Goal: Task Accomplishment & Management: Use online tool/utility

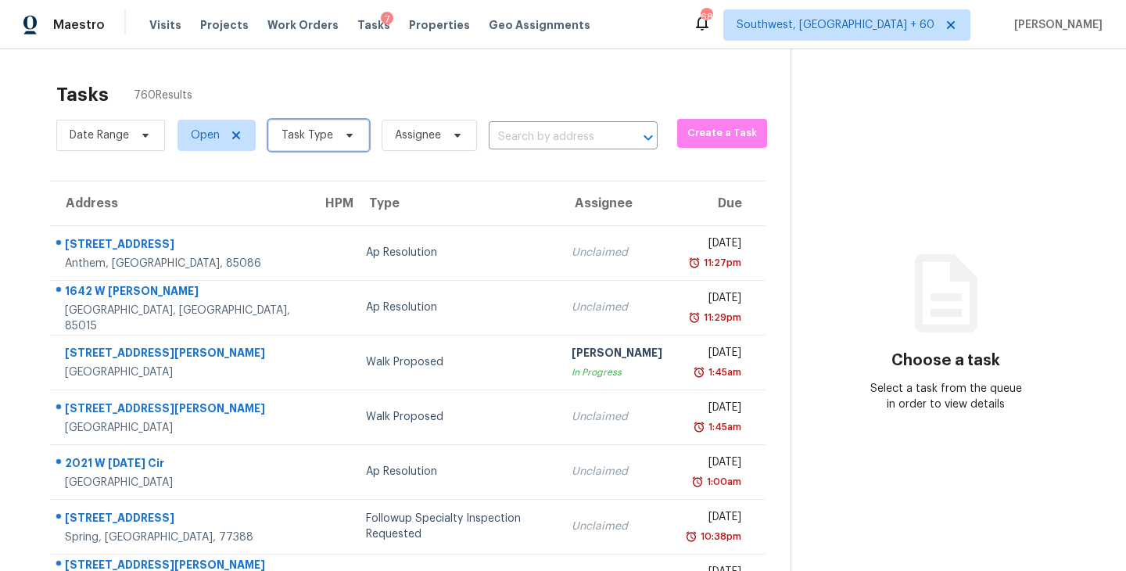
click at [312, 145] on span "Task Type" at bounding box center [318, 135] width 101 height 31
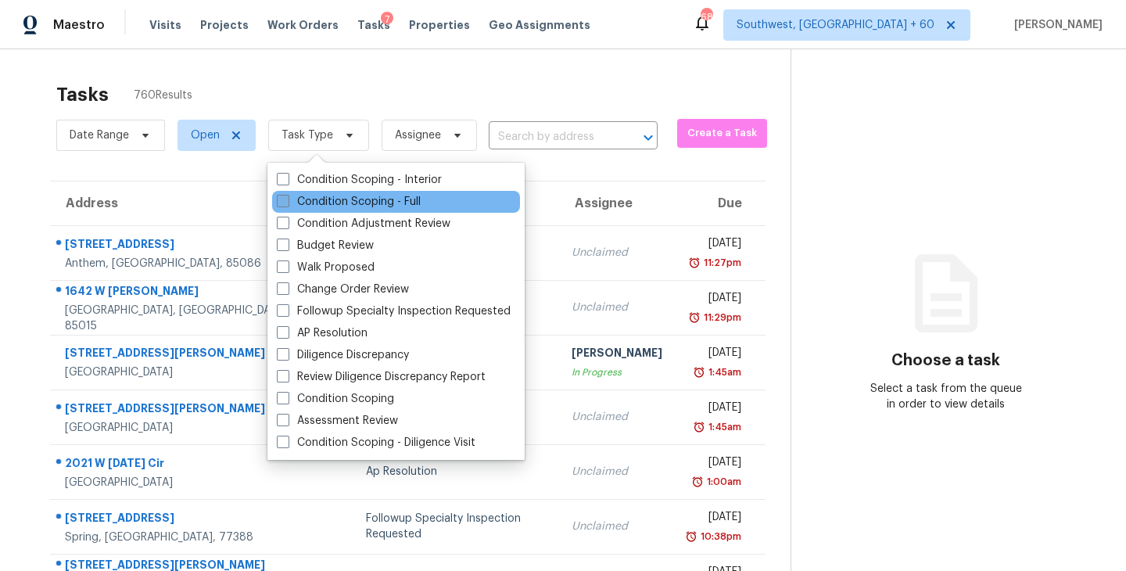
click at [365, 209] on label "Condition Scoping - Full" at bounding box center [349, 202] width 144 height 16
click at [287, 204] on input "Condition Scoping - Full" at bounding box center [282, 199] width 10 height 10
checkbox input "true"
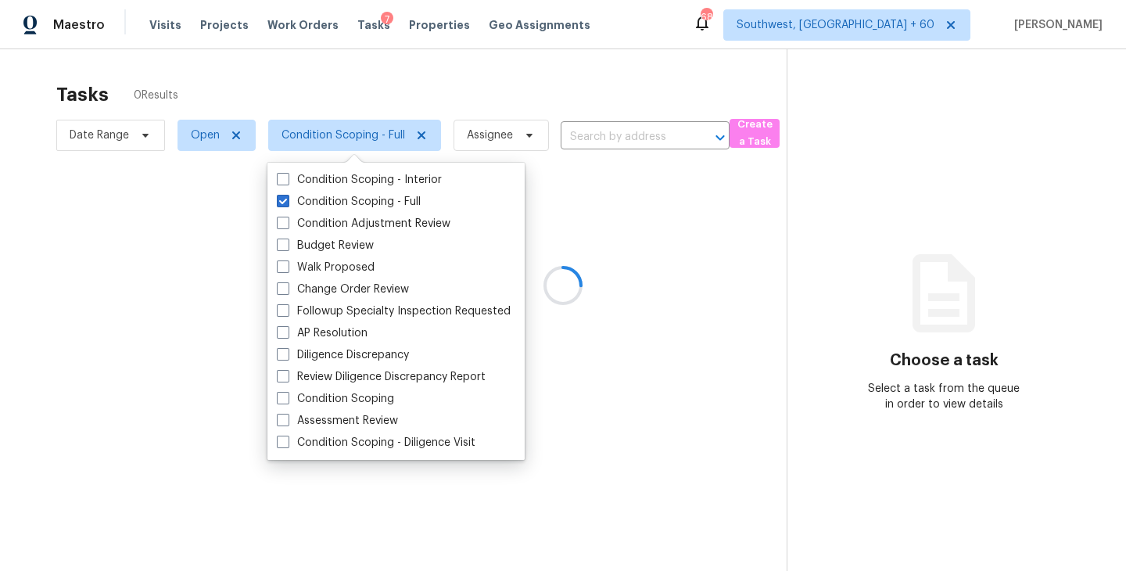
click at [568, 99] on div at bounding box center [563, 285] width 1126 height 571
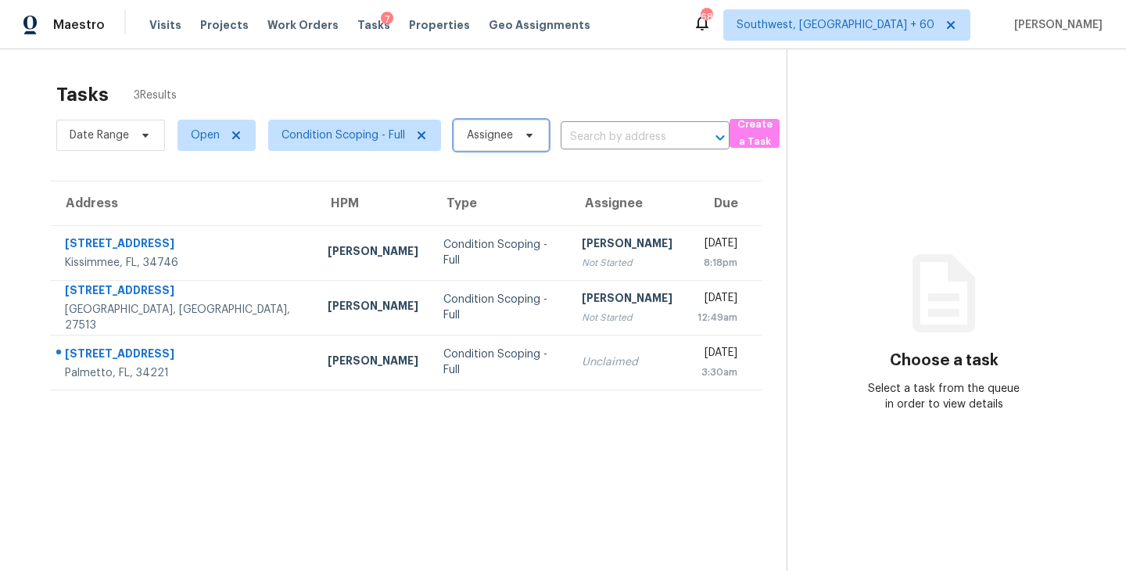
click at [496, 132] on span "Assignee" at bounding box center [490, 135] width 46 height 16
click at [447, 417] on section "Tasks 3 Results Date Range Open Condition Scoping - Full Assignee ​ Create a Ta…" at bounding box center [405, 347] width 761 height 546
click at [362, 124] on span "Condition Scoping - Full" at bounding box center [354, 135] width 173 height 31
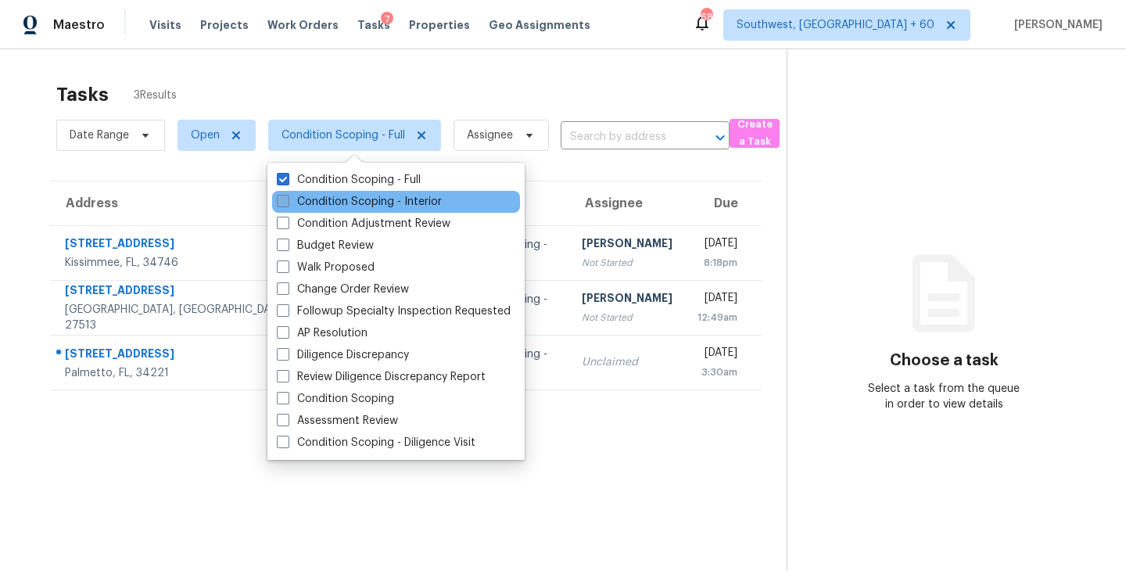
click at [373, 198] on label "Condition Scoping - Interior" at bounding box center [359, 202] width 165 height 16
click at [287, 198] on input "Condition Scoping - Interior" at bounding box center [282, 199] width 10 height 10
checkbox input "true"
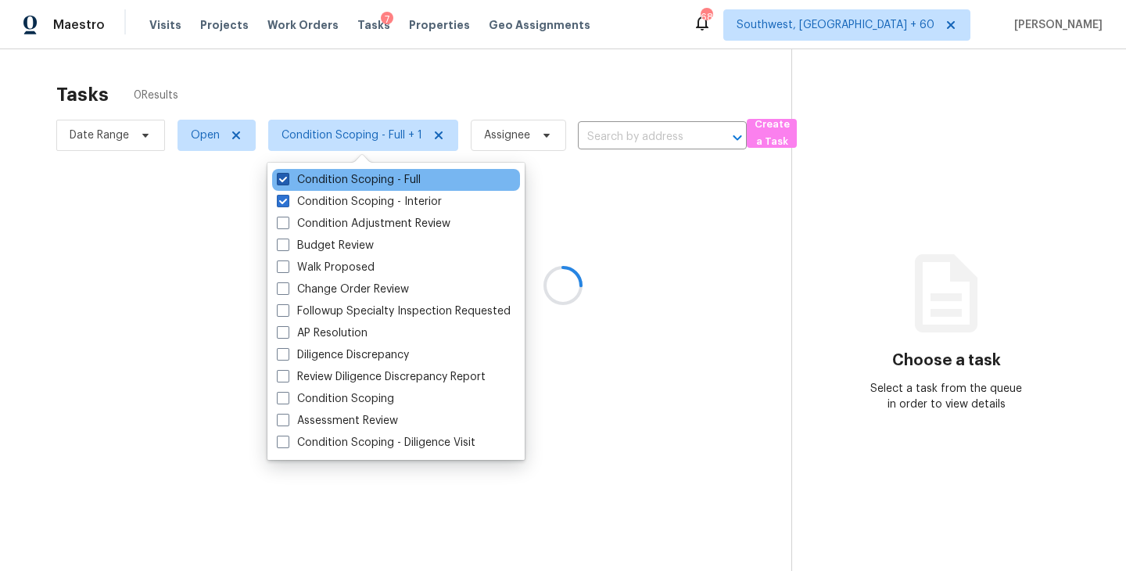
click at [399, 174] on label "Condition Scoping - Full" at bounding box center [349, 180] width 144 height 16
click at [287, 174] on input "Condition Scoping - Full" at bounding box center [282, 177] width 10 height 10
checkbox input "false"
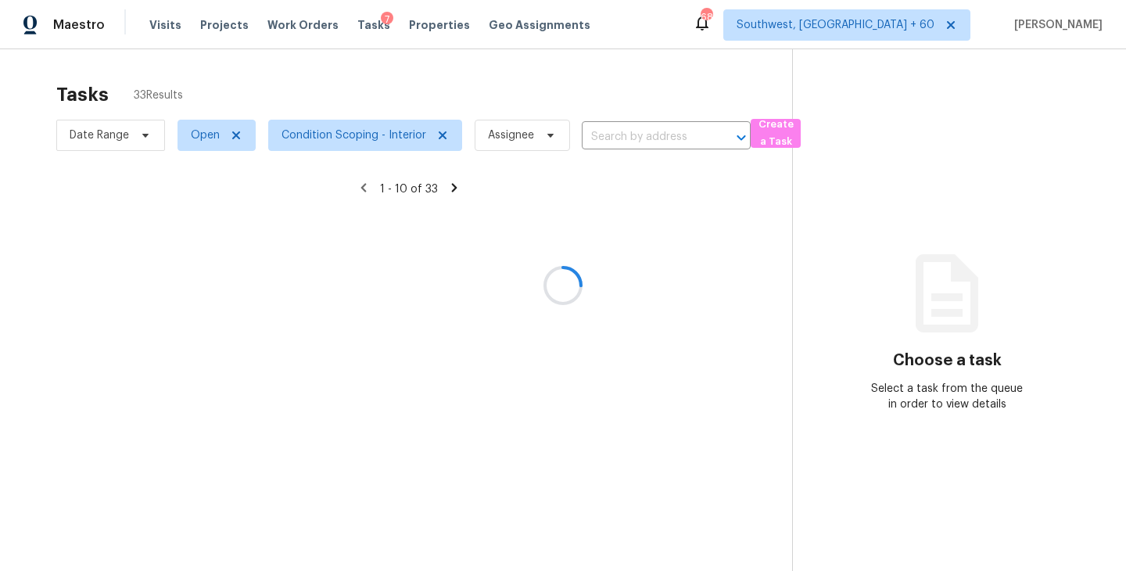
click at [663, 317] on div at bounding box center [563, 285] width 1126 height 571
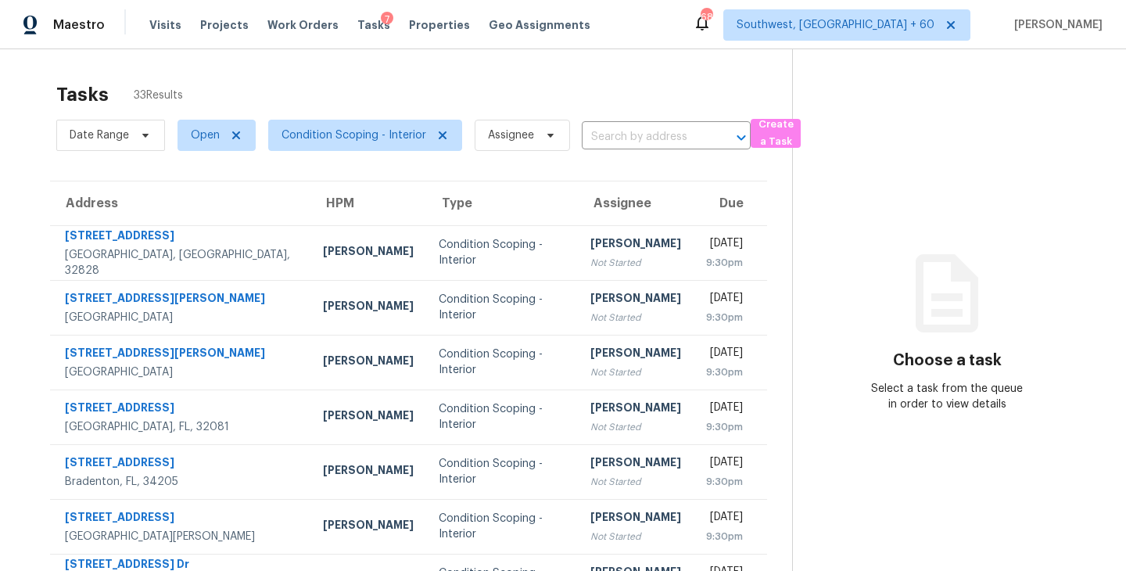
scroll to position [1, 0]
click at [518, 124] on span "Assignee" at bounding box center [522, 134] width 95 height 31
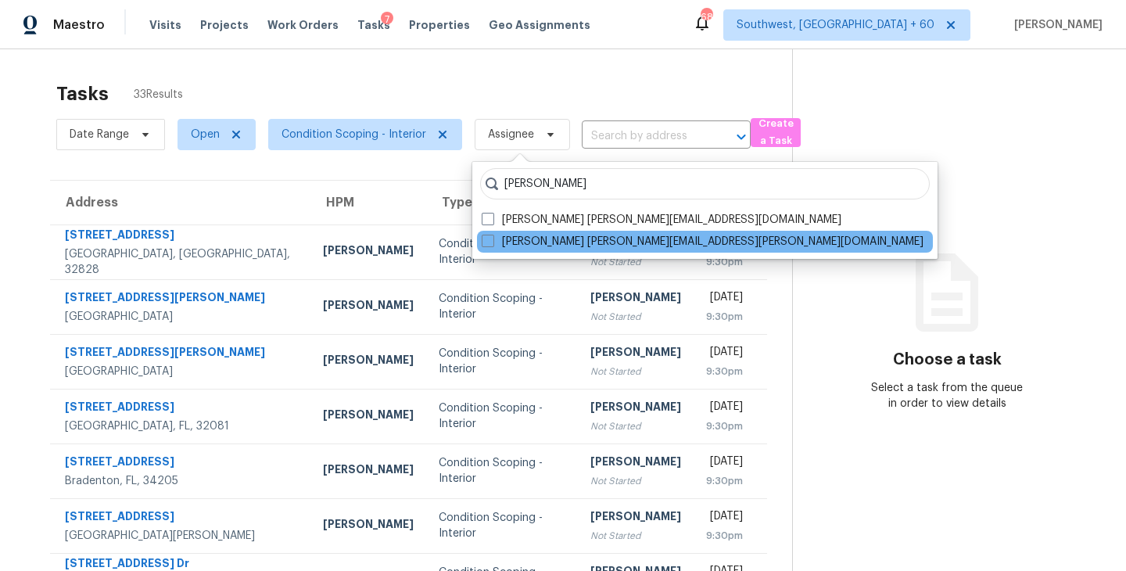
type input "sakthivel"
click at [486, 250] on div "Sakthivel Chandran sakthivel.chandran@opendoor.com" at bounding box center [705, 242] width 456 height 22
click at [503, 247] on label "Sakthivel Chandran sakthivel.chandran@opendoor.com" at bounding box center [703, 242] width 442 height 16
click at [492, 244] on input "Sakthivel Chandran sakthivel.chandran@opendoor.com" at bounding box center [487, 239] width 10 height 10
checkbox input "true"
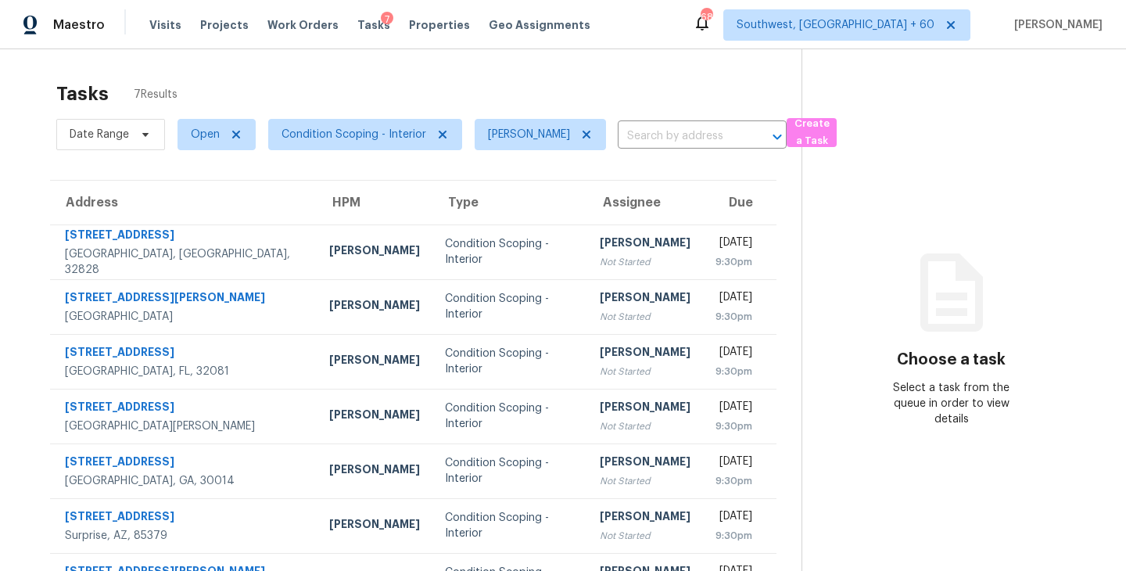
scroll to position [50, 0]
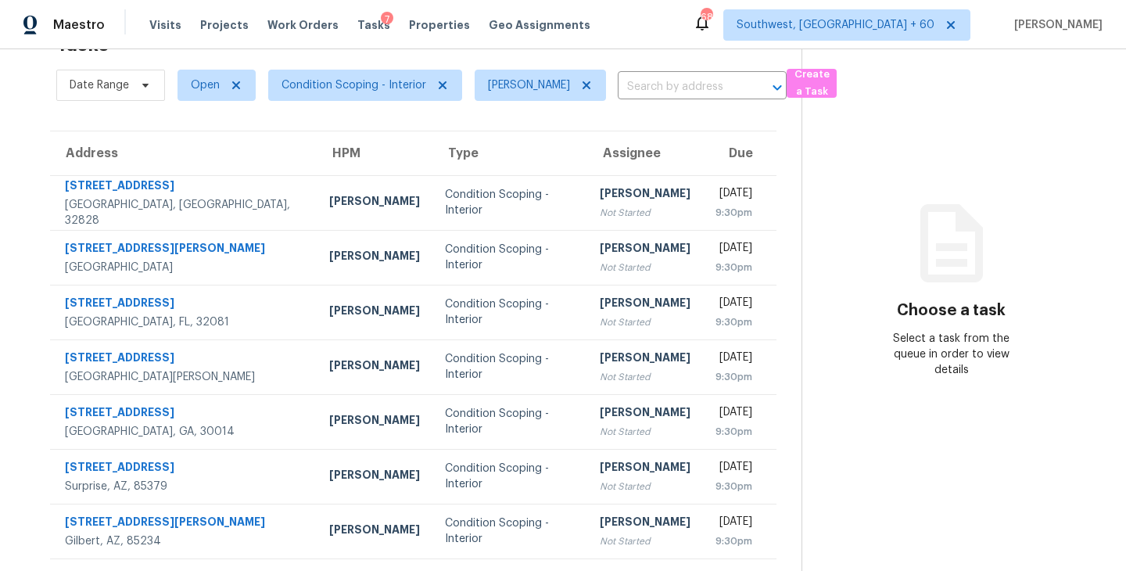
click at [587, 220] on td "Sakthivel Chandran Not Started" at bounding box center [645, 202] width 116 height 55
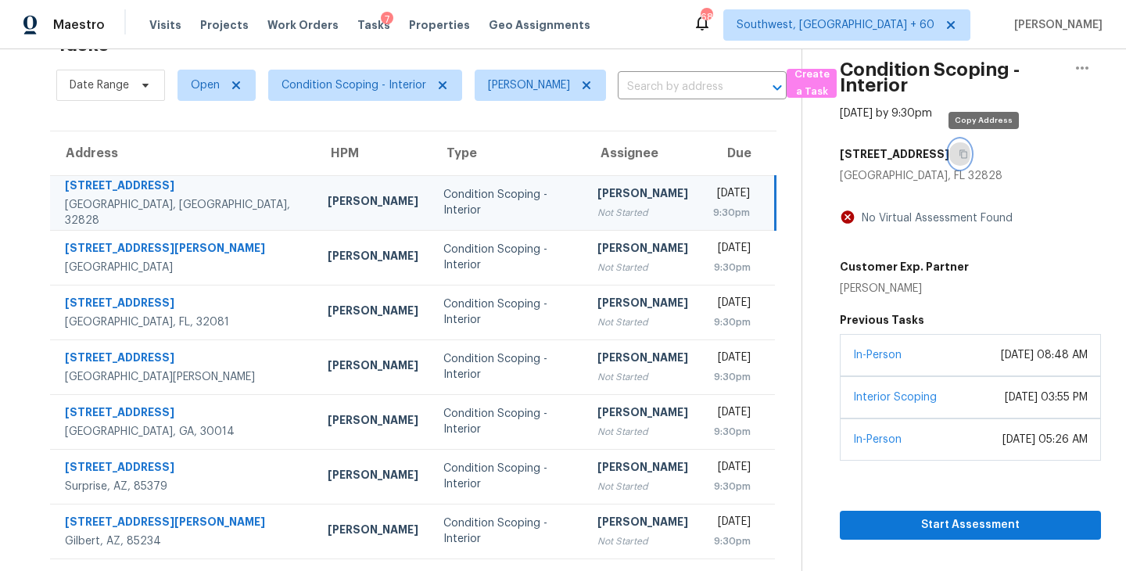
click at [968, 150] on icon "button" at bounding box center [962, 153] width 9 height 9
click at [967, 150] on icon "button" at bounding box center [963, 154] width 8 height 9
click at [338, 92] on span "Condition Scoping - Interior" at bounding box center [365, 85] width 194 height 31
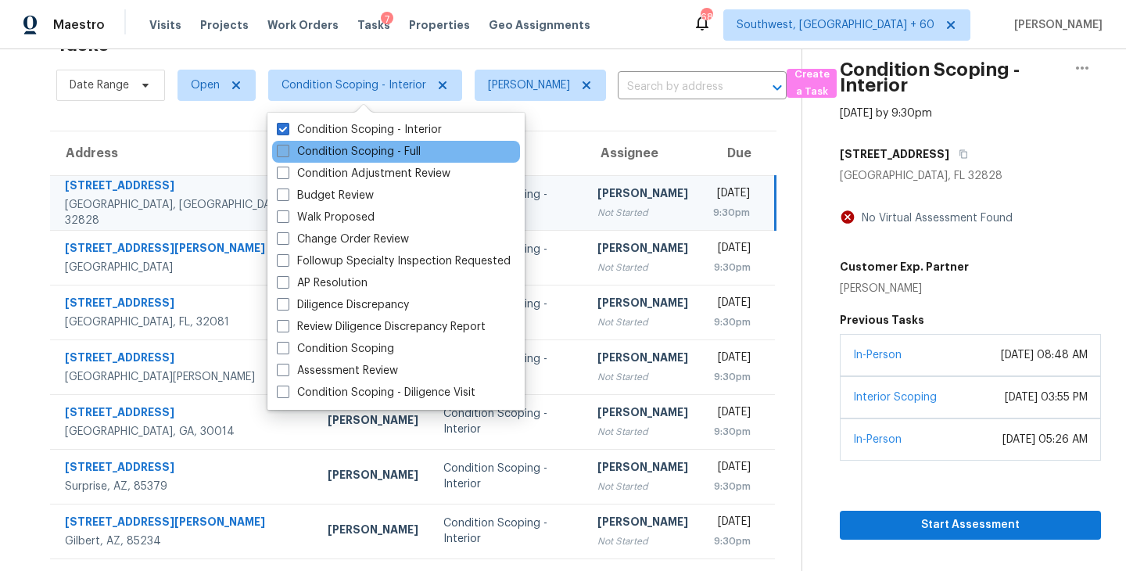
click at [353, 154] on label "Condition Scoping - Full" at bounding box center [349, 152] width 144 height 16
click at [287, 154] on input "Condition Scoping - Full" at bounding box center [282, 149] width 10 height 10
checkbox input "true"
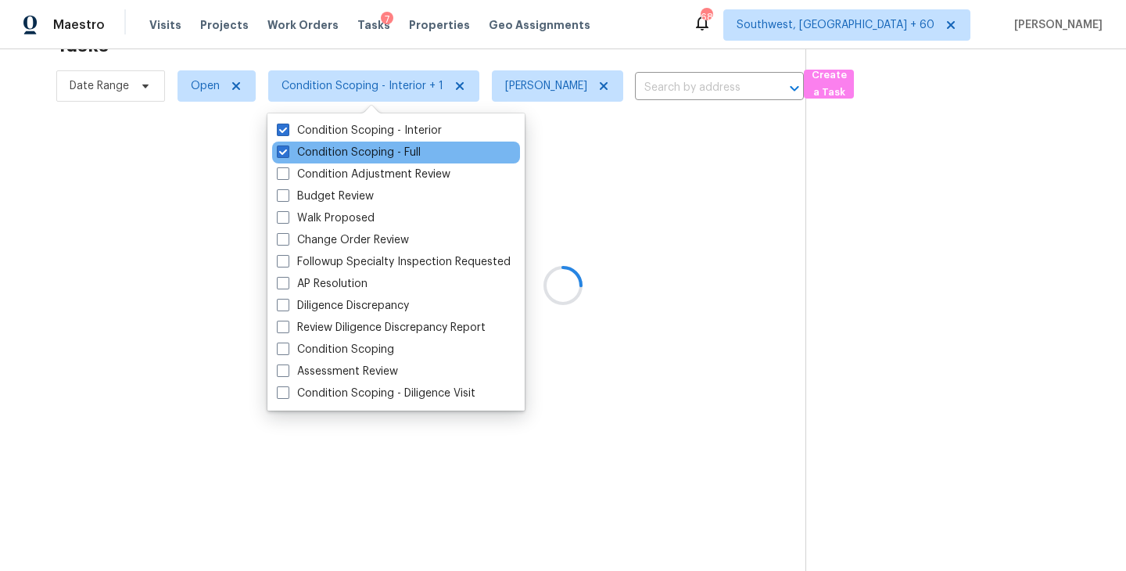
click at [374, 142] on div "Condition Scoping - Full" at bounding box center [396, 153] width 248 height 22
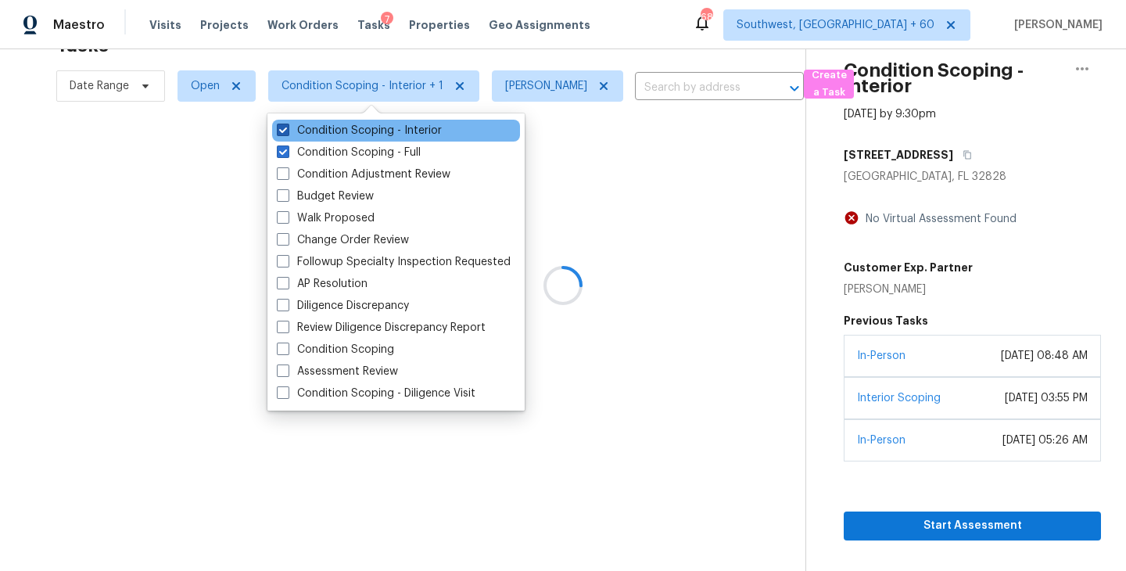
click at [410, 127] on label "Condition Scoping - Interior" at bounding box center [359, 131] width 165 height 16
click at [287, 127] on input "Condition Scoping - Interior" at bounding box center [282, 128] width 10 height 10
checkbox input "false"
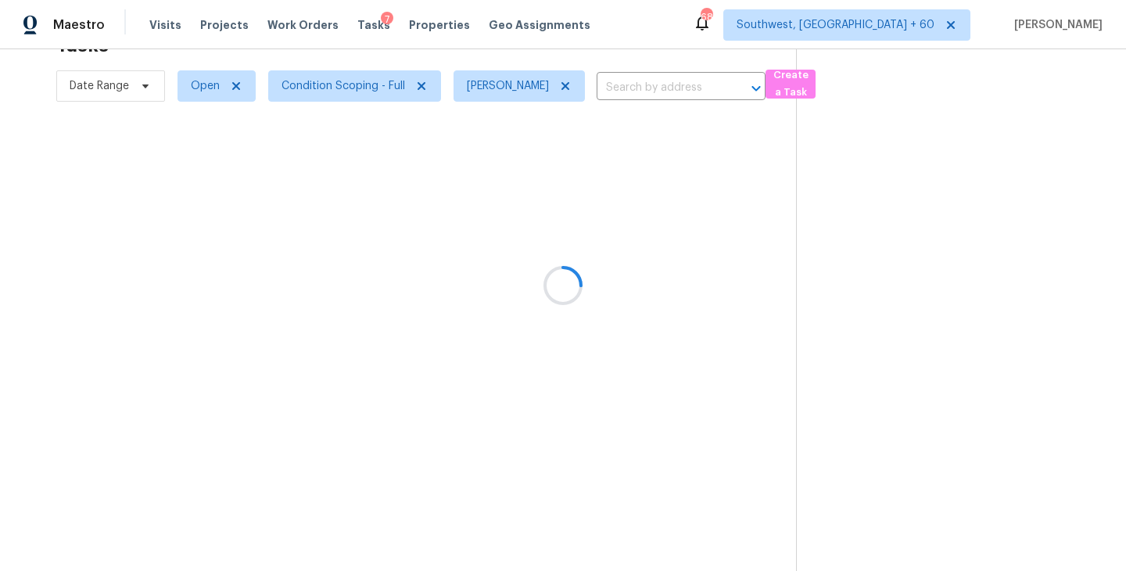
click at [687, 195] on div at bounding box center [563, 285] width 1126 height 571
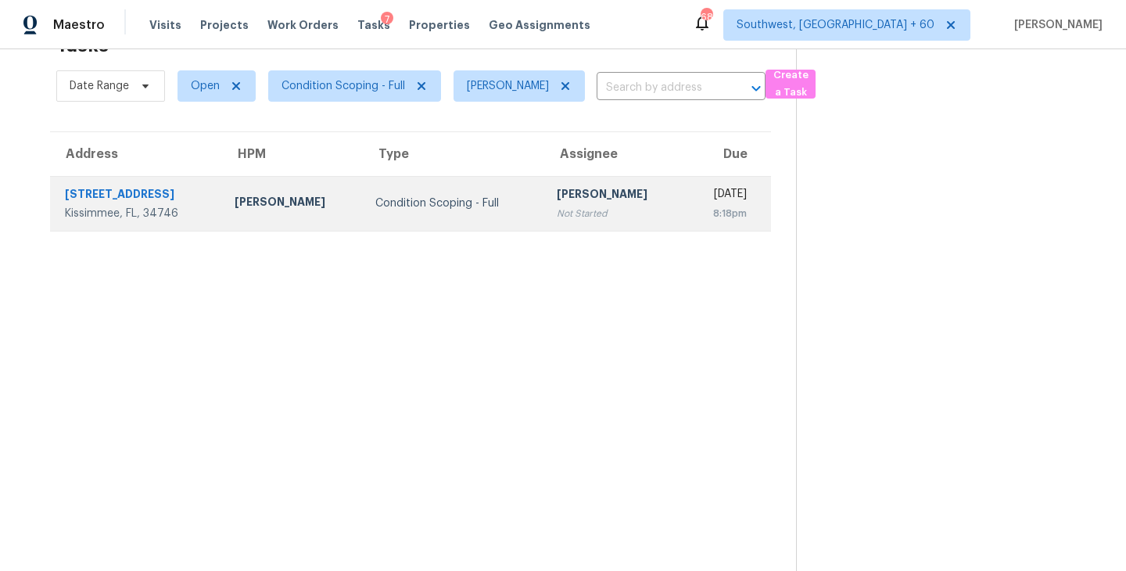
click at [396, 203] on div "Condition Scoping - Full" at bounding box center [453, 203] width 156 height 16
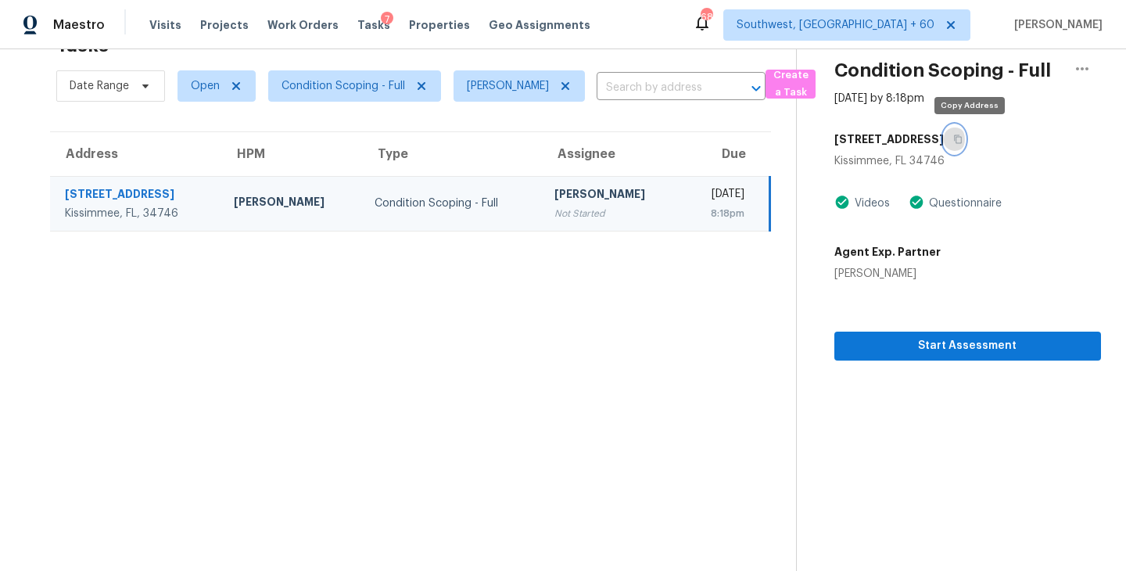
click at [962, 138] on icon "button" at bounding box center [957, 138] width 9 height 9
click at [335, 91] on span "Condition Scoping - Full" at bounding box center [343, 86] width 124 height 16
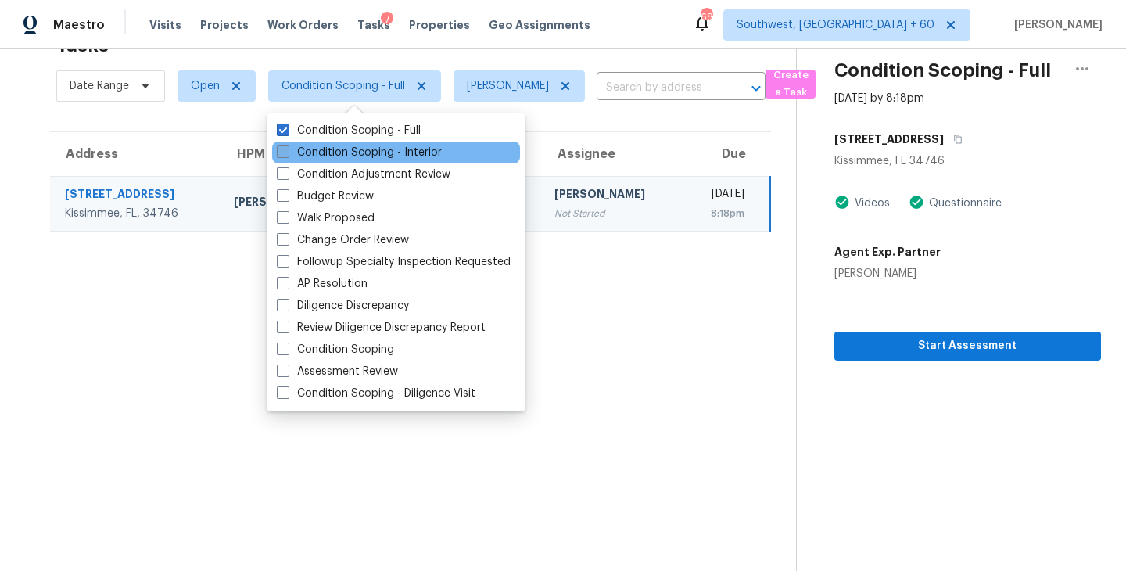
click at [352, 154] on label "Condition Scoping - Interior" at bounding box center [359, 153] width 165 height 16
click at [287, 154] on input "Condition Scoping - Interior" at bounding box center [282, 150] width 10 height 10
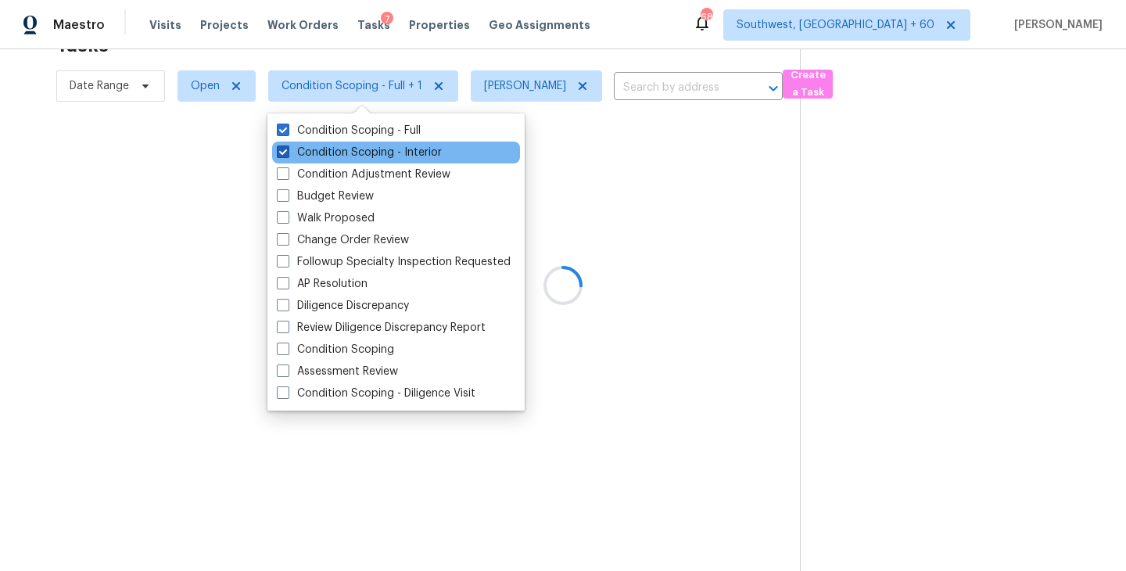
click at [367, 149] on label "Condition Scoping - Interior" at bounding box center [359, 153] width 165 height 16
click at [287, 149] on input "Condition Scoping - Interior" at bounding box center [282, 150] width 10 height 10
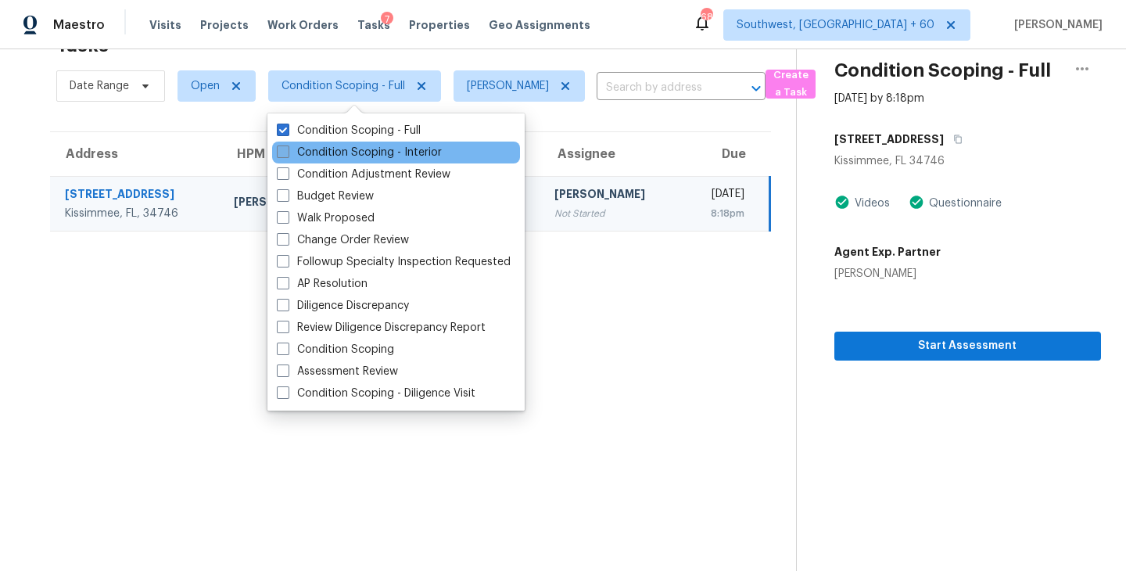
click at [384, 152] on label "Condition Scoping - Interior" at bounding box center [359, 153] width 165 height 16
click at [287, 152] on input "Condition Scoping - Interior" at bounding box center [282, 150] width 10 height 10
checkbox input "true"
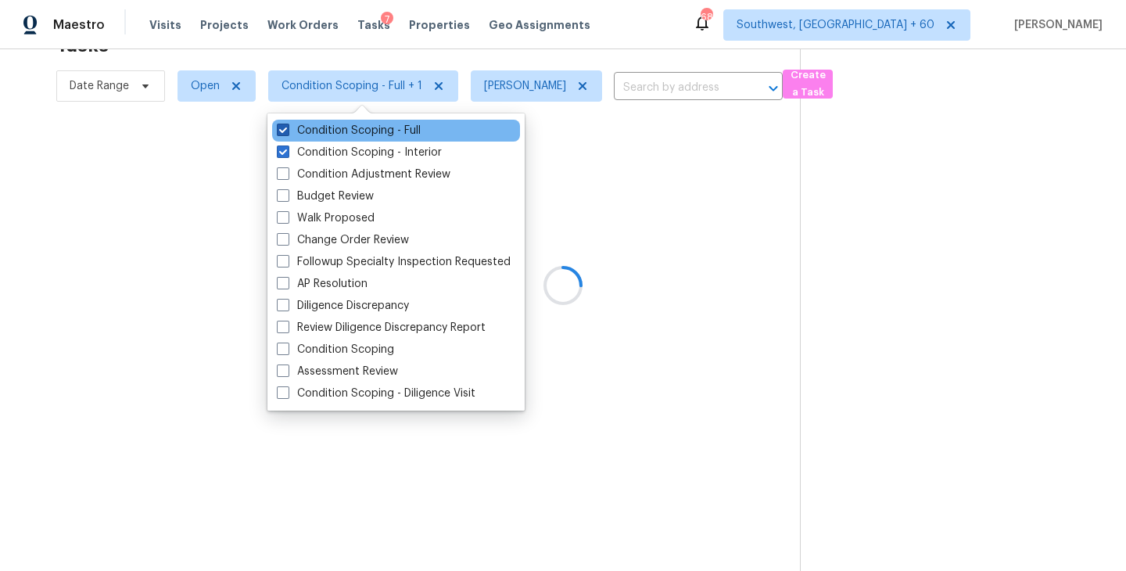
click at [393, 138] on label "Condition Scoping - Full" at bounding box center [349, 131] width 144 height 16
click at [287, 133] on input "Condition Scoping - Full" at bounding box center [282, 128] width 10 height 10
checkbox input "false"
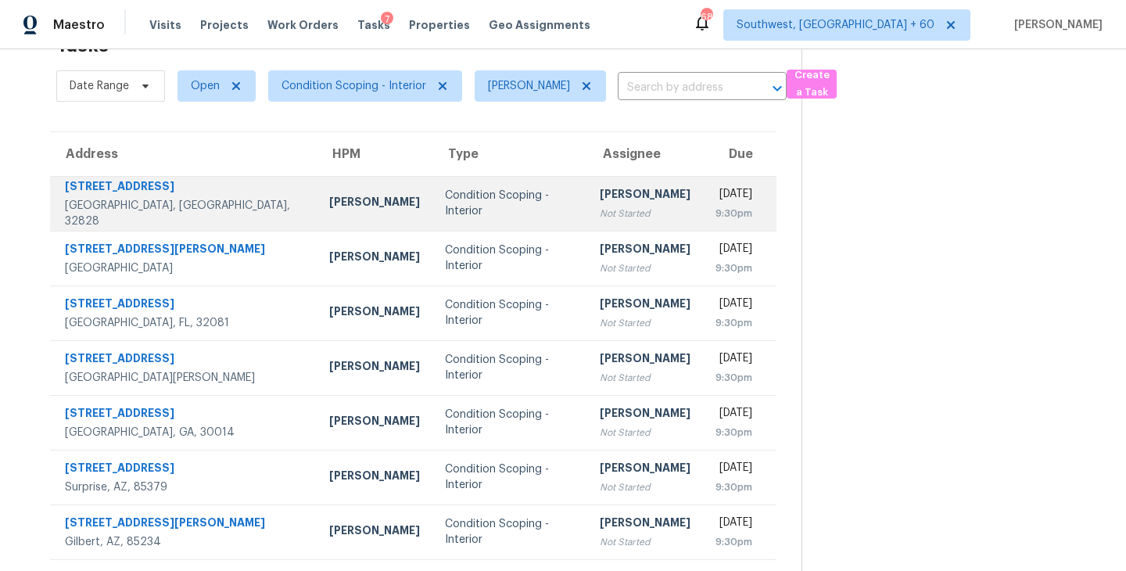
click at [600, 202] on div "[PERSON_NAME]" at bounding box center [645, 196] width 91 height 20
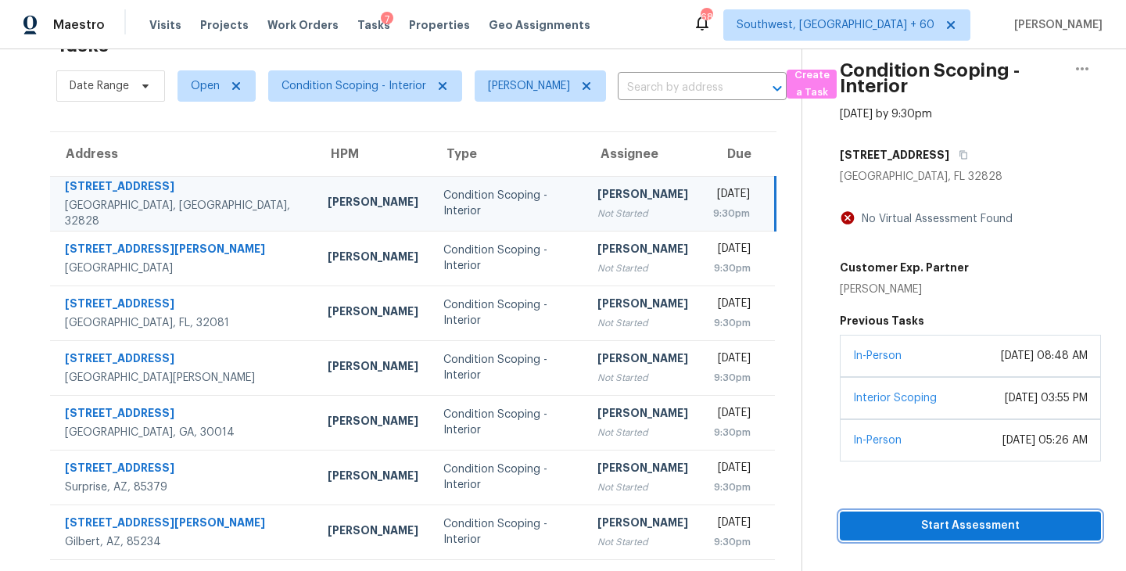
click at [984, 532] on span "Start Assessment" at bounding box center [970, 526] width 236 height 20
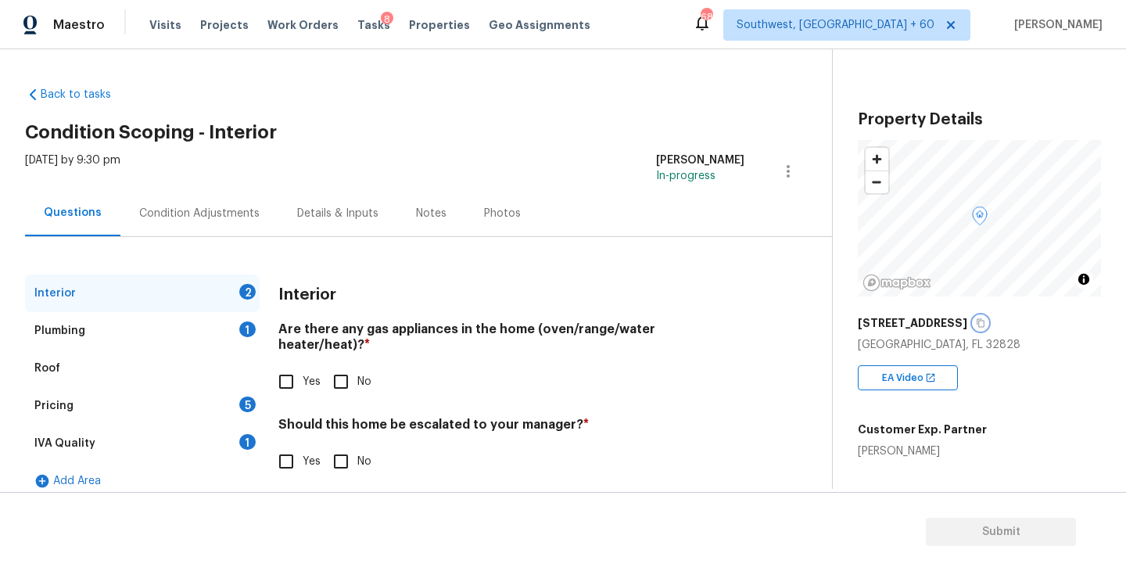
click at [985, 324] on icon "button" at bounding box center [980, 322] width 9 height 9
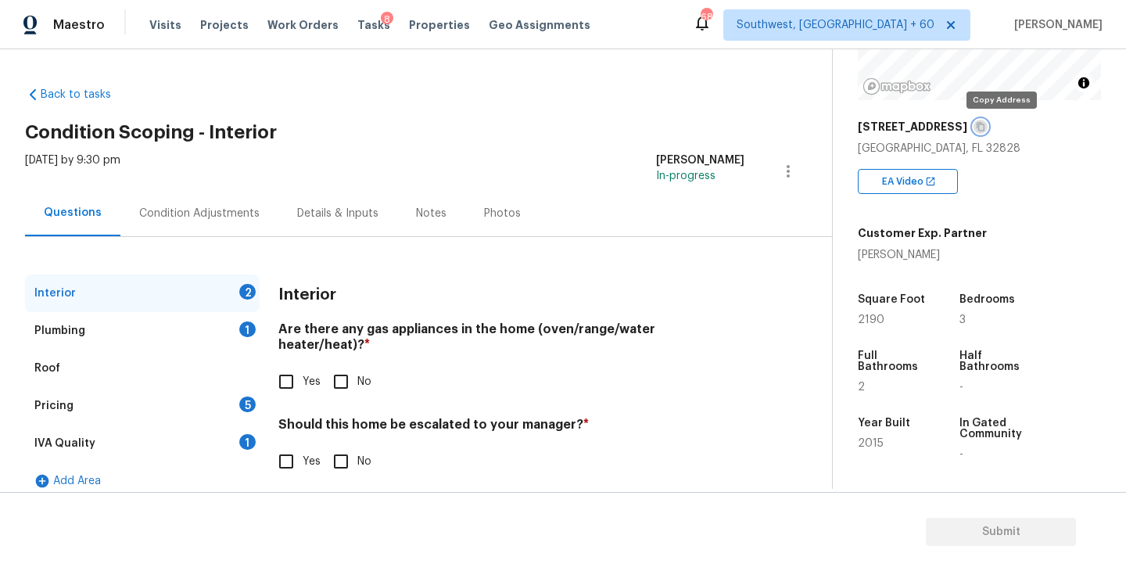
click at [985, 128] on icon "button" at bounding box center [980, 126] width 9 height 9
click at [226, 206] on div "Condition Adjustments" at bounding box center [199, 214] width 120 height 16
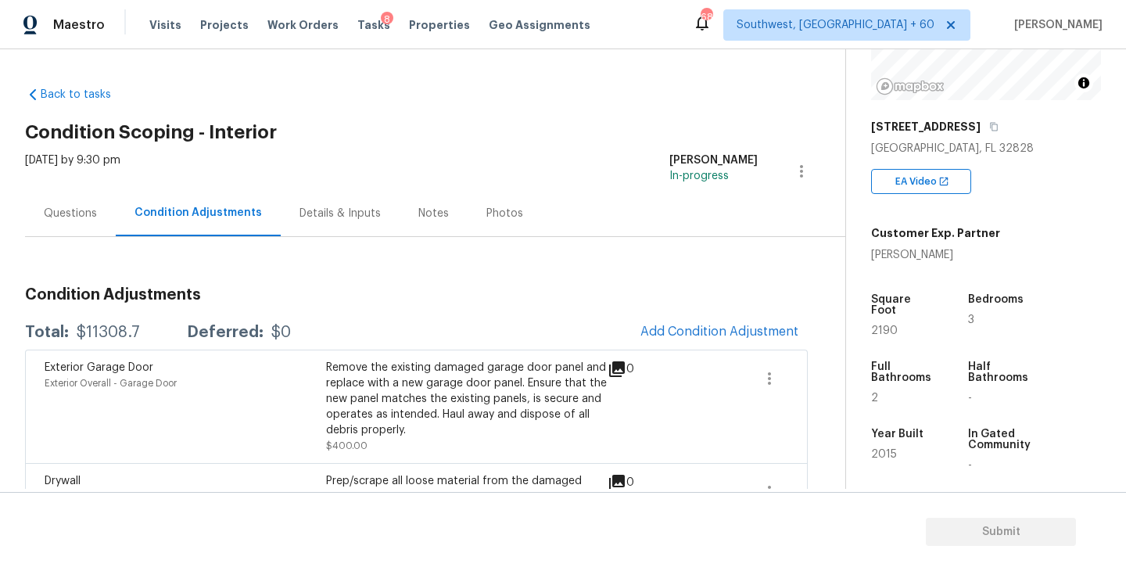
click at [694, 350] on div "Exterior Garage Door Exterior Overall - Garage Door Remove the existing damaged…" at bounding box center [416, 405] width 783 height 113
click at [700, 332] on span "Add Condition Adjustment" at bounding box center [719, 331] width 158 height 14
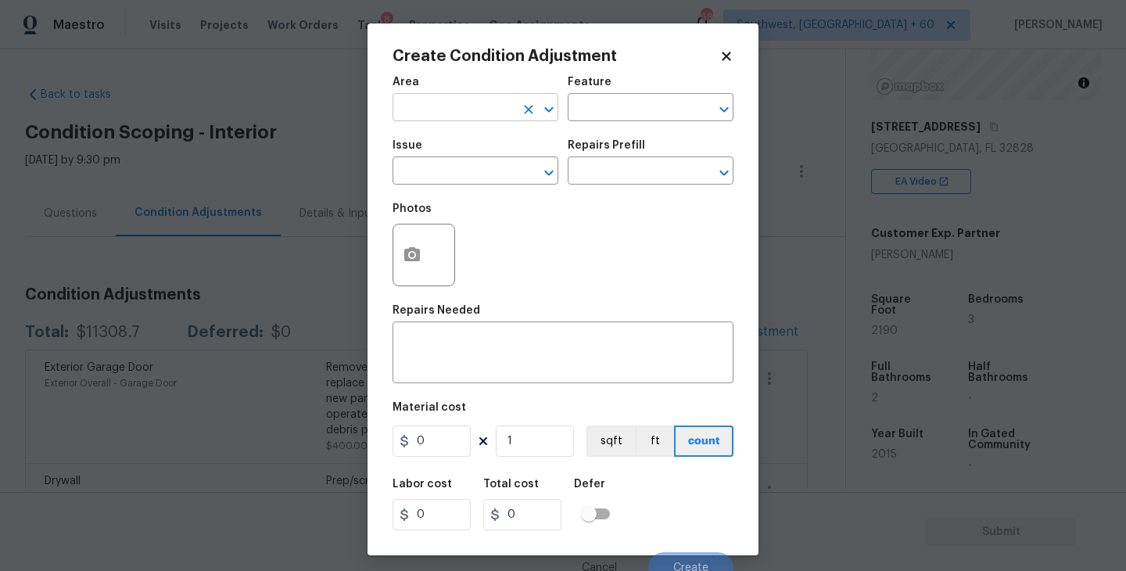
click at [490, 109] on input "text" at bounding box center [453, 109] width 122 height 24
click at [497, 172] on li "Exterior Overall" at bounding box center [475, 170] width 166 height 26
type input "Exterior Overall"
click at [649, 106] on input "text" at bounding box center [629, 109] width 122 height 24
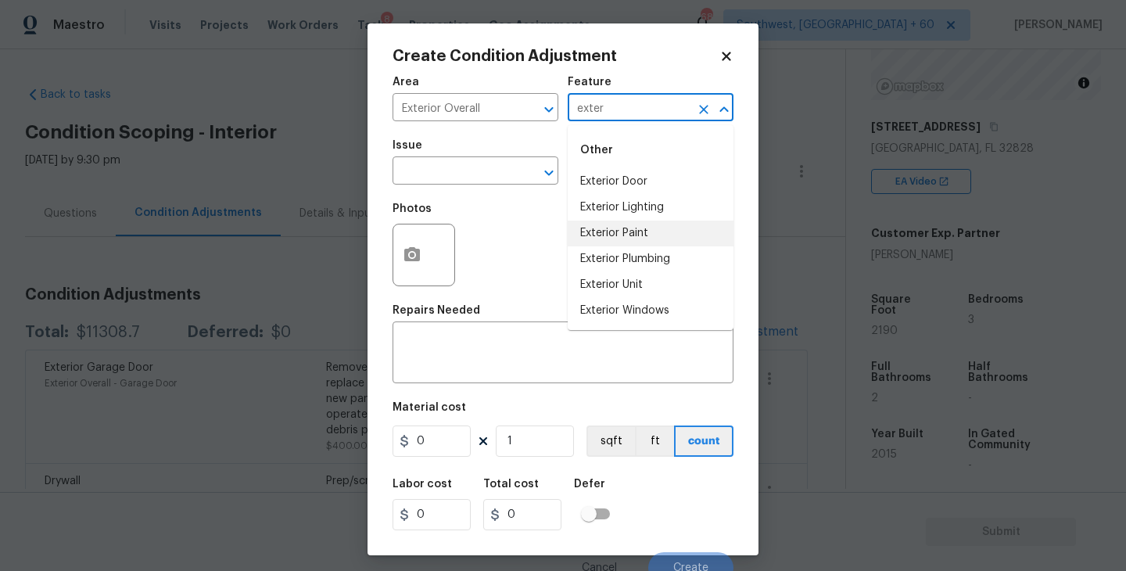
click at [632, 239] on li "Exterior Paint" at bounding box center [651, 233] width 166 height 26
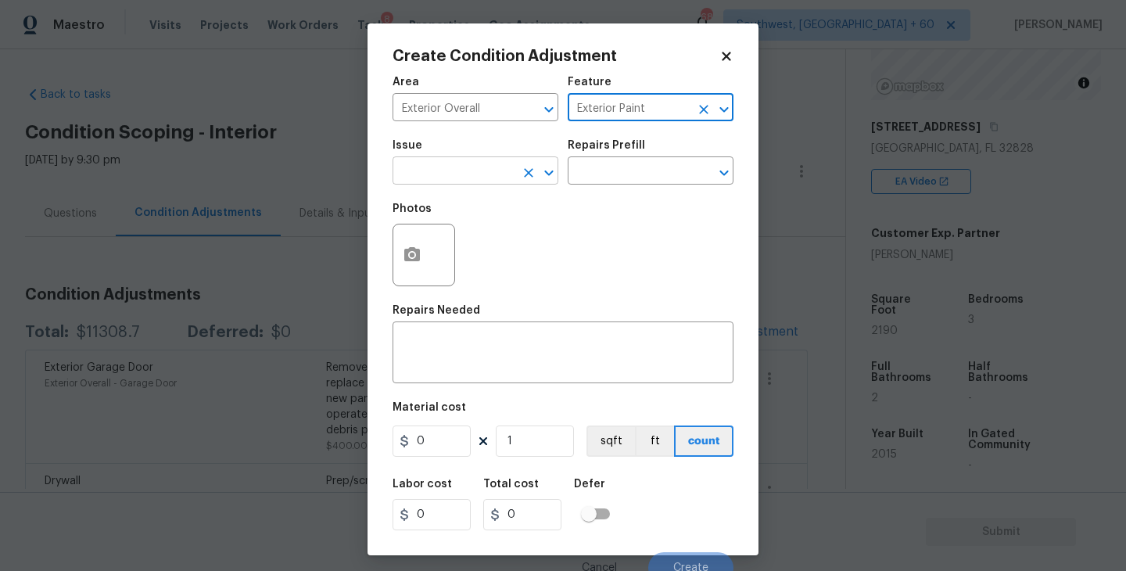
type input "Exterior Paint"
click at [502, 177] on input "text" at bounding box center [453, 172] width 122 height 24
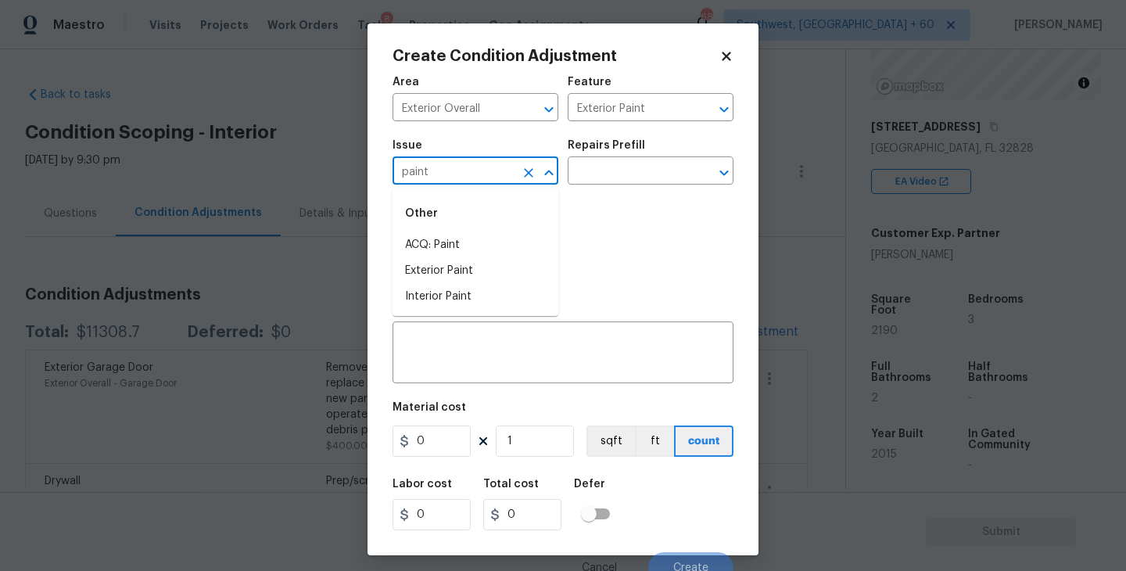
click at [495, 232] on li "ACQ: Paint" at bounding box center [475, 245] width 166 height 26
type input "ACQ: Paint"
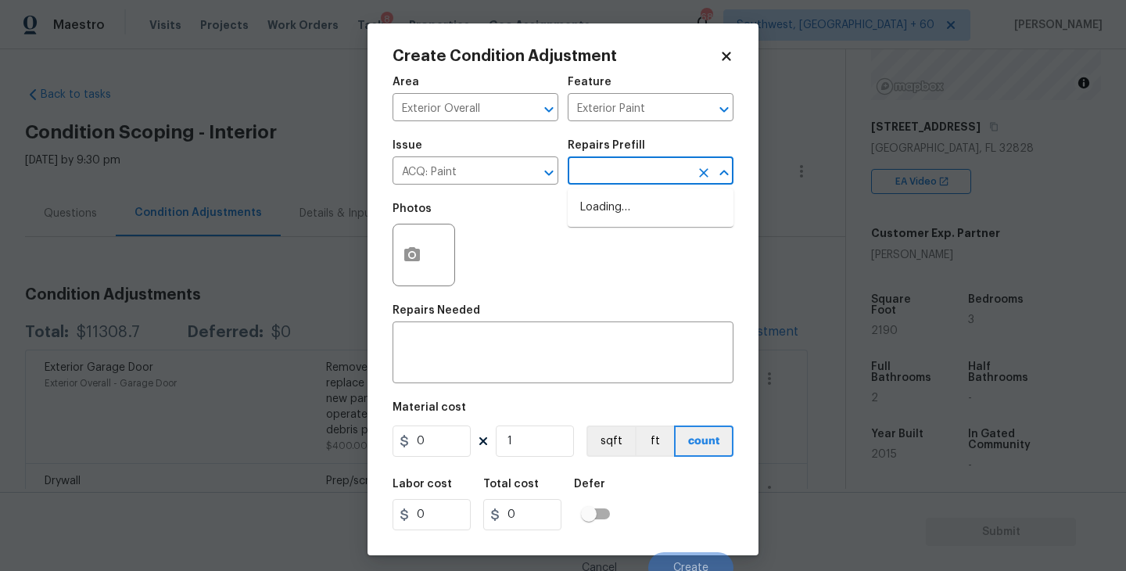
click at [600, 184] on input "text" at bounding box center [629, 172] width 122 height 24
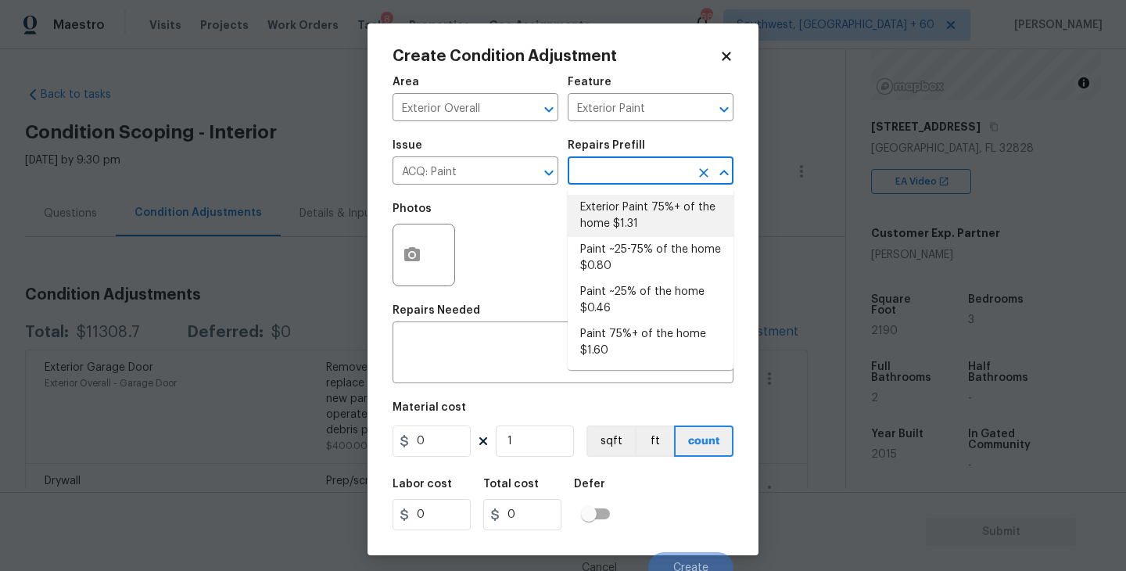
click at [603, 208] on li "Exterior Paint 75%+ of the home $1.31" at bounding box center [651, 216] width 166 height 42
type input "Acquisition"
type textarea "Acquisition Scope: 75%+ of the home exterior will likely require paint"
type input "1.31"
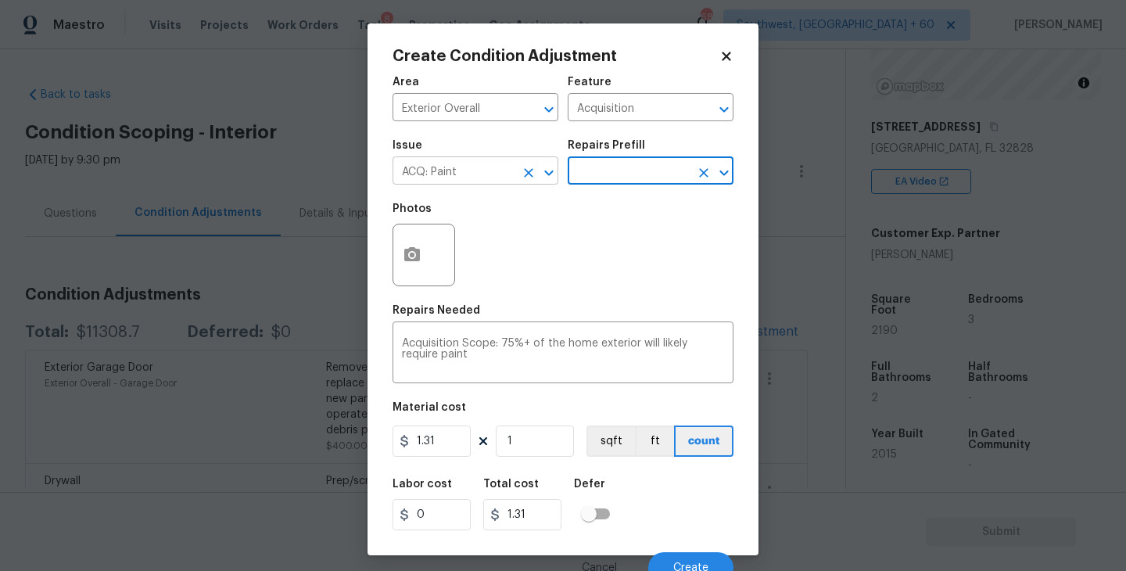
click at [527, 179] on icon "Clear" at bounding box center [529, 173] width 16 height 16
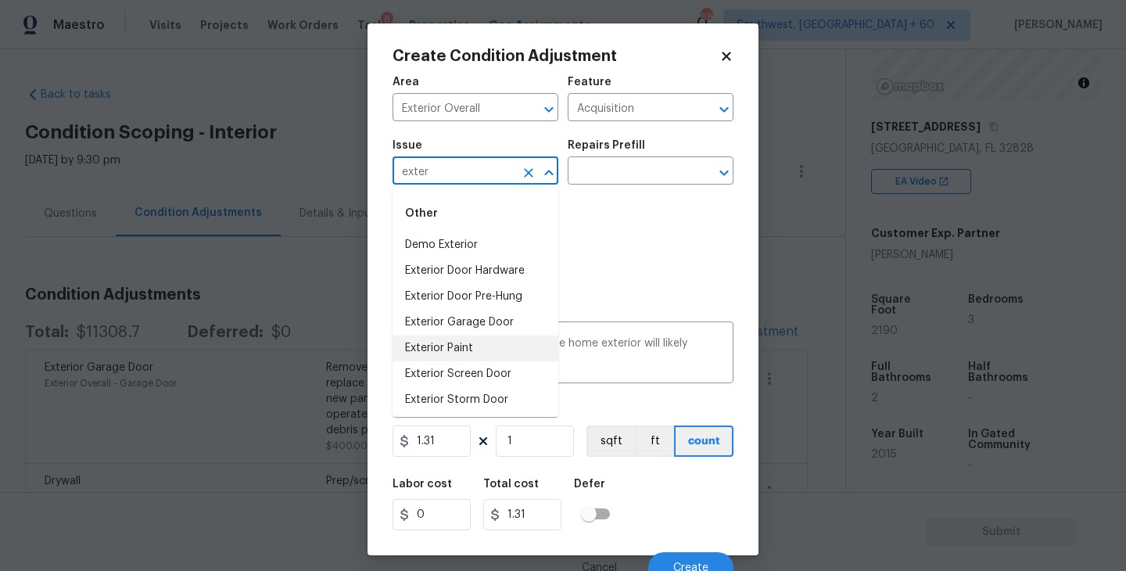
click at [494, 360] on li "Exterior Paint" at bounding box center [475, 348] width 166 height 26
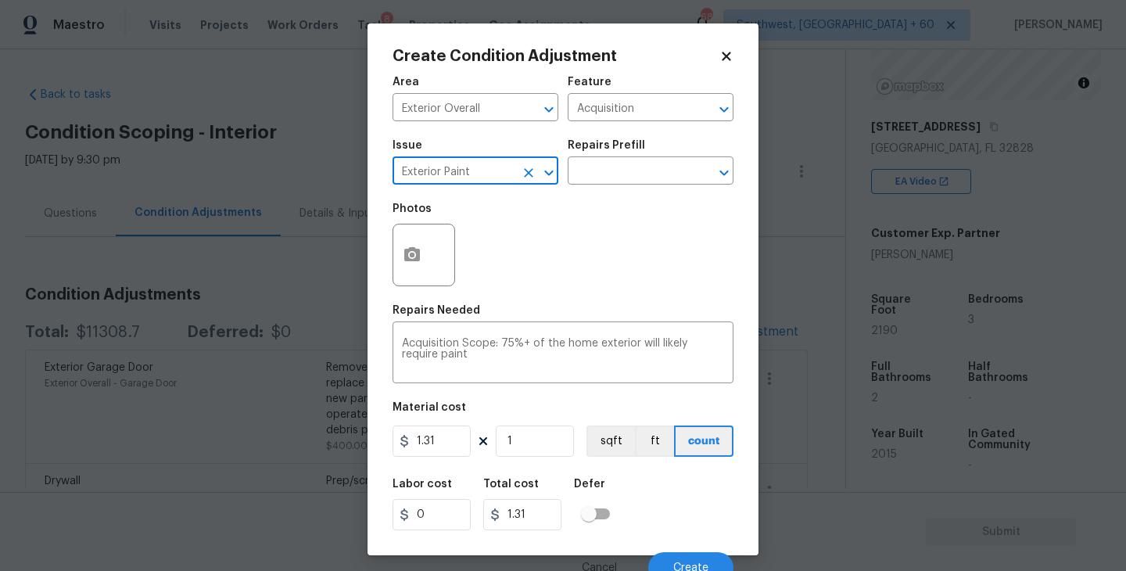
type input "Exterior Paint"
click at [417, 256] on icon "button" at bounding box center [412, 254] width 16 height 14
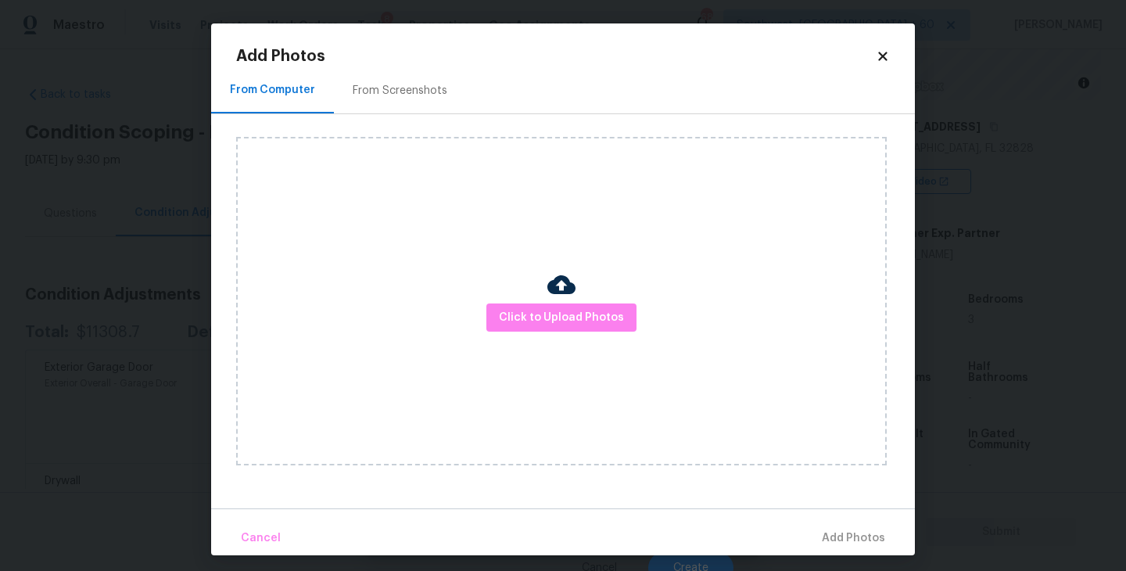
click at [630, 350] on div "Click to Upload Photos" at bounding box center [561, 301] width 650 height 328
click at [601, 330] on button "Click to Upload Photos" at bounding box center [561, 317] width 150 height 29
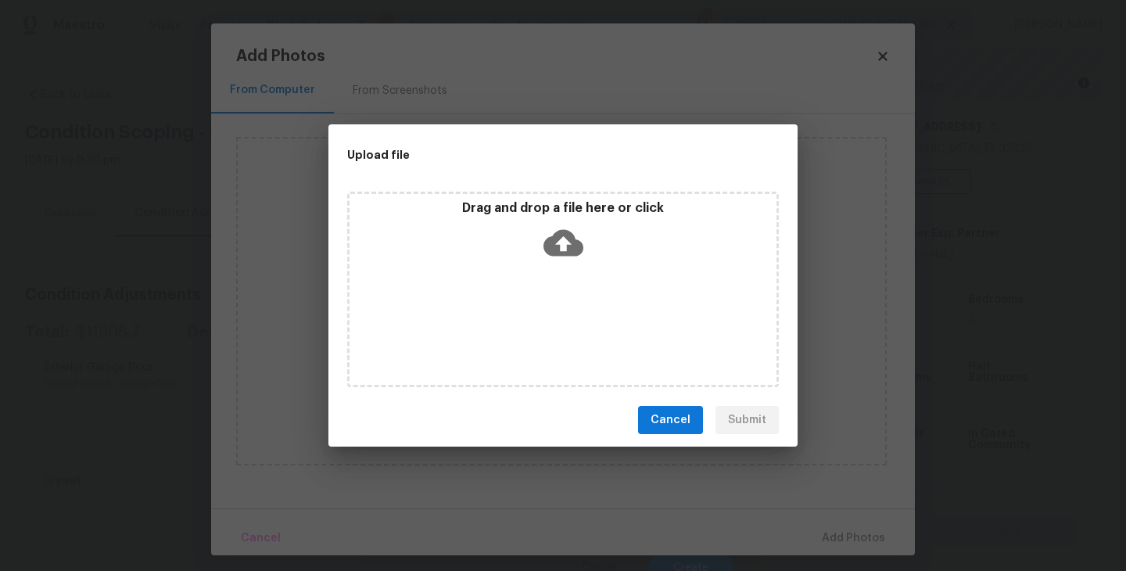
click at [600, 316] on div "Drag and drop a file here or click" at bounding box center [563, 289] width 432 height 195
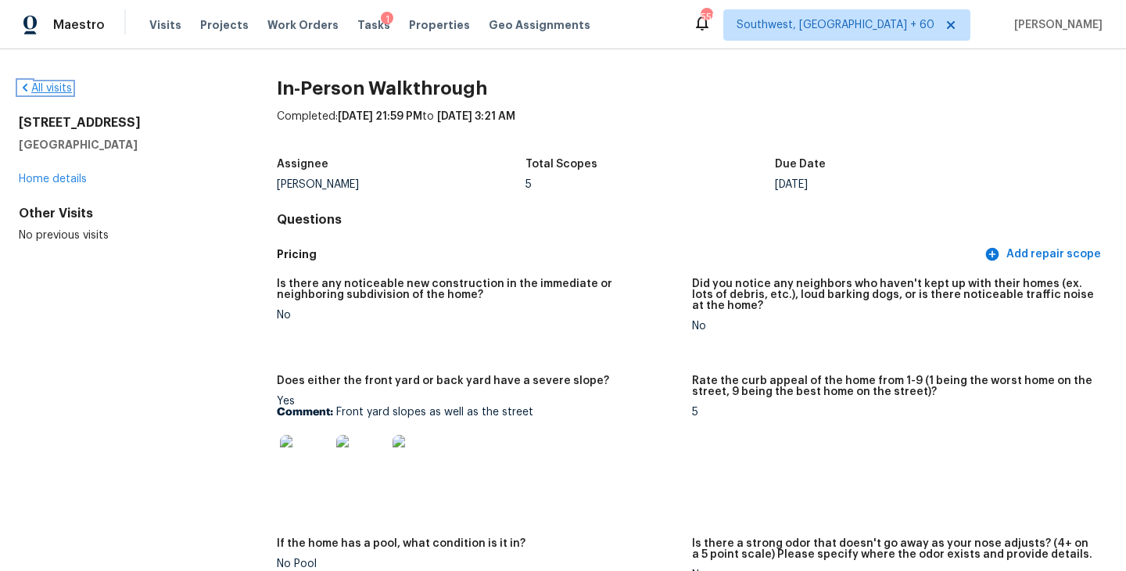
click at [30, 88] on link "All visits" at bounding box center [45, 88] width 53 height 11
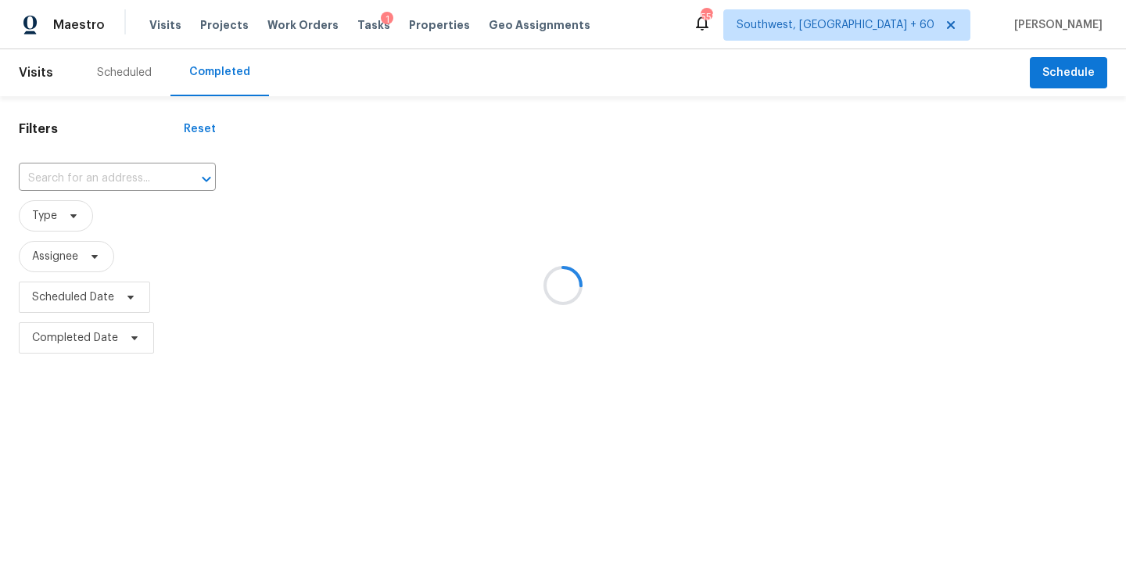
click at [99, 163] on div at bounding box center [563, 285] width 1126 height 571
click at [98, 177] on div at bounding box center [563, 285] width 1126 height 571
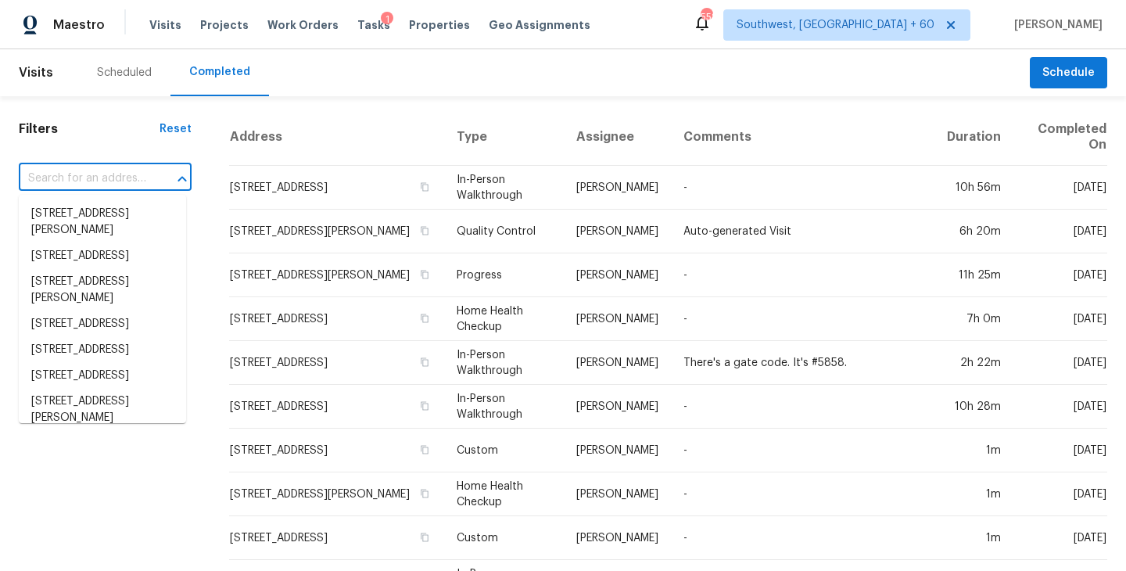
click at [98, 177] on input "text" at bounding box center [83, 179] width 129 height 24
paste input "[STREET_ADDRESS]"
type input "[STREET_ADDRESS]"
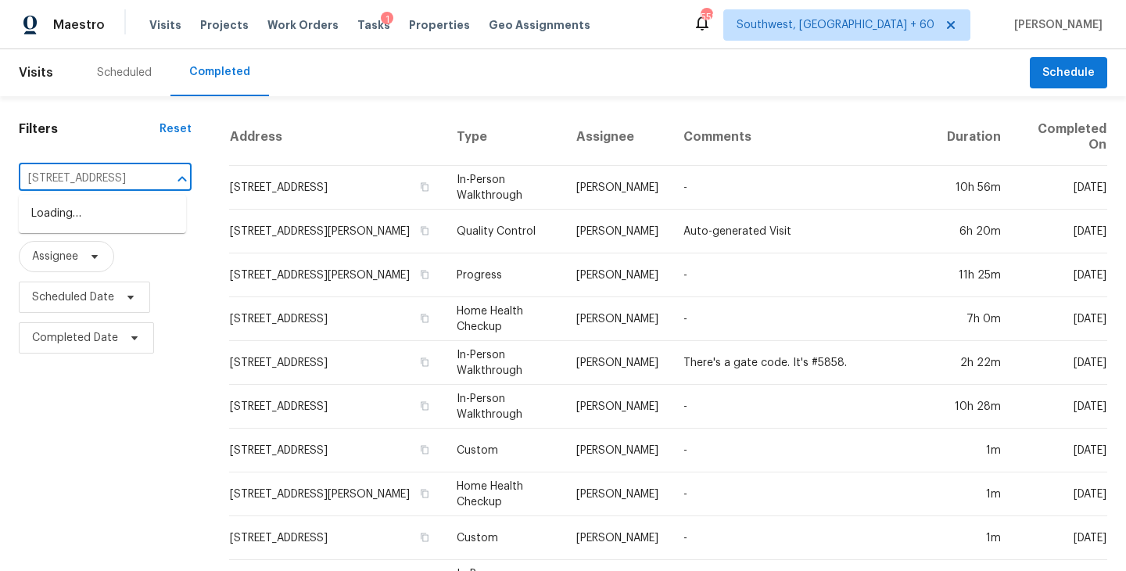
scroll to position [0, 110]
click at [99, 227] on li "[STREET_ADDRESS]" at bounding box center [102, 214] width 167 height 26
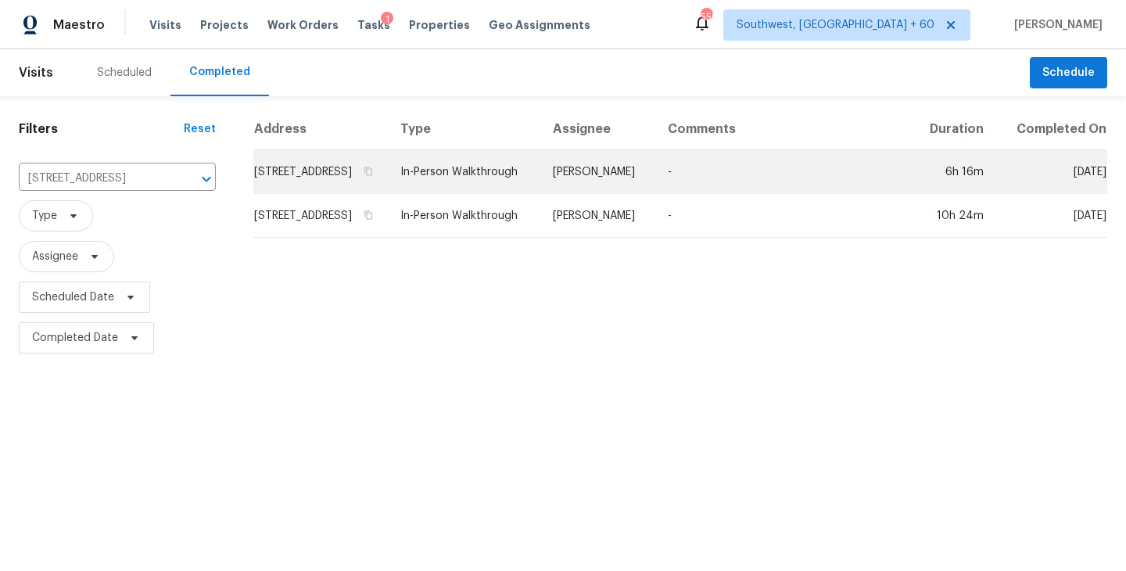
click at [733, 189] on td "-" at bounding box center [783, 172] width 256 height 44
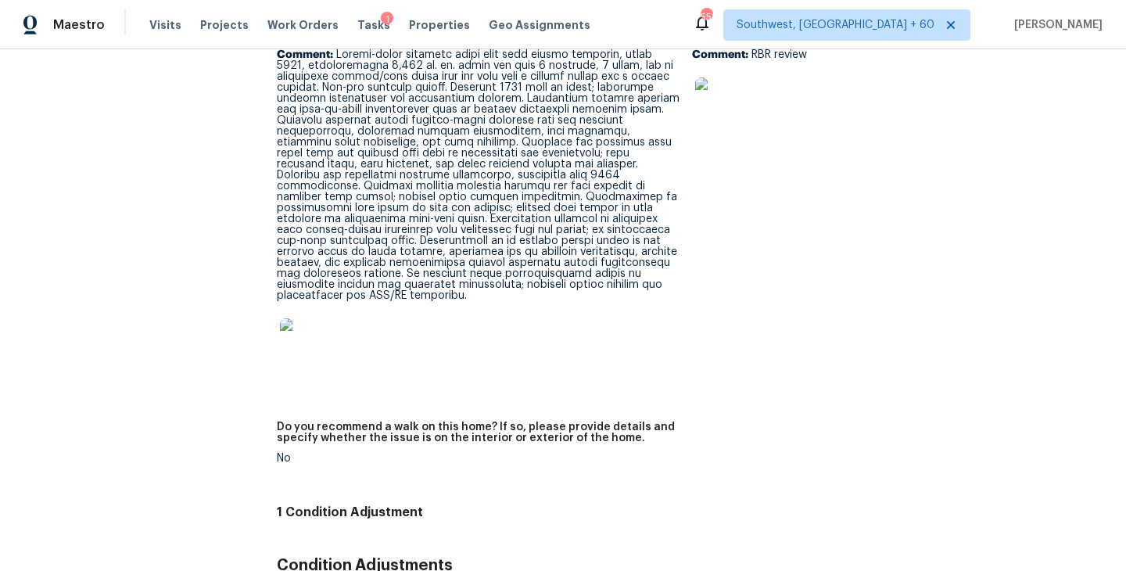
scroll to position [3673, 0]
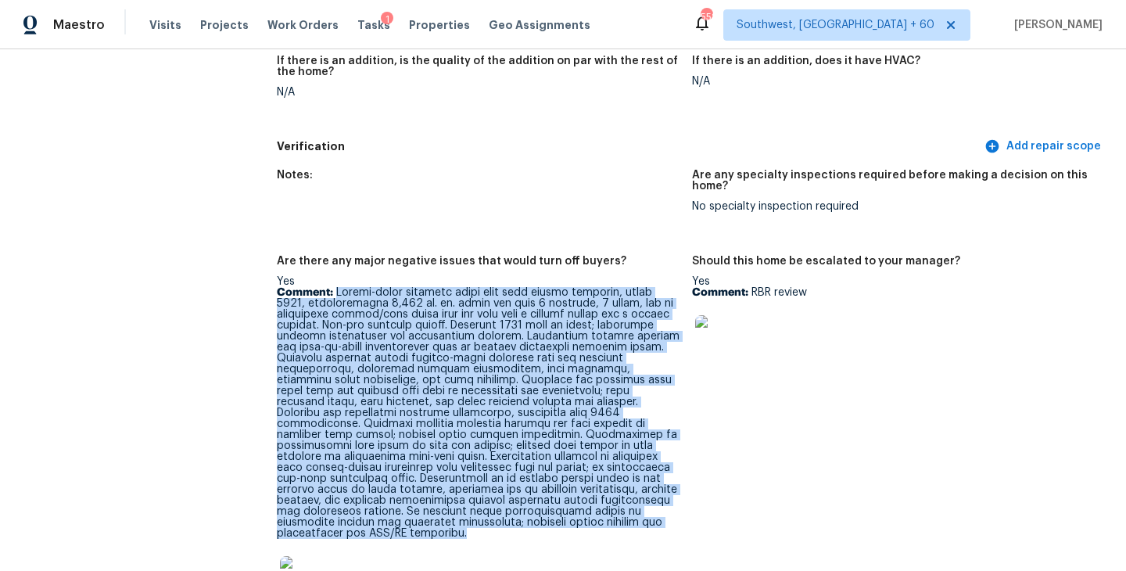
drag, startPoint x: 342, startPoint y: 261, endPoint x: 423, endPoint y: 501, distance: 253.2
click at [423, 501] on div "Yes Comment:" at bounding box center [478, 445] width 403 height 339
copy p "Single-story concrete block home with stucco exterior, built 2015, approximatel…"
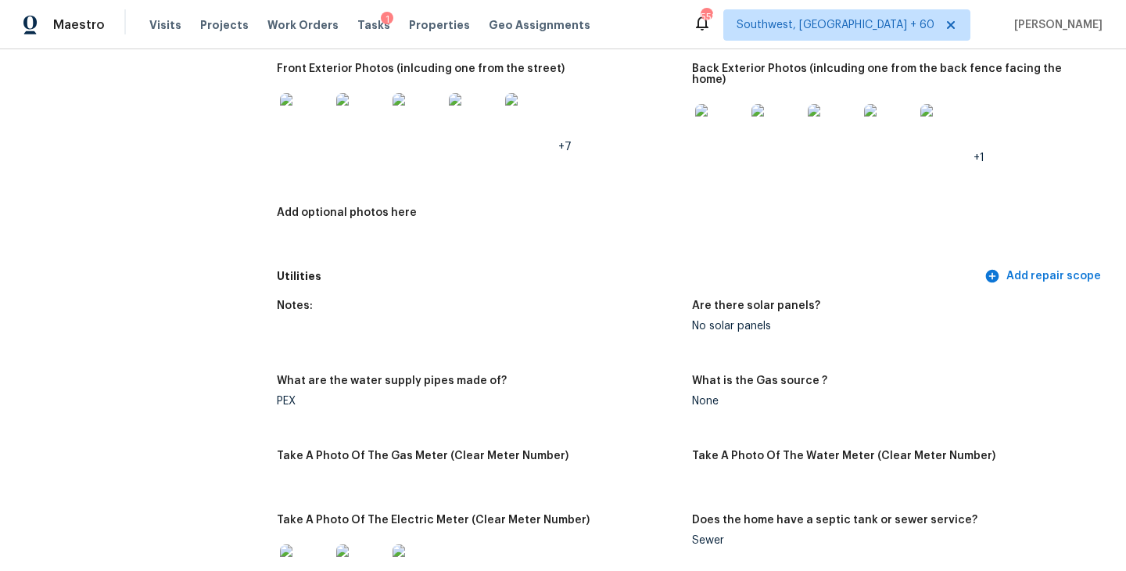
scroll to position [657, 0]
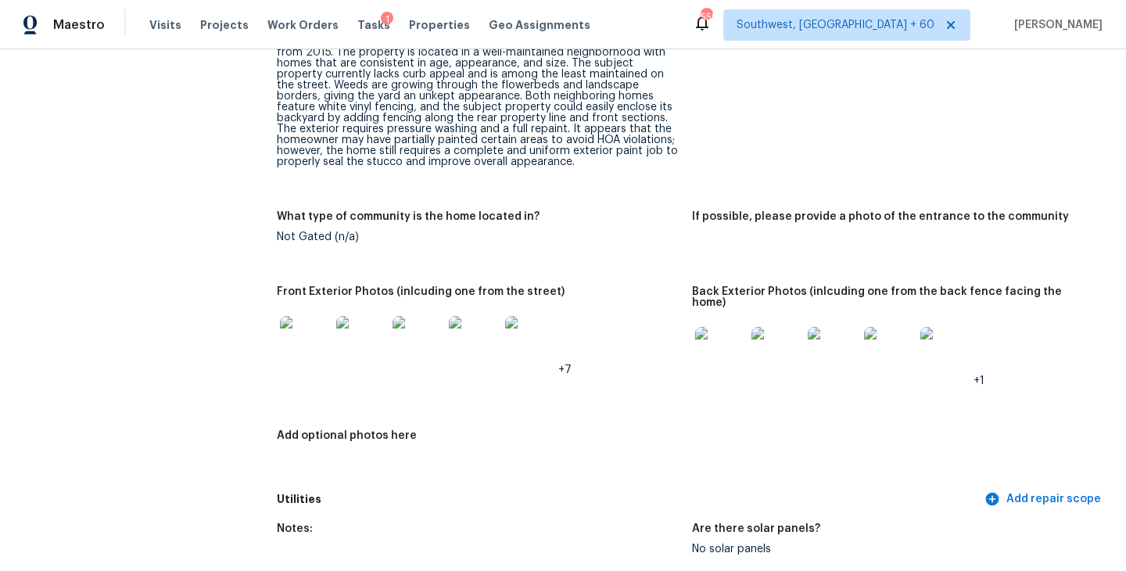
click at [724, 339] on img at bounding box center [720, 352] width 50 height 50
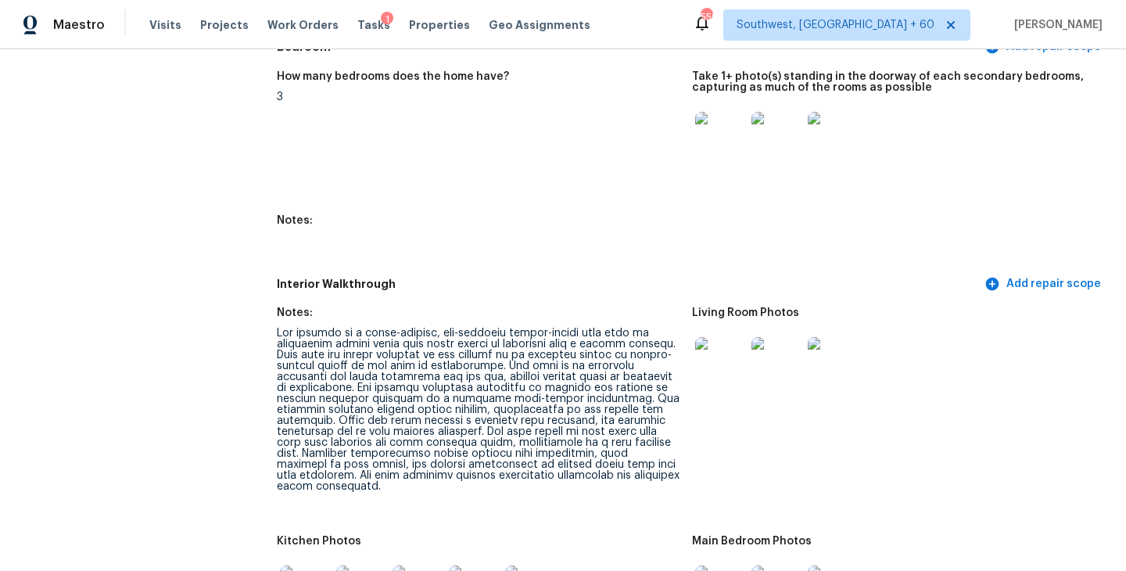
scroll to position [1947, 0]
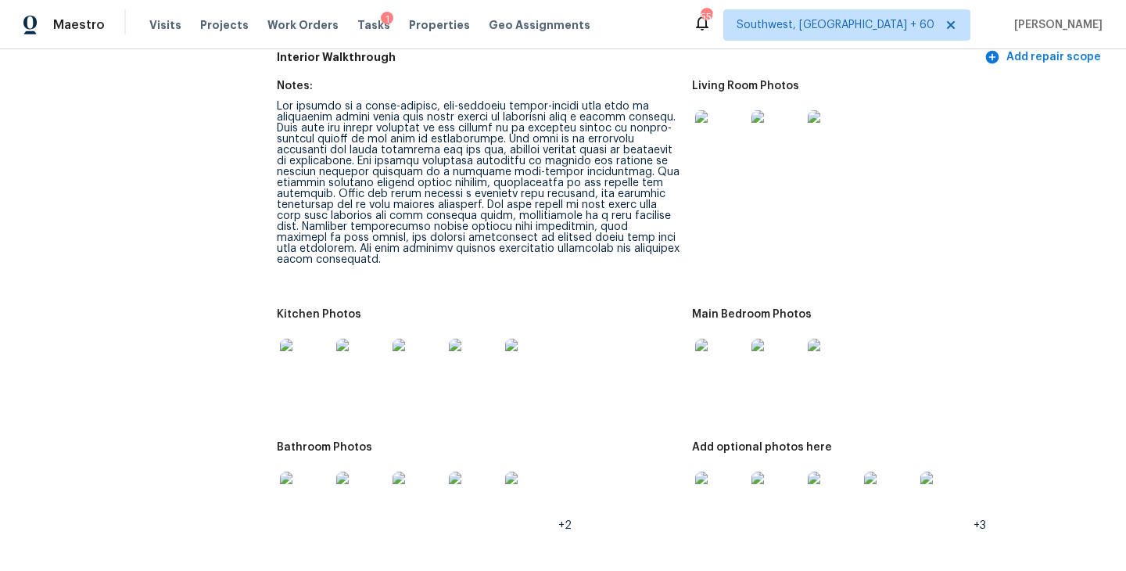
click at [716, 131] on img at bounding box center [720, 135] width 50 height 50
click at [731, 350] on img at bounding box center [720, 364] width 50 height 50
click at [727, 476] on img at bounding box center [720, 496] width 50 height 50
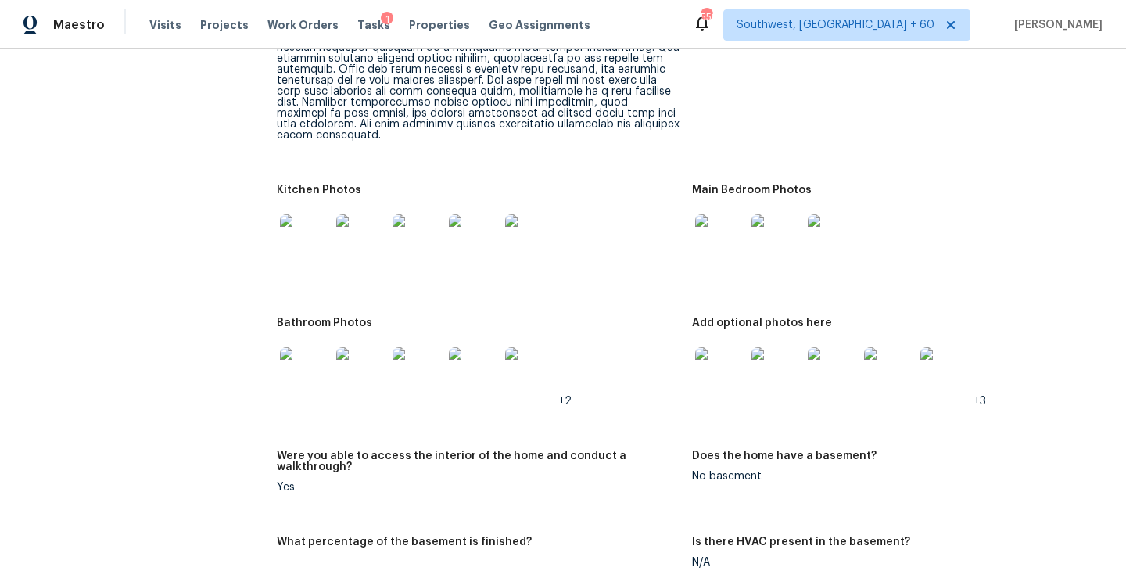
scroll to position [2134, 0]
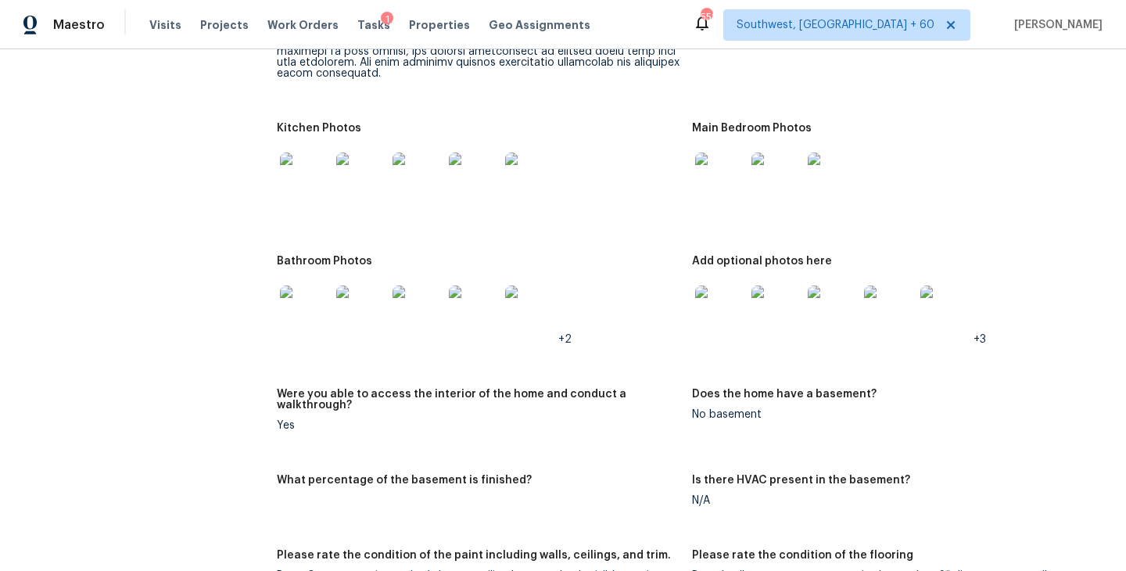
click at [717, 171] on img at bounding box center [720, 177] width 50 height 50
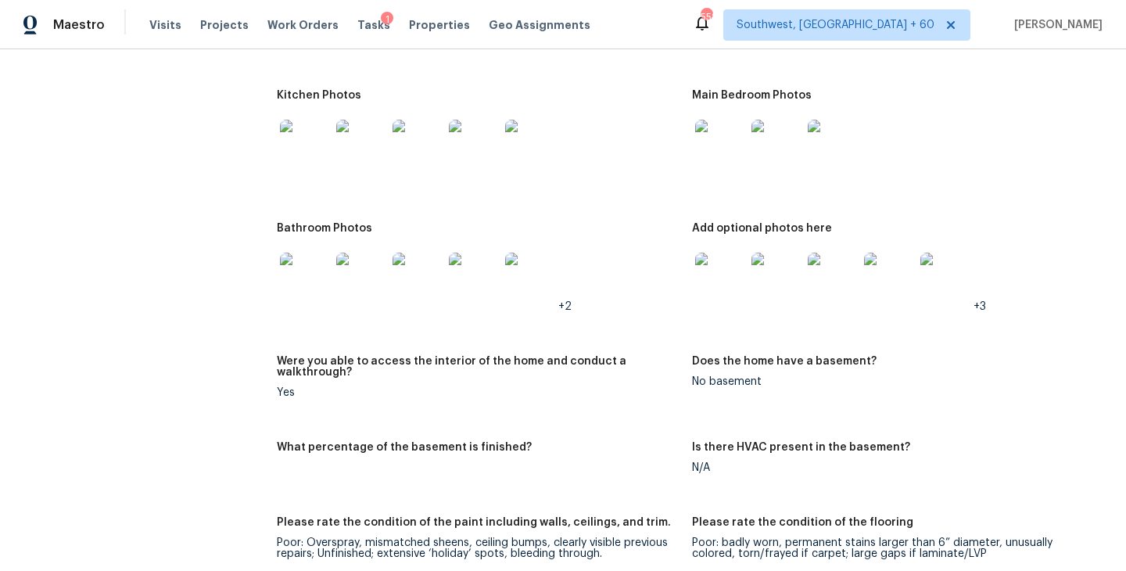
scroll to position [2037, 0]
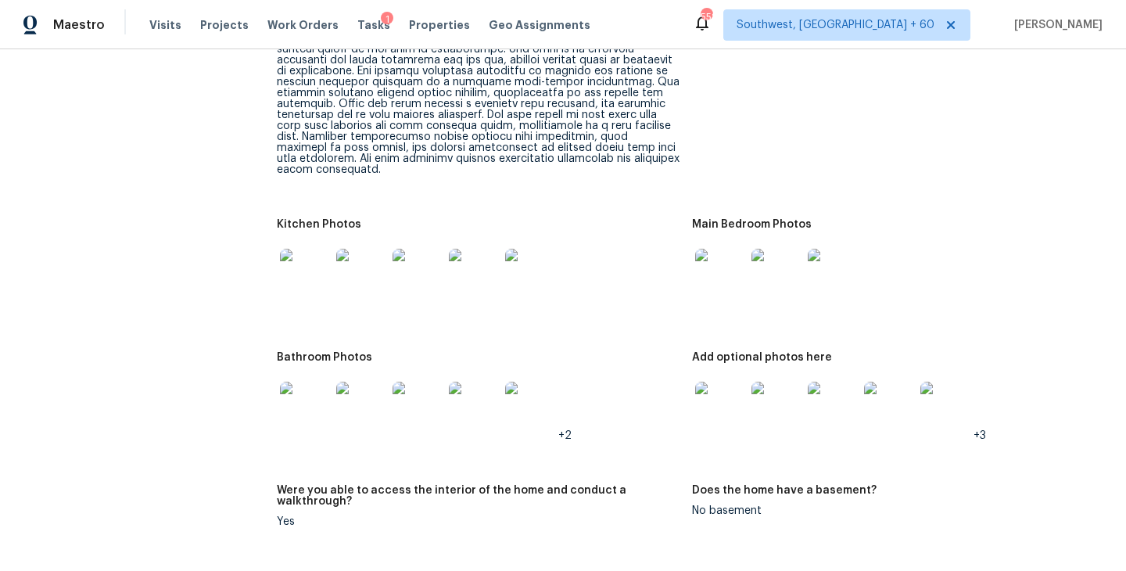
click at [709, 251] on img at bounding box center [720, 274] width 50 height 50
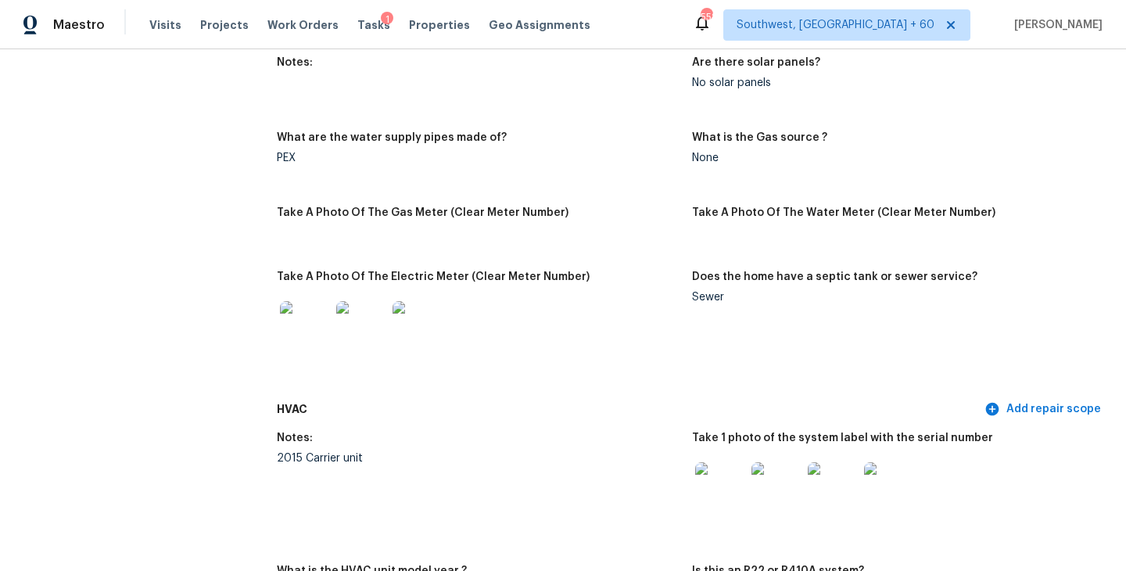
scroll to position [1116, 0]
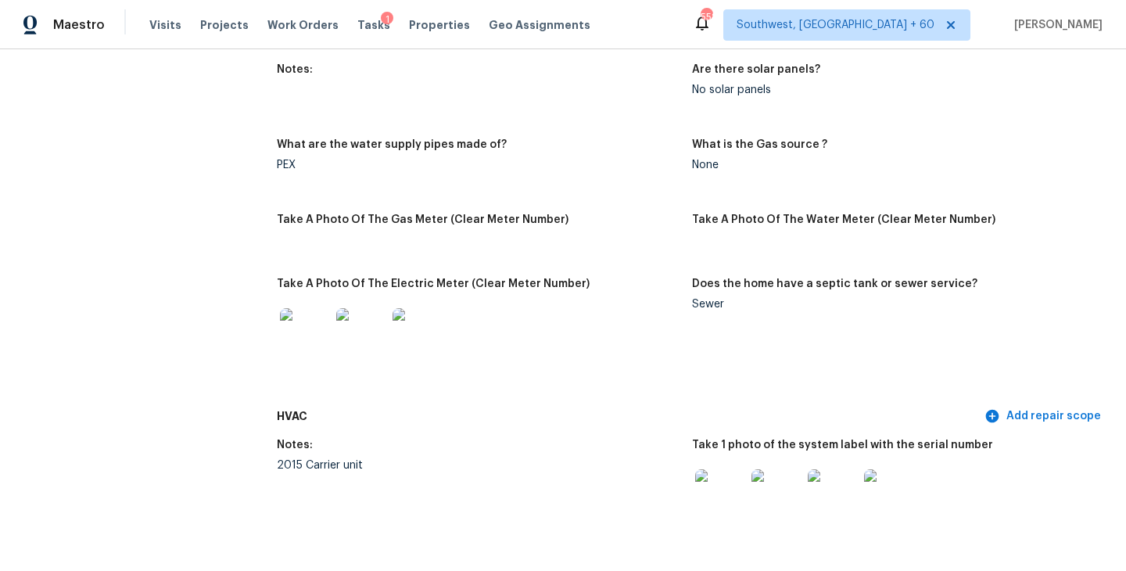
click at [519, 174] on figure "What are the water supply pipes made of? PEX" at bounding box center [484, 167] width 415 height 56
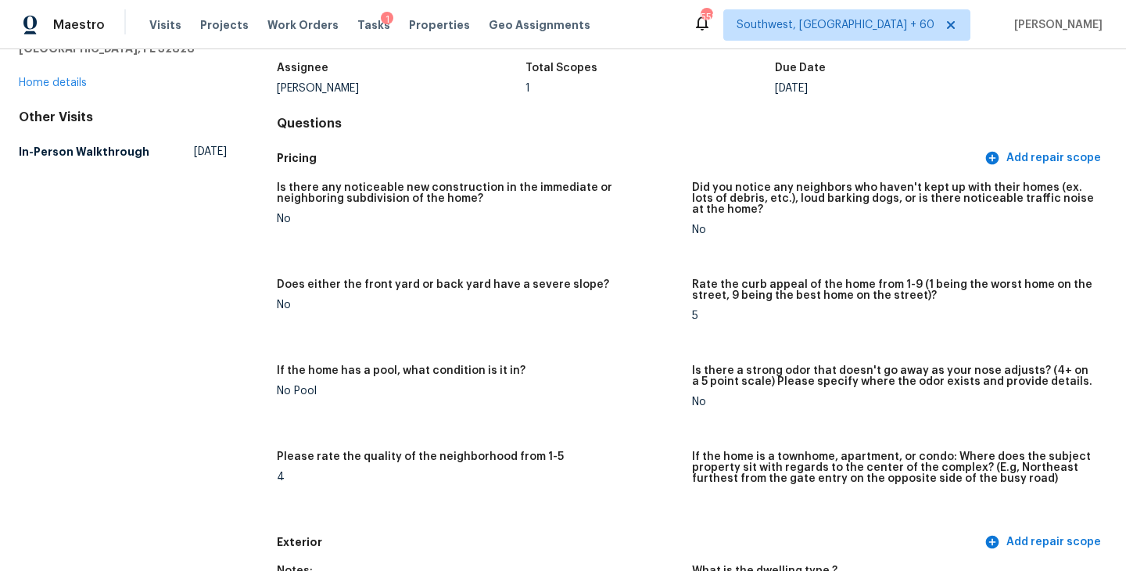
scroll to position [0, 0]
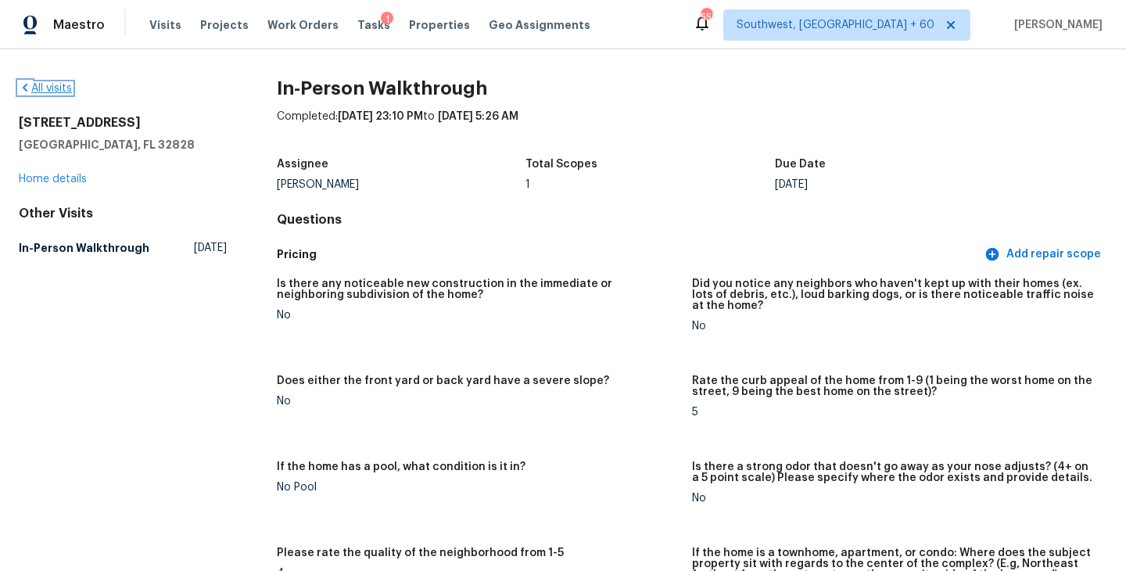
click at [61, 87] on link "All visits" at bounding box center [45, 88] width 53 height 11
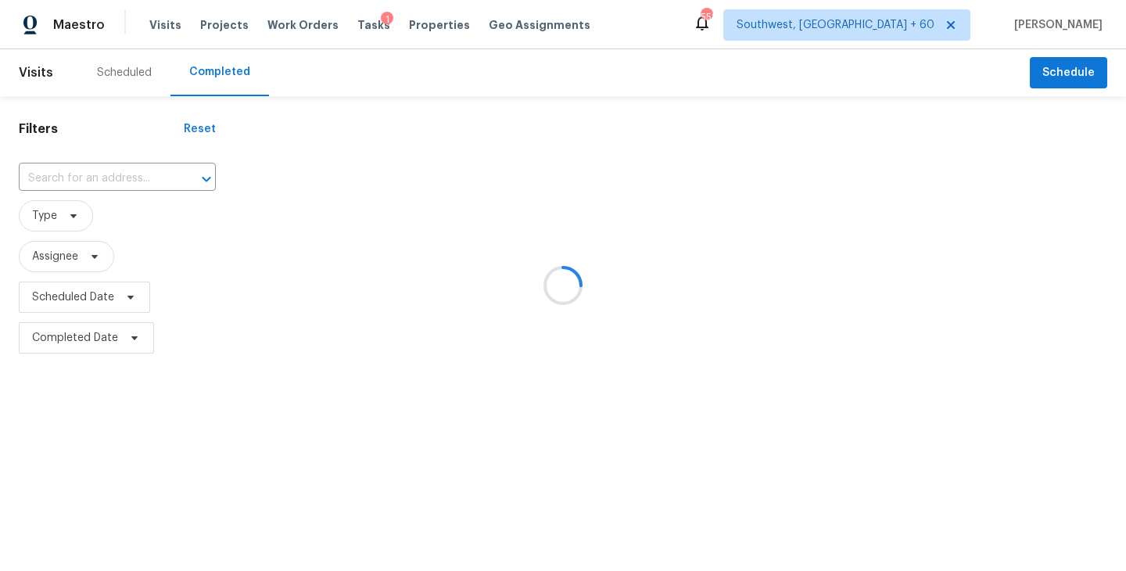
click at [87, 192] on div at bounding box center [563, 285] width 1126 height 571
click at [121, 184] on div at bounding box center [563, 285] width 1126 height 571
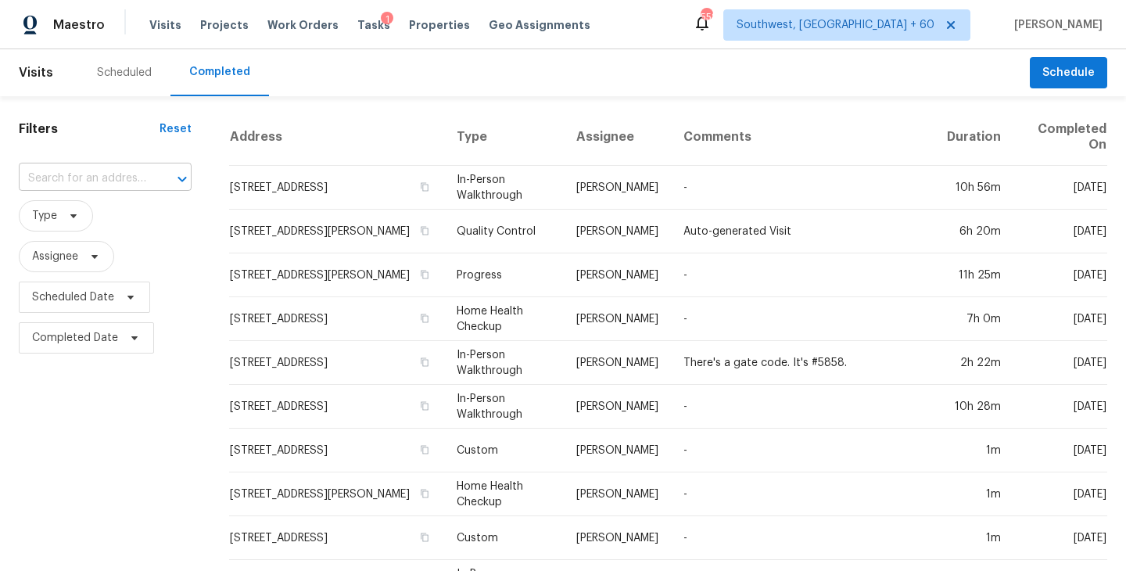
click at [109, 181] on input "text" at bounding box center [83, 179] width 129 height 24
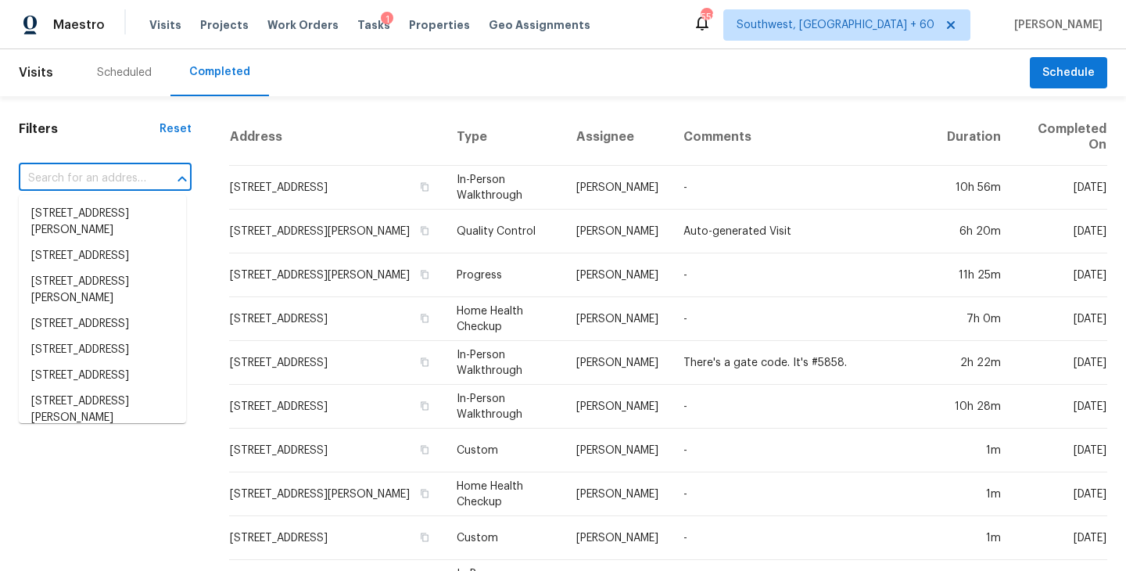
paste input "10207 Walden Ct, Commerce City, CO 80022"
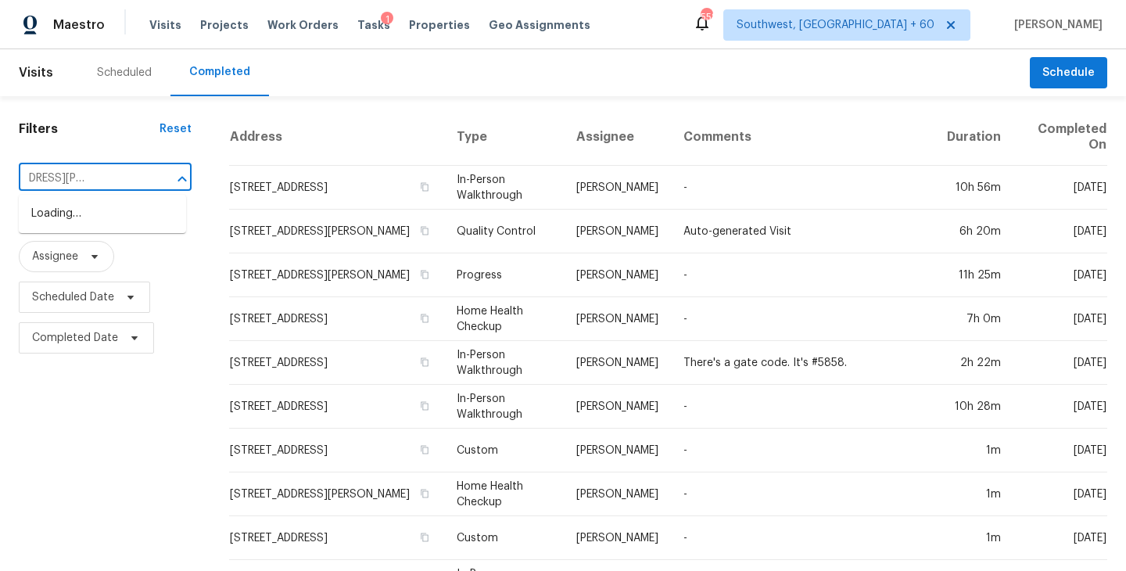
type input "10207 Walden Ct, Commerce City, CO 80022"
click at [125, 187] on input "text" at bounding box center [83, 179] width 129 height 24
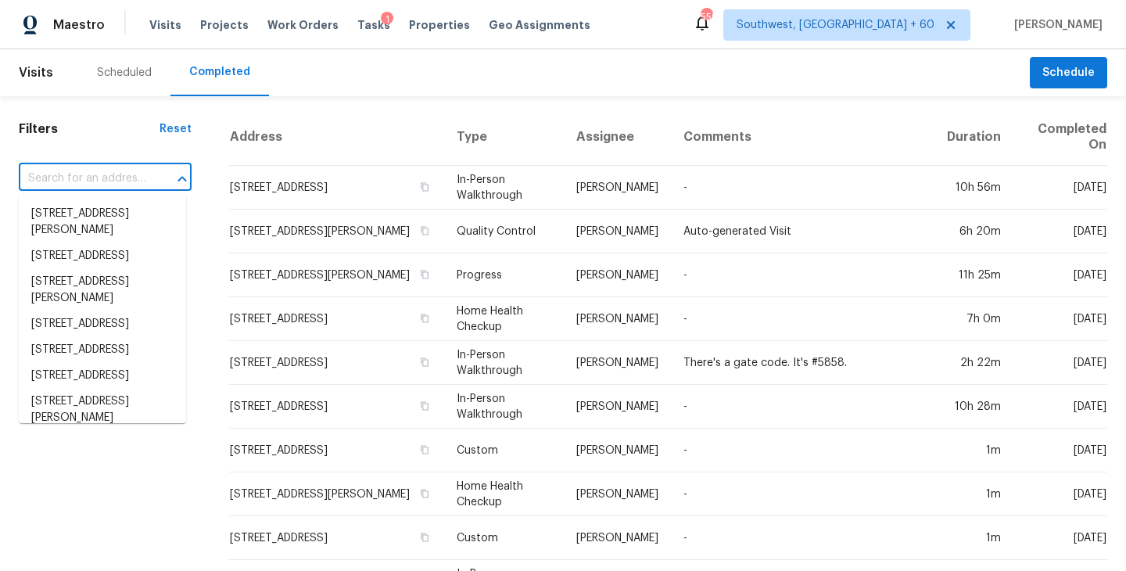
paste input "10207 Walden Ct, Commerce City, CO 80022"
type input "10207 Walden Ct, Commerce City, CO 80022"
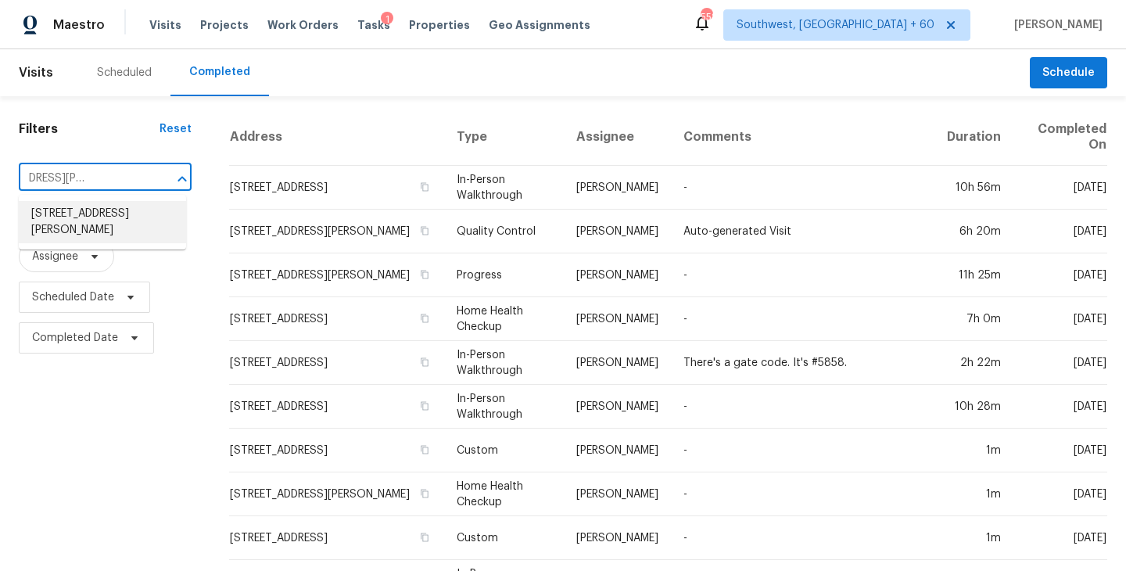
click at [138, 228] on li "10207 Walden Ct, Commerce City, CO 80022" at bounding box center [102, 222] width 167 height 42
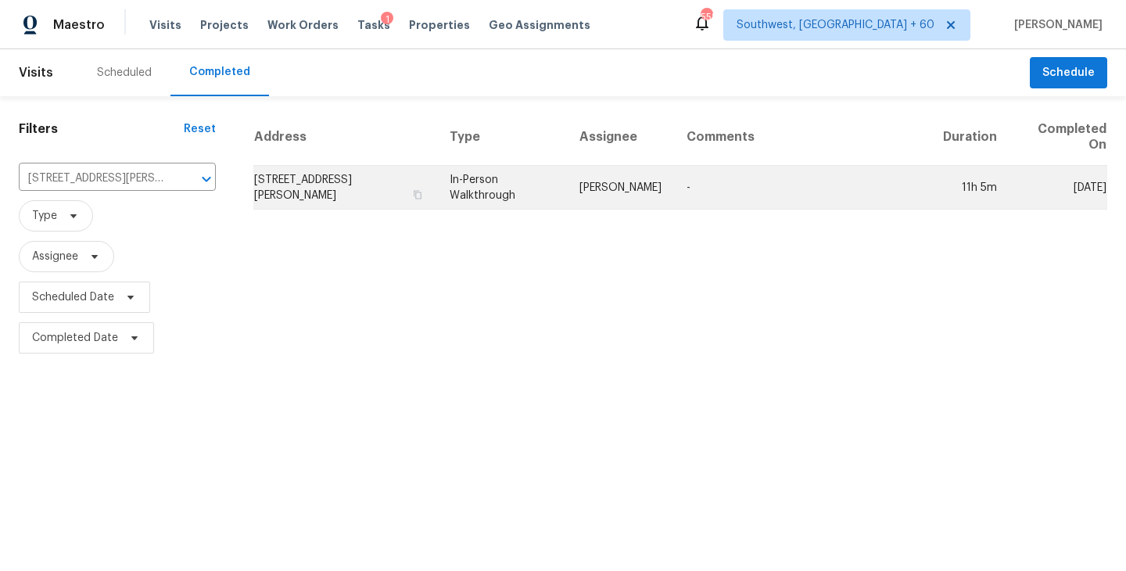
click at [528, 174] on td "In-Person Walkthrough" at bounding box center [502, 188] width 130 height 44
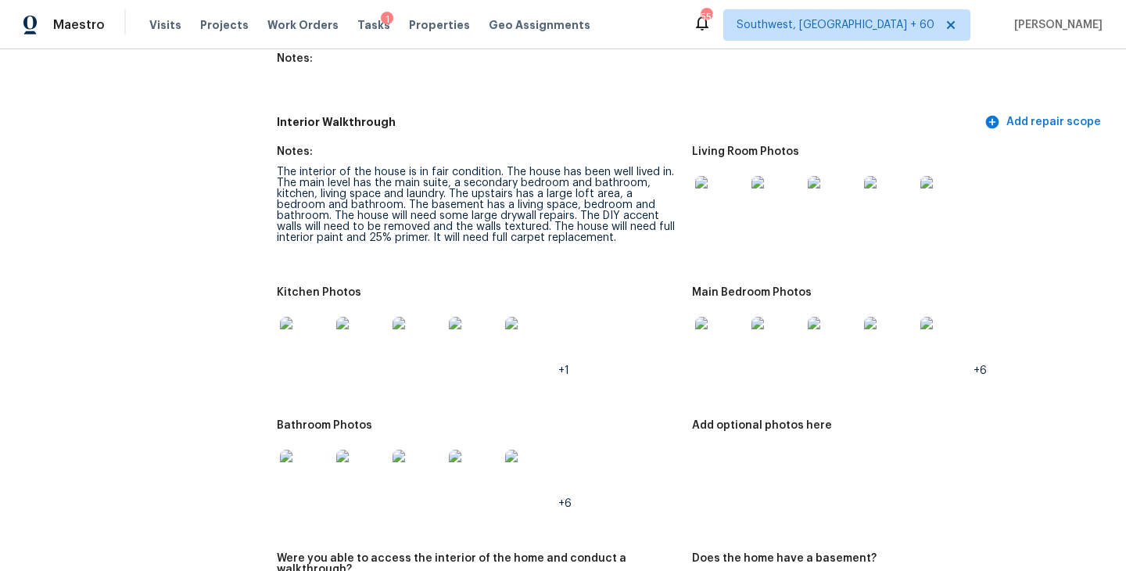
scroll to position [2202, 0]
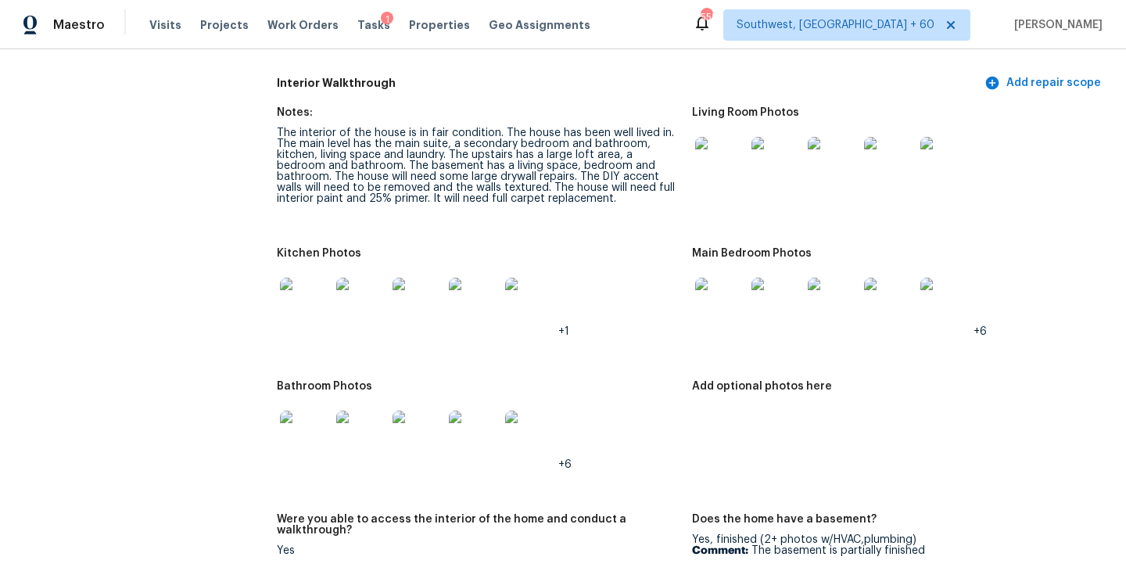
click at [717, 155] on img at bounding box center [720, 162] width 50 height 50
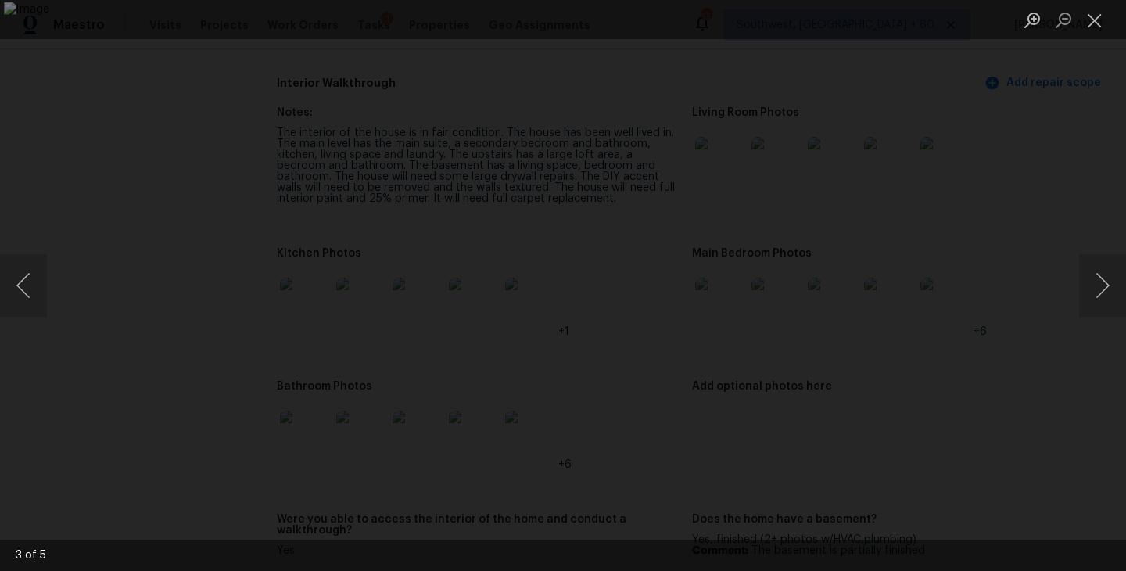
click at [608, 263] on img "Lightbox" at bounding box center [563, 285] width 1118 height 567
click at [639, 269] on img "Lightbox" at bounding box center [563, 285] width 1118 height 567
click at [1084, 308] on button "Next image" at bounding box center [1102, 285] width 47 height 63
click at [1100, 5] on li "Lightbox" at bounding box center [1094, 19] width 31 height 39
click at [1093, 25] on button "Close lightbox" at bounding box center [1094, 19] width 31 height 27
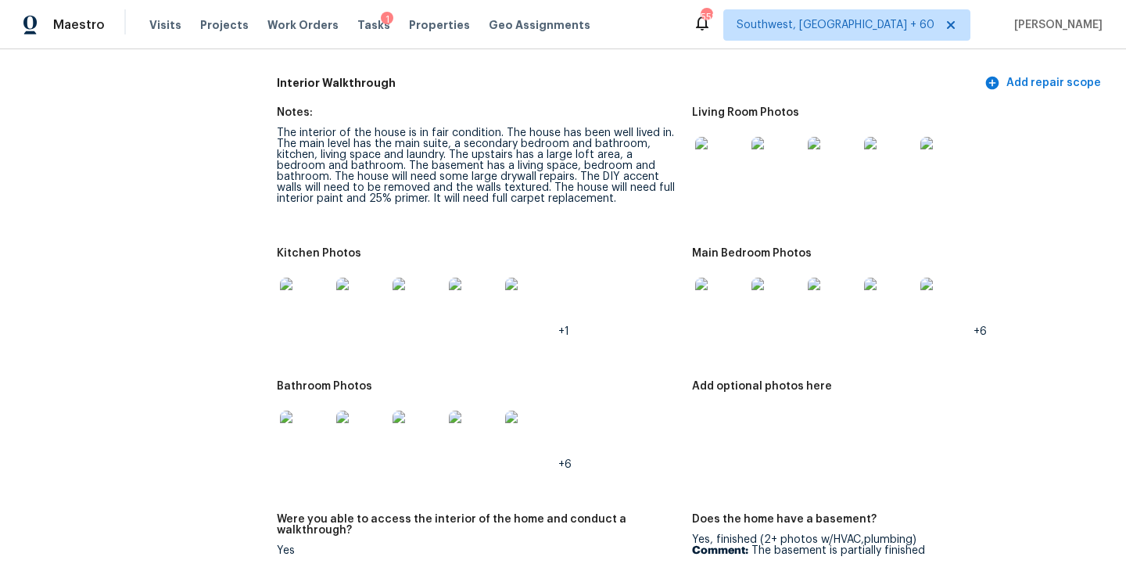
click at [779, 153] on img at bounding box center [776, 162] width 50 height 50
click at [723, 285] on img at bounding box center [720, 303] width 50 height 50
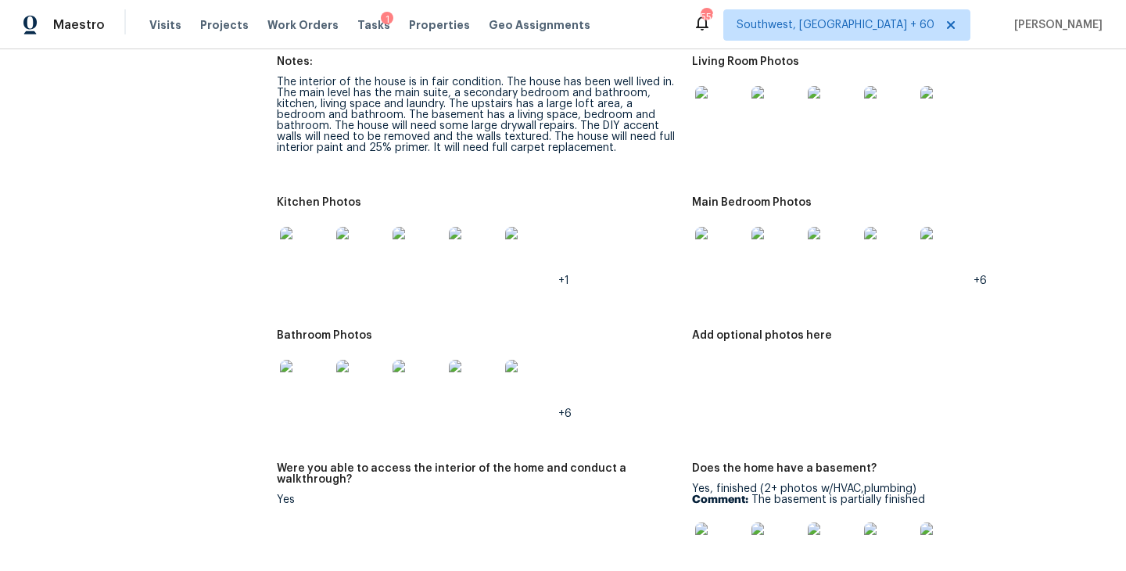
scroll to position [2280, 0]
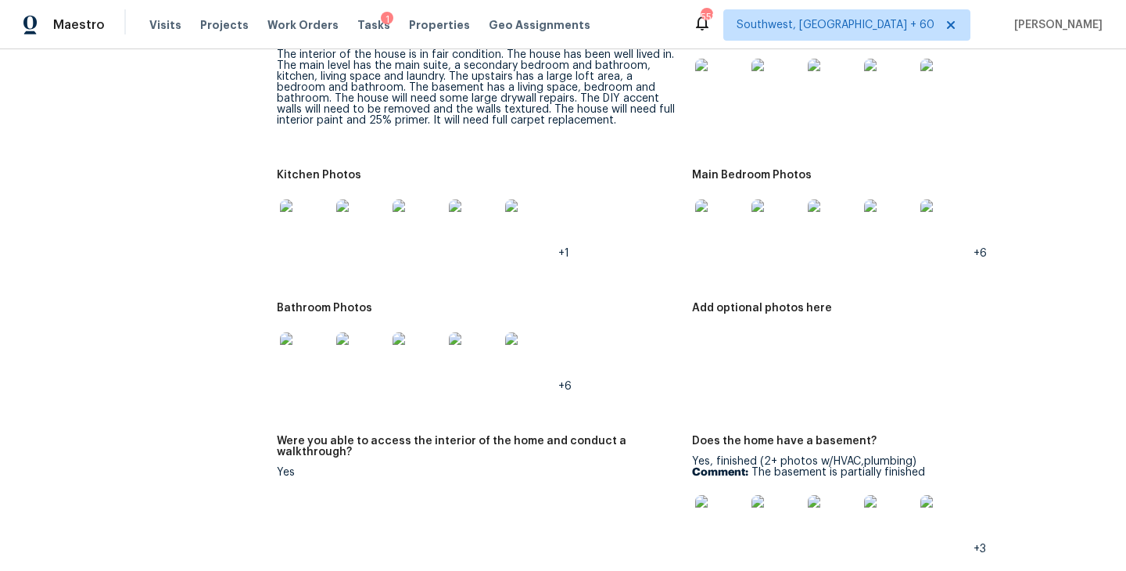
click at [316, 357] on img at bounding box center [305, 357] width 50 height 50
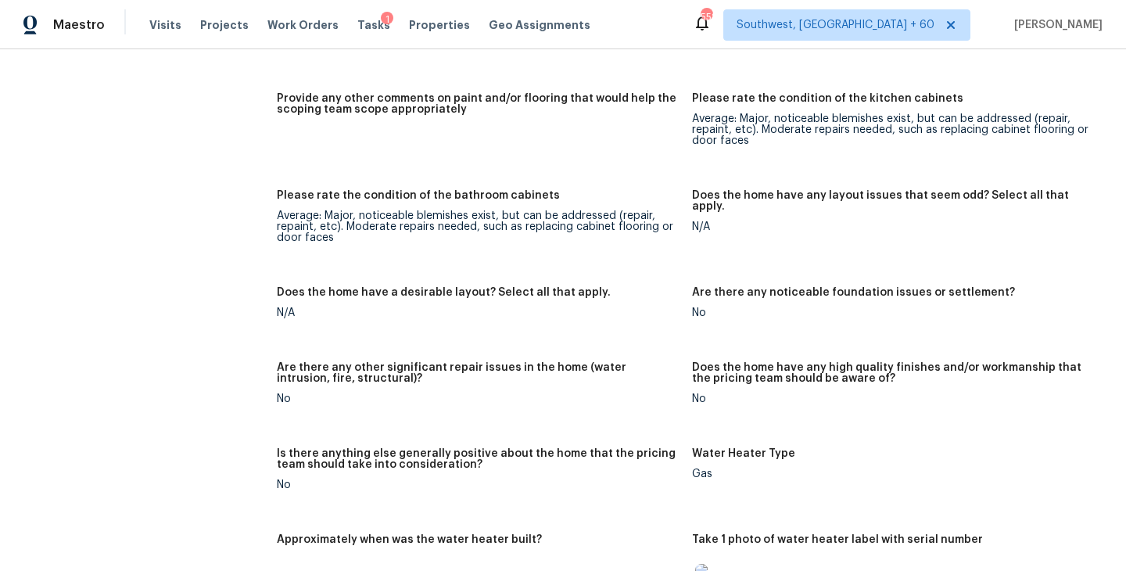
scroll to position [2782, 0]
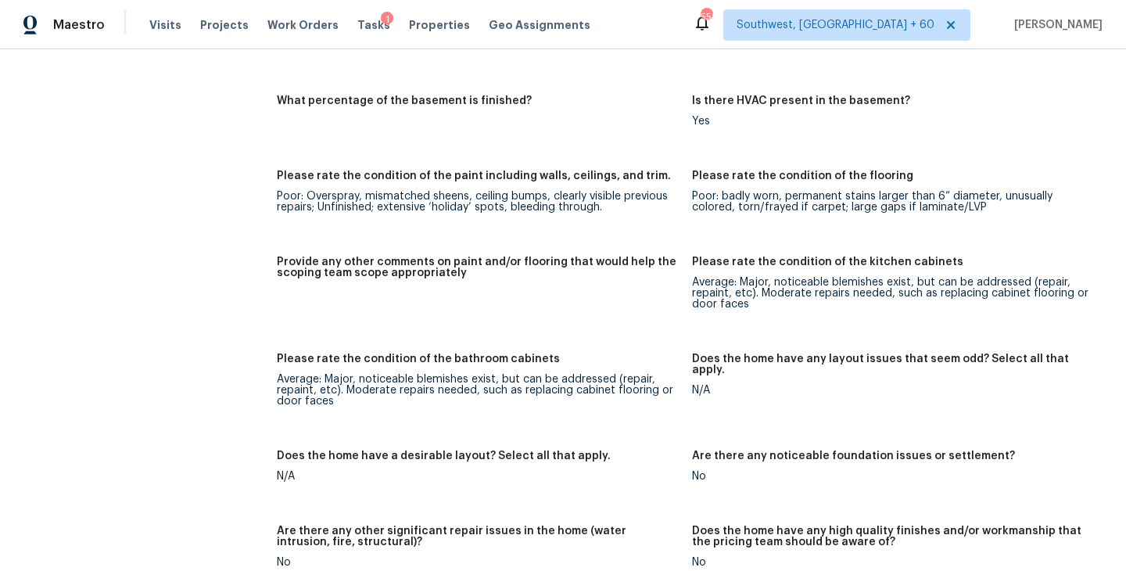
click at [526, 176] on div "Please rate the condition of the paint including walls, ceilings, and trim." at bounding box center [478, 180] width 403 height 20
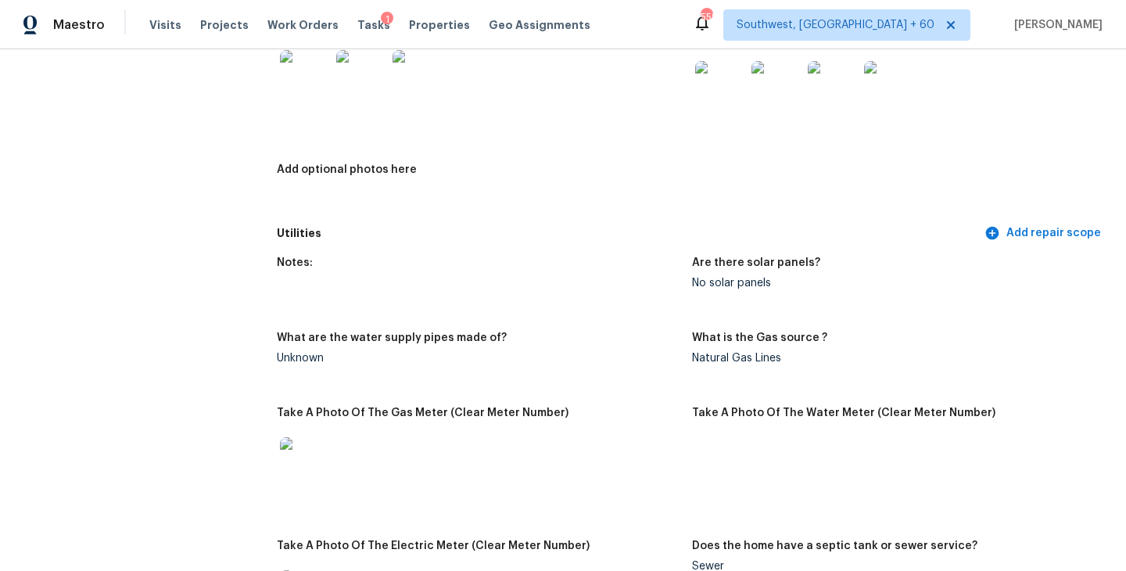
scroll to position [0, 0]
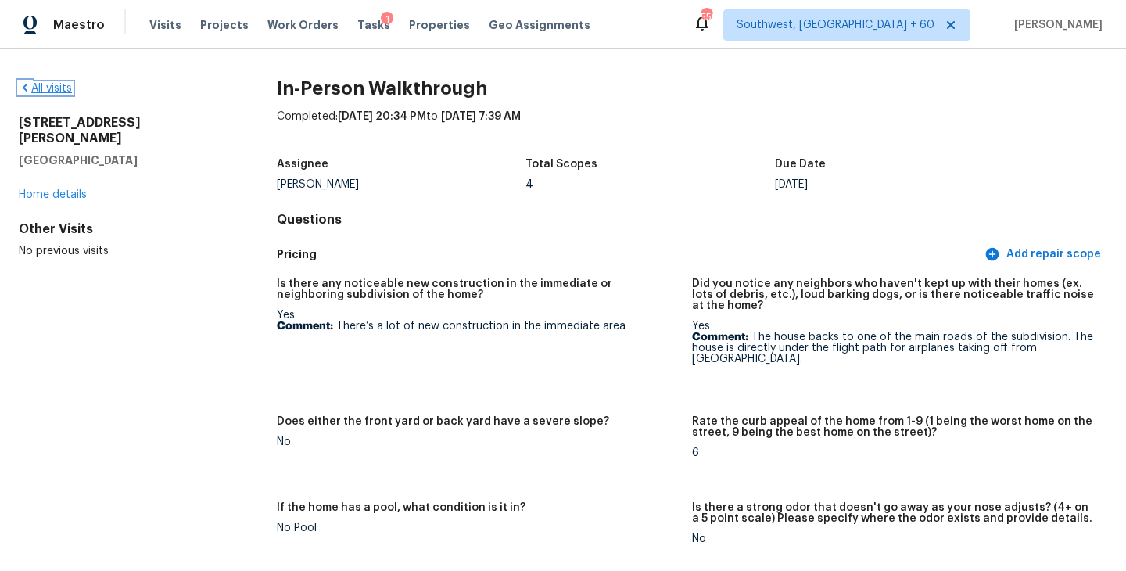
click at [54, 83] on link "All visits" at bounding box center [45, 88] width 53 height 11
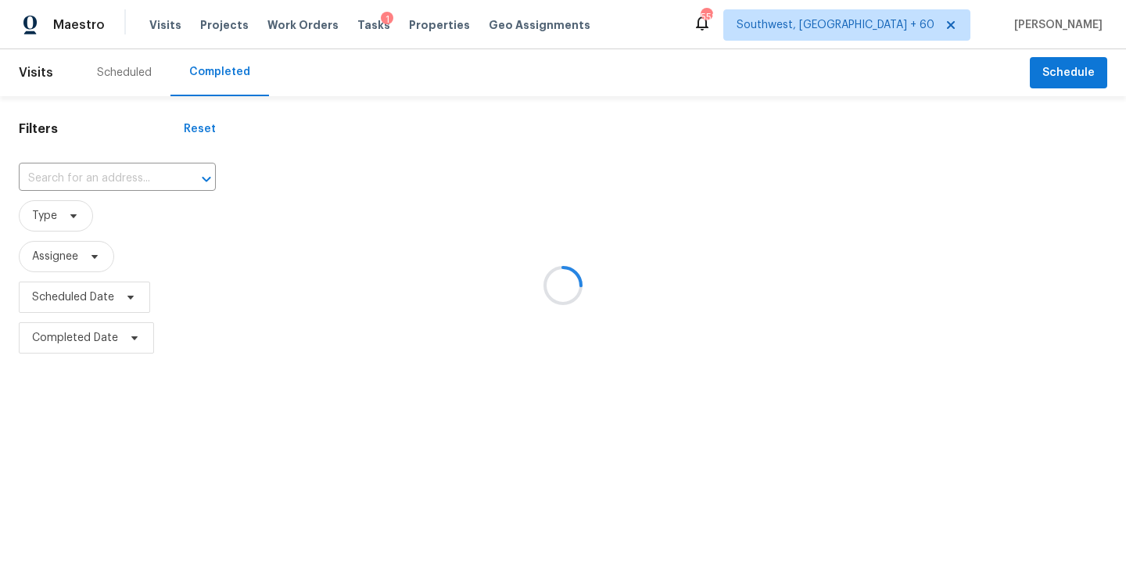
click at [102, 165] on div at bounding box center [563, 285] width 1126 height 571
click at [100, 168] on div at bounding box center [563, 285] width 1126 height 571
click at [99, 180] on div at bounding box center [563, 285] width 1126 height 571
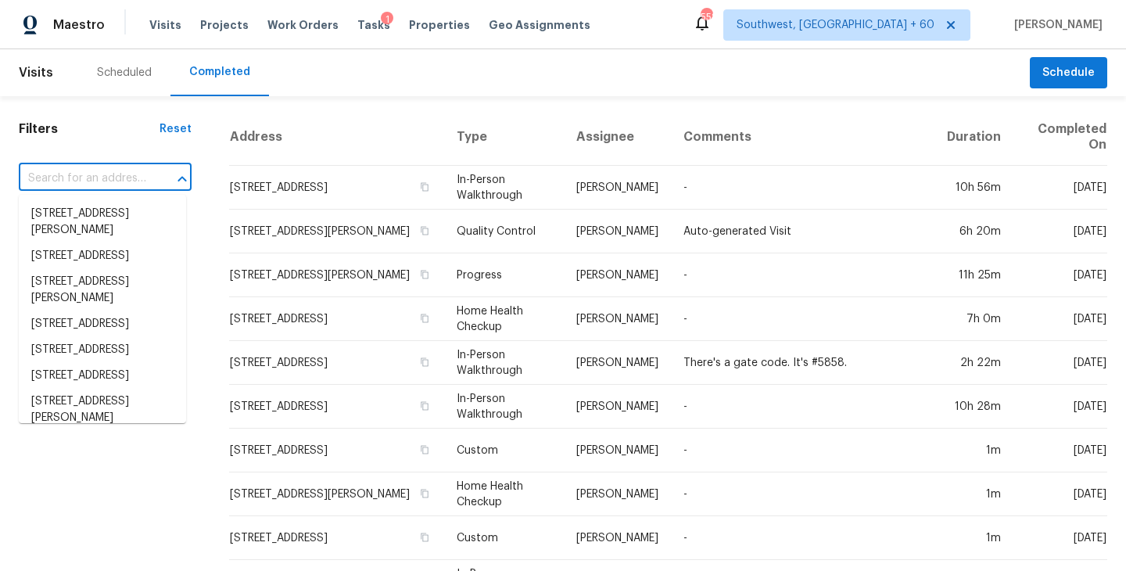
click at [99, 180] on input "text" at bounding box center [83, 179] width 129 height 24
paste input "66 Prospect Ln, Ponte Vedra, FL 32081"
type input "66 Prospect Ln, Ponte Vedra, FL 32081"
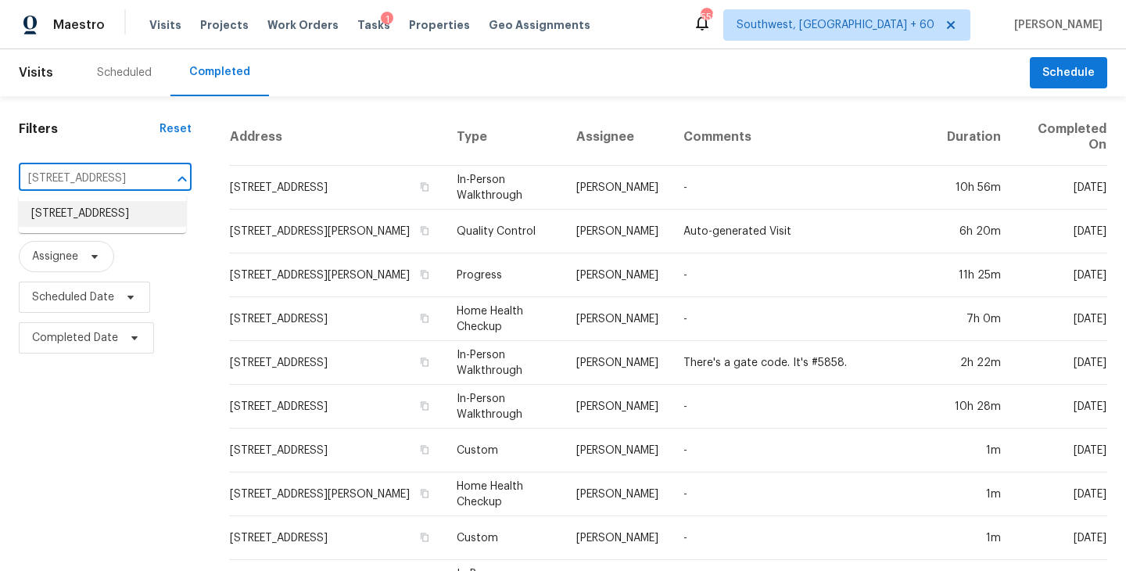
click at [133, 227] on li "66 Prospect Ln, Ponte Vedra, FL 32081" at bounding box center [102, 214] width 167 height 26
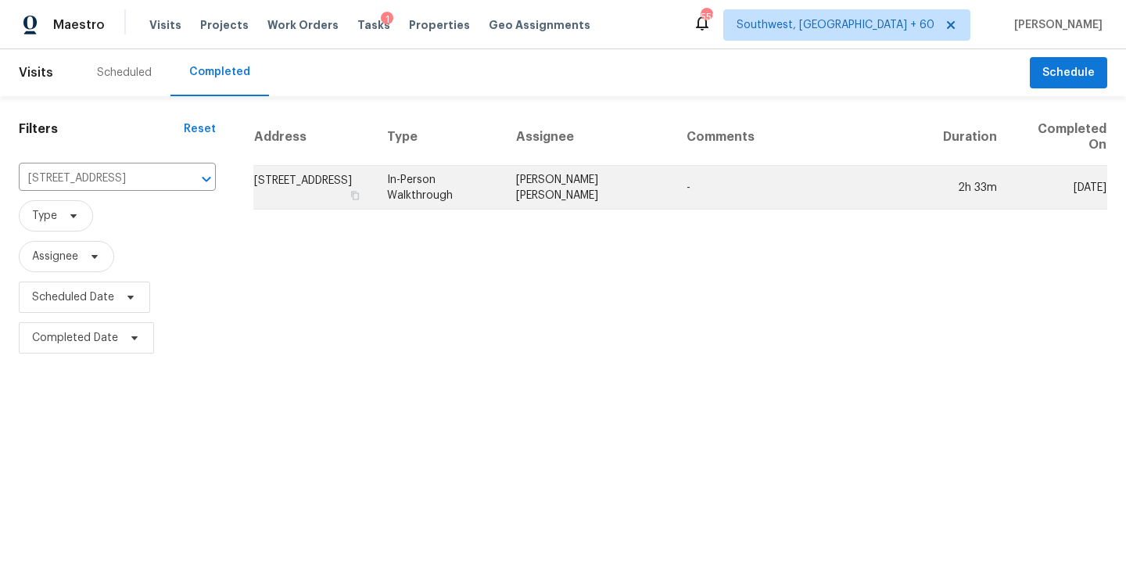
click at [503, 186] on td "In-Person Walkthrough" at bounding box center [438, 188] width 129 height 44
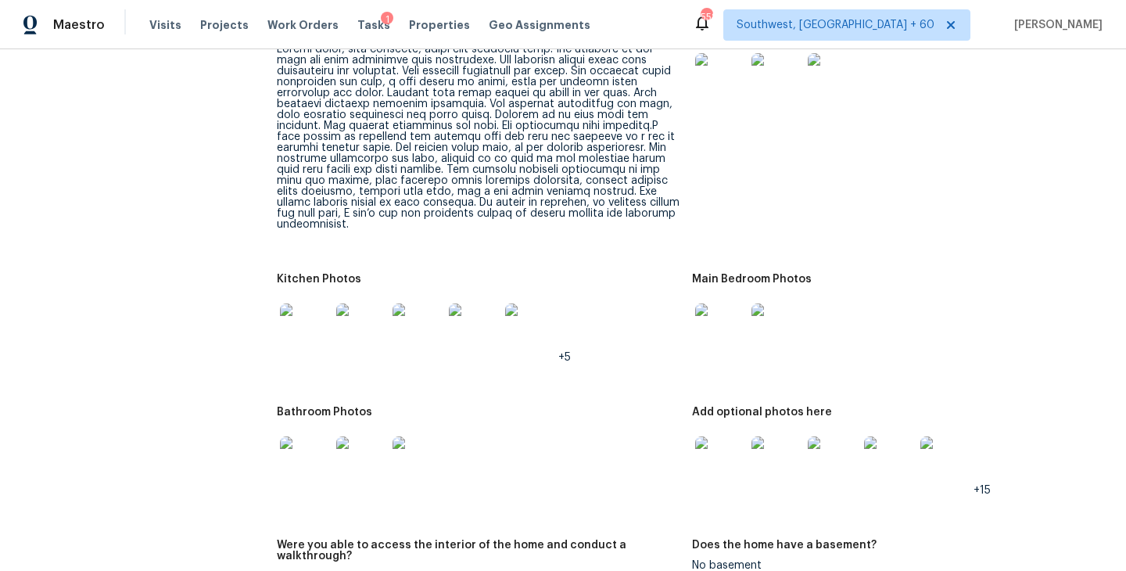
scroll to position [2014, 0]
click at [718, 321] on img at bounding box center [720, 330] width 50 height 50
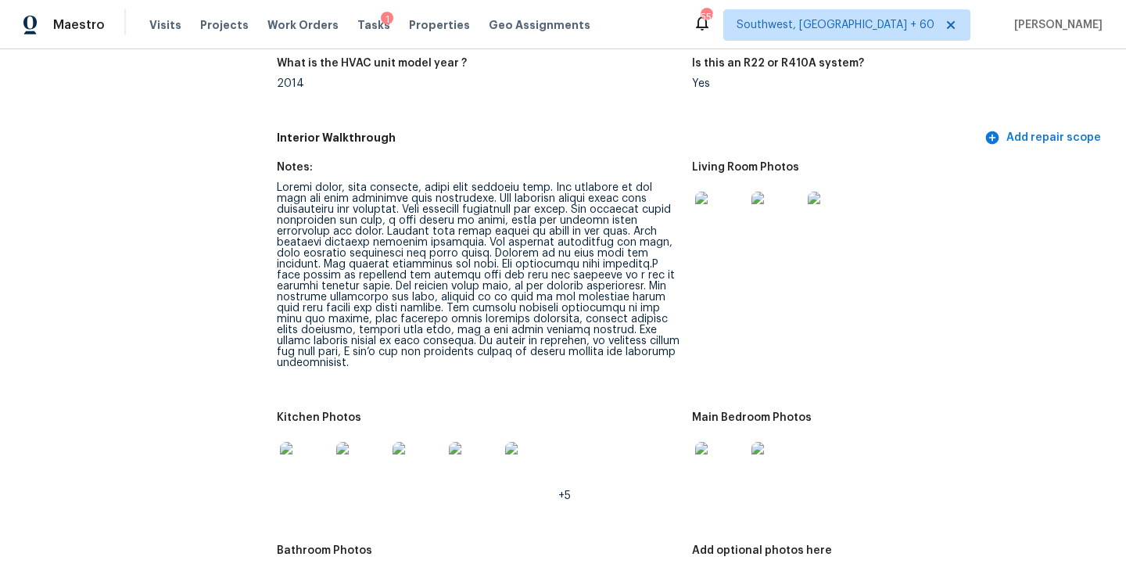
click at [707, 218] on img at bounding box center [720, 217] width 50 height 50
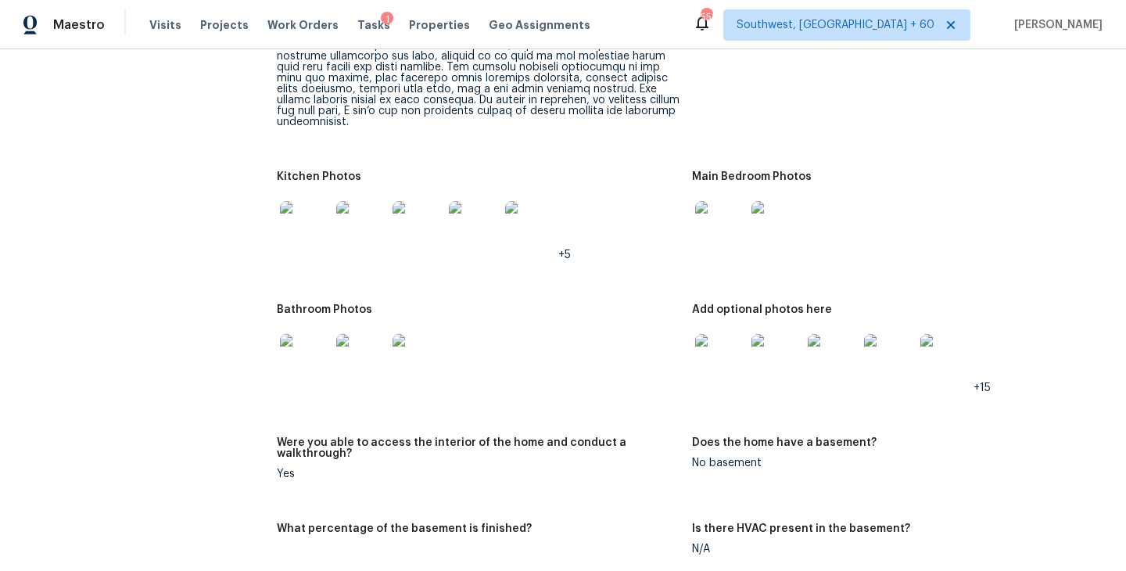
click at [718, 354] on img at bounding box center [720, 359] width 50 height 50
click at [314, 352] on img at bounding box center [305, 359] width 50 height 50
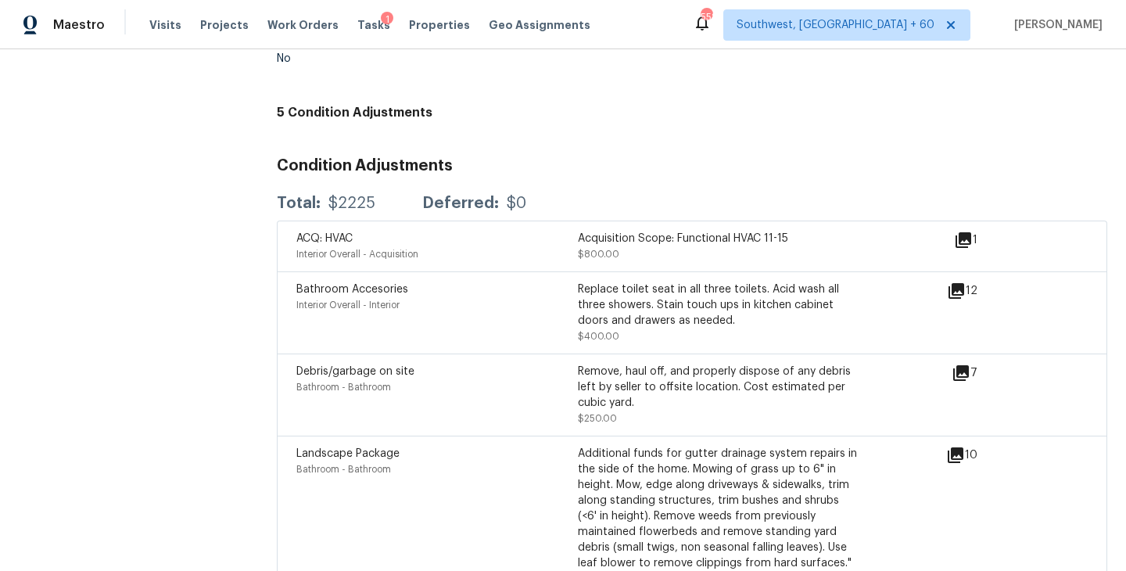
scroll to position [4103, 0]
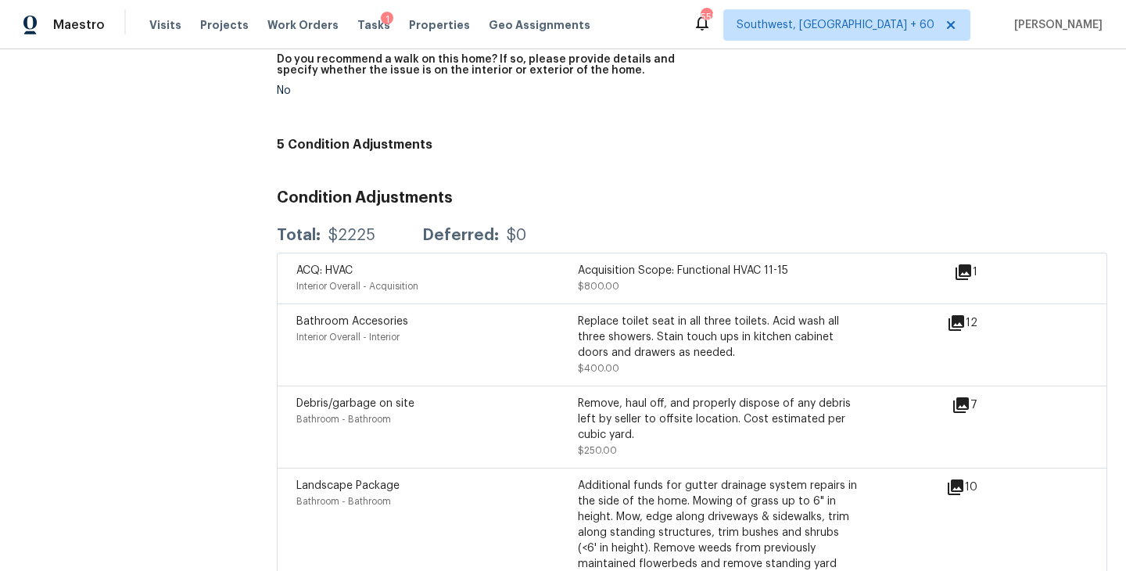
click at [357, 137] on h4 "5 Condition Adjustments" at bounding box center [692, 145] width 830 height 16
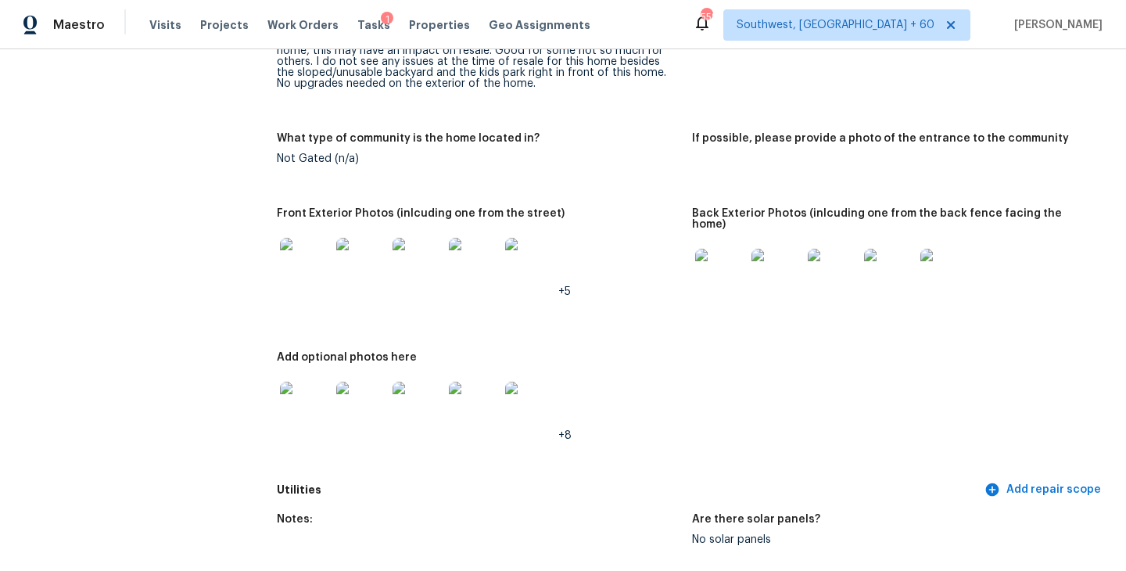
scroll to position [0, 0]
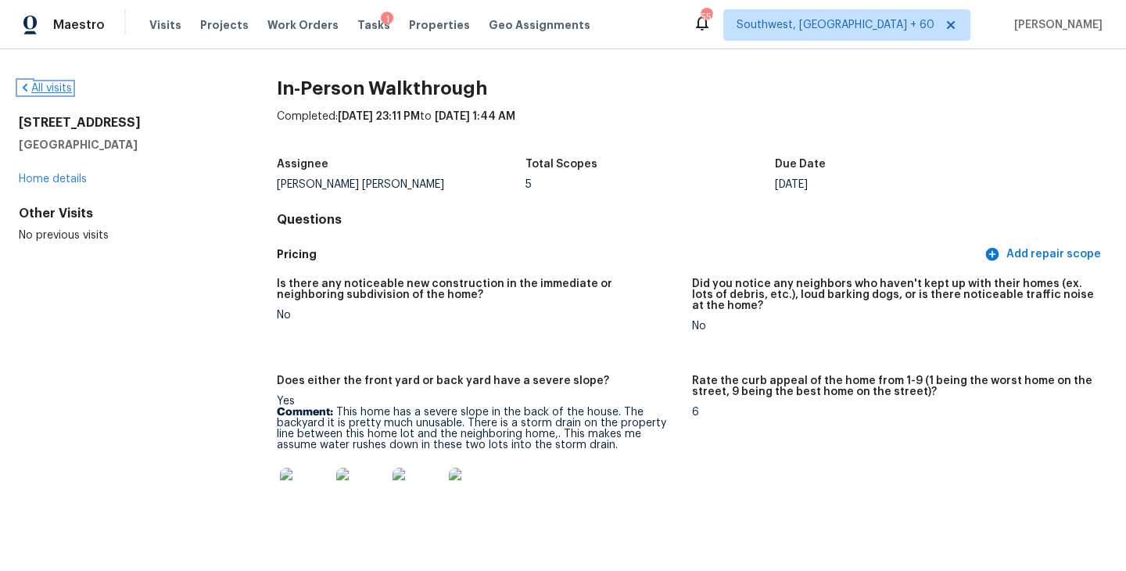
click at [48, 83] on link "All visits" at bounding box center [45, 88] width 53 height 11
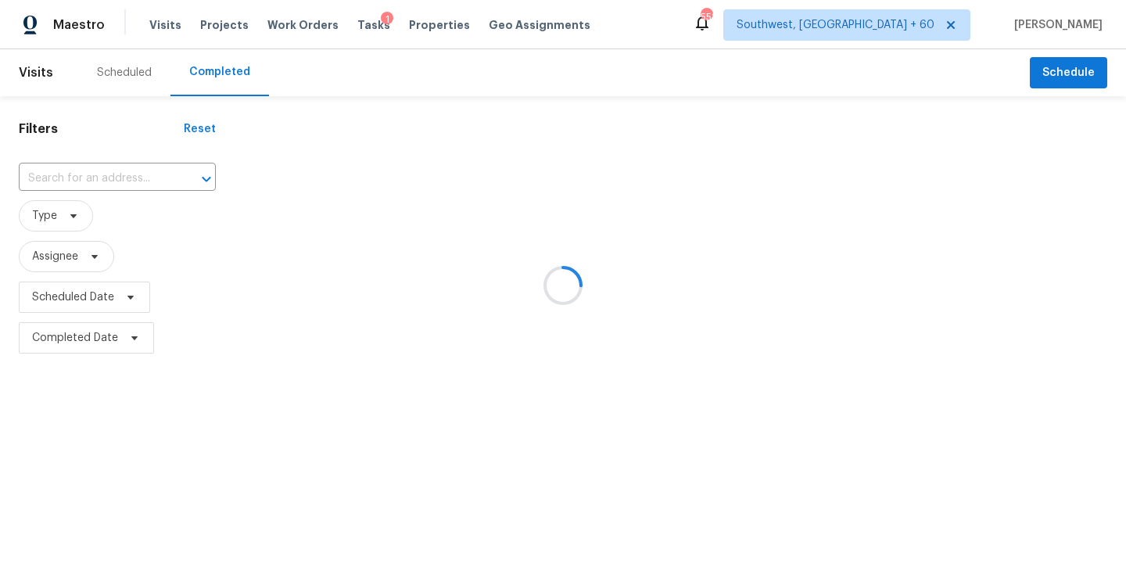
click at [96, 169] on div at bounding box center [563, 285] width 1126 height 571
click at [97, 175] on div at bounding box center [563, 285] width 1126 height 571
click at [109, 184] on div at bounding box center [563, 285] width 1126 height 571
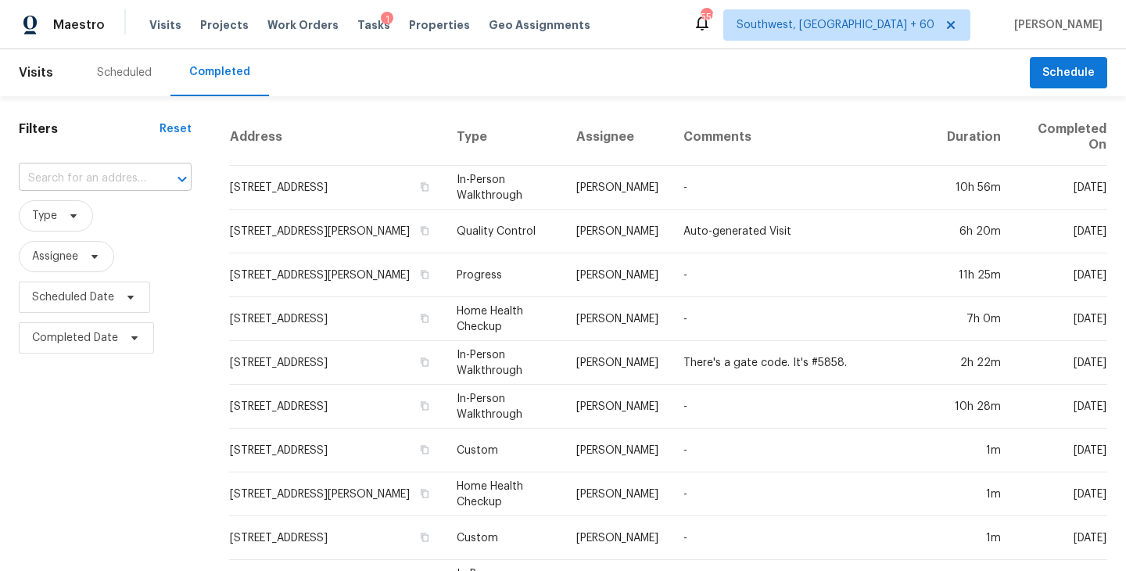
click at [118, 182] on input "text" at bounding box center [83, 179] width 129 height 24
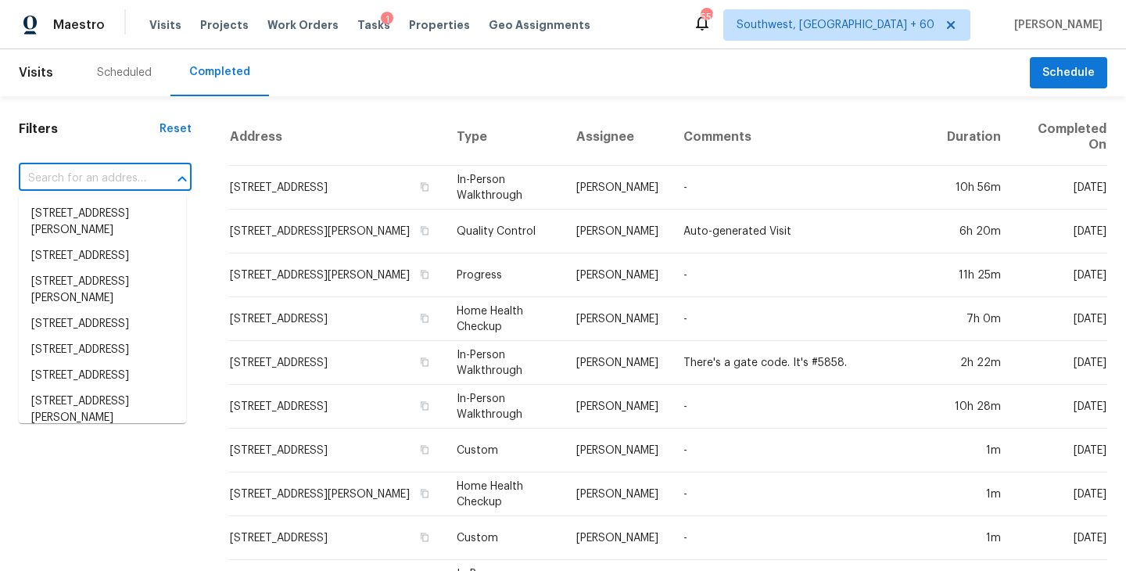
paste input "373 Montclair Tower Dr, Saint Charles, MO 63303"
type input "373 Montclair Tower Dr, Saint Charles, MO 63303"
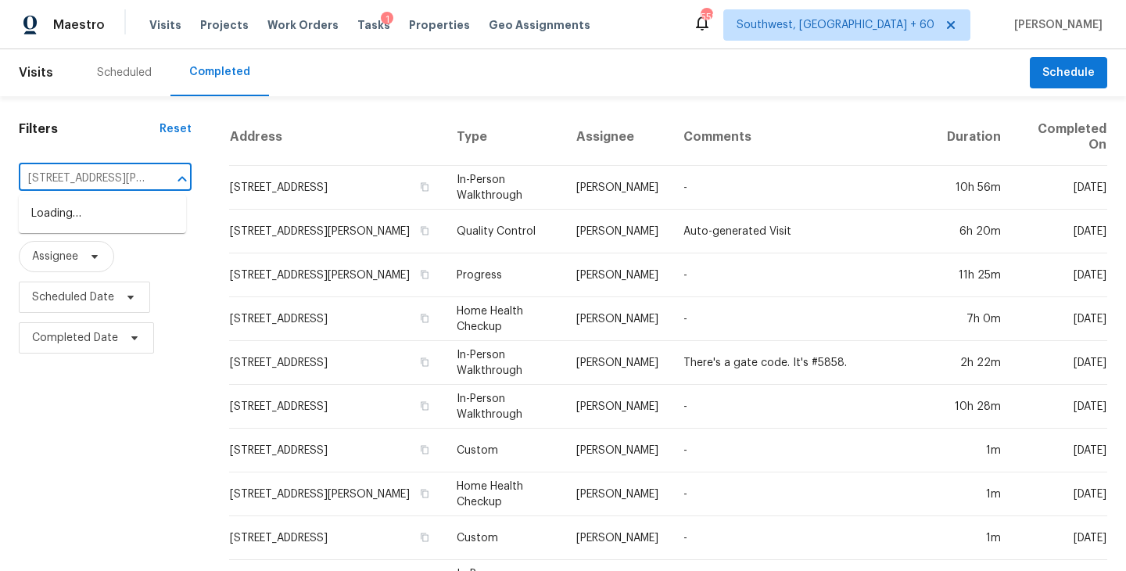
scroll to position [0, 138]
click at [121, 220] on li "373 Montclair Tower Dr, Saint Charles, MO 63303" at bounding box center [102, 222] width 167 height 42
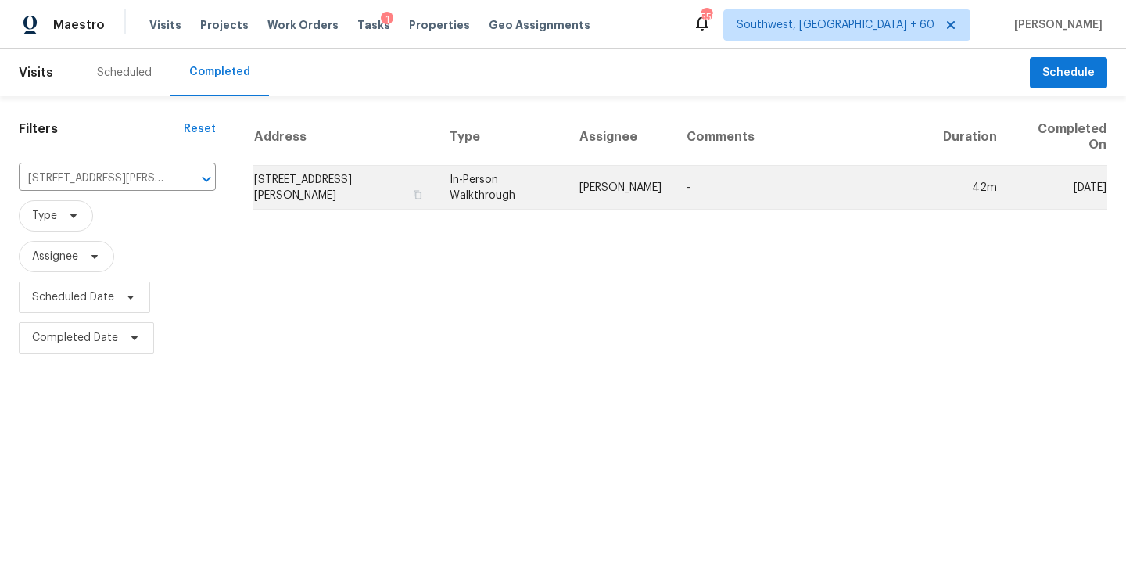
click at [567, 177] on td "In-Person Walkthrough" at bounding box center [502, 188] width 130 height 44
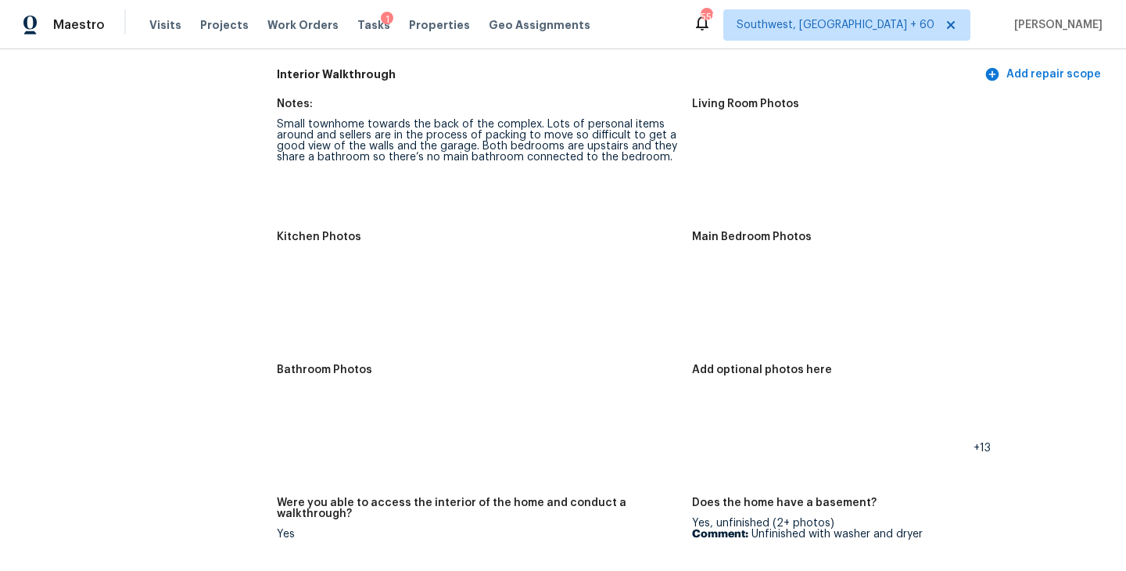
scroll to position [1734, 0]
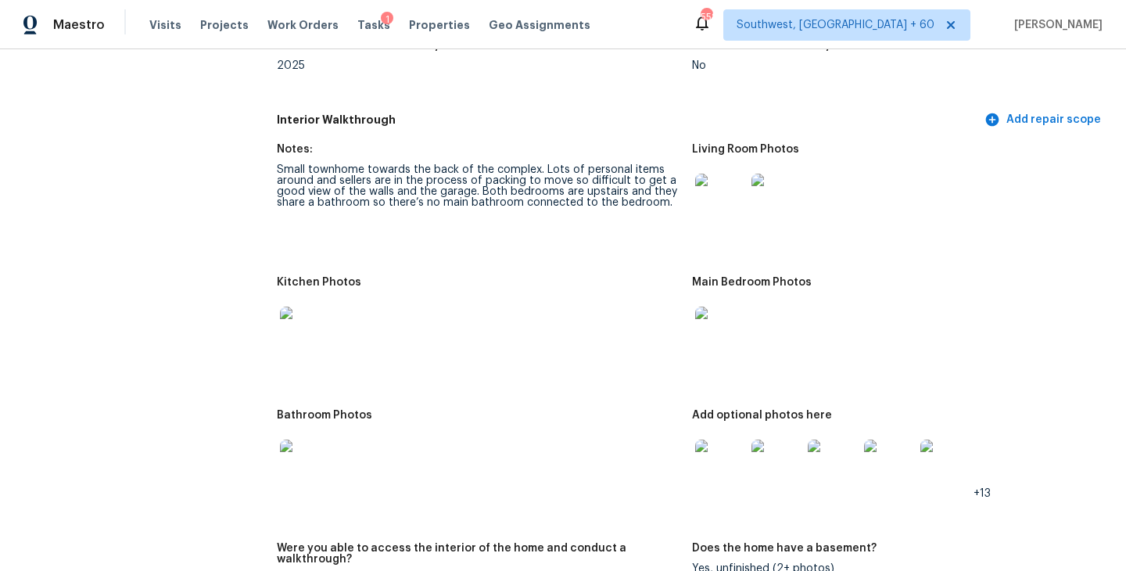
click at [714, 191] on img at bounding box center [720, 199] width 50 height 50
click at [712, 329] on img at bounding box center [720, 331] width 50 height 50
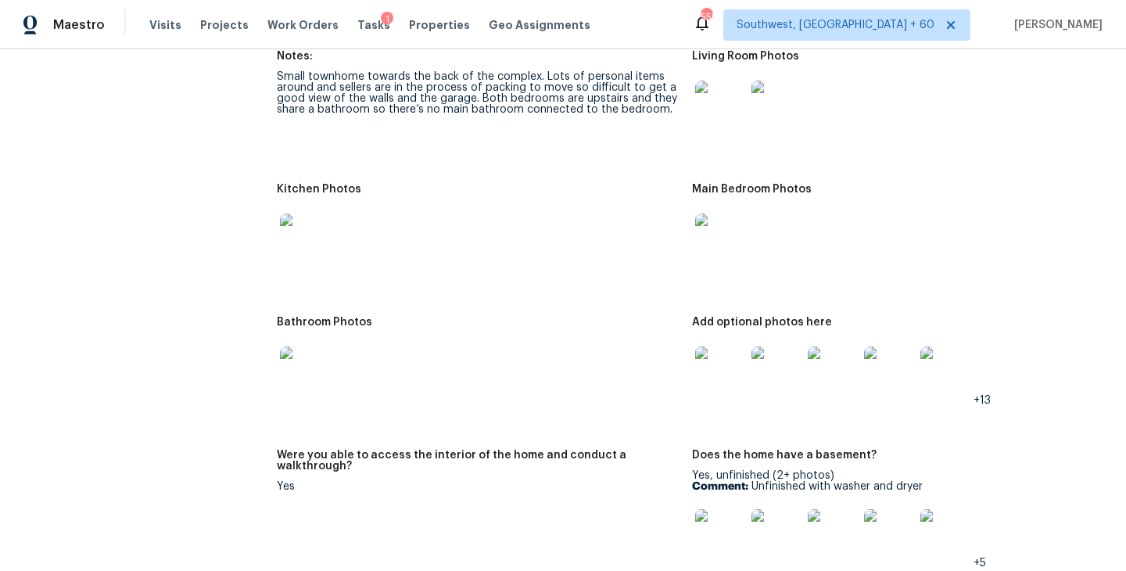
click at [729, 356] on img at bounding box center [720, 371] width 50 height 50
click at [304, 213] on img at bounding box center [305, 238] width 50 height 50
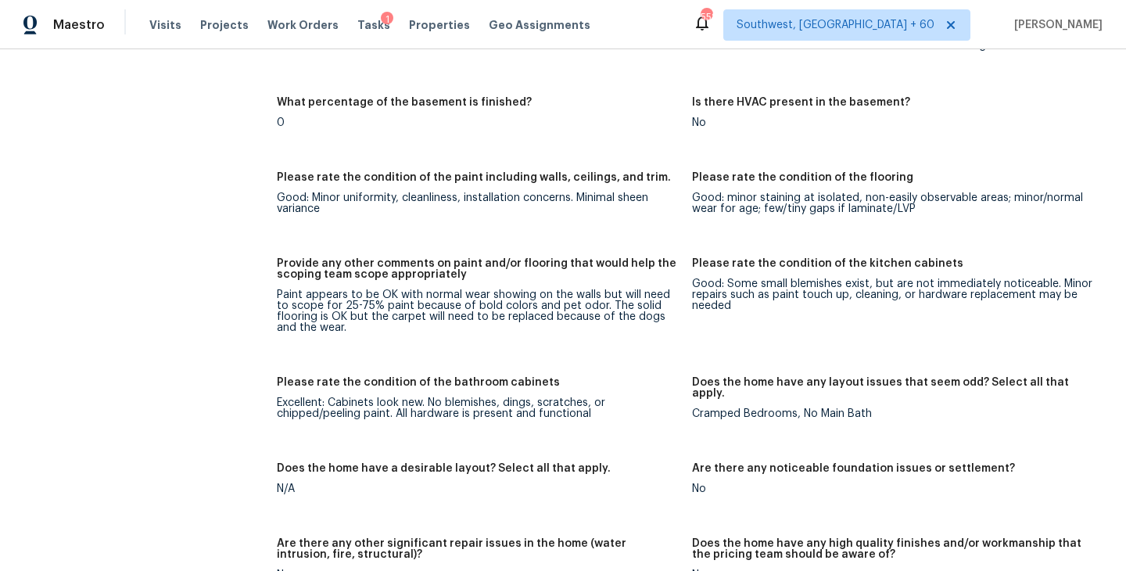
scroll to position [2457, 0]
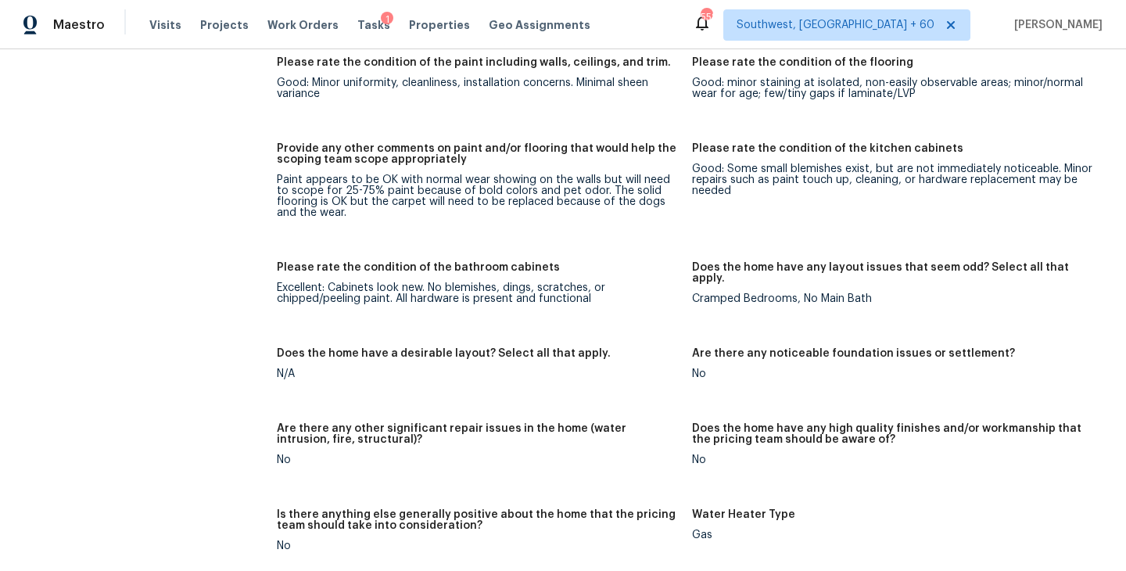
click at [433, 131] on div "Notes: Small townhome towards the back of the complex. Lots of personal items a…" at bounding box center [692, 205] width 830 height 1589
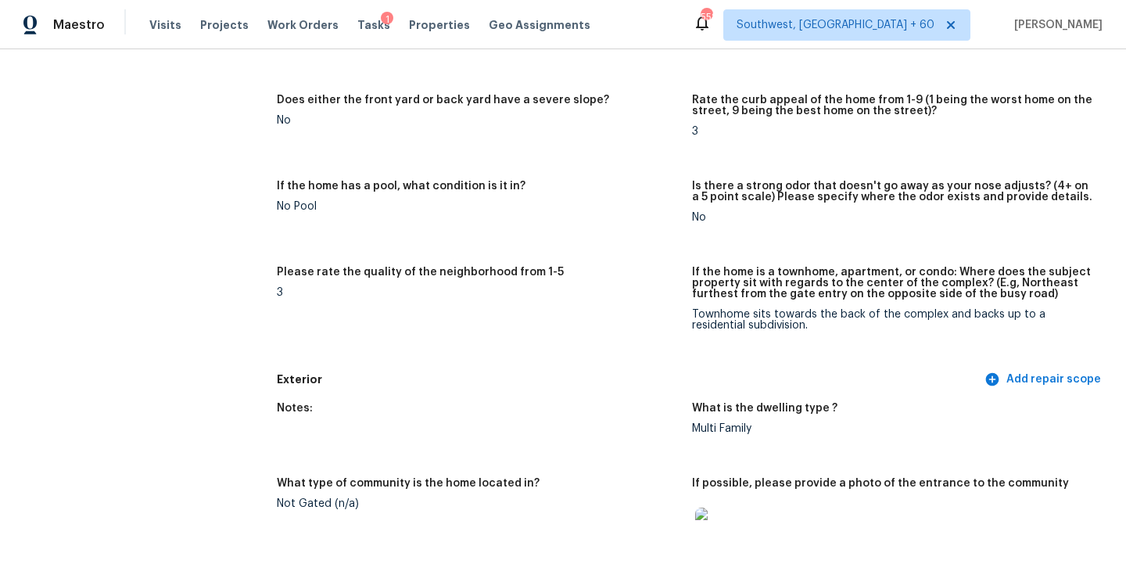
scroll to position [0, 0]
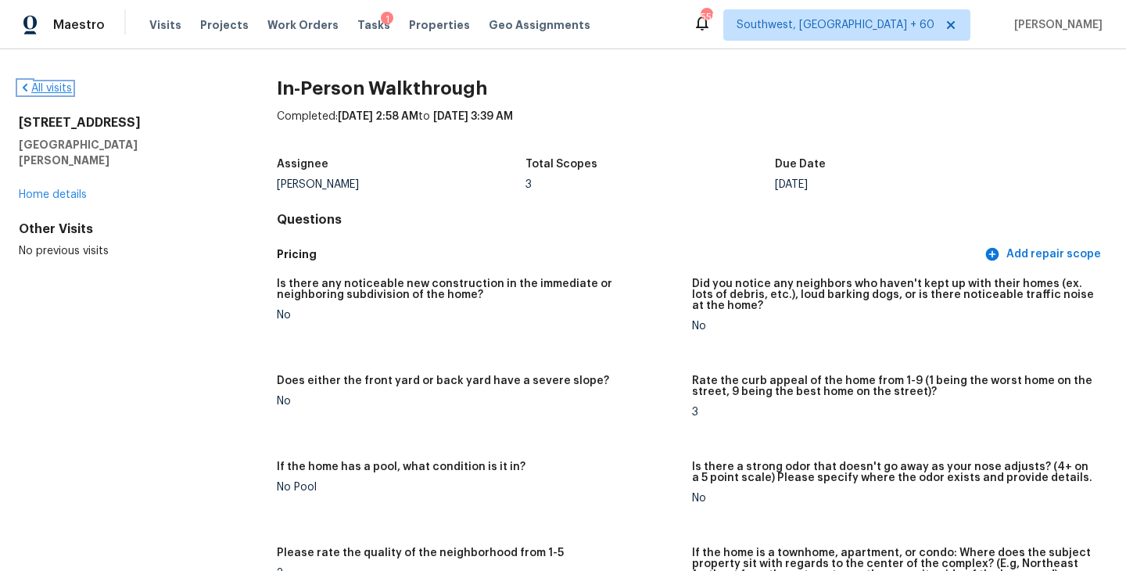
click at [48, 88] on link "All visits" at bounding box center [45, 88] width 53 height 11
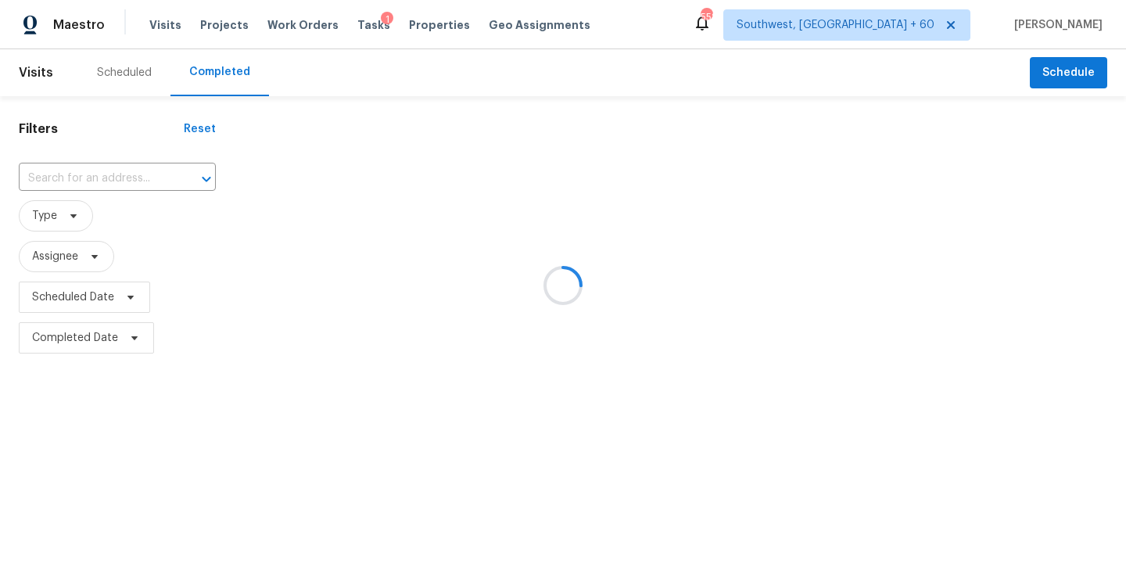
click at [99, 150] on div at bounding box center [563, 285] width 1126 height 571
click at [99, 175] on div at bounding box center [563, 285] width 1126 height 571
click at [106, 178] on div at bounding box center [563, 285] width 1126 height 571
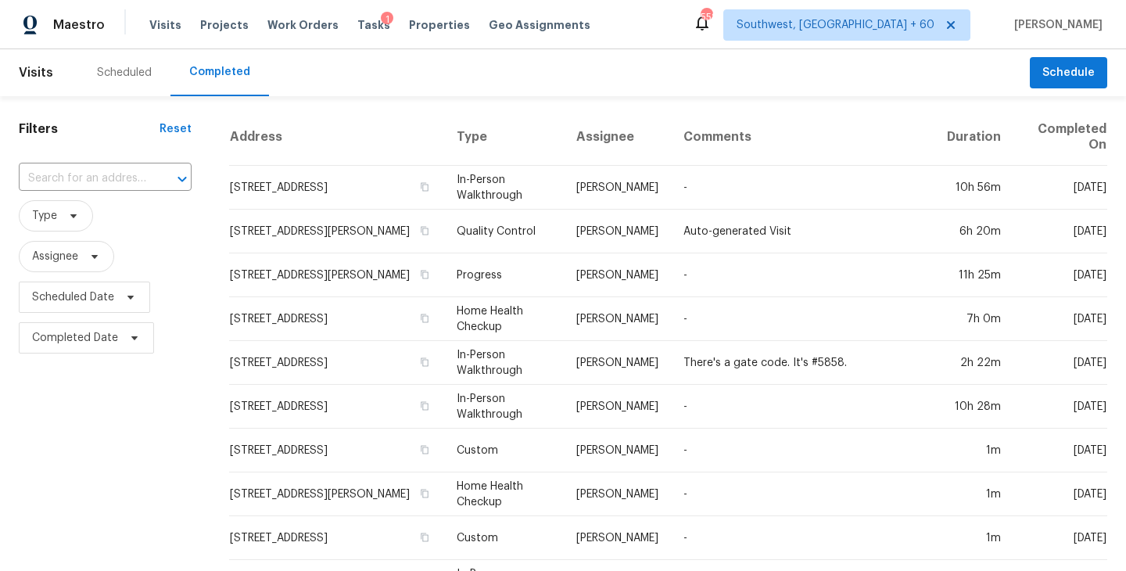
click at [106, 178] on input "text" at bounding box center [83, 179] width 129 height 24
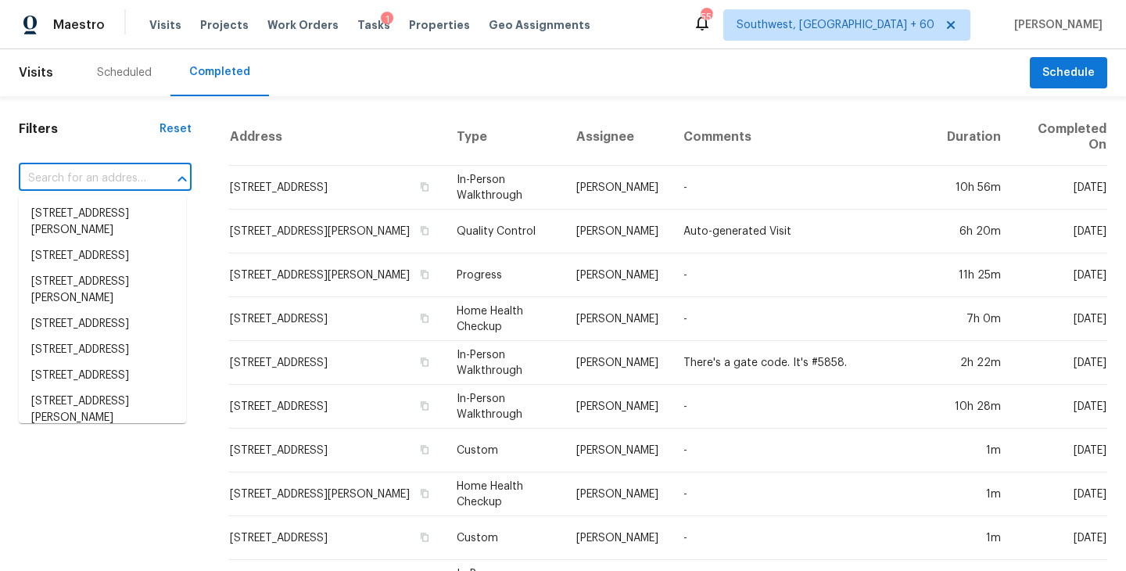
paste input "385 Orchard Ln, Covington, GA 30014"
type input "385 Orchard Ln, Covington, GA 30014"
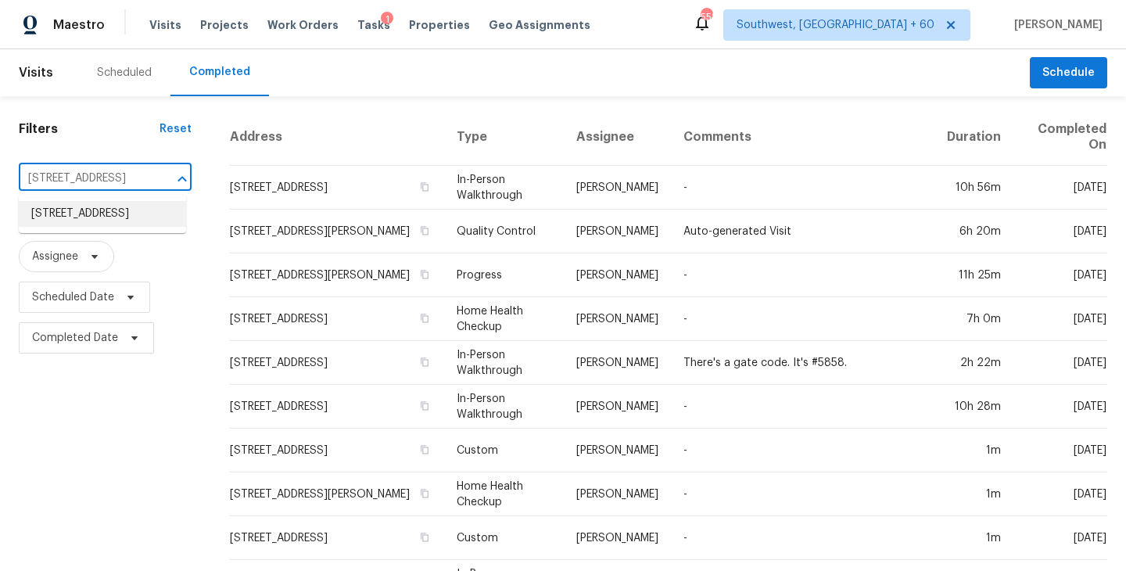
click at [92, 216] on li "385 Orchard Ln, Covington, GA 30014" at bounding box center [102, 214] width 167 height 26
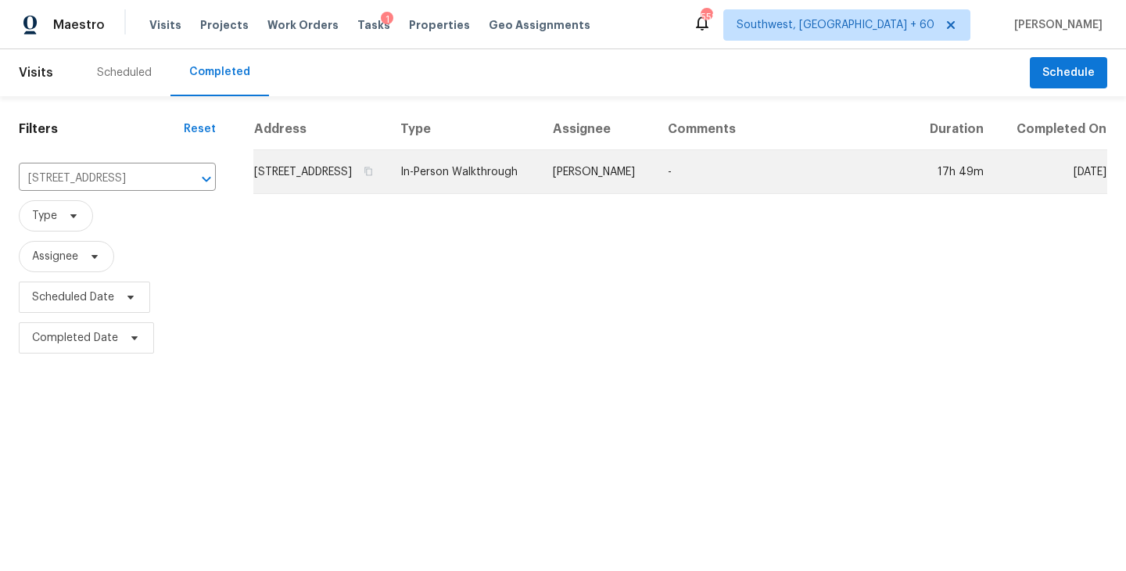
click at [526, 186] on td "In-Person Walkthrough" at bounding box center [464, 172] width 152 height 44
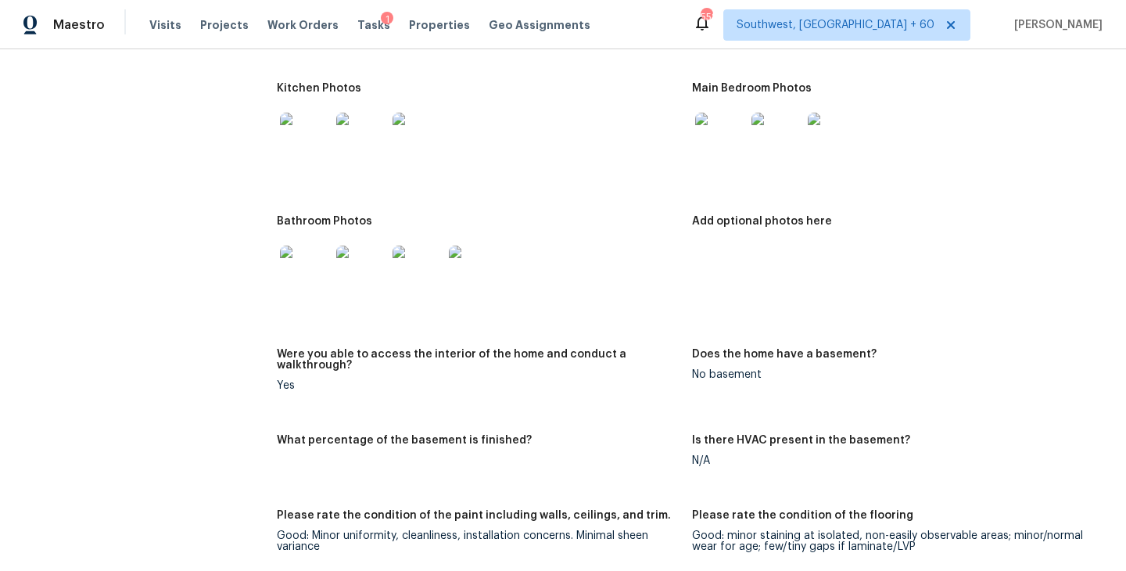
scroll to position [2045, 0]
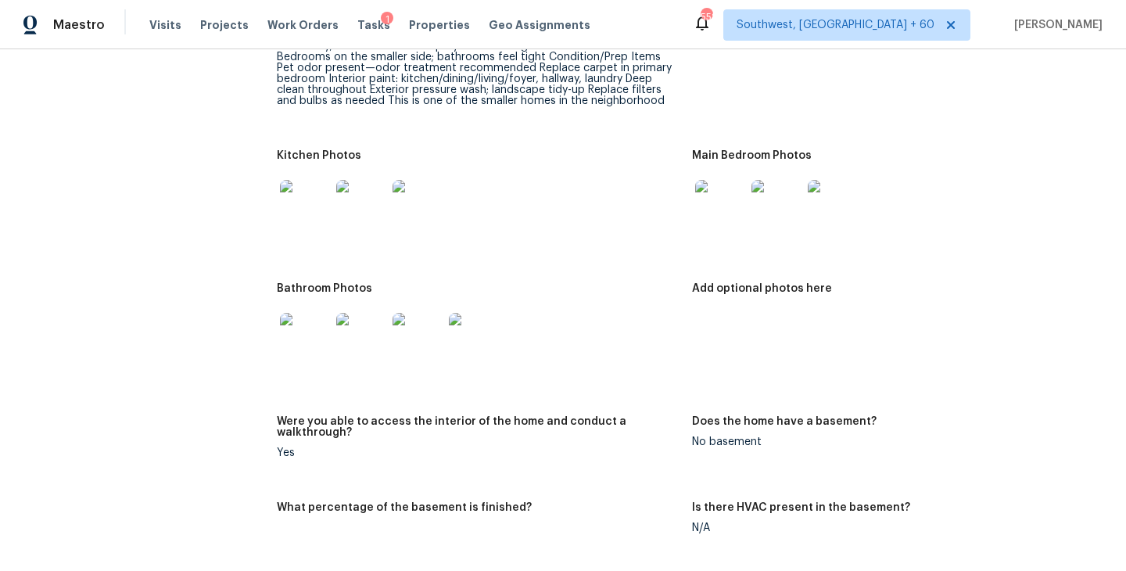
click at [722, 189] on img at bounding box center [720, 205] width 50 height 50
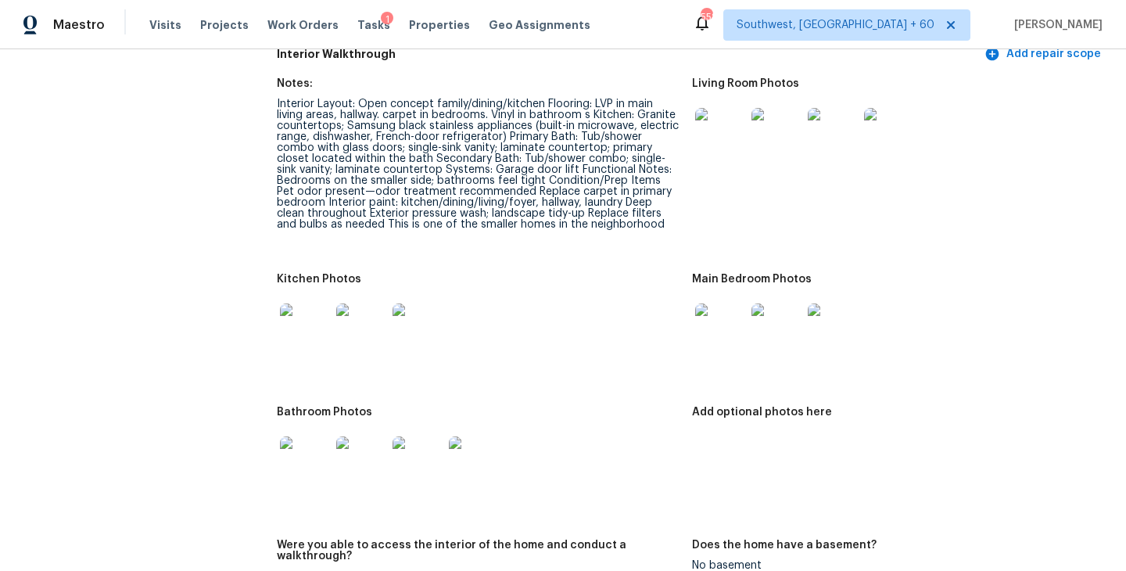
scroll to position [1906, 0]
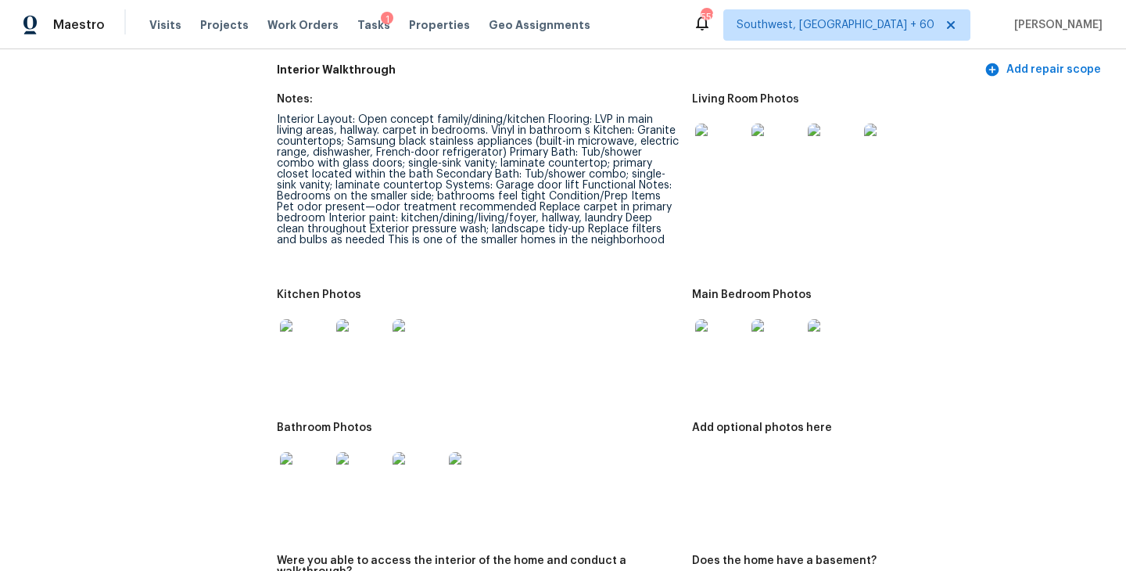
click at [715, 124] on img at bounding box center [720, 149] width 50 height 50
click at [883, 136] on img at bounding box center [889, 149] width 50 height 50
click at [729, 331] on img at bounding box center [720, 344] width 50 height 50
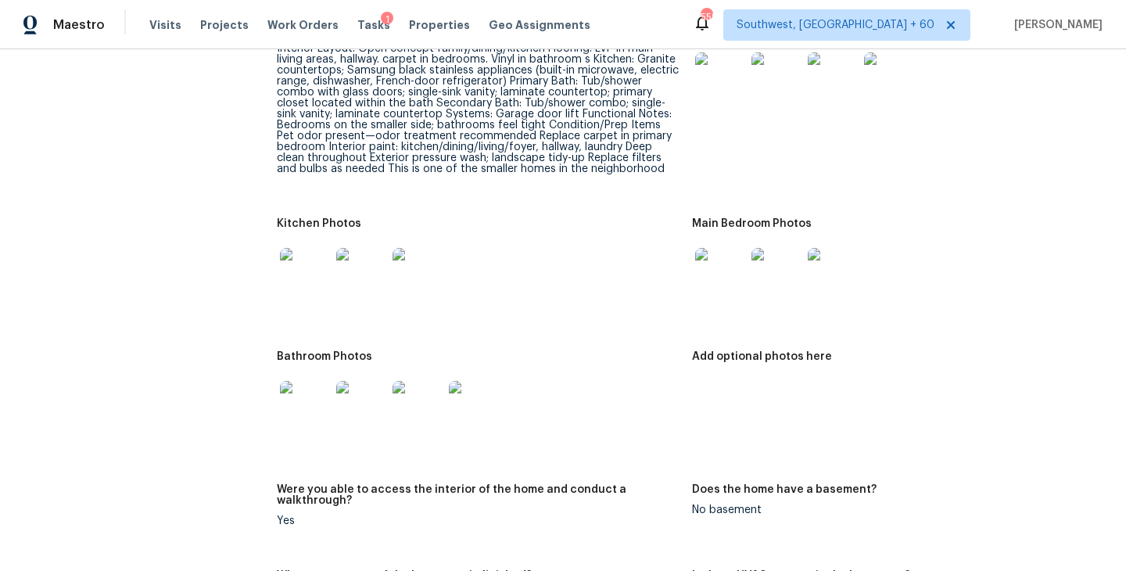
scroll to position [2038, 0]
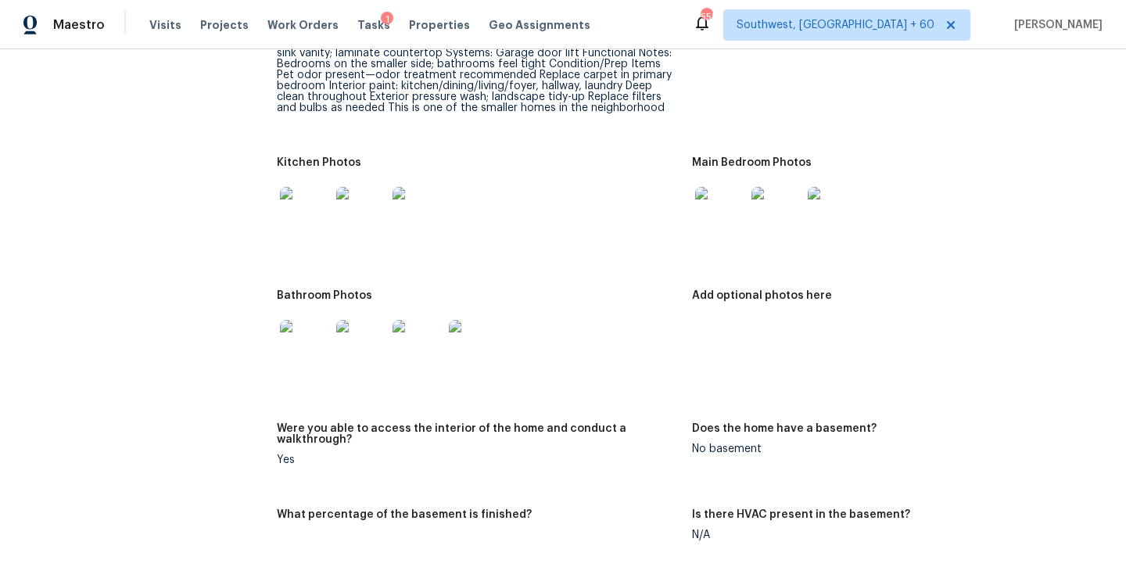
click at [309, 329] on img at bounding box center [305, 345] width 50 height 50
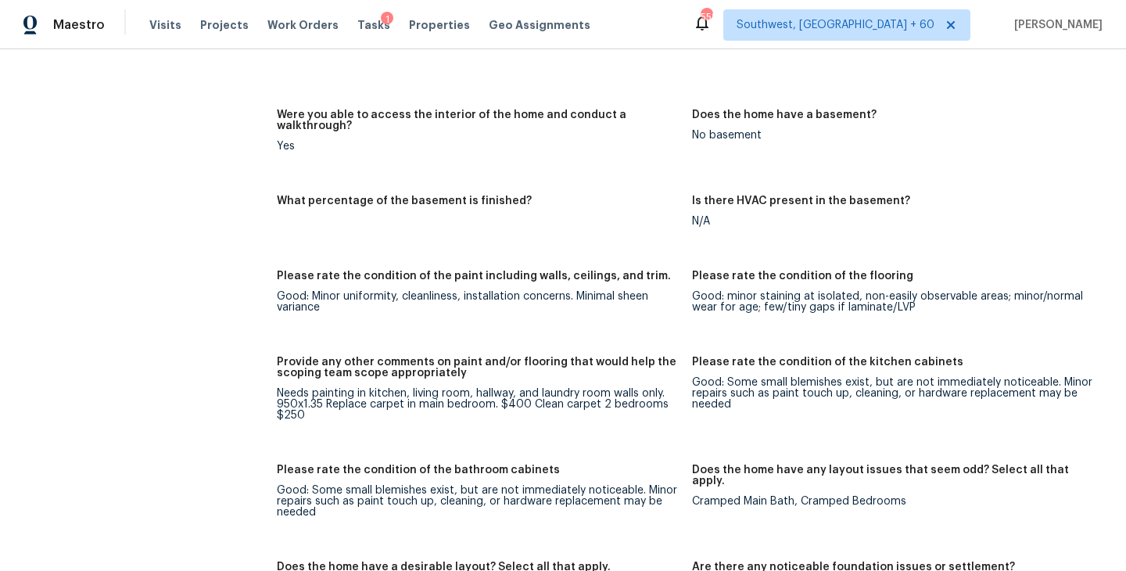
scroll to position [2360, 0]
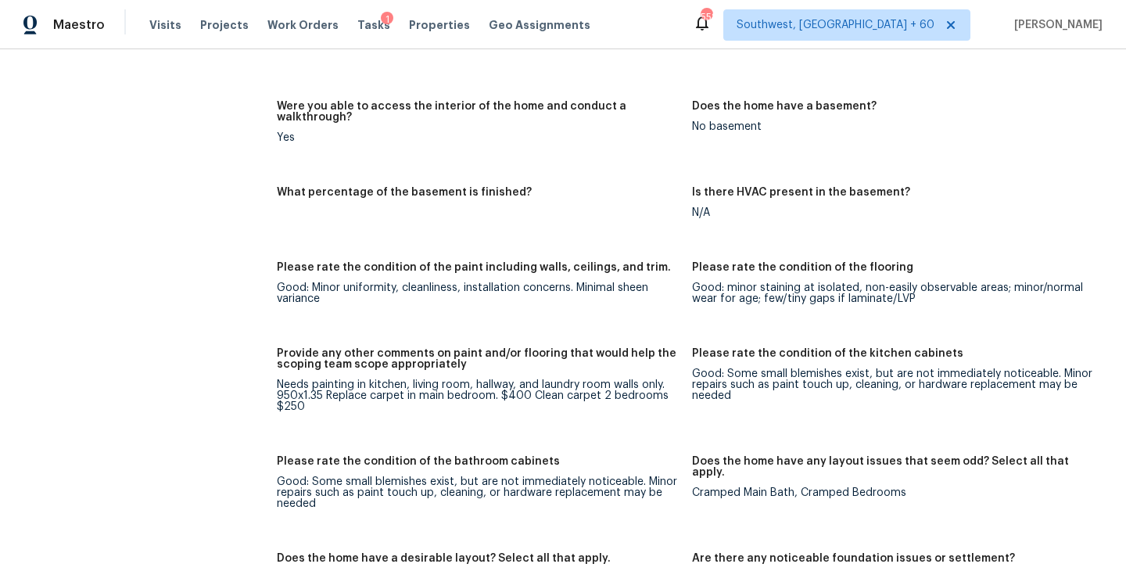
click at [562, 388] on div "Needs painting in kitchen, living room, hallway, and laundry room walls only. 9…" at bounding box center [478, 395] width 403 height 33
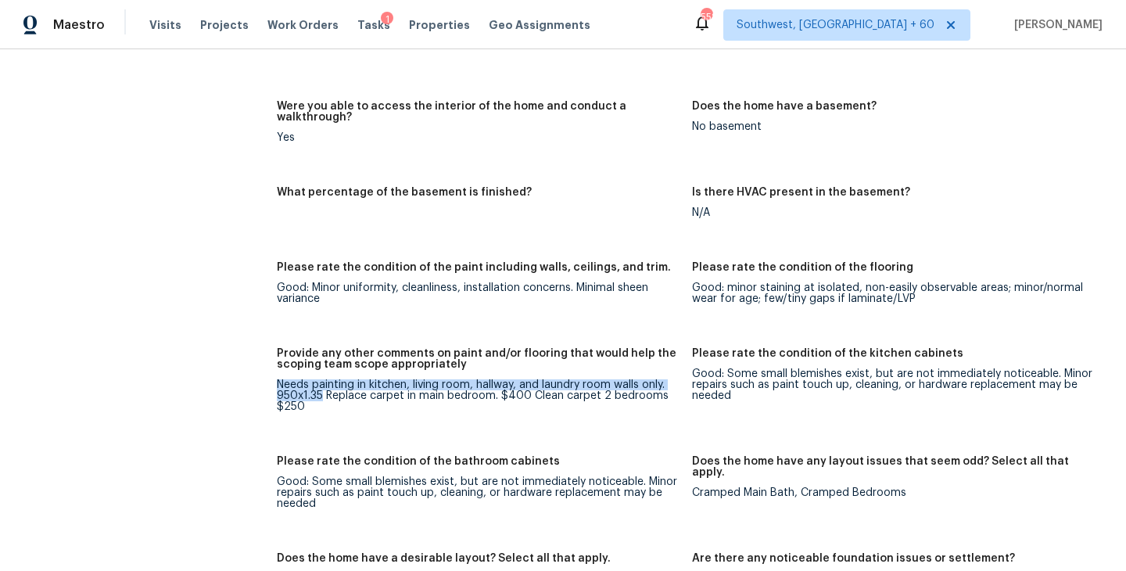
drag, startPoint x: 322, startPoint y: 375, endPoint x: 274, endPoint y: 360, distance: 49.9
click at [274, 360] on div "All visits 385 Orchard Ln Covington, GA 30014 Home details Other Visits No prev…" at bounding box center [563, 359] width 1088 height 5279
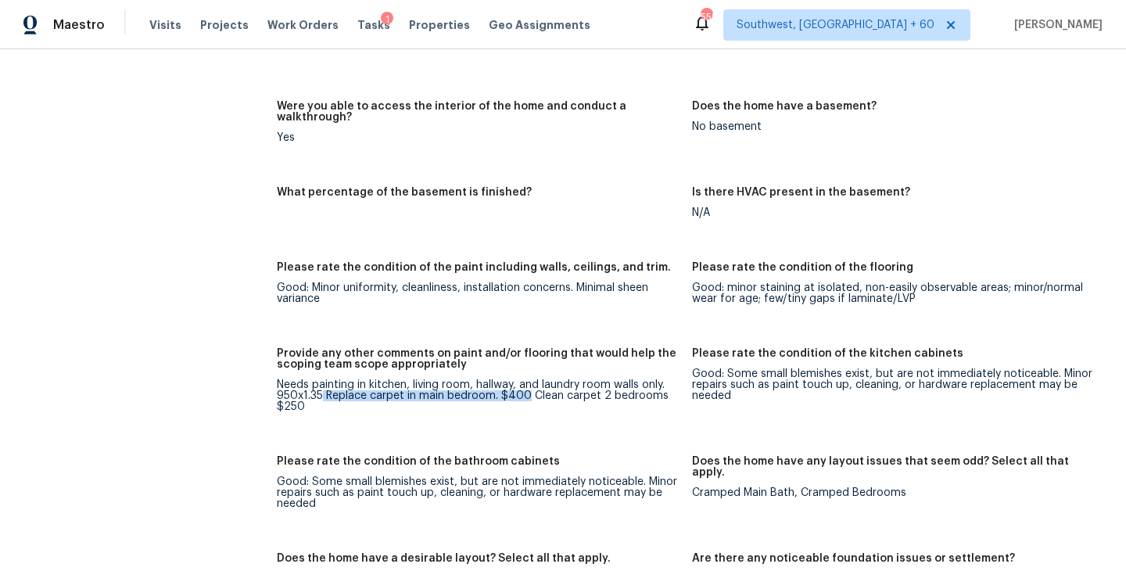
drag, startPoint x: 527, startPoint y: 373, endPoint x: 324, endPoint y: 373, distance: 203.3
click at [324, 379] on div "Needs painting in kitchen, living room, hallway, and laundry room walls only. 9…" at bounding box center [478, 395] width 403 height 33
click at [455, 399] on figure "Provide any other comments on paint and/or flooring that would help the scoping…" at bounding box center [484, 392] width 415 height 89
drag, startPoint x: 328, startPoint y: 375, endPoint x: 340, endPoint y: 385, distance: 16.1
click at [340, 385] on div "Needs painting in kitchen, living room, hallway, and laundry room walls only. 9…" at bounding box center [478, 395] width 403 height 33
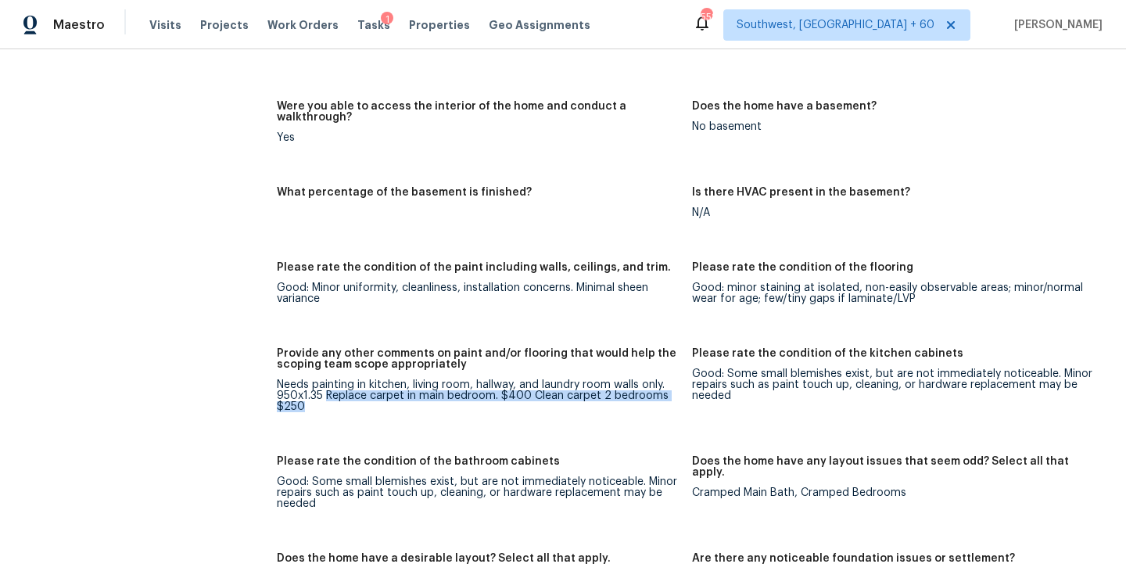
copy div "Replace carpet in main bedroom. $400 Clean carpet 2 bedrooms $250"
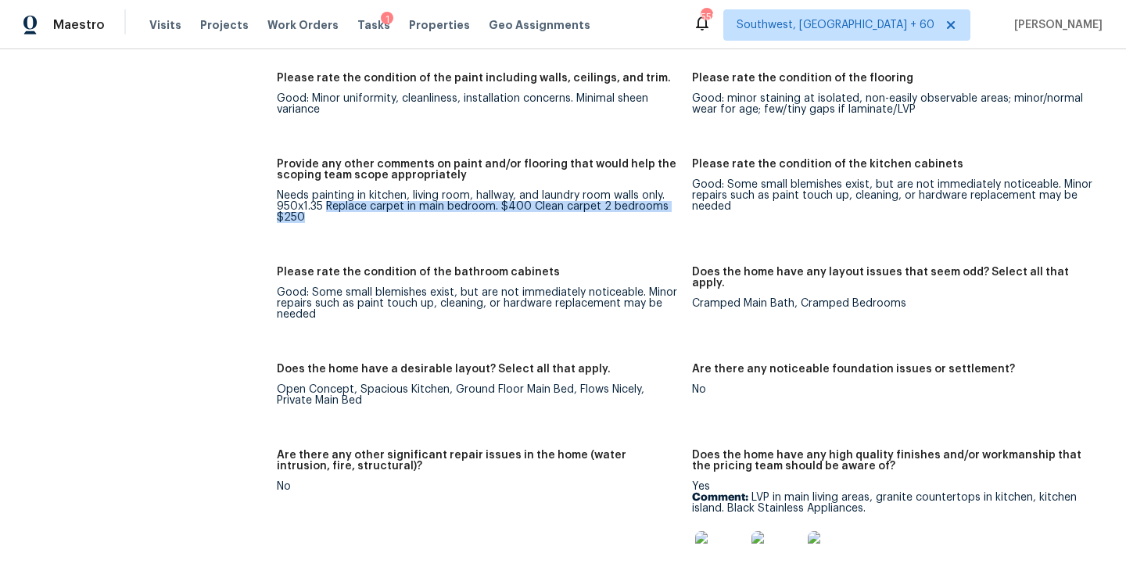
scroll to position [2622, 0]
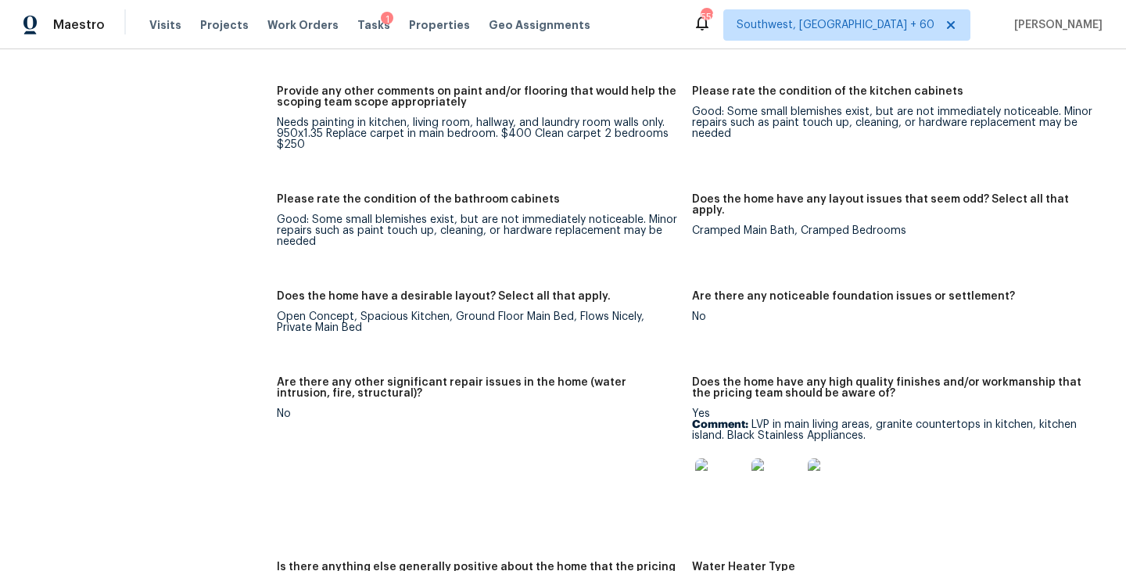
click at [631, 377] on h5 "Are there any other significant repair issues in the home (water intrusion, fir…" at bounding box center [478, 388] width 403 height 22
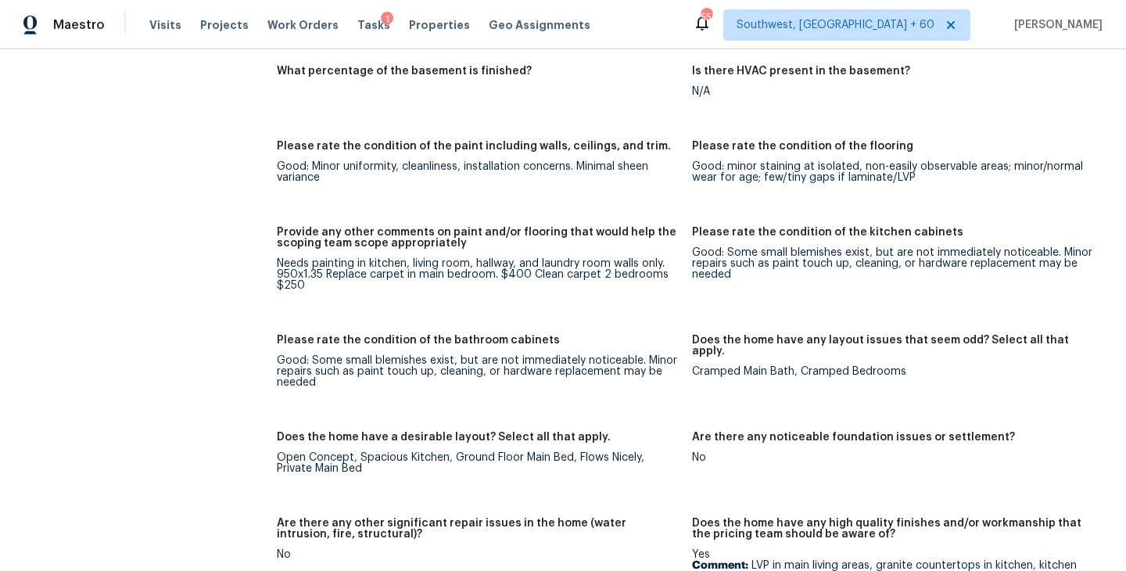
scroll to position [2496, 0]
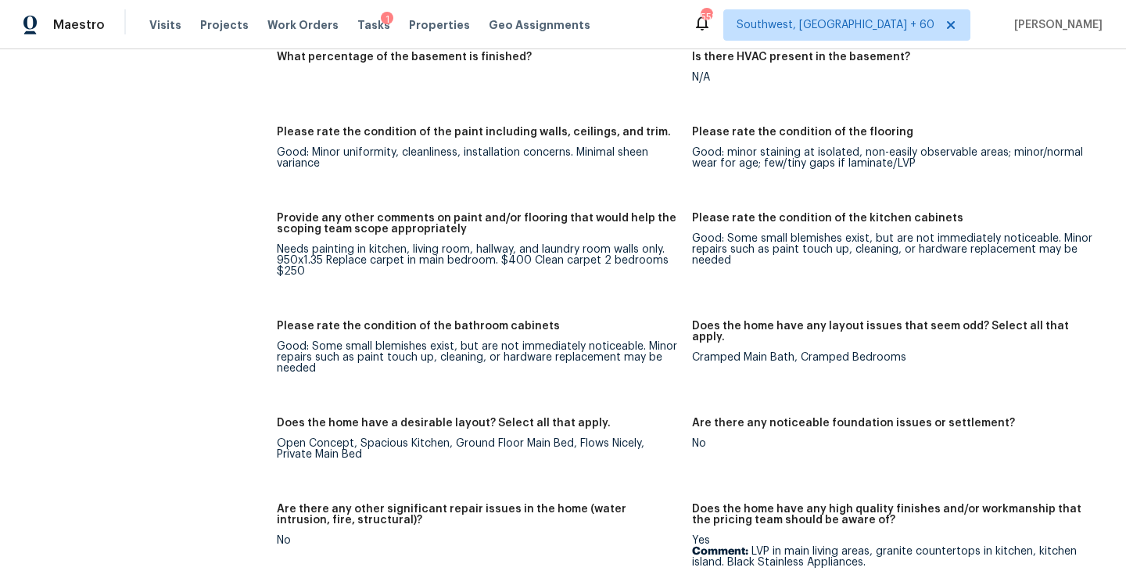
click at [462, 184] on div "Notes: Interior Layout: Open concept family/dining/kitchen Flooring: LVP in mai…" at bounding box center [692, 424] width 830 height 1859
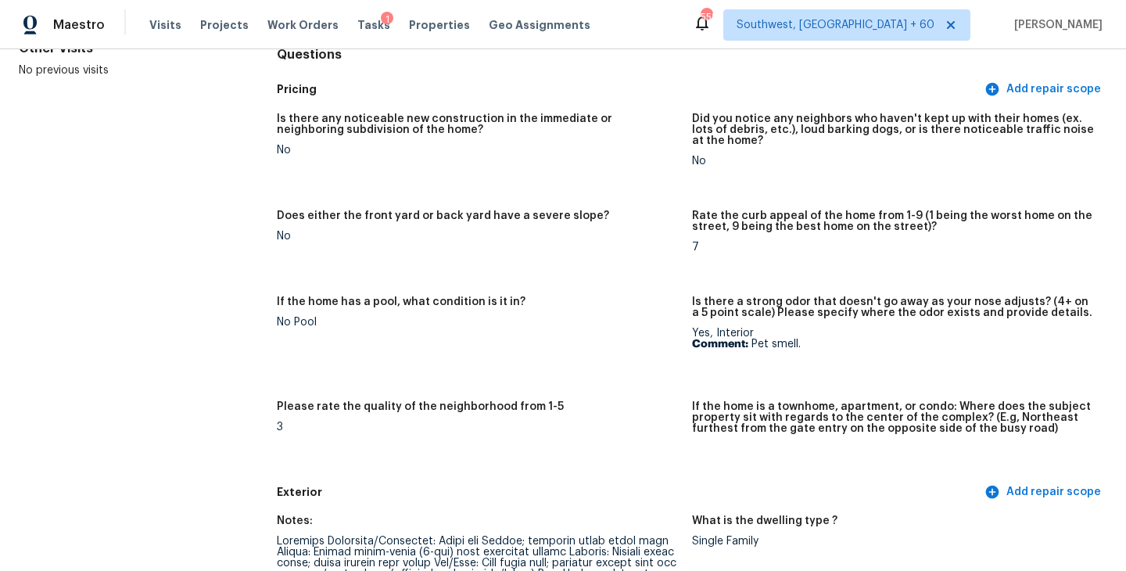
scroll to position [0, 0]
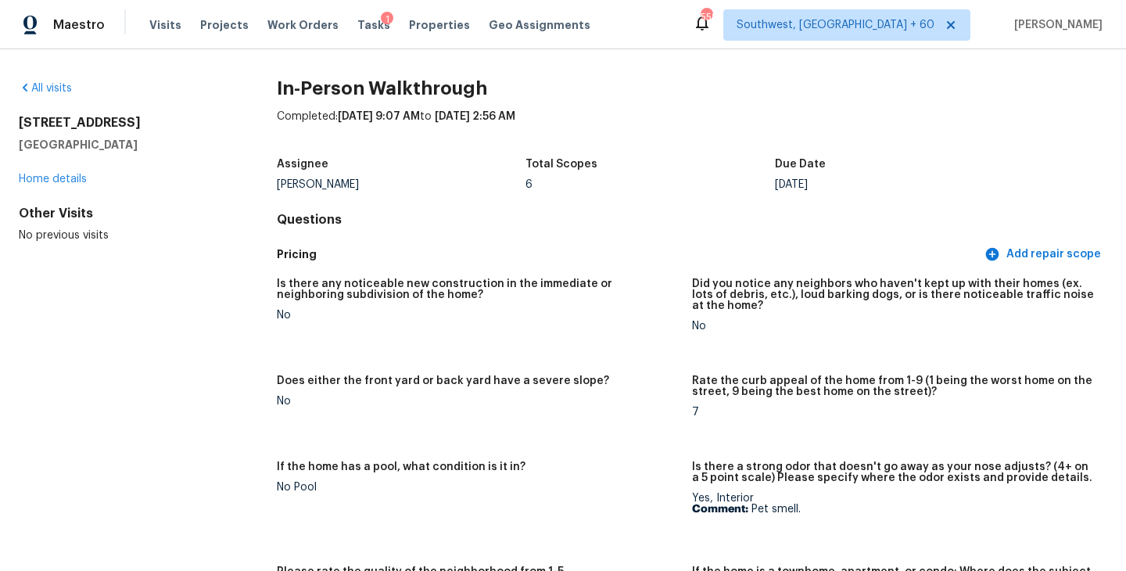
click at [59, 99] on div "All visits 385 Orchard Ln Covington, GA 30014 Home details Other Visits No prev…" at bounding box center [123, 162] width 208 height 163
click at [63, 85] on link "All visits" at bounding box center [45, 88] width 53 height 11
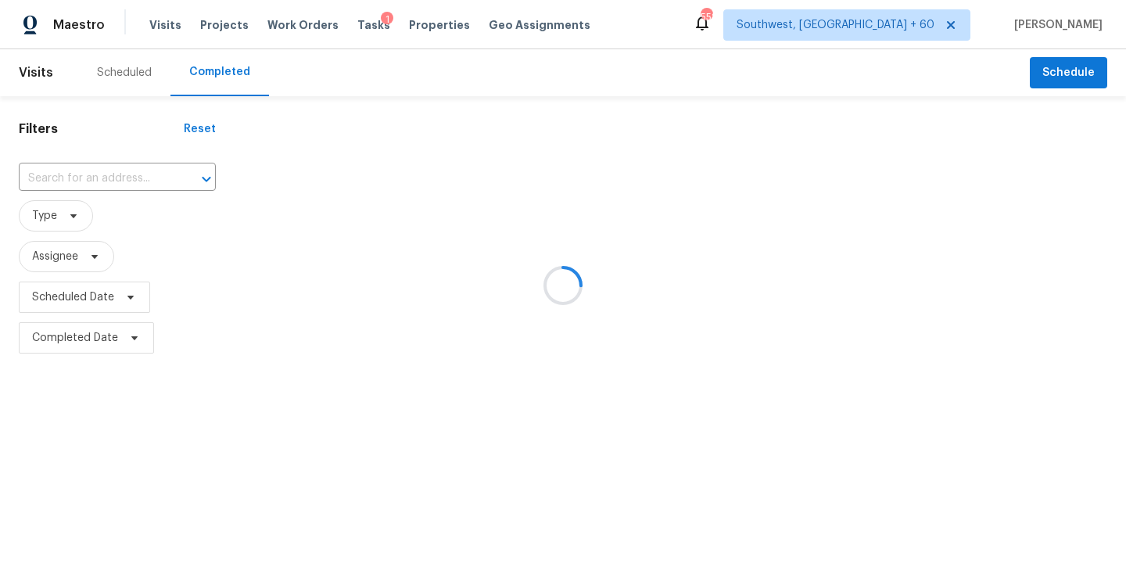
click at [100, 184] on div at bounding box center [563, 285] width 1126 height 571
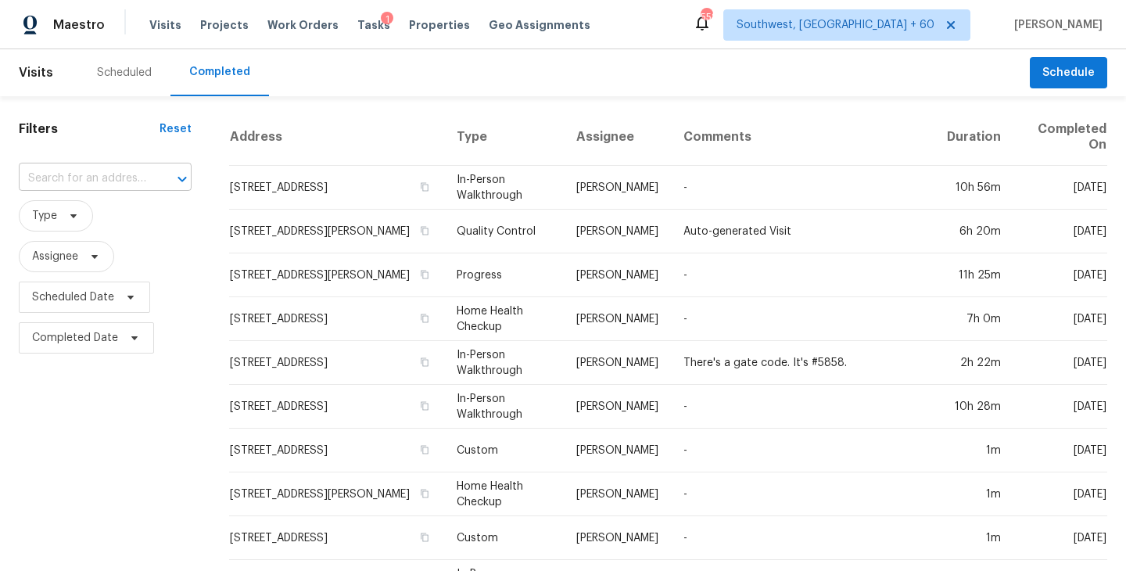
click at [100, 181] on input "text" at bounding box center [83, 179] width 129 height 24
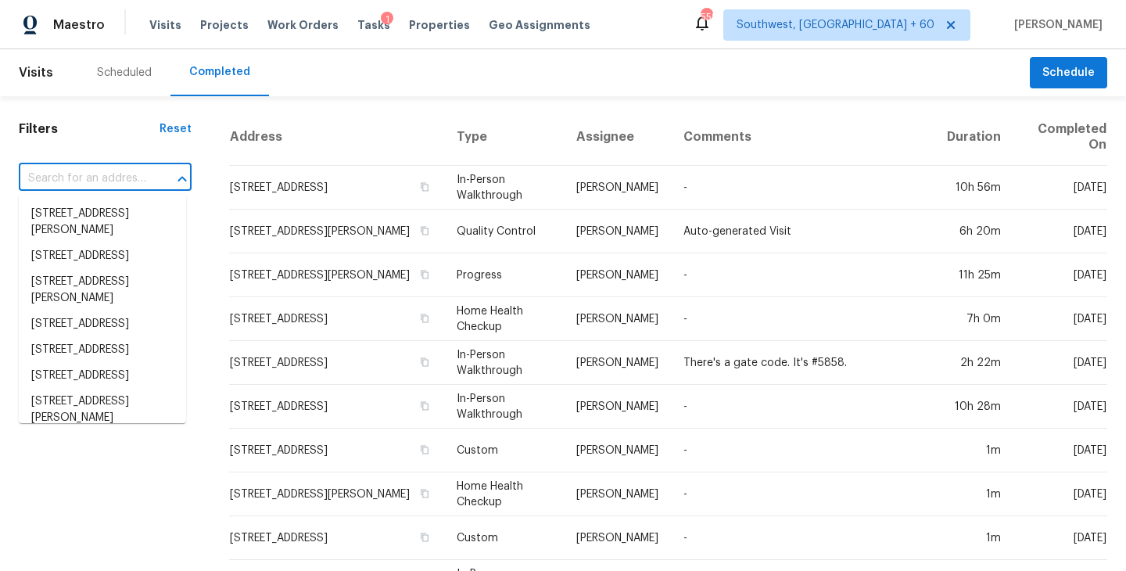
paste input "14956 W Maui Ln, Surprise, AZ 85379"
type input "14956 W Maui Ln, Surprise, AZ 85379"
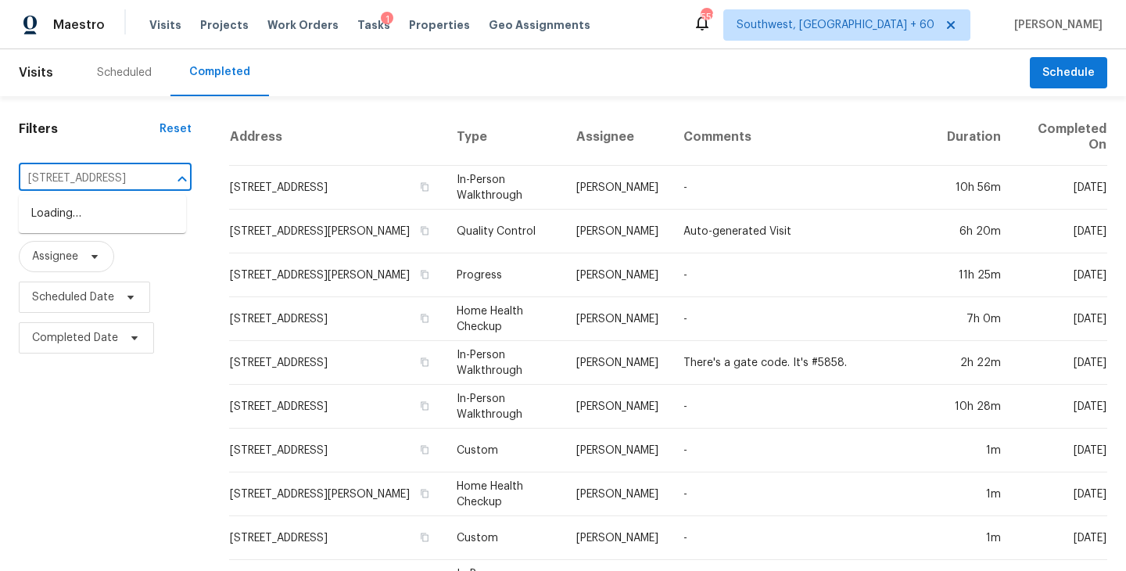
scroll to position [0, 75]
click at [109, 225] on li "14956 W Maui Ln, Surprise, AZ 85379" at bounding box center [102, 214] width 167 height 26
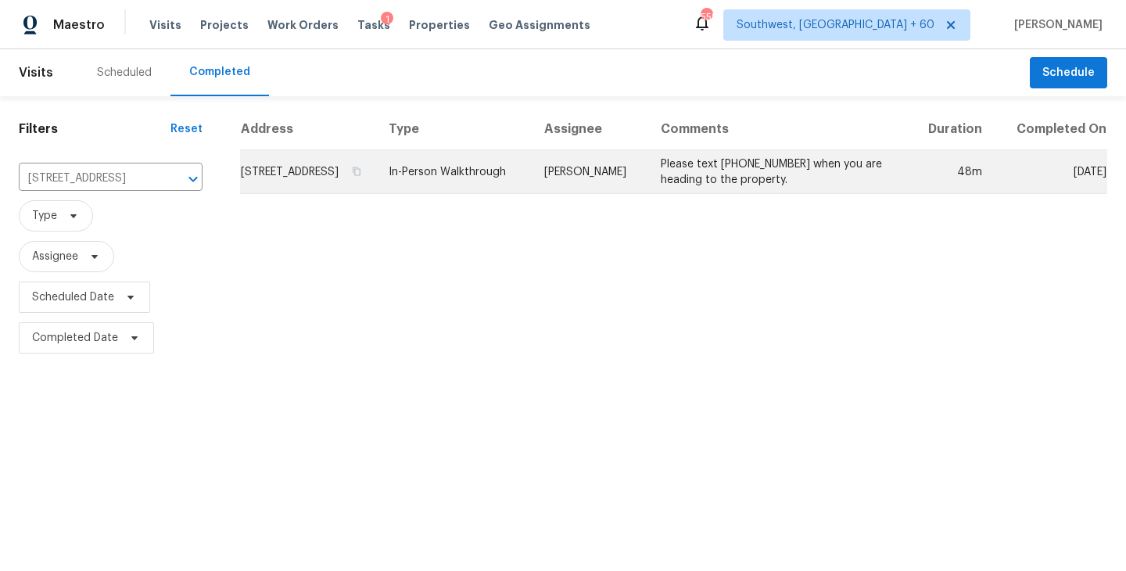
click at [531, 181] on td "In-Person Walkthrough" at bounding box center [453, 172] width 155 height 44
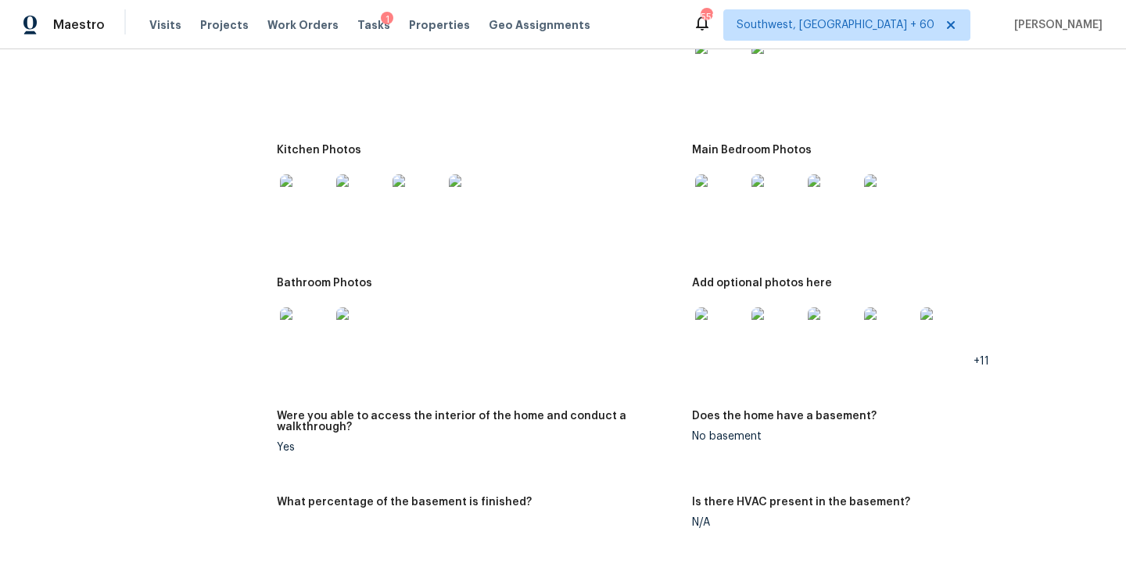
scroll to position [1691, 0]
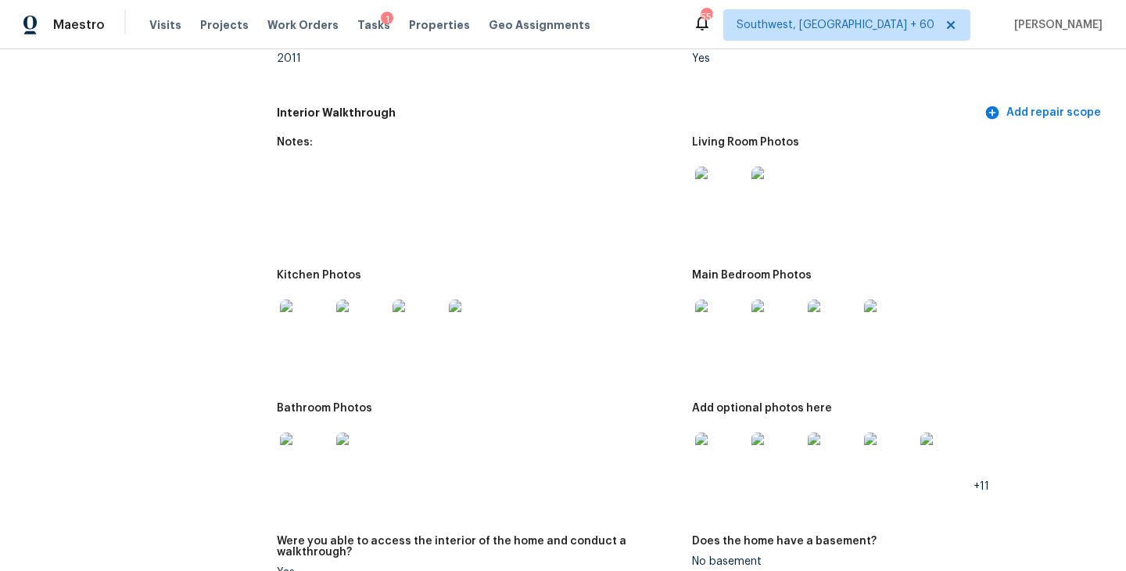
click at [711, 186] on img at bounding box center [720, 192] width 50 height 50
click at [710, 336] on img at bounding box center [720, 324] width 50 height 50
click at [705, 440] on img at bounding box center [720, 457] width 50 height 50
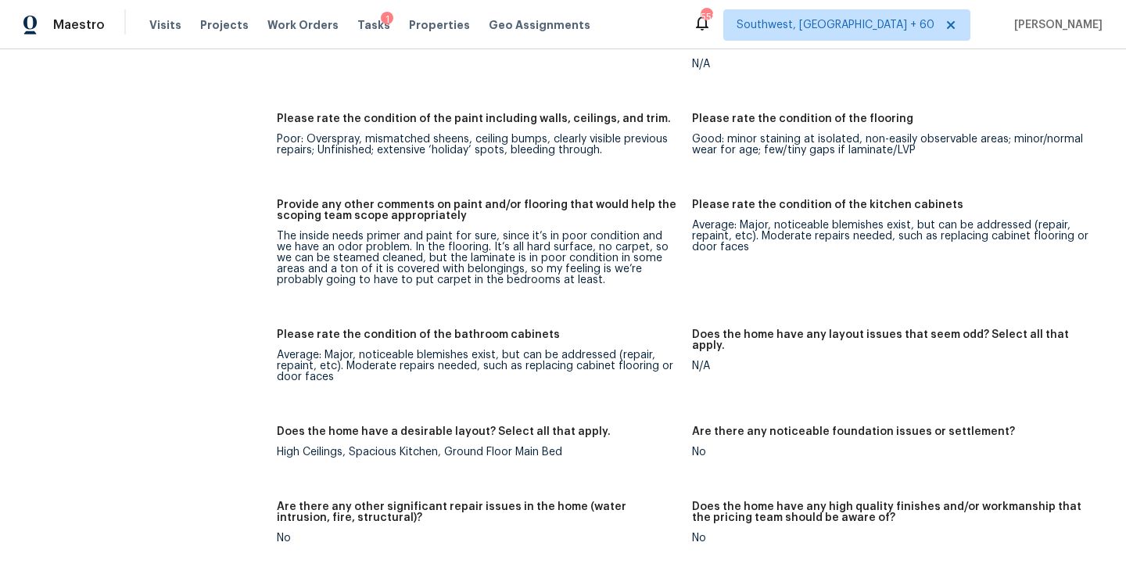
scroll to position [2276, 0]
click at [475, 251] on div "The inside needs primer and paint for sure, since it’s in poor condition and we…" at bounding box center [478, 256] width 403 height 55
click at [395, 198] on h5 "Provide any other comments on paint and/or flooring that would help the scoping…" at bounding box center [478, 209] width 403 height 22
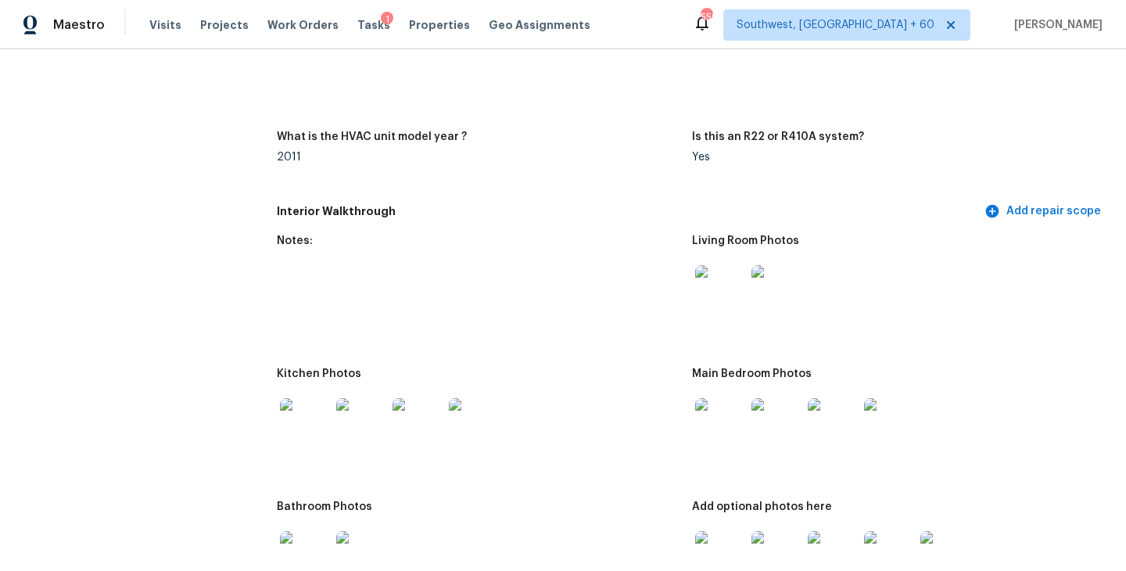
scroll to position [1724, 0]
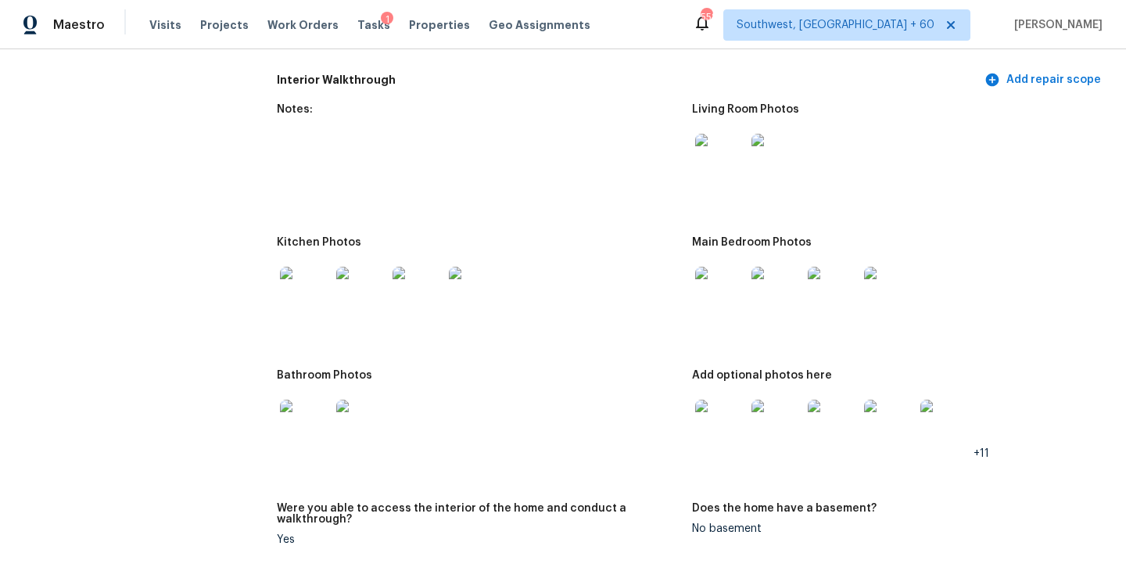
click at [301, 281] on img at bounding box center [305, 292] width 50 height 50
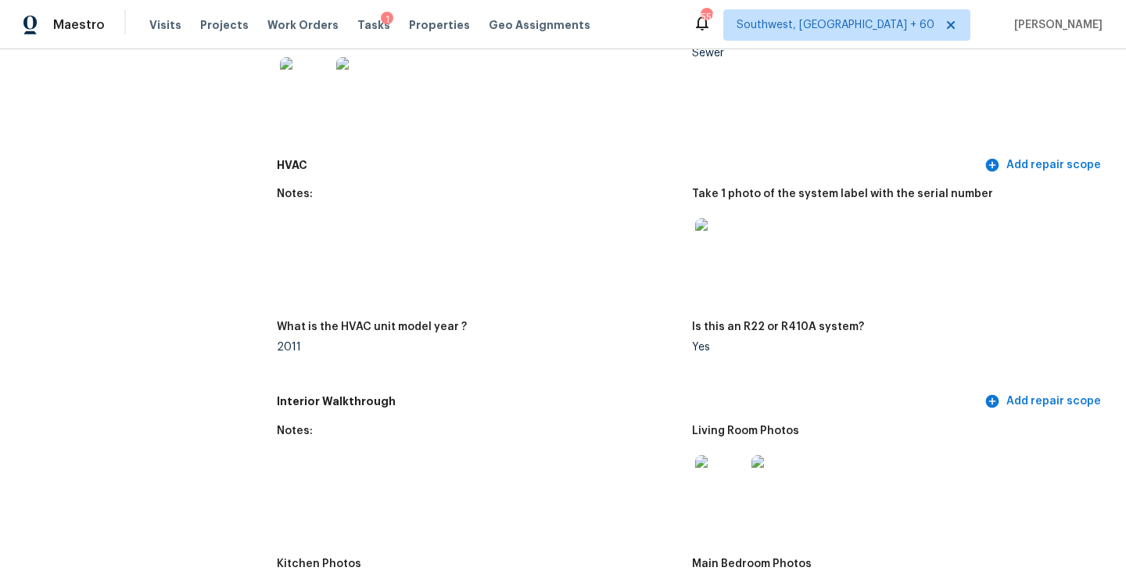
scroll to position [0, 0]
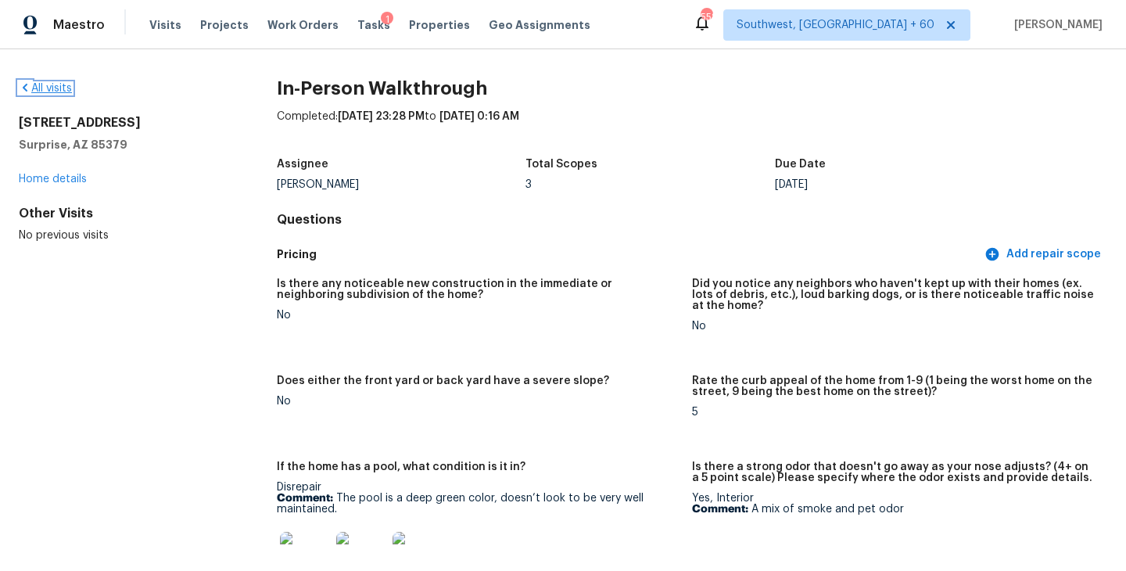
click at [58, 89] on link "All visits" at bounding box center [45, 88] width 53 height 11
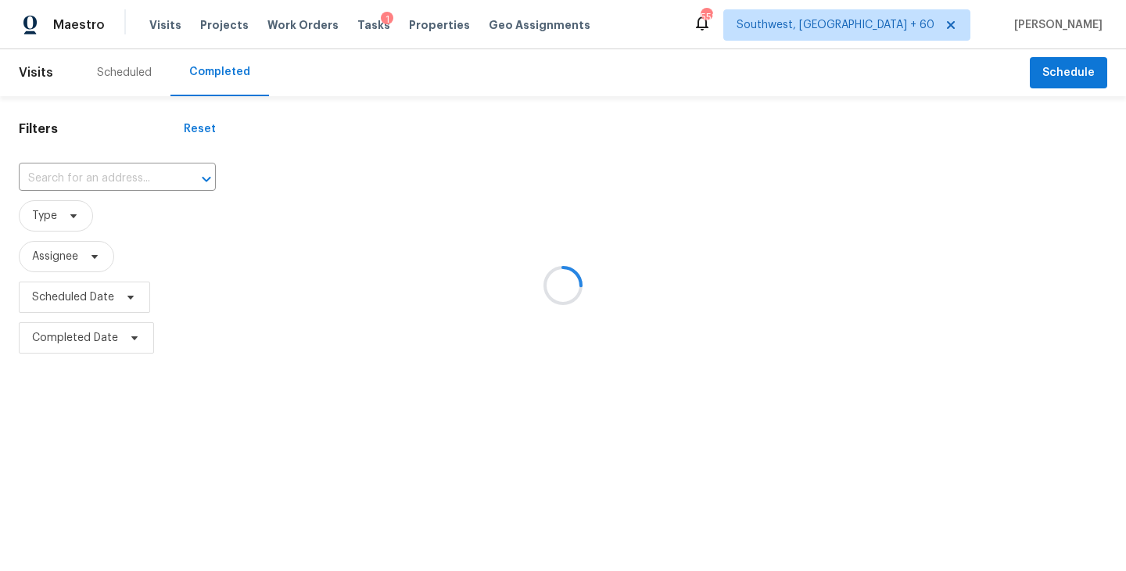
click at [121, 163] on div at bounding box center [563, 285] width 1126 height 571
click at [120, 180] on div at bounding box center [563, 285] width 1126 height 571
click at [116, 169] on div at bounding box center [563, 285] width 1126 height 571
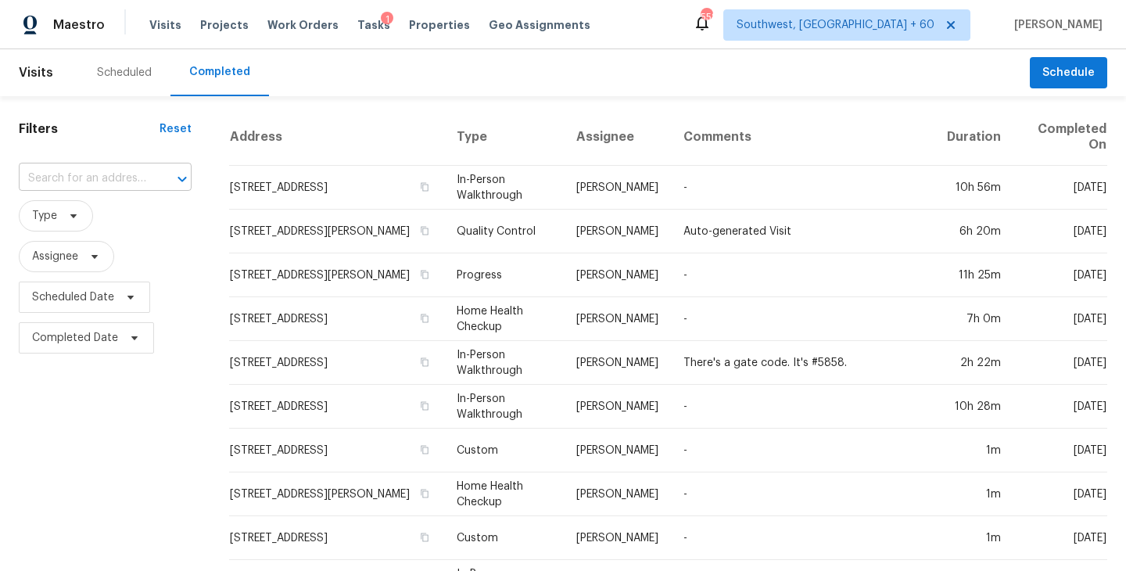
click at [112, 175] on input "text" at bounding box center [83, 179] width 129 height 24
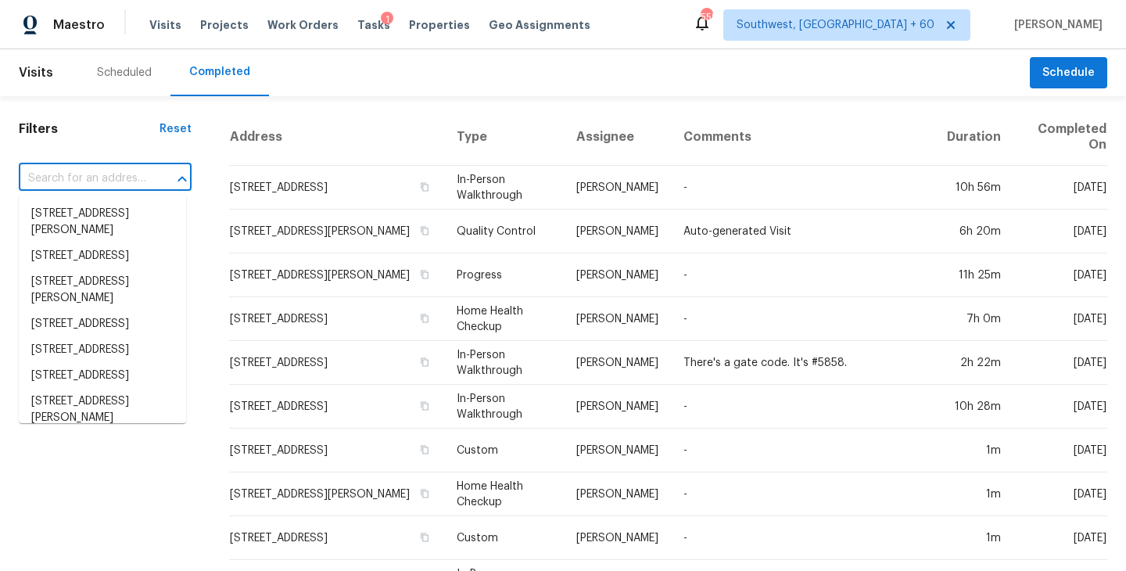
paste input "2158 E Cortez Dr, Gilbert, AZ 85234"
type input "2158 E Cortez Dr, Gilbert, AZ 85234"
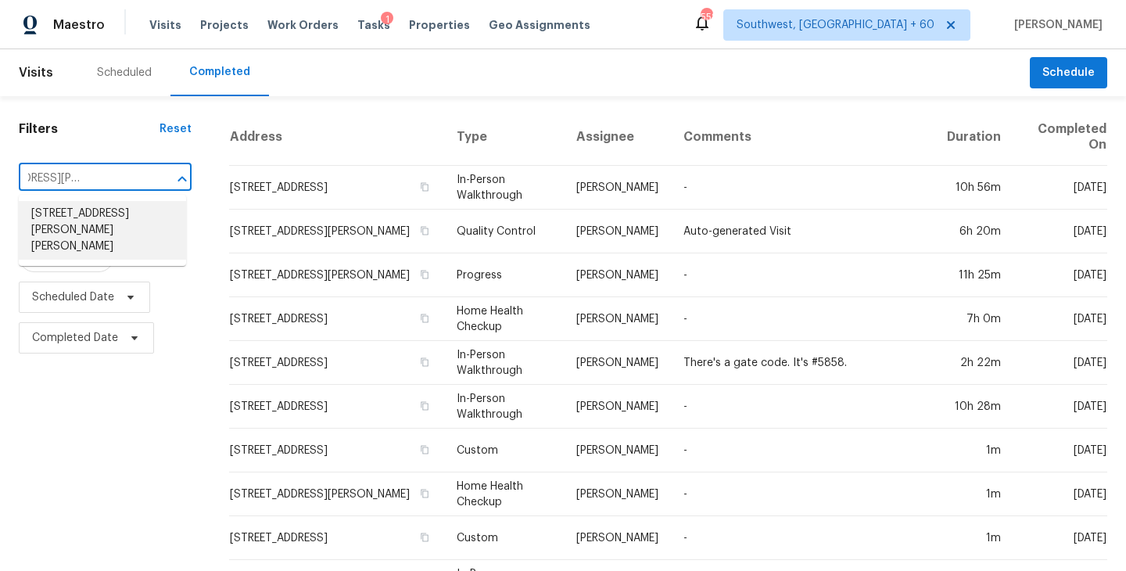
click at [109, 217] on li "2158 E Cortez Dr, Gilbert, AZ 85234" at bounding box center [102, 230] width 167 height 59
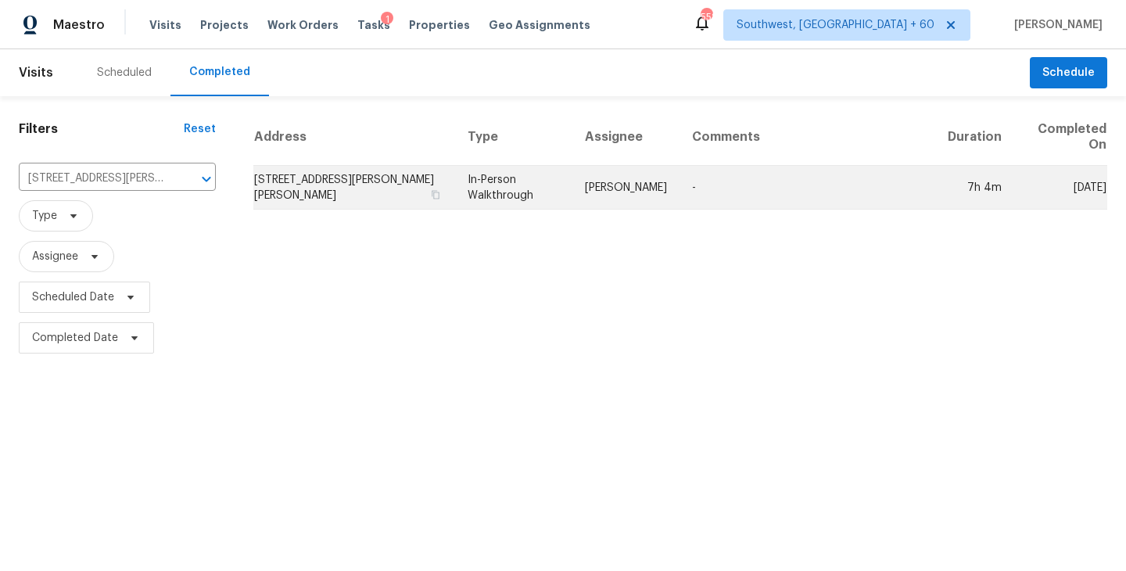
click at [604, 187] on td "Melissa Muralt-Ochoa" at bounding box center [625, 188] width 107 height 44
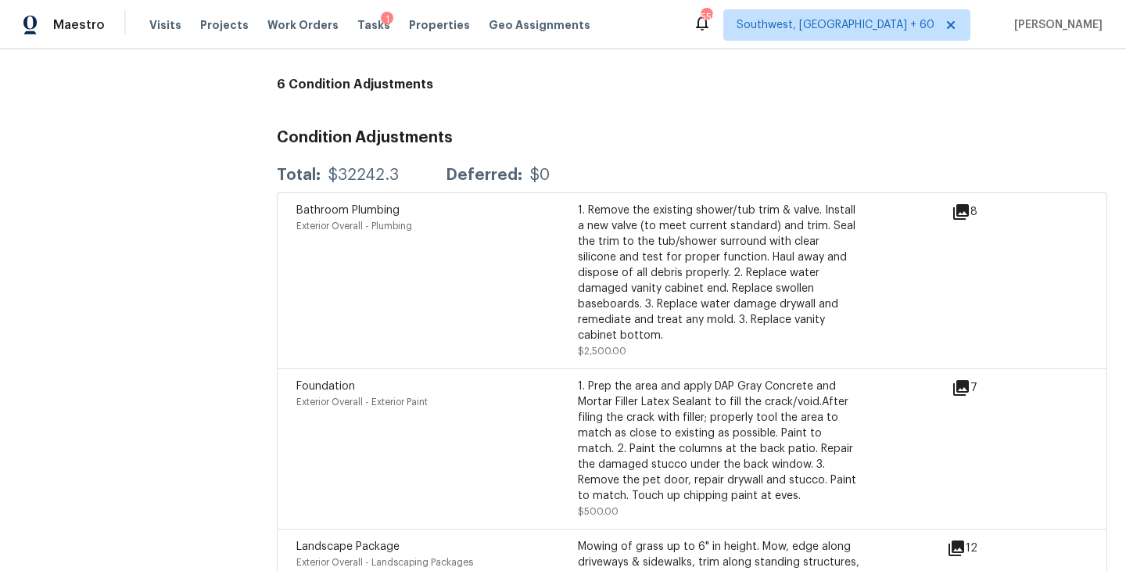
scroll to position [6114, 0]
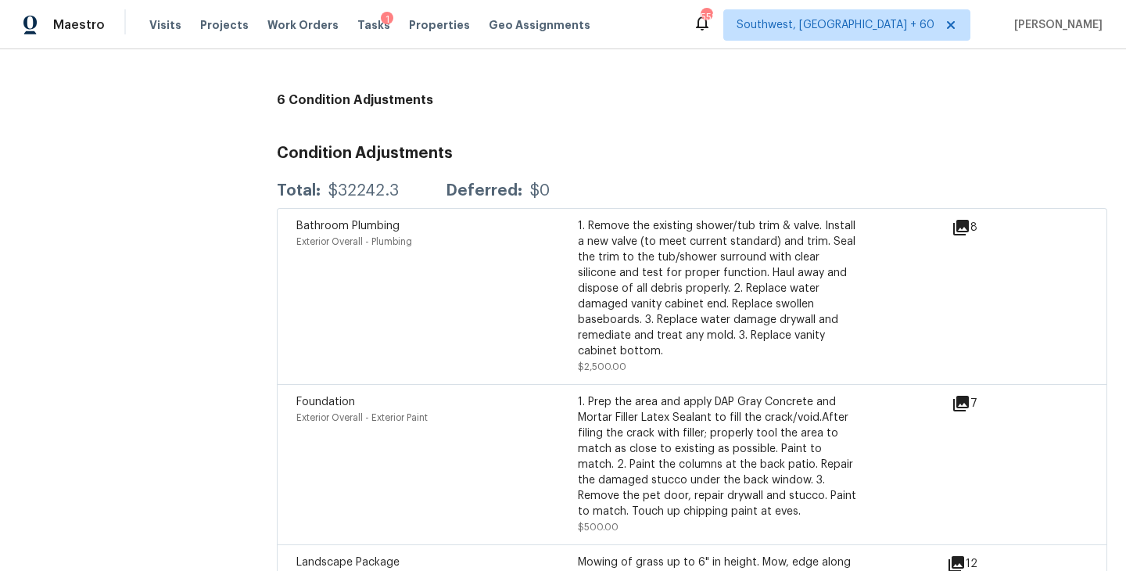
click at [962, 220] on icon at bounding box center [961, 228] width 16 height 16
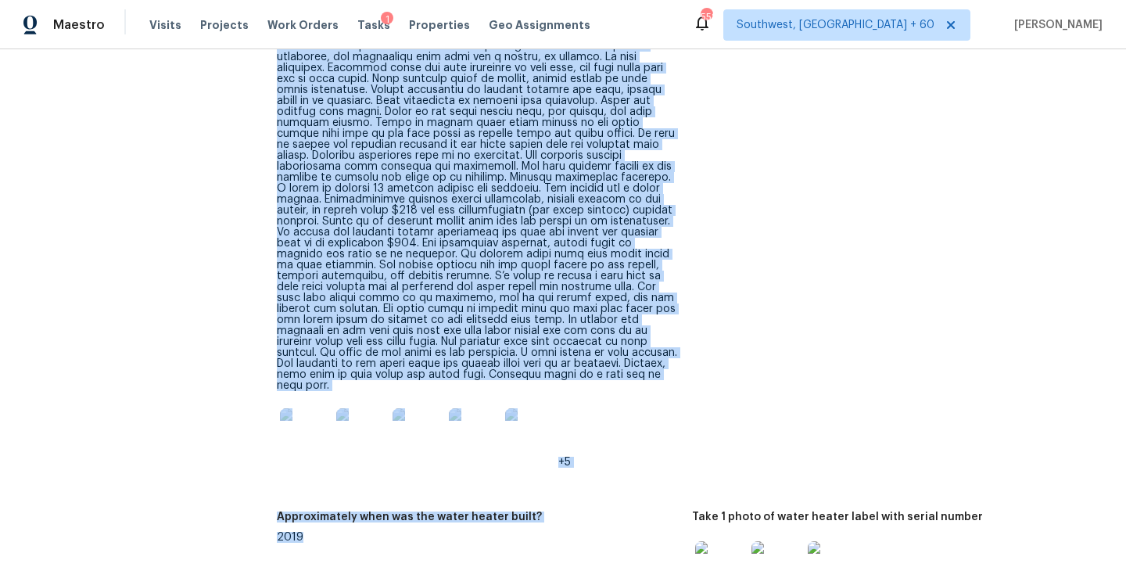
scroll to position [4151, 0]
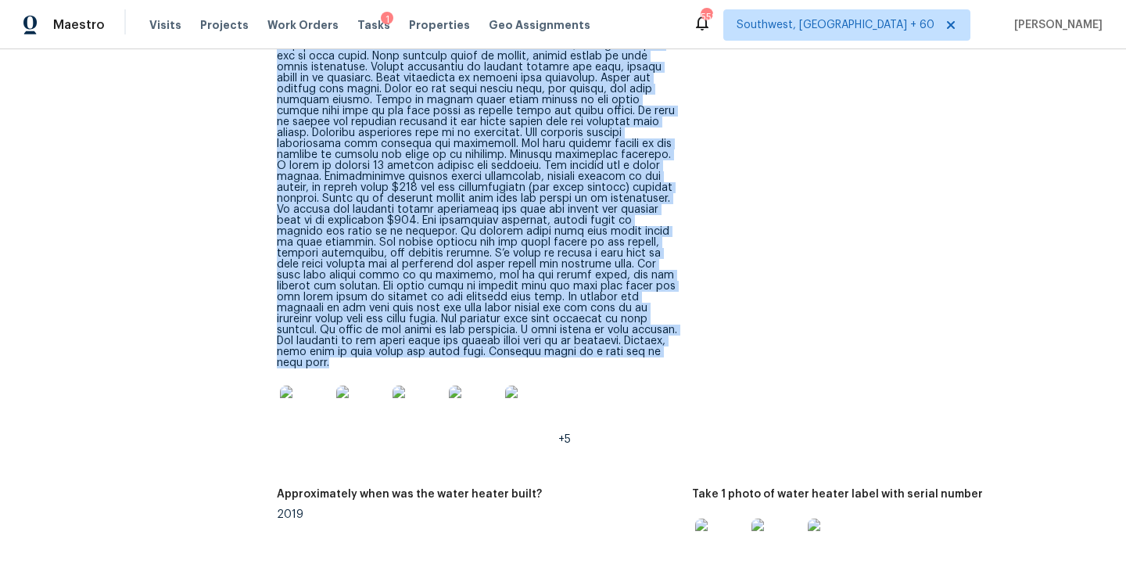
drag, startPoint x: 343, startPoint y: 101, endPoint x: 411, endPoint y: 330, distance: 239.0
click at [411, 330] on p "Comment:" at bounding box center [478, 61] width 403 height 613
copy p "Nice well maintained neighborhood and desirable area. Most homes have grass and…"
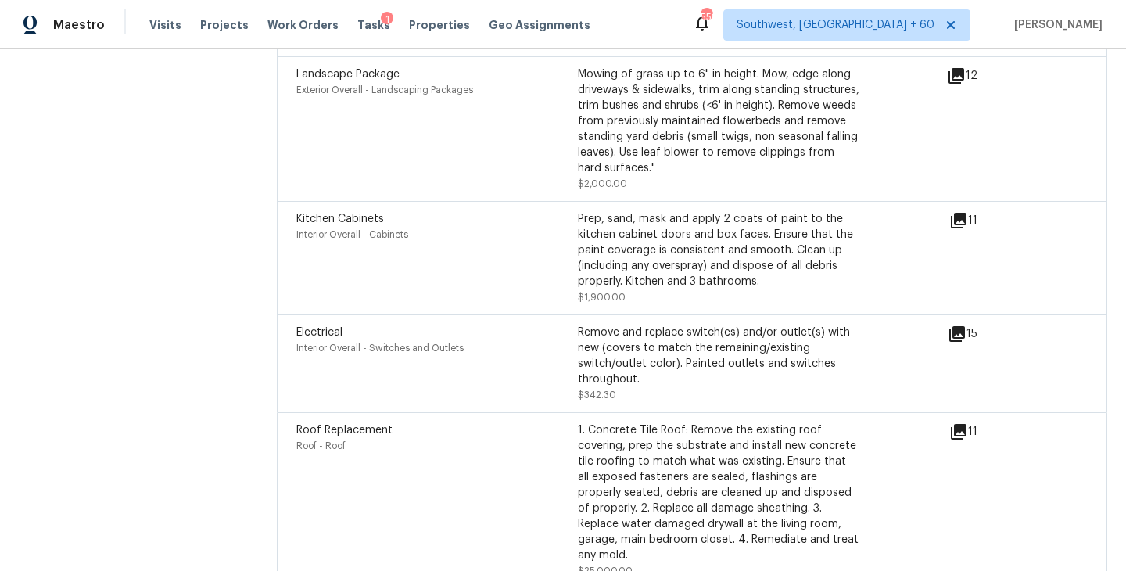
click at [486, 449] on div "Roof Replacement Roof - Roof" at bounding box center [436, 500] width 281 height 156
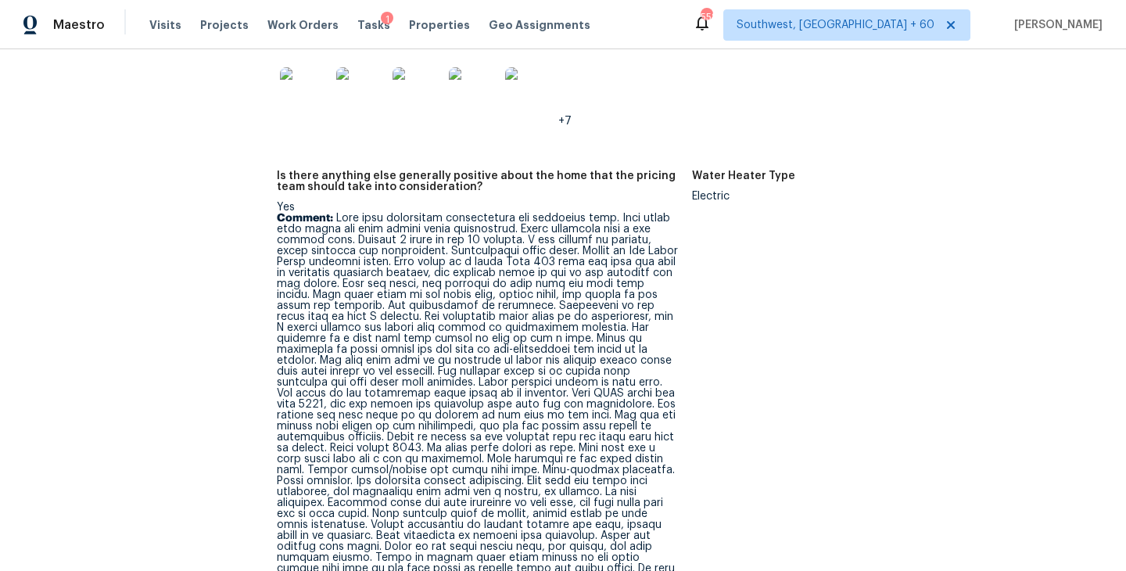
scroll to position [3717, 0]
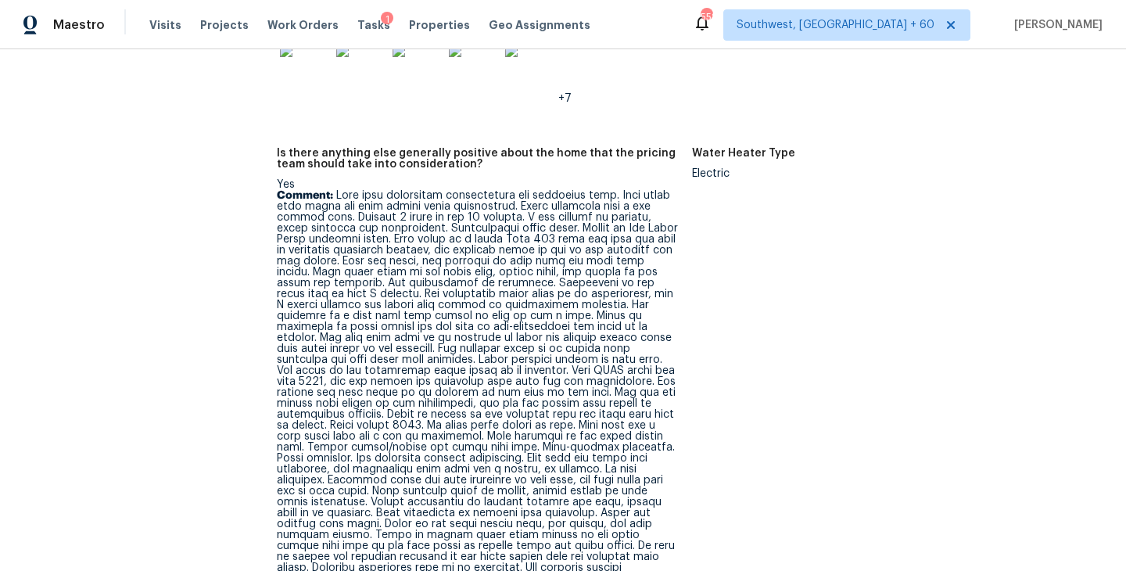
click at [508, 304] on p "Comment:" at bounding box center [478, 496] width 403 height 613
click at [510, 363] on p "Comment:" at bounding box center [478, 496] width 403 height 613
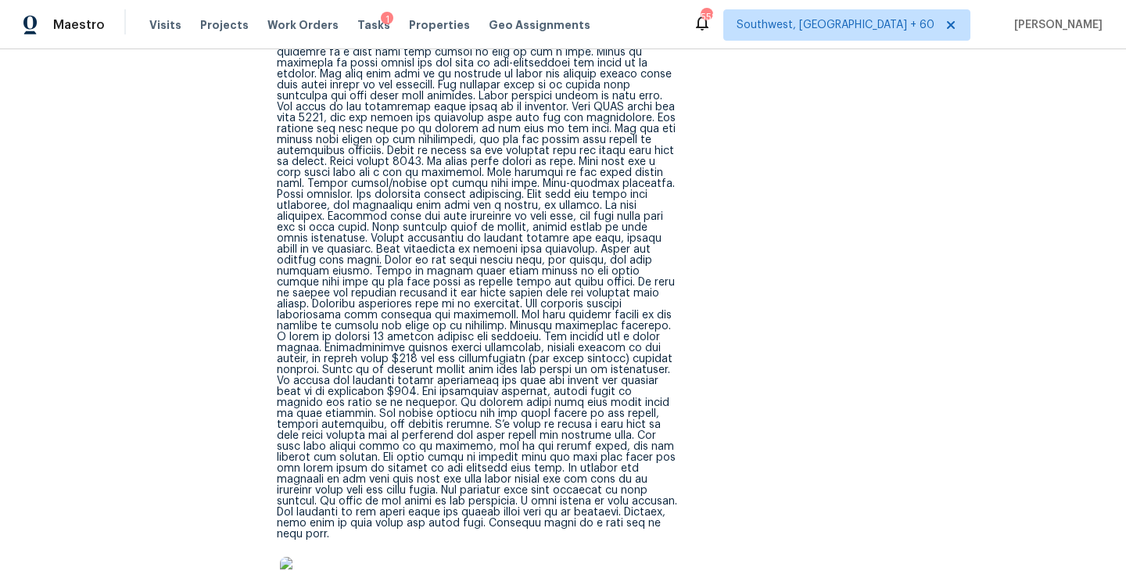
scroll to position [5348, 0]
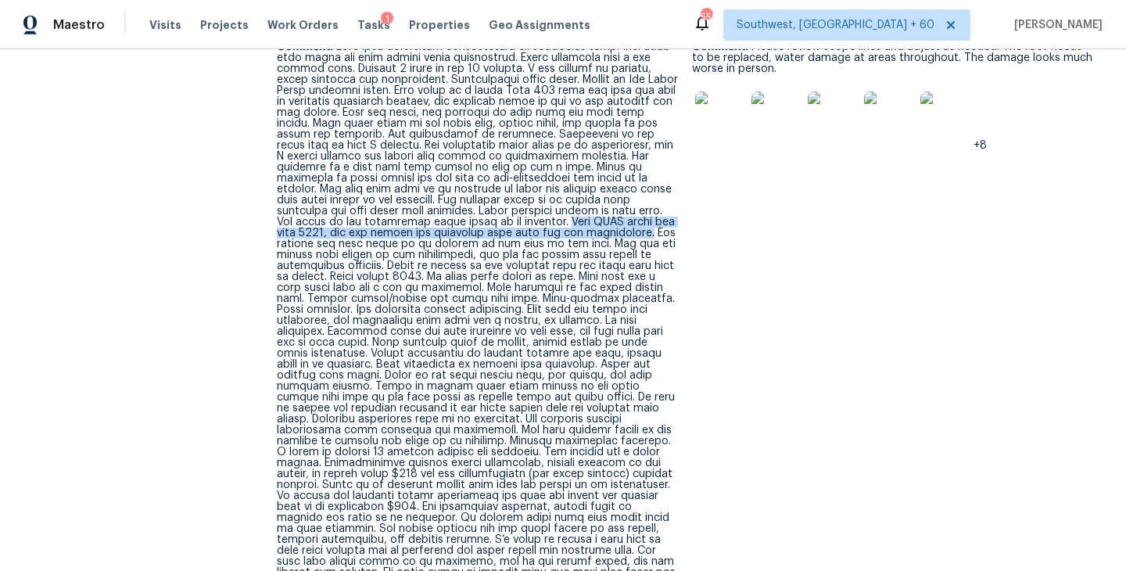
drag, startPoint x: 424, startPoint y: 191, endPoint x: 503, endPoint y: 199, distance: 79.4
click at [503, 199] on p "Comment:" at bounding box center [478, 347] width 403 height 613
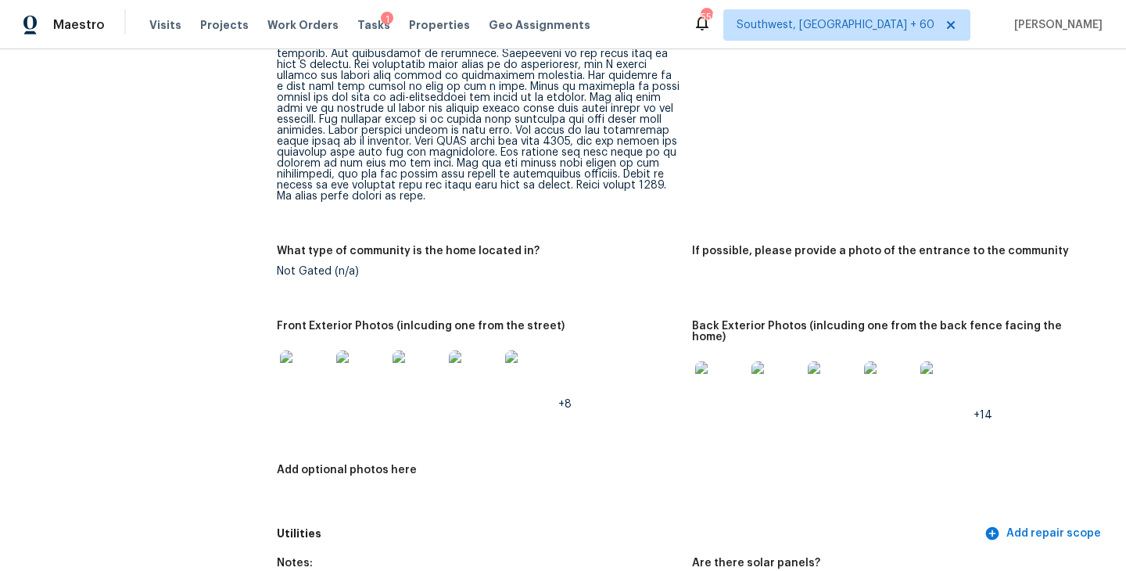
scroll to position [996, 0]
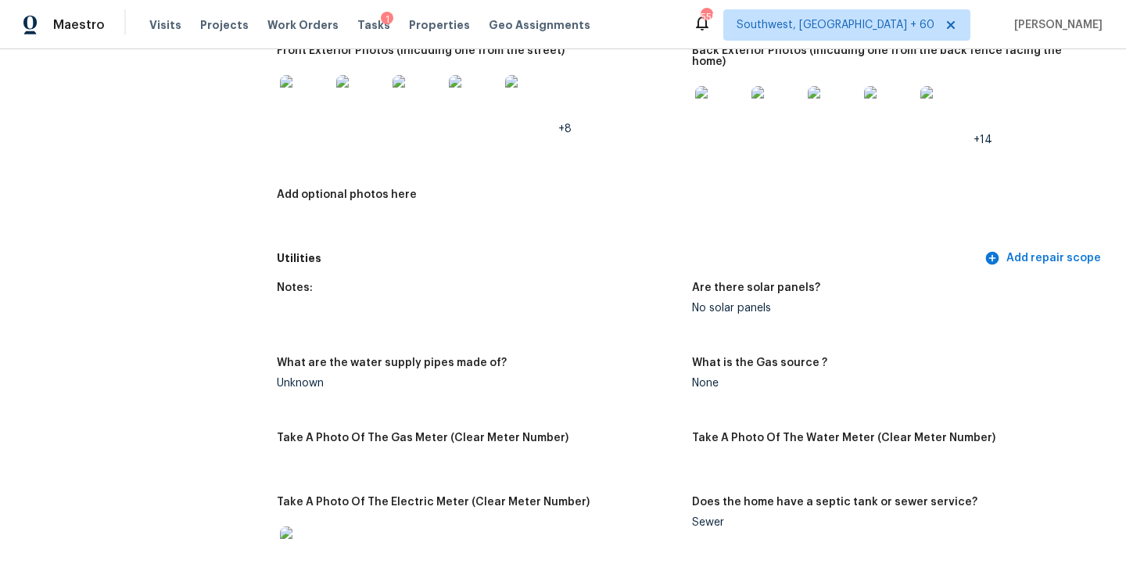
click at [718, 99] on img at bounding box center [720, 111] width 50 height 50
click at [944, 87] on img at bounding box center [945, 111] width 50 height 50
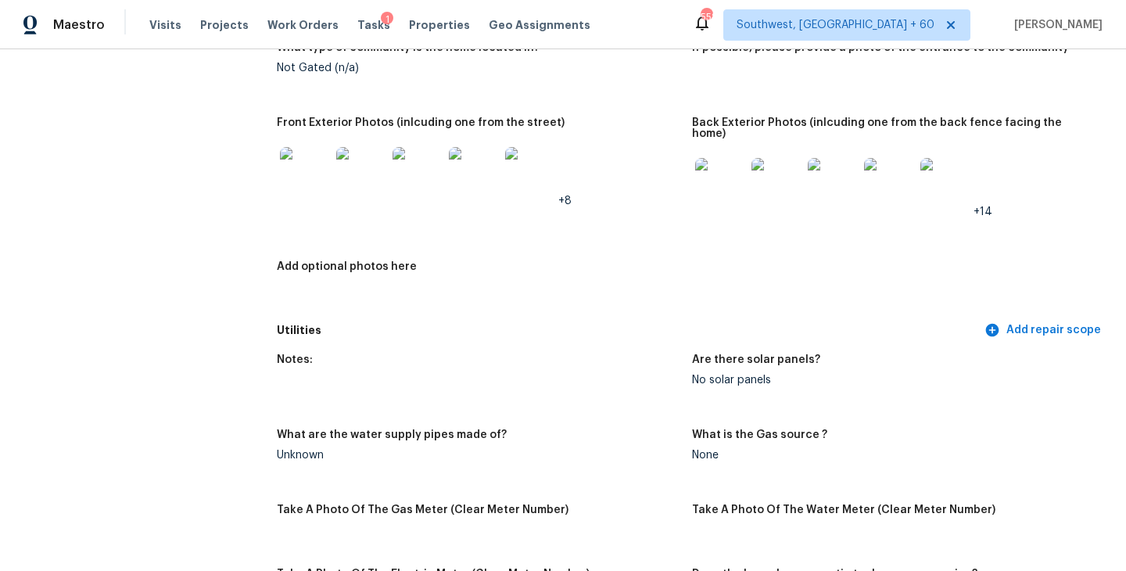
scroll to position [898, 0]
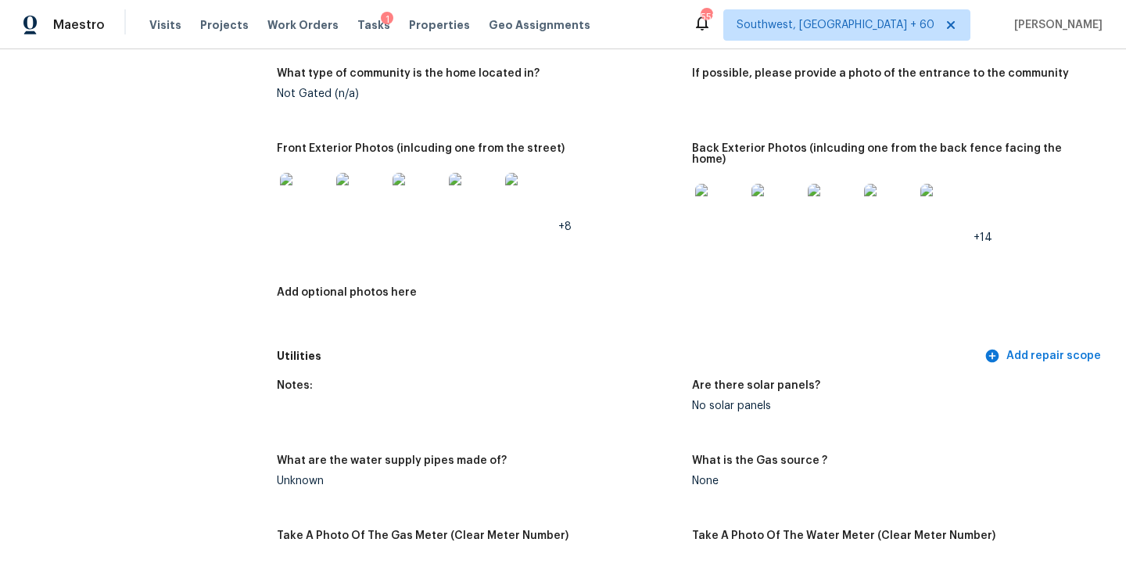
click at [317, 200] on img at bounding box center [305, 198] width 50 height 50
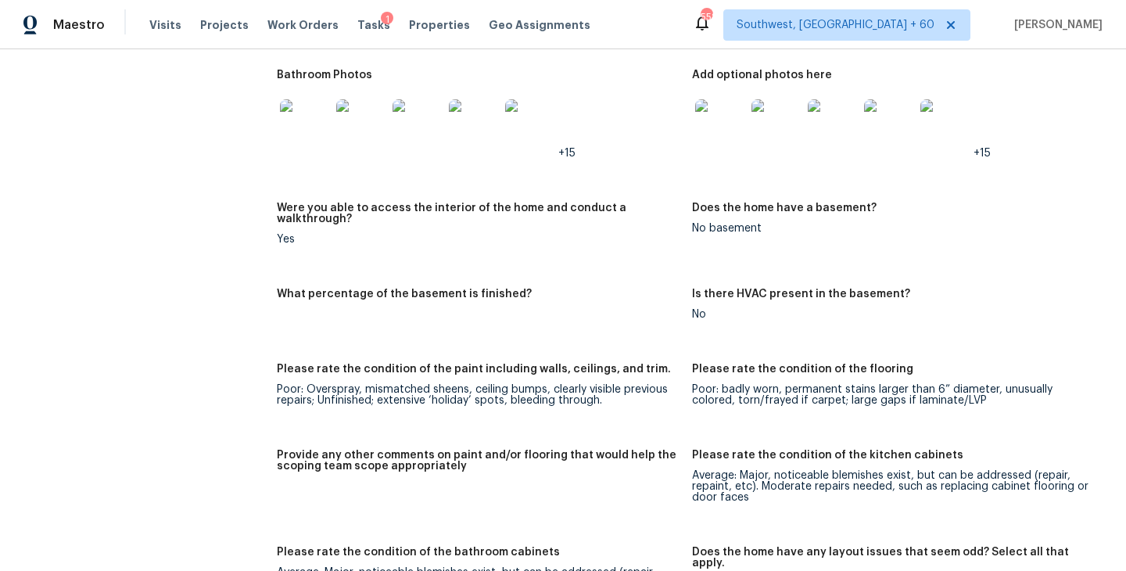
click at [539, 210] on div "Were you able to access the interior of the home and conduct a walkthrough?" at bounding box center [478, 217] width 403 height 31
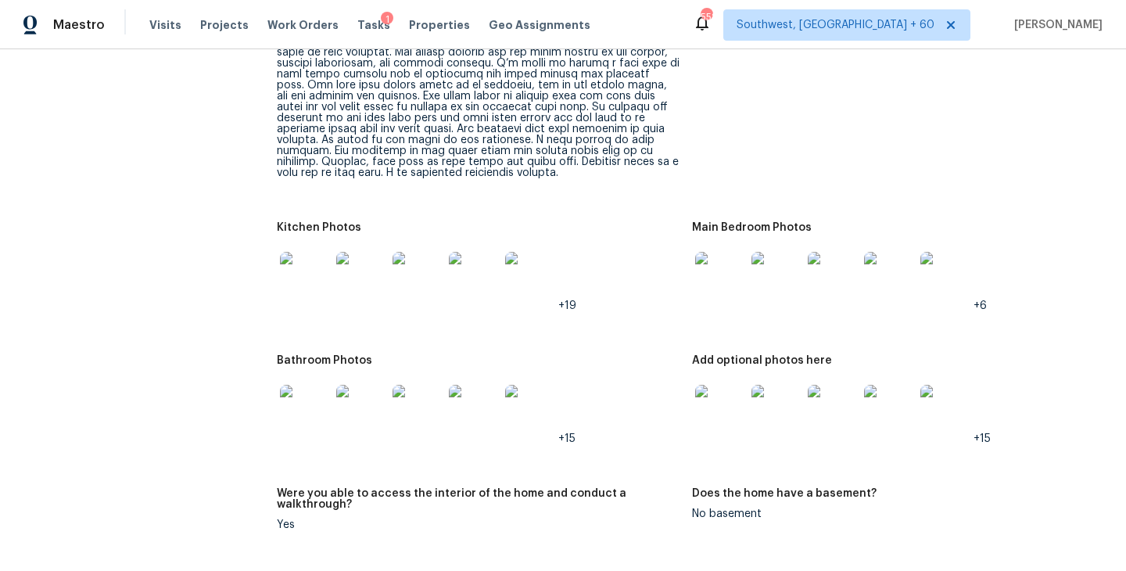
scroll to position [2291, 0]
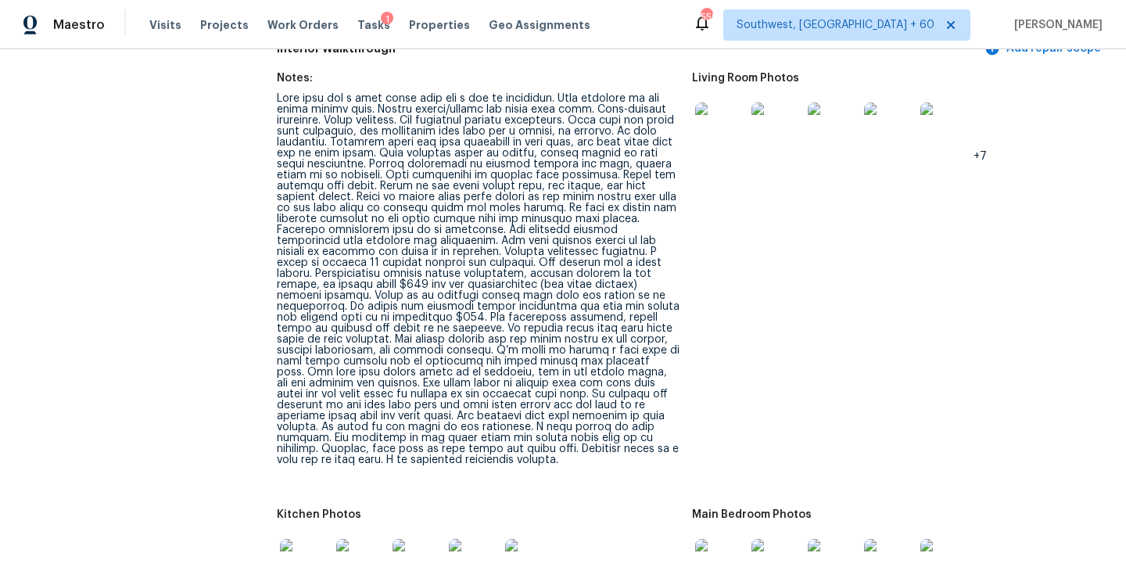
click at [525, 233] on div at bounding box center [478, 279] width 403 height 372
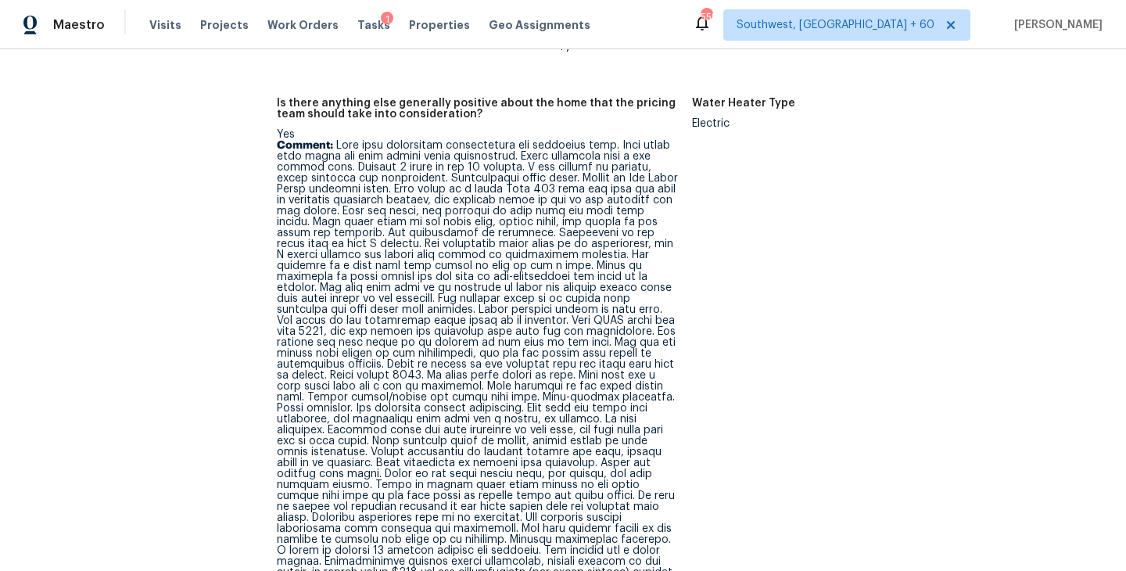
scroll to position [563, 0]
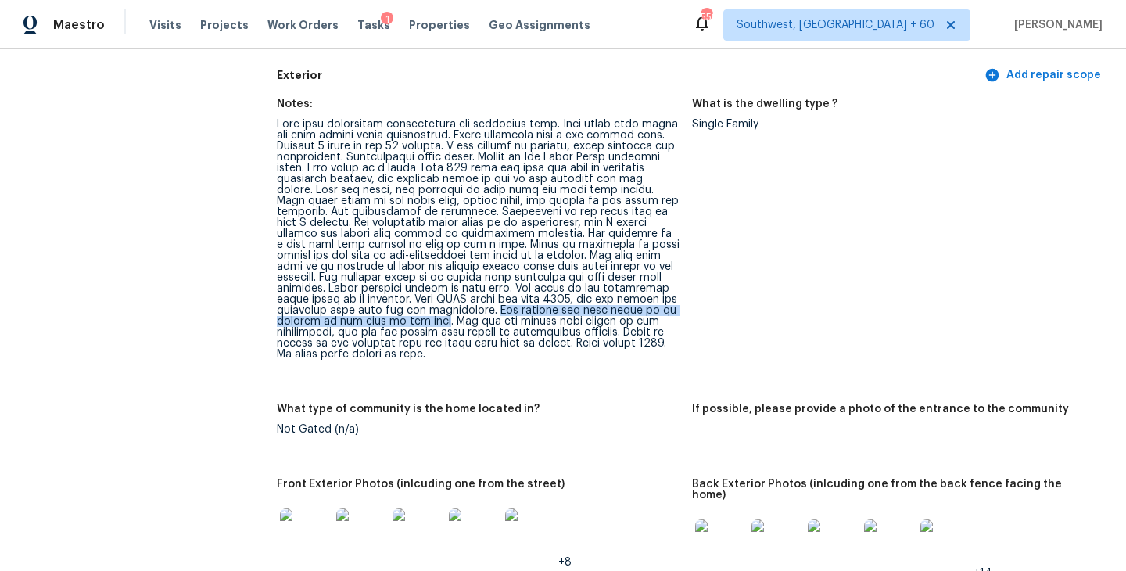
drag, startPoint x: 451, startPoint y: 308, endPoint x: 384, endPoint y: 320, distance: 68.2
click at [384, 320] on div at bounding box center [478, 239] width 403 height 241
click at [389, 321] on div at bounding box center [478, 239] width 403 height 241
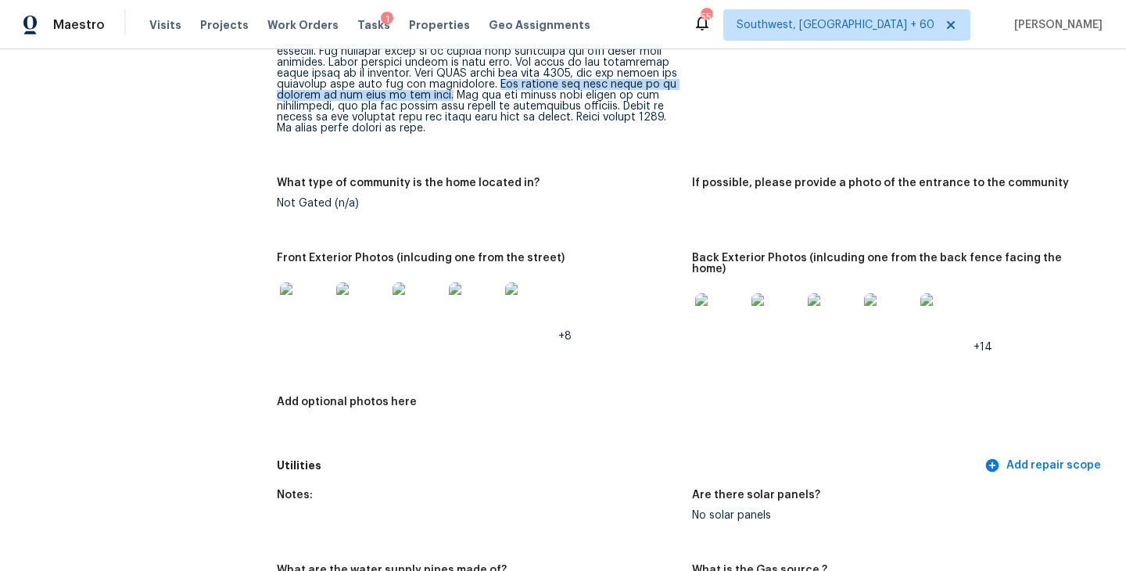
scroll to position [878, 0]
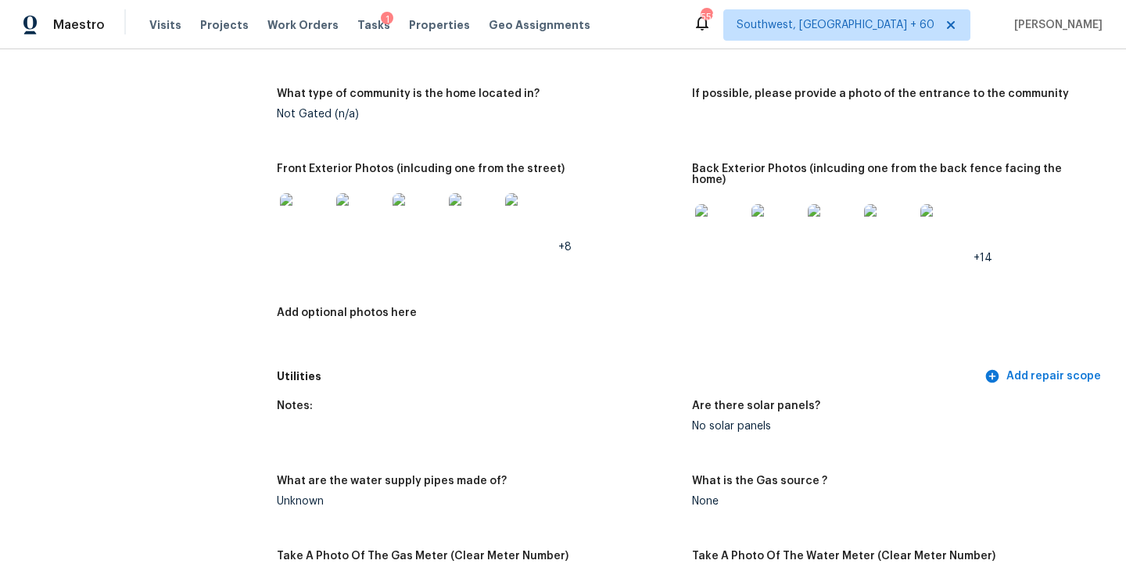
click at [719, 206] on img at bounding box center [720, 229] width 50 height 50
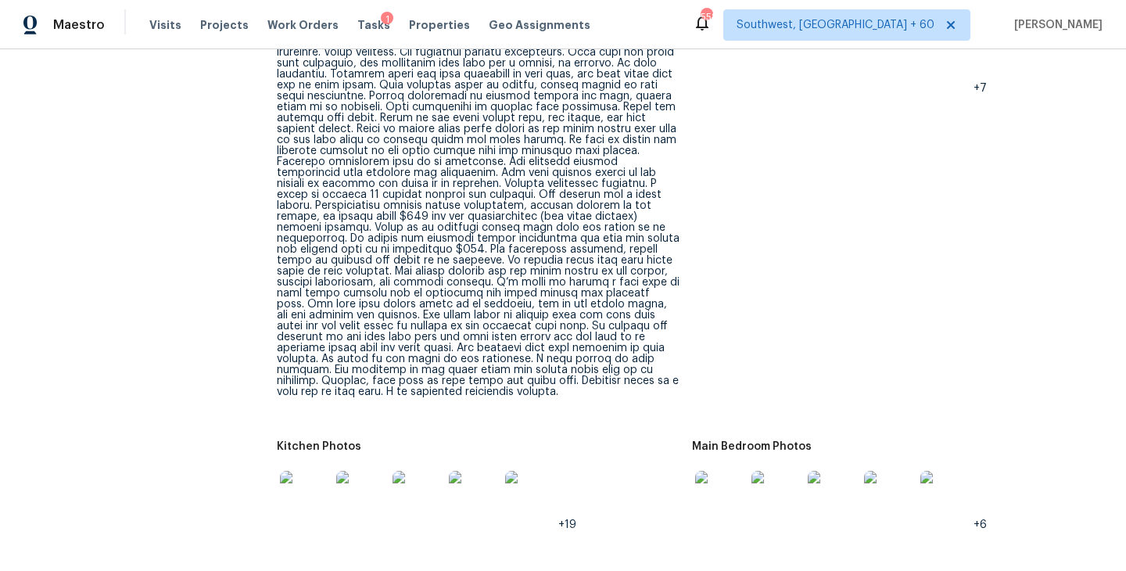
scroll to position [2402, 0]
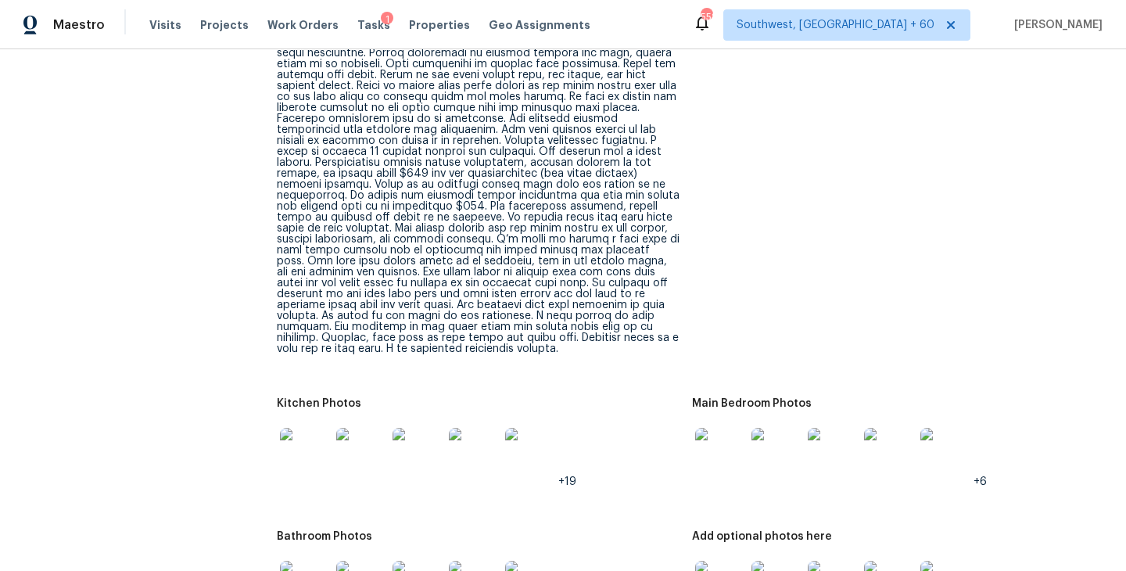
click at [536, 263] on div at bounding box center [478, 168] width 403 height 372
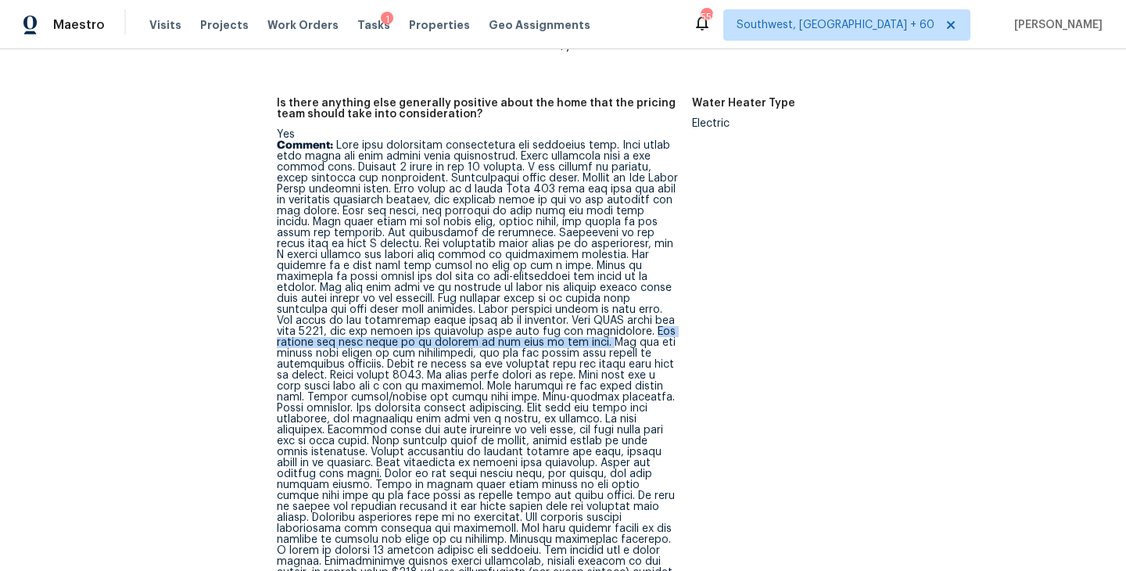
drag, startPoint x: 508, startPoint y: 307, endPoint x: 468, endPoint y: 322, distance: 43.3
click at [468, 322] on p "Comment:" at bounding box center [478, 446] width 403 height 613
copy p "The damaged pet door needs to be removed at the back of the home."
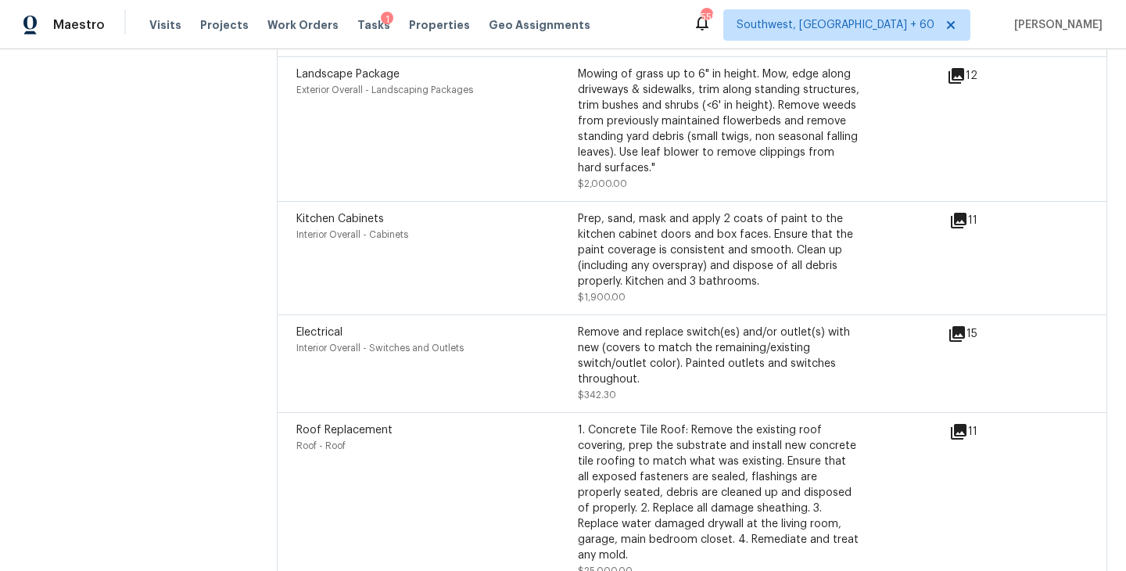
click at [475, 229] on div "Kitchen Cabinets Interior Overall - Cabinets" at bounding box center [436, 258] width 281 height 94
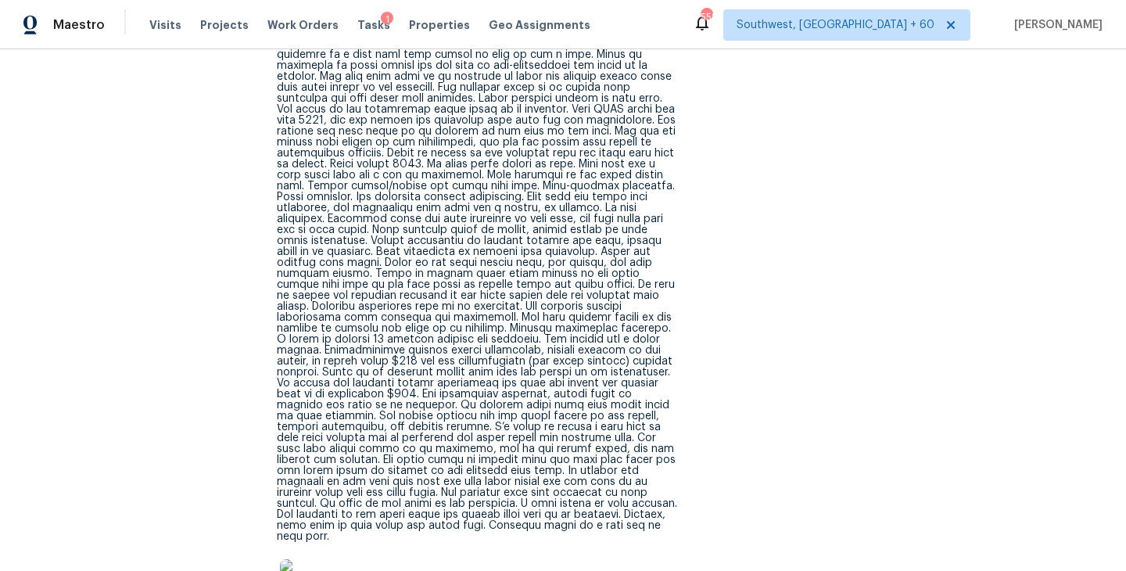
scroll to position [5479, 0]
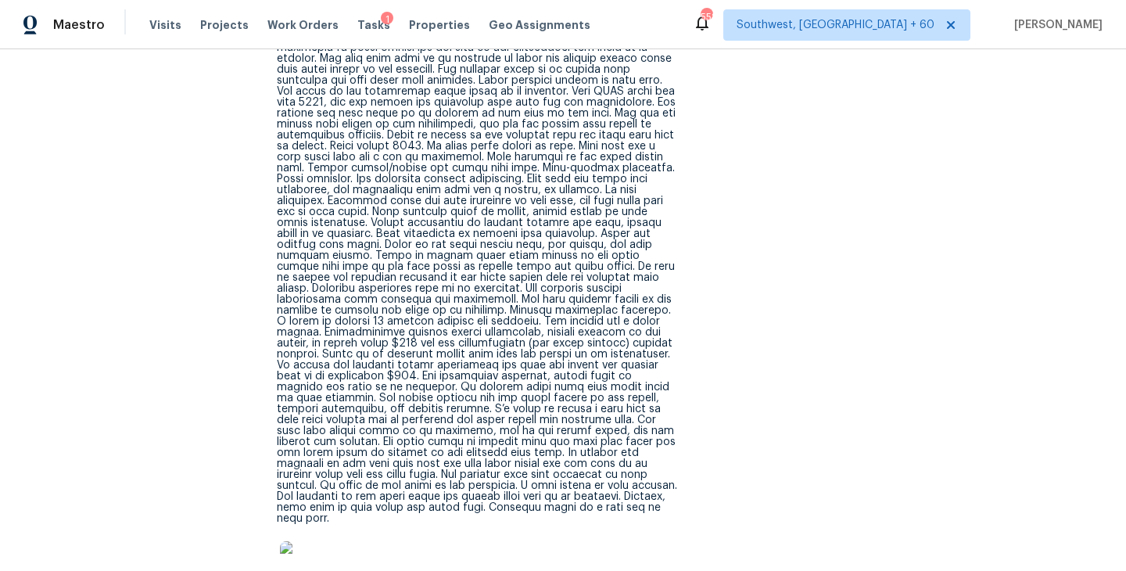
click at [560, 322] on p "Comment:" at bounding box center [478, 217] width 403 height 613
drag, startPoint x: 536, startPoint y: 354, endPoint x: 607, endPoint y: 355, distance: 71.9
click at [607, 355] on p "Comment:" at bounding box center [478, 217] width 403 height 613
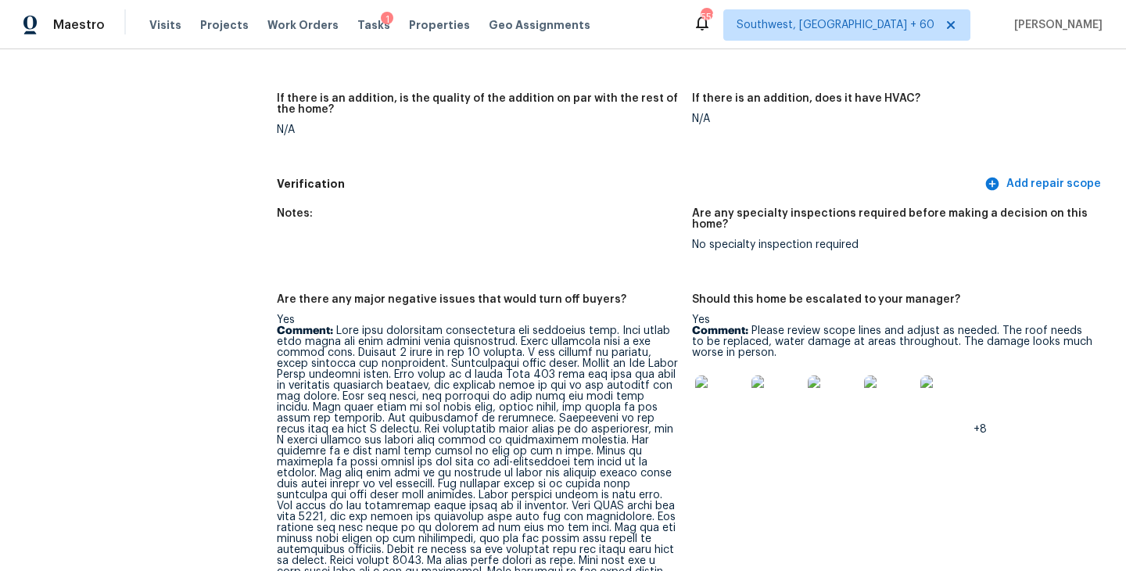
scroll to position [5239, 0]
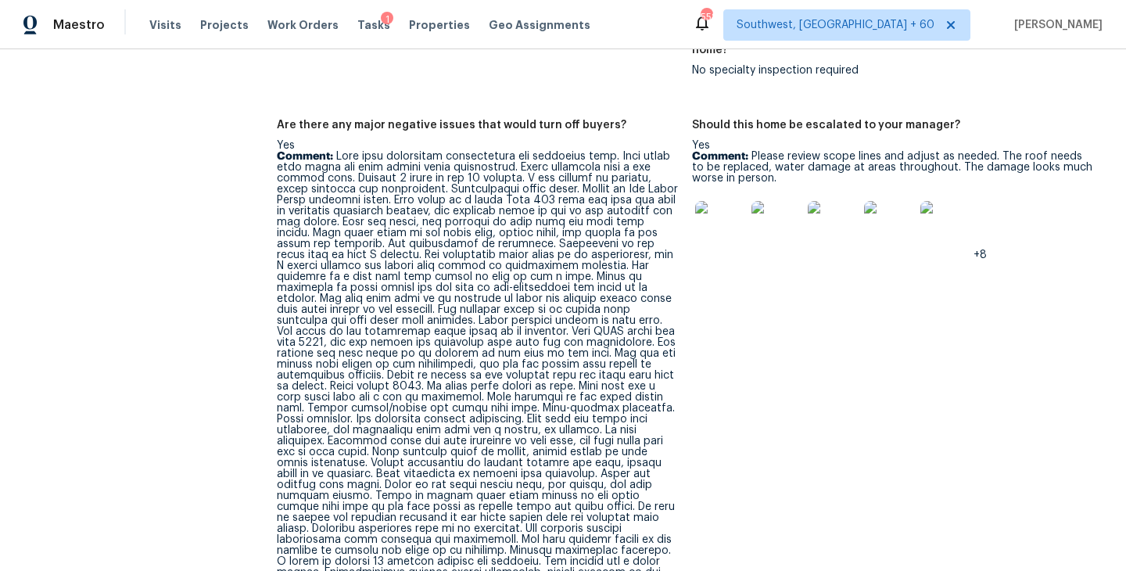
click at [666, 249] on p "Comment:" at bounding box center [478, 457] width 403 height 613
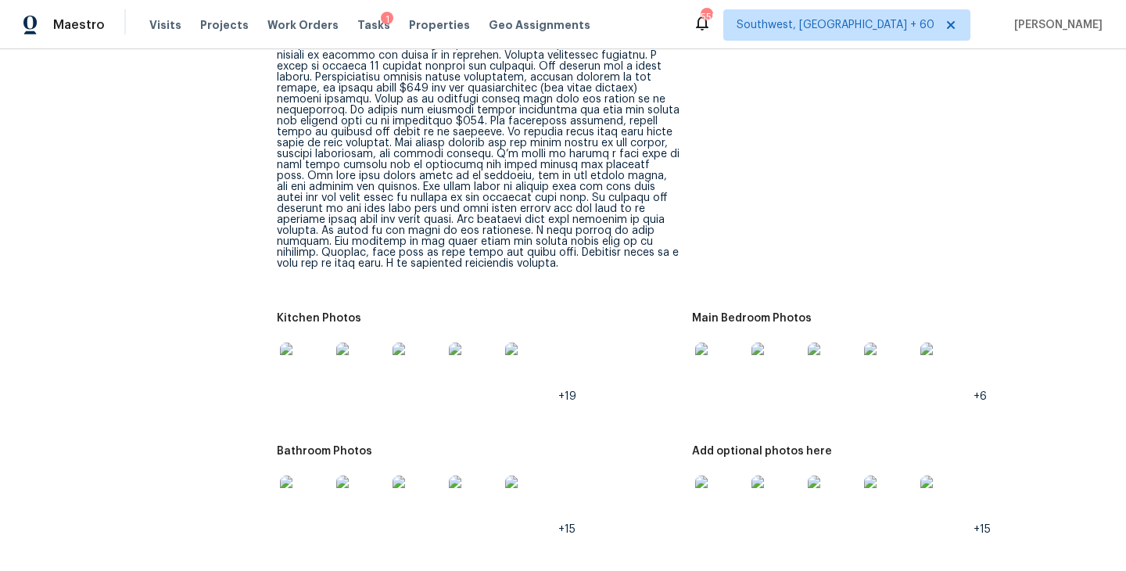
scroll to position [2546, 0]
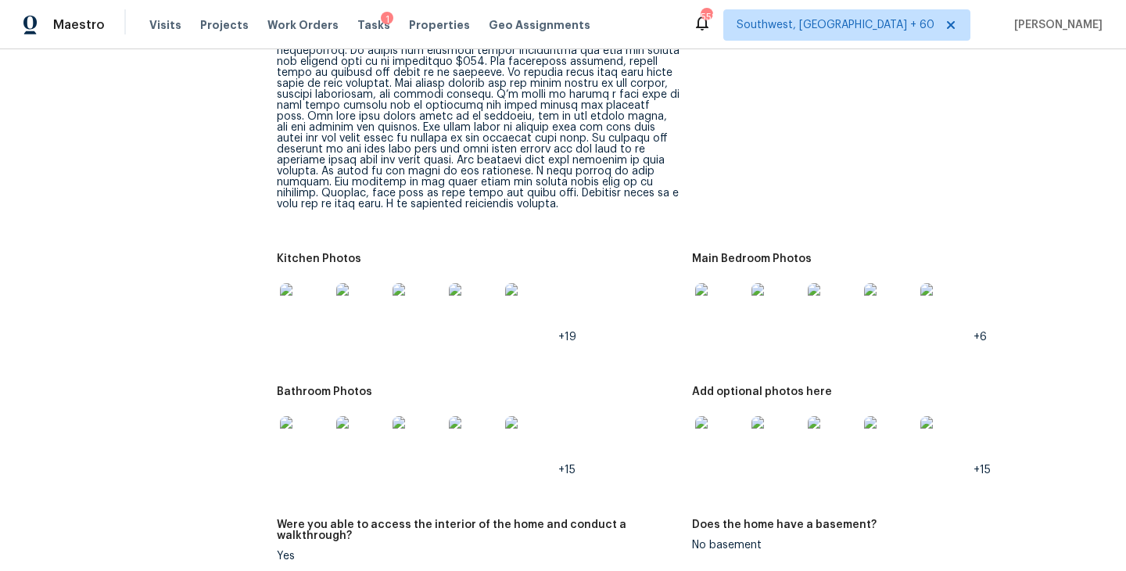
click at [714, 310] on img at bounding box center [720, 308] width 50 height 50
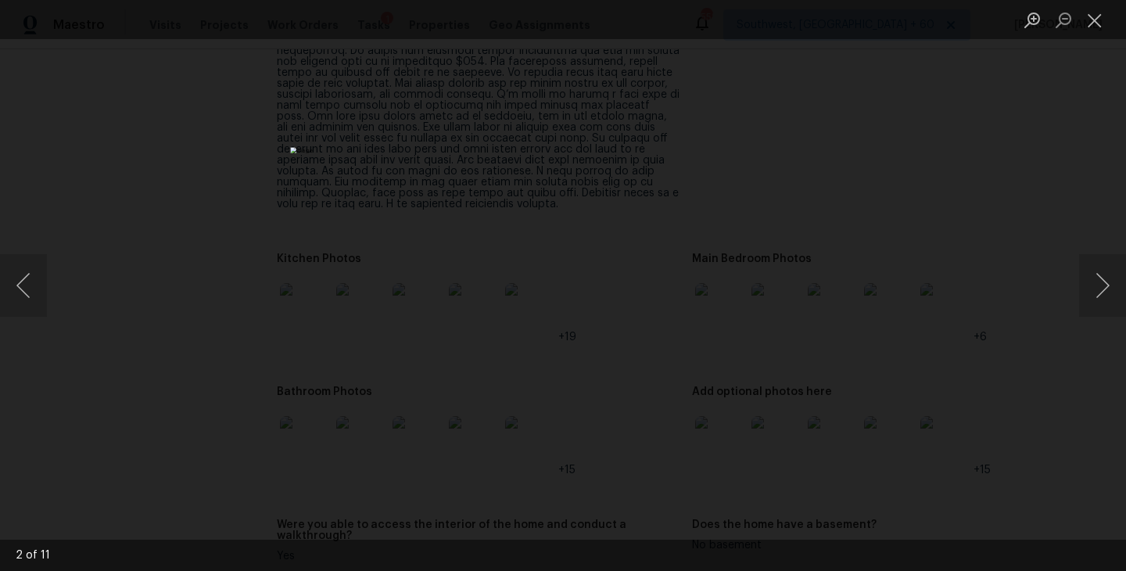
click at [850, 363] on div "Lightbox" at bounding box center [563, 285] width 1126 height 571
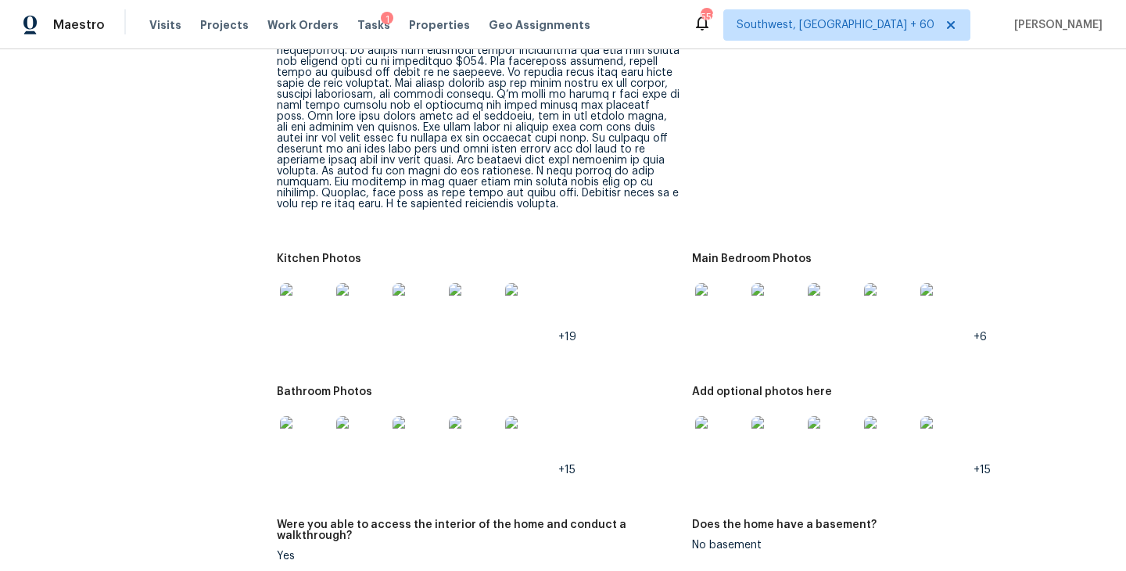
click at [758, 305] on img at bounding box center [776, 308] width 50 height 50
click at [735, 427] on img at bounding box center [720, 441] width 50 height 50
click at [301, 431] on img at bounding box center [305, 441] width 50 height 50
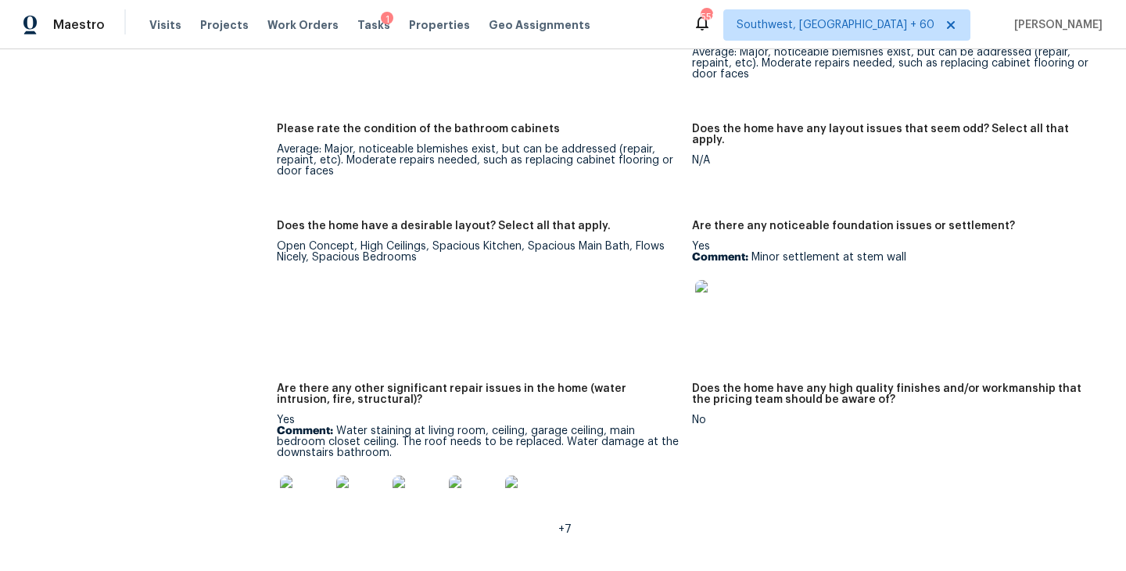
scroll to position [3251, 0]
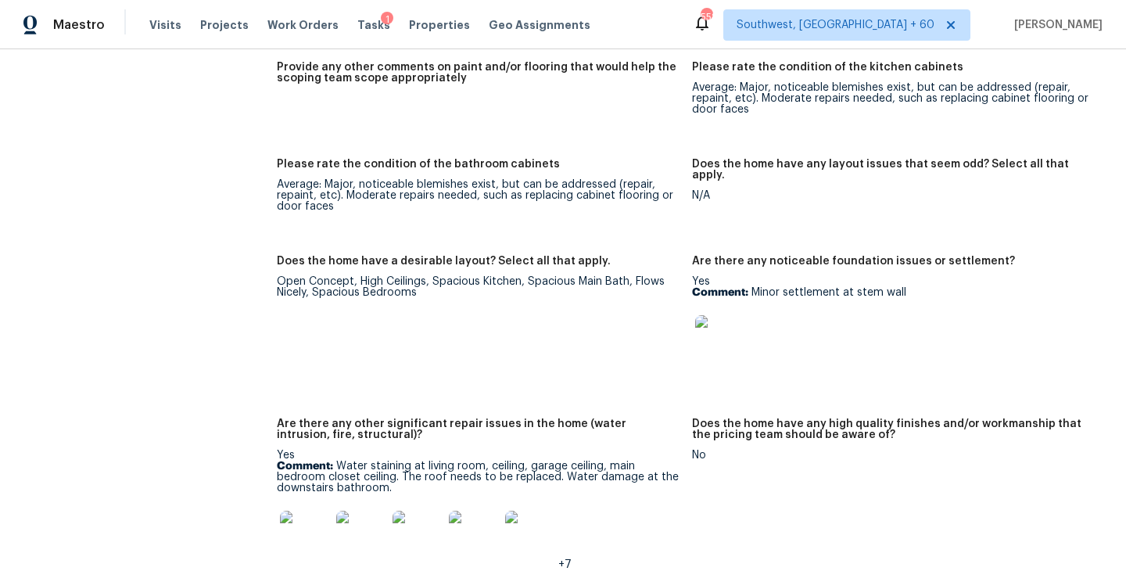
click at [718, 321] on img at bounding box center [720, 340] width 50 height 50
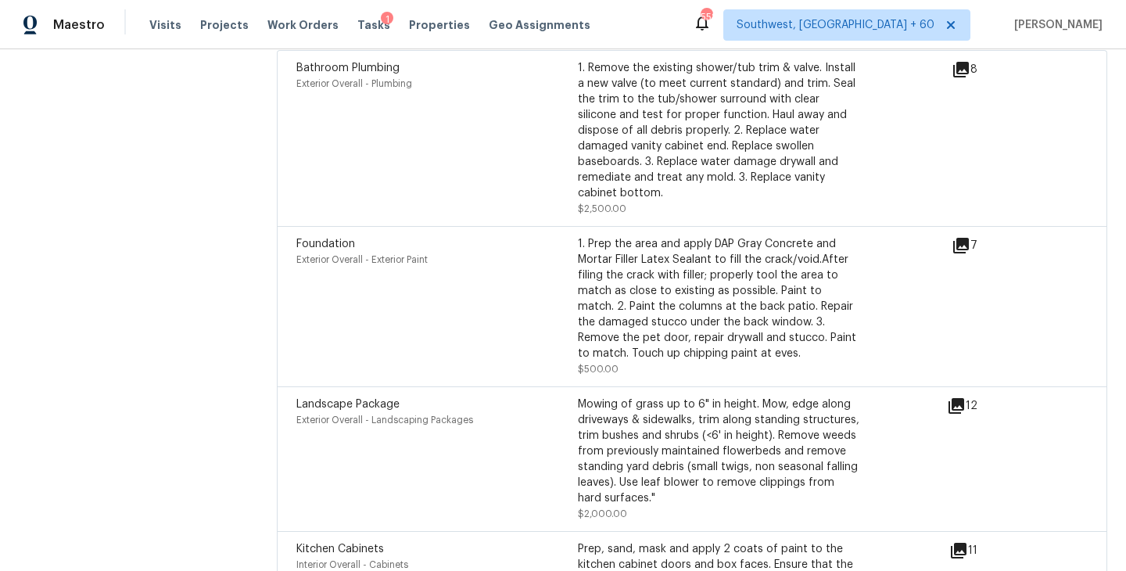
scroll to position [6268, 0]
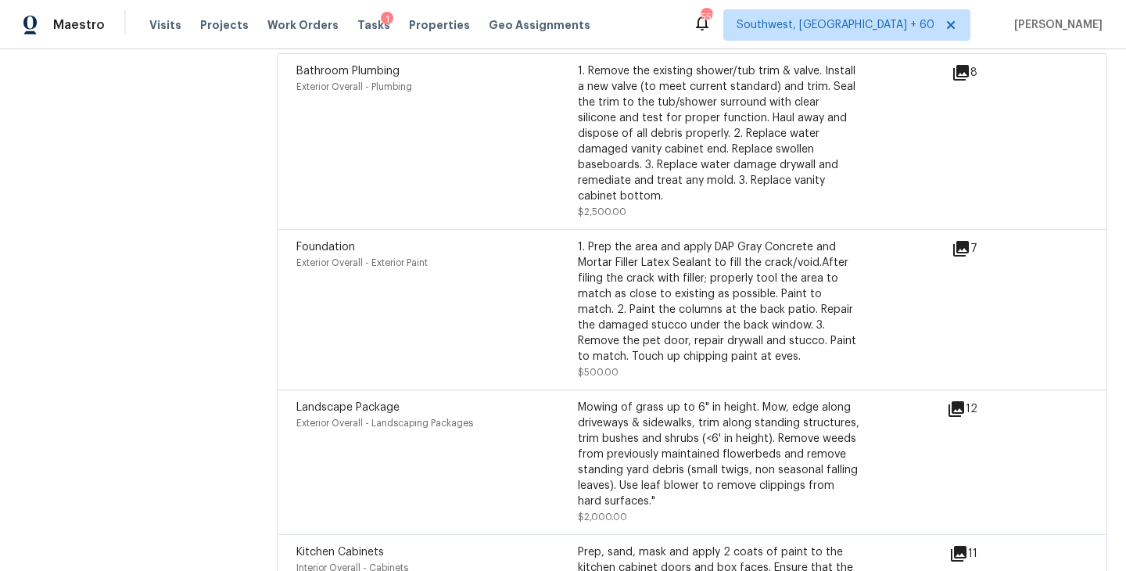
click at [453, 256] on div "Foundation Exterior Overall - Exterior Paint" at bounding box center [436, 309] width 281 height 141
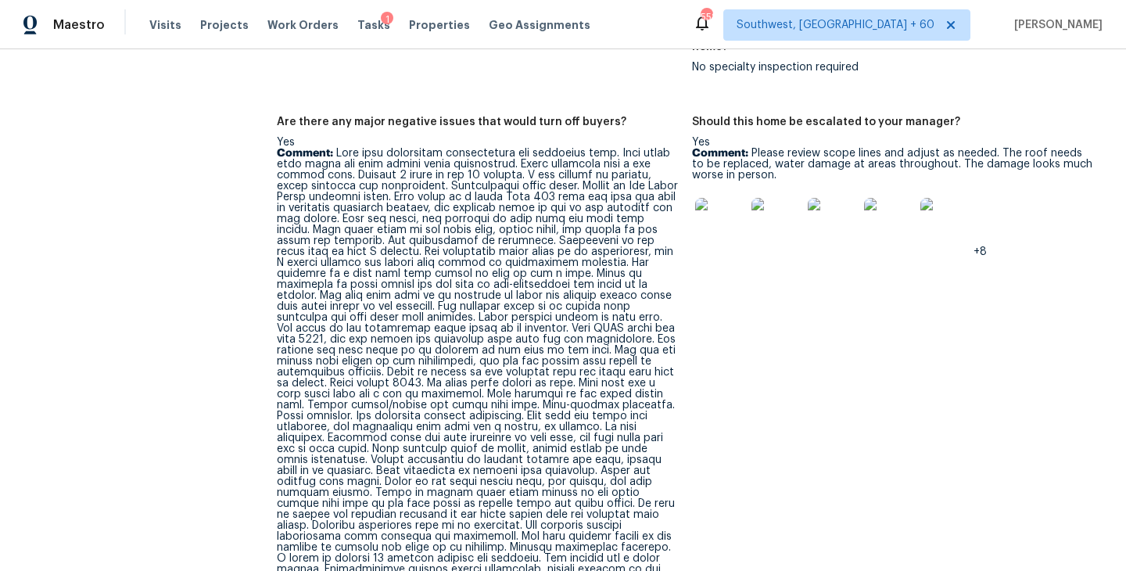
click at [453, 256] on p "Comment:" at bounding box center [478, 454] width 403 height 613
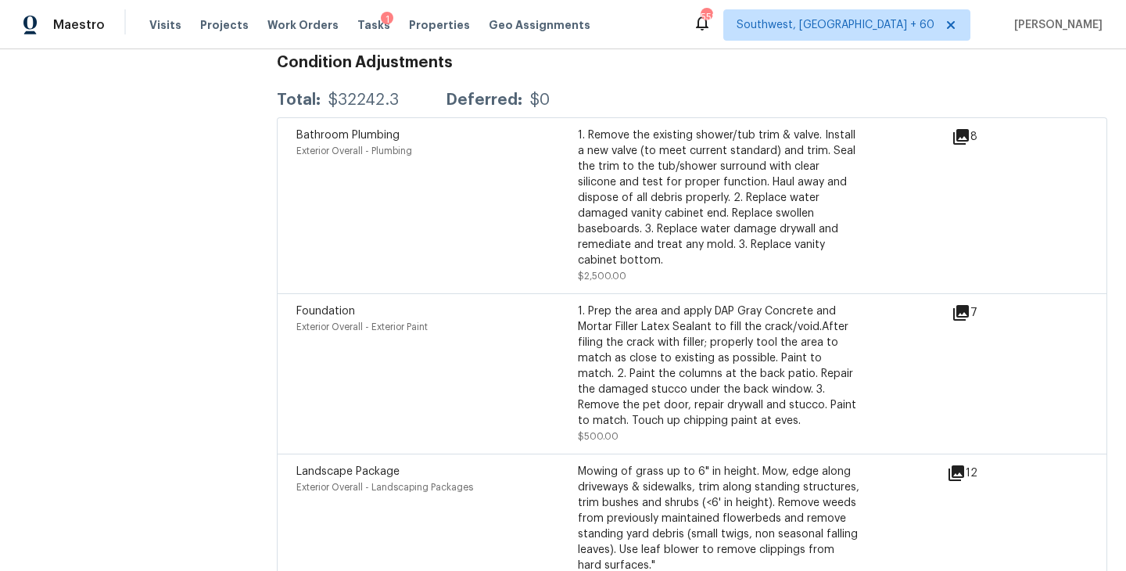
scroll to position [6161, 0]
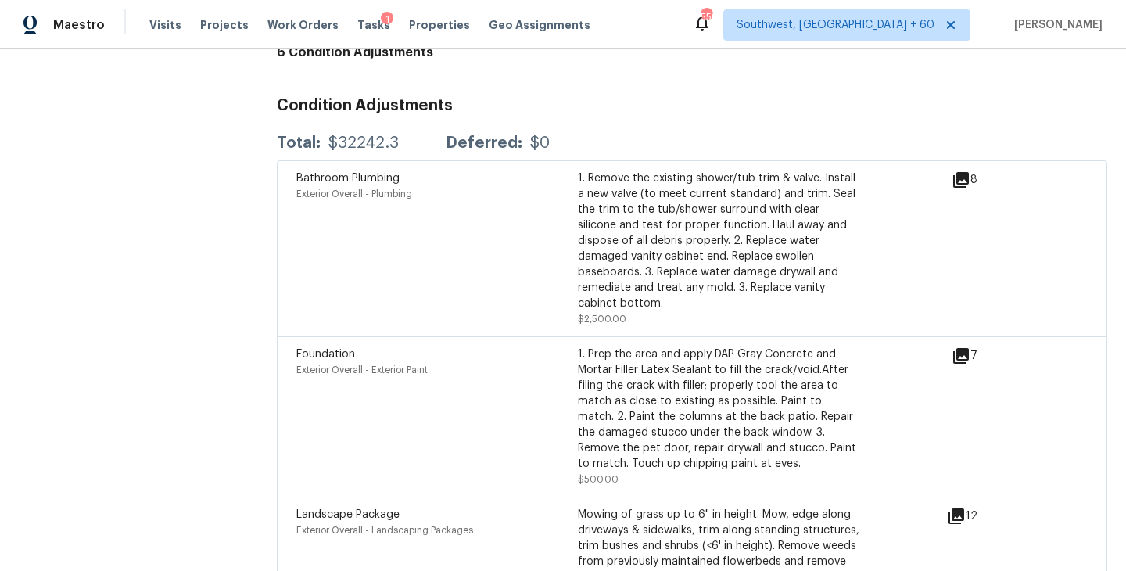
click at [658, 207] on div "1. Remove the existing shower/tub trim & valve. Install a new valve (to meet cu…" at bounding box center [718, 240] width 281 height 141
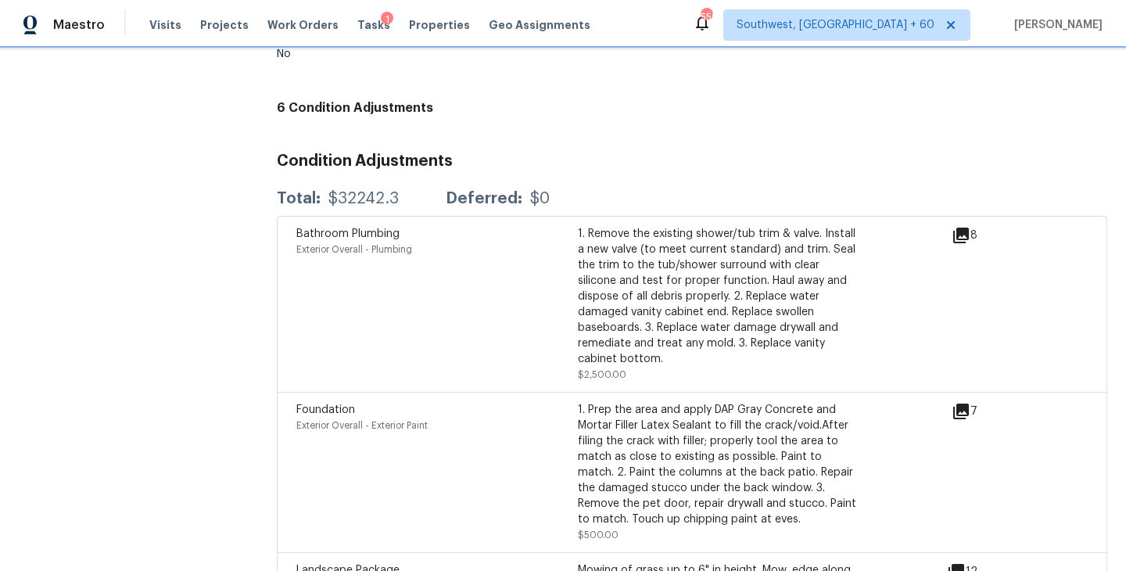
scroll to position [6602, 0]
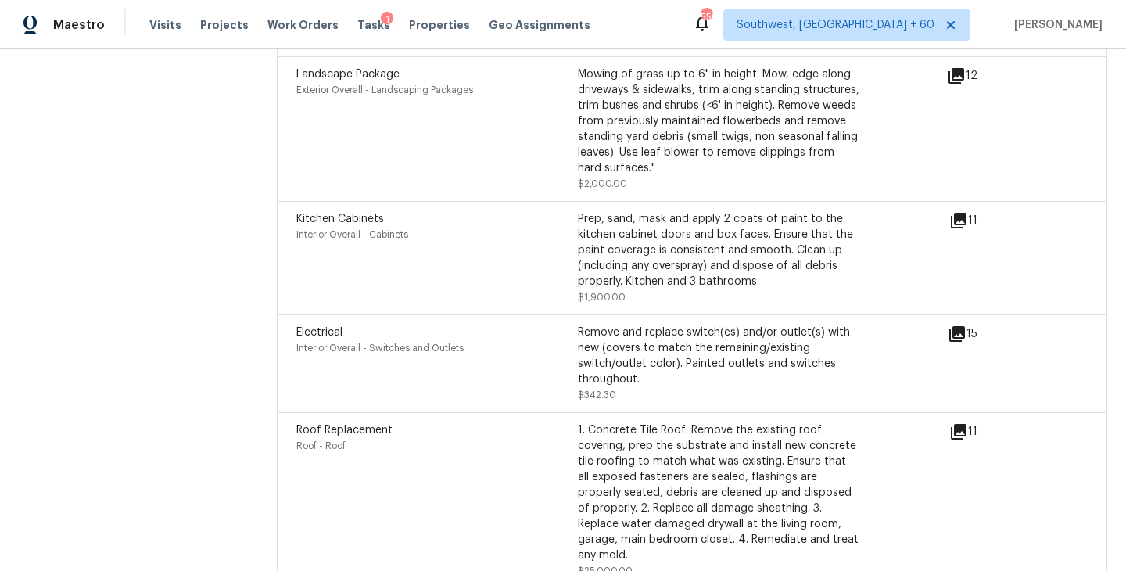
click at [512, 314] on div "Electrical Interior Overall - Switches and Outlets Remove and replace switch(es…" at bounding box center [692, 363] width 830 height 98
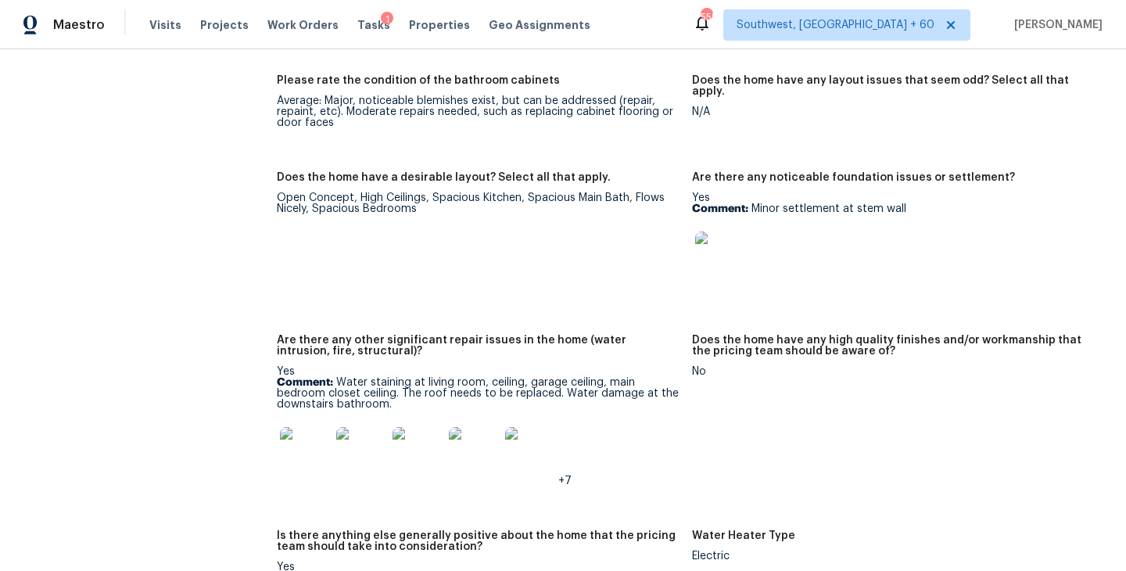
scroll to position [3363, 0]
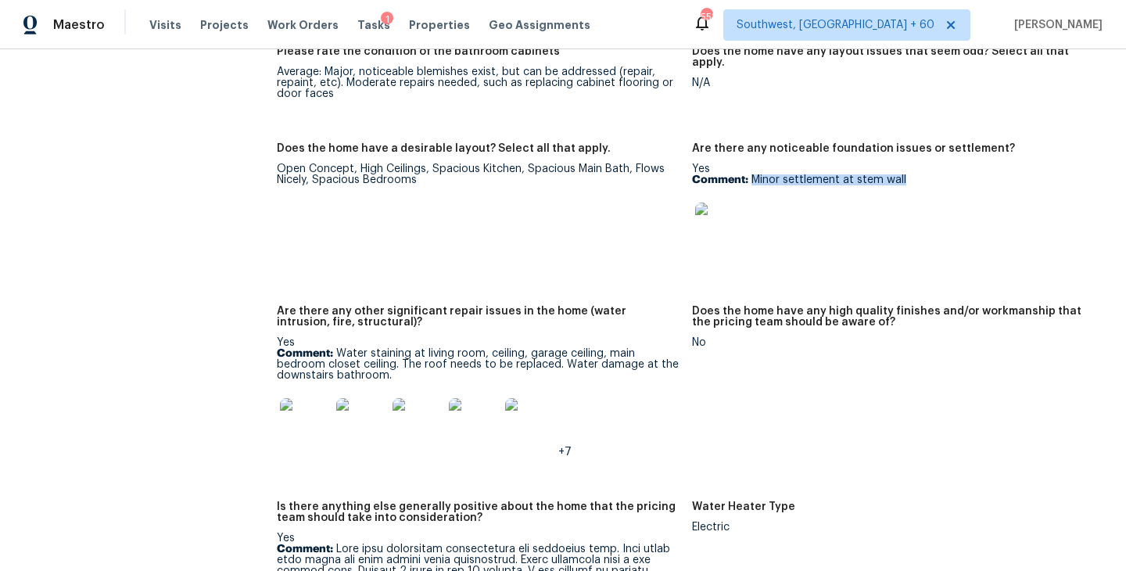
drag, startPoint x: 751, startPoint y: 157, endPoint x: 959, endPoint y: 157, distance: 208.7
click at [959, 174] on p "Comment: Minor settlement at stem wall" at bounding box center [893, 179] width 403 height 11
copy p "Minor settlement at stem wall"
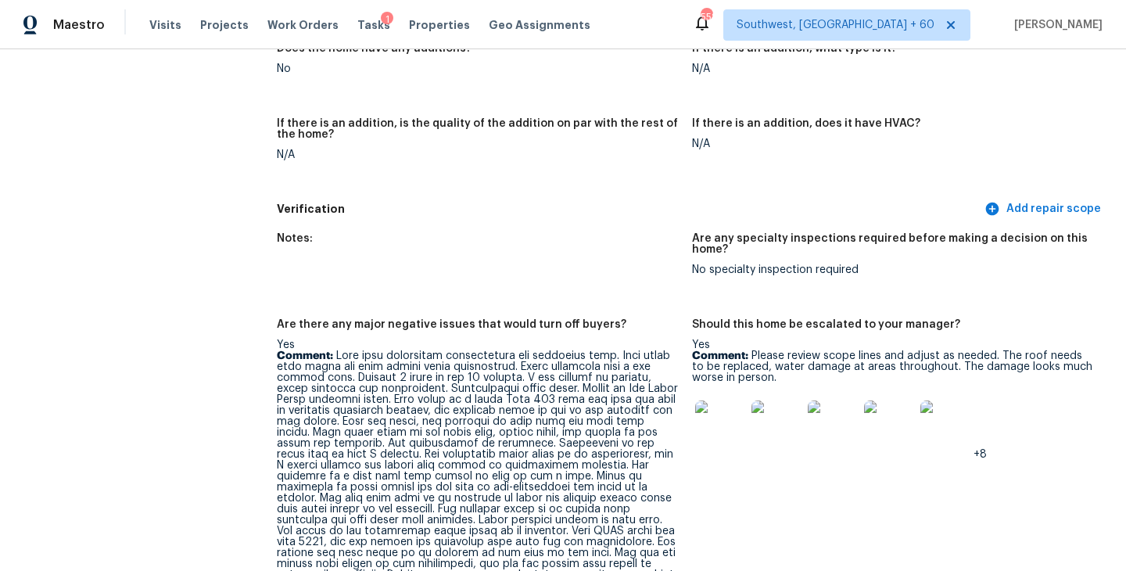
scroll to position [5066, 0]
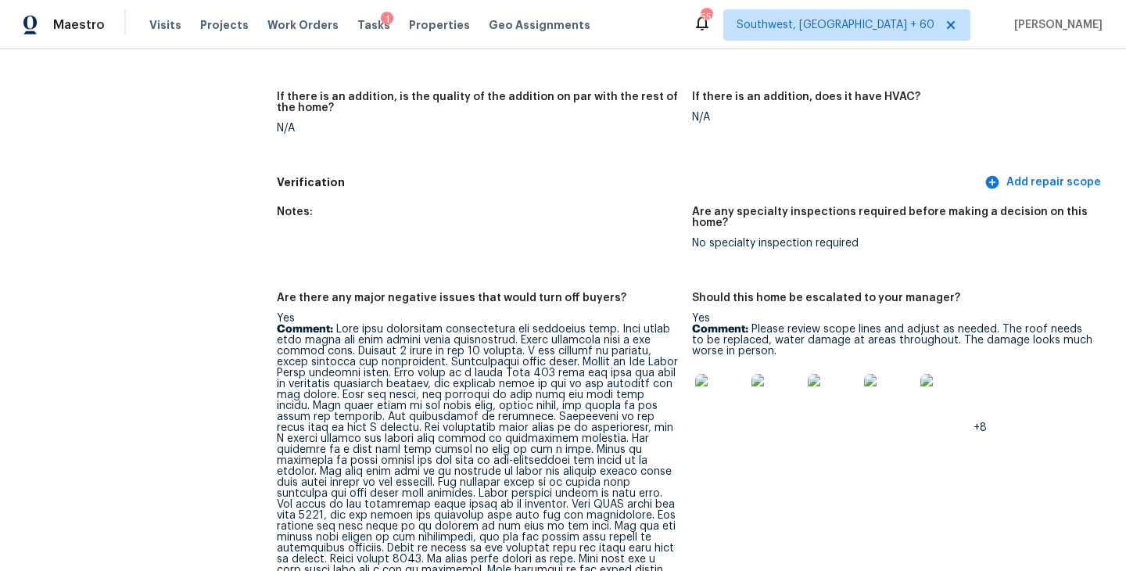
click at [795, 324] on p "Comment: Please review scope lines and adjust as needed. The roof needs to be r…" at bounding box center [893, 340] width 403 height 33
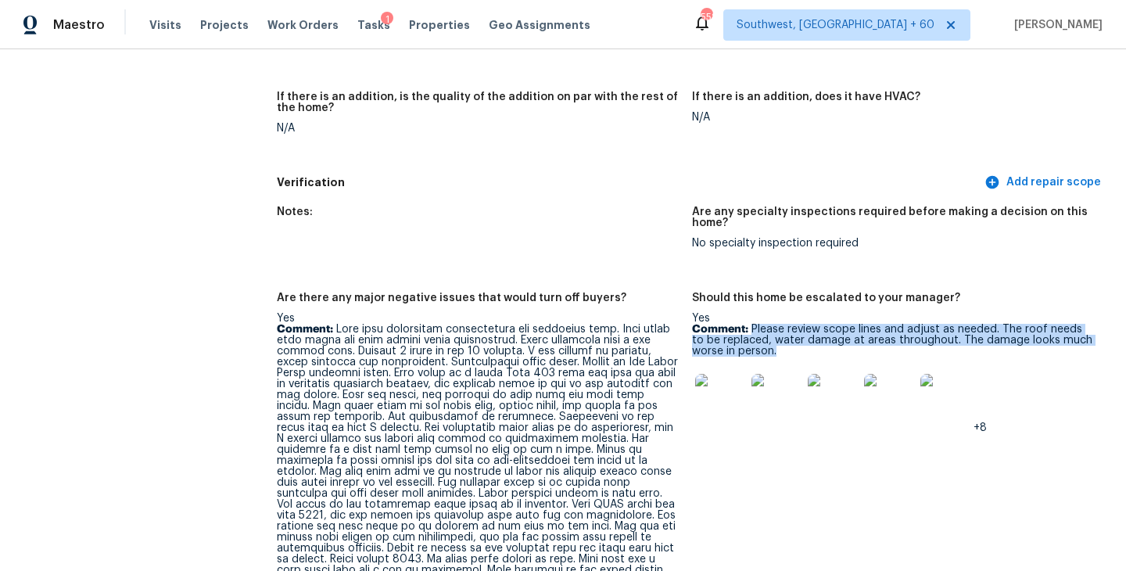
drag, startPoint x: 754, startPoint y: 292, endPoint x: 775, endPoint y: 315, distance: 31.6
click at [775, 324] on p "Comment: Please review scope lines and adjust as needed. The roof needs to be r…" at bounding box center [893, 340] width 403 height 33
copy p "Please review scope lines and adjust as needed. The roof needs to be replaced, …"
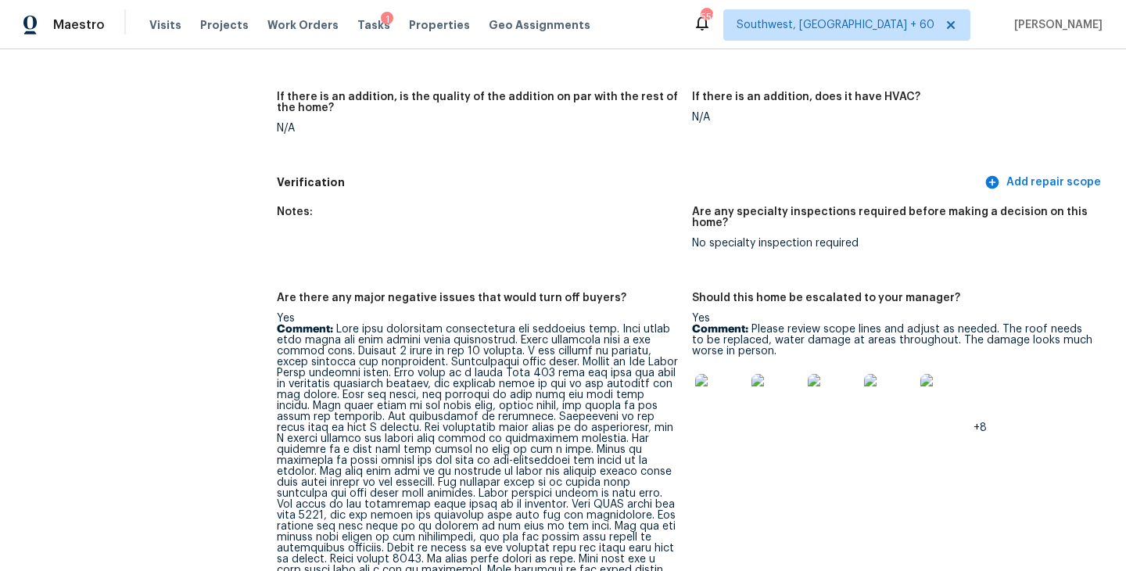
click at [856, 206] on h5 "Are any specialty inspections required before making a decision on this home?" at bounding box center [893, 217] width 403 height 22
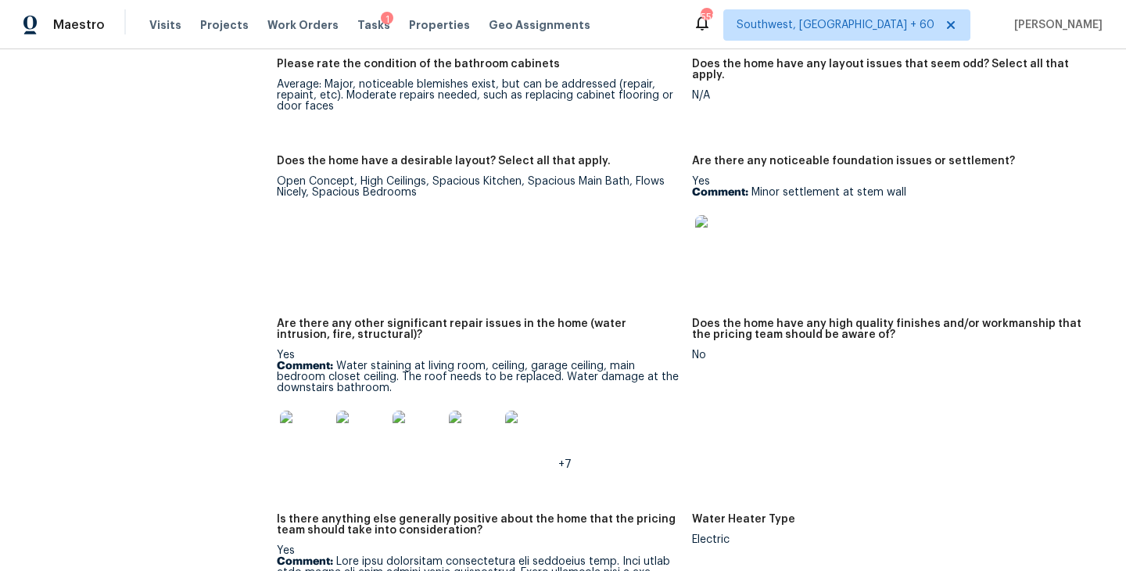
scroll to position [3324, 0]
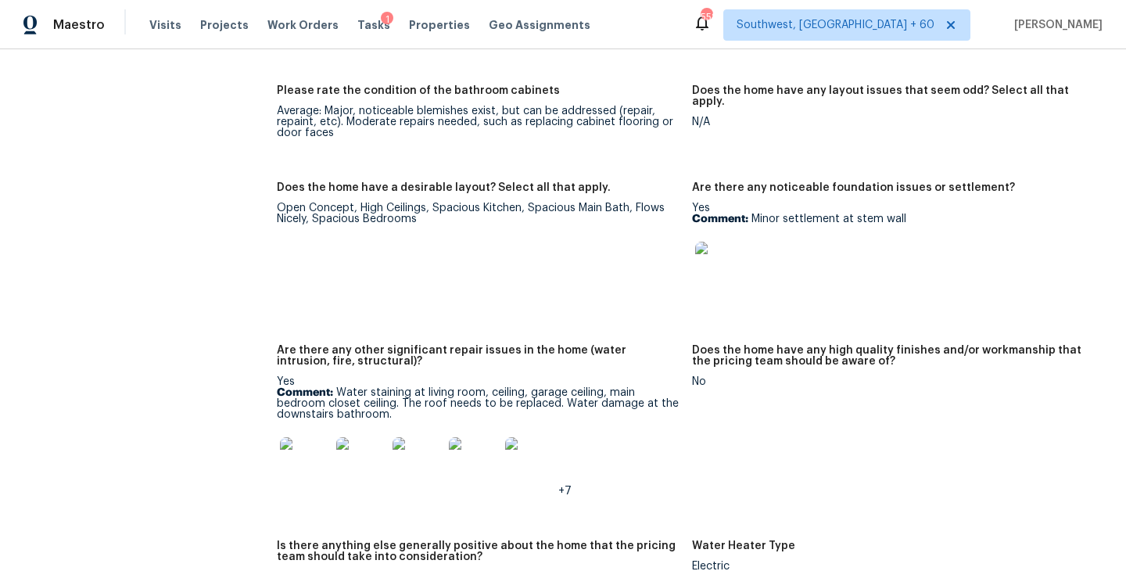
click at [747, 237] on div at bounding box center [720, 266] width 56 height 69
click at [714, 246] on img at bounding box center [720, 267] width 50 height 50
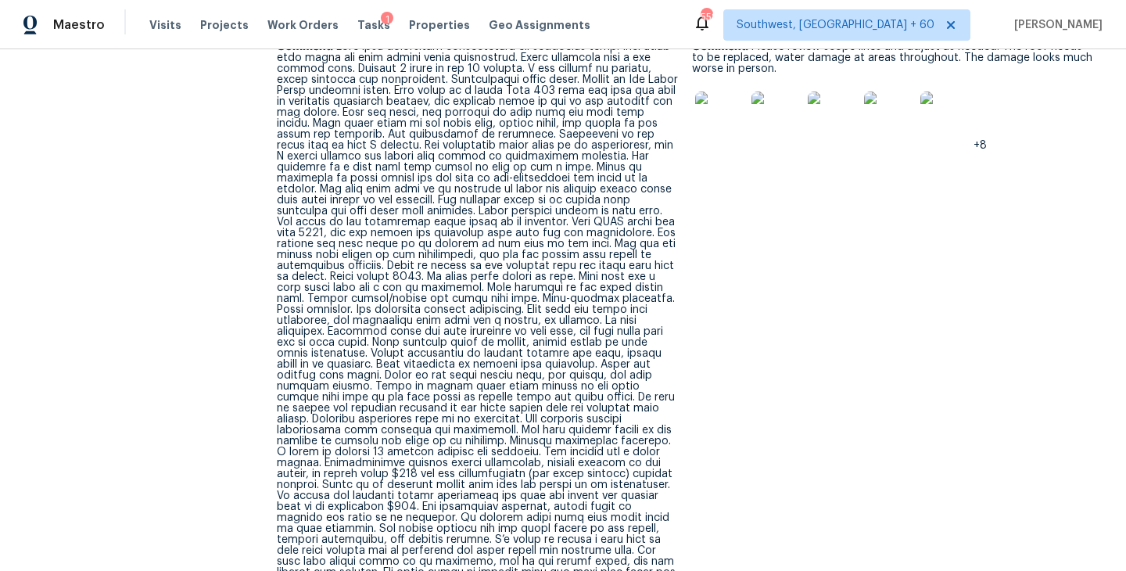
scroll to position [5210, 0]
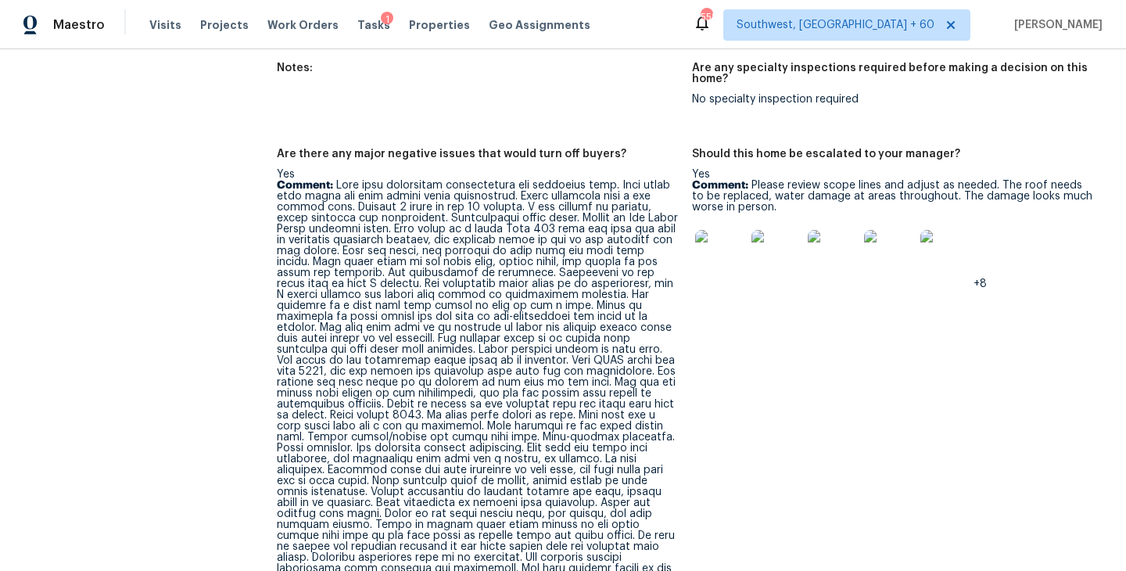
click at [714, 231] on img at bounding box center [720, 255] width 50 height 50
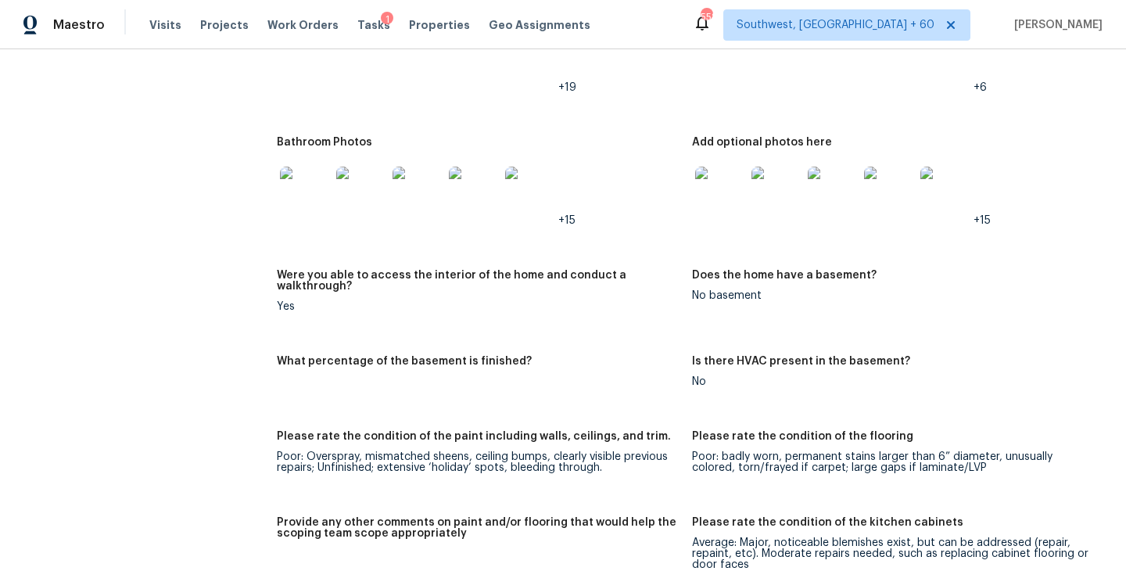
scroll to position [2851, 0]
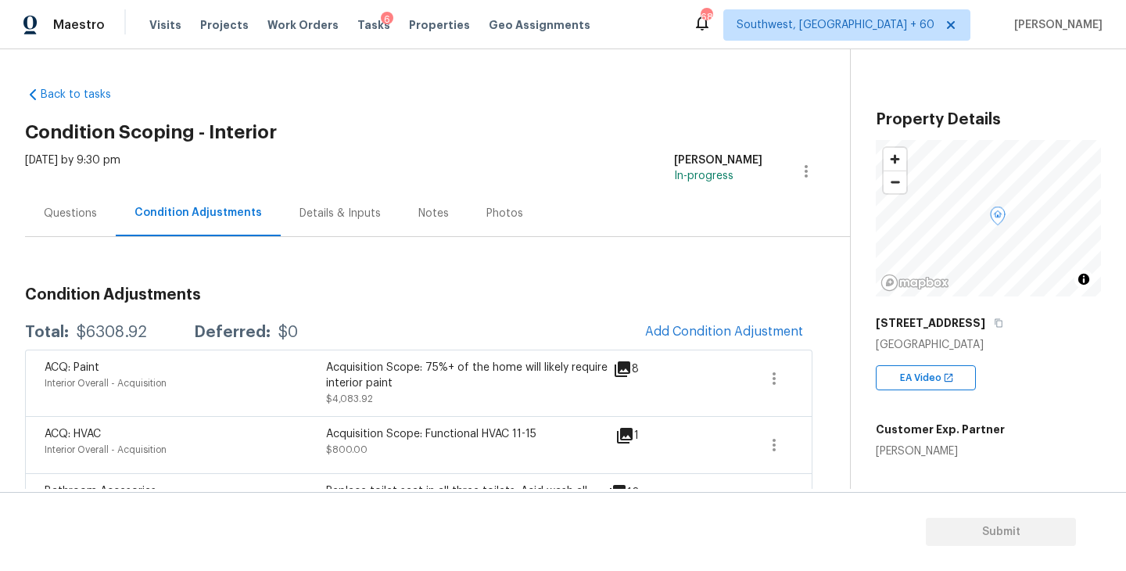
scroll to position [92, 0]
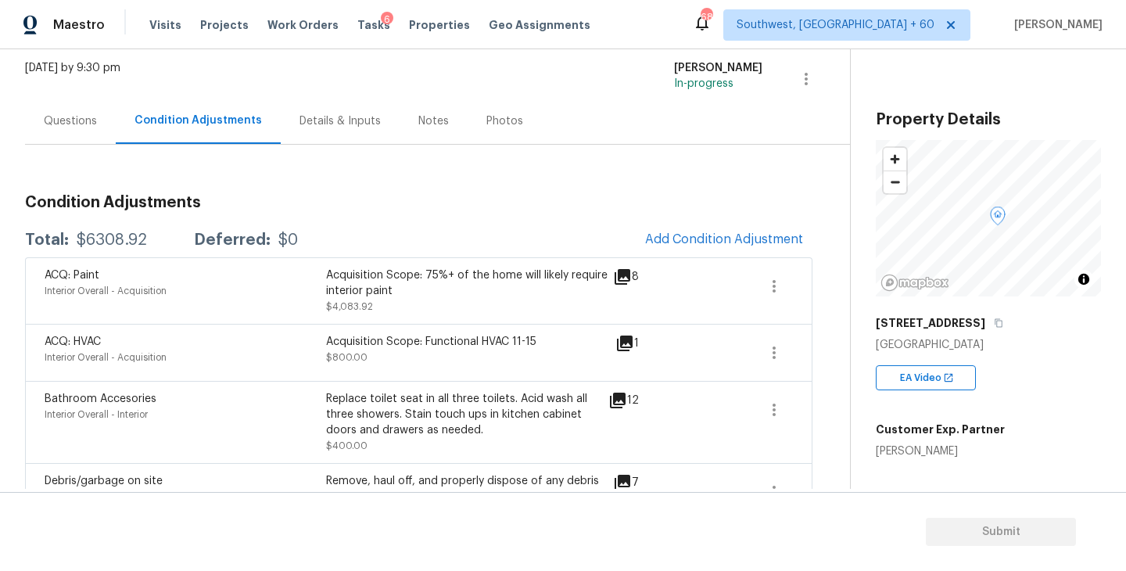
click at [695, 219] on div "Condition Adjustments Total: $6308.92 Deferred: $0 Add Condition Adjustment ACQ…" at bounding box center [418, 485] width 787 height 606
click at [695, 226] on button "Add Condition Adjustment" at bounding box center [724, 239] width 177 height 33
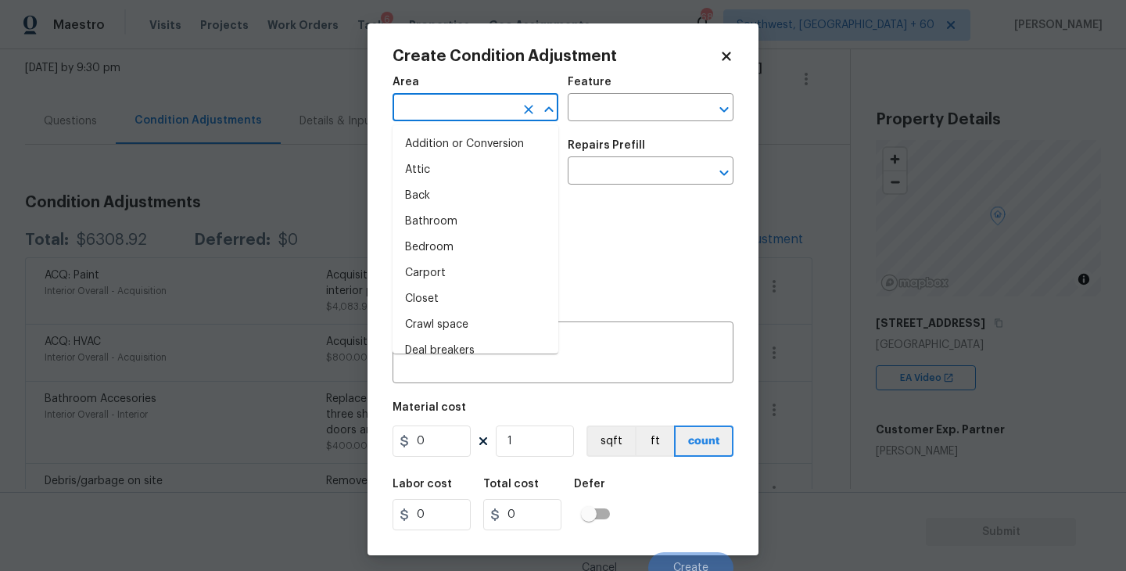
click at [482, 109] on input "text" at bounding box center [453, 109] width 122 height 24
type input "in"
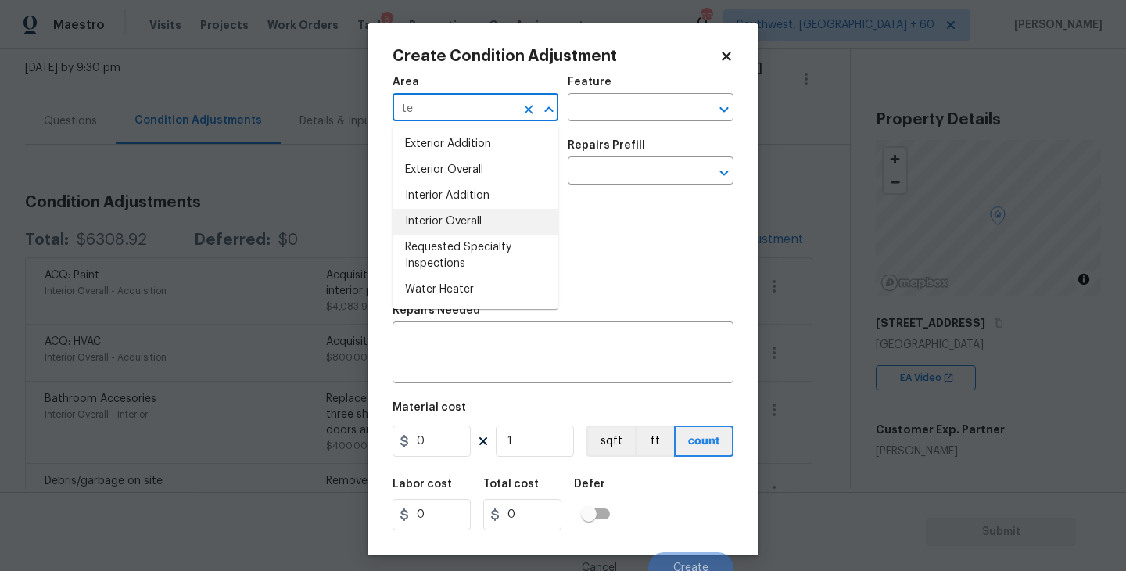
click at [476, 213] on li "Interior Overall" at bounding box center [475, 222] width 166 height 26
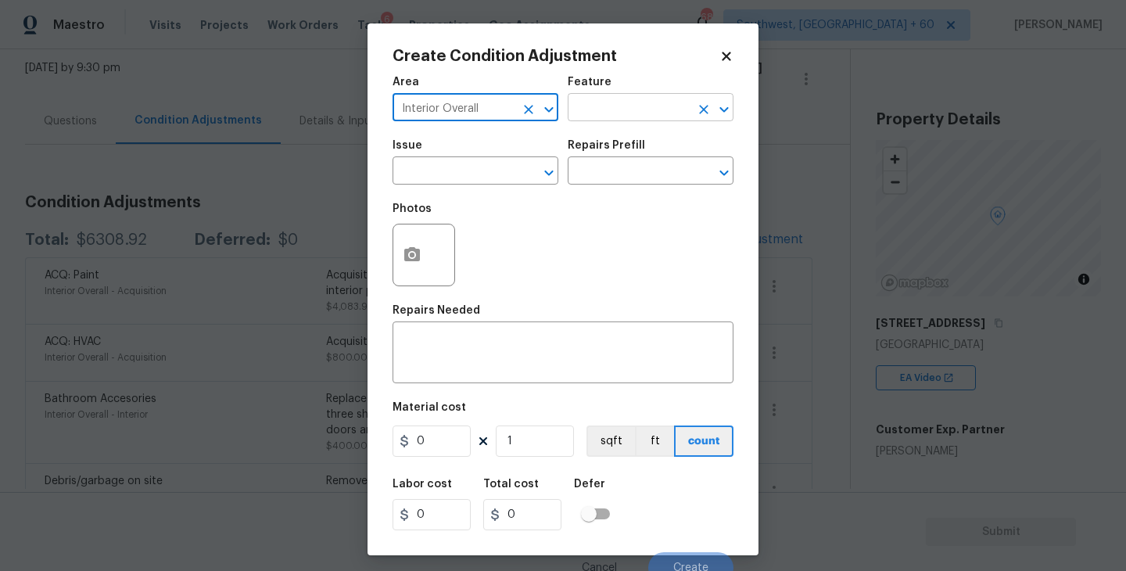
type input "Interior Overall"
click at [607, 117] on input "text" at bounding box center [629, 109] width 122 height 24
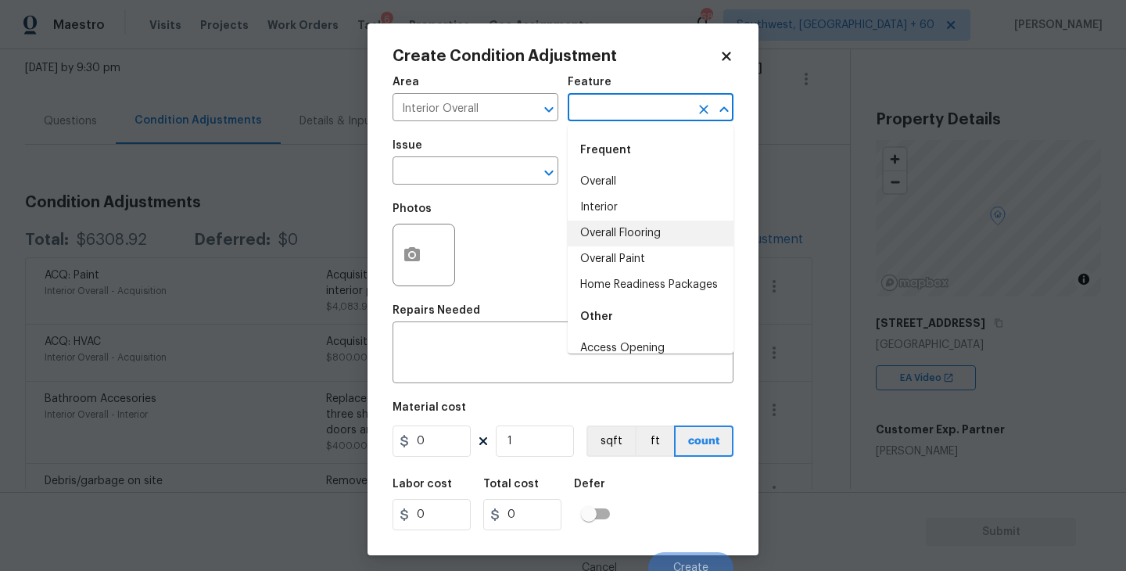
click at [619, 231] on li "Overall Flooring" at bounding box center [651, 233] width 166 height 26
type input "Overall Flooring"
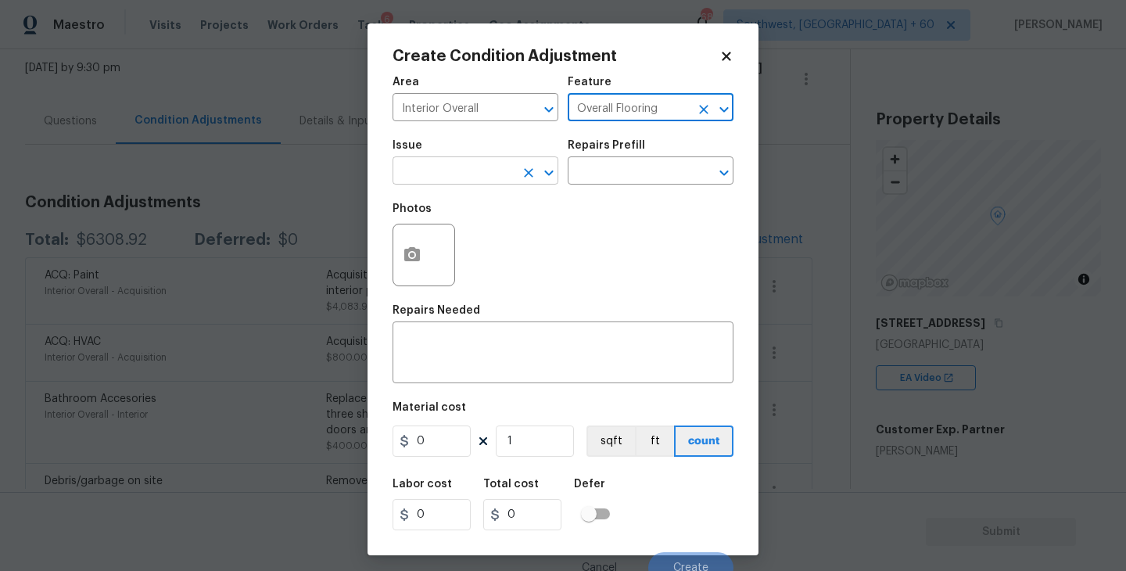
click at [484, 184] on input "text" at bounding box center [453, 172] width 122 height 24
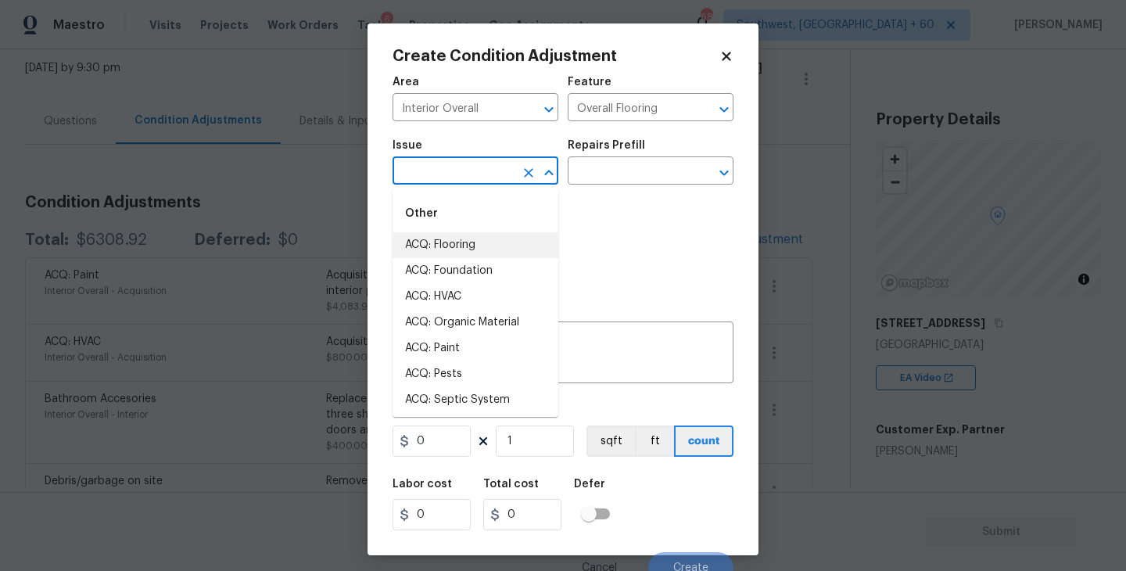
click at [467, 238] on li "ACQ: Flooring" at bounding box center [475, 245] width 166 height 26
type input "ACQ: Flooring"
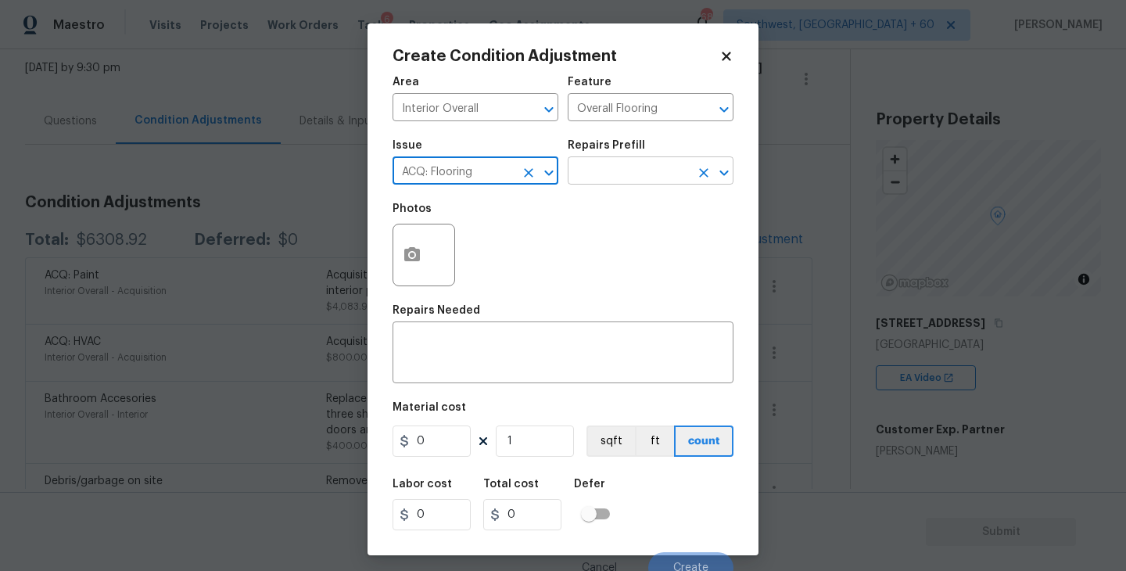
click at [600, 184] on input "text" at bounding box center [629, 172] width 122 height 24
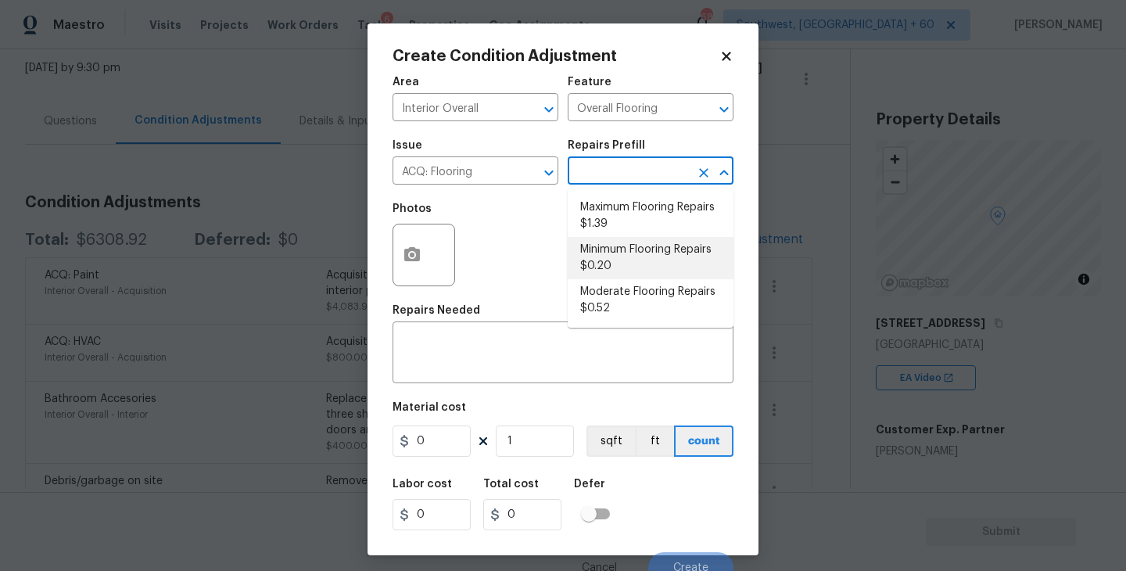
click at [604, 244] on li "Minimum Flooring Repairs $0.20" at bounding box center [651, 258] width 166 height 42
type input "Acquisition"
type textarea "Acquisition Scope: Minimum flooring repairs"
type input "0.2"
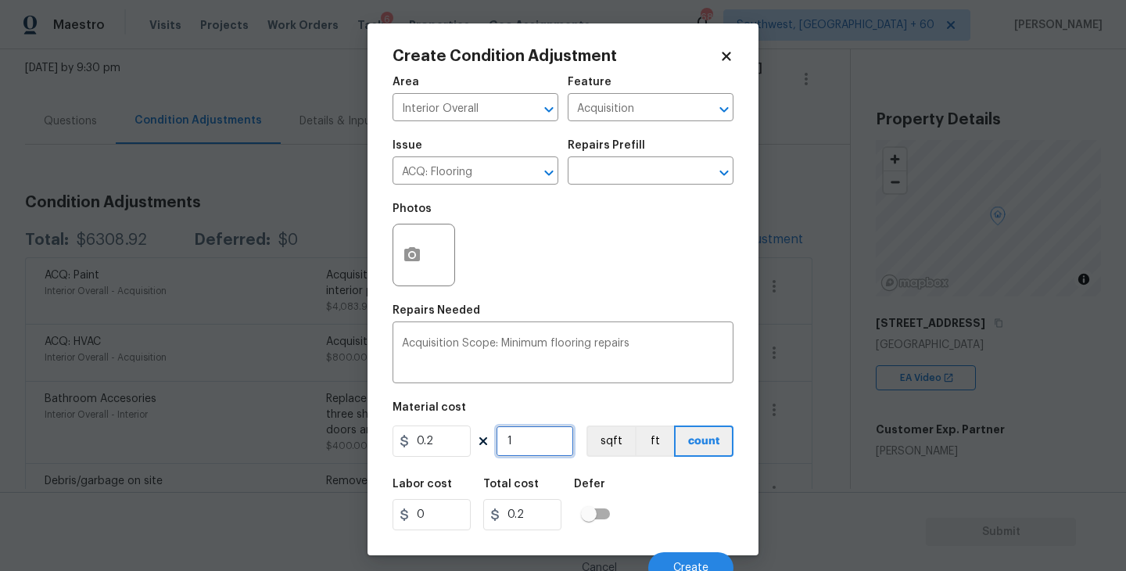
click at [531, 436] on input "1" at bounding box center [535, 440] width 78 height 31
type input "0"
type input "2"
type input "0.4"
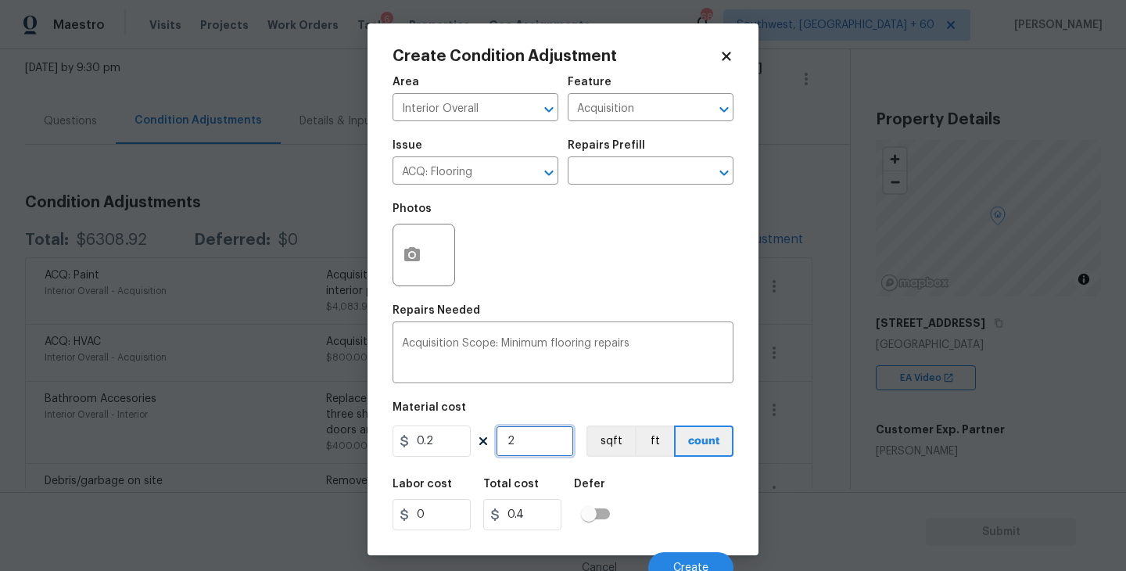
type input "28"
type input "5.6"
type input "287"
type input "57.4"
type input "2876"
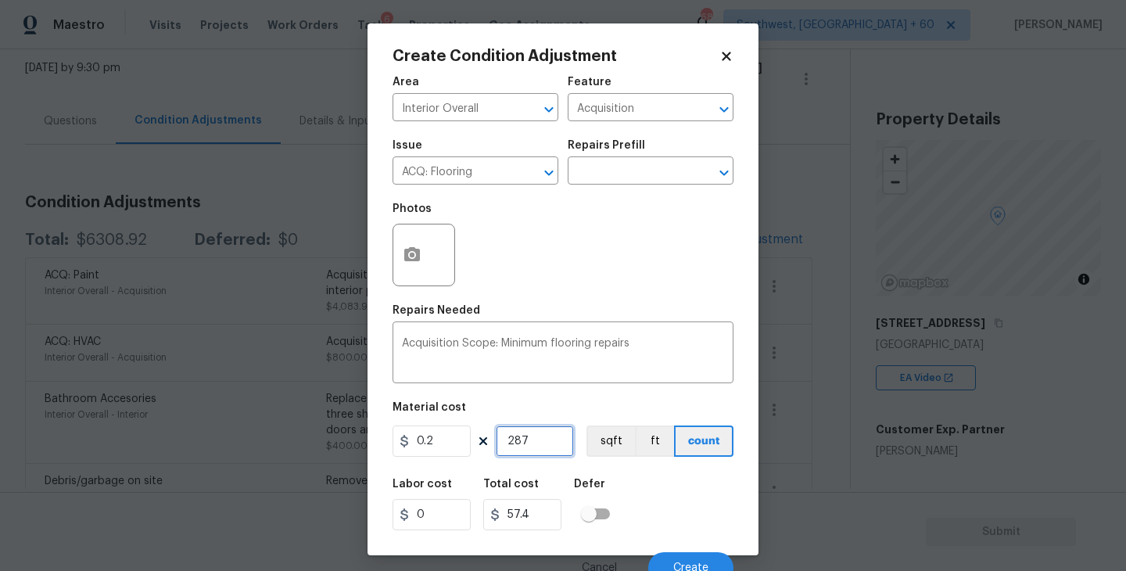
type input "575.2"
type input "2876"
click at [608, 447] on button "sqft" at bounding box center [610, 440] width 48 height 31
click at [662, 503] on div "Labor cost 0 Total cost 575.2 Defer" at bounding box center [562, 504] width 341 height 70
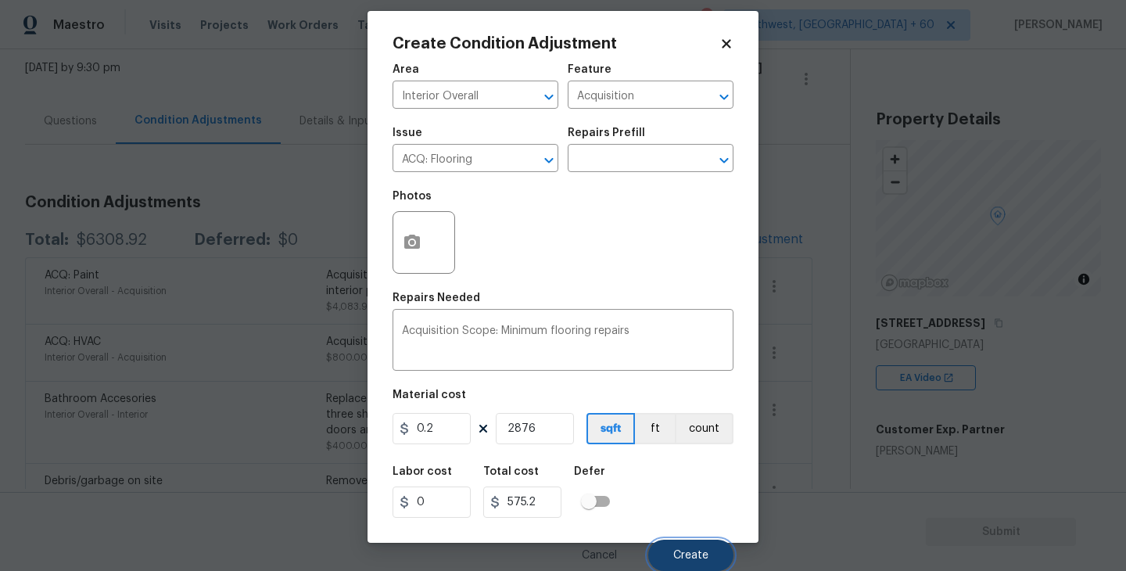
click at [676, 543] on button "Create" at bounding box center [690, 554] width 85 height 31
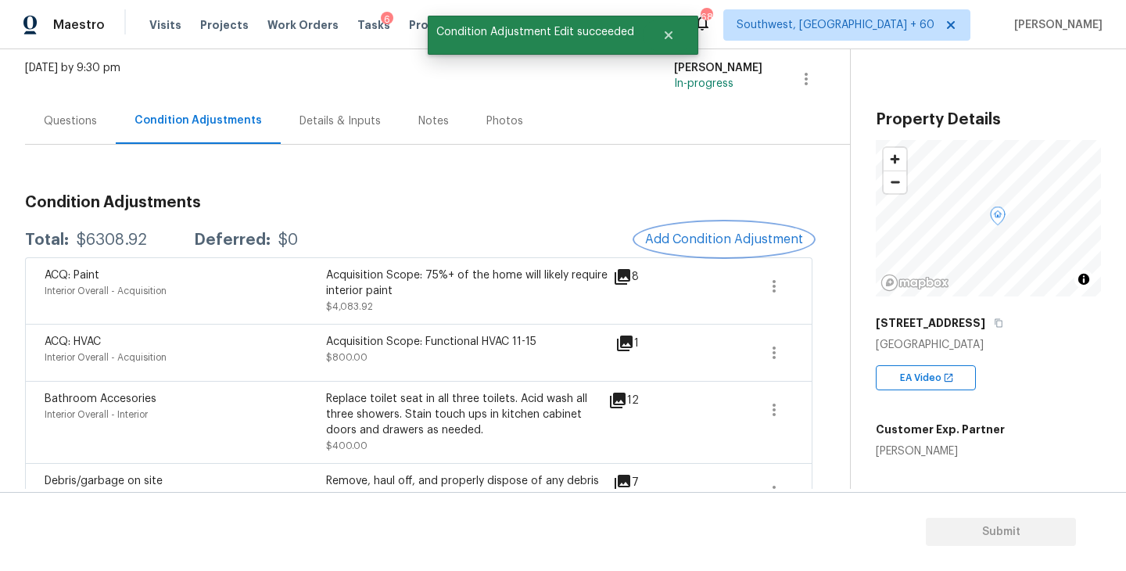
scroll to position [0, 0]
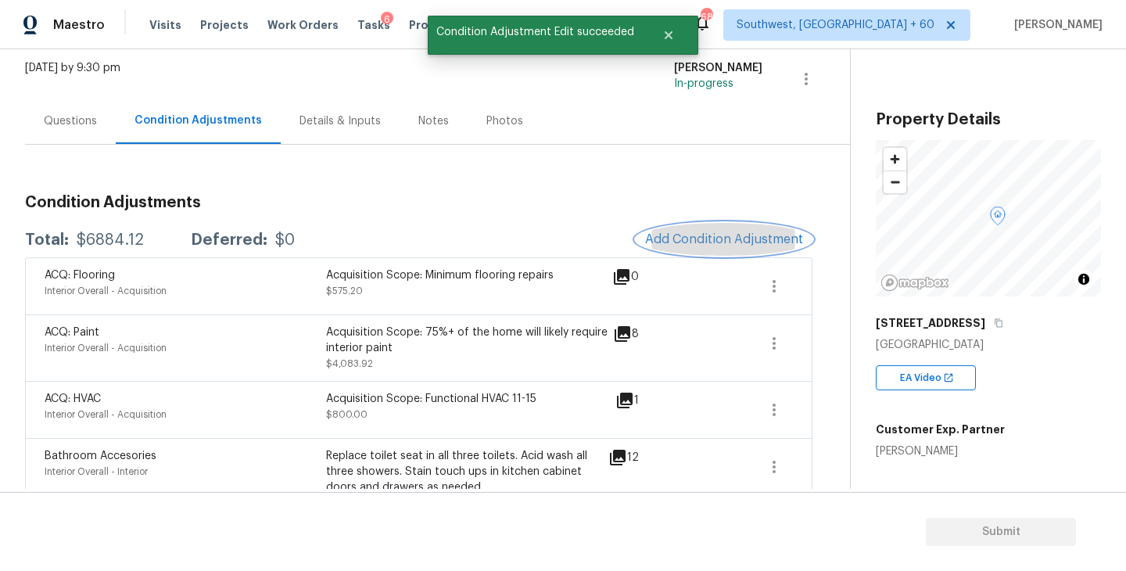
click at [721, 241] on span "Add Condition Adjustment" at bounding box center [724, 239] width 158 height 14
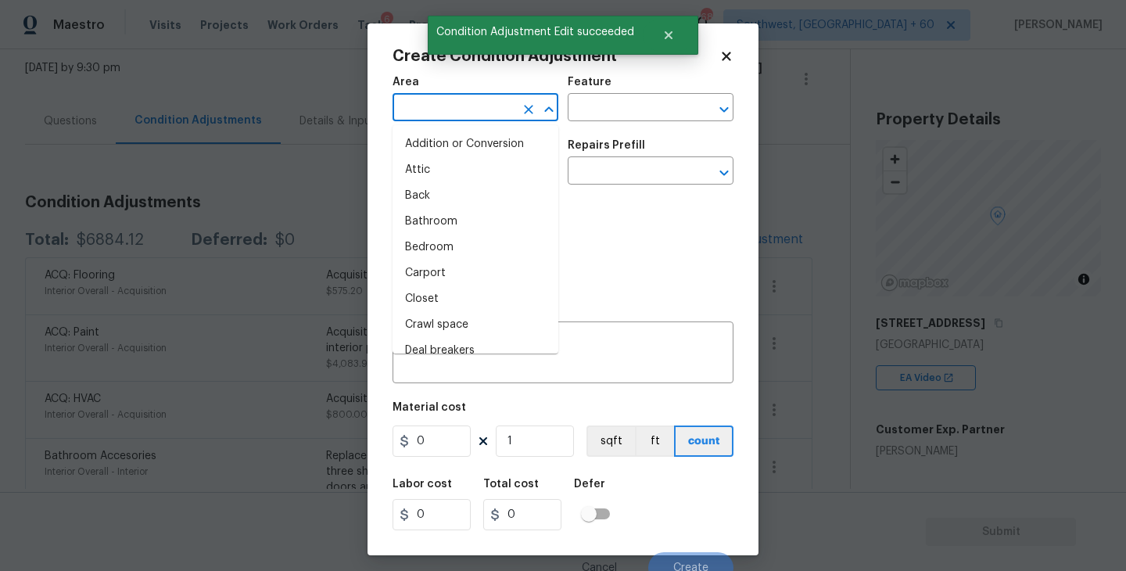
click at [446, 116] on input "text" at bounding box center [453, 109] width 122 height 24
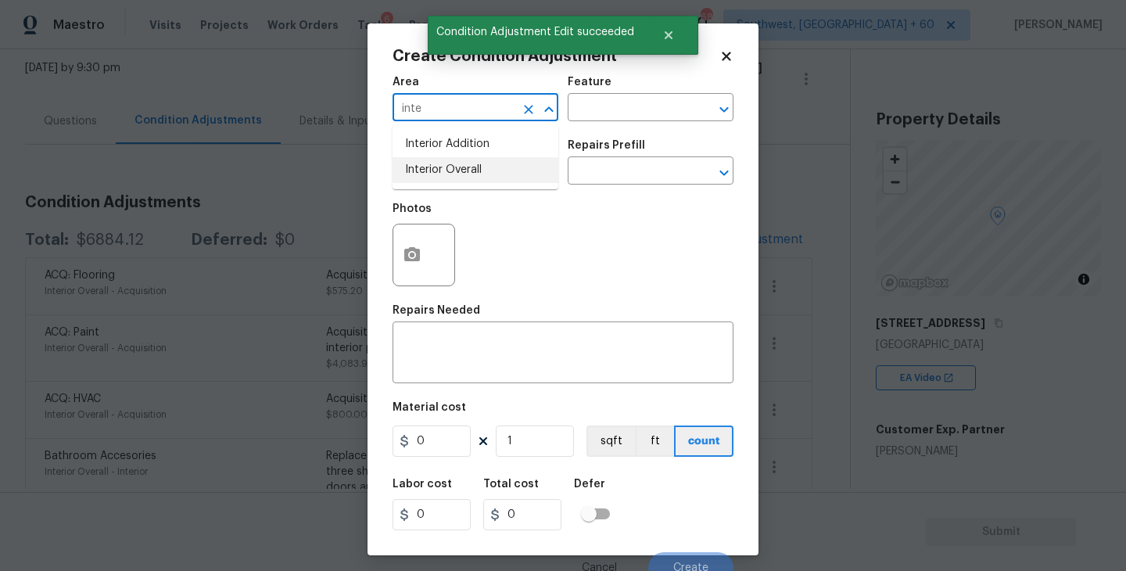
click at [447, 167] on li "Interior Overall" at bounding box center [475, 170] width 166 height 26
type input "Interior Overall"
click at [597, 128] on div "Area Interior Overall ​ Feature ​" at bounding box center [562, 98] width 341 height 63
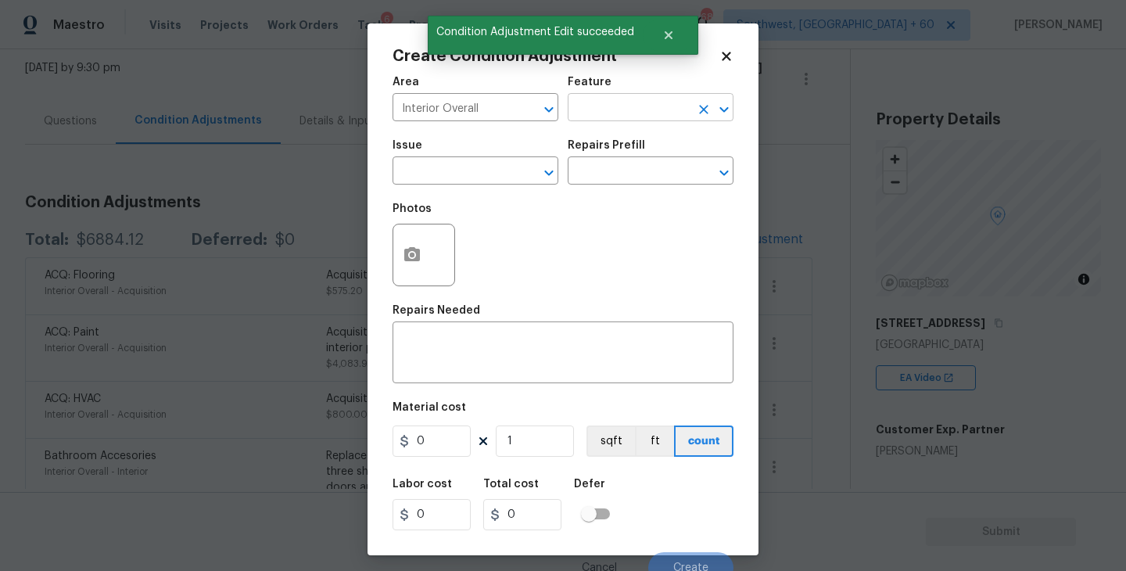
click at [636, 112] on input "text" at bounding box center [629, 109] width 122 height 24
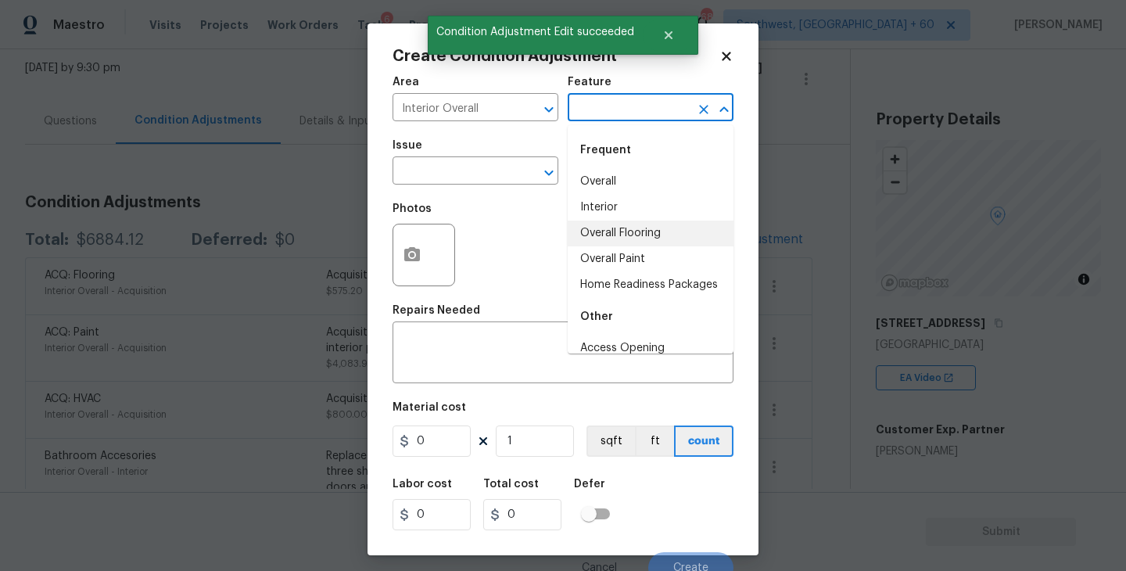
click at [626, 231] on li "Overall Flooring" at bounding box center [651, 233] width 166 height 26
type input "Overall Flooring"
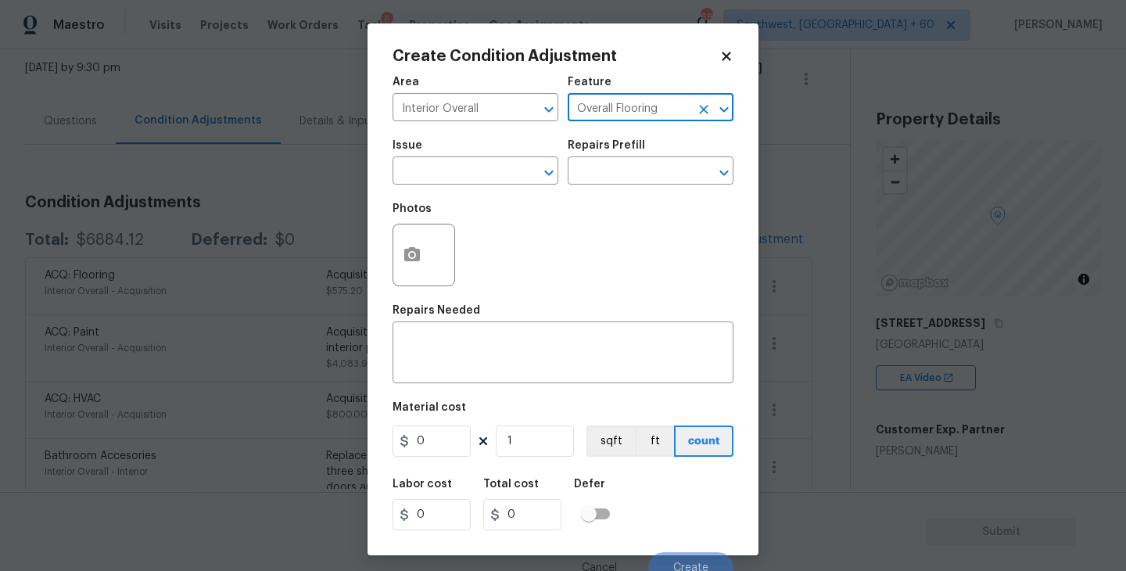
click at [698, 108] on icon "Clear" at bounding box center [704, 110] width 16 height 16
click at [686, 109] on input "text" at bounding box center [629, 109] width 122 height 24
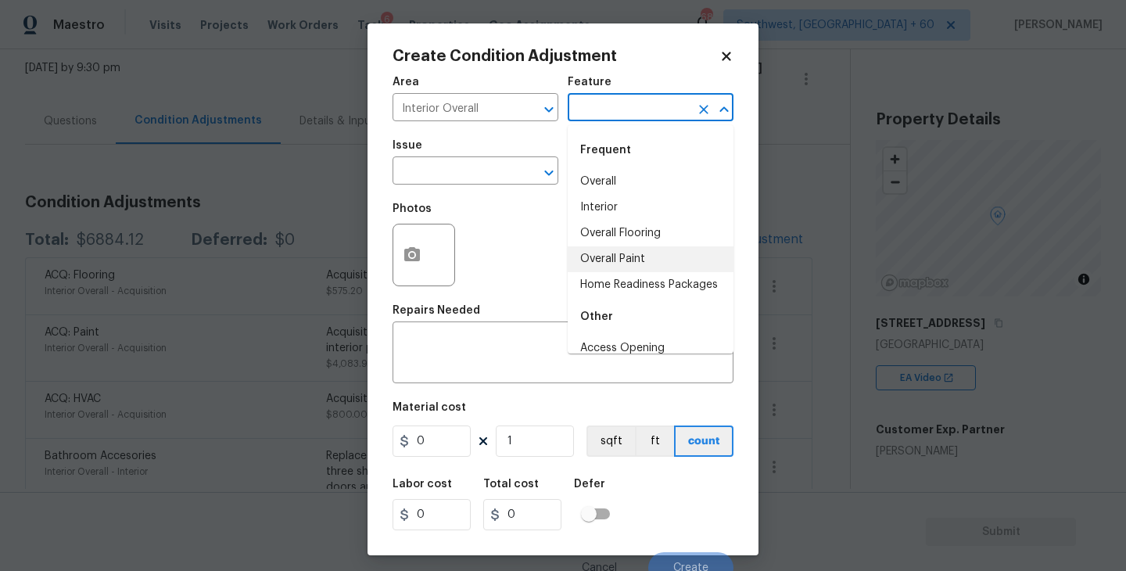
click at [640, 259] on li "Overall Paint" at bounding box center [651, 259] width 166 height 26
type input "Overall Paint"
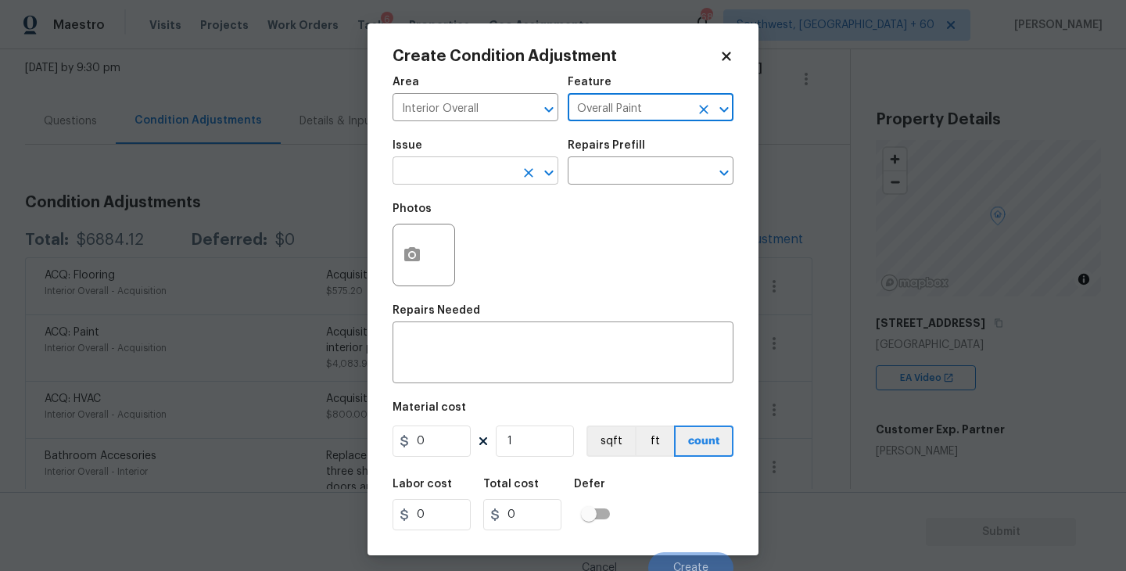
click at [471, 180] on input "text" at bounding box center [453, 172] width 122 height 24
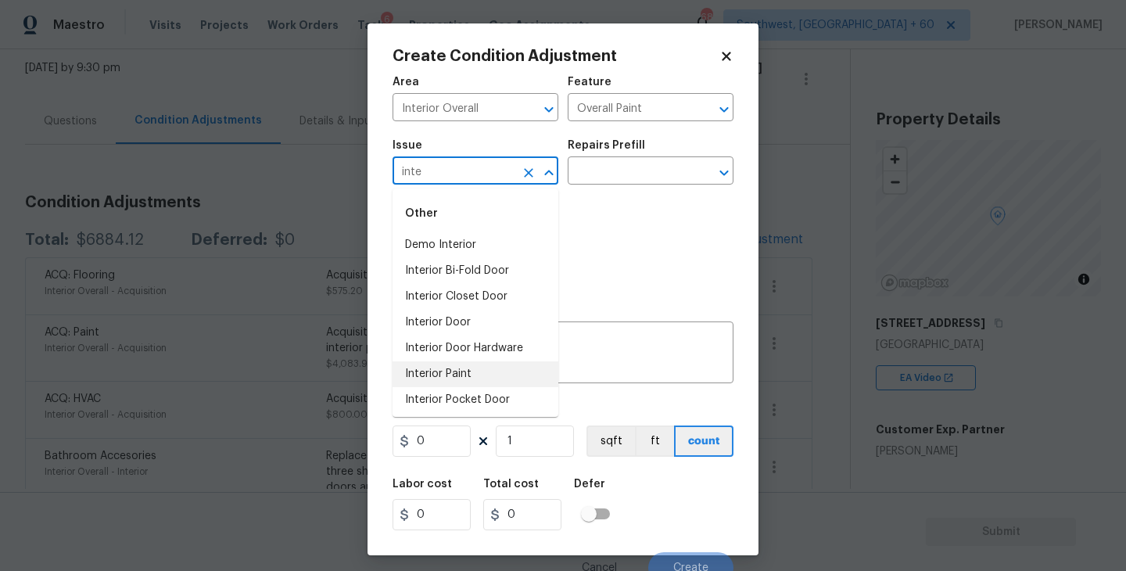
click at [435, 374] on li "Interior Paint" at bounding box center [475, 374] width 166 height 26
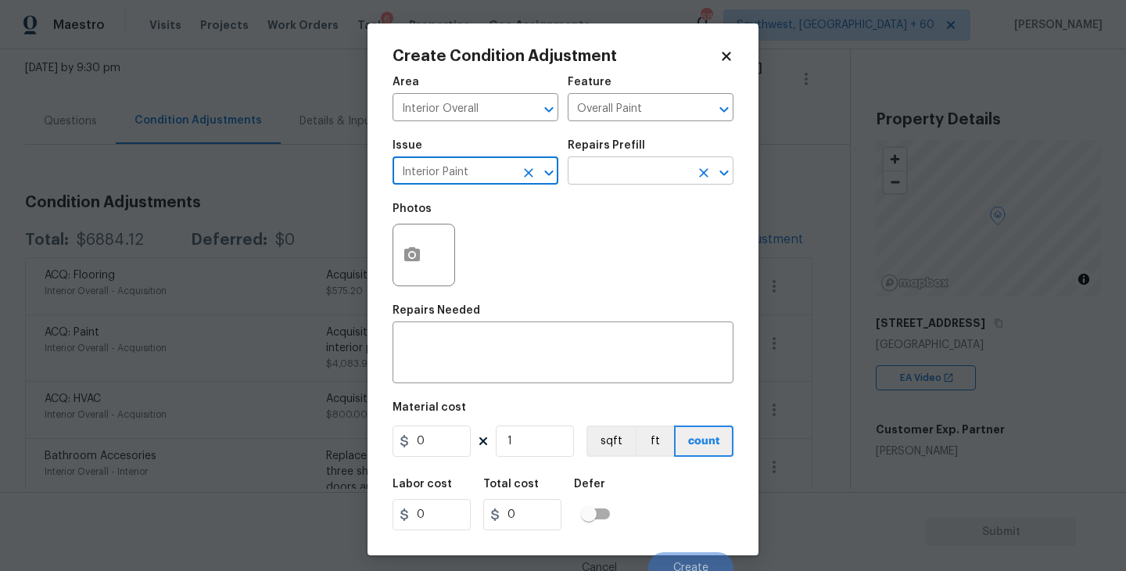
type input "Interior Paint"
click at [627, 181] on input "text" at bounding box center [629, 172] width 122 height 24
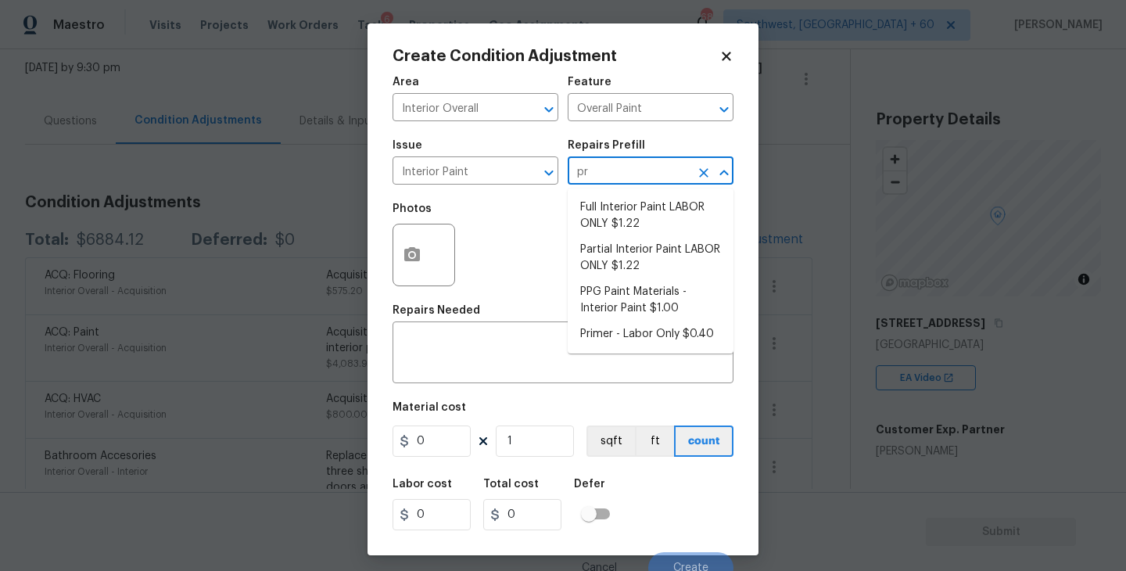
type input "pri"
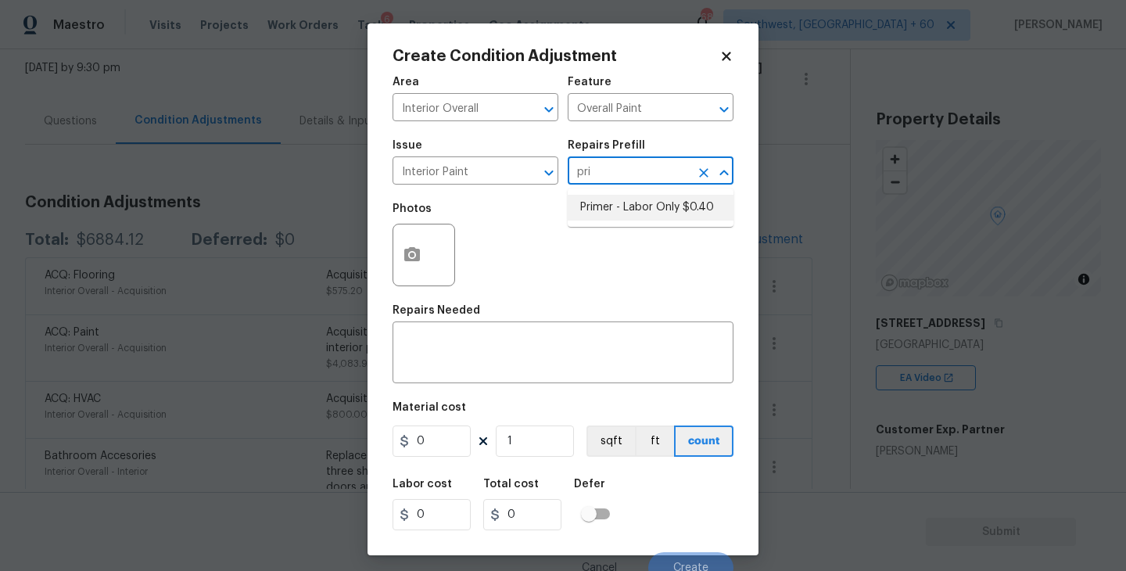
click at [624, 206] on li "Primer - Labor Only $0.40" at bounding box center [651, 208] width 166 height 26
type textarea "Interior primer - PRIMER PROVIDED BY OPENDOOR - All nails, screws, drywall anch…"
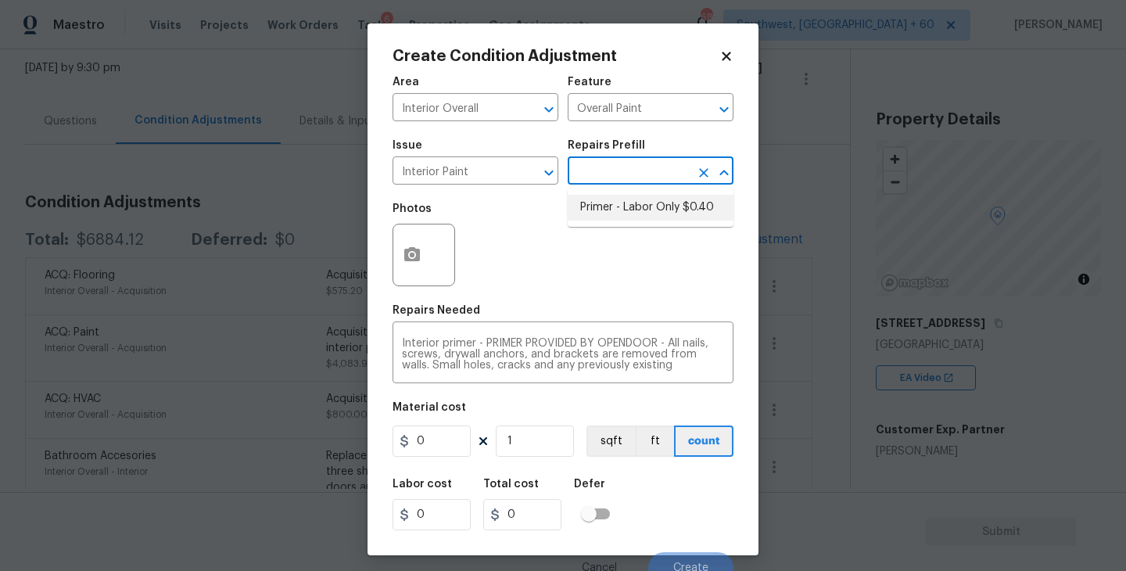
type input "0.4"
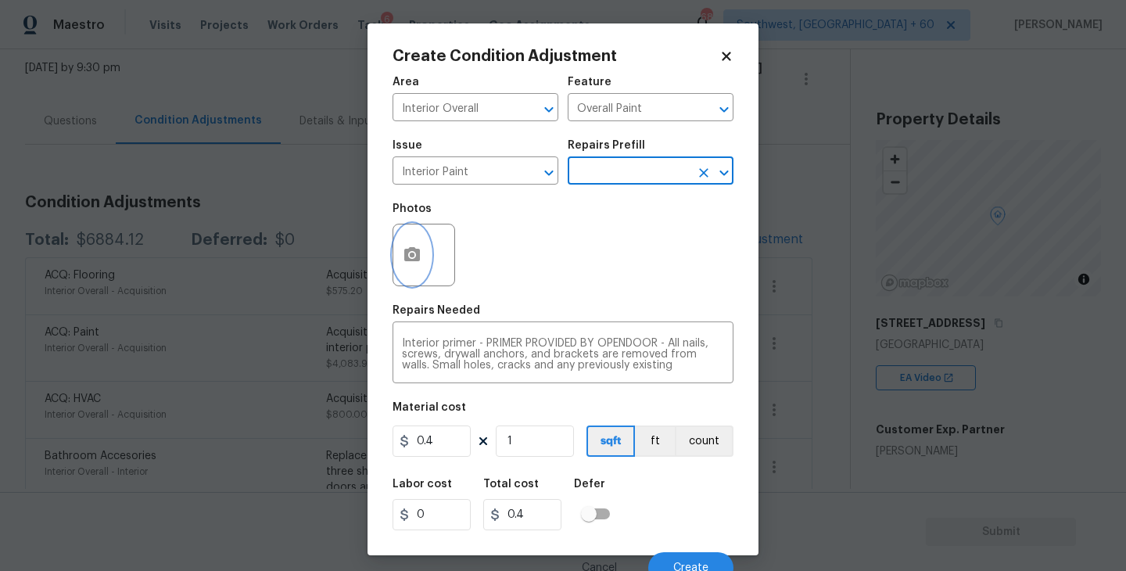
click at [417, 257] on icon "button" at bounding box center [412, 254] width 16 height 14
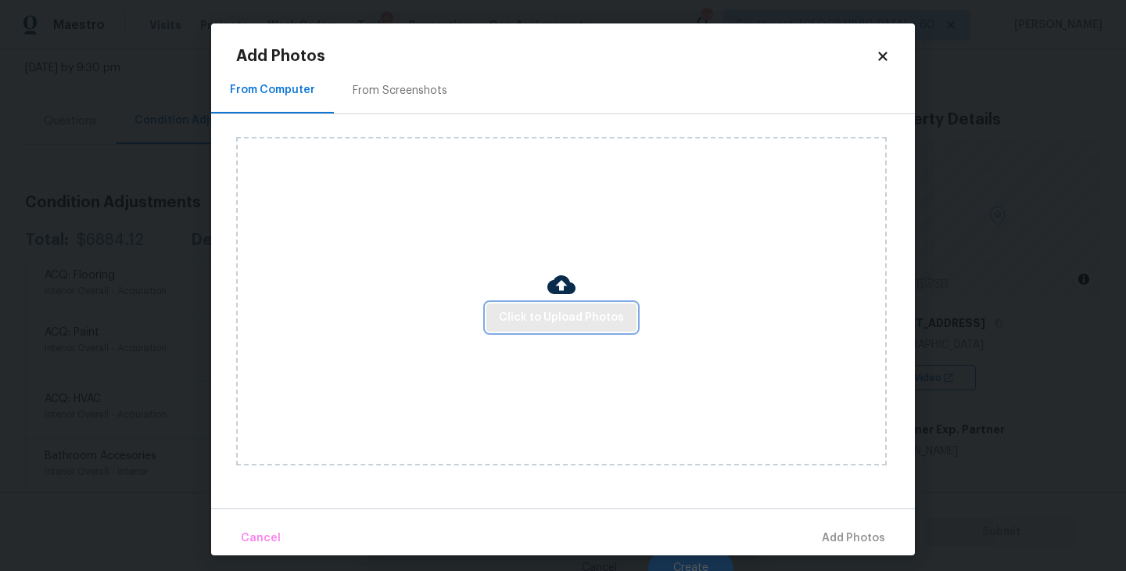
click at [573, 324] on span "Click to Upload Photos" at bounding box center [561, 318] width 125 height 20
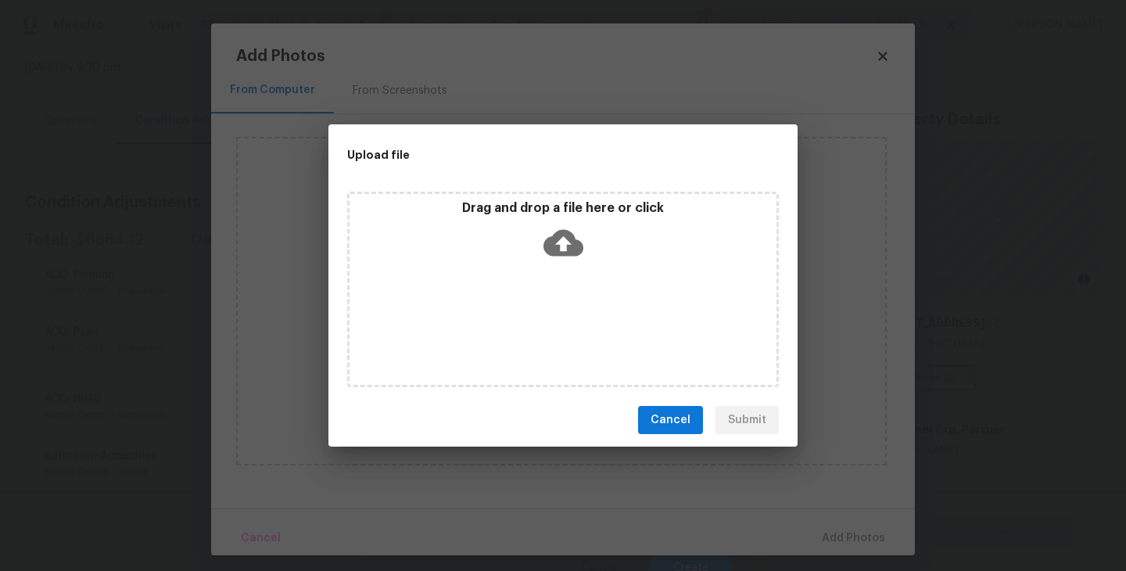
click at [567, 276] on div "Drag and drop a file here or click" at bounding box center [563, 289] width 432 height 195
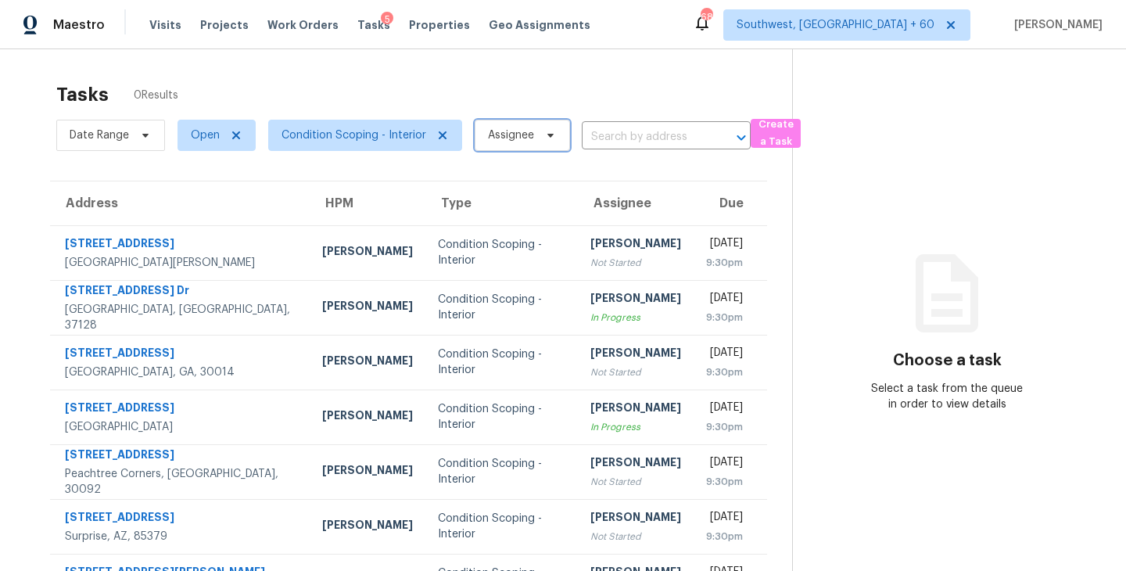
click at [508, 140] on span "Assignee" at bounding box center [511, 135] width 46 height 16
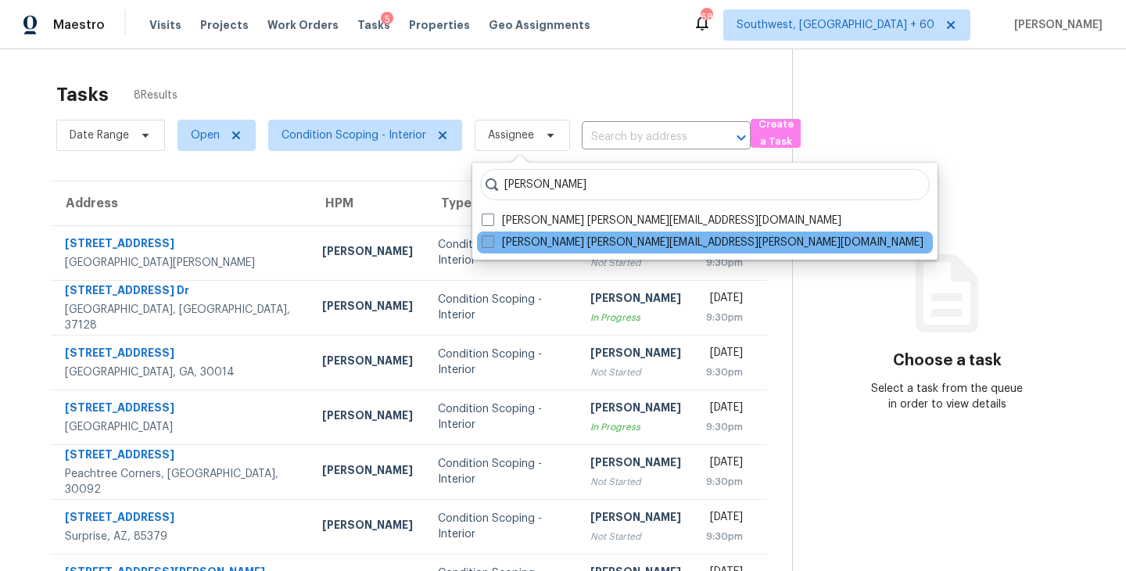
type input "sakthivel"
click at [564, 245] on label "Sakthivel Chandran sakthivel.chandran@opendoor.com" at bounding box center [703, 243] width 442 height 16
click at [492, 245] on input "Sakthivel Chandran sakthivel.chandran@opendoor.com" at bounding box center [487, 240] width 10 height 10
checkbox input "true"
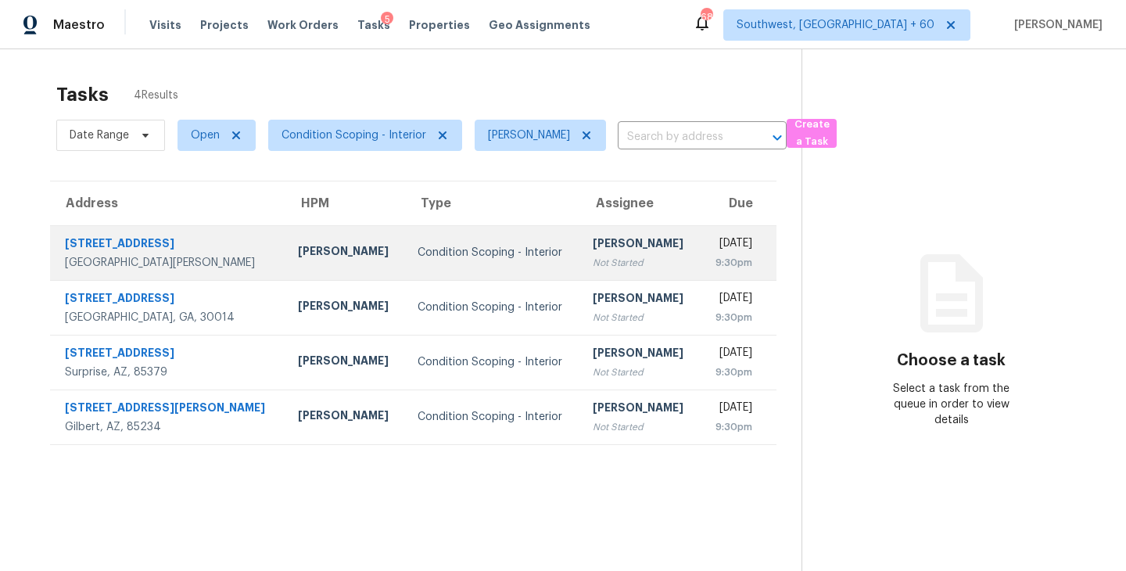
click at [593, 264] on div "Not Started" at bounding box center [640, 263] width 95 height 16
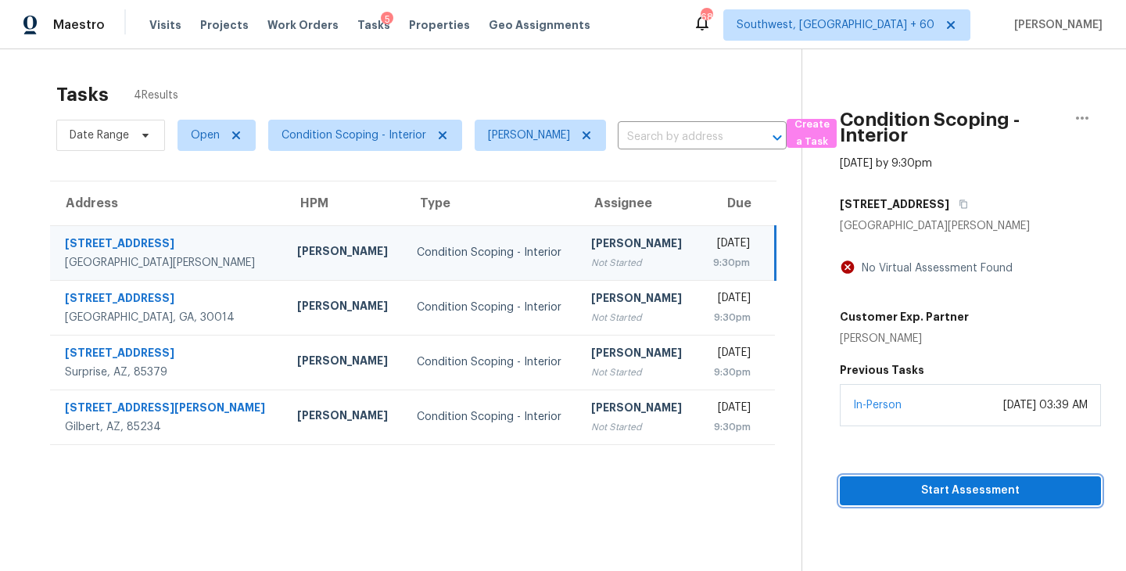
click at [967, 488] on span "Start Assessment" at bounding box center [970, 491] width 236 height 20
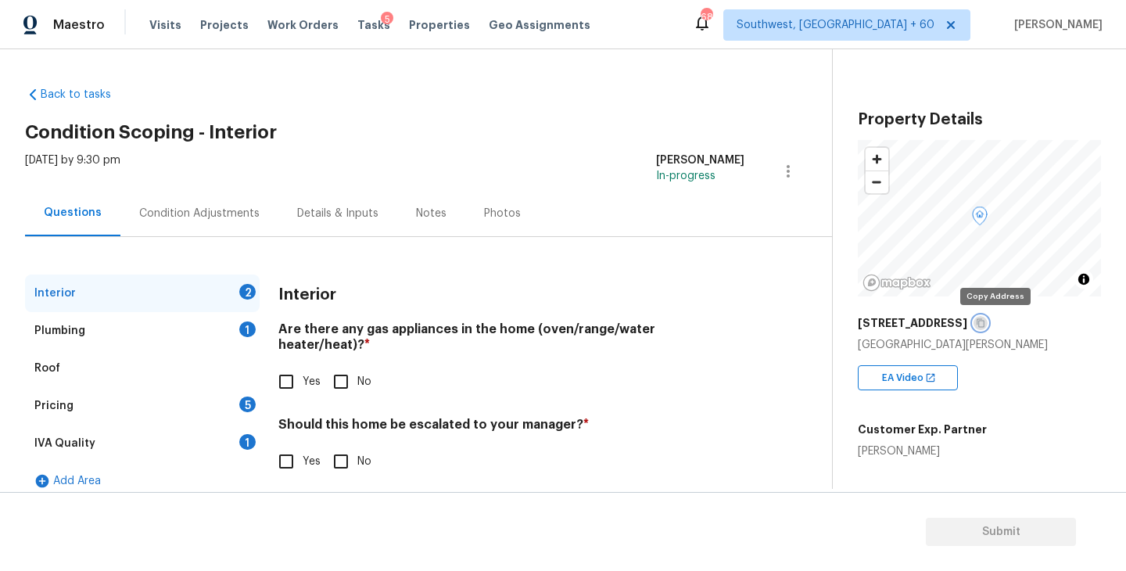
click at [985, 324] on icon "button" at bounding box center [980, 322] width 9 height 9
click at [206, 228] on div "Condition Adjustments" at bounding box center [199, 213] width 158 height 46
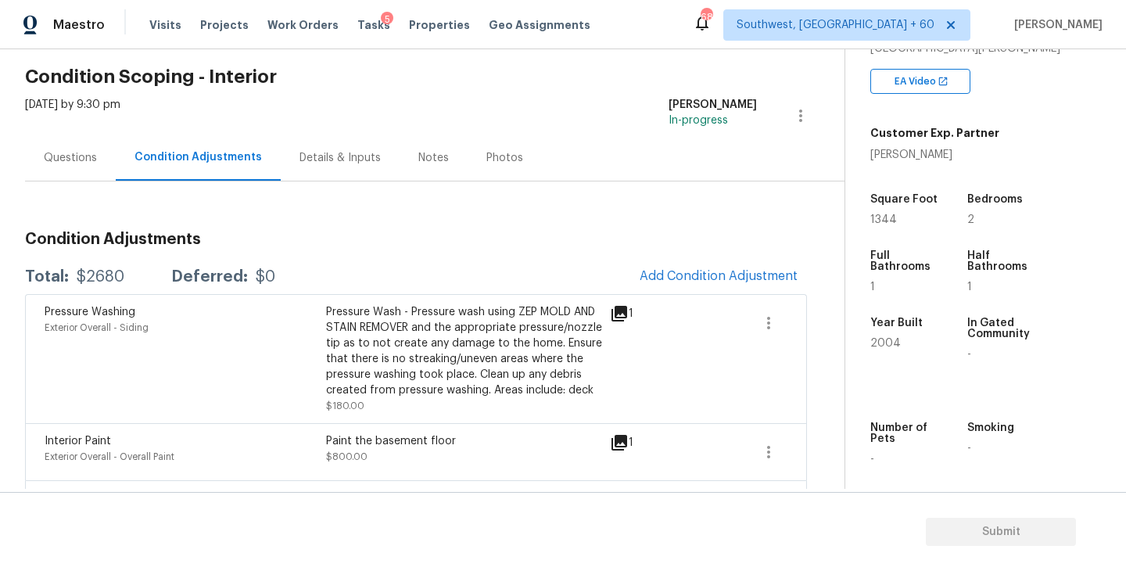
scroll to position [66, 0]
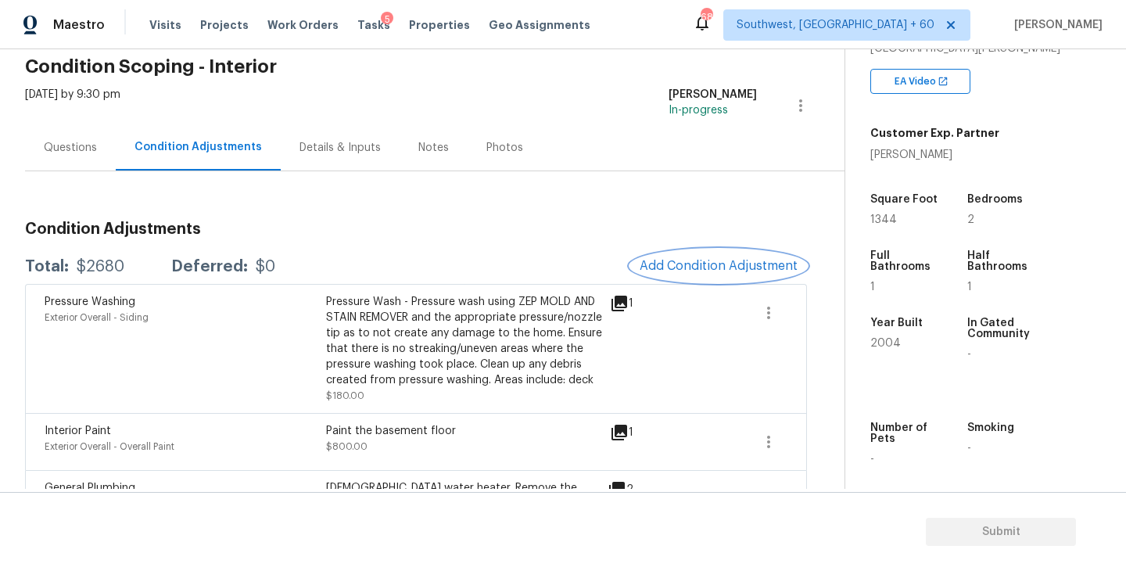
click at [704, 267] on span "Add Condition Adjustment" at bounding box center [719, 266] width 158 height 14
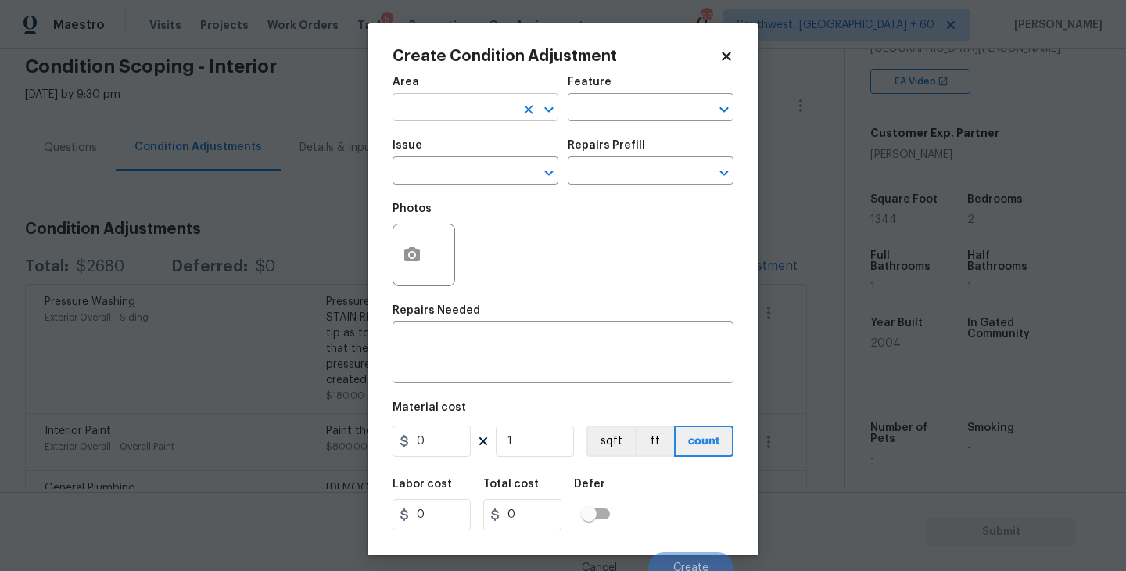
click at [471, 116] on input "text" at bounding box center [453, 109] width 122 height 24
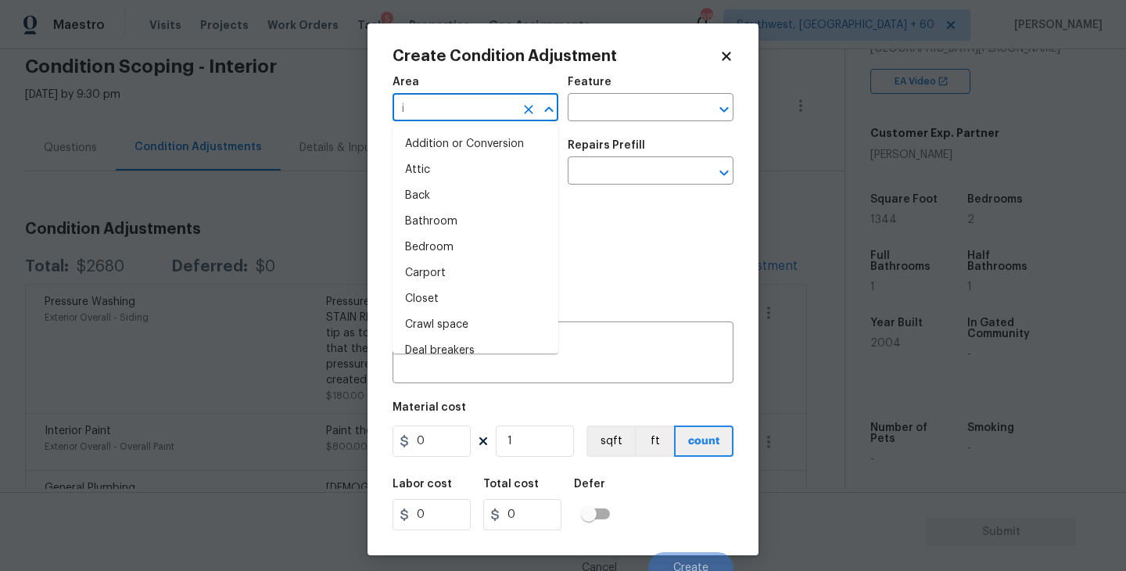
type input "in"
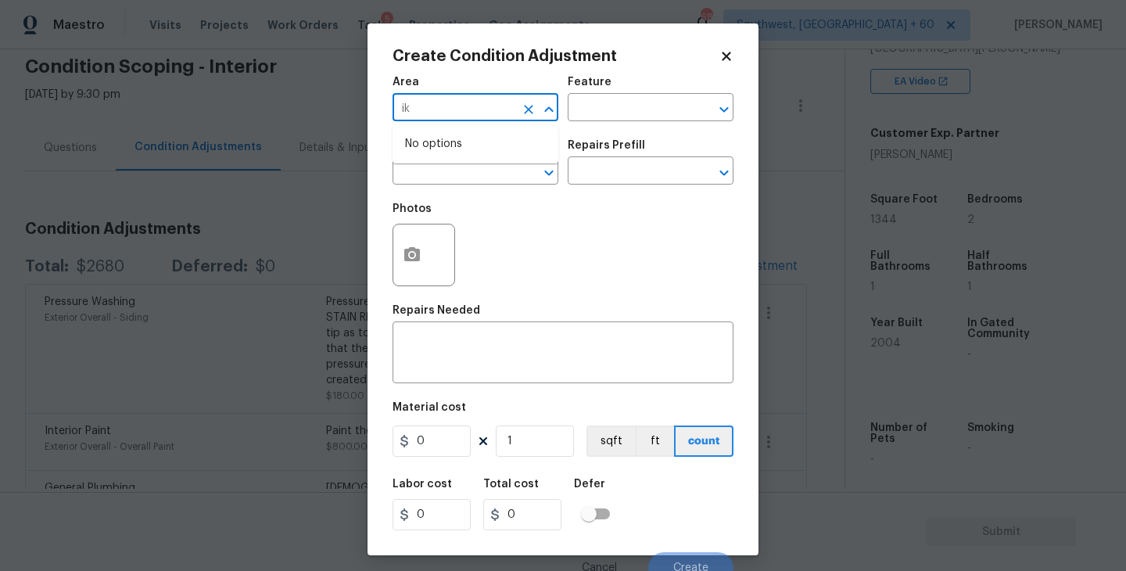
type input "i"
click at [485, 187] on ul "Interior Addition Interior Overall" at bounding box center [475, 157] width 166 height 64
click at [490, 183] on ul "Interior Addition Interior Overall" at bounding box center [475, 157] width 166 height 64
click at [511, 170] on li "Interior Overall" at bounding box center [475, 170] width 166 height 26
type input "Interior Overall"
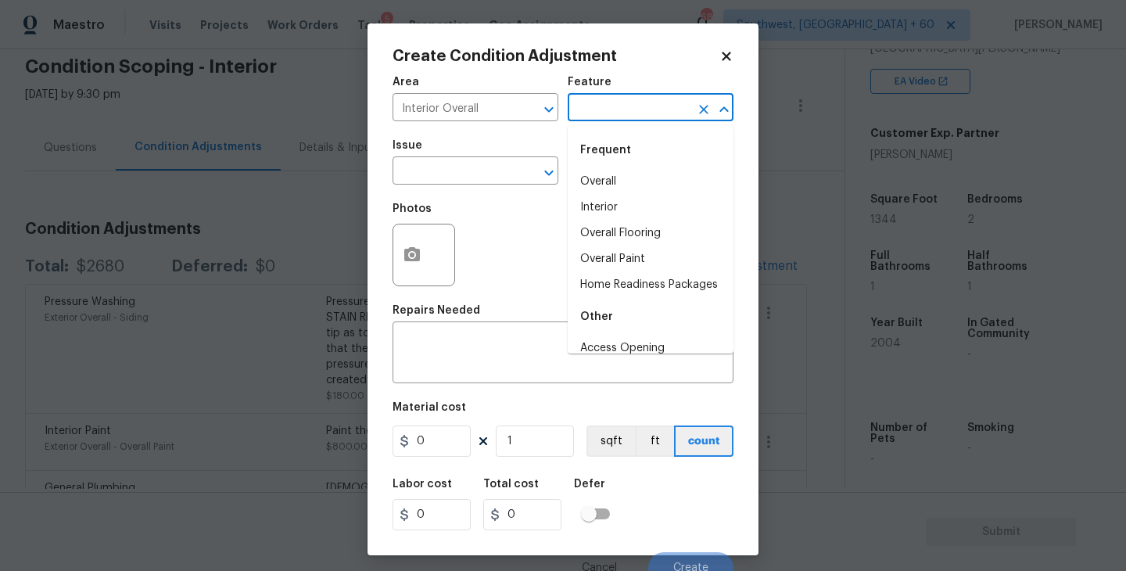
click at [652, 103] on input "text" at bounding box center [629, 109] width 122 height 24
click at [633, 247] on li "Overall Paint" at bounding box center [651, 259] width 166 height 26
type input "Overall Paint"
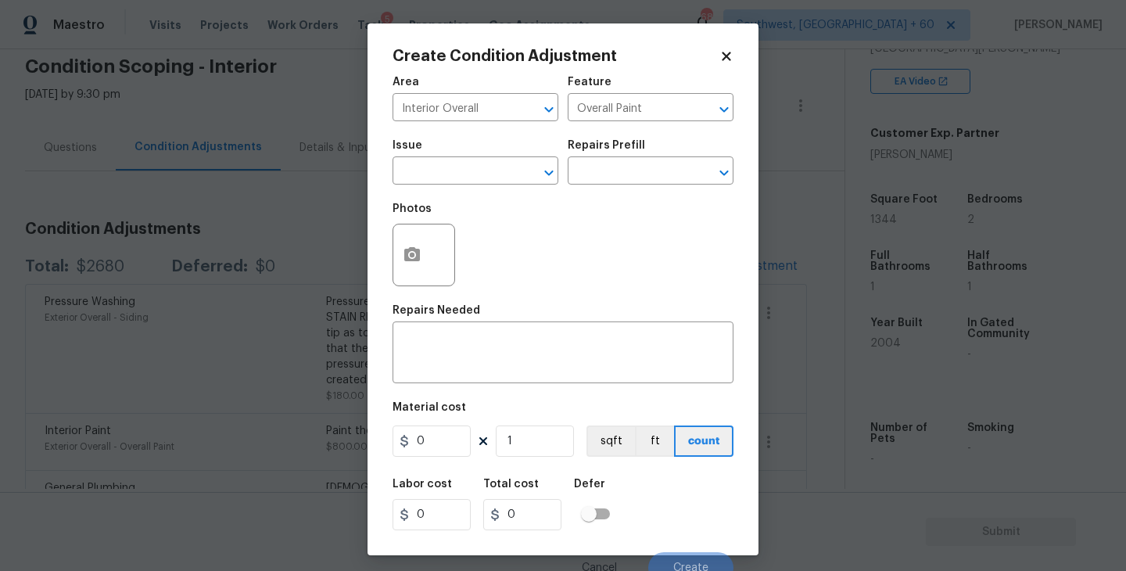
click at [519, 202] on div "Photos" at bounding box center [562, 245] width 341 height 102
click at [493, 181] on input "text" at bounding box center [453, 172] width 122 height 24
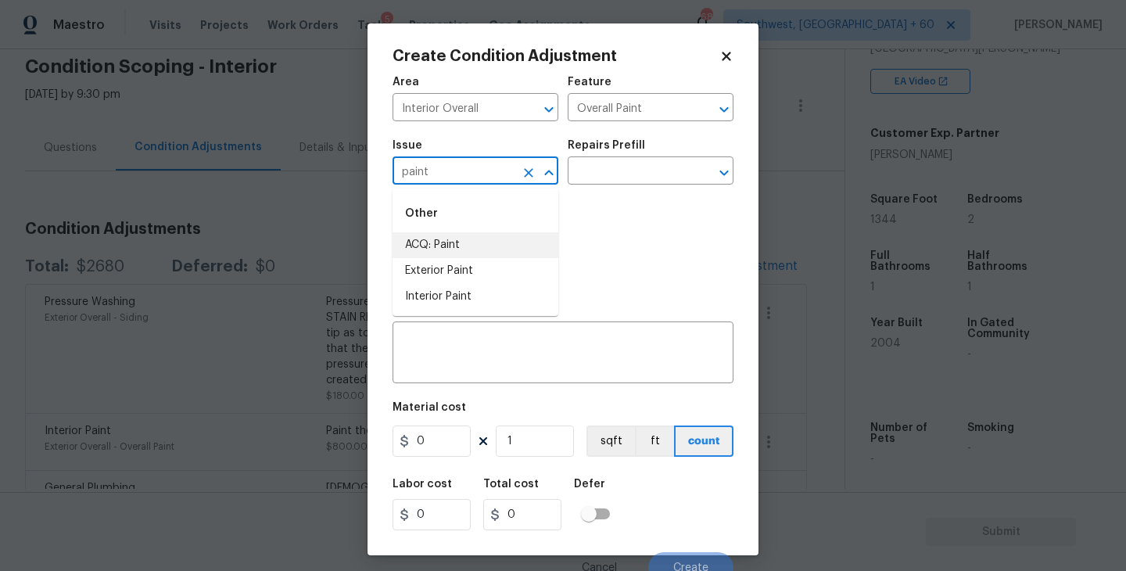
click at [466, 249] on li "ACQ: Paint" at bounding box center [475, 245] width 166 height 26
type input "ACQ: Paint"
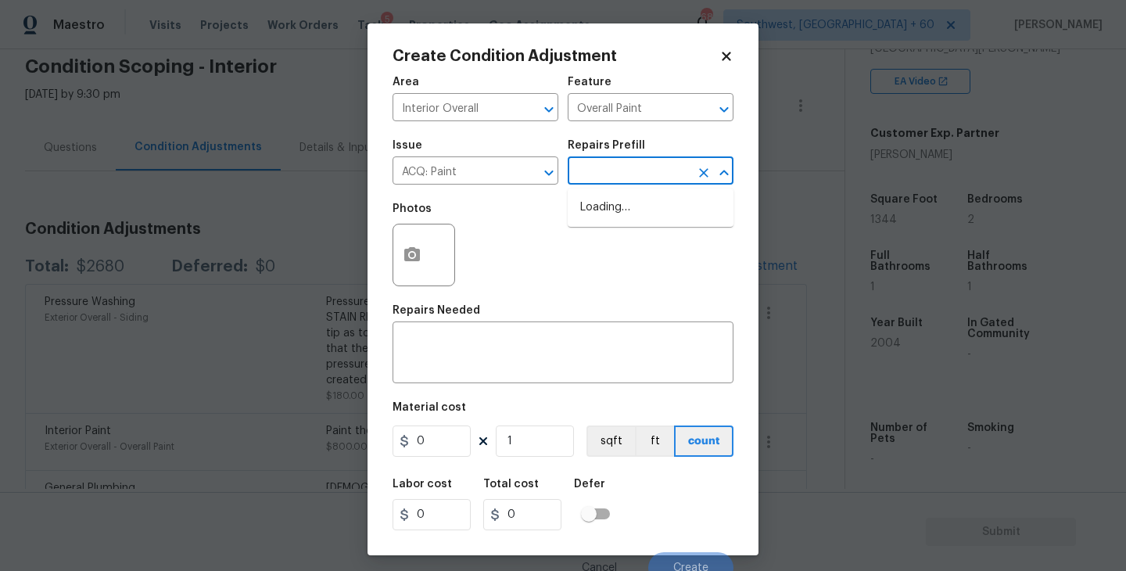
click at [641, 162] on input "text" at bounding box center [629, 172] width 122 height 24
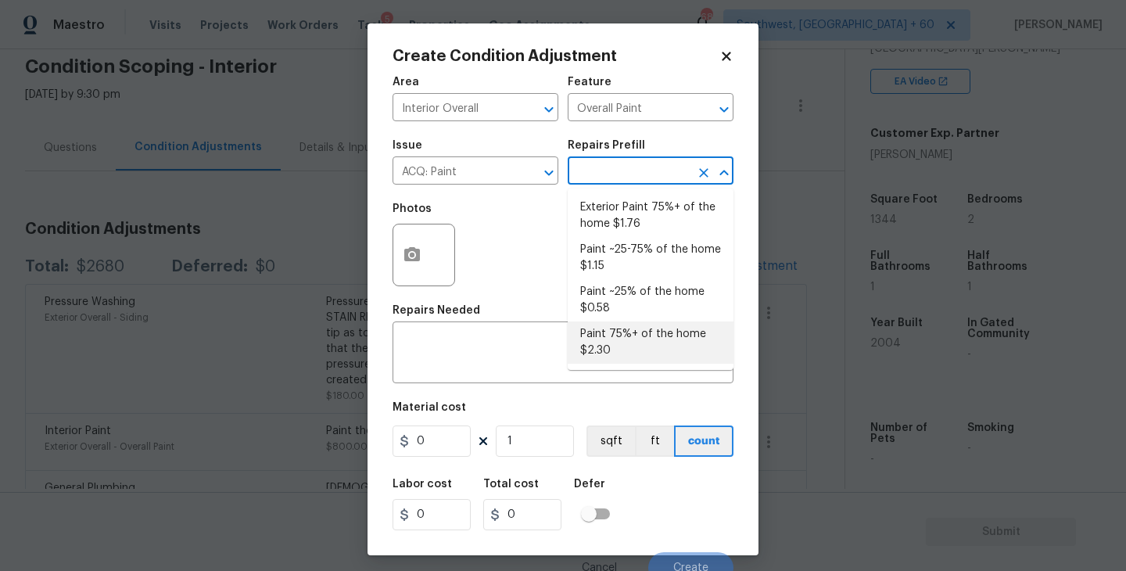
click at [629, 350] on li "Paint 75%+ of the home $2.30" at bounding box center [651, 342] width 166 height 42
type input "Acquisition"
type textarea "Acquisition Scope: 75%+ of the home will likely require interior paint"
type input "2.3"
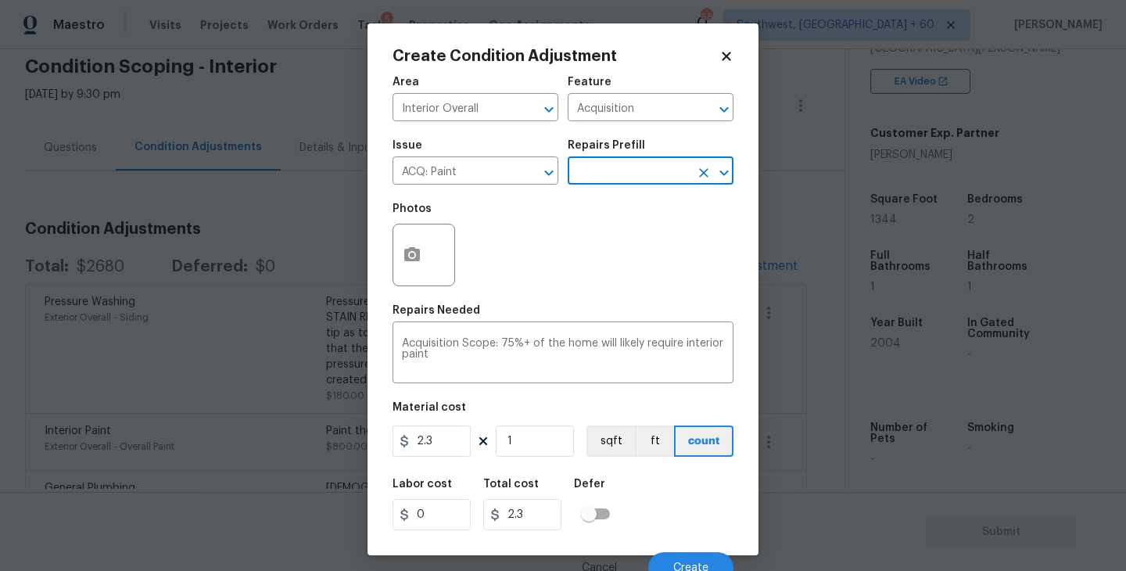
click at [595, 164] on input "text" at bounding box center [629, 172] width 122 height 24
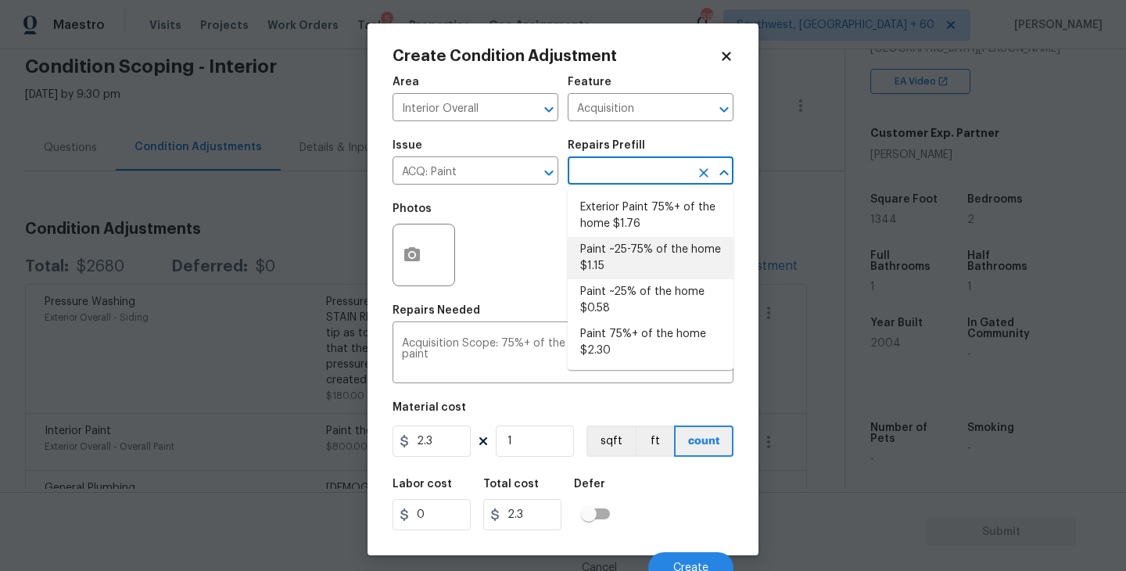
click at [614, 261] on li "Paint ~25-75% of the home $1.15" at bounding box center [651, 258] width 166 height 42
type textarea "Acquisition Scope: ~25 - 75% of the home needs interior paint"
type input "1.15"
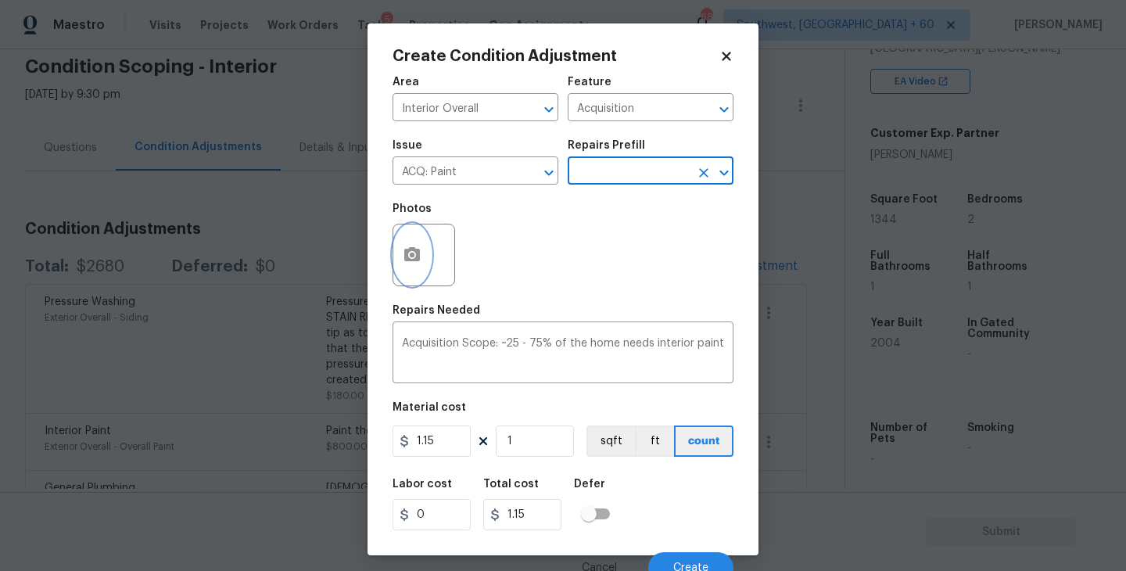
click at [417, 263] on icon "button" at bounding box center [412, 254] width 19 height 19
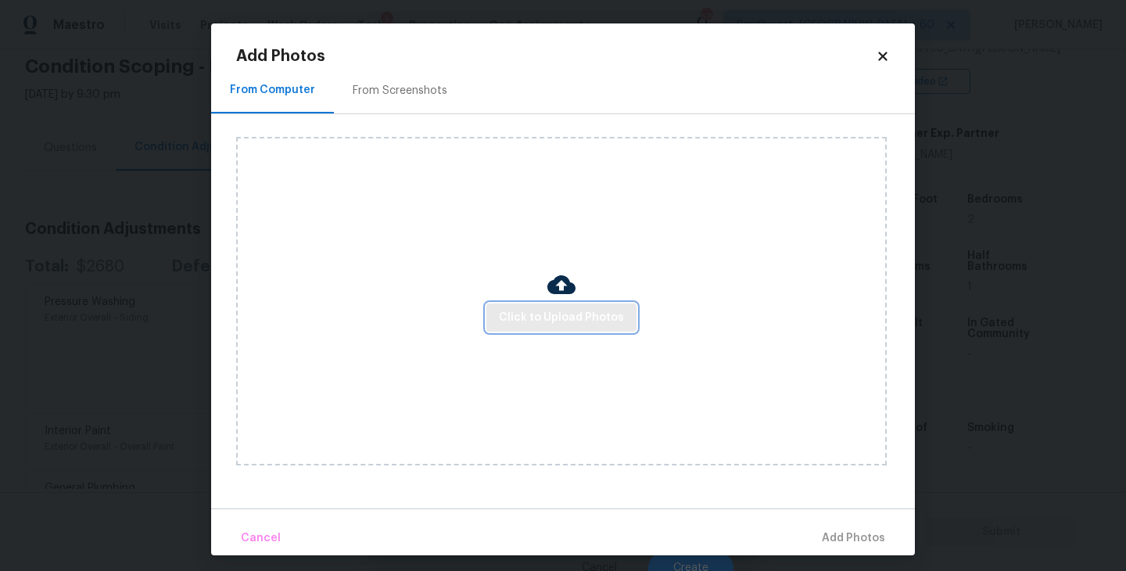
click at [571, 317] on span "Click to Upload Photos" at bounding box center [561, 318] width 125 height 20
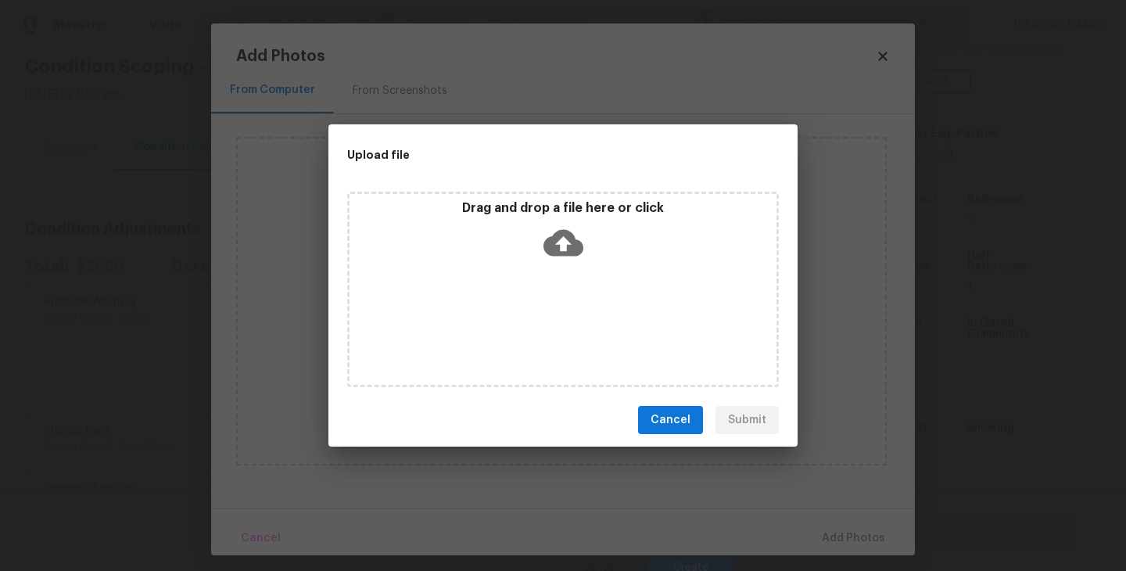
click at [579, 278] on div "Drag and drop a file here or click" at bounding box center [563, 289] width 432 height 195
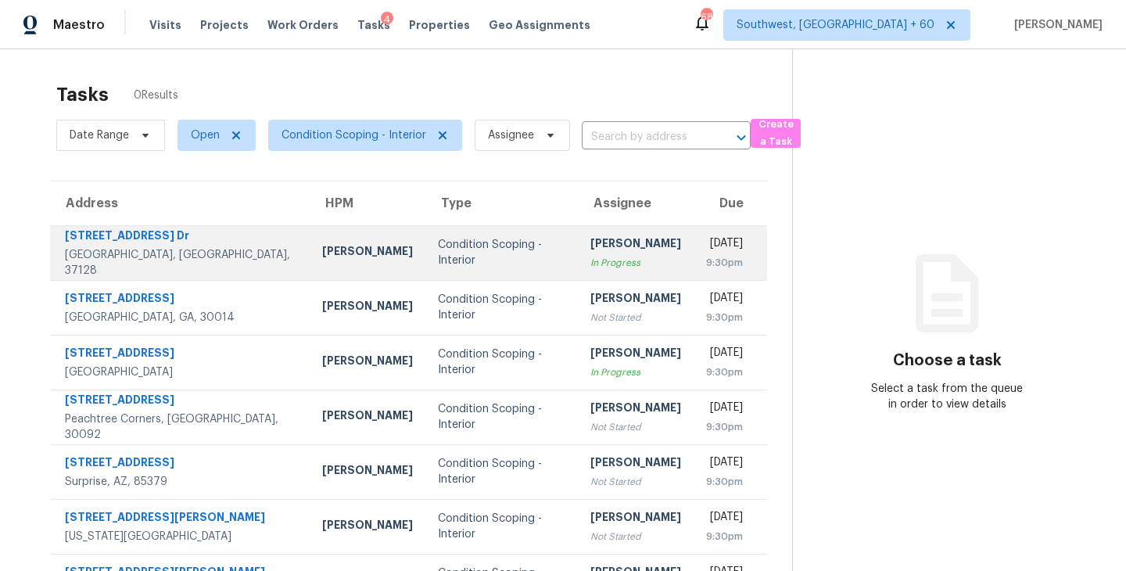
scroll to position [50, 0]
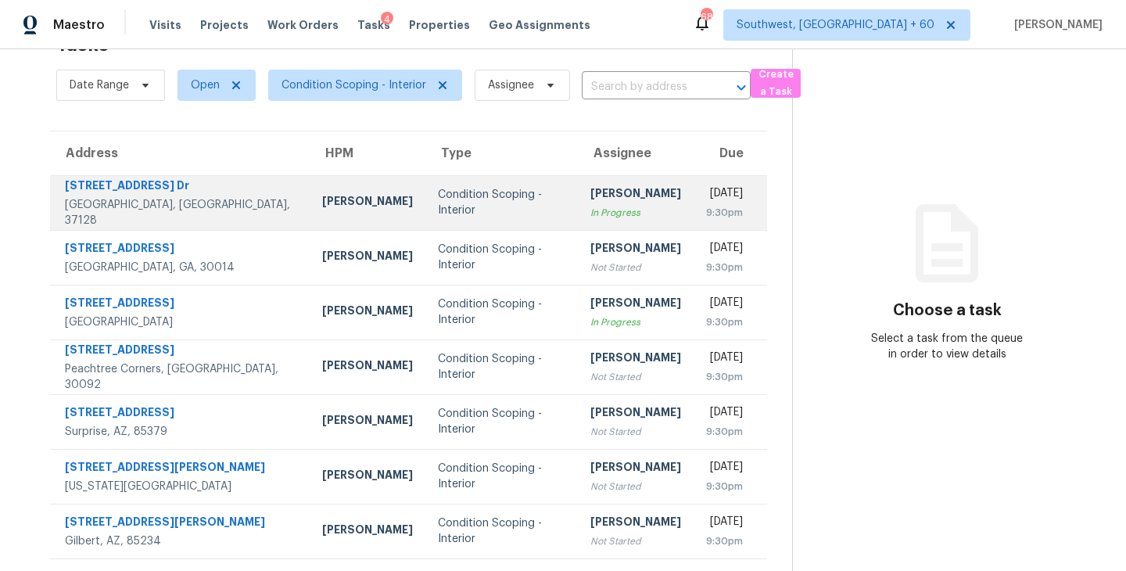
click at [578, 250] on td "Sakthivel Chandran Not Started" at bounding box center [636, 257] width 116 height 55
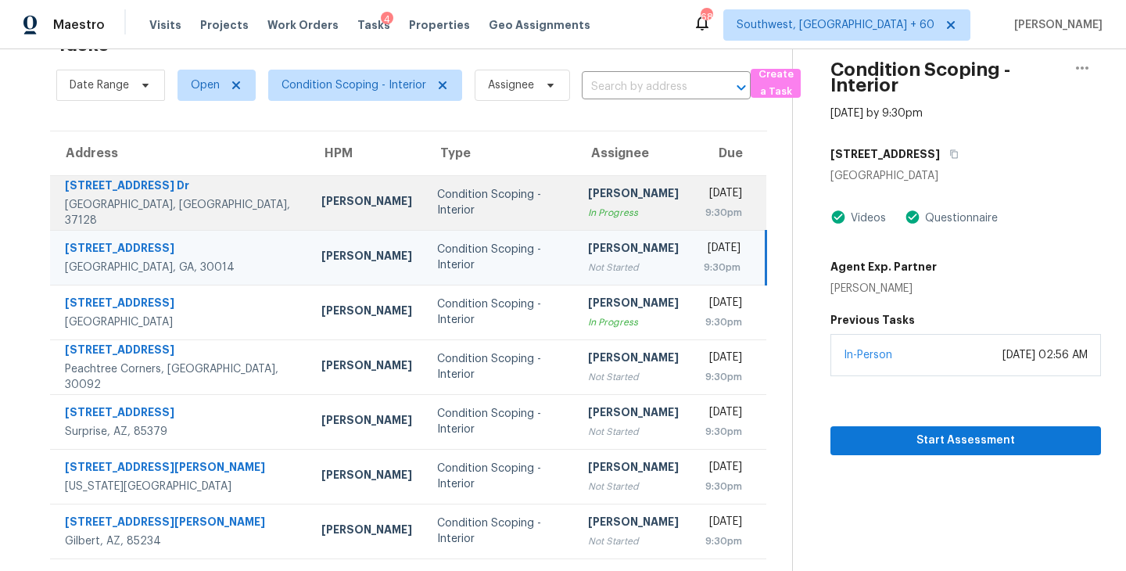
scroll to position [0, 0]
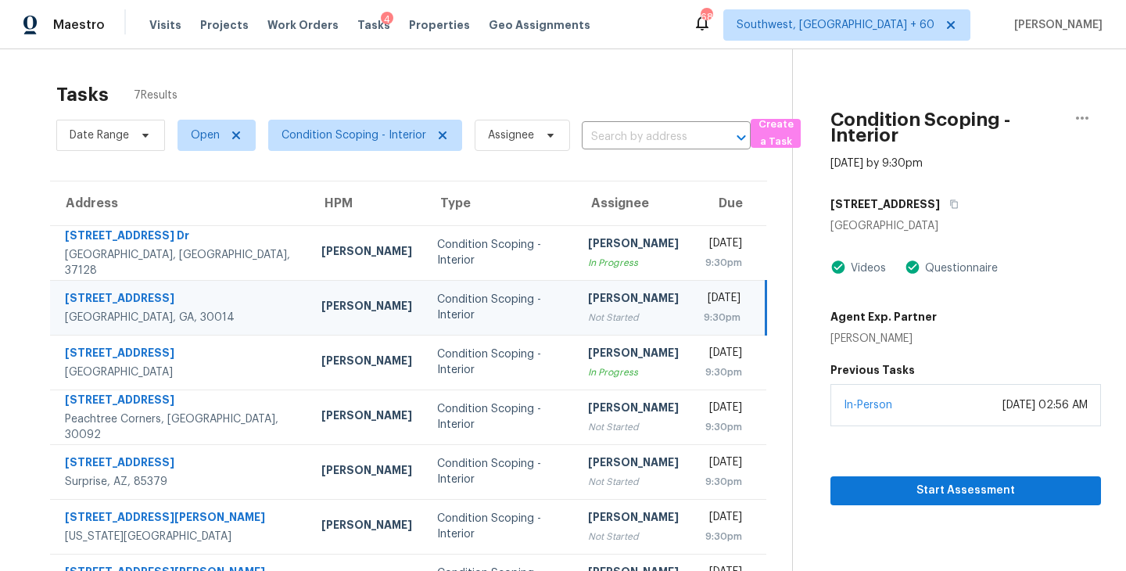
click at [575, 300] on td "Sakthivel Chandran Not Started" at bounding box center [633, 307] width 116 height 55
click at [943, 486] on span "Start Assessment" at bounding box center [965, 491] width 245 height 20
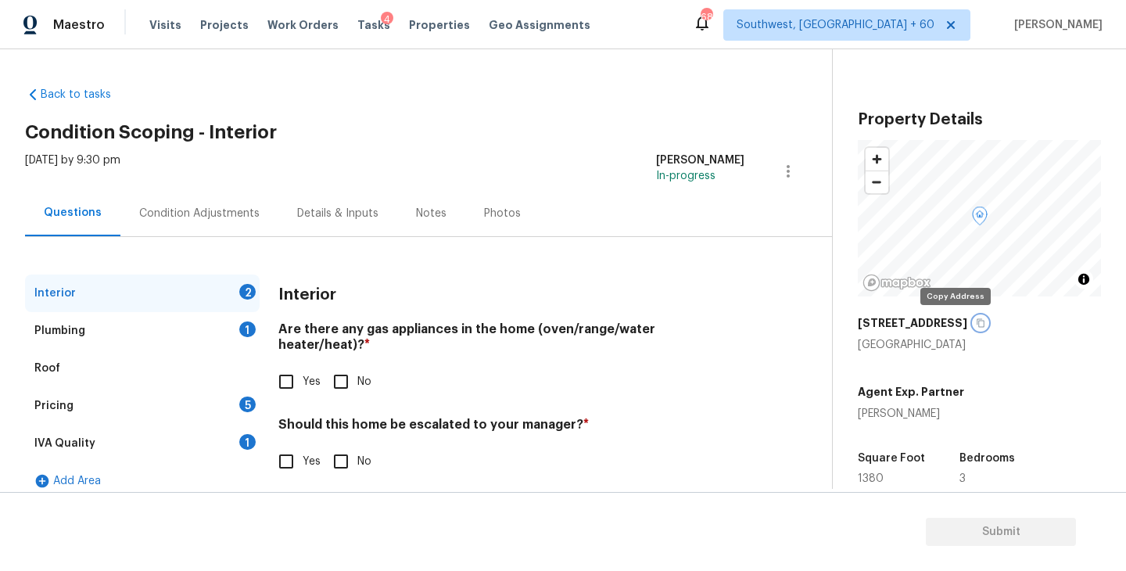
click at [976, 324] on icon "button" at bounding box center [980, 323] width 8 height 9
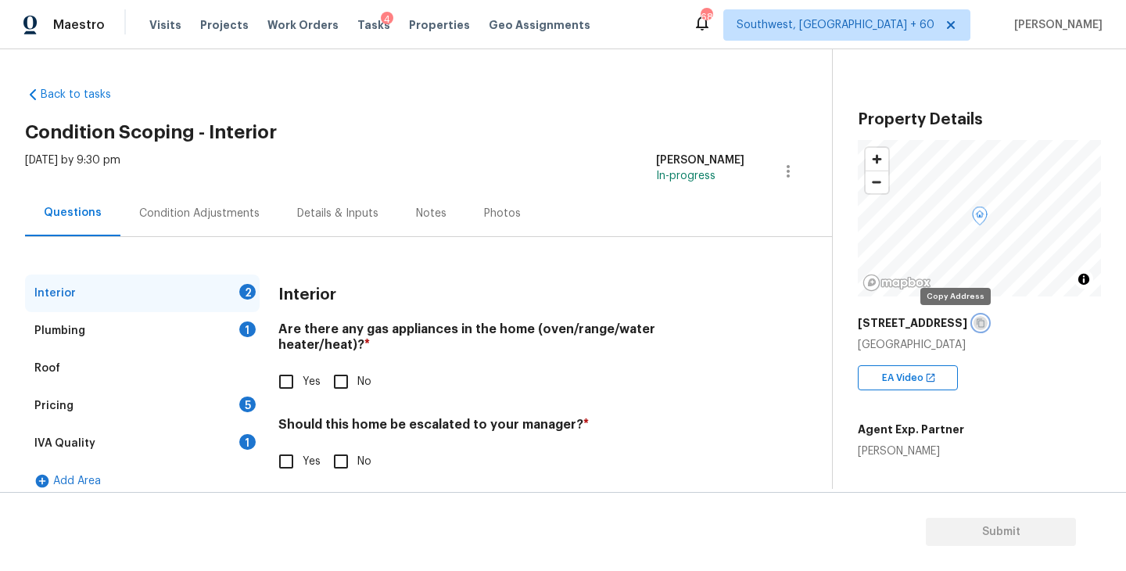
click at [976, 324] on icon "button" at bounding box center [980, 323] width 8 height 9
click at [195, 226] on div "Condition Adjustments" at bounding box center [199, 213] width 158 height 46
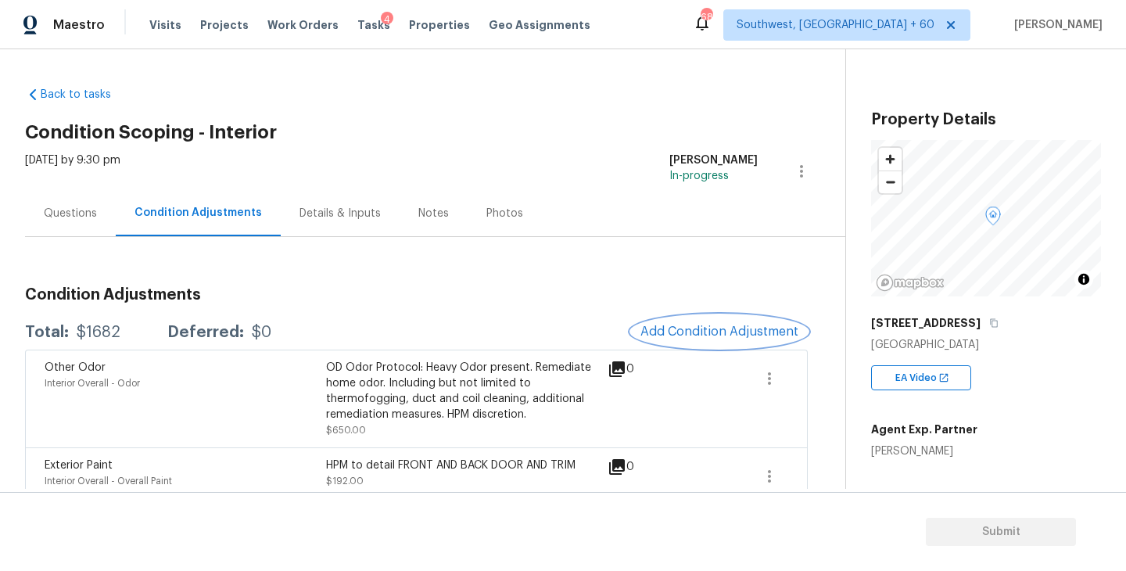
click at [690, 335] on span "Add Condition Adjustment" at bounding box center [719, 331] width 158 height 14
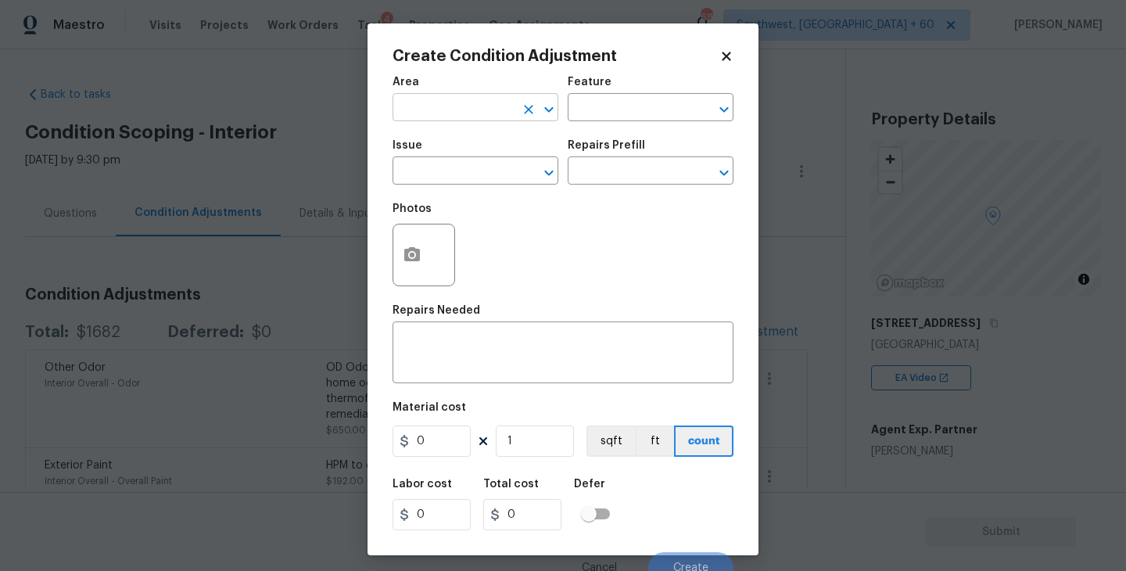
click at [450, 114] on input "text" at bounding box center [453, 109] width 122 height 24
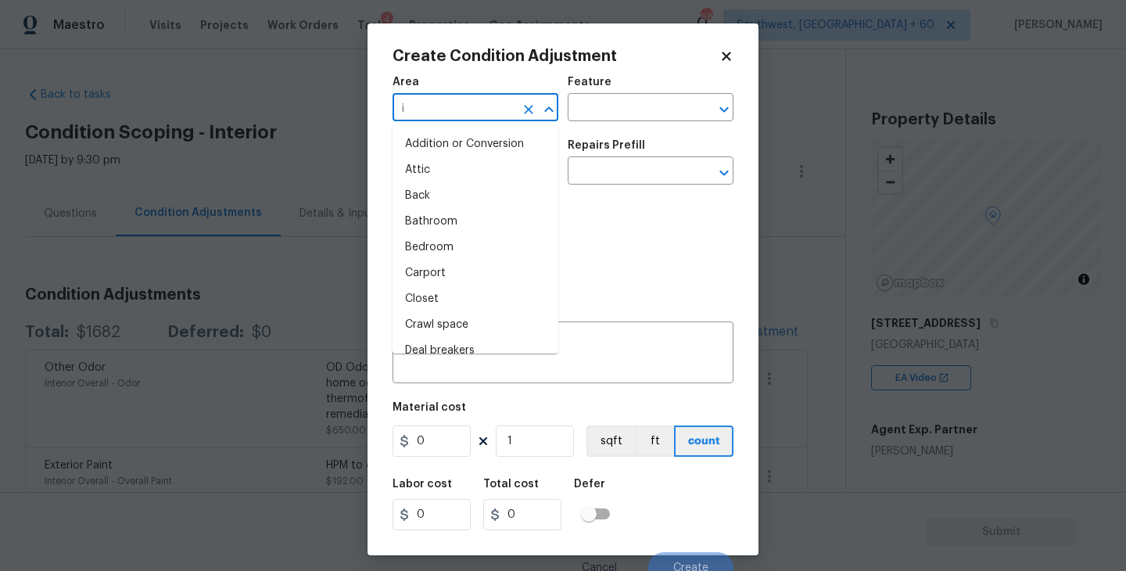
type input "in"
type input "t"
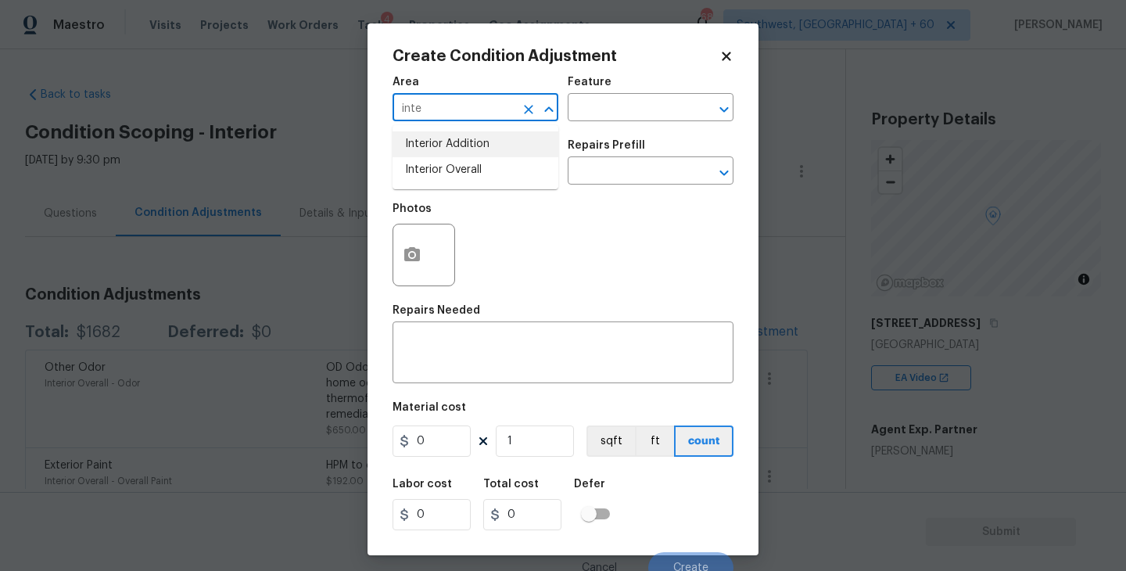
type input "inte"
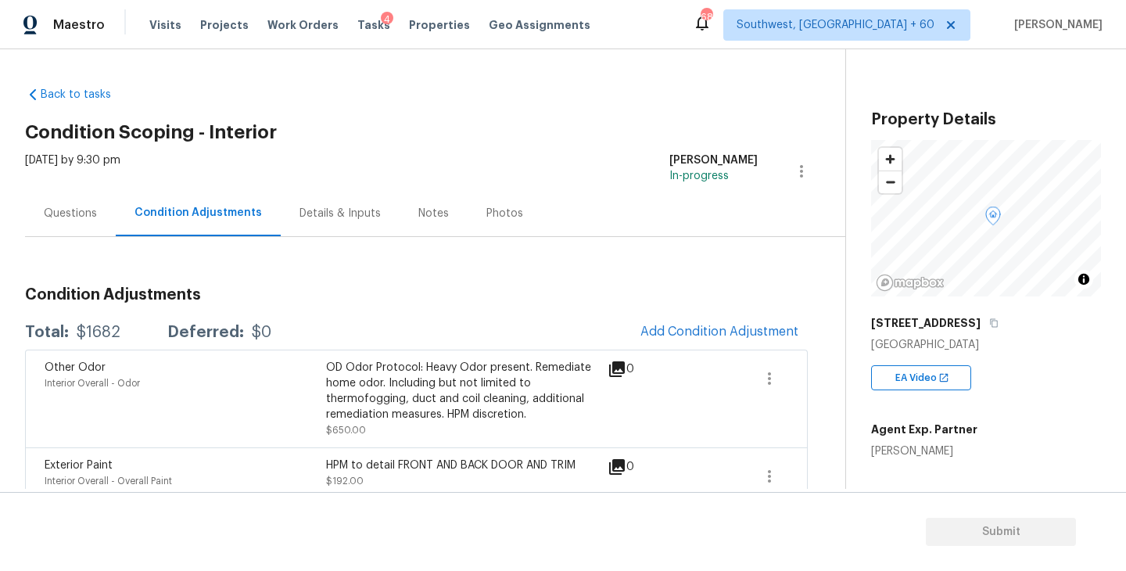
click at [307, 402] on body "Maestro Visits Projects Work Orders Tasks 4 Properties Geo Assignments 686 Sout…" at bounding box center [563, 285] width 1126 height 571
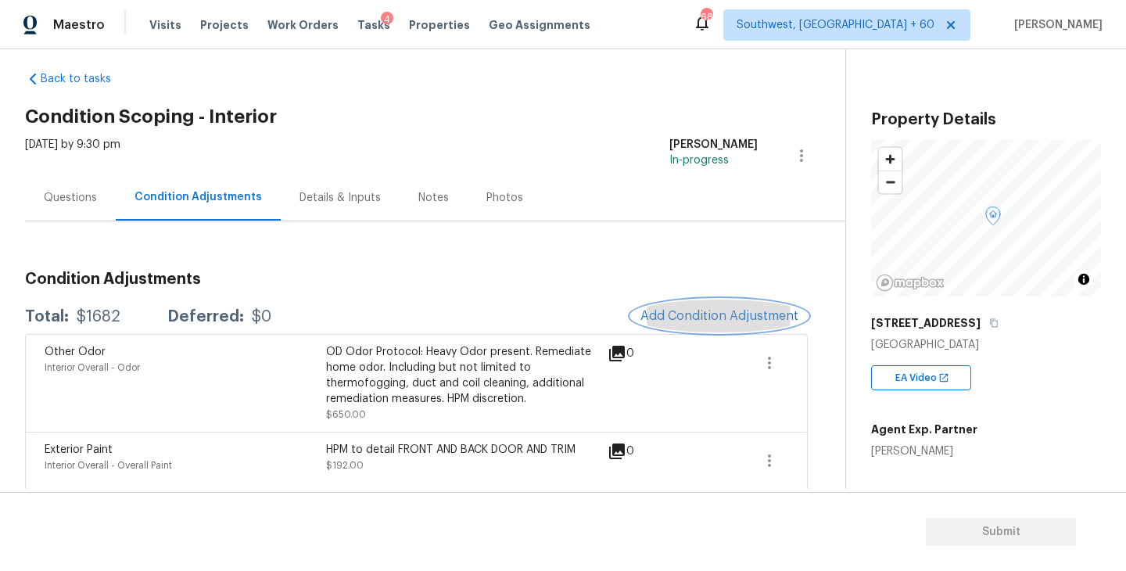
click at [684, 320] on span "Add Condition Adjustment" at bounding box center [719, 316] width 158 height 14
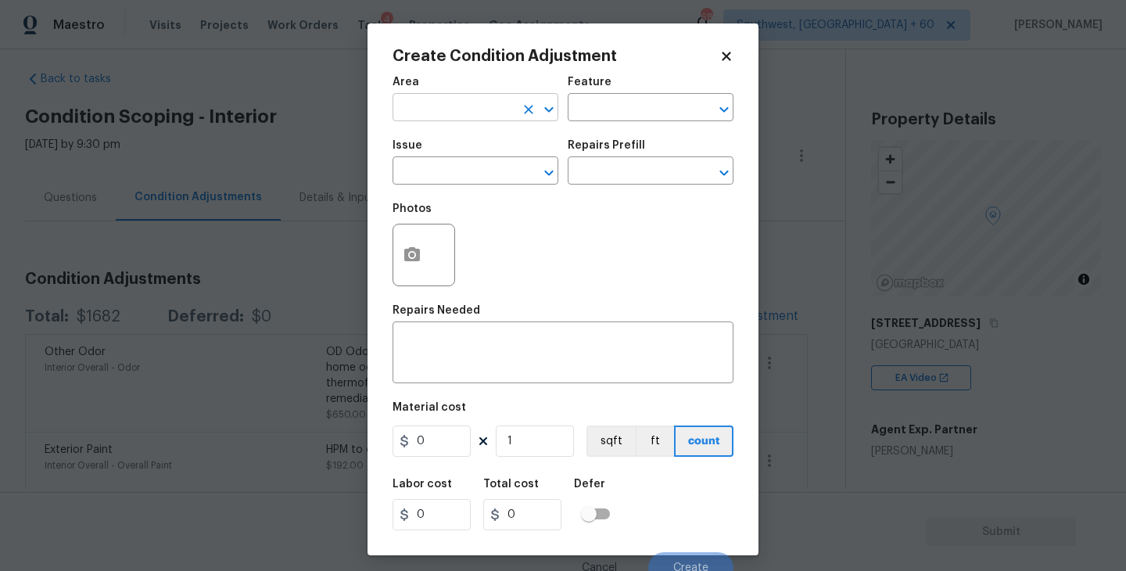
click at [446, 115] on input "text" at bounding box center [453, 109] width 122 height 24
click at [494, 177] on li "Interior Overall" at bounding box center [475, 170] width 166 height 26
type input "Interior Overall"
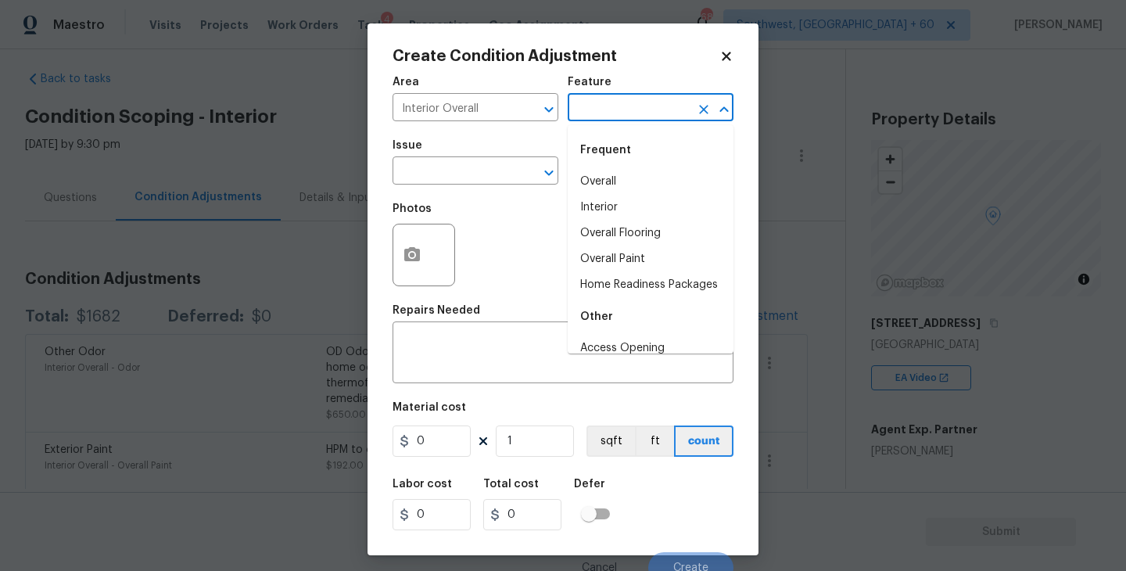
click at [603, 118] on input "text" at bounding box center [629, 109] width 122 height 24
click at [627, 254] on li "Overall Paint" at bounding box center [651, 259] width 166 height 26
type input "Overall Paint"
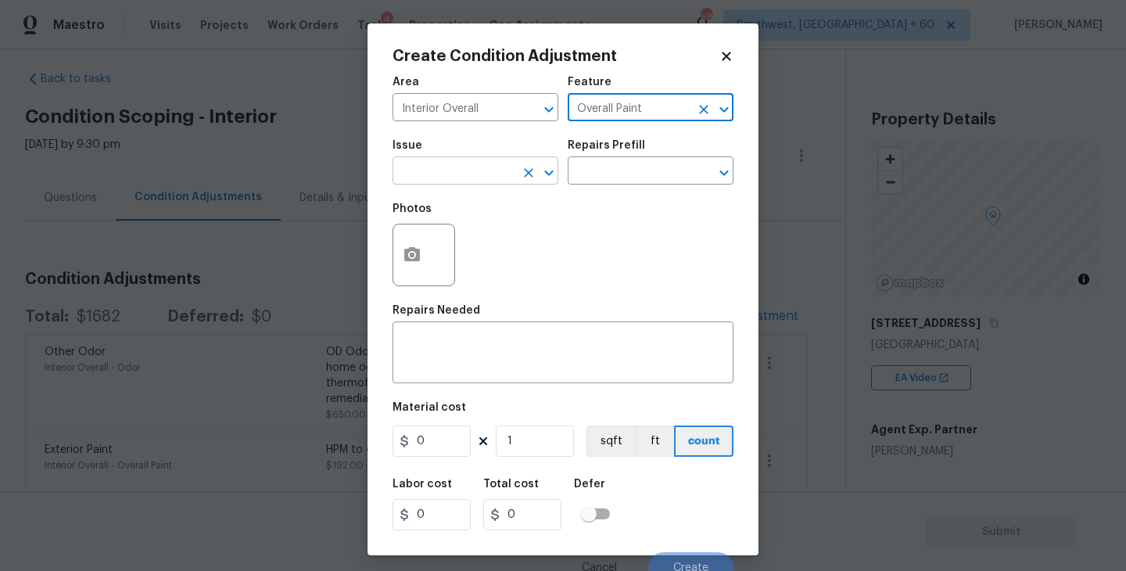
click at [465, 178] on input "text" at bounding box center [453, 172] width 122 height 24
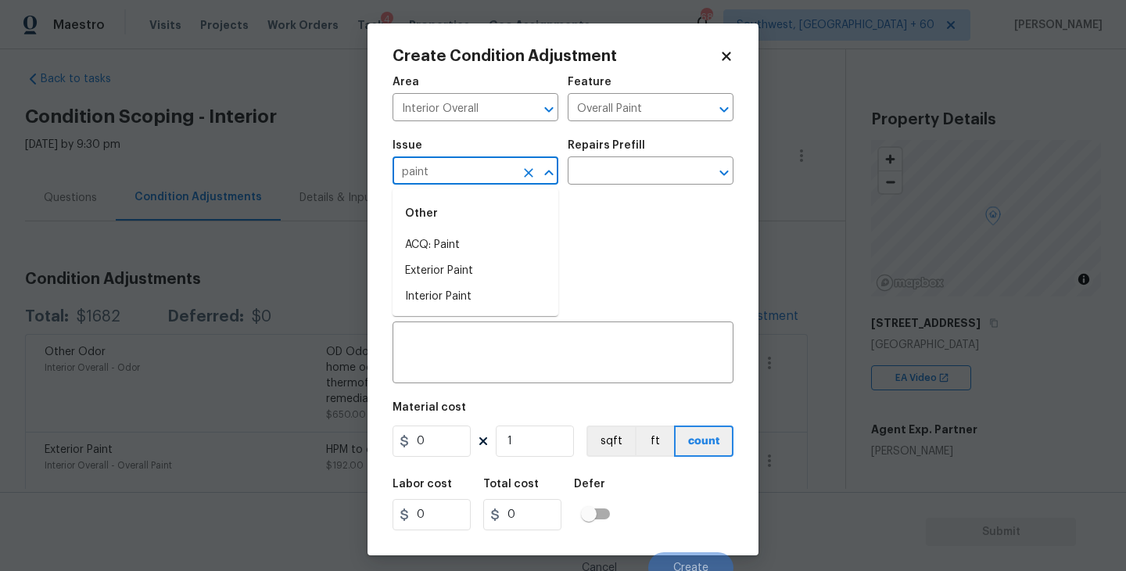
click at [466, 234] on li "ACQ: Paint" at bounding box center [475, 245] width 166 height 26
type input "ACQ: Paint"
click at [633, 136] on div "Issue ACQ: Paint ​ Repairs Prefill ​" at bounding box center [562, 162] width 341 height 63
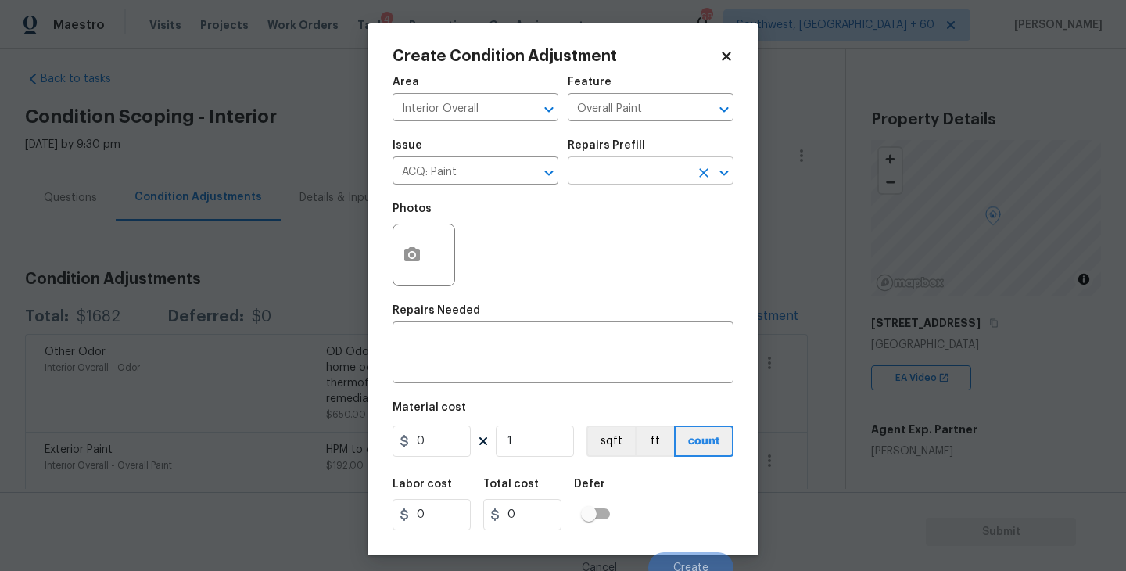
click at [622, 177] on input "text" at bounding box center [629, 172] width 122 height 24
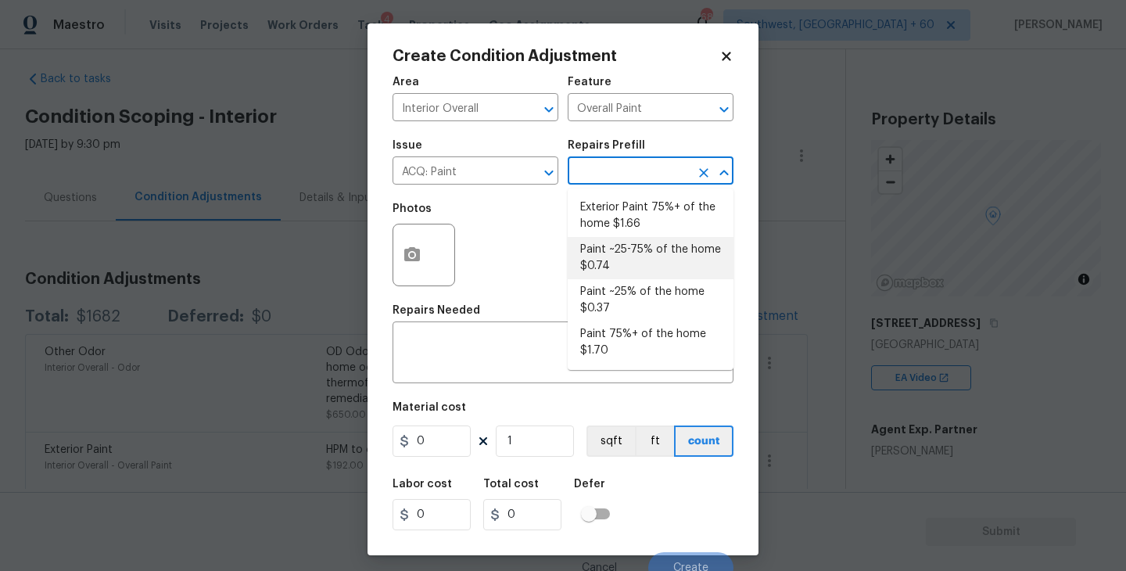
click at [618, 255] on li "Paint ~25-75% of the home $0.74" at bounding box center [651, 258] width 166 height 42
type input "Acquisition"
type textarea "Acquisition Scope: ~25 - 75% of the home needs interior paint"
type input "0.74"
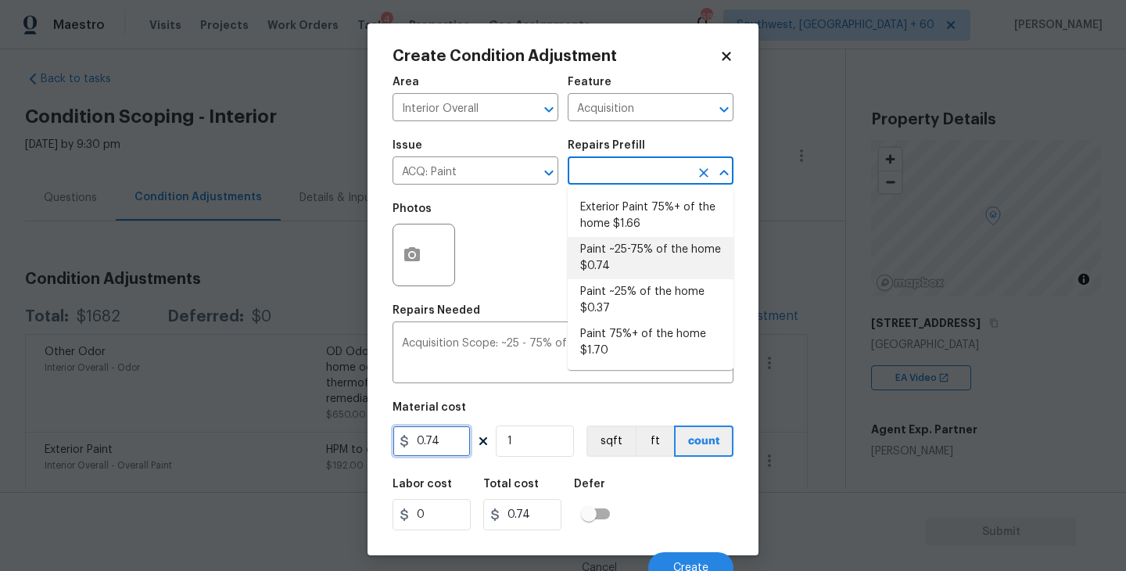
drag, startPoint x: 450, startPoint y: 438, endPoint x: 372, endPoint y: 438, distance: 77.4
click at [372, 438] on div "Create Condition Adjustment Area Interior Overall ​ Feature Acquisition ​ Issue…" at bounding box center [562, 289] width 391 height 532
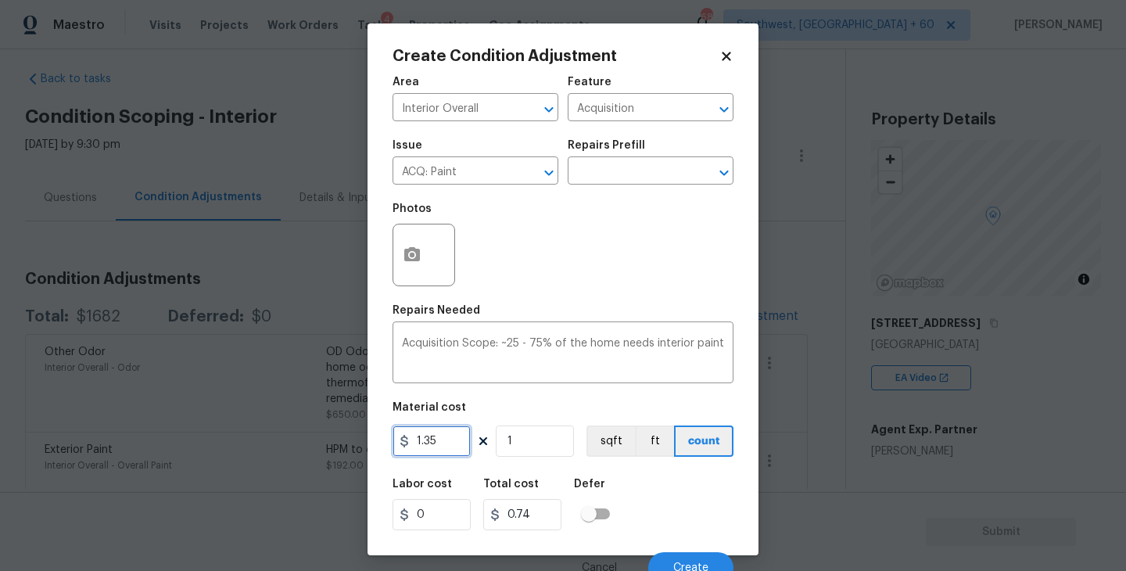
type input "1.35"
click at [532, 447] on input "1" at bounding box center [535, 440] width 78 height 31
type input "0"
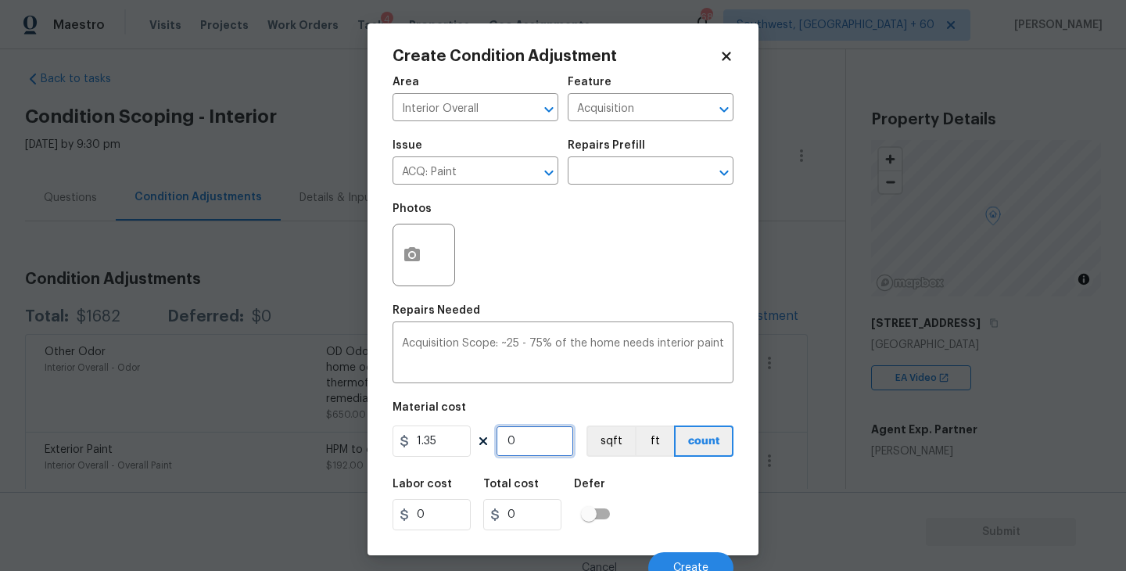
type input "9"
type input "12.15"
type input "95"
type input "128.25"
type input "950"
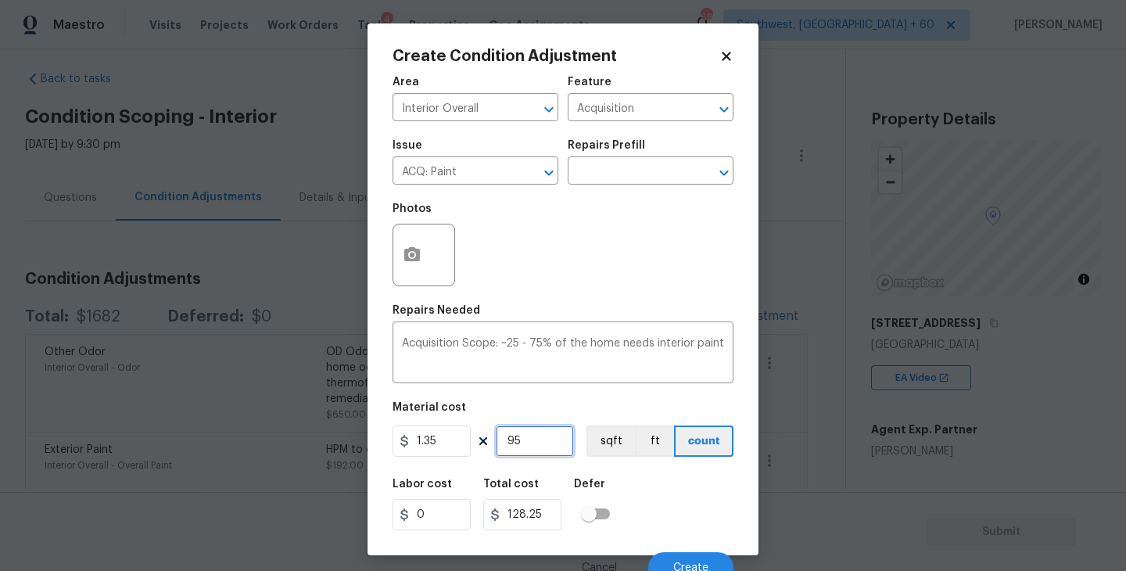
type input "1282.5"
type input "950"
click at [650, 491] on div "Labor cost 0 Total cost 1282.5 Defer" at bounding box center [562, 504] width 341 height 70
click at [424, 272] on button "button" at bounding box center [412, 254] width 38 height 61
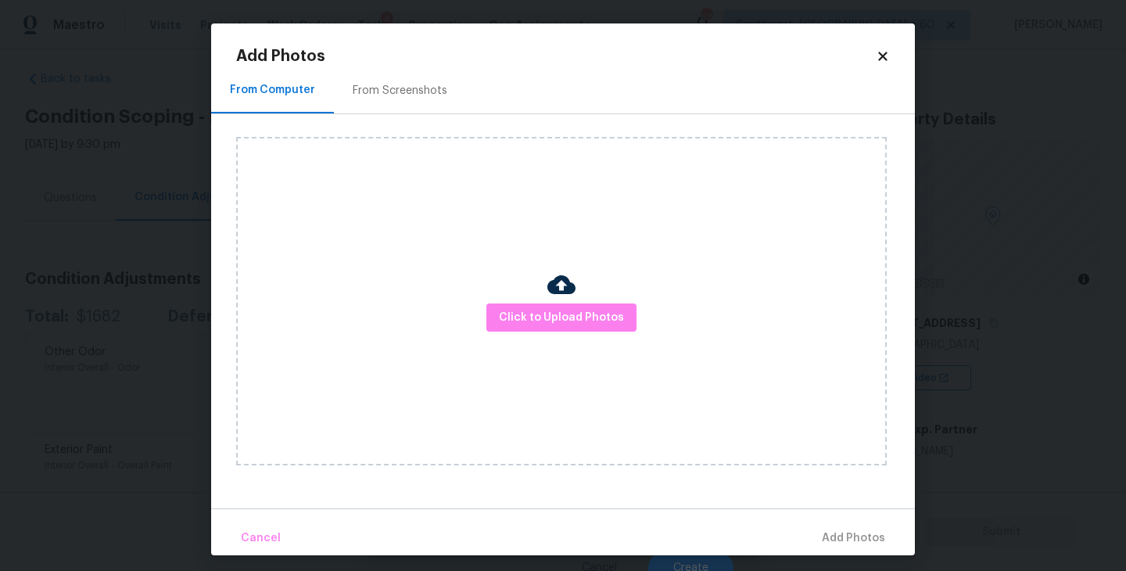
click at [503, 299] on div "Click to Upload Photos" at bounding box center [561, 301] width 650 height 328
click at [532, 310] on span "Click to Upload Photos" at bounding box center [561, 318] width 125 height 20
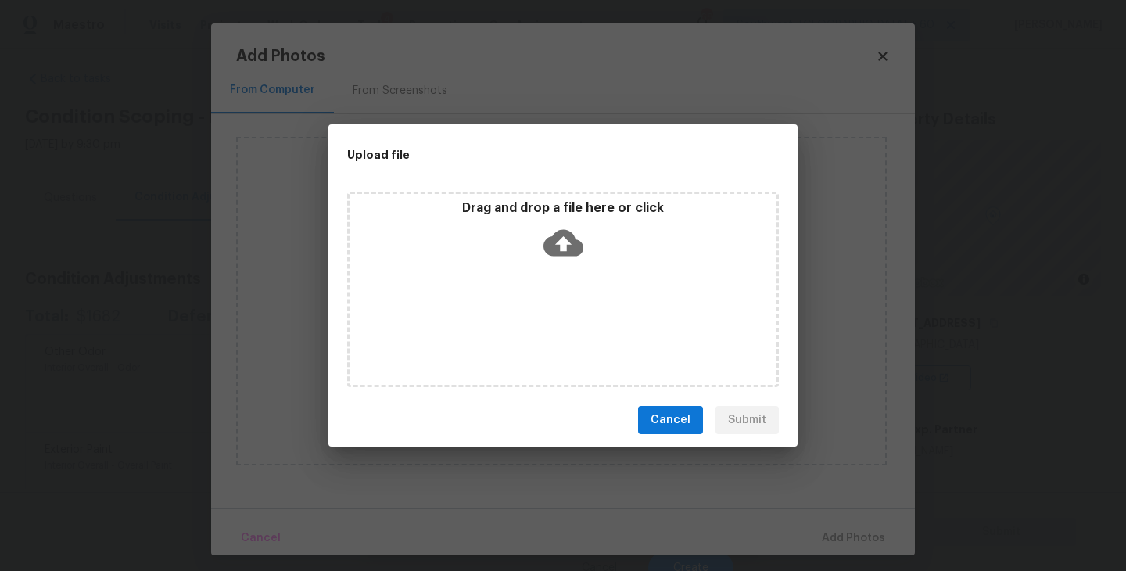
click at [548, 269] on div "Drag and drop a file here or click" at bounding box center [563, 289] width 432 height 195
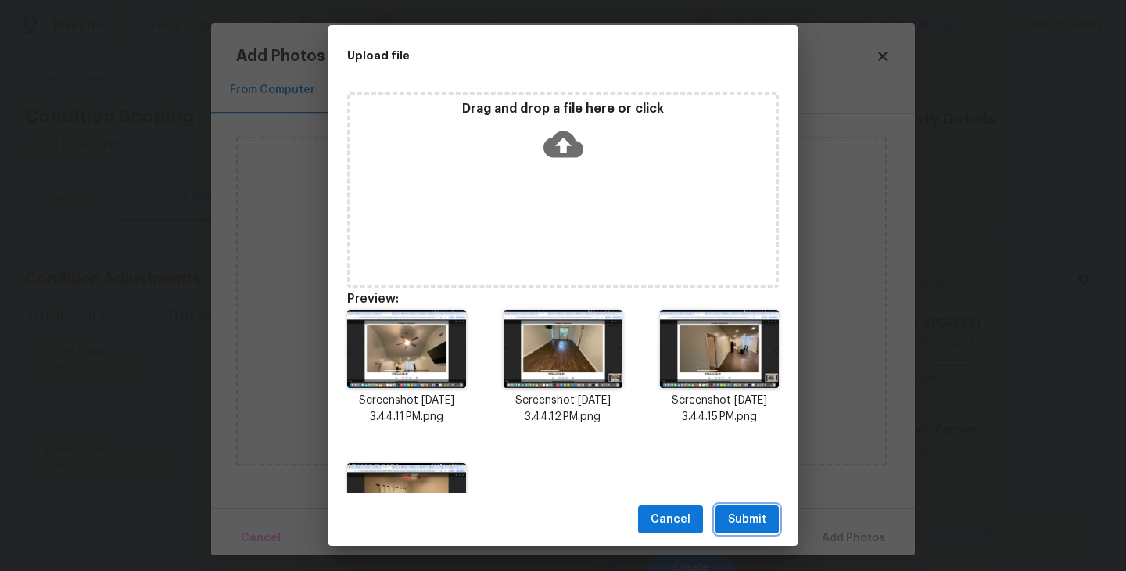
click at [739, 520] on span "Submit" at bounding box center [747, 520] width 38 height 20
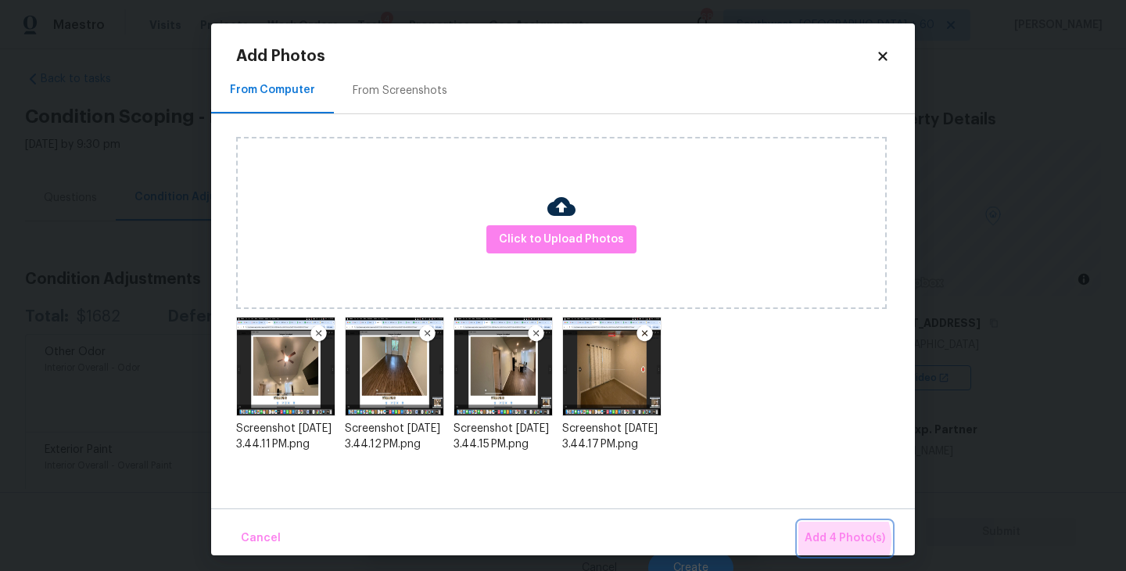
click at [838, 539] on span "Add 4 Photo(s)" at bounding box center [844, 538] width 81 height 20
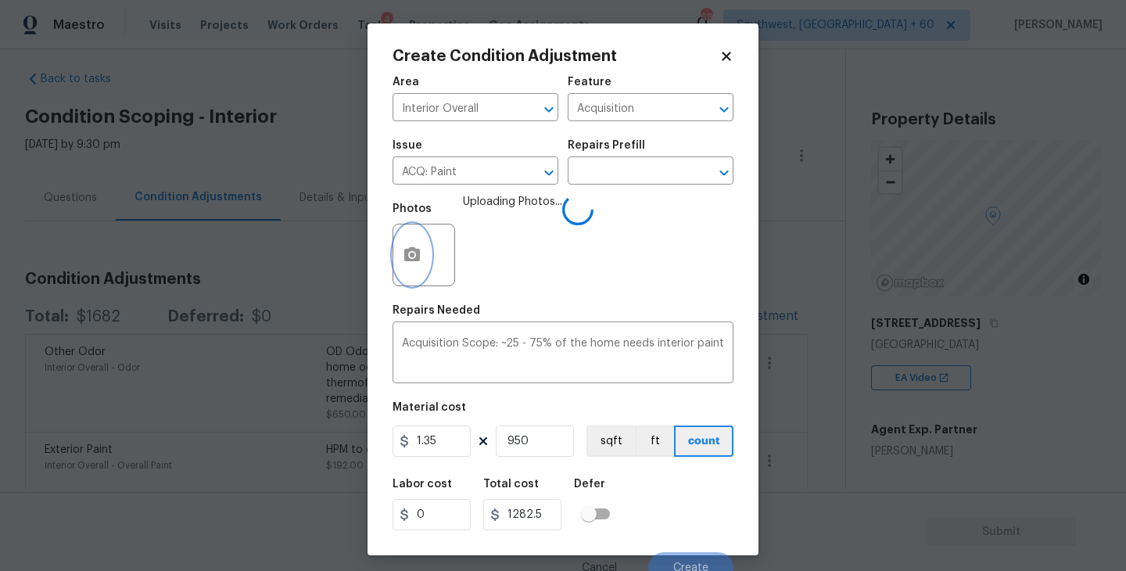
scroll to position [13, 0]
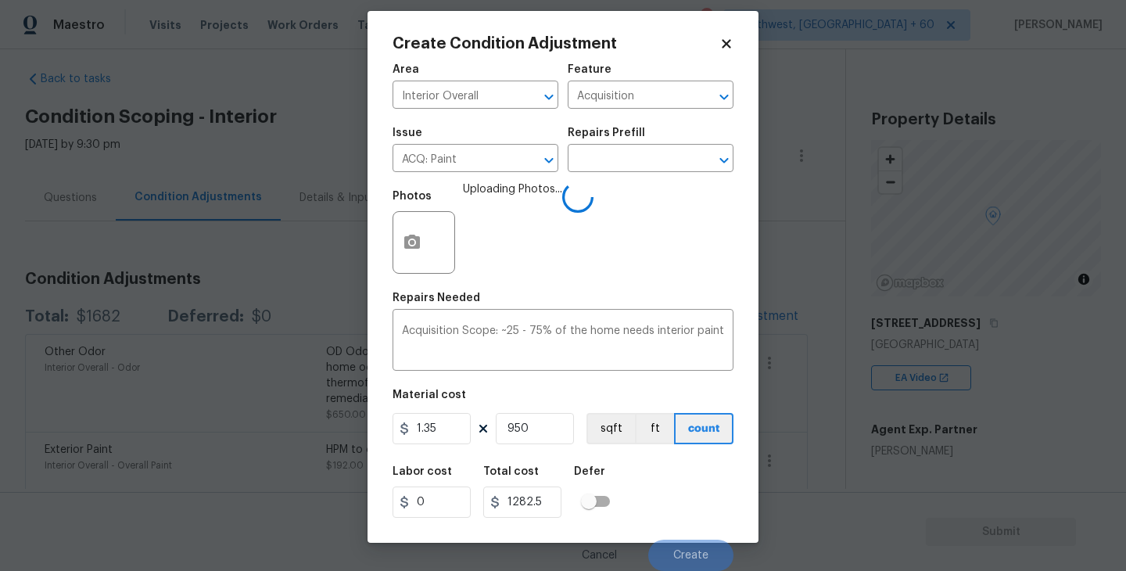
click at [633, 477] on div "Labor cost 0 Total cost 1282.5 Defer" at bounding box center [562, 492] width 341 height 70
click at [651, 478] on div "Labor cost 0 Total cost 1282.5 Defer" at bounding box center [562, 492] width 341 height 70
click at [660, 498] on div "Labor cost 0 Total cost 1282.5 Defer" at bounding box center [562, 492] width 341 height 70
click at [659, 498] on div "Labor cost 0 Total cost 1282.5 Defer" at bounding box center [562, 492] width 341 height 70
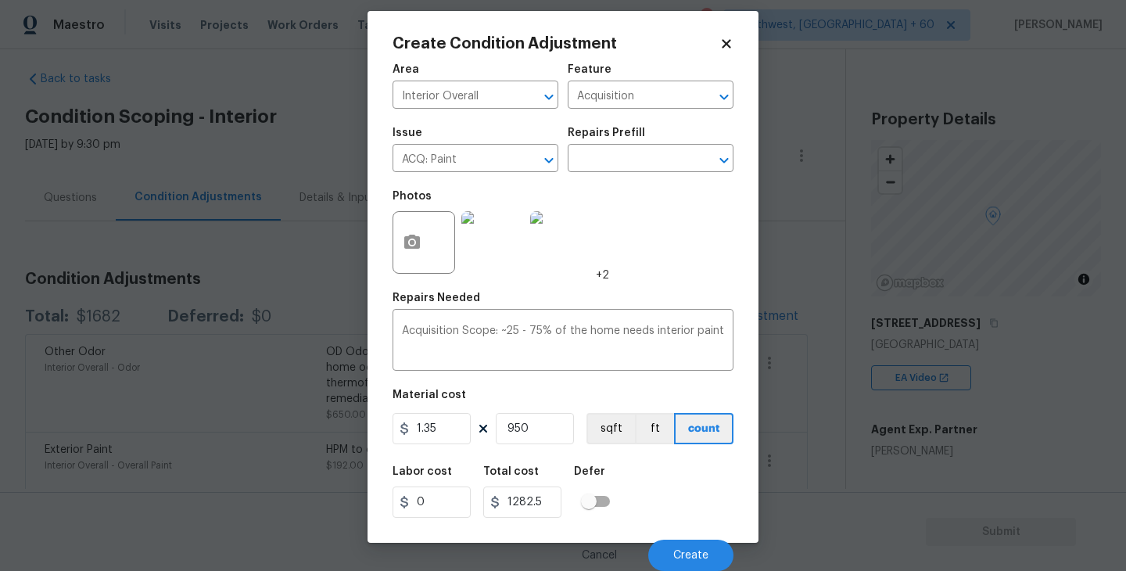
click at [650, 483] on div "Labor cost 0 Total cost 1282.5 Defer" at bounding box center [562, 492] width 341 height 70
click at [607, 426] on button "sqft" at bounding box center [610, 428] width 48 height 31
click at [704, 432] on button "count" at bounding box center [704, 428] width 59 height 31
click at [682, 538] on div "Cancel Create" at bounding box center [562, 549] width 341 height 44
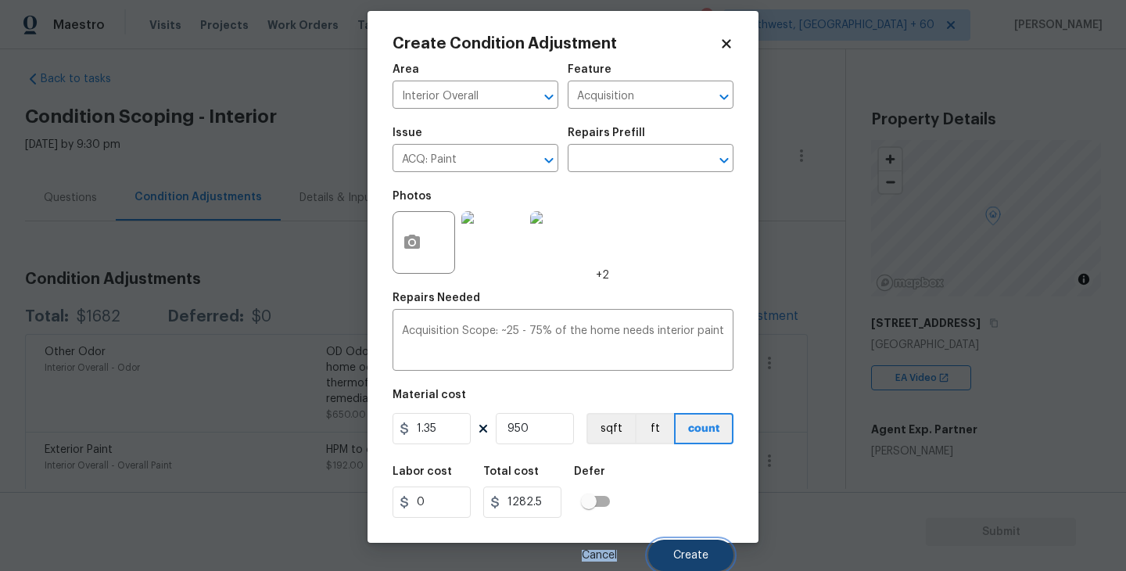
click at [682, 547] on button "Create" at bounding box center [690, 554] width 85 height 31
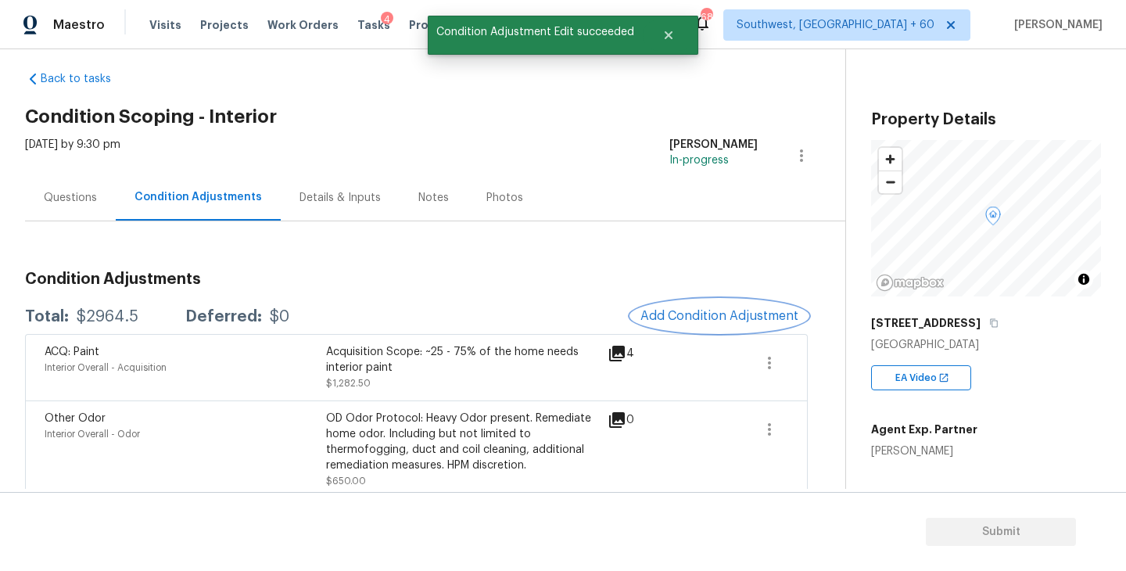
scroll to position [0, 0]
click at [740, 305] on button "Add Condition Adjustment" at bounding box center [719, 315] width 177 height 33
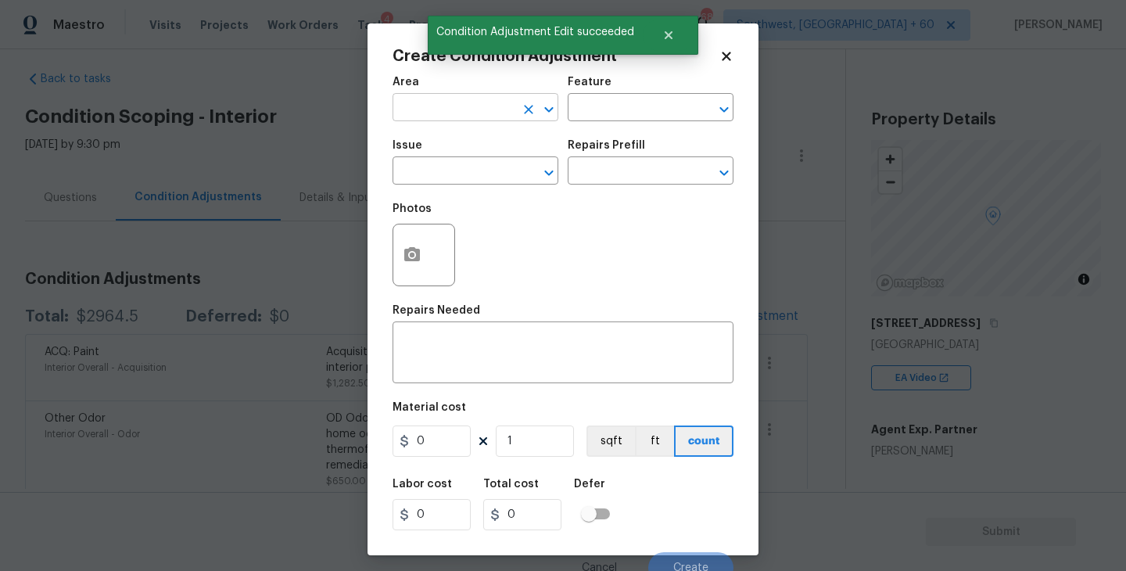
click at [453, 113] on input "text" at bounding box center [453, 109] width 122 height 24
click at [461, 179] on li "Interior Overall" at bounding box center [475, 170] width 166 height 26
type input "Interior Overall"
click at [589, 129] on div "Area Interior Overall ​ Feature ​" at bounding box center [562, 98] width 341 height 63
click at [609, 124] on div "Area Interior Overall ​ Feature ​" at bounding box center [562, 98] width 341 height 63
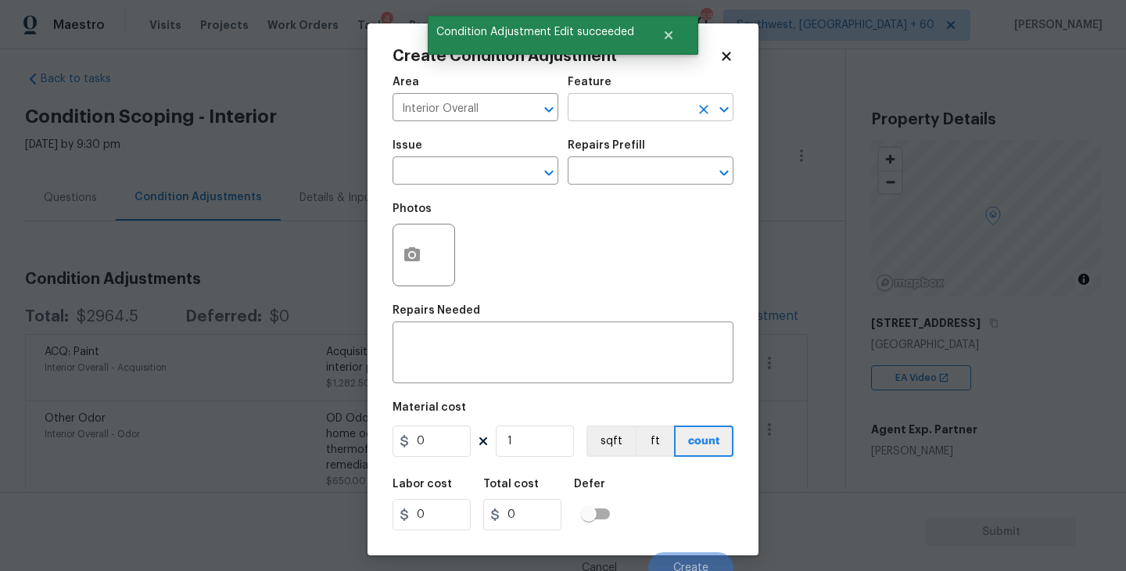
click at [630, 113] on input "text" at bounding box center [629, 109] width 122 height 24
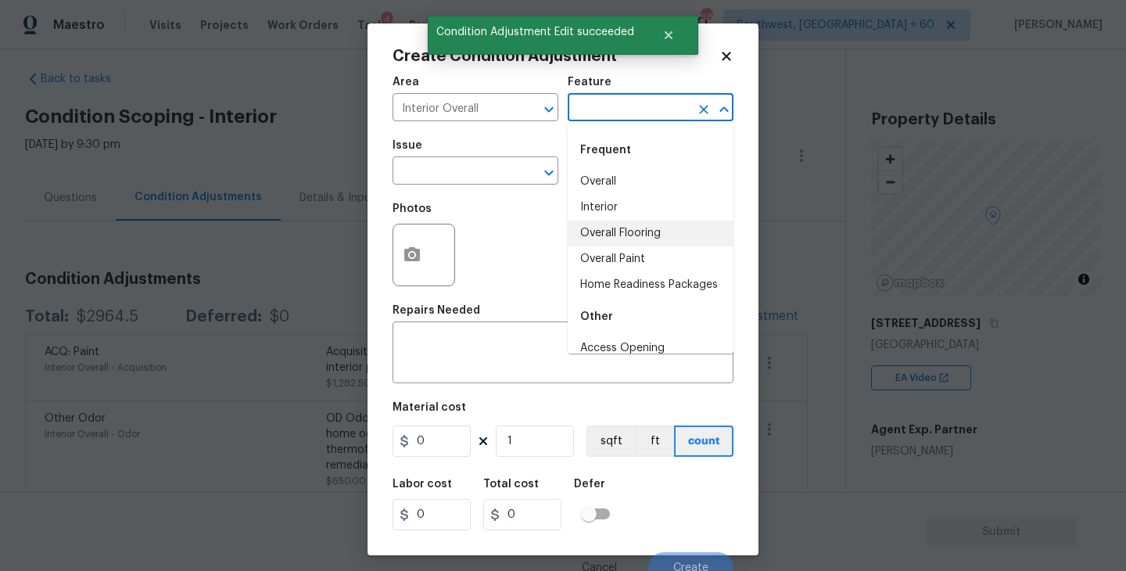
click at [614, 233] on li "Overall Flooring" at bounding box center [651, 233] width 166 height 26
type input "Overall Flooring"
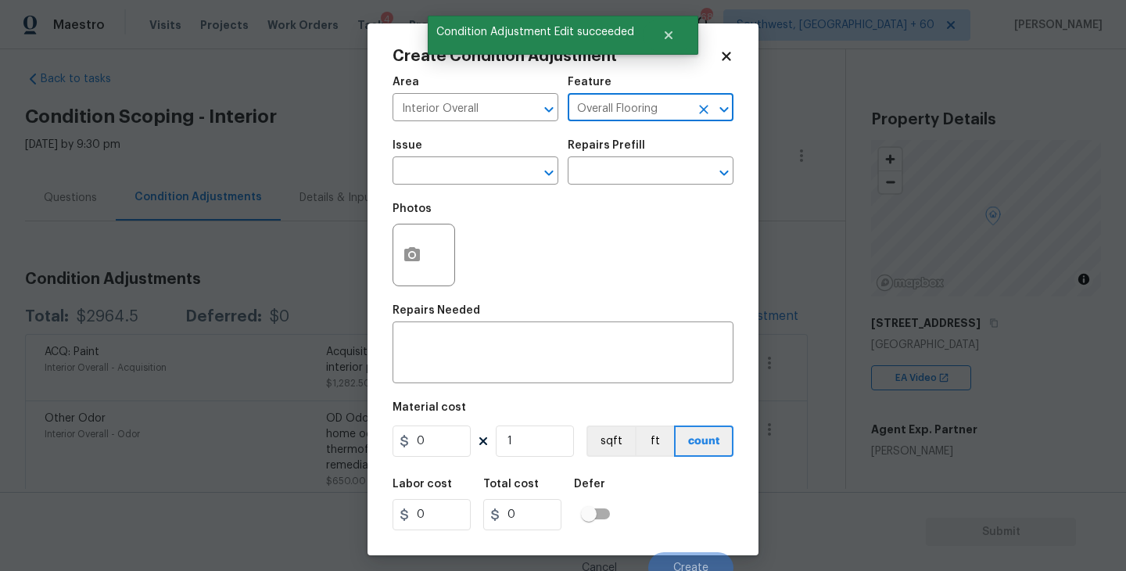
click at [491, 192] on span "Issue ​" at bounding box center [475, 162] width 166 height 63
click at [468, 179] on input "text" at bounding box center [453, 172] width 122 height 24
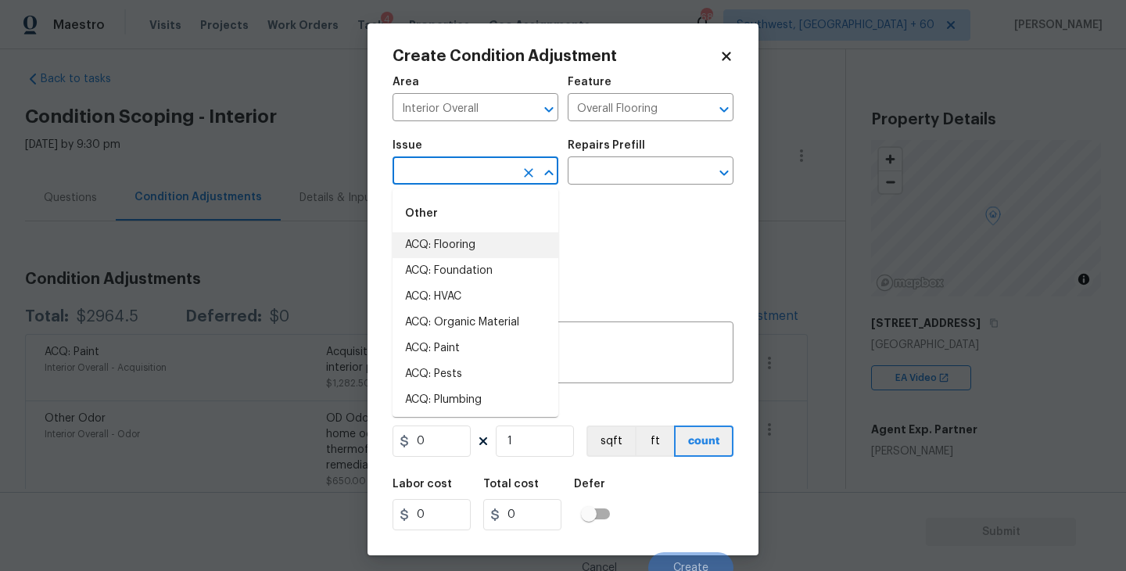
click at [468, 239] on li "ACQ: Flooring" at bounding box center [475, 245] width 166 height 26
type input "ACQ: Flooring"
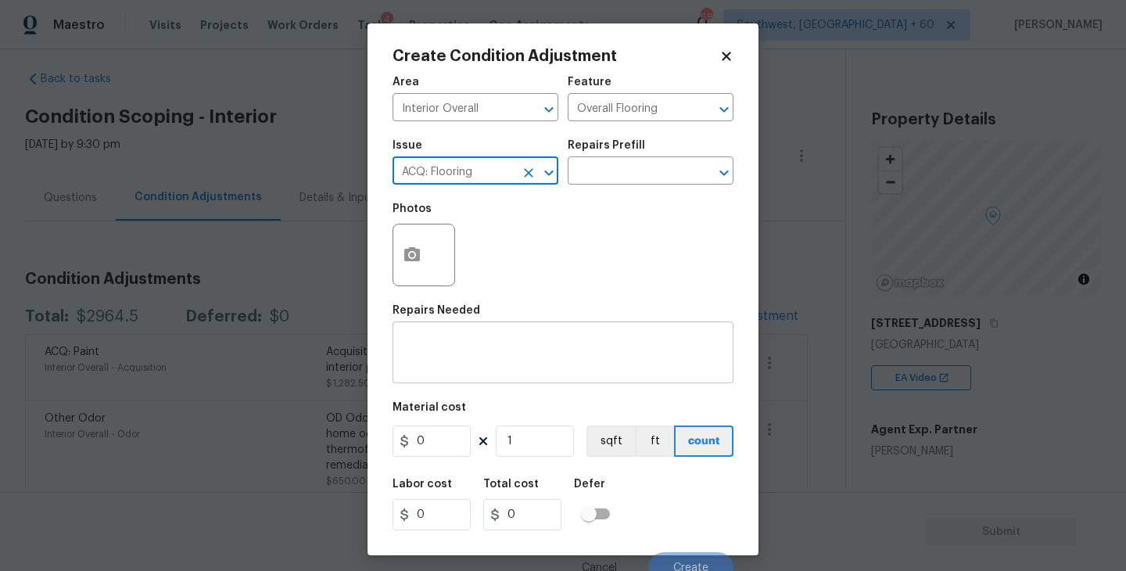
click at [488, 345] on textarea at bounding box center [563, 354] width 322 height 33
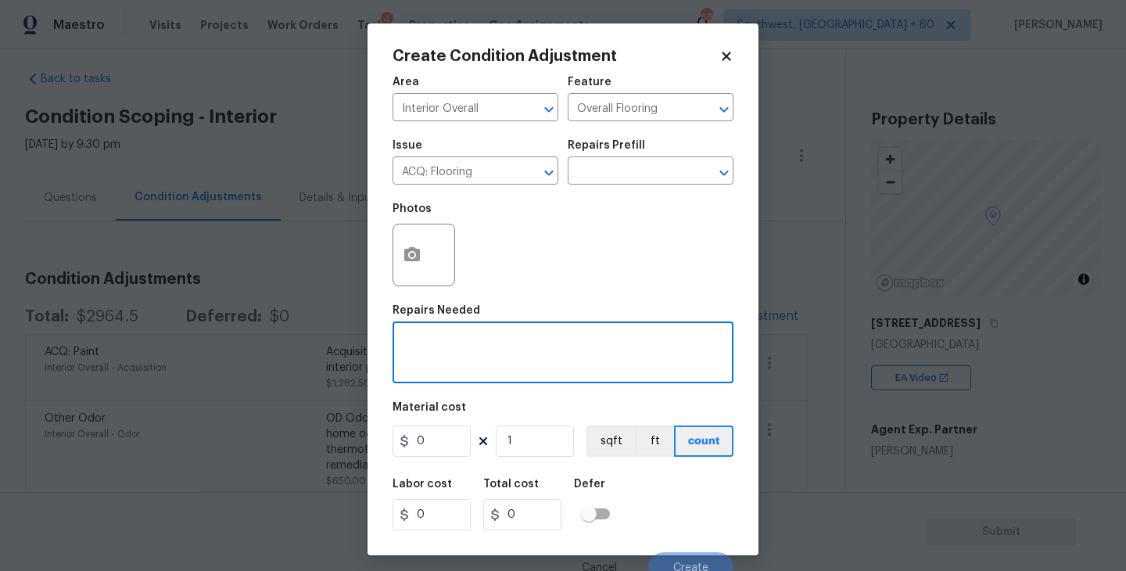
paste textarea "Replace carpet in main bedroom. $400 Clean carpet 2 bedrooms $250"
type textarea "Replace carpet in main bedroom. $400 Clean carpet 2 bedrooms $250"
drag, startPoint x: 449, startPoint y: 446, endPoint x: 342, endPoint y: 445, distance: 106.3
click at [347, 446] on div "Create Condition Adjustment Area Interior Overall ​ Feature Overall Flooring ​ …" at bounding box center [563, 285] width 1126 height 571
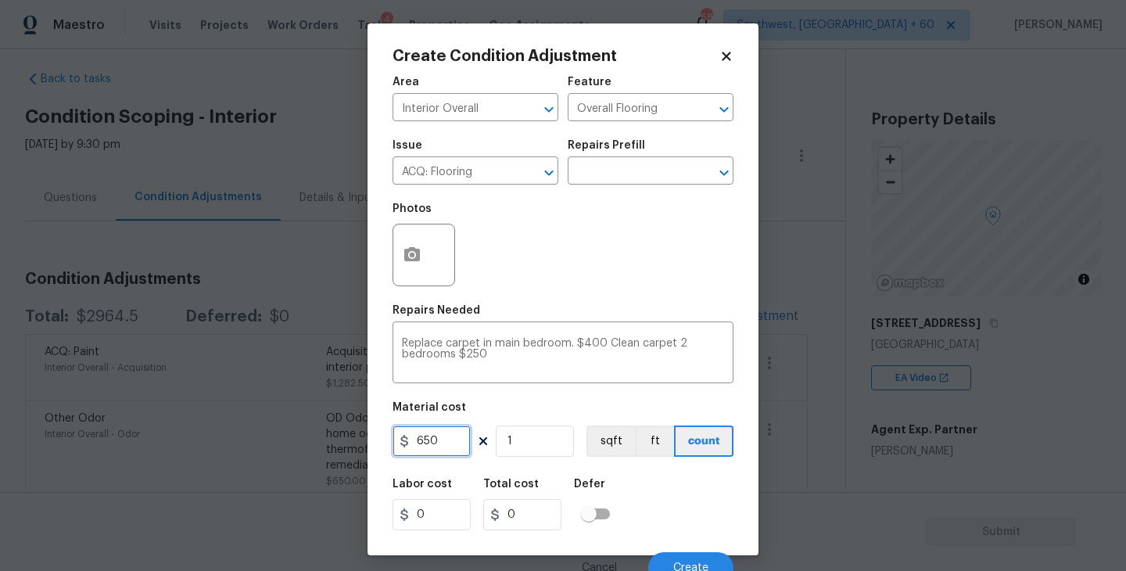
type input "650"
click at [654, 490] on div "Labor cost 0 Total cost 650 Defer" at bounding box center [562, 504] width 341 height 70
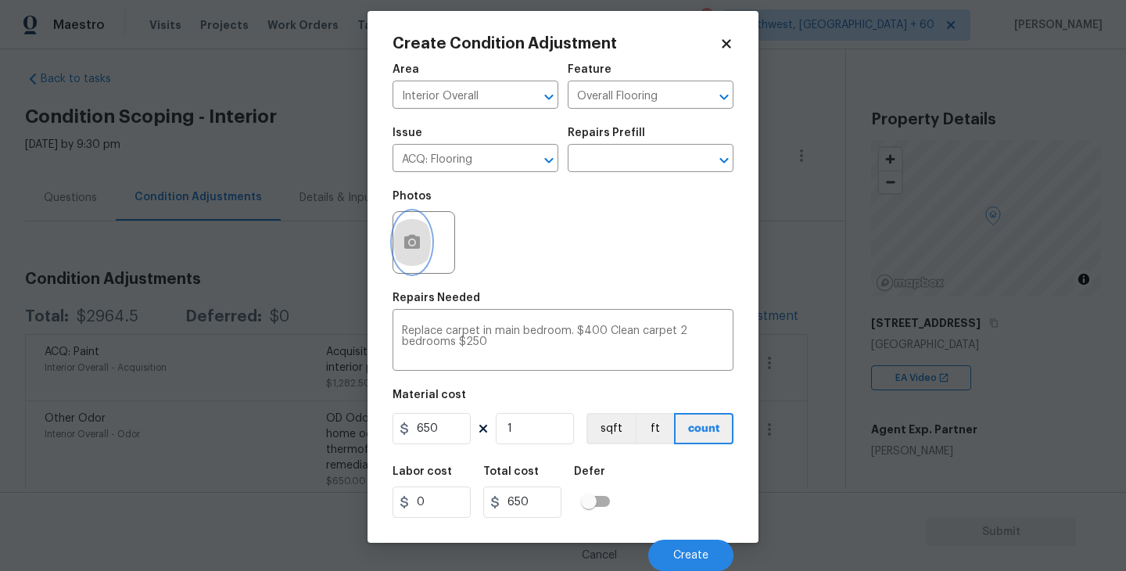
click at [420, 238] on icon "button" at bounding box center [412, 242] width 16 height 14
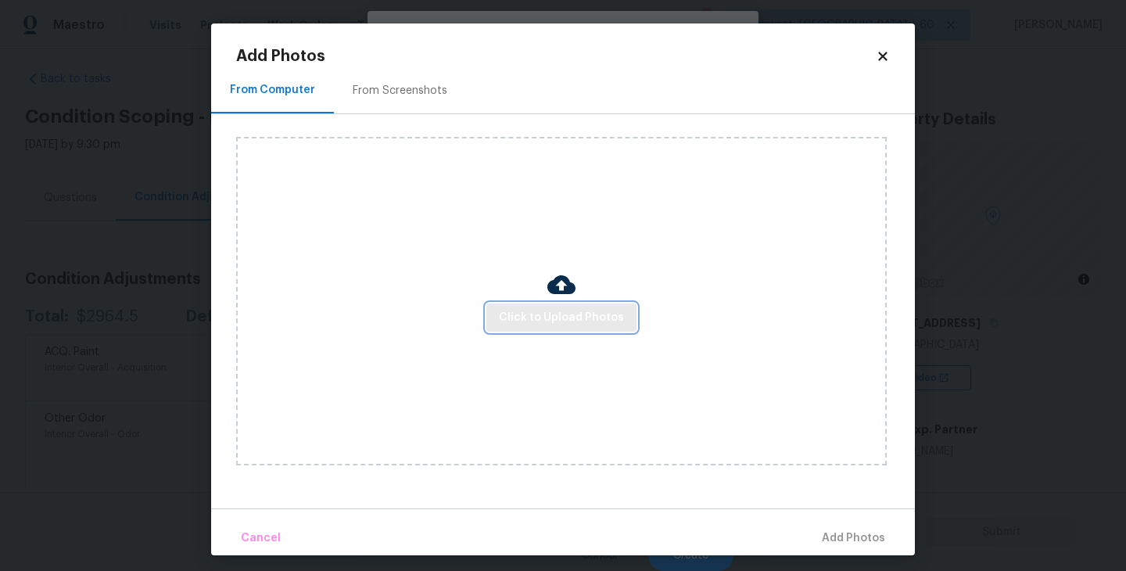
click at [518, 312] on span "Click to Upload Photos" at bounding box center [561, 318] width 125 height 20
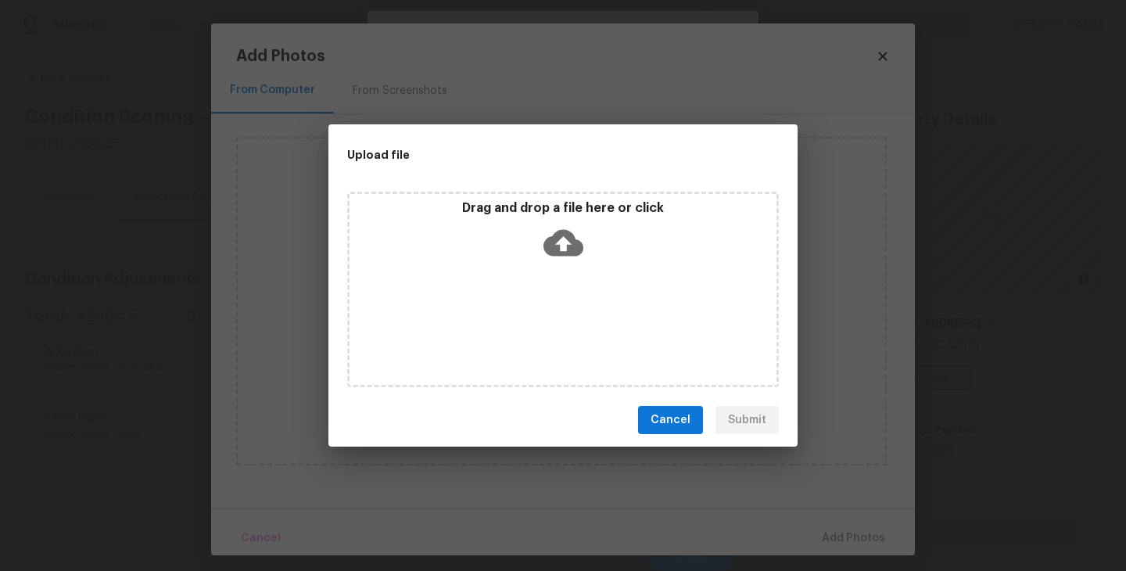
click at [567, 249] on icon at bounding box center [563, 243] width 40 height 27
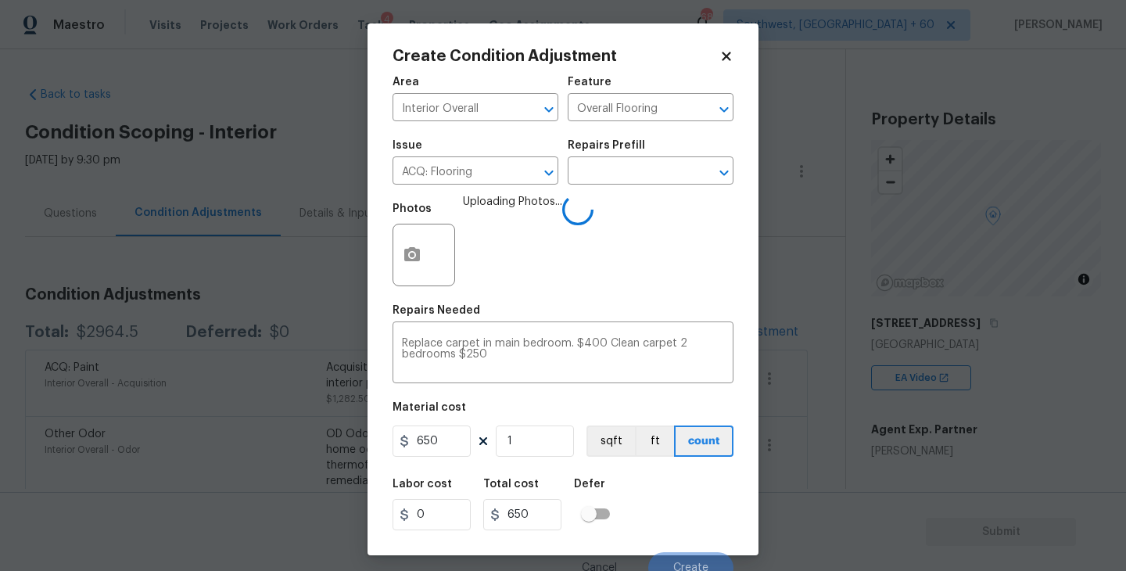
scroll to position [13, 0]
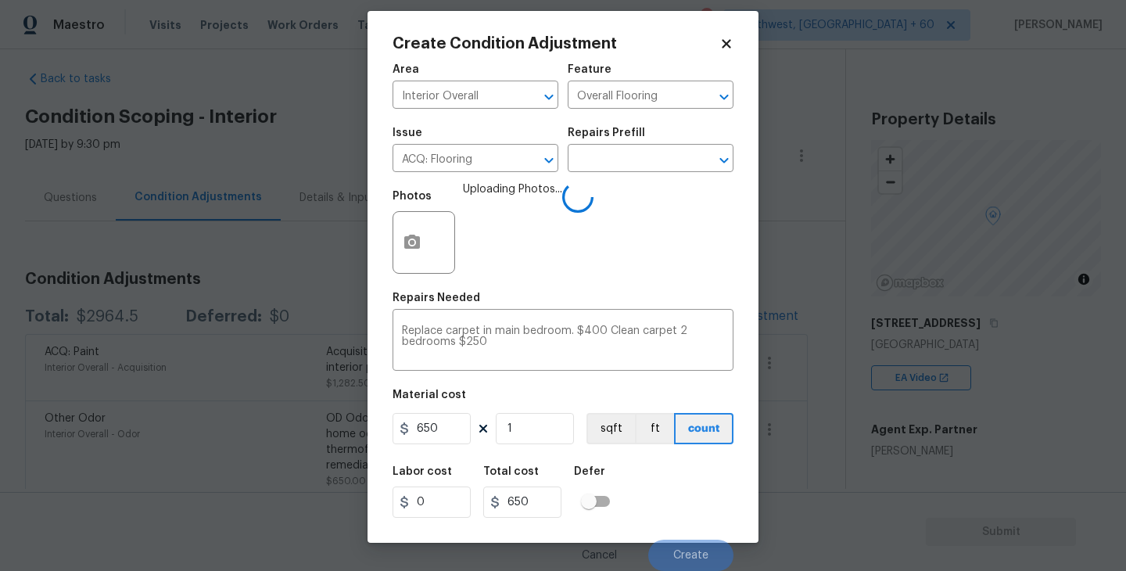
click at [660, 479] on div "Labor cost 0 Total cost 650 Defer" at bounding box center [562, 492] width 341 height 70
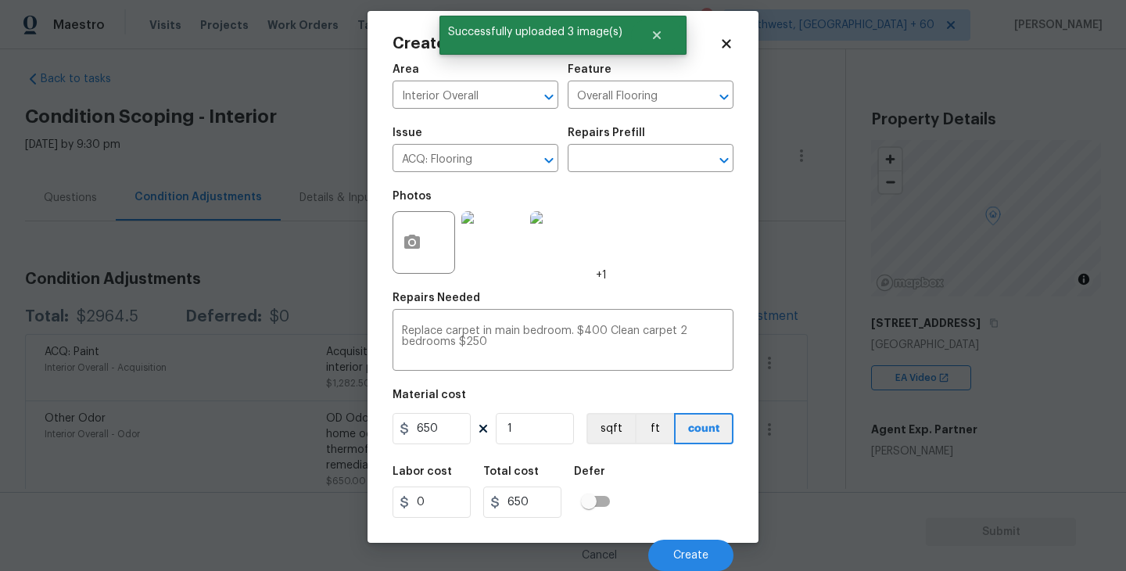
click at [669, 510] on div "Labor cost 0 Total cost 650 Defer" at bounding box center [562, 492] width 341 height 70
click at [677, 554] on span "Create" at bounding box center [690, 556] width 35 height 12
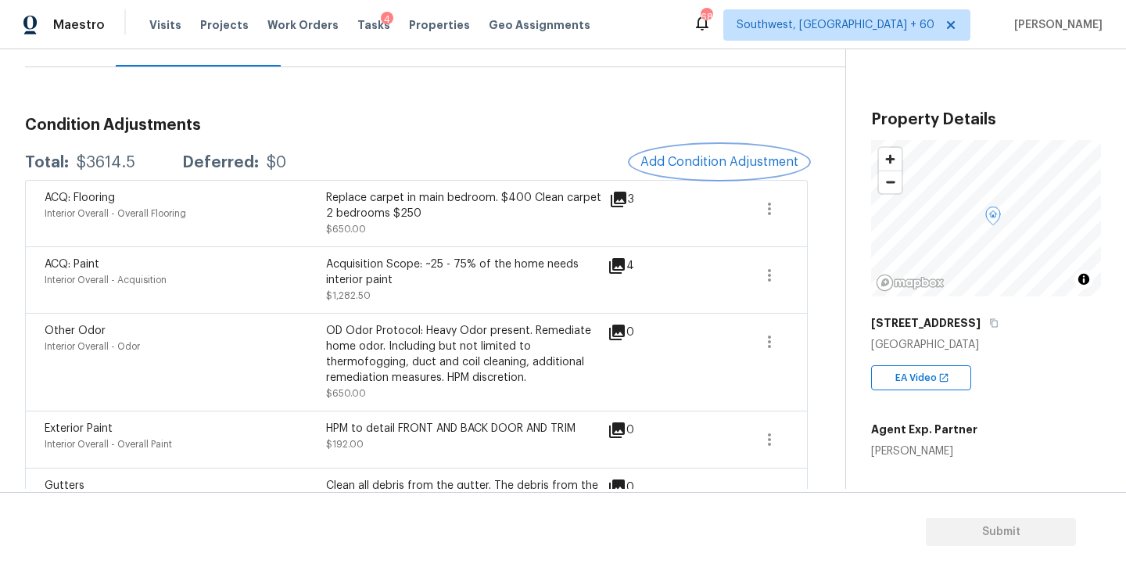
scroll to position [126, 0]
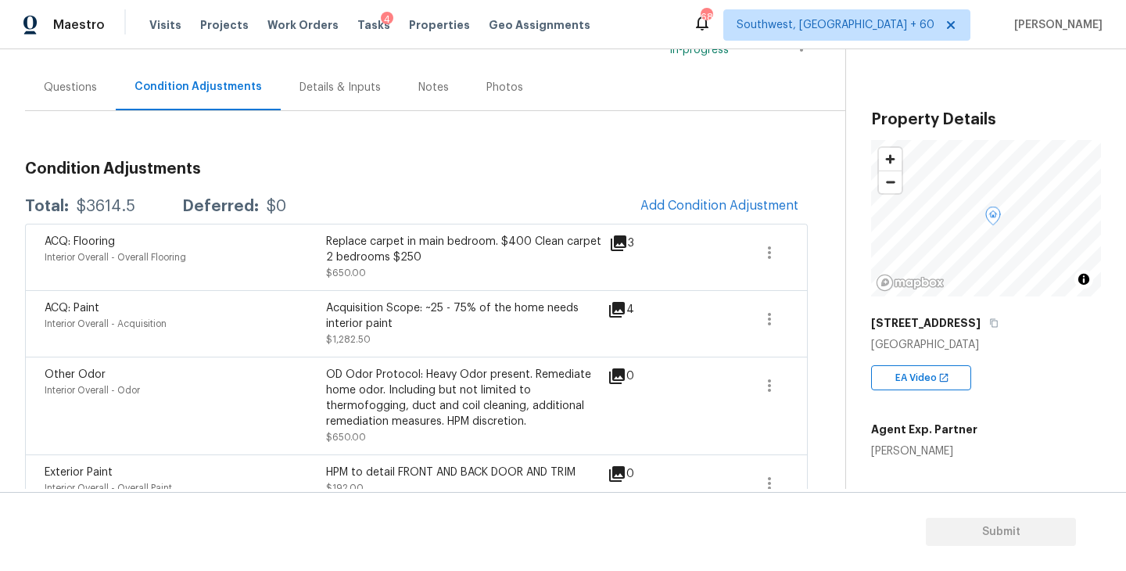
click at [83, 93] on div "Questions" at bounding box center [70, 88] width 53 height 16
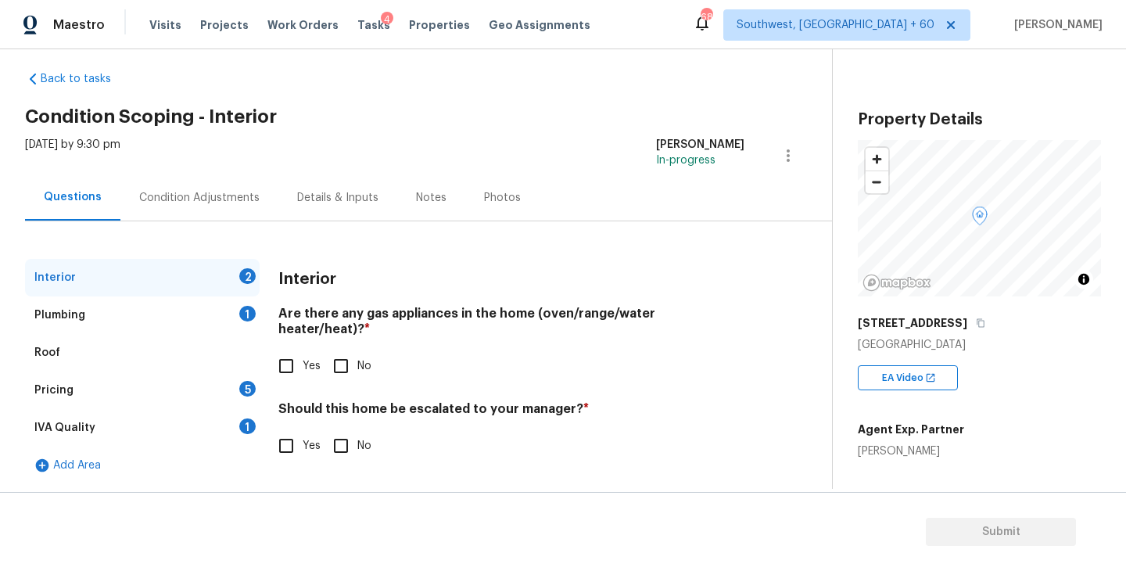
click at [338, 349] on input "No" at bounding box center [340, 365] width 33 height 33
checkbox input "true"
click at [345, 432] on input "No" at bounding box center [340, 447] width 33 height 33
checkbox input "true"
click at [199, 319] on div "Plumbing 1" at bounding box center [142, 315] width 235 height 38
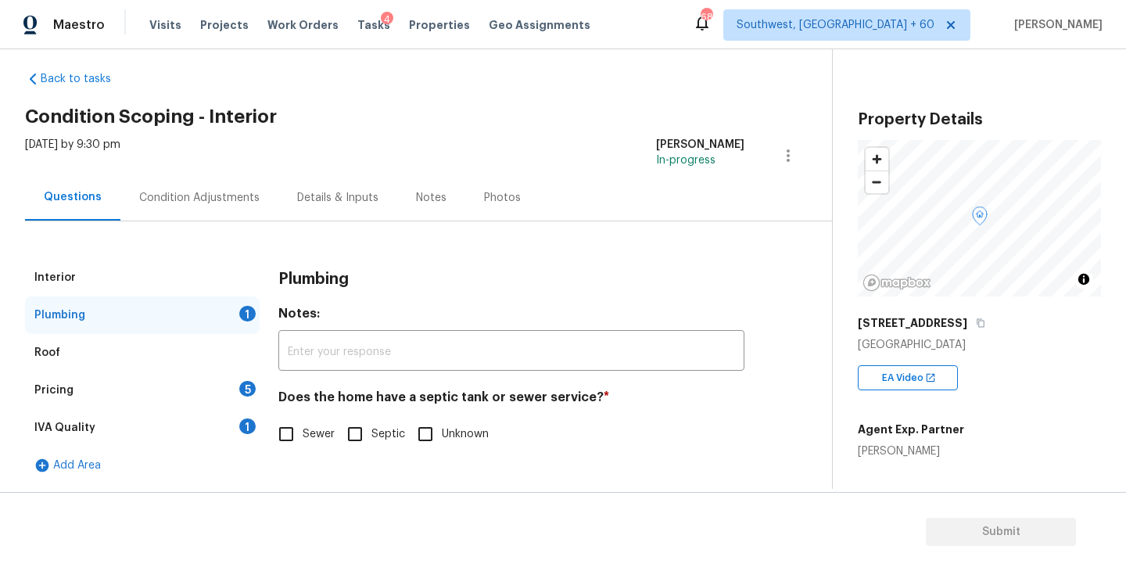
click at [314, 435] on span "Sewer" at bounding box center [319, 434] width 32 height 16
click at [303, 435] on input "Sewer" at bounding box center [286, 433] width 33 height 33
checkbox input "true"
click at [235, 392] on div "Pricing 5" at bounding box center [142, 390] width 235 height 38
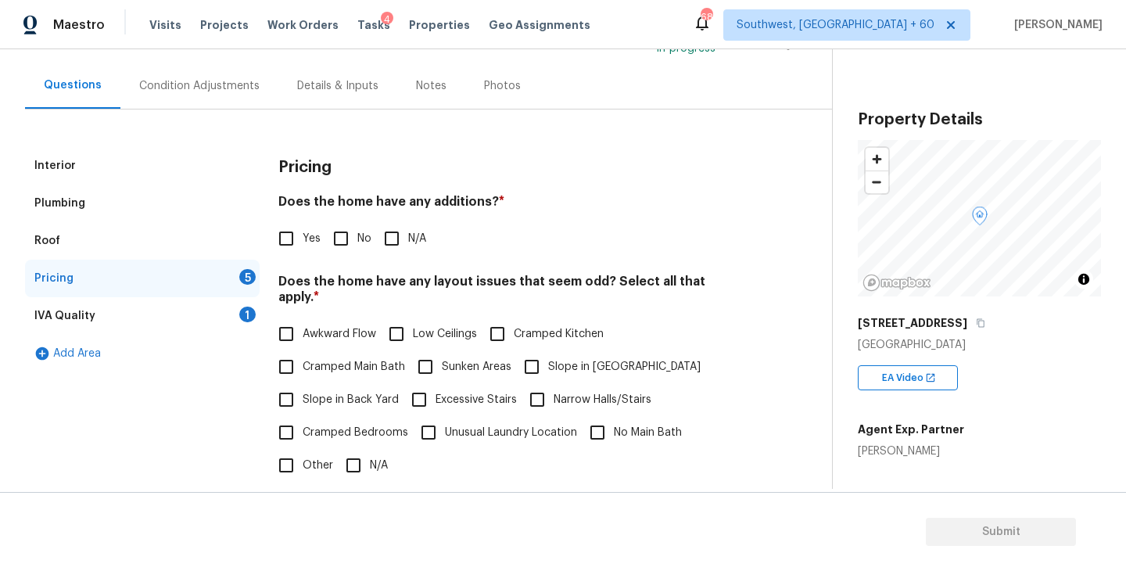
scroll to position [235, 0]
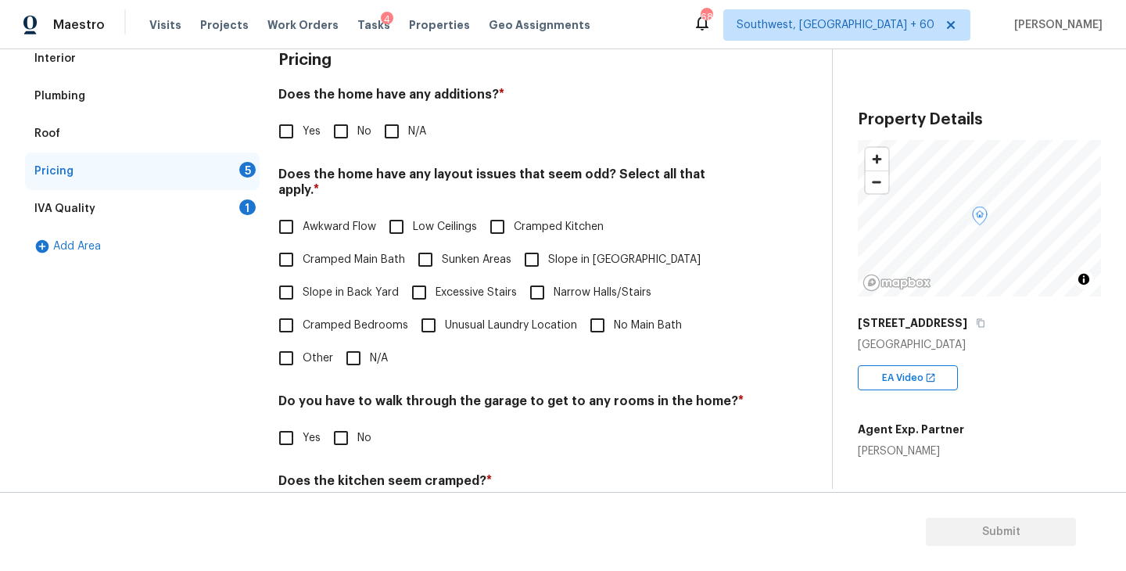
click at [398, 131] on input "N/A" at bounding box center [391, 131] width 33 height 33
checkbox input "true"
click at [367, 317] on span "Cramped Bedrooms" at bounding box center [356, 325] width 106 height 16
click at [303, 310] on input "Cramped Bedrooms" at bounding box center [286, 325] width 33 height 33
checkbox input "true"
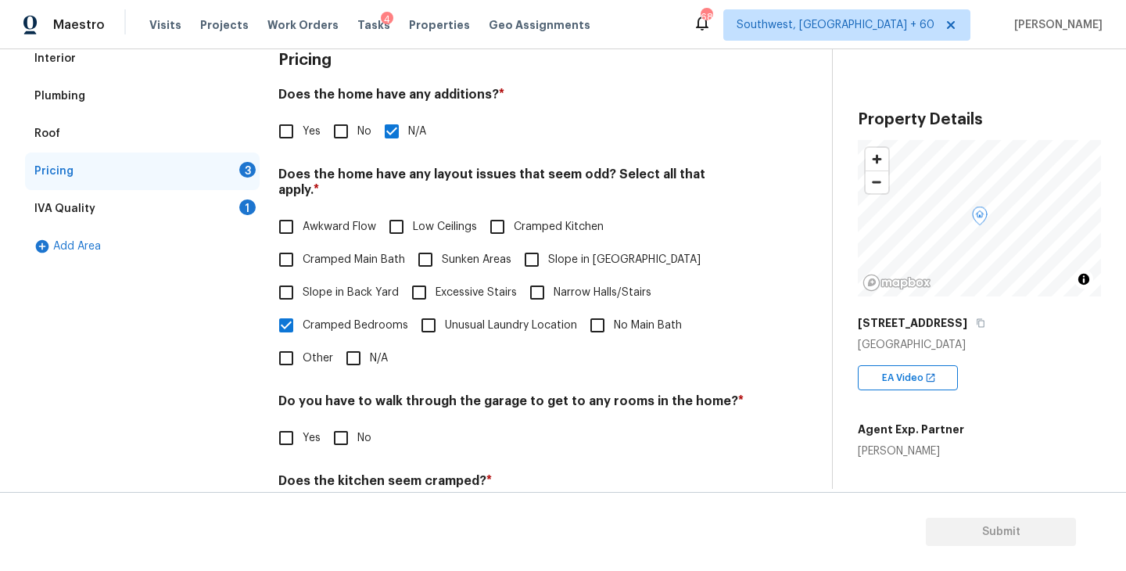
click at [371, 252] on span "Cramped Main Bath" at bounding box center [354, 260] width 102 height 16
click at [303, 243] on input "Cramped Main Bath" at bounding box center [286, 259] width 33 height 33
checkbox input "true"
click at [343, 424] on input "No" at bounding box center [340, 437] width 33 height 33
checkbox input "true"
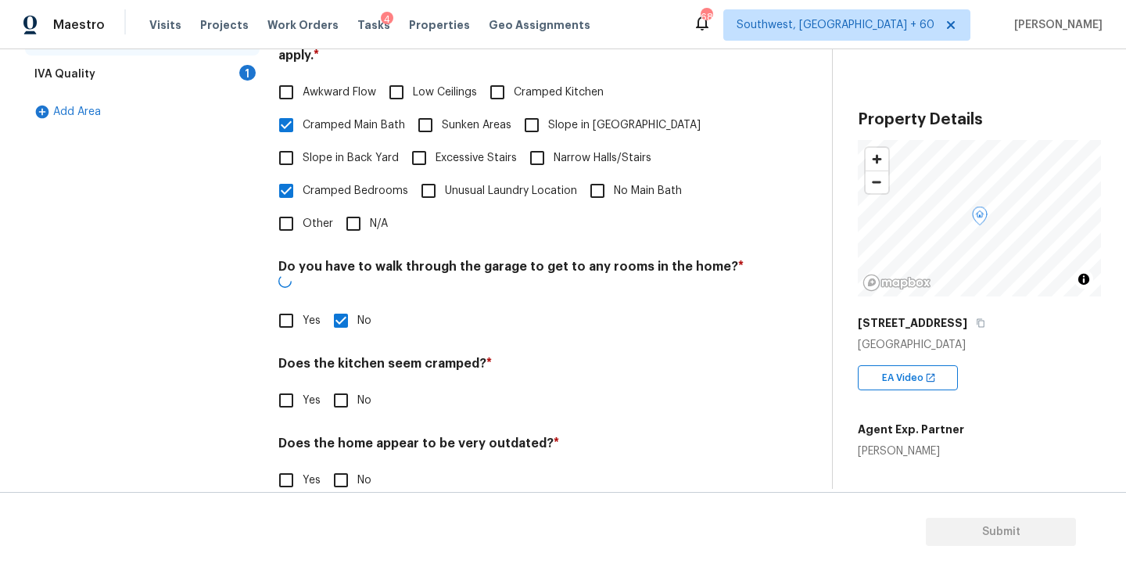
scroll to position [367, 0]
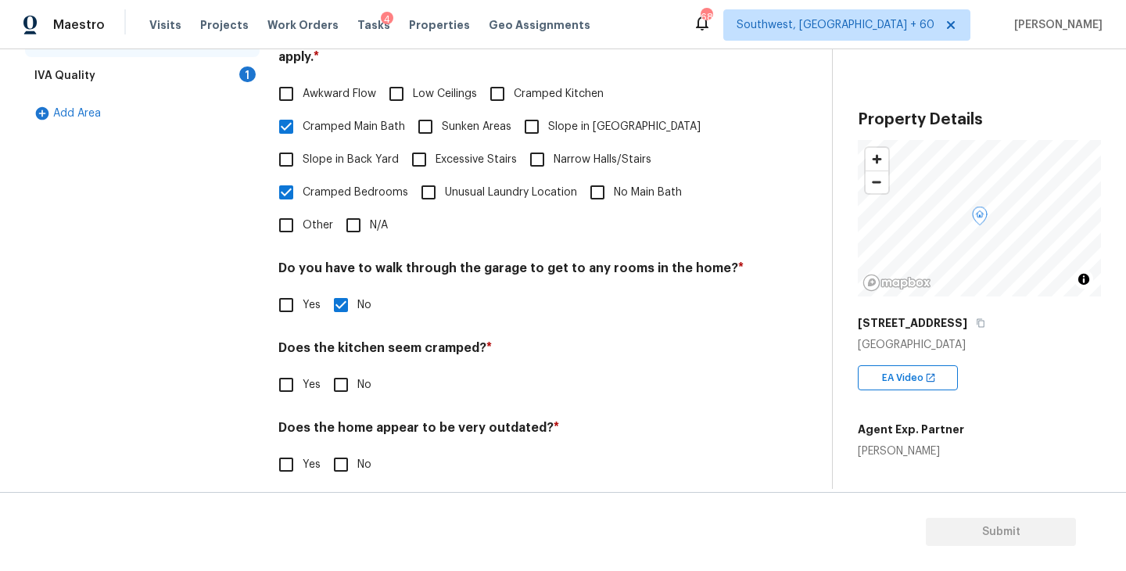
click at [341, 368] on input "No" at bounding box center [340, 384] width 33 height 33
checkbox input "true"
click at [341, 458] on input "No" at bounding box center [340, 466] width 33 height 33
checkbox input "true"
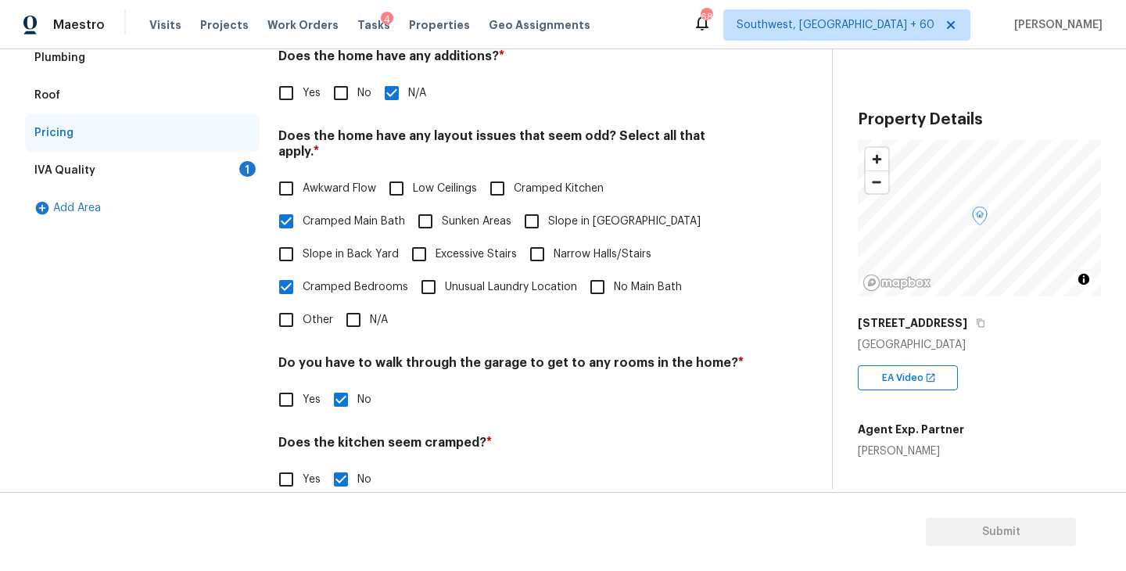
click at [142, 169] on div "IVA Quality 1" at bounding box center [142, 171] width 235 height 38
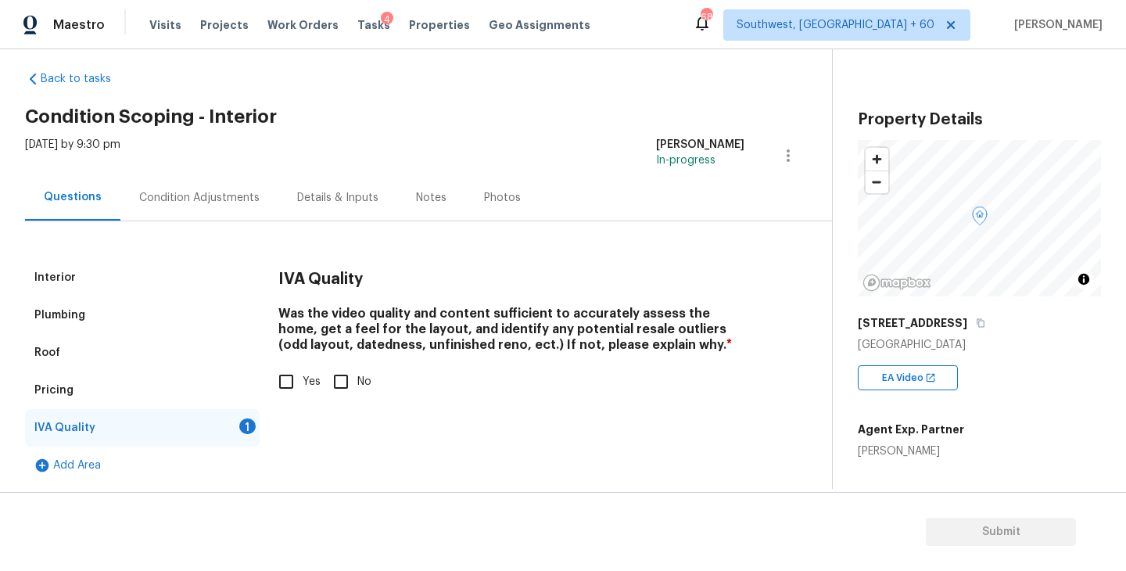
click at [279, 374] on input "Yes" at bounding box center [286, 381] width 33 height 33
checkbox input "true"
click at [194, 201] on div "Condition Adjustments" at bounding box center [199, 198] width 120 height 16
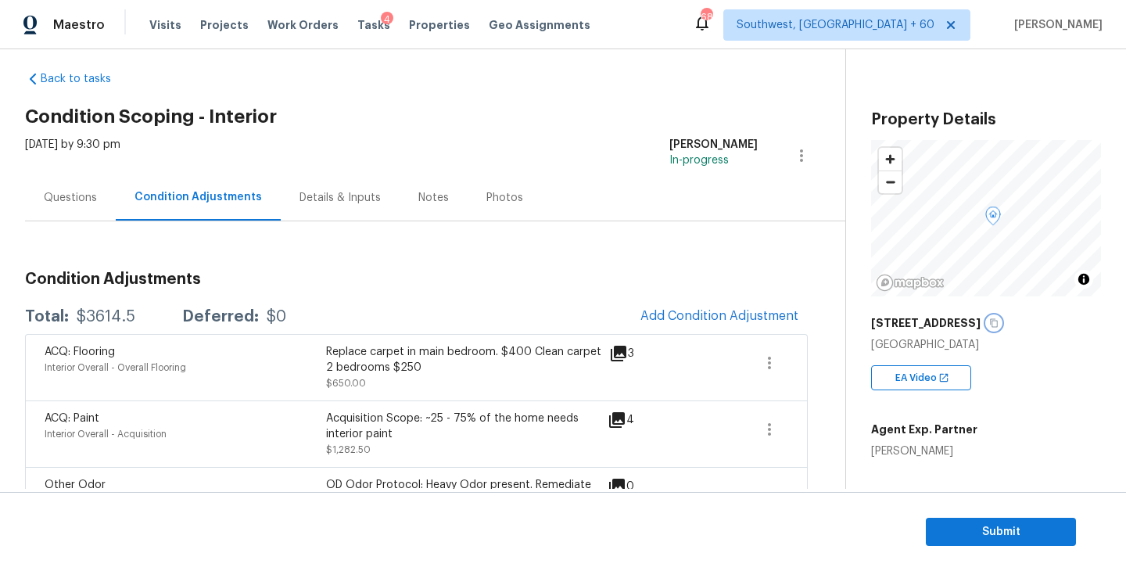
click at [989, 322] on icon "button" at bounding box center [993, 322] width 9 height 9
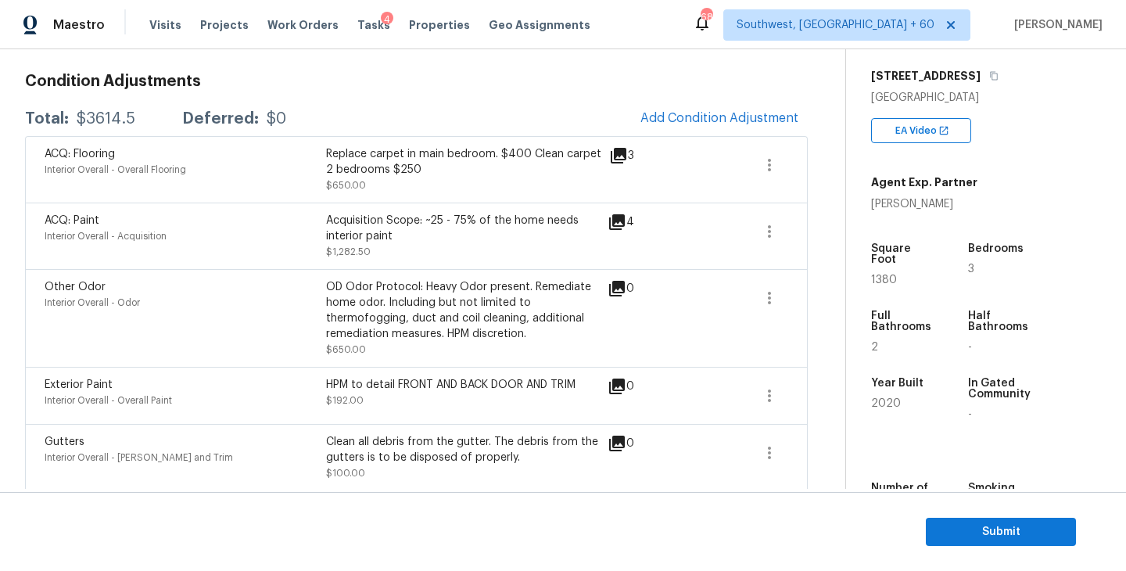
scroll to position [3, 0]
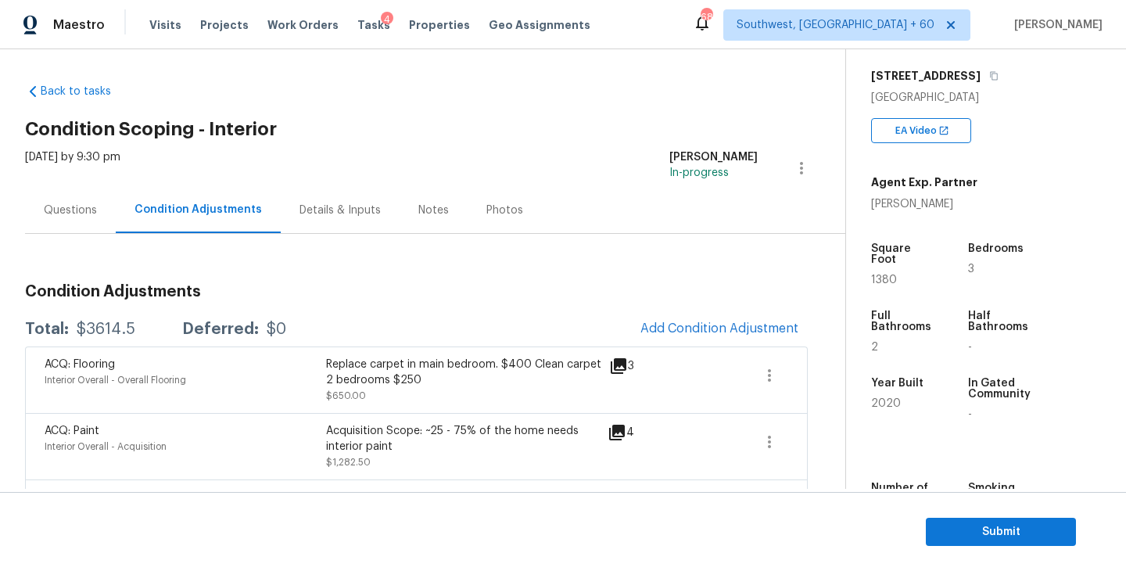
click at [94, 324] on div "$3614.5" at bounding box center [106, 329] width 59 height 16
copy div "$3614.5"
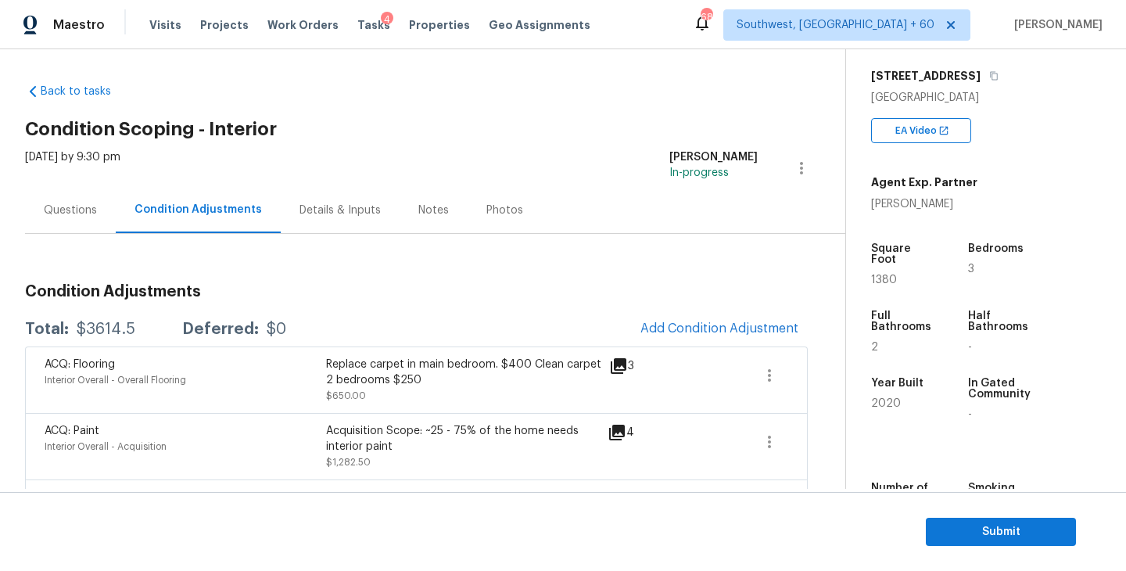
scroll to position [60, 0]
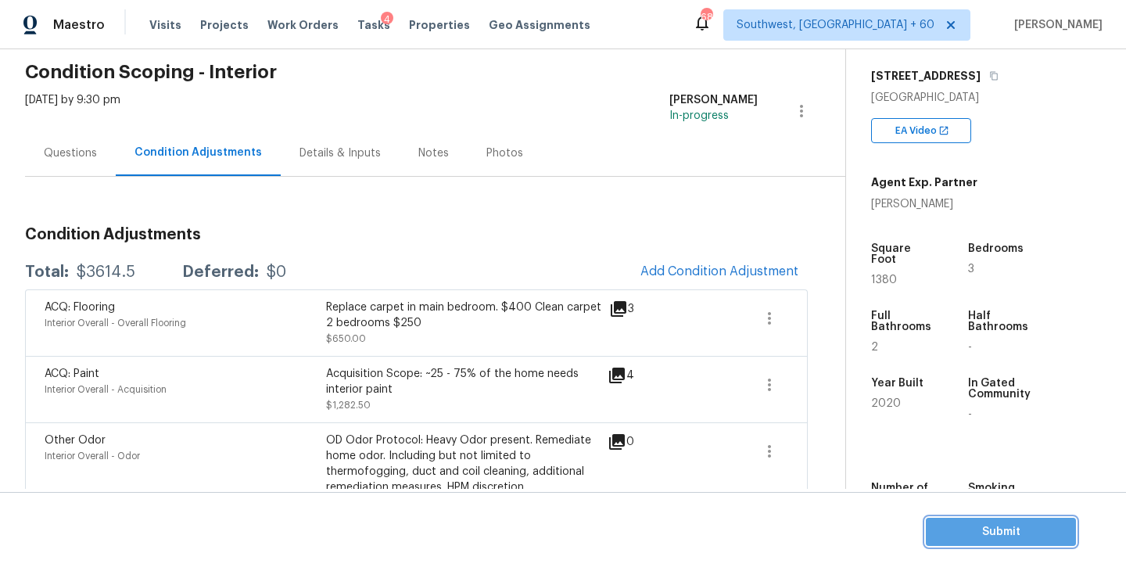
click at [951, 536] on span "Submit" at bounding box center [1000, 532] width 125 height 20
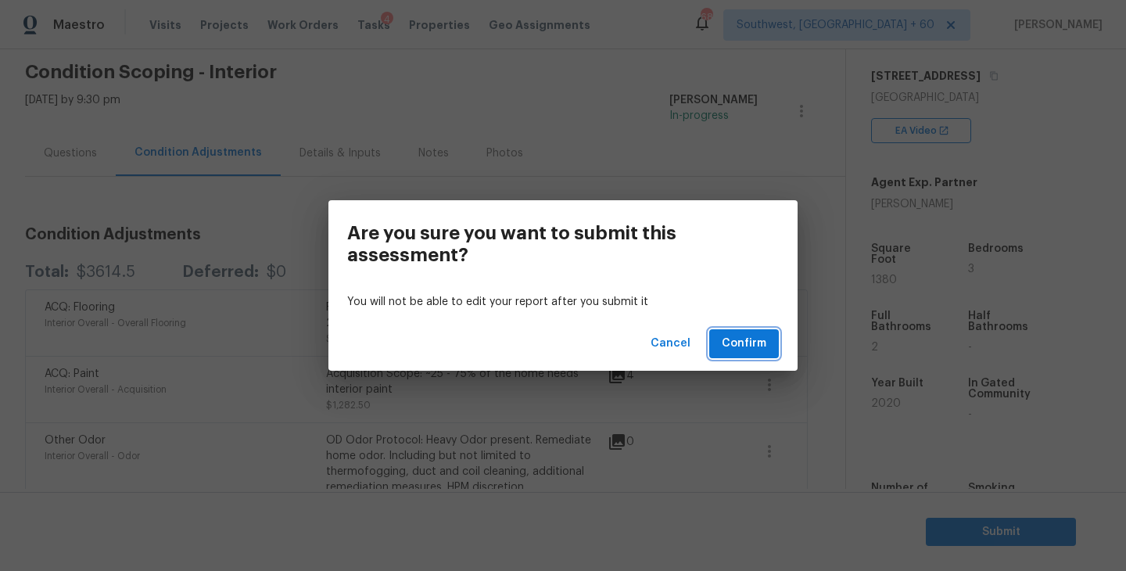
click at [746, 337] on span "Confirm" at bounding box center [744, 344] width 45 height 20
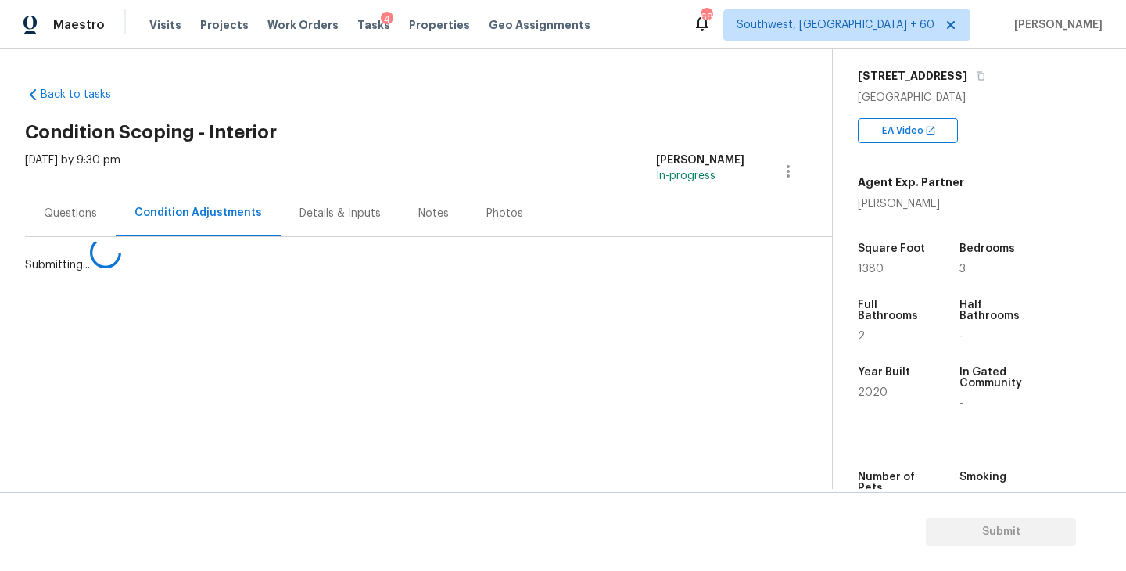
scroll to position [0, 0]
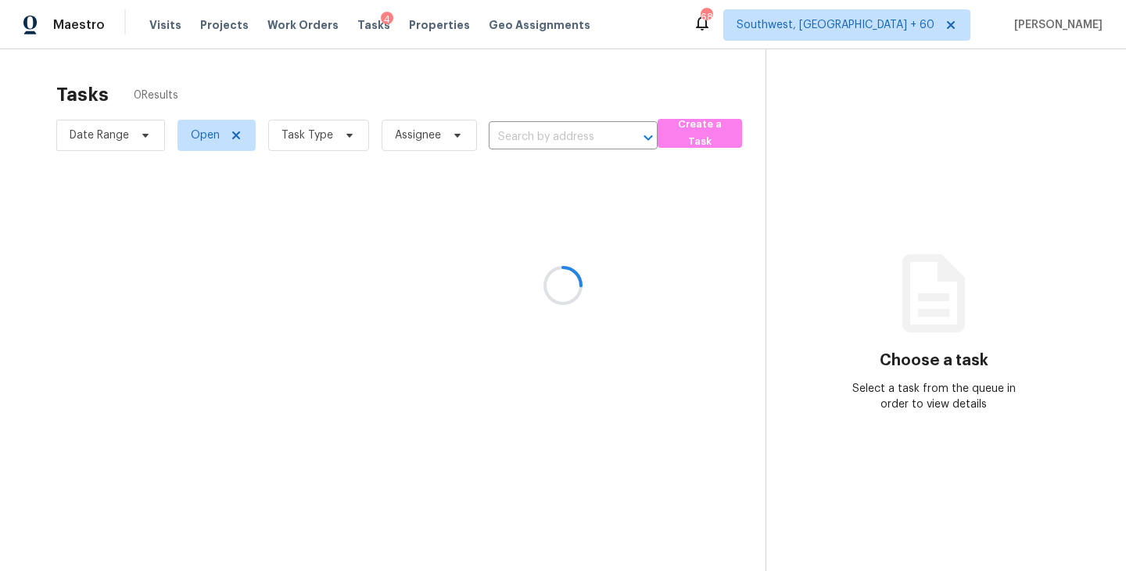
click at [299, 116] on div at bounding box center [563, 285] width 1126 height 571
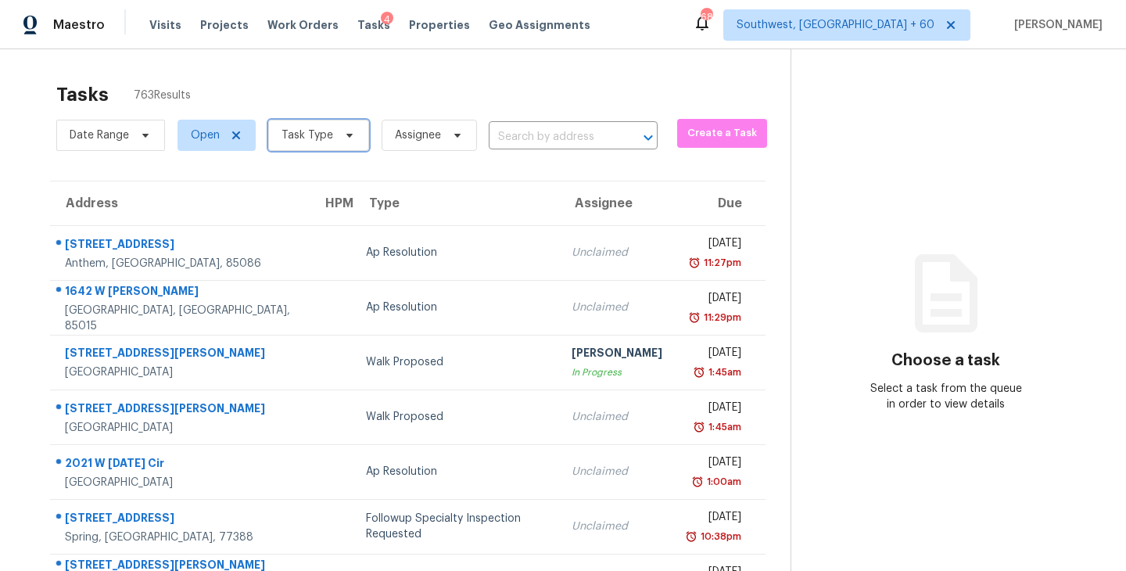
click at [315, 145] on span "Task Type" at bounding box center [318, 135] width 101 height 31
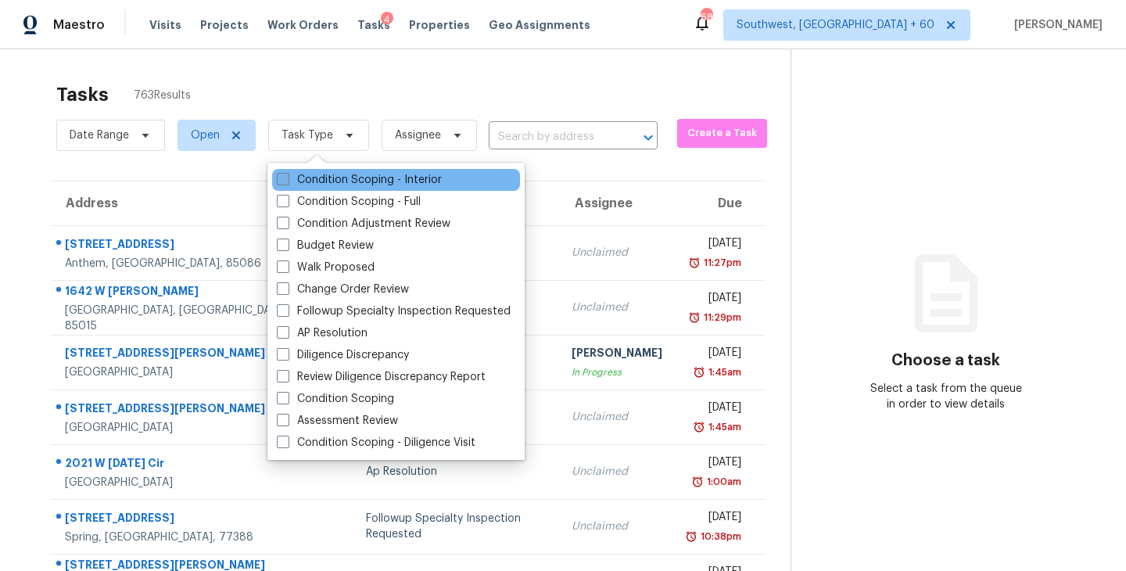
click at [399, 181] on label "Condition Scoping - Interior" at bounding box center [359, 180] width 165 height 16
click at [287, 181] on input "Condition Scoping - Interior" at bounding box center [282, 177] width 10 height 10
checkbox input "true"
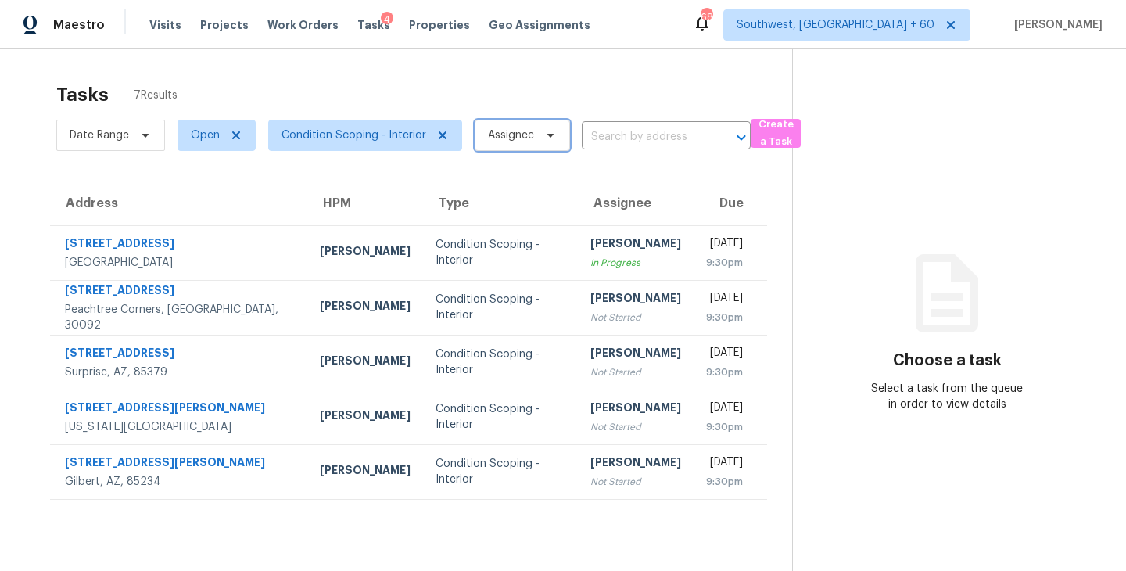
click at [524, 138] on span "Assignee" at bounding box center [511, 135] width 46 height 16
click at [850, 429] on section "Choose a task Select a task from the queue in order to view details" at bounding box center [946, 334] width 309 height 571
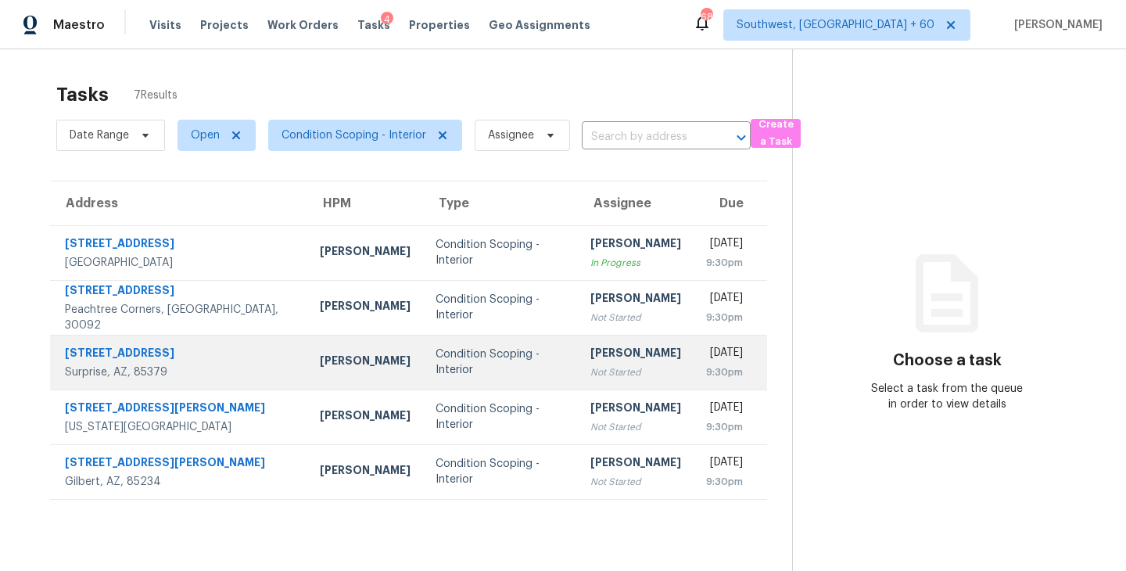
click at [590, 359] on div "[PERSON_NAME]" at bounding box center [635, 355] width 91 height 20
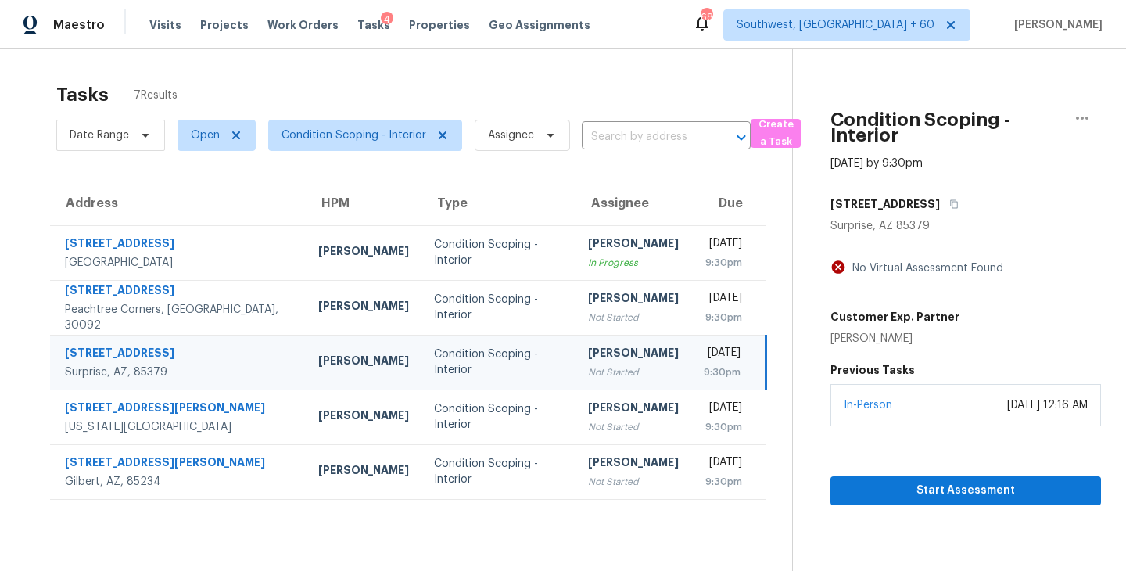
click at [589, 364] on div "[PERSON_NAME]" at bounding box center [633, 355] width 91 height 20
click at [901, 489] on span "Start Assessment" at bounding box center [965, 491] width 245 height 20
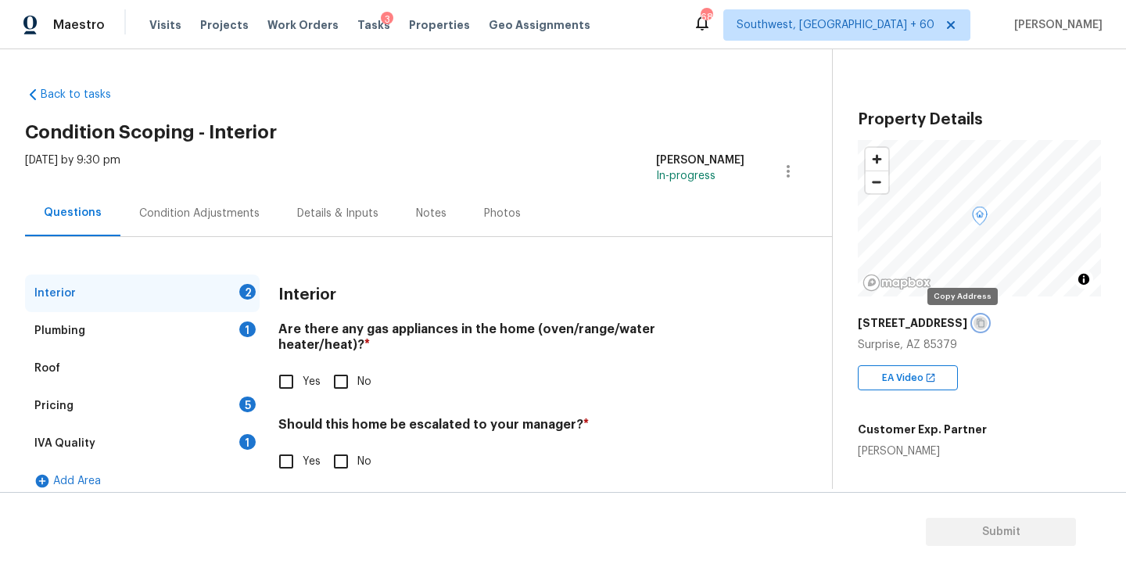
click at [973, 322] on button "button" at bounding box center [980, 323] width 14 height 14
click at [976, 318] on icon "button" at bounding box center [980, 322] width 9 height 9
click at [182, 216] on div "Condition Adjustments" at bounding box center [199, 214] width 120 height 16
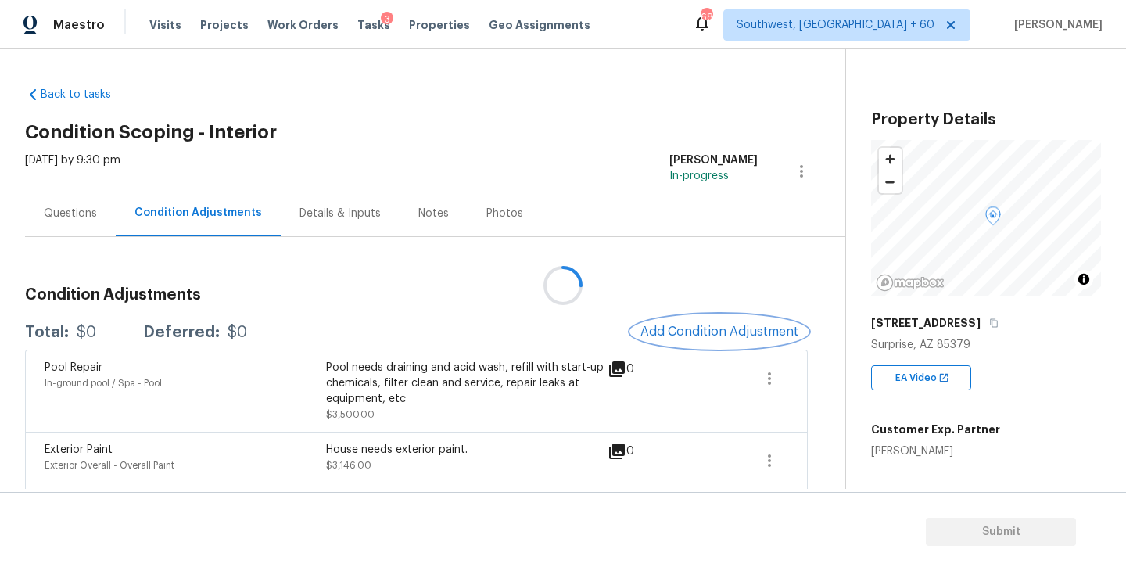
click at [716, 330] on span "Add Condition Adjustment" at bounding box center [719, 331] width 158 height 14
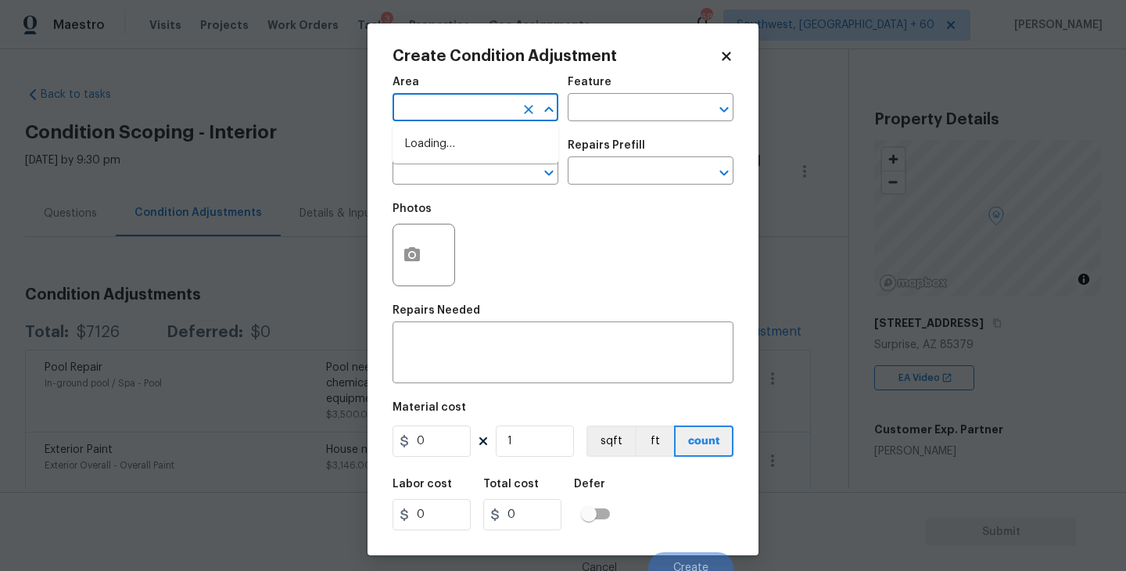
click at [481, 113] on input "text" at bounding box center [453, 109] width 122 height 24
click at [480, 170] on li "Interior Overall" at bounding box center [475, 170] width 166 height 26
type input "Interior Overall"
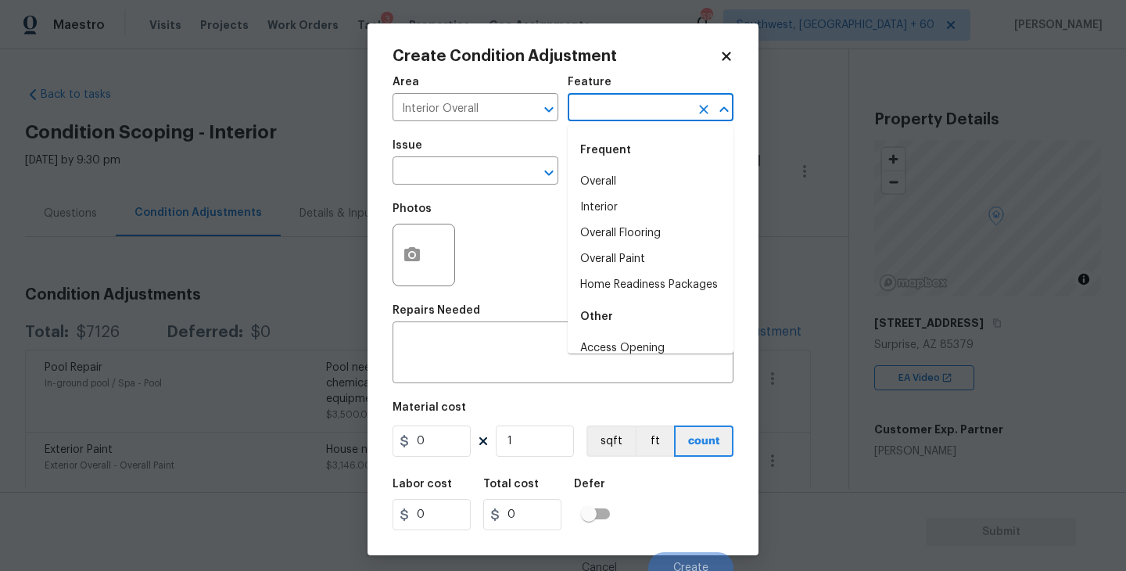
click at [632, 109] on input "text" at bounding box center [629, 109] width 122 height 24
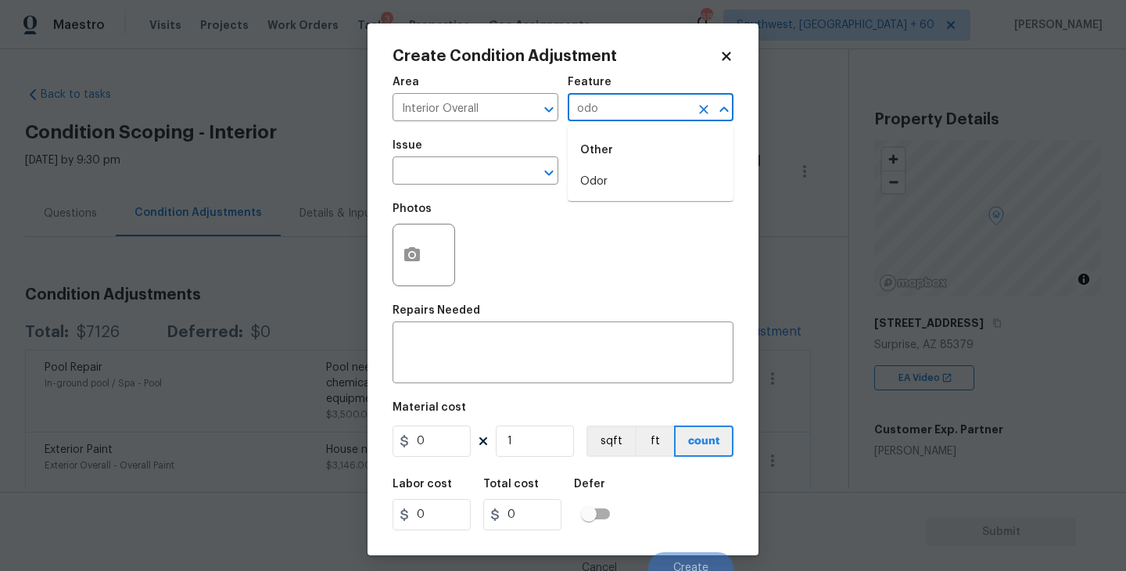
click at [619, 182] on li "Odor" at bounding box center [651, 182] width 166 height 26
type input "Odor"
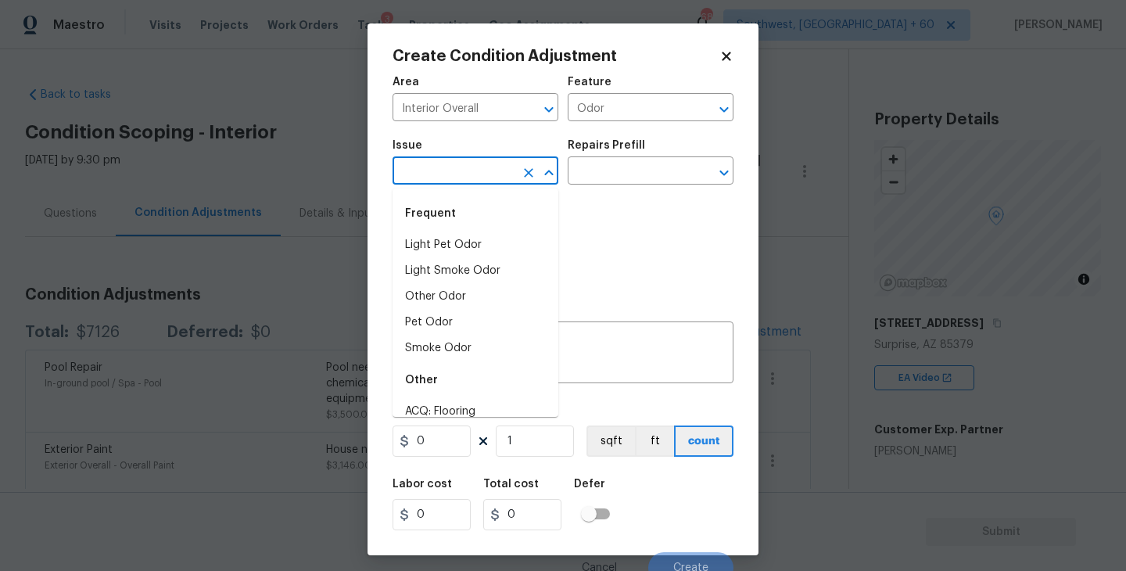
click at [490, 181] on input "text" at bounding box center [453, 172] width 122 height 24
click at [452, 345] on li "Smoke Odor" at bounding box center [475, 348] width 166 height 26
type input "Smoke Odor"
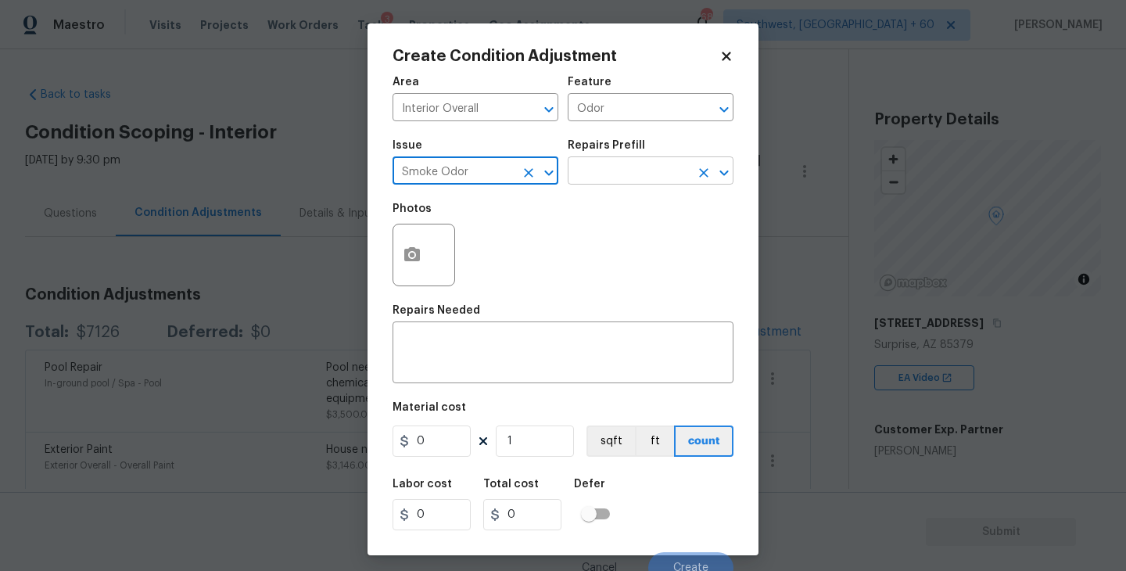
click at [649, 171] on input "text" at bounding box center [629, 172] width 122 height 24
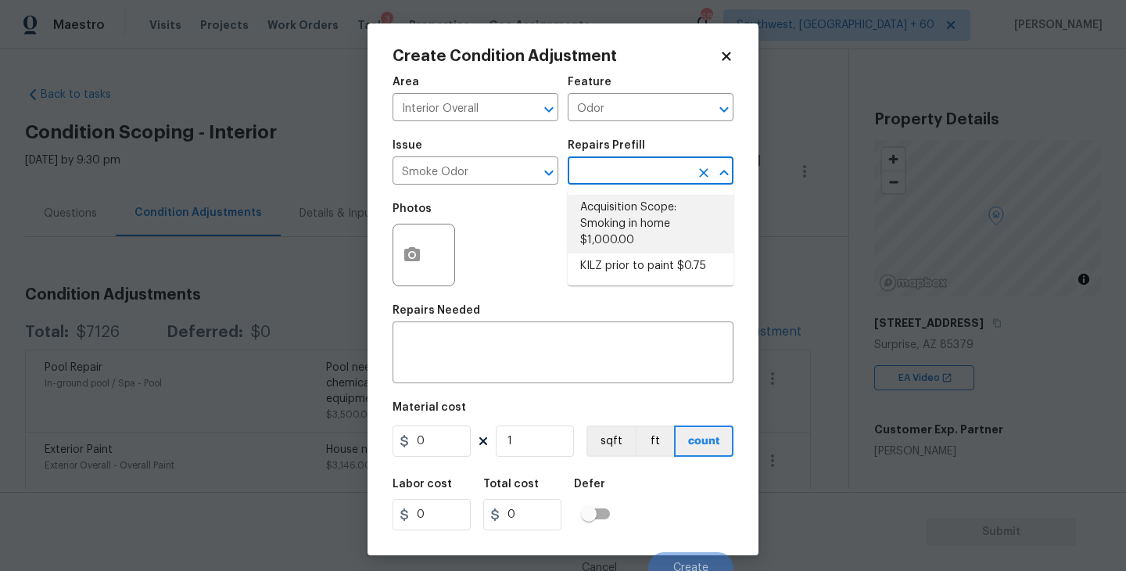
click at [641, 201] on li "Acquisition Scope: Smoking in home $1,000.00" at bounding box center [651, 224] width 166 height 59
type textarea "Acquisition Scope: Smoking in home"
type input "1000"
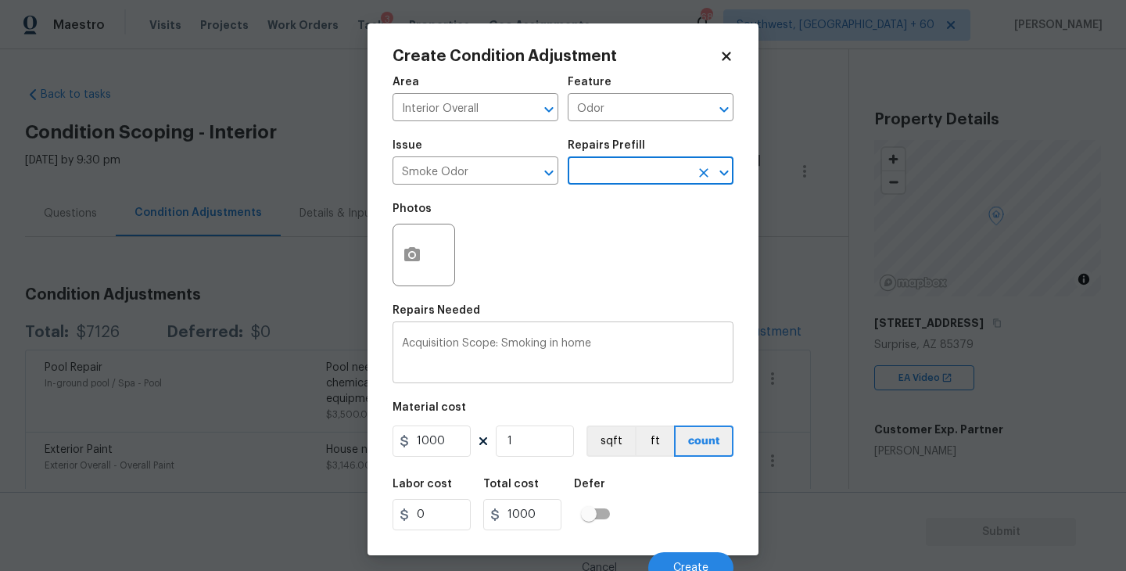
scroll to position [13, 0]
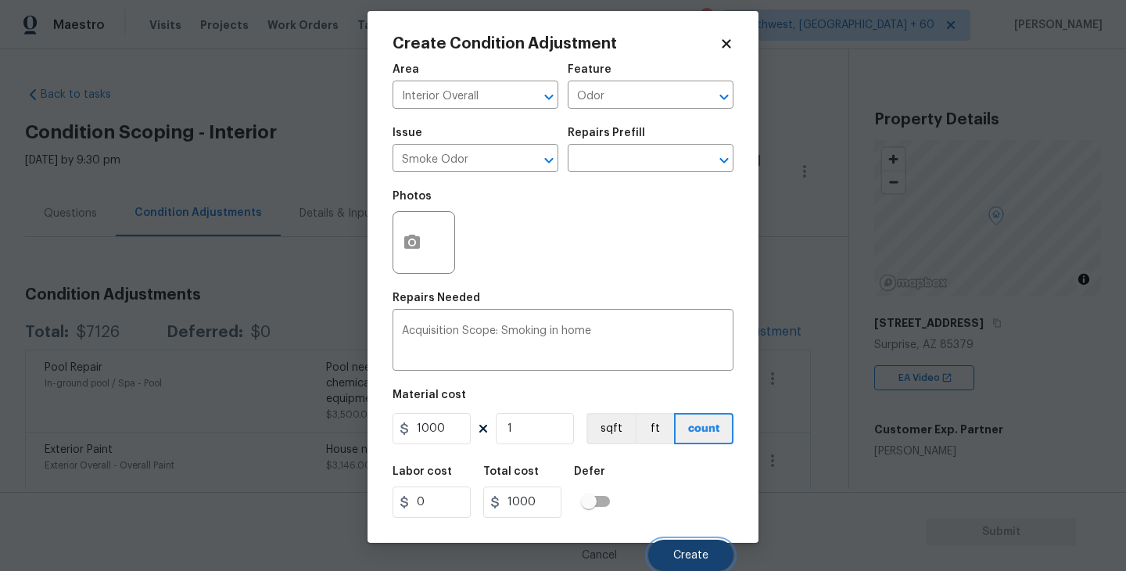
click at [682, 550] on span "Create" at bounding box center [690, 556] width 35 height 12
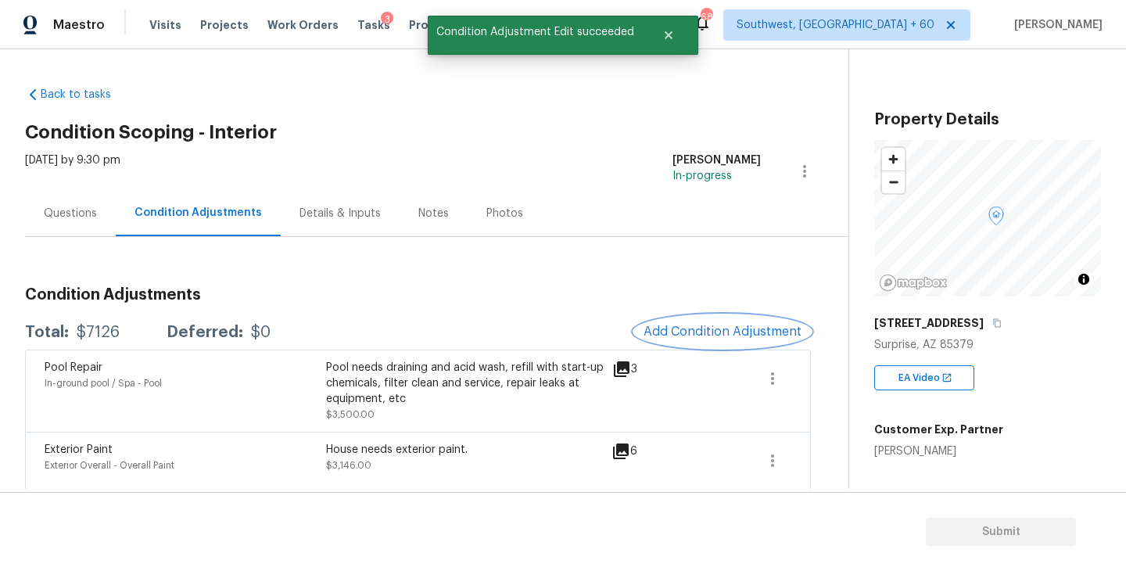
scroll to position [0, 0]
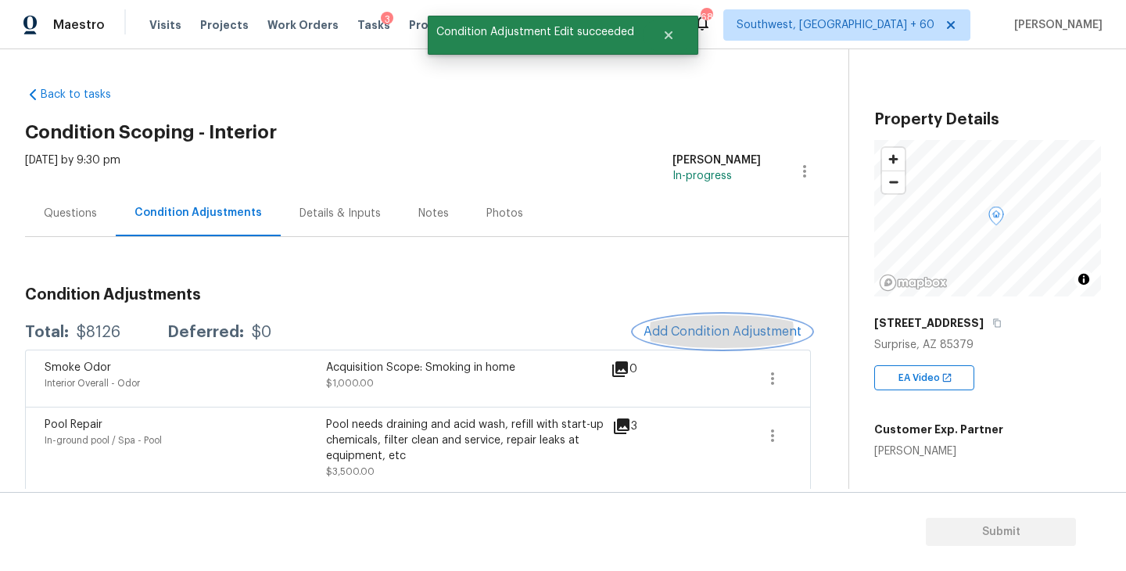
click at [693, 331] on span "Add Condition Adjustment" at bounding box center [722, 331] width 158 height 14
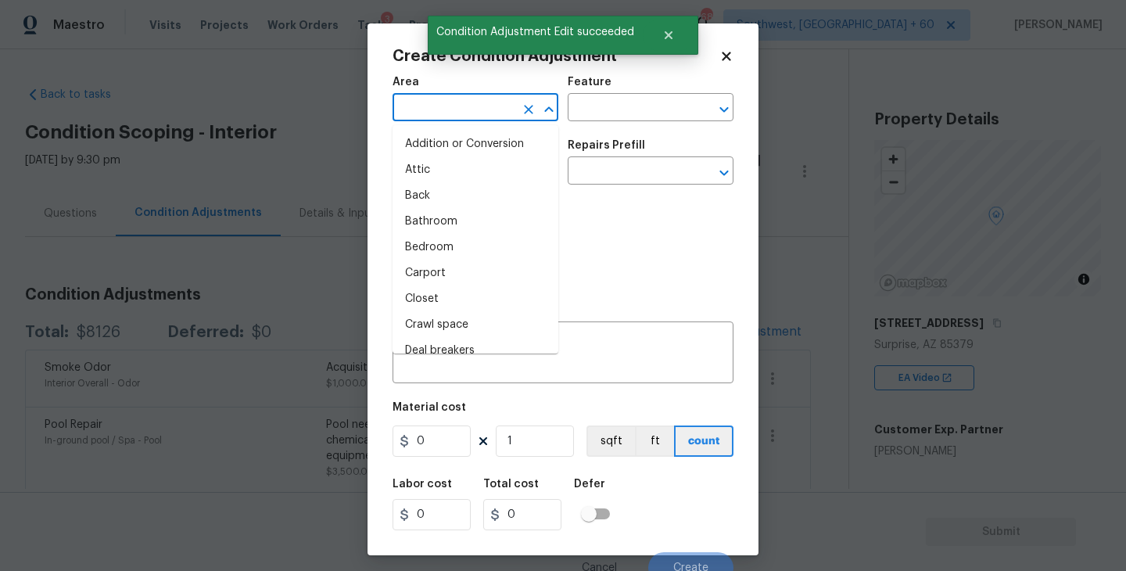
click at [414, 106] on input "text" at bounding box center [453, 109] width 122 height 24
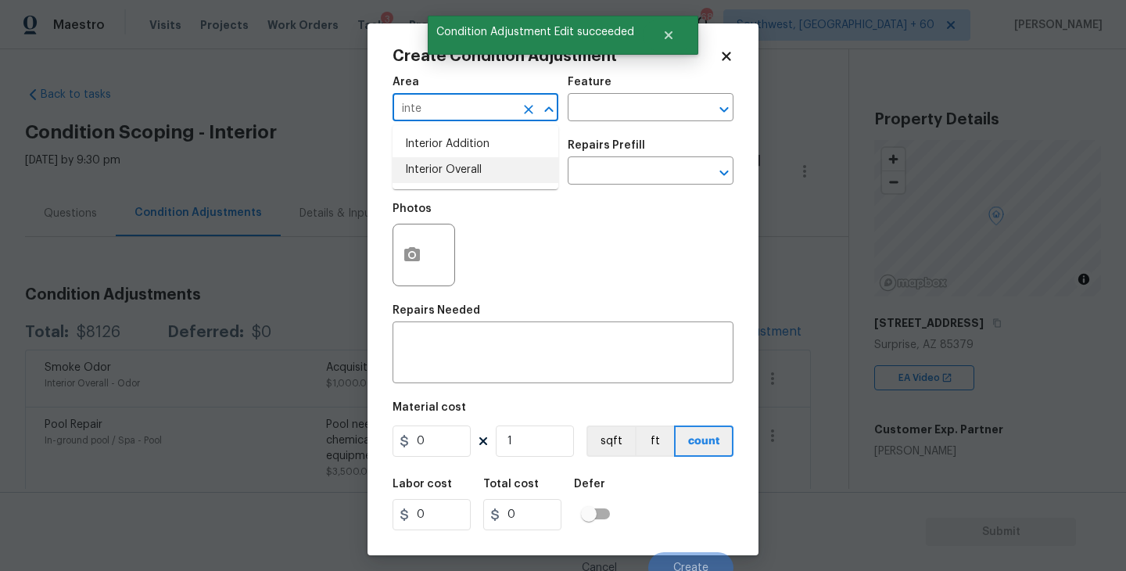
click at [423, 173] on li "Interior Overall" at bounding box center [475, 170] width 166 height 26
type input "Interior Overall"
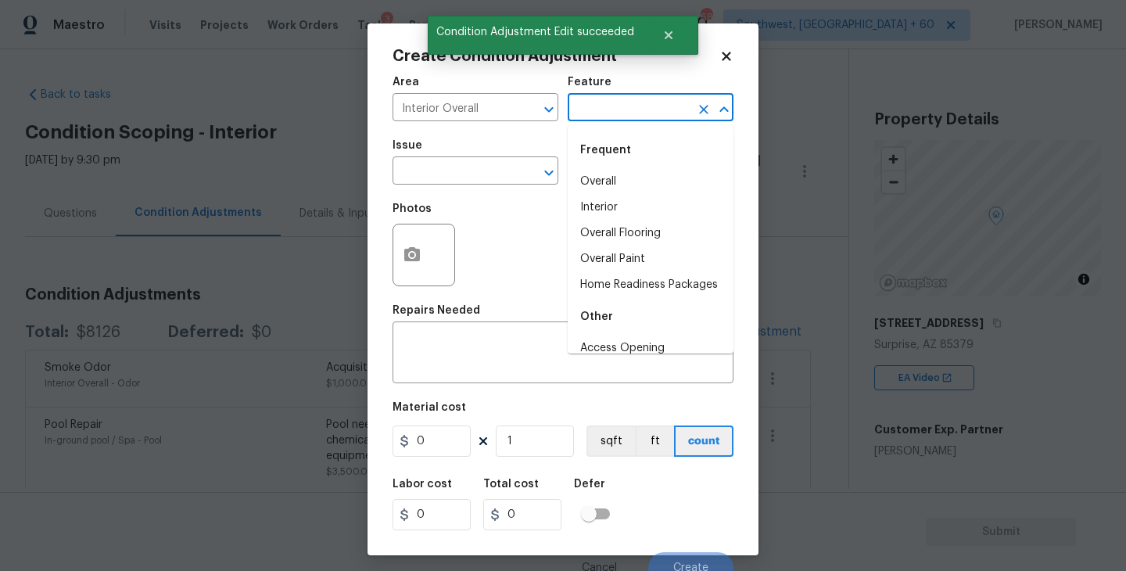
click at [622, 103] on input "text" at bounding box center [629, 109] width 122 height 24
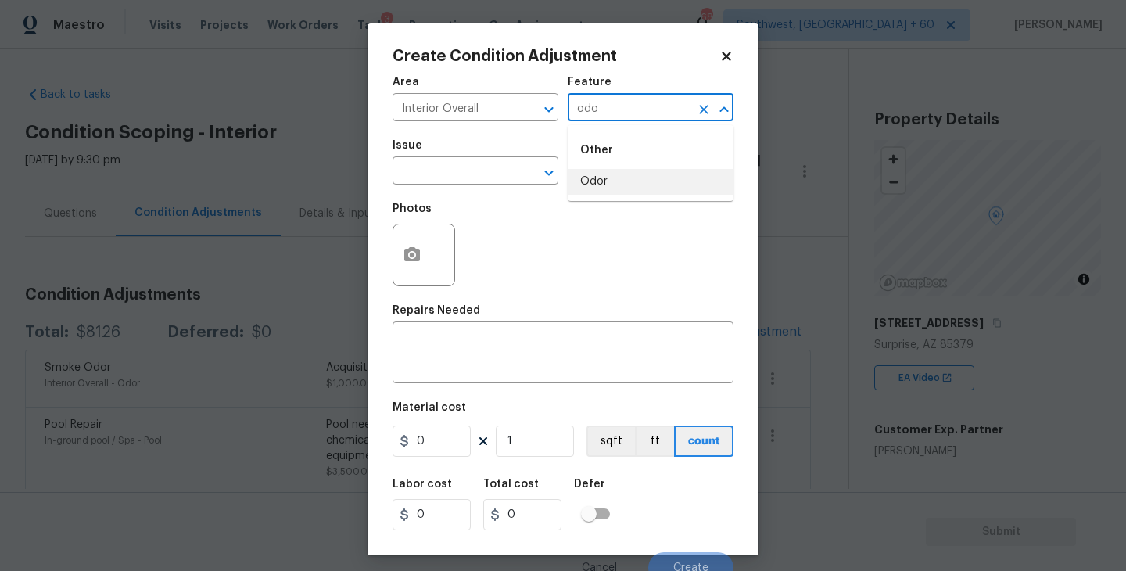
click at [611, 171] on li "Odor" at bounding box center [651, 182] width 166 height 26
type input "Odor"
click at [505, 174] on input "text" at bounding box center [453, 172] width 122 height 24
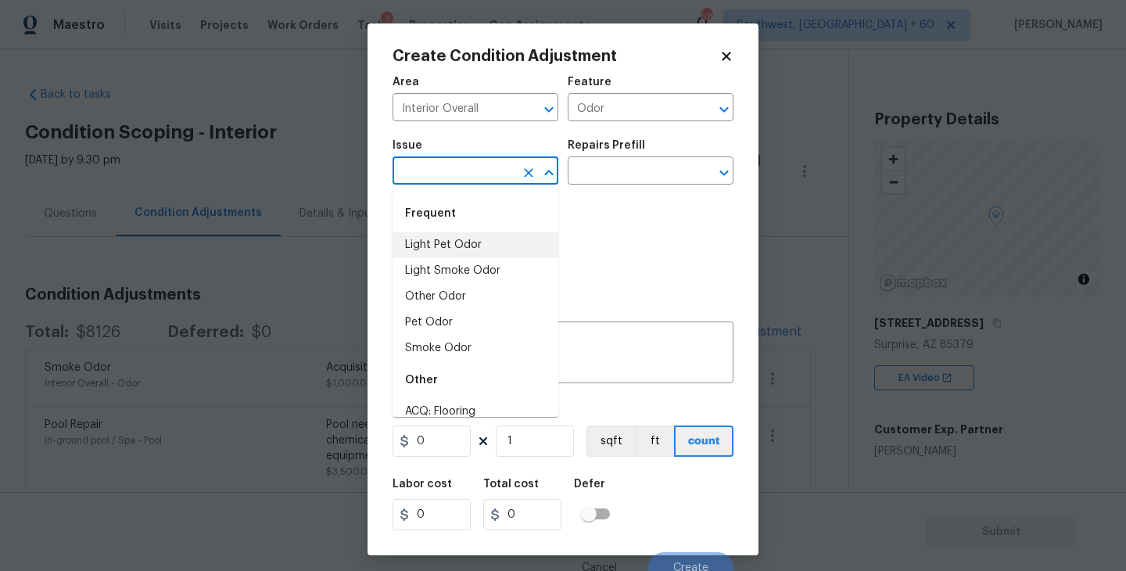
click at [483, 235] on li "Light Pet Odor" at bounding box center [475, 245] width 166 height 26
type input "Light Pet Odor"
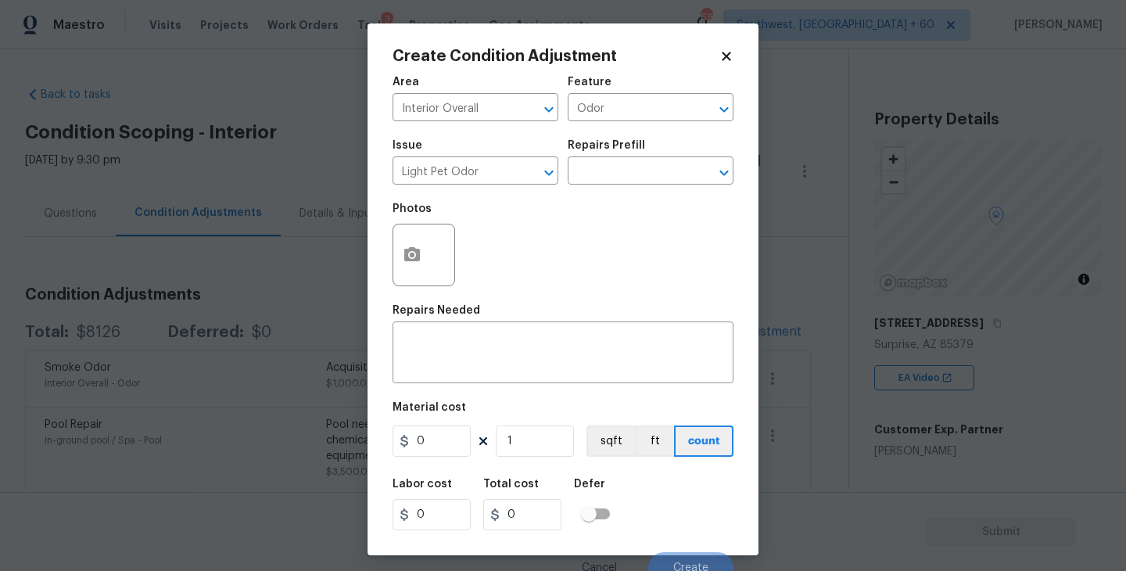
click at [597, 188] on div "Issue Light Pet Odor ​ Repairs Prefill ​" at bounding box center [562, 162] width 341 height 63
click at [627, 180] on input "text" at bounding box center [629, 172] width 122 height 24
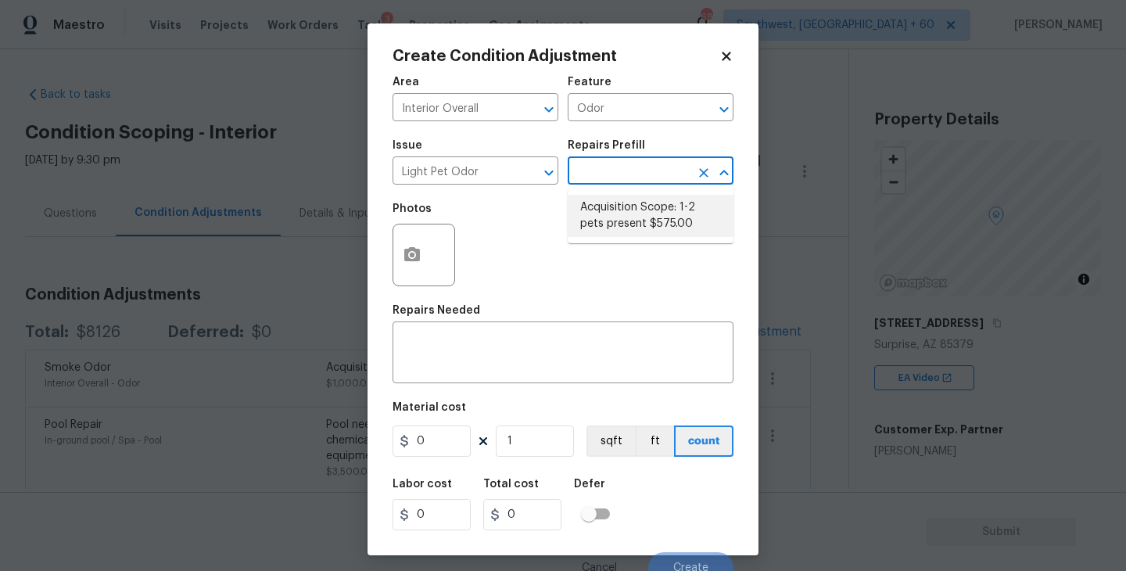
click at [627, 235] on li "Acquisition Scope: 1-2 pets present $575.00" at bounding box center [651, 216] width 166 height 42
type textarea "Acquisition Scope: 1-2 pets present"
type input "575"
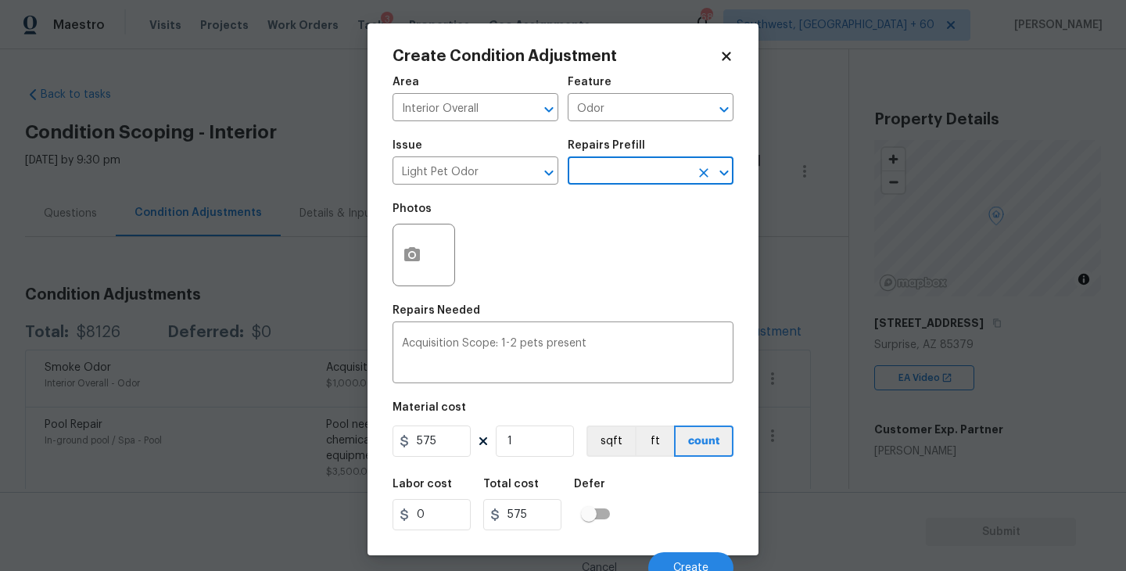
scroll to position [13, 0]
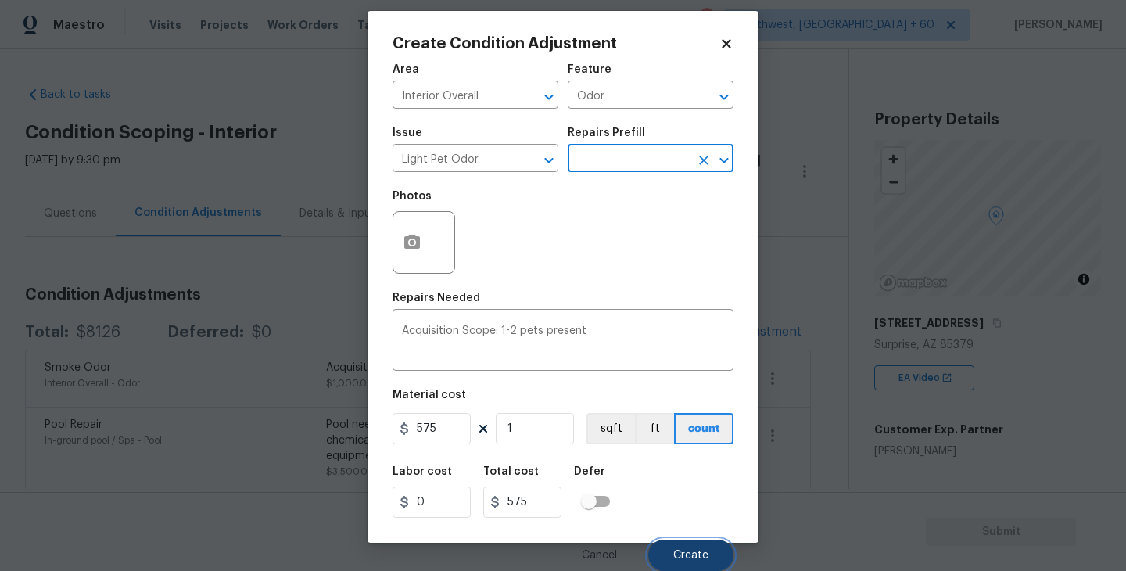
click at [686, 559] on span "Create" at bounding box center [690, 556] width 35 height 12
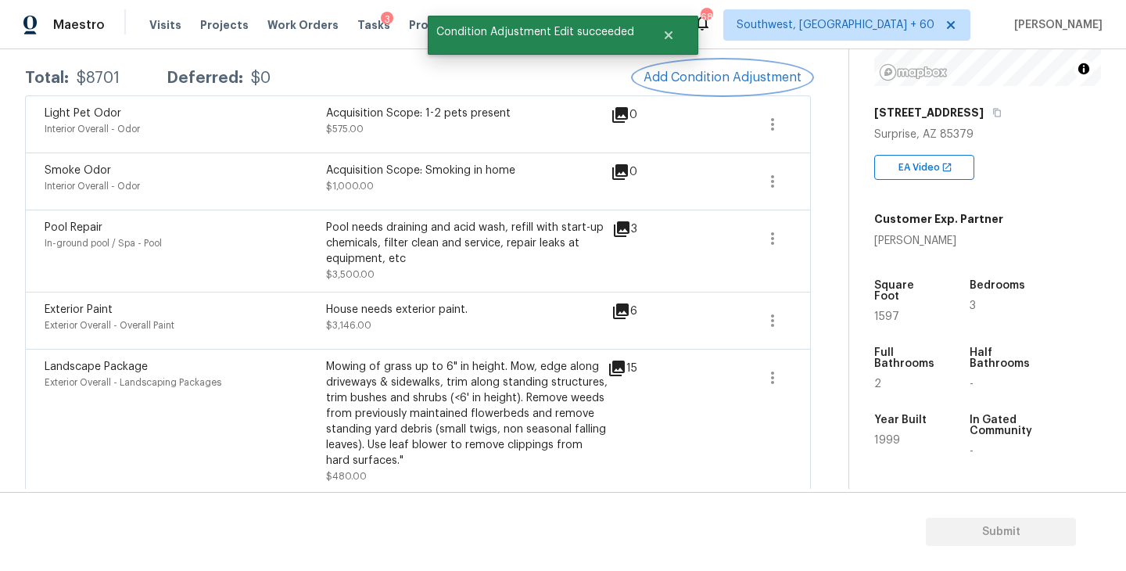
scroll to position [83, 0]
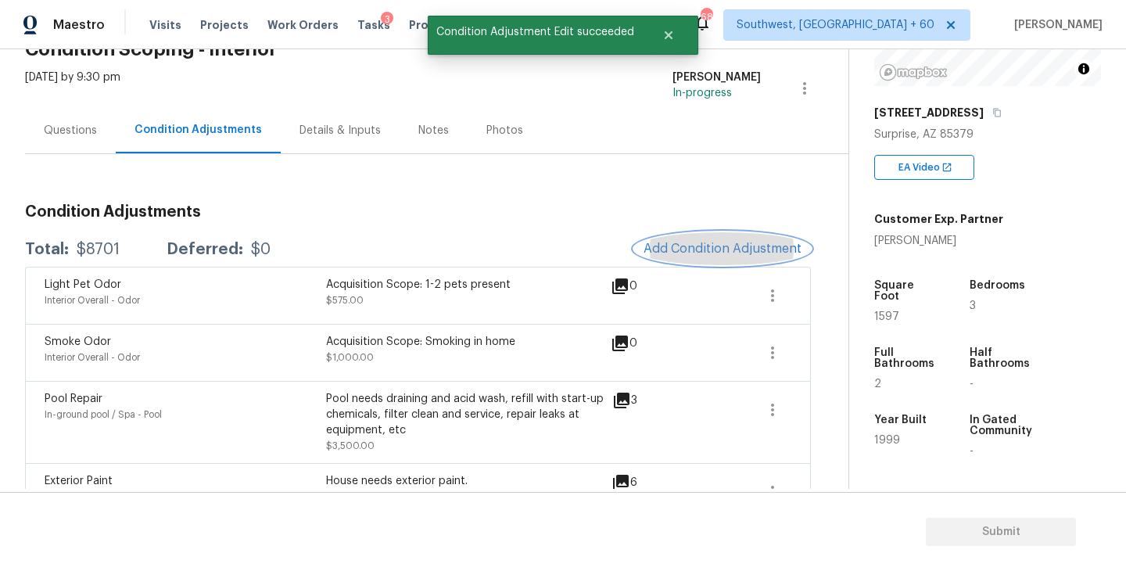
click at [717, 253] on span "Add Condition Adjustment" at bounding box center [722, 249] width 158 height 14
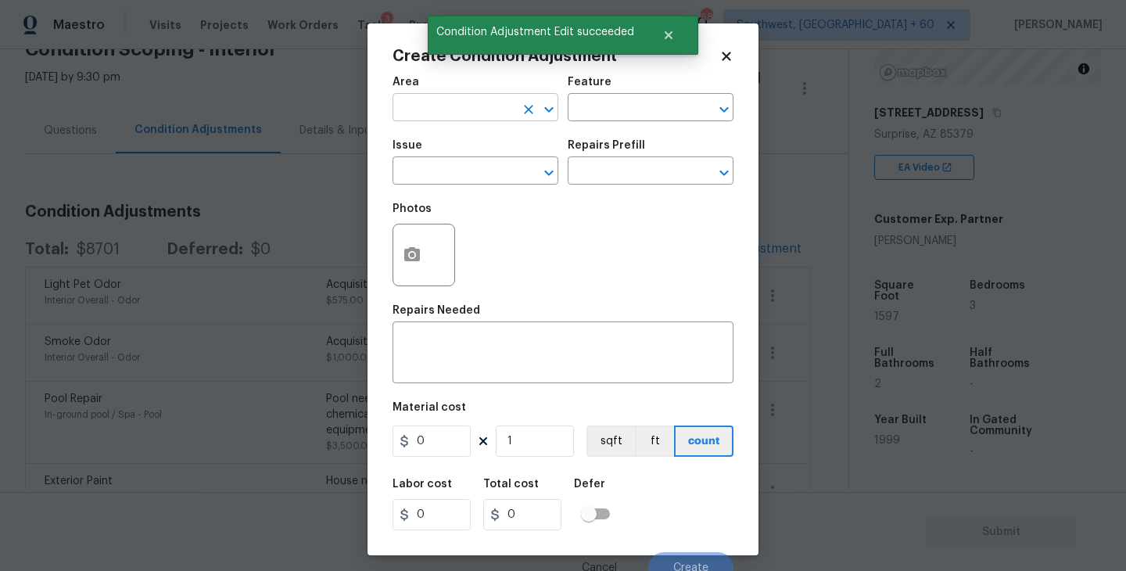
click at [428, 103] on input "text" at bounding box center [453, 109] width 122 height 24
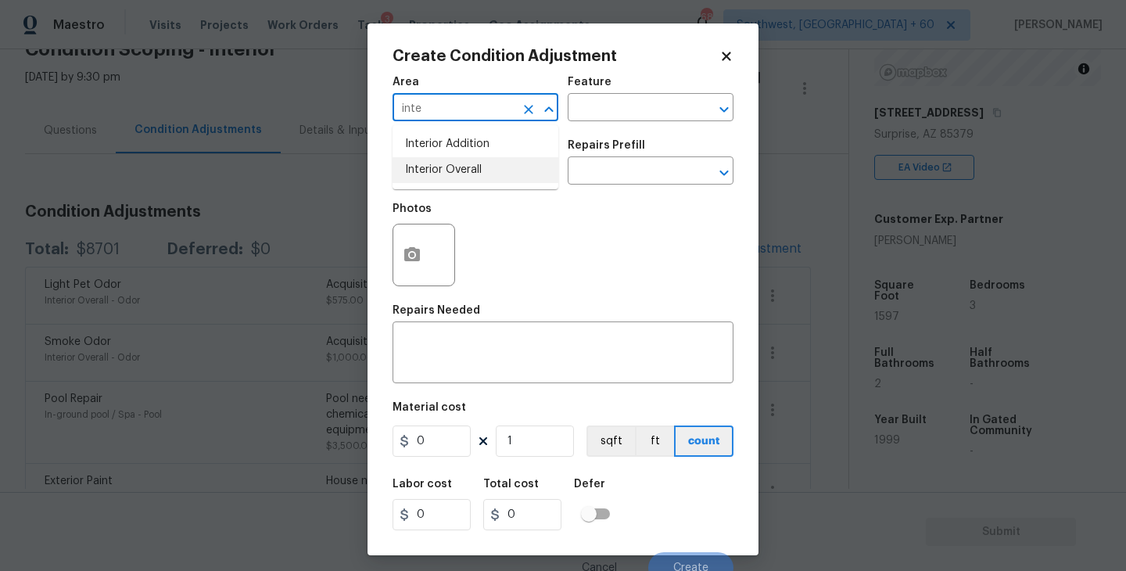
click at [460, 164] on li "Interior Overall" at bounding box center [475, 170] width 166 height 26
type input "Interior Overall"
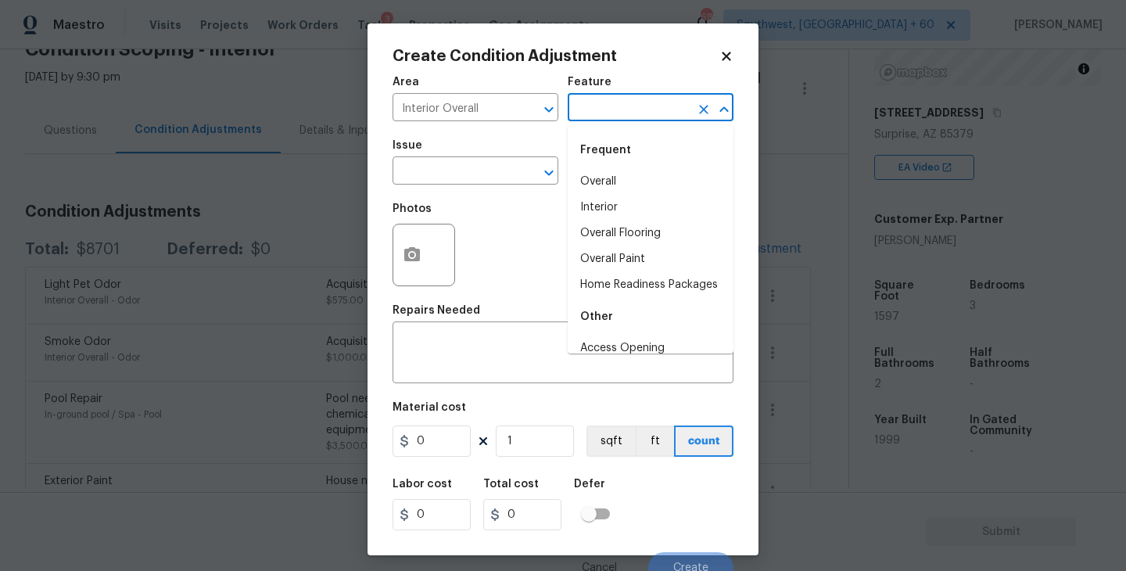
click at [664, 97] on input "text" at bounding box center [629, 109] width 122 height 24
click at [625, 265] on li "Overall Paint" at bounding box center [651, 259] width 166 height 26
type input "Overall Paint"
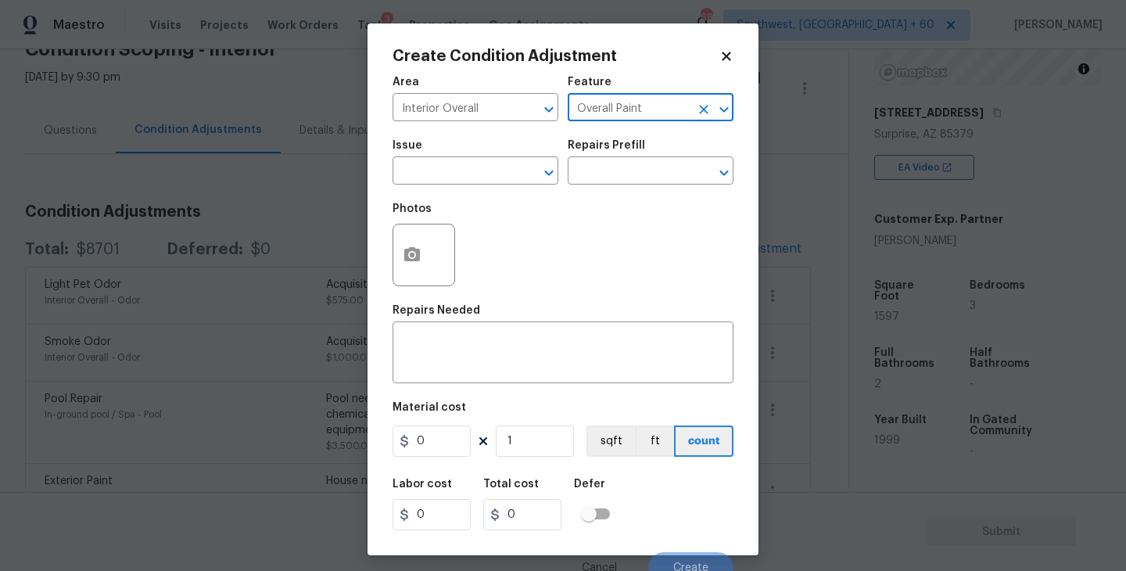
click at [450, 188] on span "Issue ​" at bounding box center [475, 162] width 166 height 63
click at [423, 182] on input "text" at bounding box center [453, 172] width 122 height 24
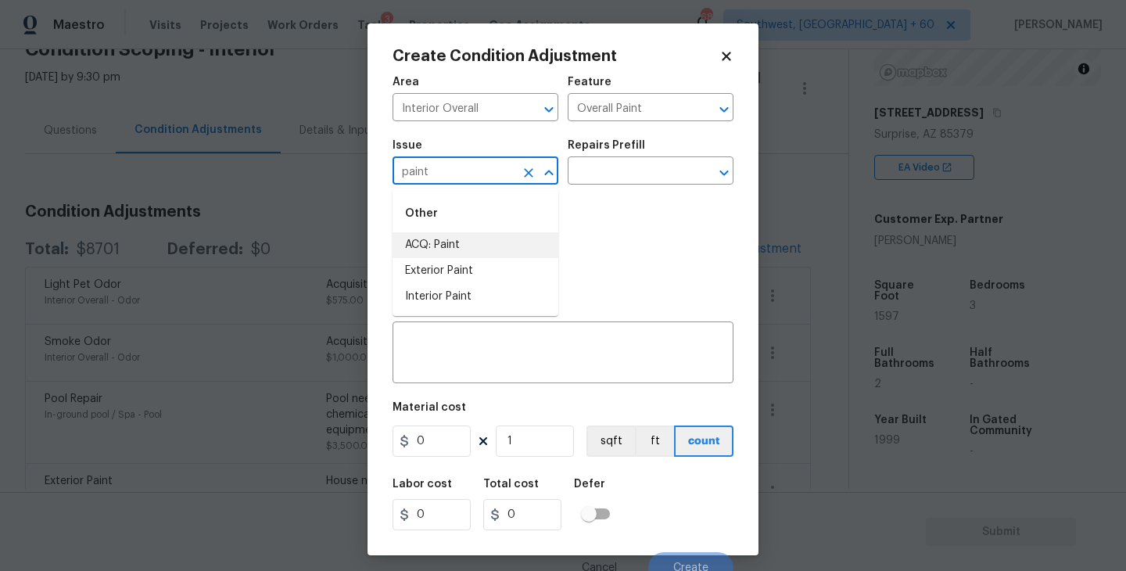
click at [429, 244] on li "ACQ: Paint" at bounding box center [475, 245] width 166 height 26
type input "ACQ: Paint"
click at [644, 166] on input "text" at bounding box center [629, 172] width 122 height 24
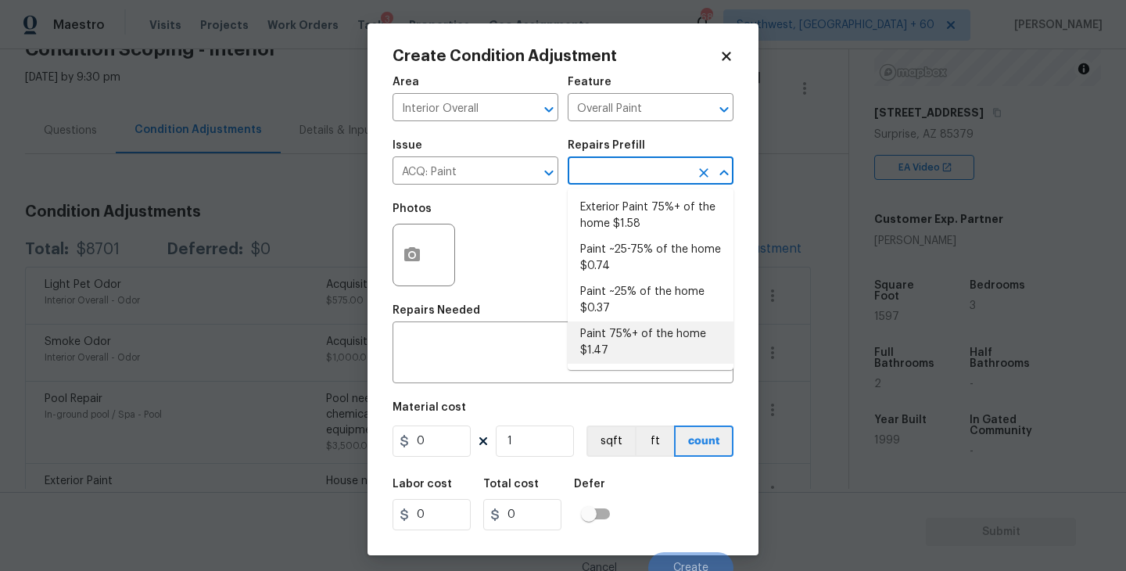
click at [622, 338] on li "Paint 75%+ of the home $1.47" at bounding box center [651, 342] width 166 height 42
type input "Acquisition"
type textarea "Acquisition Scope: 75%+ of the home will likely require interior paint"
type input "1.47"
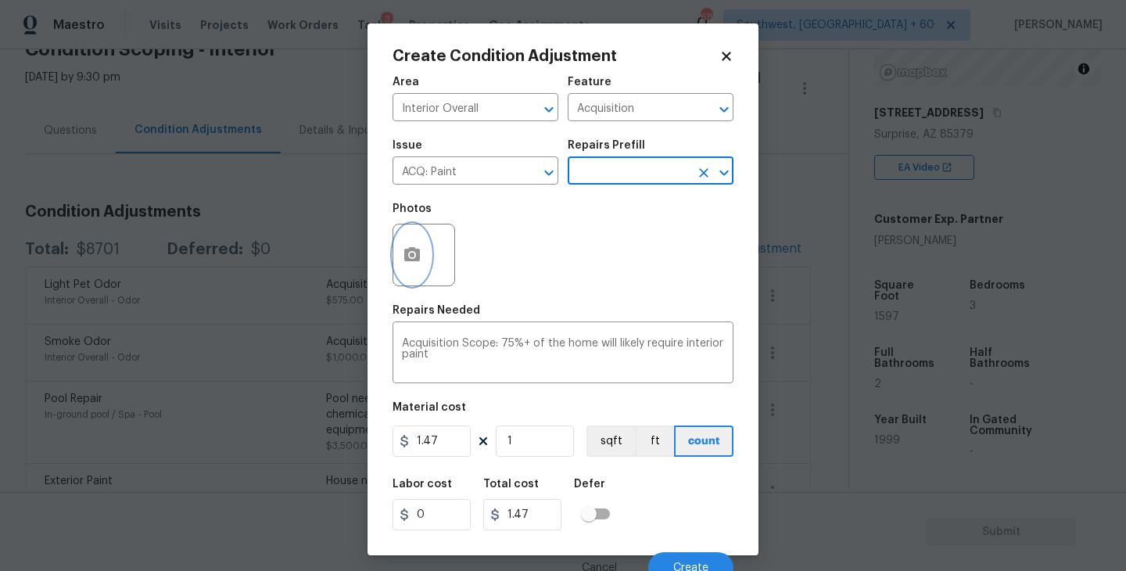
click at [414, 271] on button "button" at bounding box center [412, 254] width 38 height 61
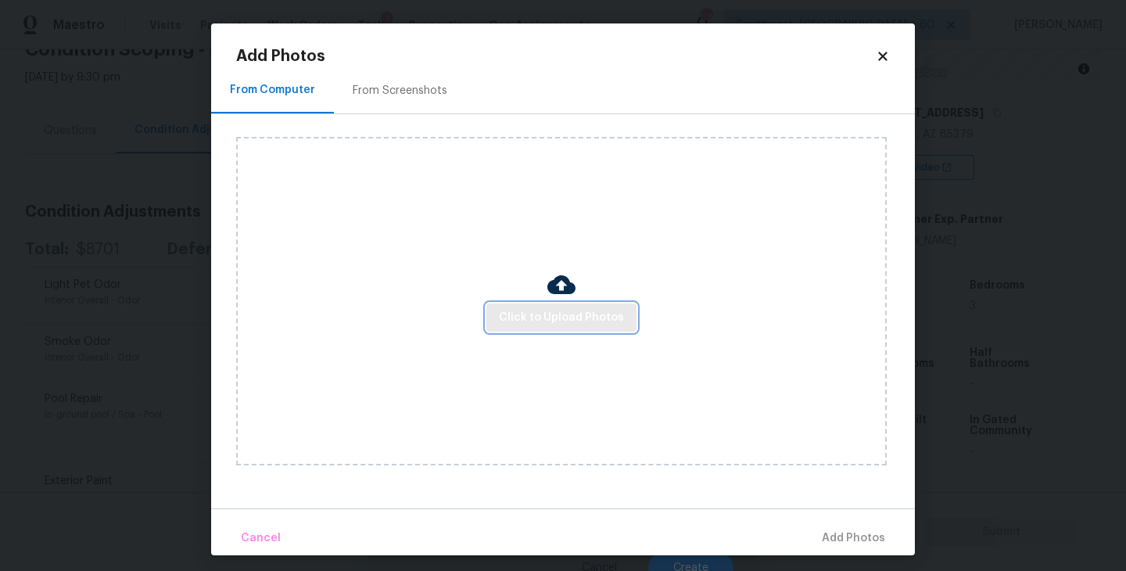
click at [530, 309] on span "Click to Upload Photos" at bounding box center [561, 318] width 125 height 20
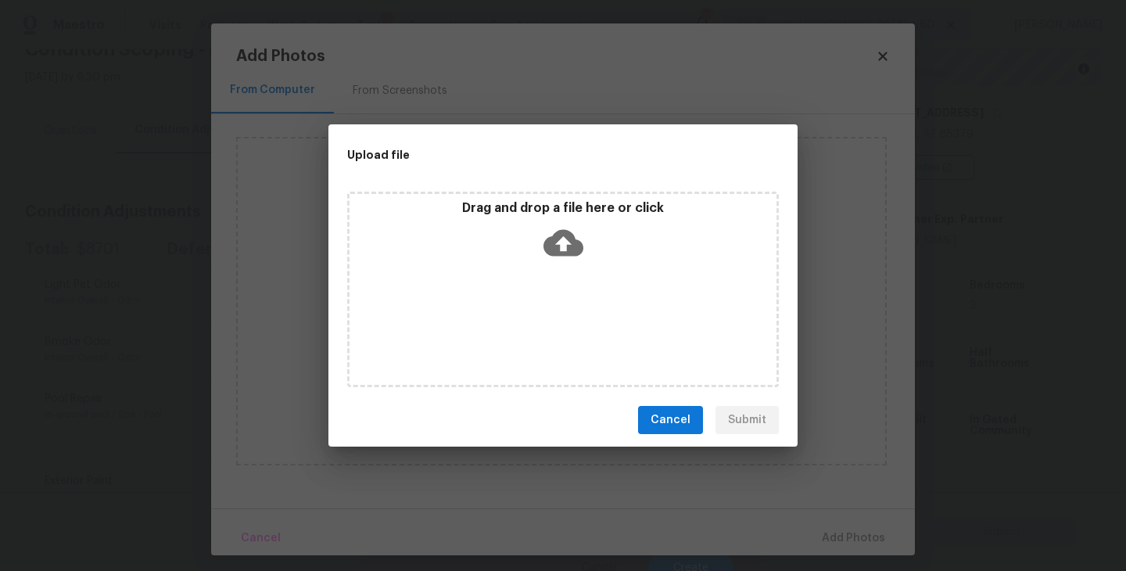
click at [581, 274] on div "Drag and drop a file here or click" at bounding box center [563, 289] width 432 height 195
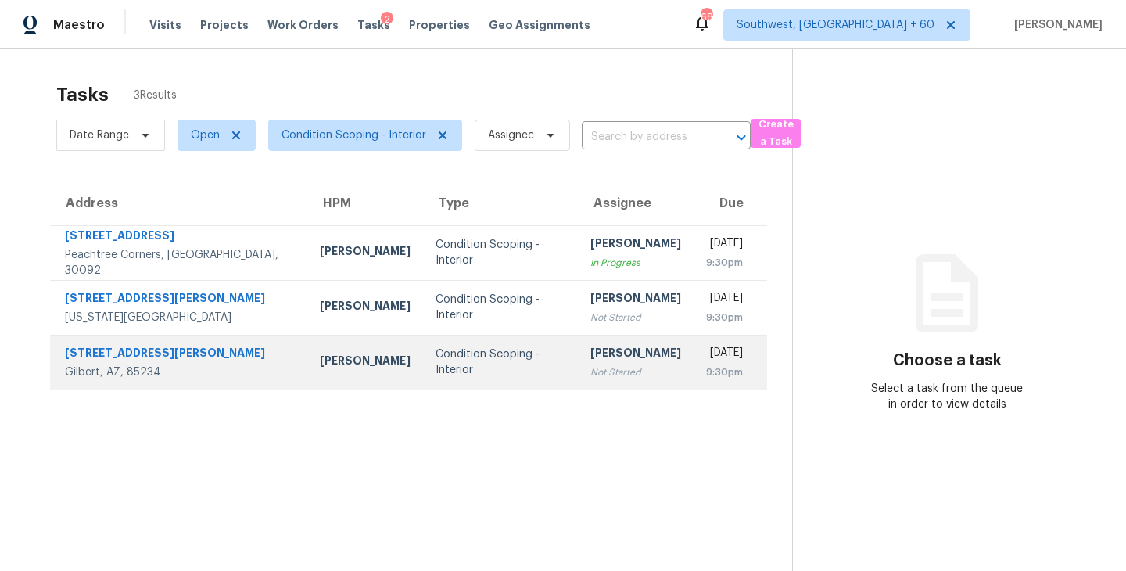
click at [423, 372] on td "Condition Scoping - Interior" at bounding box center [500, 362] width 155 height 55
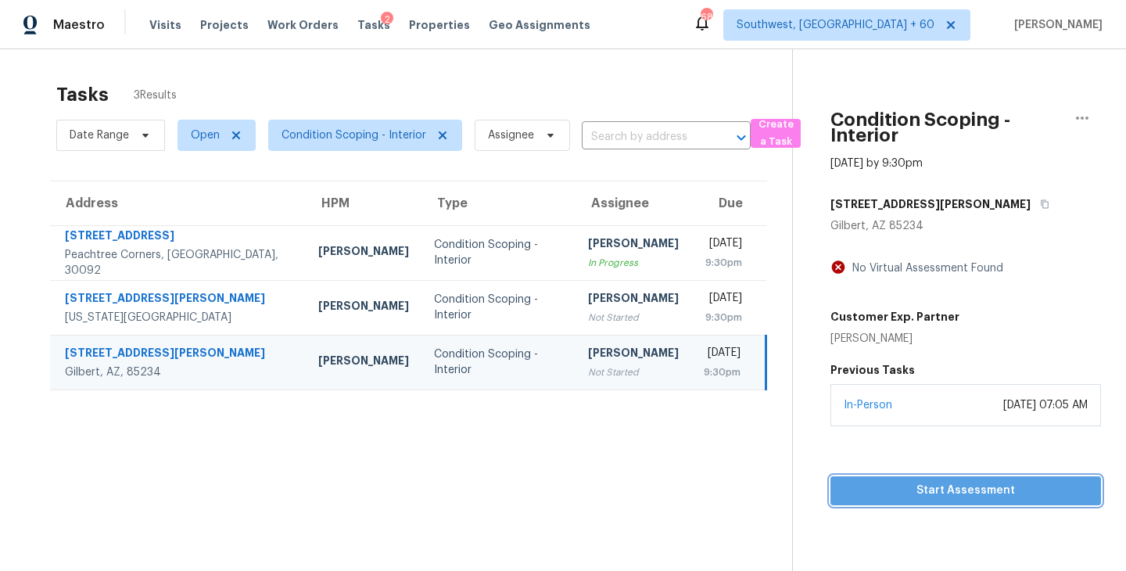
click at [923, 488] on span "Start Assessment" at bounding box center [965, 491] width 245 height 20
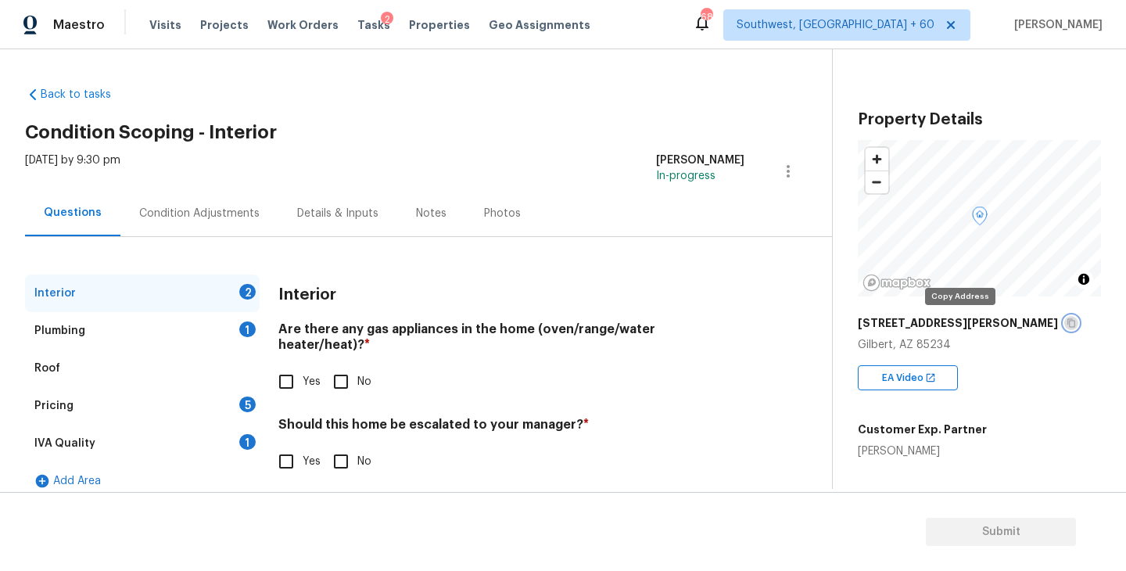
click at [1066, 324] on icon "button" at bounding box center [1070, 322] width 9 height 9
click at [207, 203] on div "Condition Adjustments" at bounding box center [199, 213] width 158 height 46
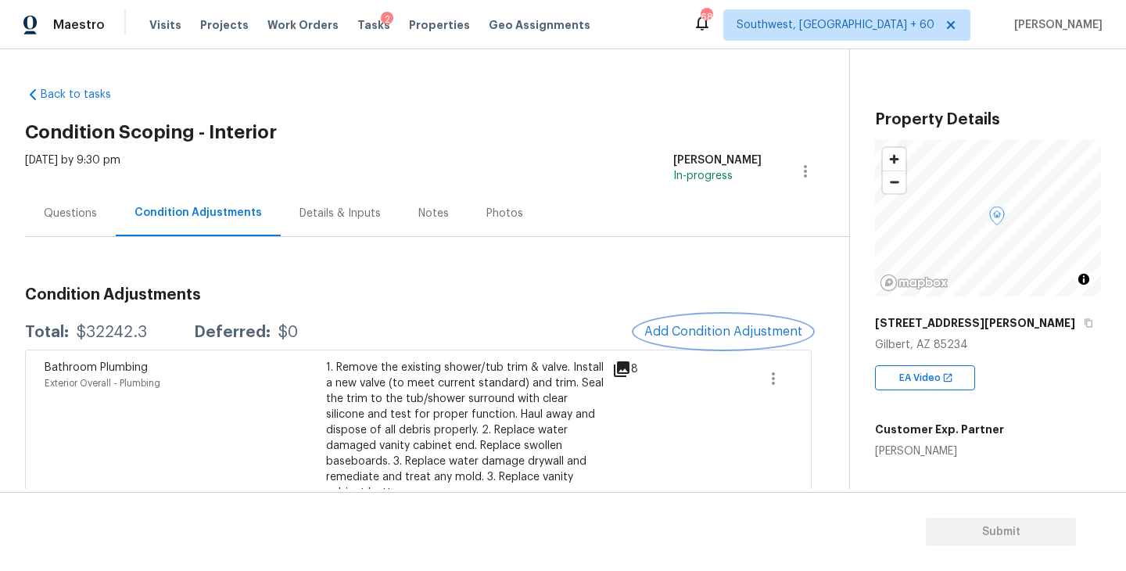
click at [702, 335] on span "Add Condition Adjustment" at bounding box center [723, 331] width 158 height 14
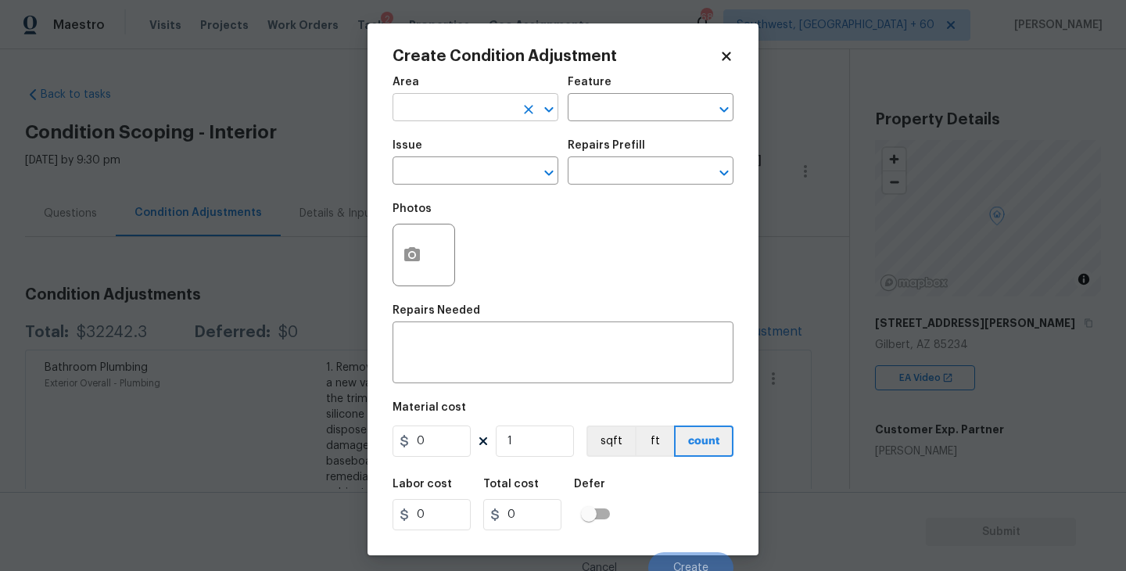
click at [441, 109] on input "text" at bounding box center [453, 109] width 122 height 24
click at [441, 131] on li "HVAC" at bounding box center [475, 144] width 166 height 26
type input "HVAC"
click at [590, 106] on input "text" at bounding box center [629, 109] width 122 height 24
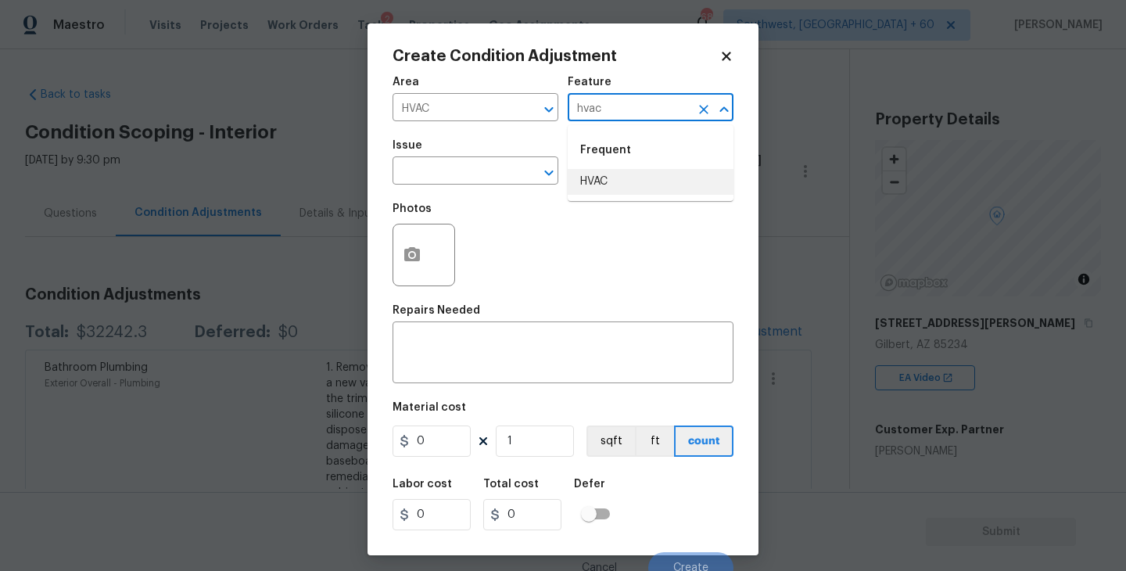
click at [605, 185] on li "HVAC" at bounding box center [651, 182] width 166 height 26
type input "HVAC"
click at [444, 163] on input "text" at bounding box center [453, 172] width 122 height 24
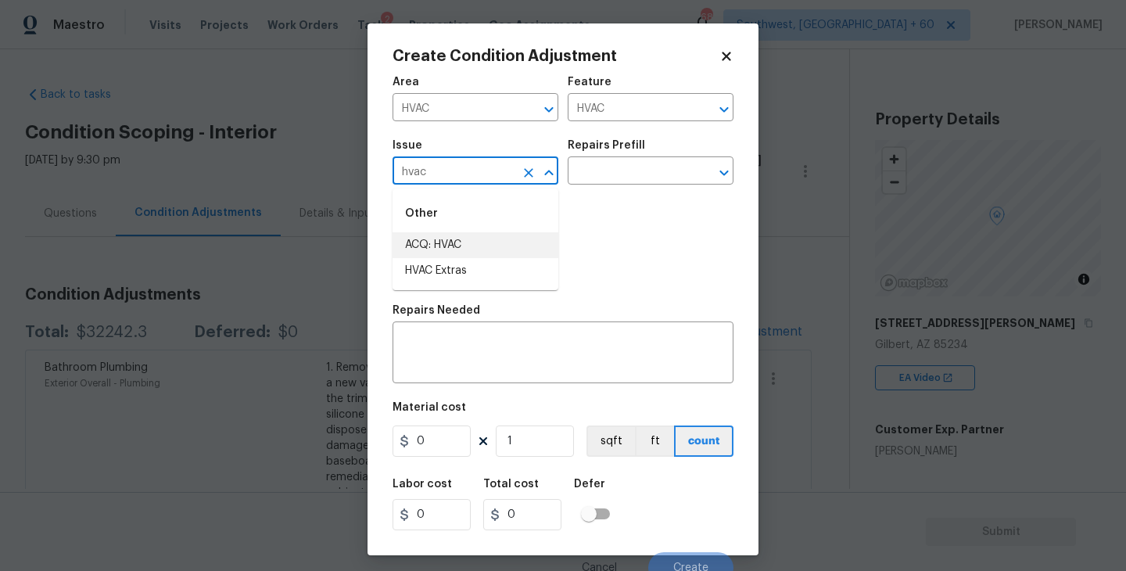
click at [454, 238] on li "ACQ: HVAC" at bounding box center [475, 245] width 166 height 26
type input "ACQ: HVAC"
click at [651, 143] on div "Repairs Prefill" at bounding box center [651, 150] width 166 height 20
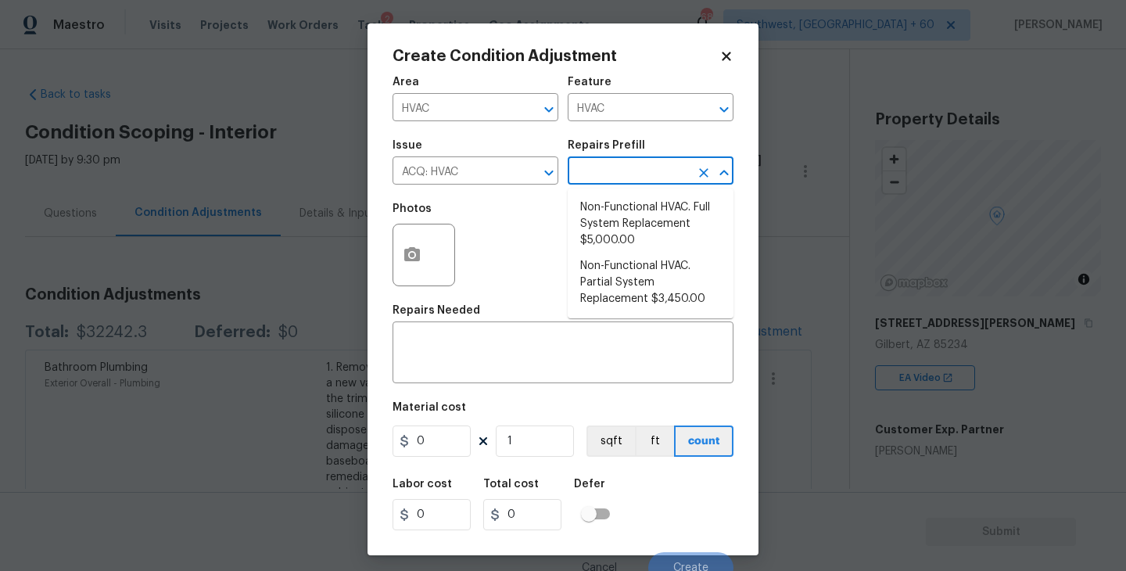
click at [636, 173] on input "text" at bounding box center [629, 172] width 122 height 24
click at [633, 219] on li "Non-Functional HVAC. Full System Replacement $5,000.00" at bounding box center [651, 224] width 166 height 59
type input "Acquisition"
type textarea "Acquisition Scope: Full System Replacement"
type input "5000"
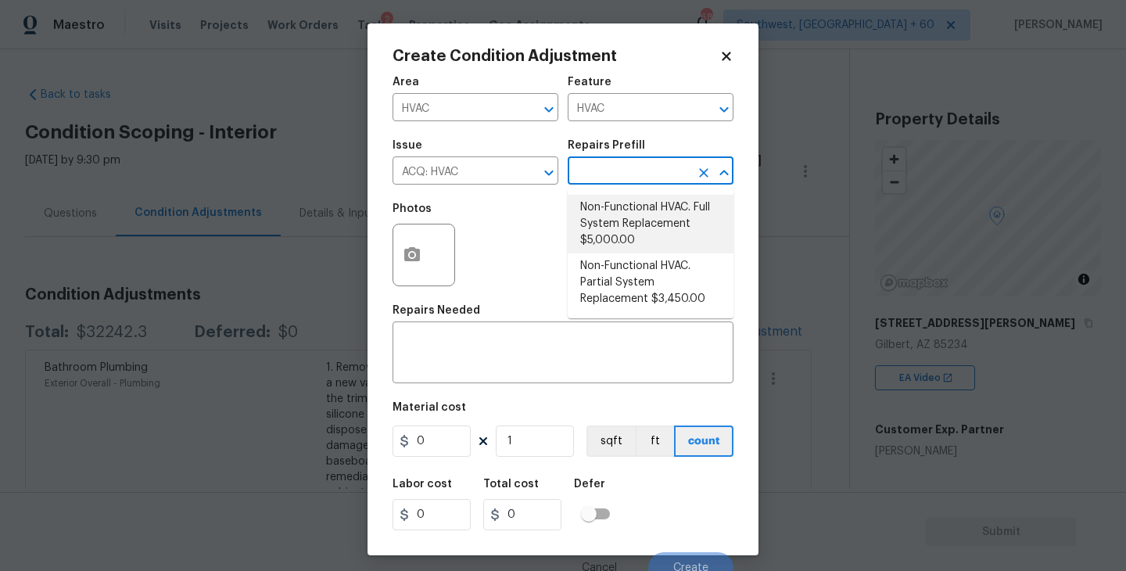
type input "5000"
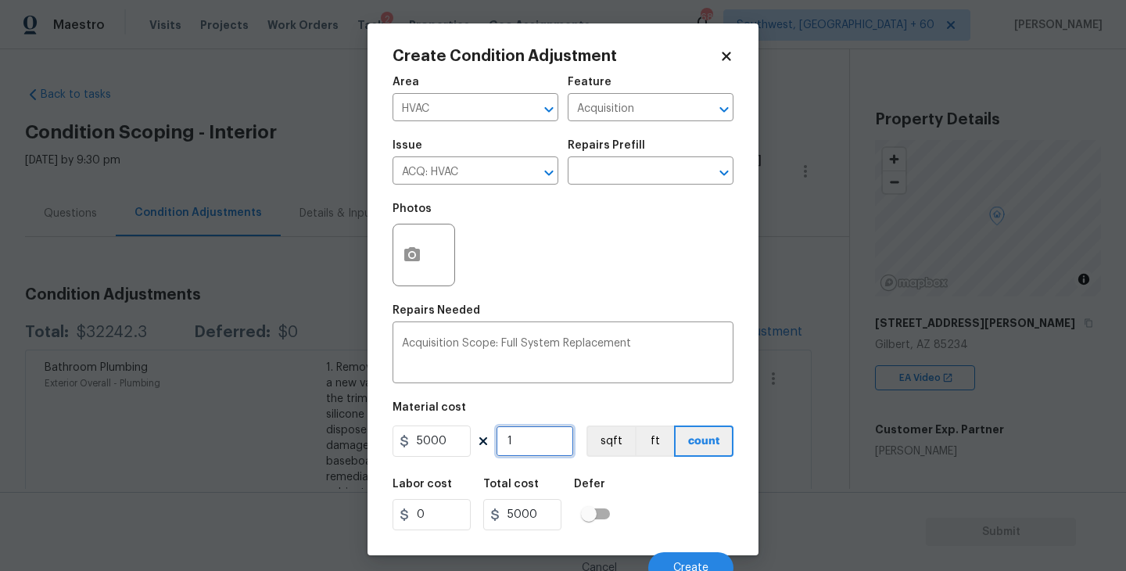
click at [529, 454] on input "1" at bounding box center [535, 440] width 78 height 31
type input "0"
type input "2"
type input "10000"
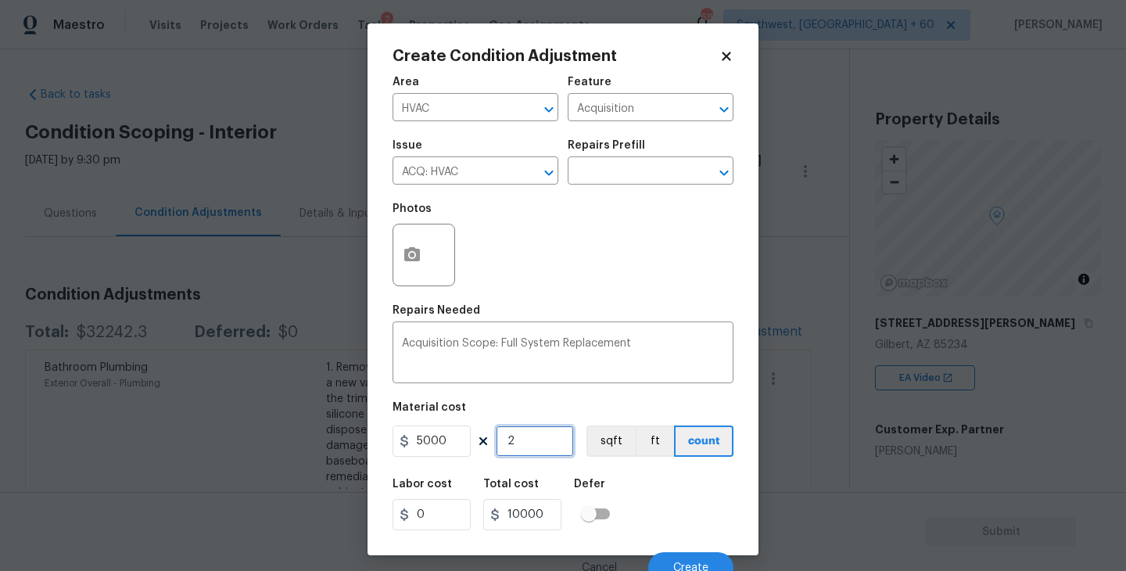
type input "2"
click at [644, 513] on div "Labor cost 0 Total cost 10000 Defer" at bounding box center [562, 504] width 341 height 70
click at [409, 274] on button "button" at bounding box center [412, 254] width 38 height 61
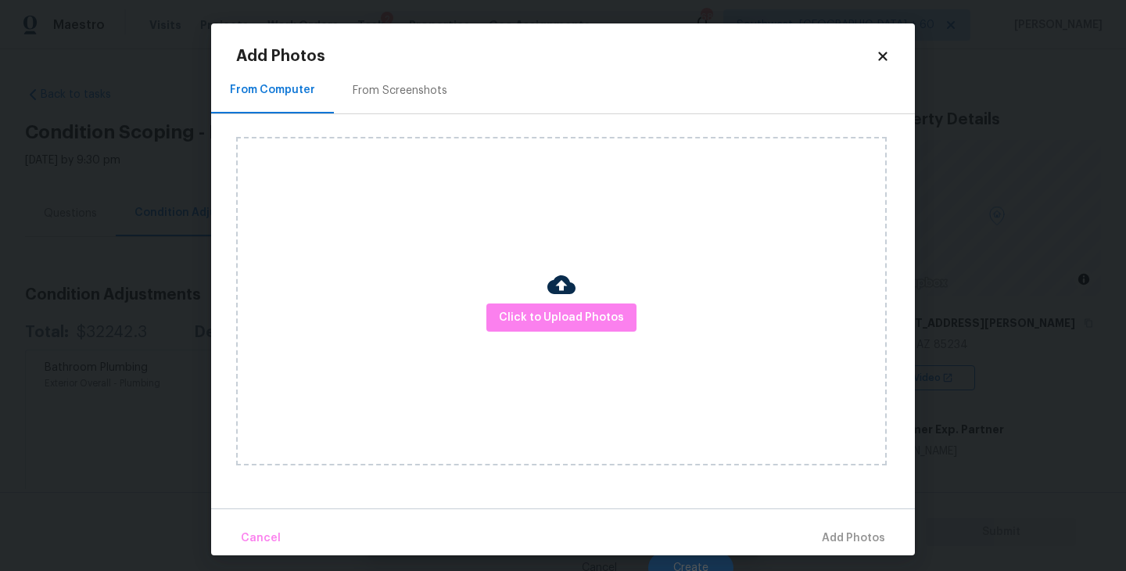
click at [537, 296] on div "Click to Upload Photos" at bounding box center [561, 301] width 650 height 328
click at [539, 310] on span "Click to Upload Photos" at bounding box center [561, 318] width 125 height 20
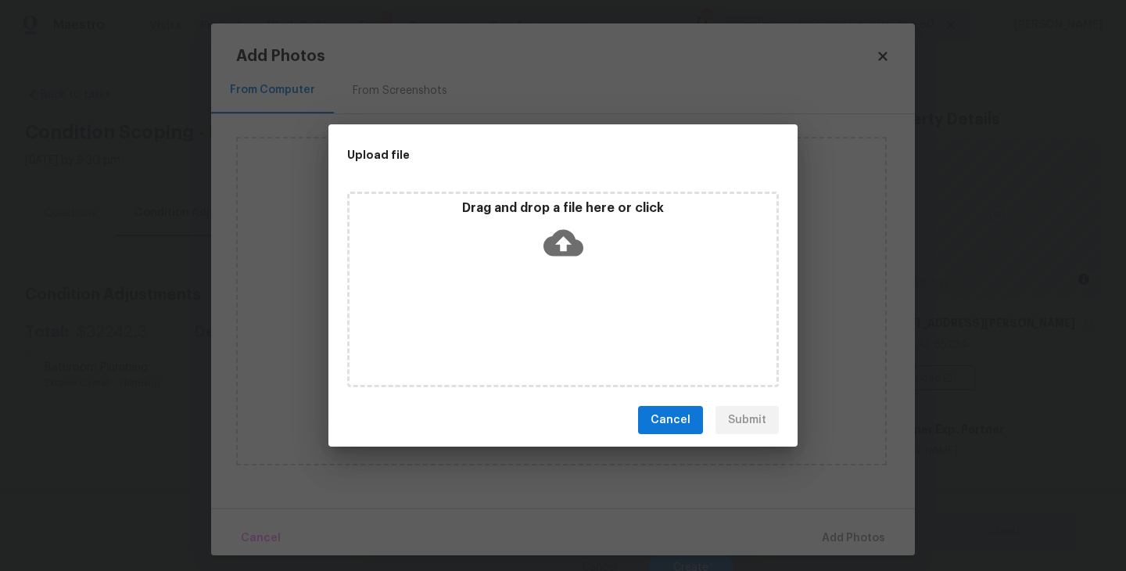
click at [542, 304] on div "Drag and drop a file here or click" at bounding box center [563, 289] width 432 height 195
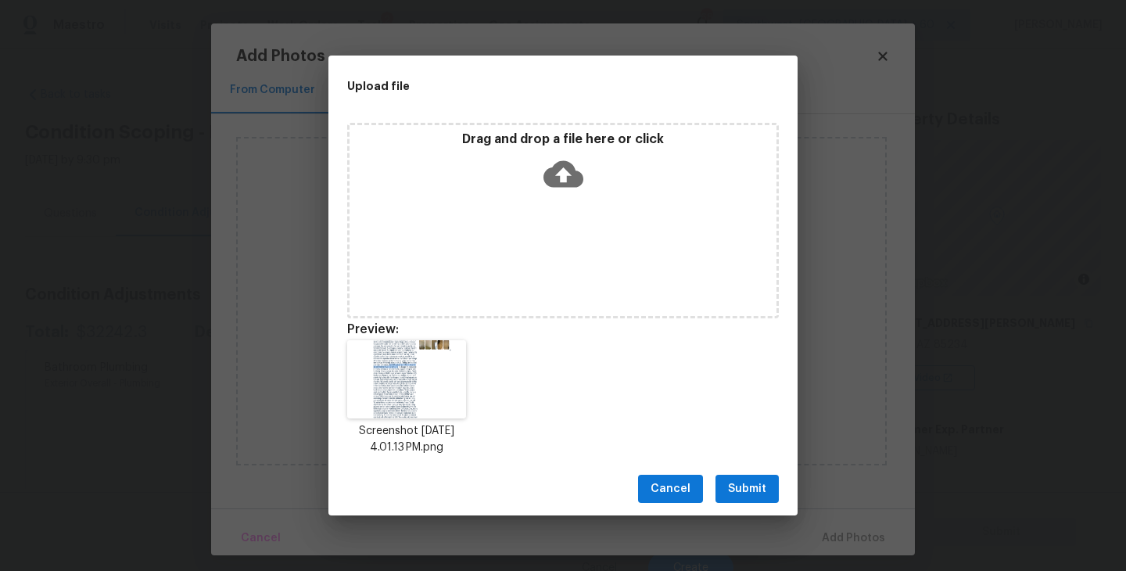
click at [749, 493] on span "Submit" at bounding box center [747, 489] width 38 height 20
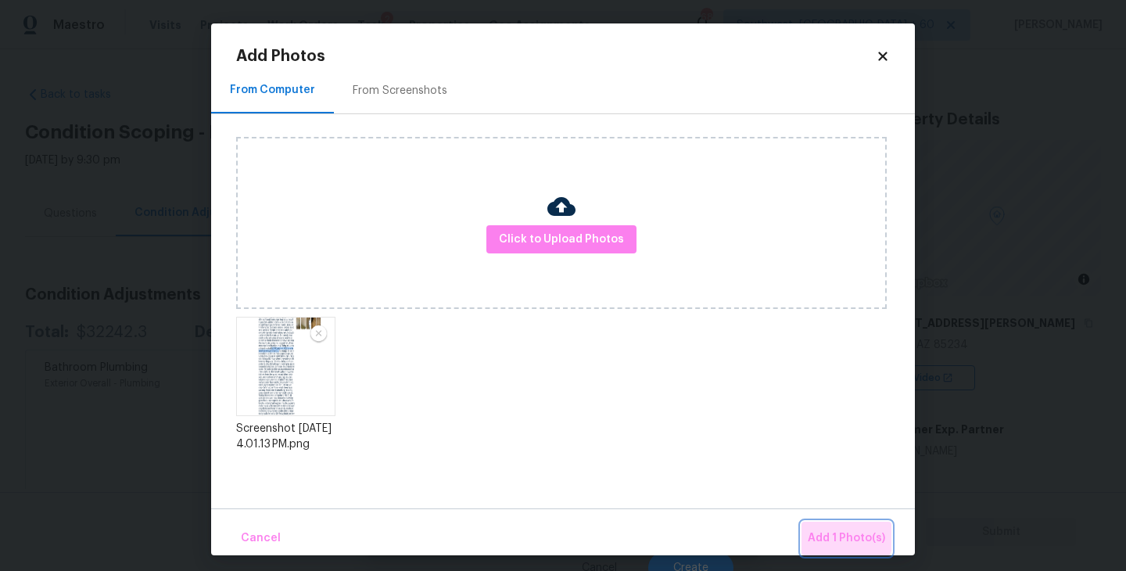
click at [819, 528] on button "Add 1 Photo(s)" at bounding box center [846, 538] width 90 height 34
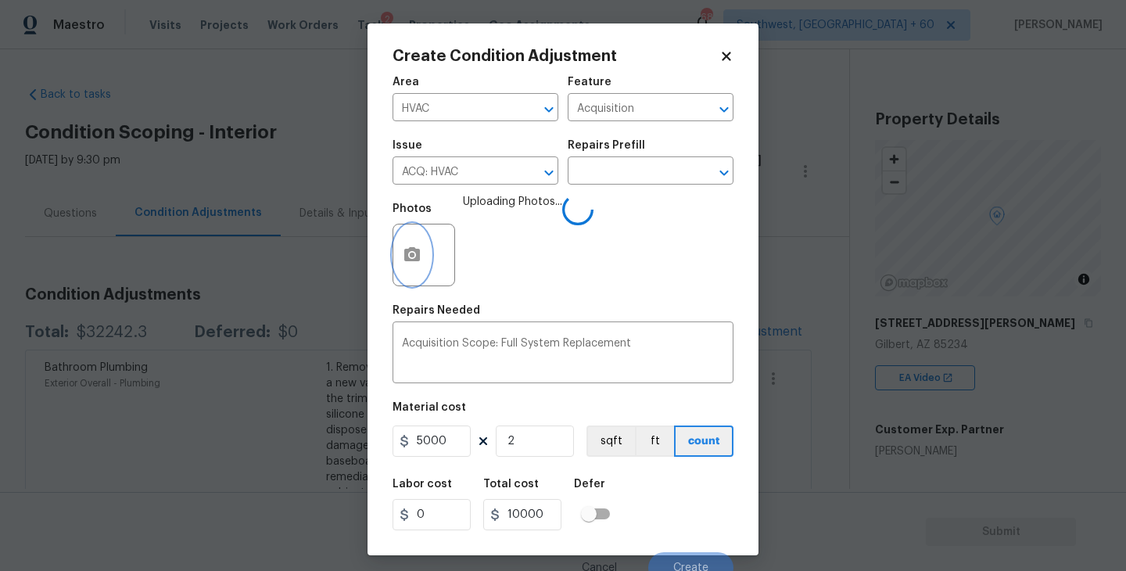
scroll to position [13, 0]
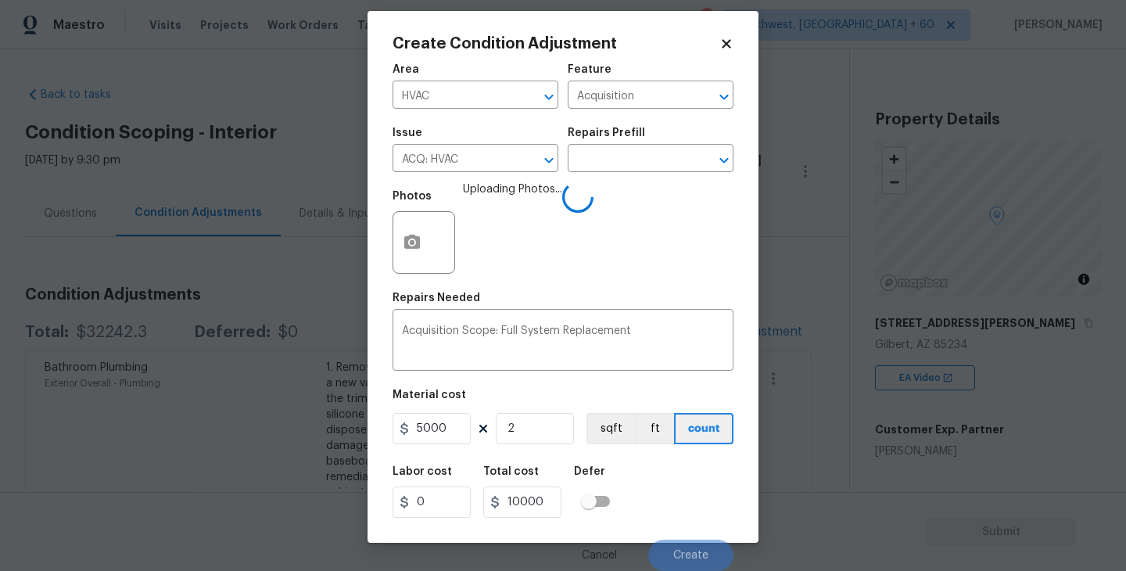
click at [655, 478] on div "Labor cost 0 Total cost 10000 Defer" at bounding box center [562, 492] width 341 height 70
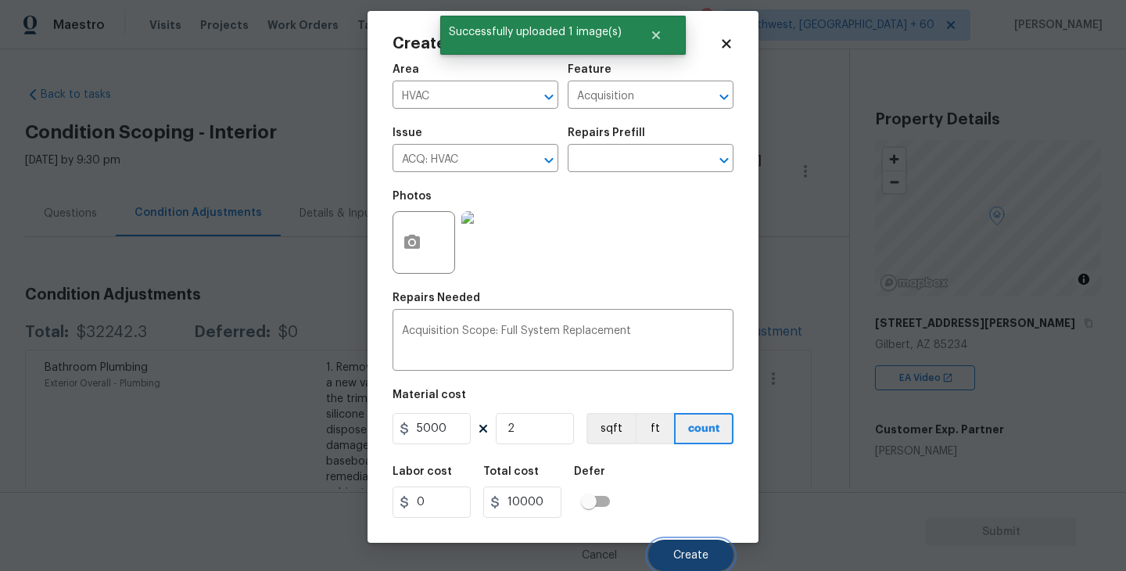
click at [693, 543] on button "Create" at bounding box center [690, 554] width 85 height 31
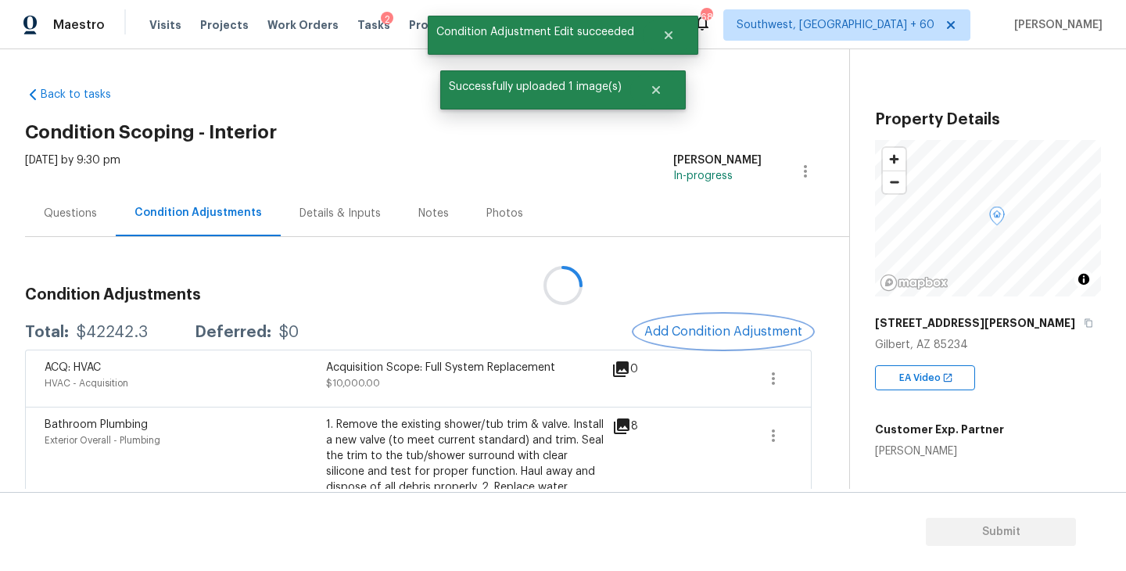
scroll to position [0, 0]
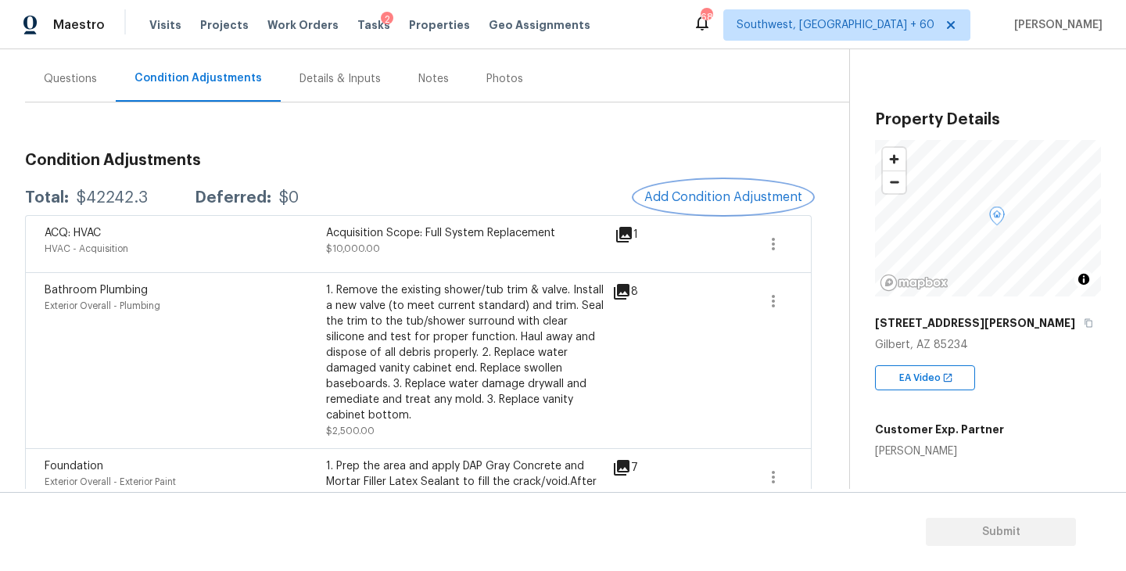
click at [665, 204] on button "Add Condition Adjustment" at bounding box center [723, 197] width 177 height 33
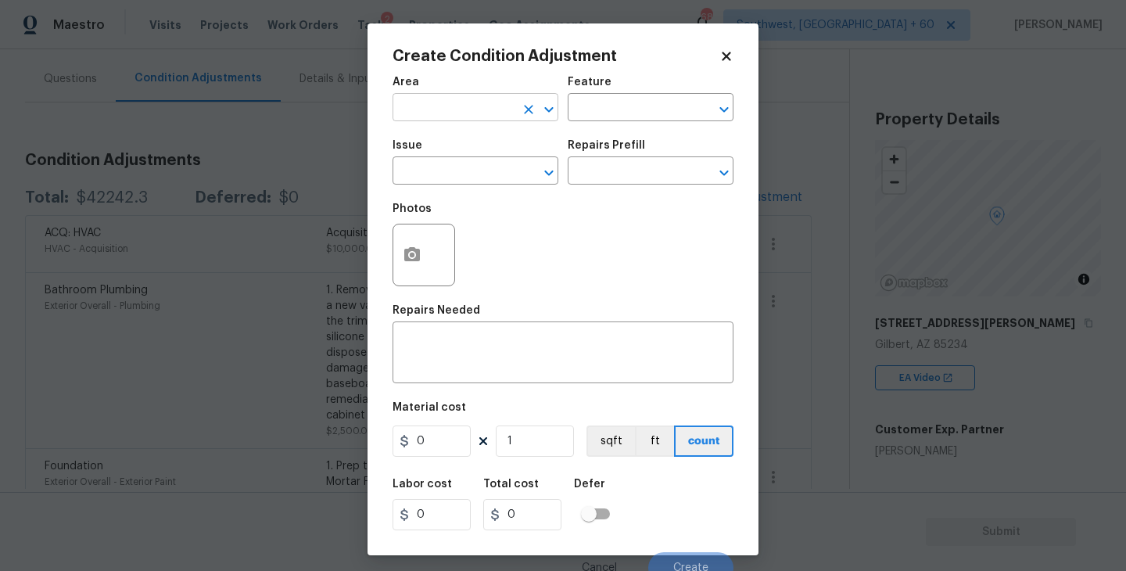
click at [464, 99] on input "text" at bounding box center [453, 109] width 122 height 24
click at [468, 167] on li "Exterior Overall" at bounding box center [475, 170] width 166 height 26
type input "Exterior Overall"
click at [634, 111] on input "text" at bounding box center [629, 109] width 122 height 24
type input "h"
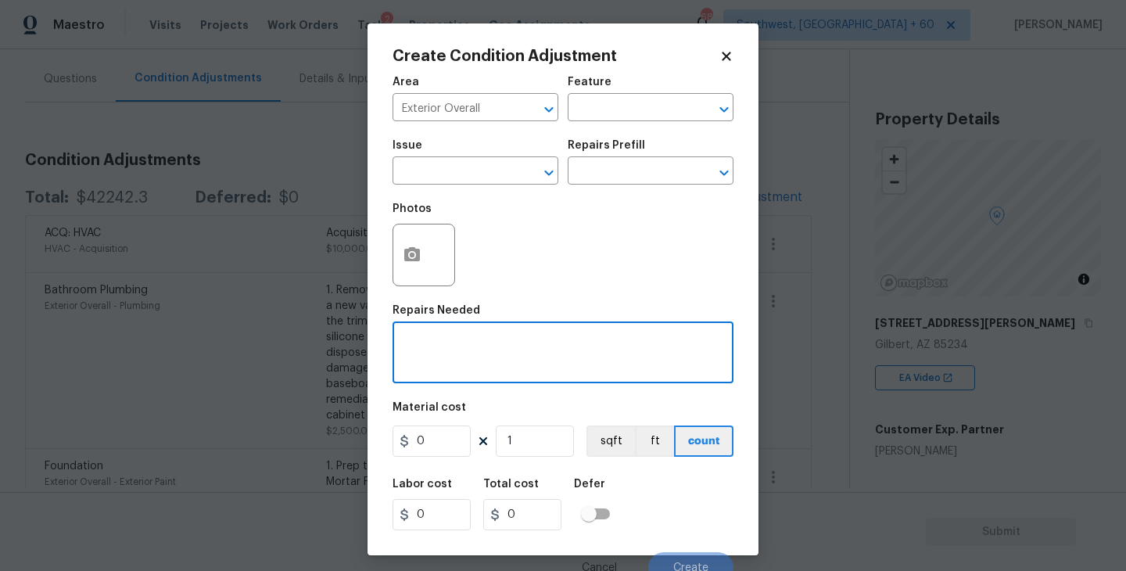
click at [520, 360] on textarea at bounding box center [563, 354] width 322 height 33
type textarea "Hot tub"
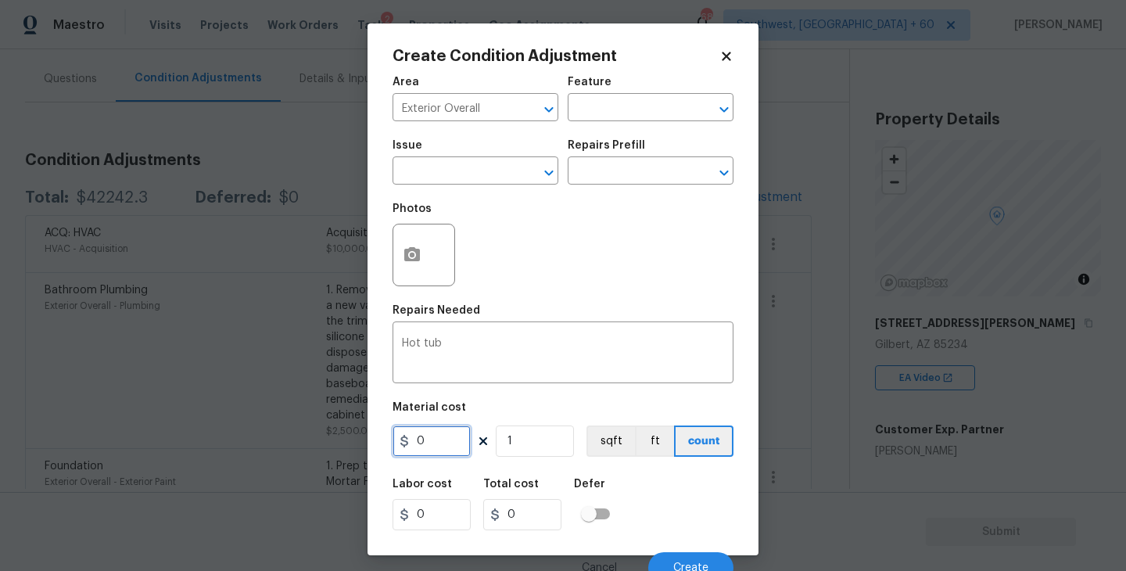
drag, startPoint x: 433, startPoint y: 446, endPoint x: 328, endPoint y: 446, distance: 105.5
click at [328, 446] on div "Create Condition Adjustment Area Exterior Overall ​ Feature ​ Issue ​ Repairs P…" at bounding box center [563, 285] width 1126 height 571
type input "500"
click at [413, 243] on button "button" at bounding box center [412, 254] width 38 height 61
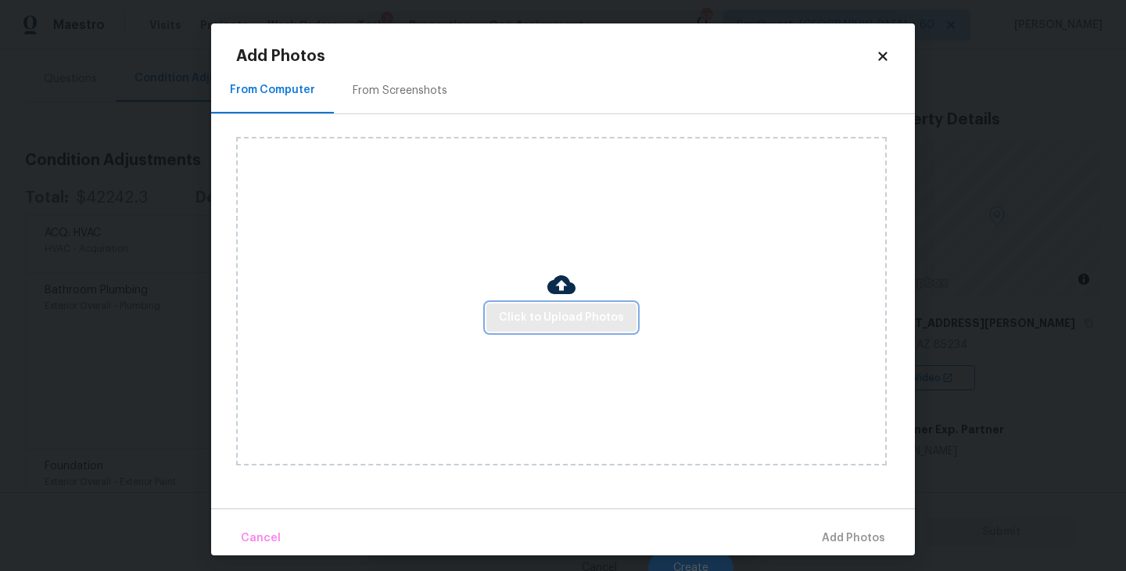
click at [545, 308] on span "Click to Upload Photos" at bounding box center [561, 318] width 125 height 20
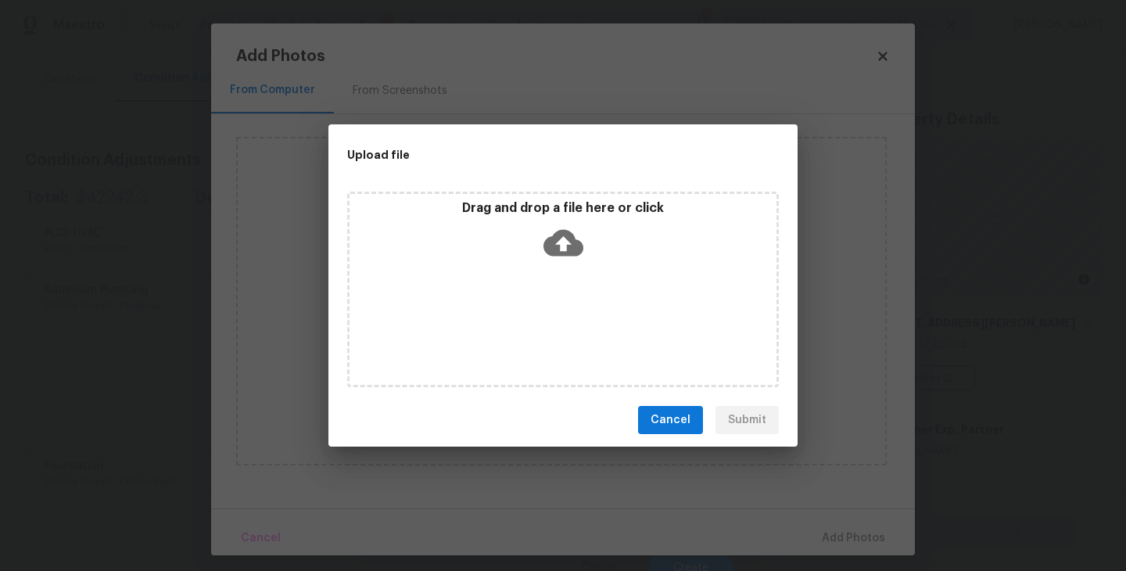
click at [557, 278] on div "Drag and drop a file here or click" at bounding box center [563, 289] width 432 height 195
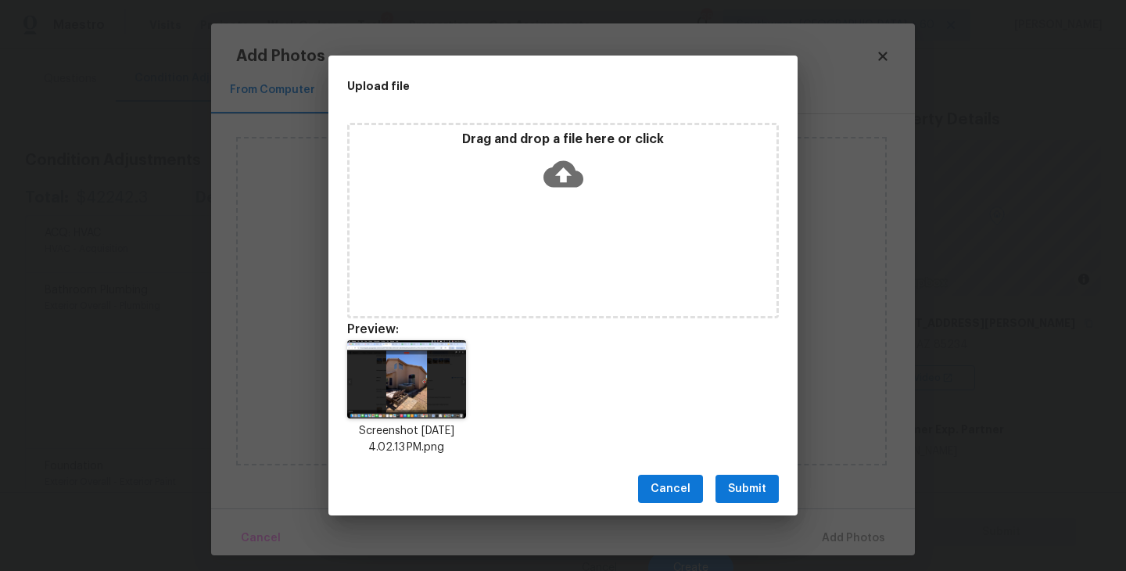
click at [753, 481] on span "Submit" at bounding box center [747, 489] width 38 height 20
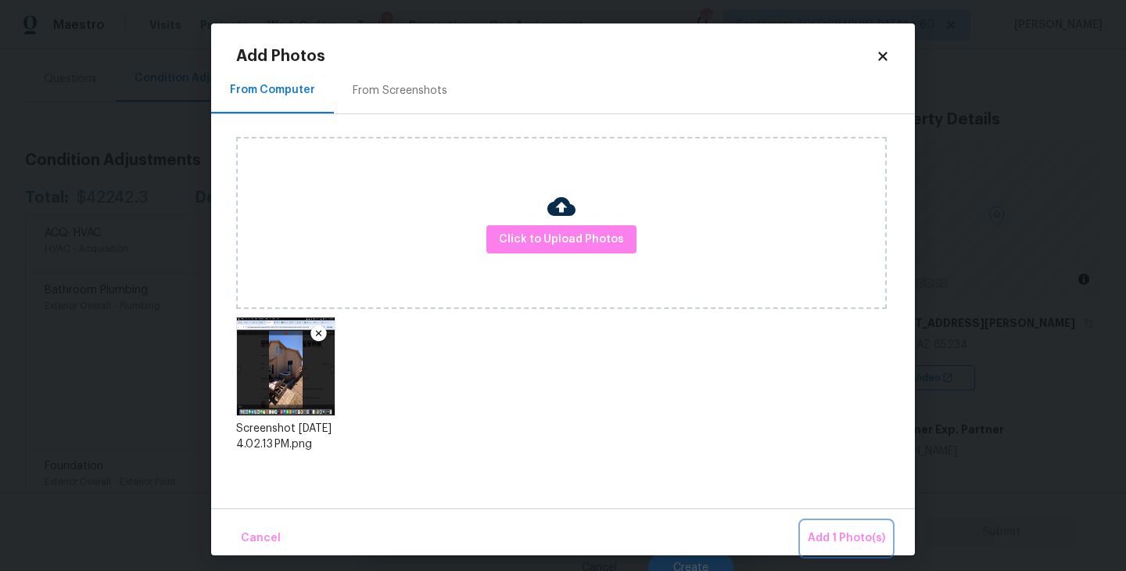
click at [840, 545] on span "Add 1 Photo(s)" at bounding box center [846, 538] width 77 height 20
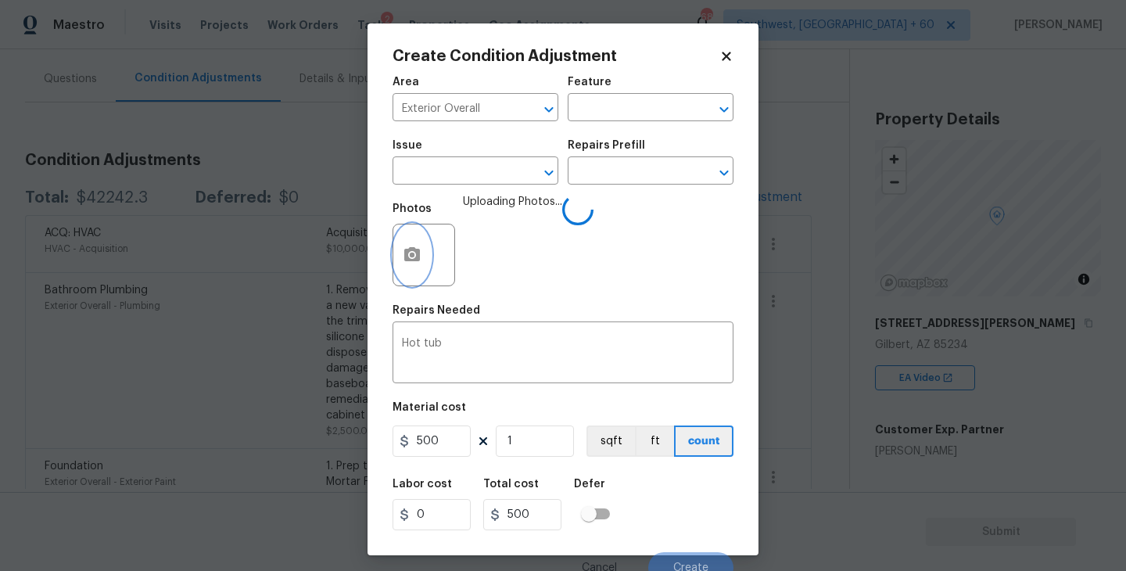
scroll to position [13, 0]
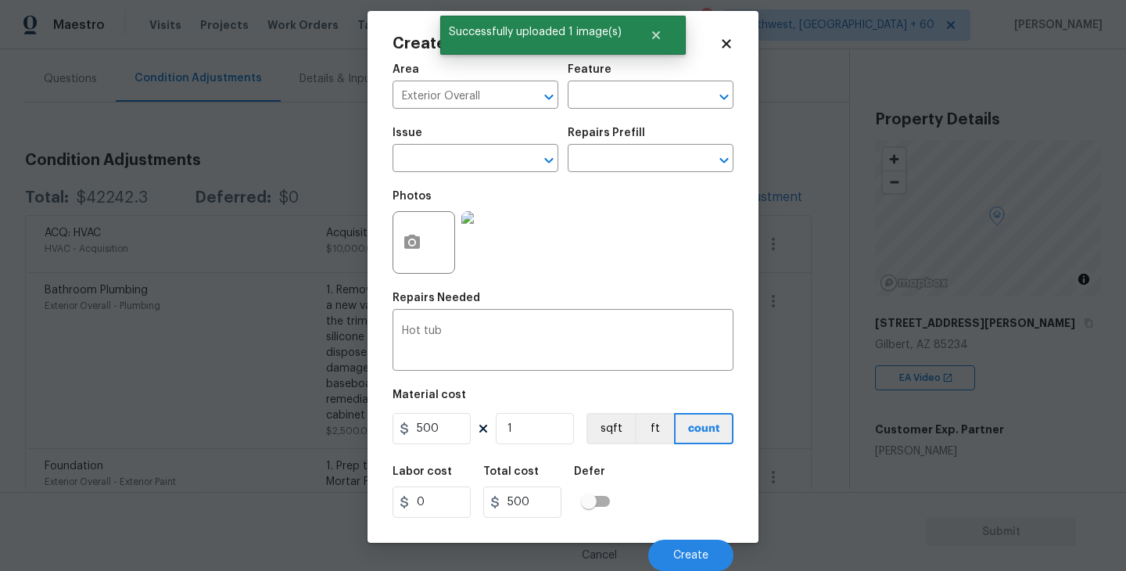
click at [667, 471] on div "Labor cost 0 Total cost 500 Defer" at bounding box center [562, 492] width 341 height 70
click at [687, 547] on button "Create" at bounding box center [690, 554] width 85 height 31
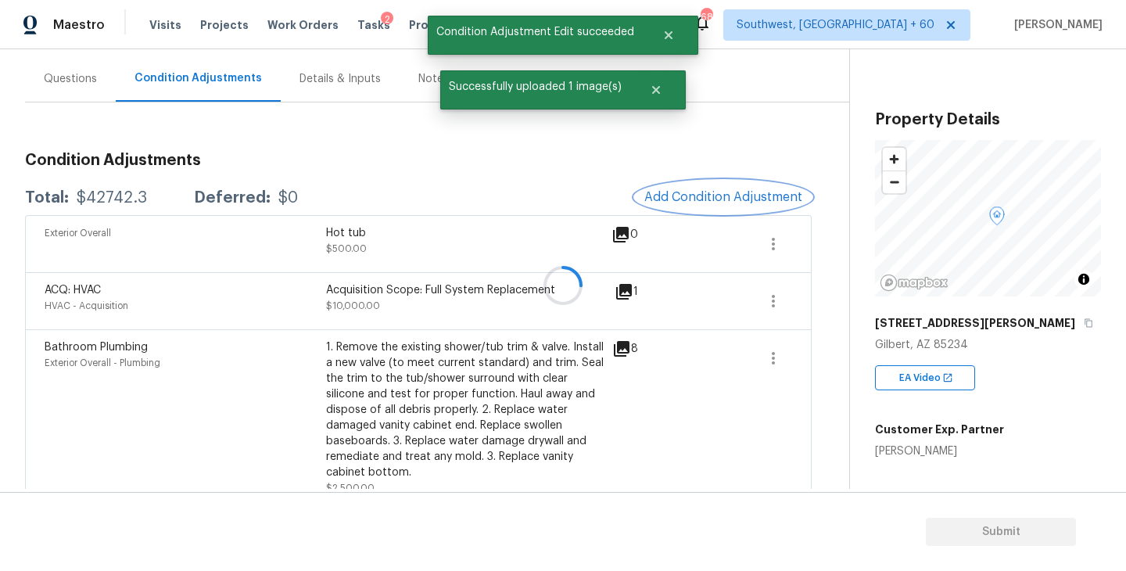
scroll to position [0, 0]
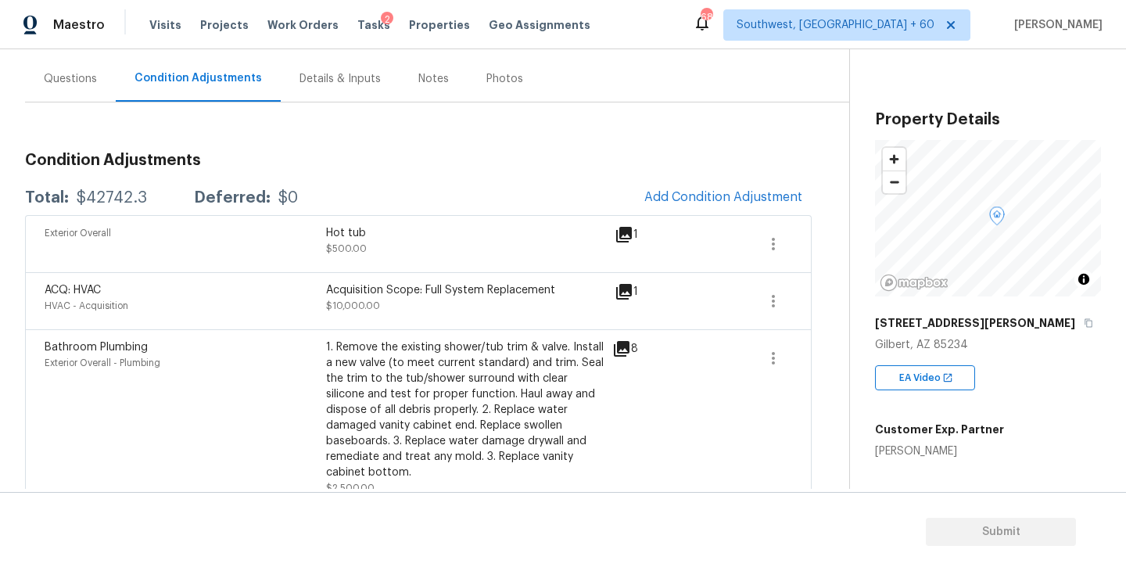
click at [669, 183] on span "Add Condition Adjustment" at bounding box center [723, 198] width 177 height 34
click at [690, 218] on div "Exterior Overall Hot tub $500.00 1" at bounding box center [418, 243] width 786 height 57
click at [698, 210] on button "Add Condition Adjustment" at bounding box center [723, 197] width 177 height 33
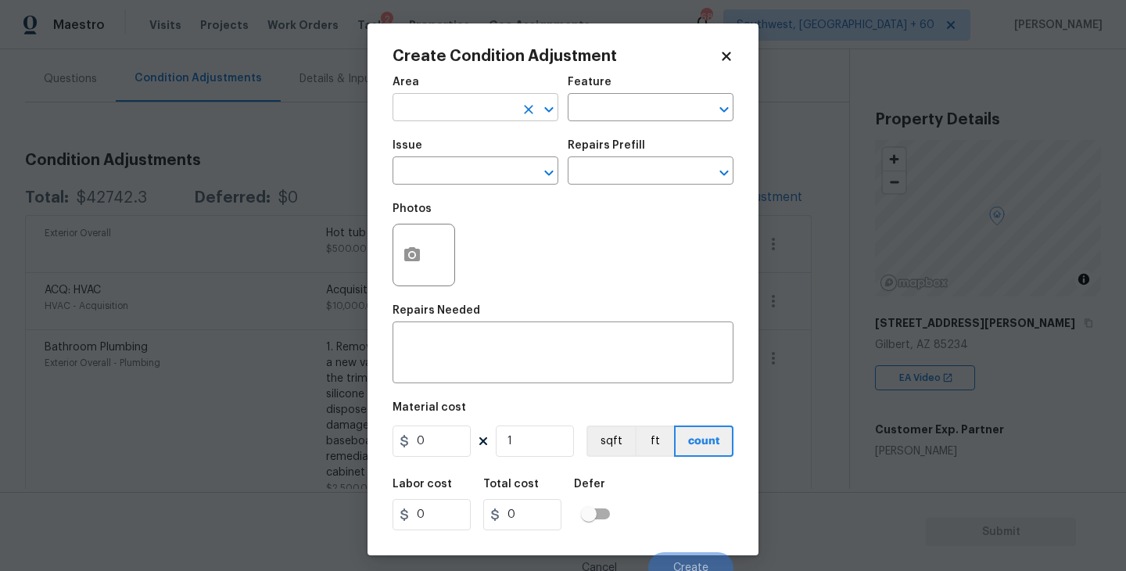
click at [450, 113] on input "text" at bounding box center [453, 109] width 122 height 24
click at [452, 180] on li "Interior Overall" at bounding box center [475, 170] width 166 height 26
type input "Interior Overall"
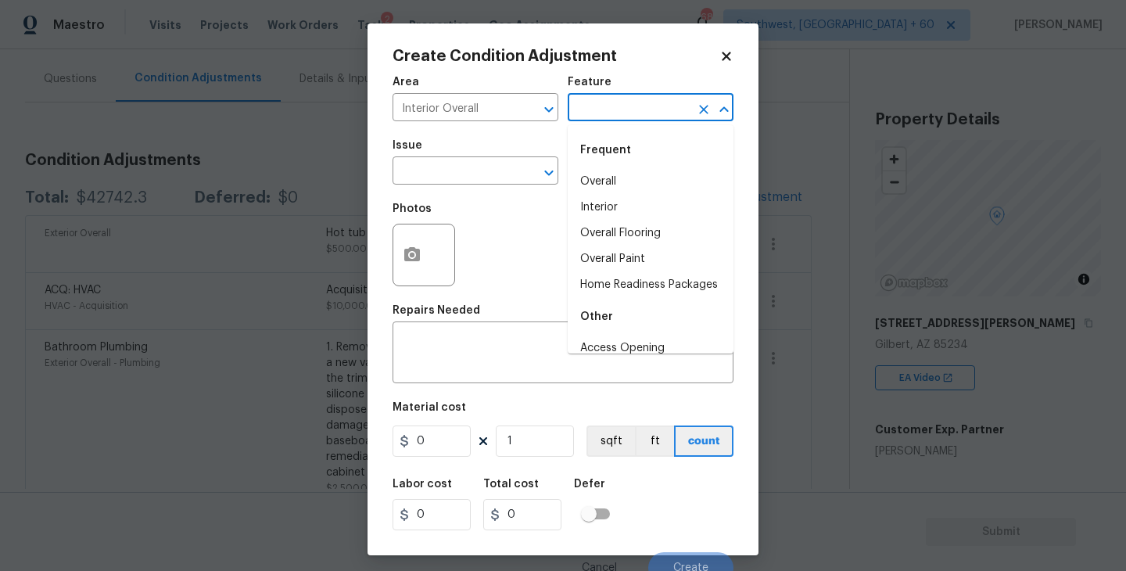
click at [592, 112] on input "text" at bounding box center [629, 109] width 122 height 24
type input "p"
click at [488, 377] on div "x ​" at bounding box center [562, 354] width 341 height 58
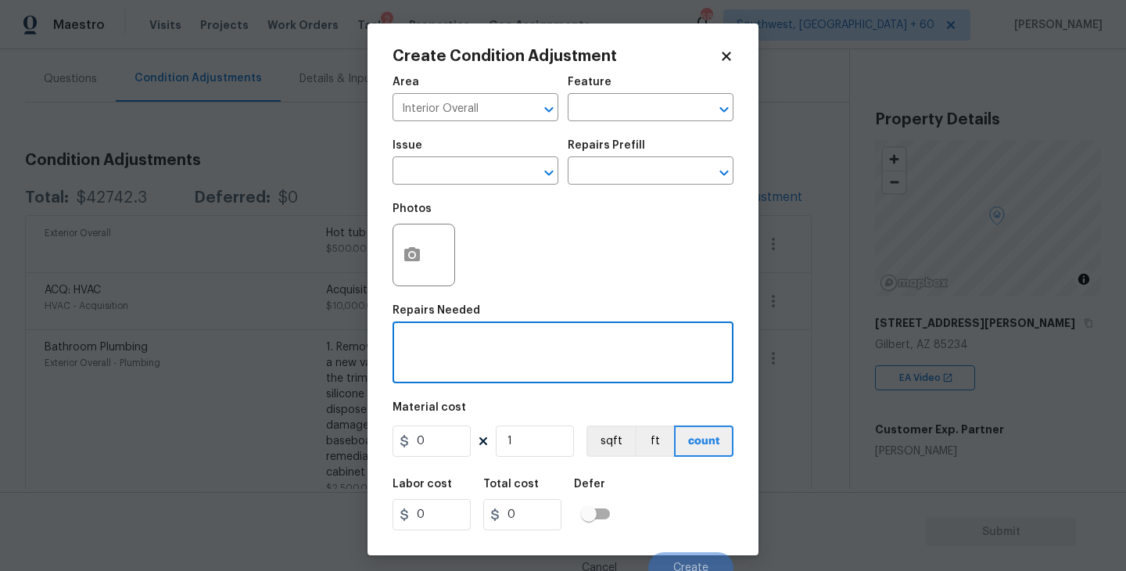
paste textarea "Nice well maintained neighborhood and desirable area. Most homes have grass and…"
type textarea "Nice well maintained neighborhood and desirable area. Most homes have grass and…"
click at [415, 276] on button "button" at bounding box center [412, 254] width 38 height 61
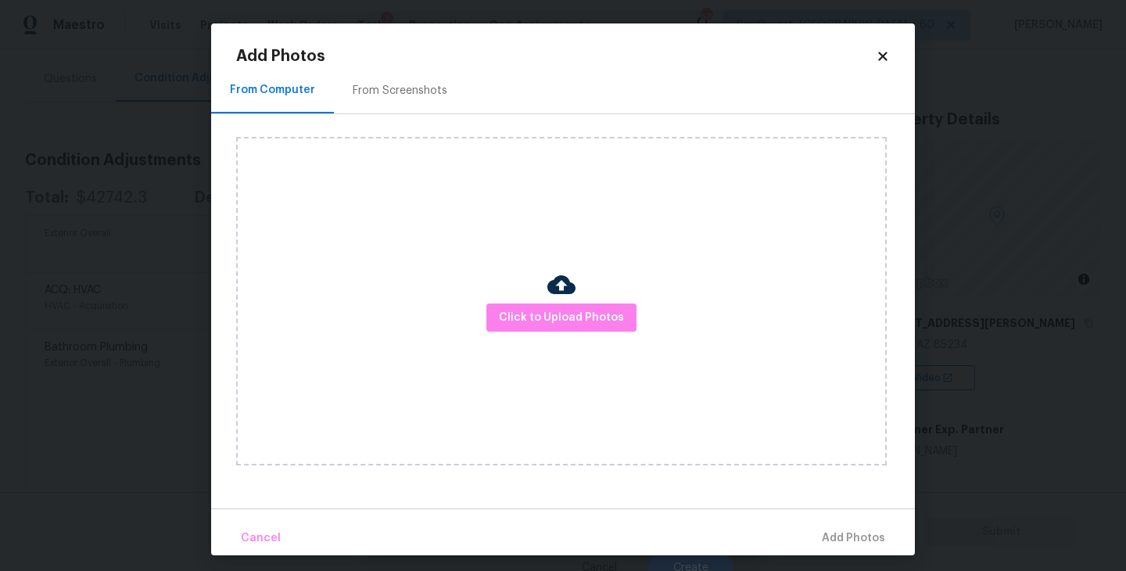
click at [539, 297] on div "Click to Upload Photos" at bounding box center [561, 301] width 650 height 328
click at [561, 324] on span "Click to Upload Photos" at bounding box center [561, 318] width 125 height 20
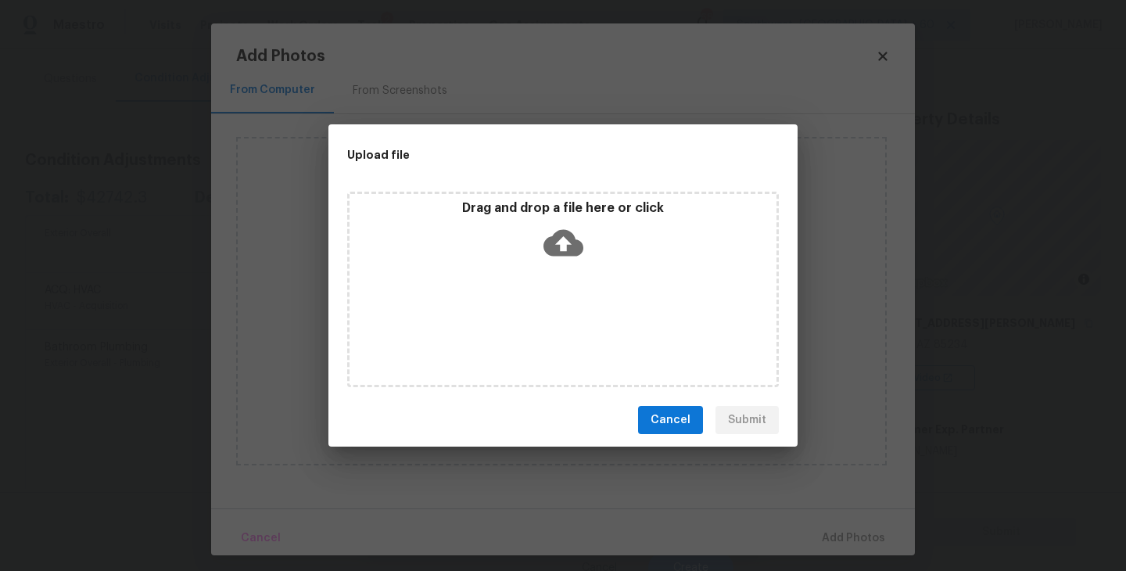
click at [560, 265] on div "Drag and drop a file here or click" at bounding box center [562, 233] width 427 height 67
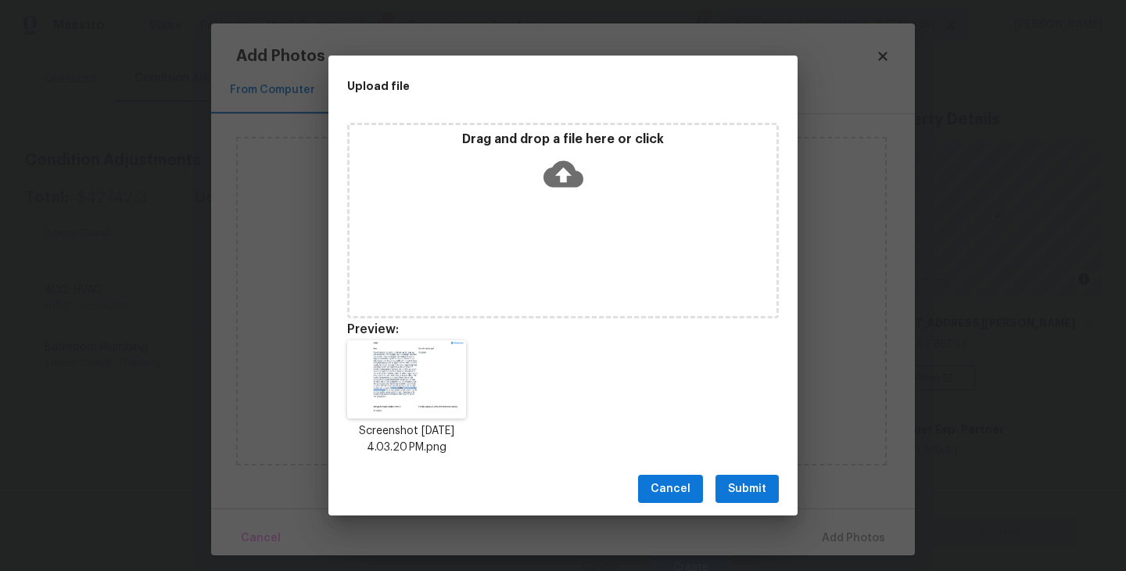
click at [759, 475] on button "Submit" at bounding box center [746, 489] width 63 height 29
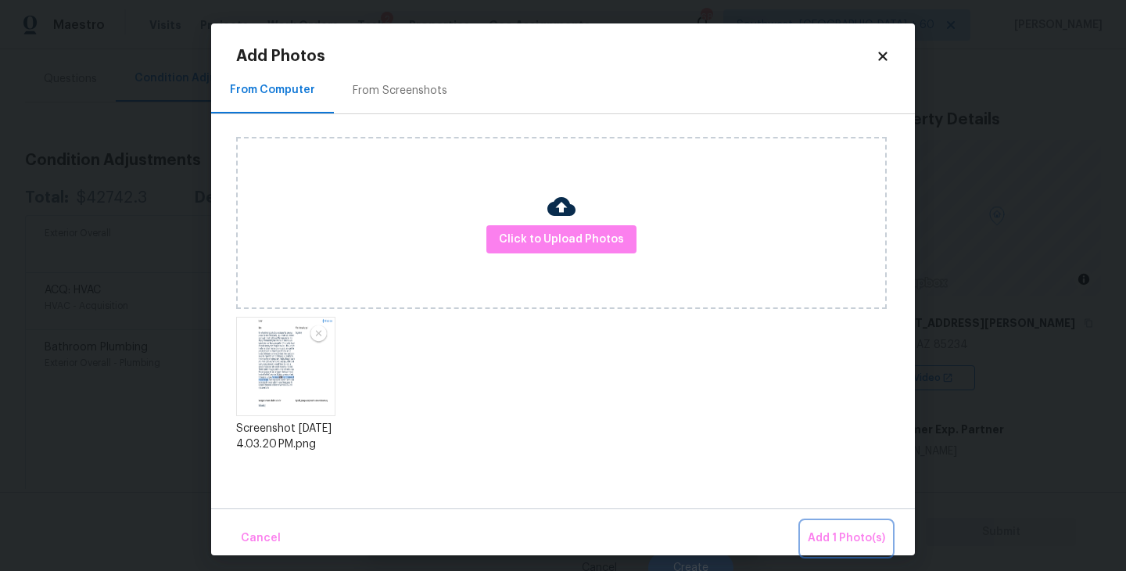
click at [822, 534] on span "Add 1 Photo(s)" at bounding box center [846, 538] width 77 height 20
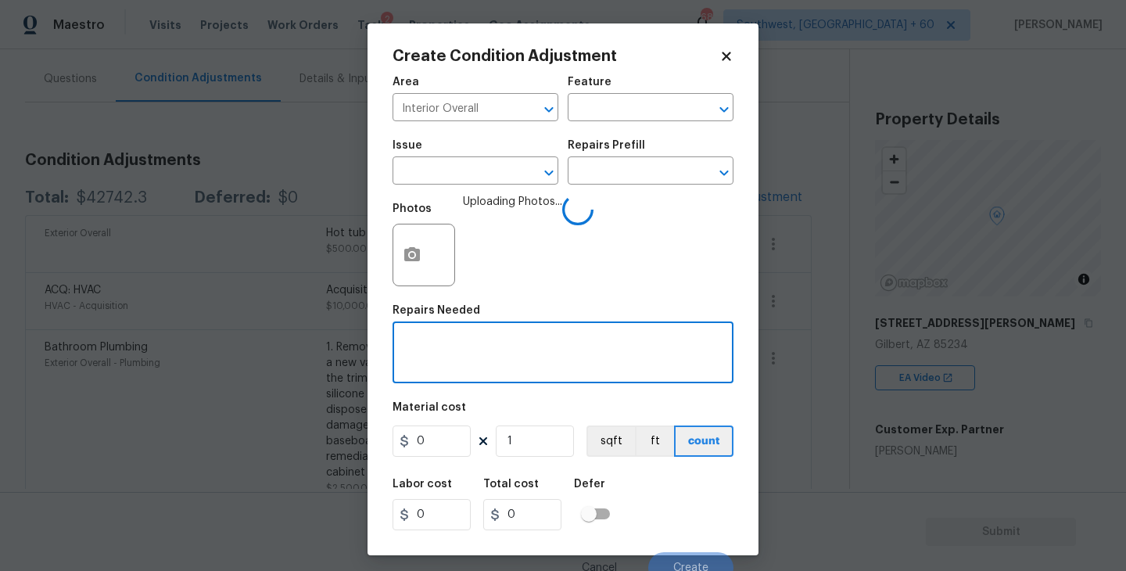
click at [488, 346] on textarea at bounding box center [563, 354] width 322 height 33
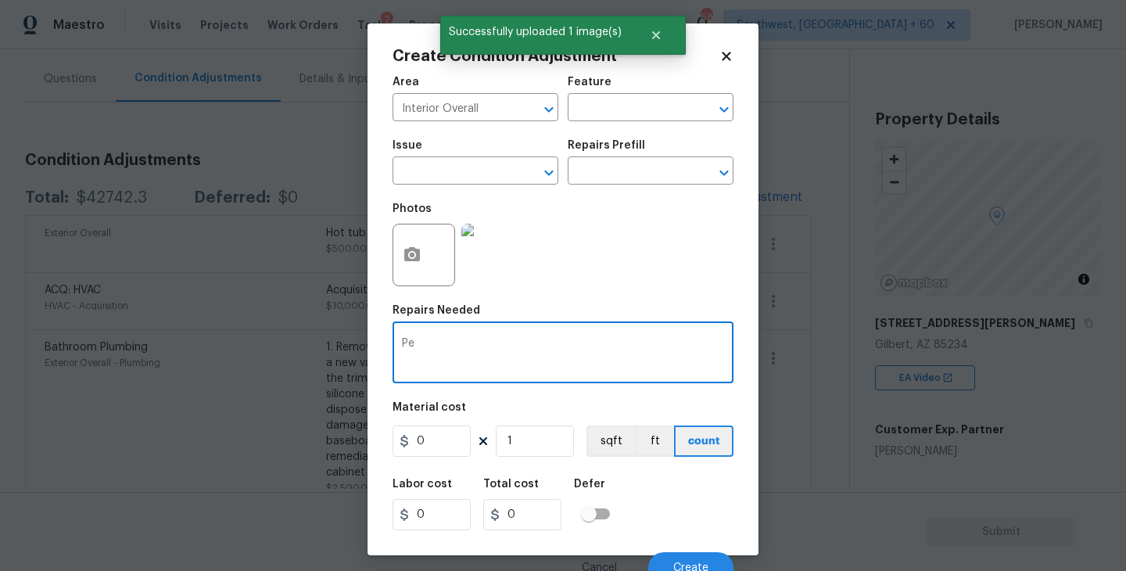
type textarea "P"
paste textarea "The damaged pet door needs to be removed at the back of the home."
type textarea "The damaged pet door needs to be removed at the back of the home."
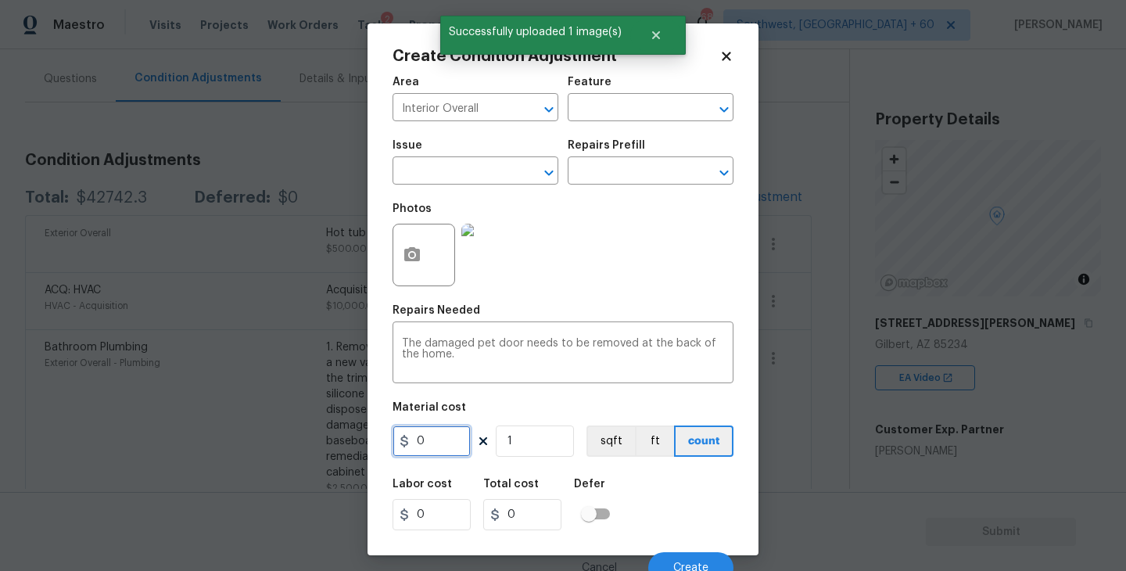
drag, startPoint x: 450, startPoint y: 440, endPoint x: 339, endPoint y: 440, distance: 111.0
click at [339, 440] on div "Create Condition Adjustment Area Interior Overall ​ Feature ​ Issue ​ Repairs P…" at bounding box center [563, 285] width 1126 height 571
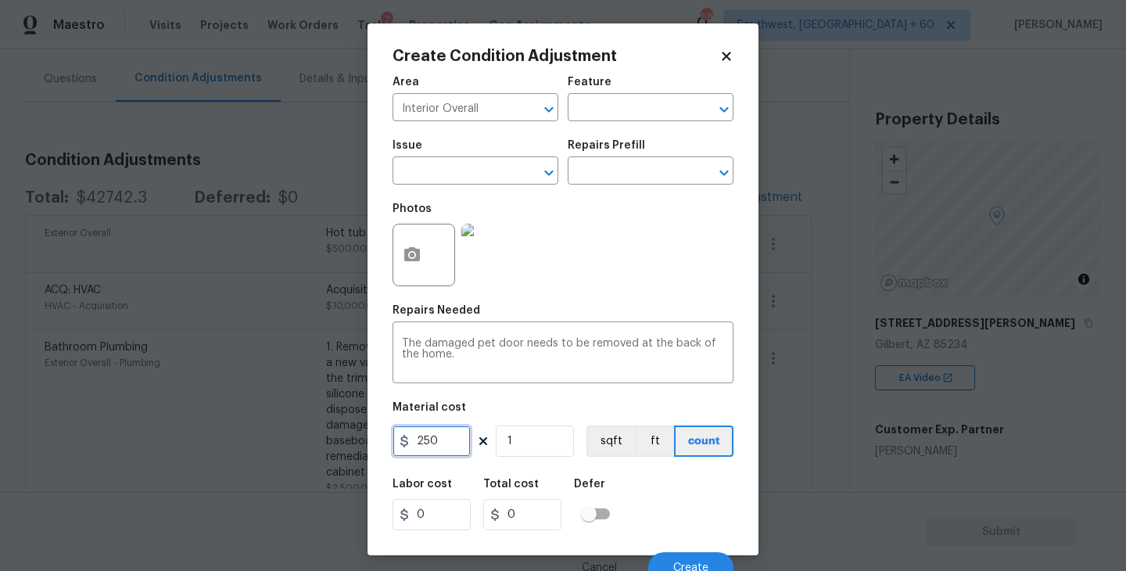
type input "250"
click at [679, 487] on div "Labor cost 0 Total cost 250 Defer" at bounding box center [562, 504] width 341 height 70
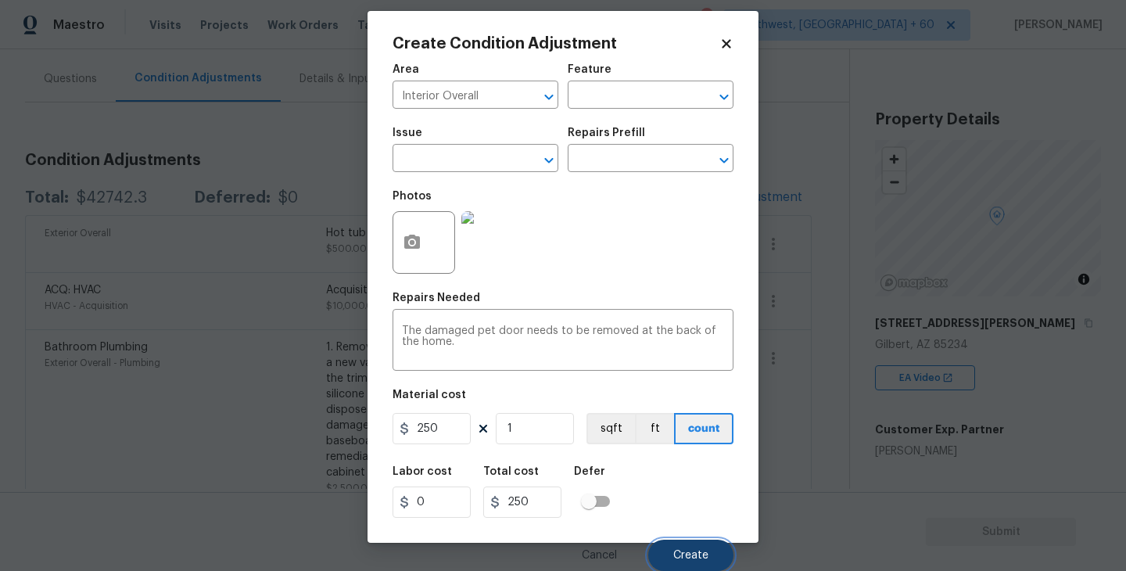
click at [687, 539] on button "Create" at bounding box center [690, 554] width 85 height 31
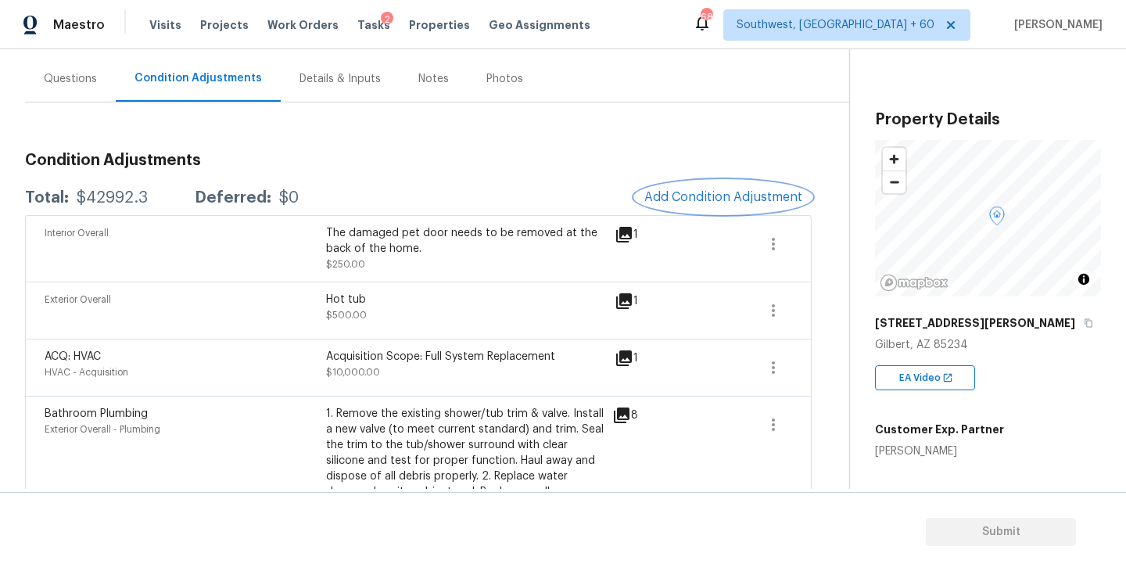
scroll to position [0, 0]
click at [698, 218] on div "Interior Overall The damaged pet door needs to be removed at the back of the ho…" at bounding box center [418, 248] width 786 height 66
click at [701, 196] on span "Add Condition Adjustment" at bounding box center [723, 197] width 158 height 14
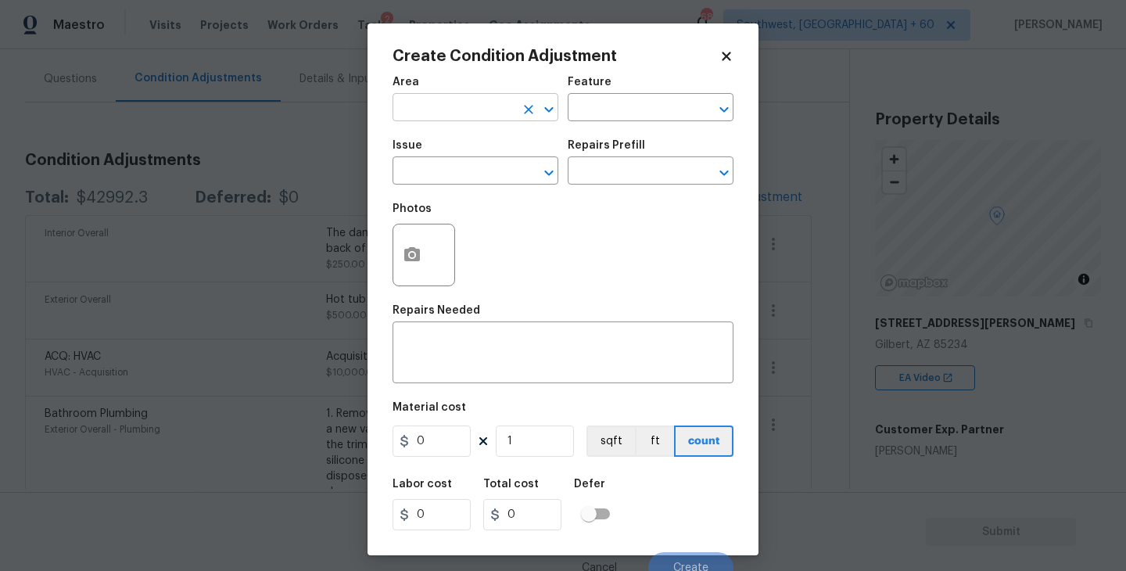
click at [455, 109] on input "text" at bounding box center [453, 109] width 122 height 24
click at [456, 166] on li "Exterior Overall" at bounding box center [475, 170] width 166 height 26
type input "Exterior Overall"
click at [456, 166] on input "text" at bounding box center [453, 172] width 122 height 24
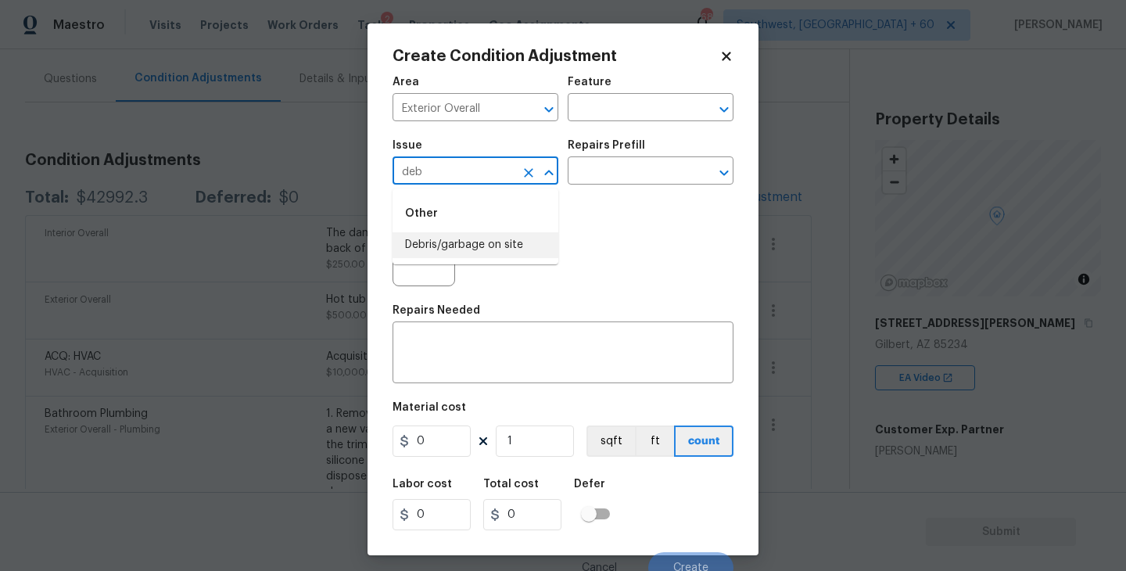
click at [456, 245] on li "Debris/garbage on site" at bounding box center [475, 245] width 166 height 26
type input "Debris/garbage on site"
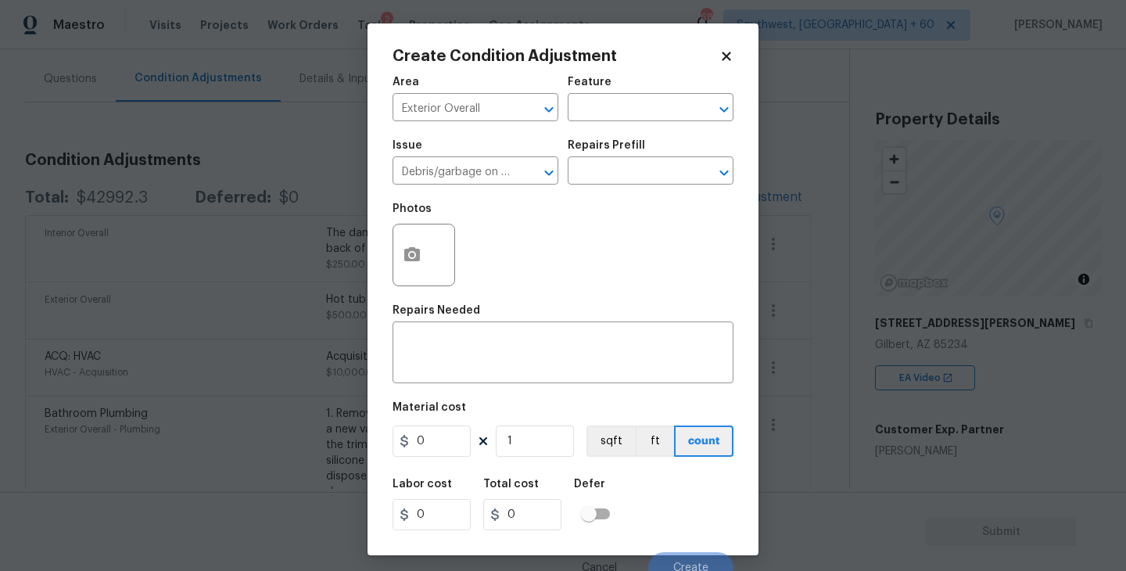
click at [645, 158] on div "Repairs Prefill" at bounding box center [651, 150] width 166 height 20
click at [646, 172] on input "text" at bounding box center [629, 172] width 122 height 24
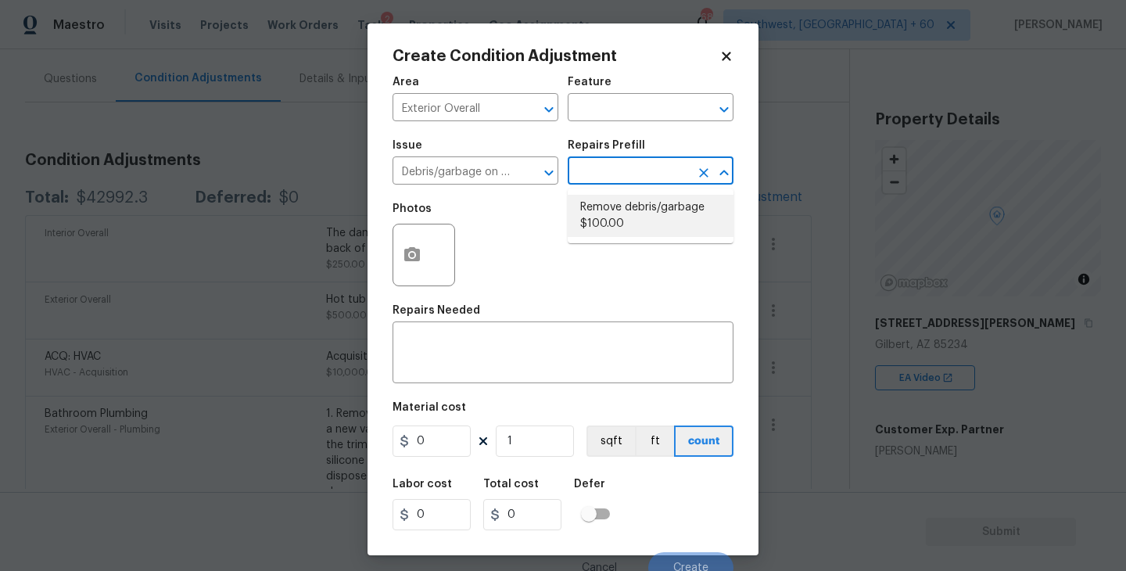
click at [646, 210] on li "Remove debris/garbage $100.00" at bounding box center [651, 216] width 166 height 42
type textarea "Remove, haul off, and properly dispose of any debris left by seller to offsite …"
type input "100"
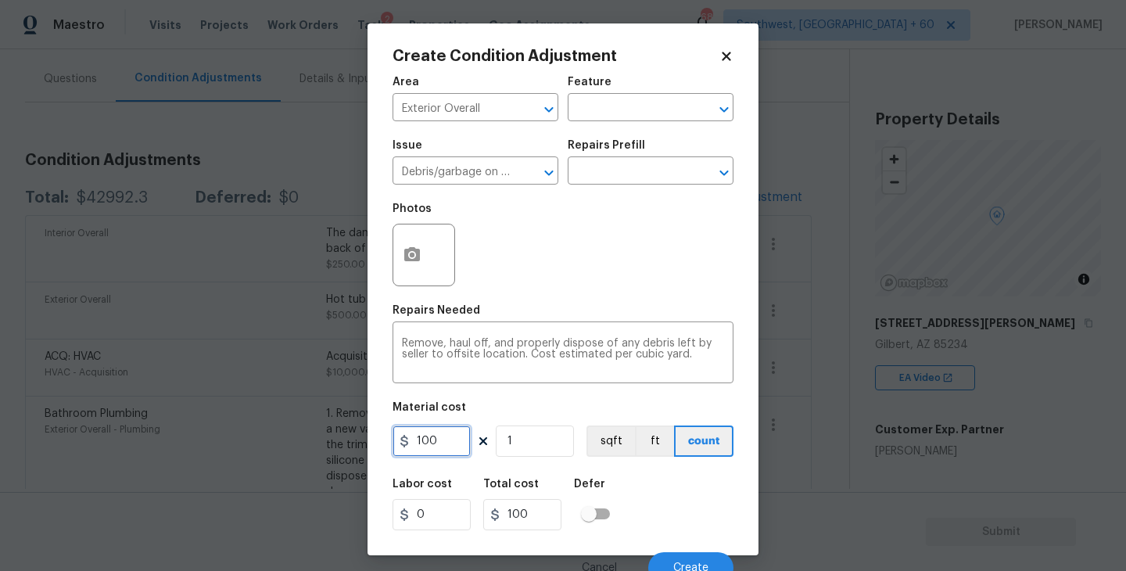
drag, startPoint x: 443, startPoint y: 442, endPoint x: 347, endPoint y: 442, distance: 96.2
click at [347, 442] on div "Create Condition Adjustment Area Exterior Overall ​ Feature ​ Issue Debris/garb…" at bounding box center [563, 285] width 1126 height 571
type input "250"
click at [410, 263] on icon "button" at bounding box center [412, 254] width 19 height 19
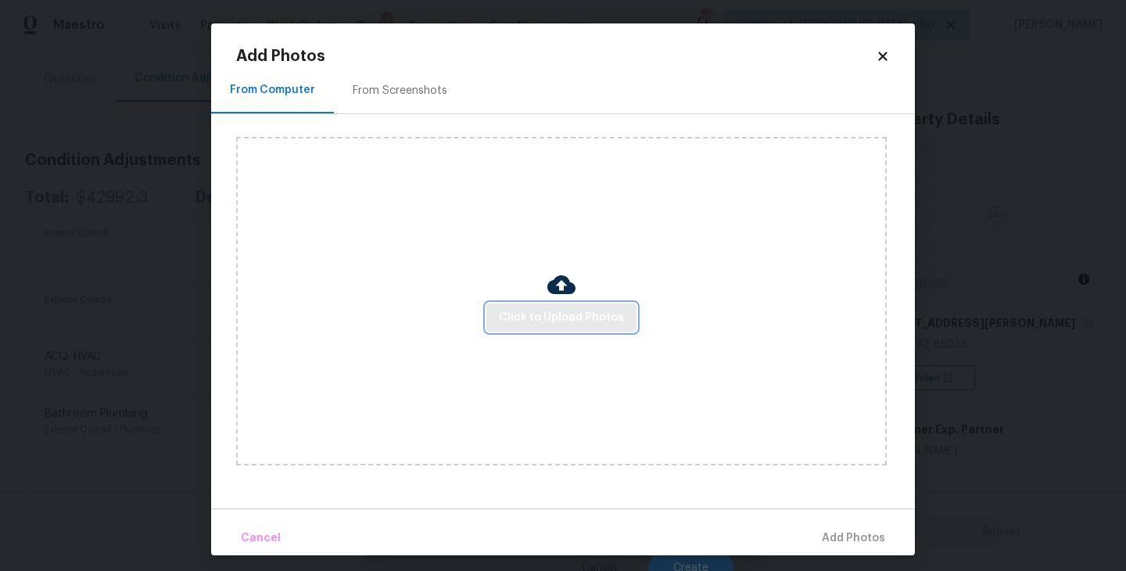
click at [518, 308] on span "Click to Upload Photos" at bounding box center [561, 318] width 125 height 20
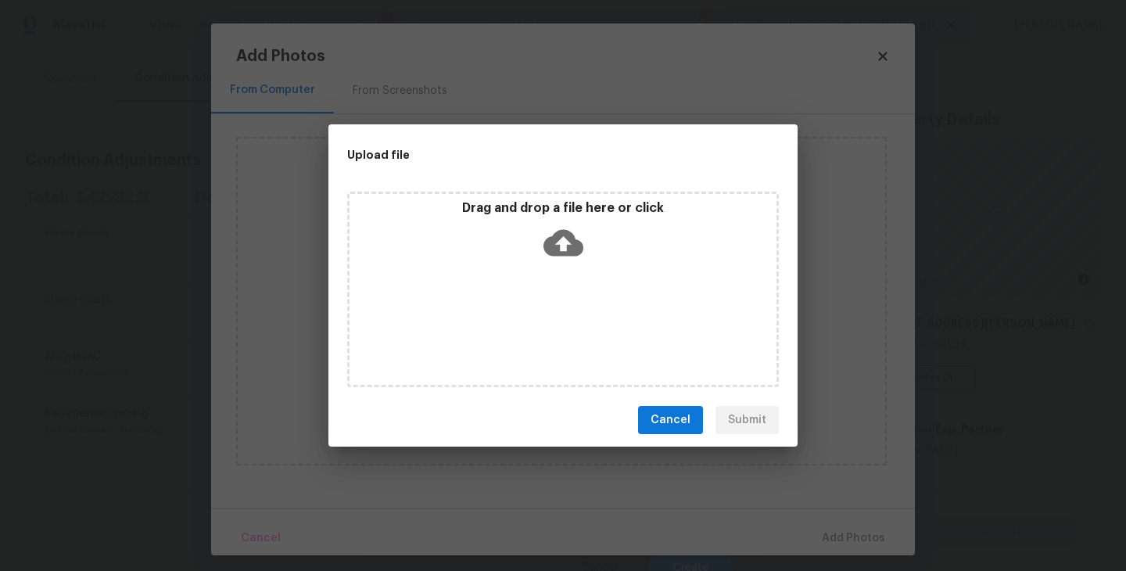
click at [537, 269] on div "Drag and drop a file here or click" at bounding box center [563, 289] width 432 height 195
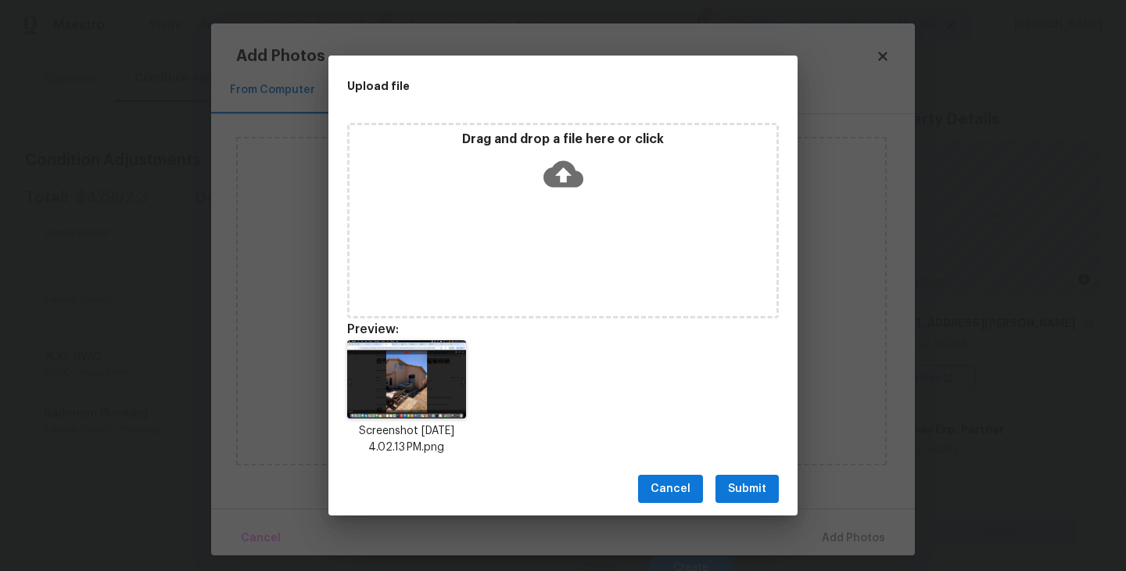
click at [758, 489] on span "Submit" at bounding box center [747, 489] width 38 height 20
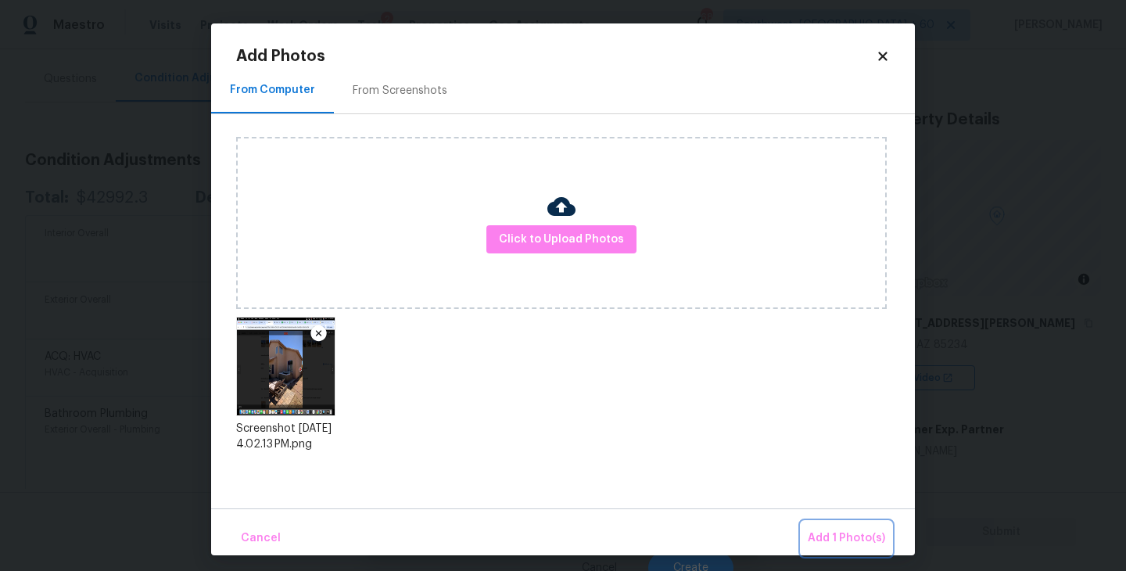
click at [819, 530] on span "Add 1 Photo(s)" at bounding box center [846, 538] width 77 height 20
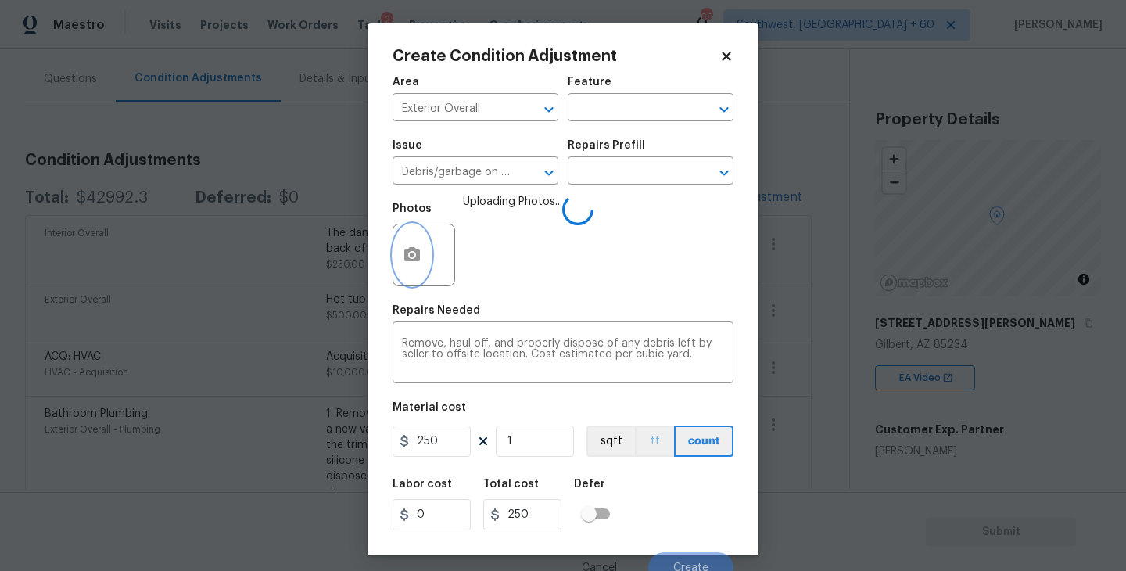
scroll to position [13, 0]
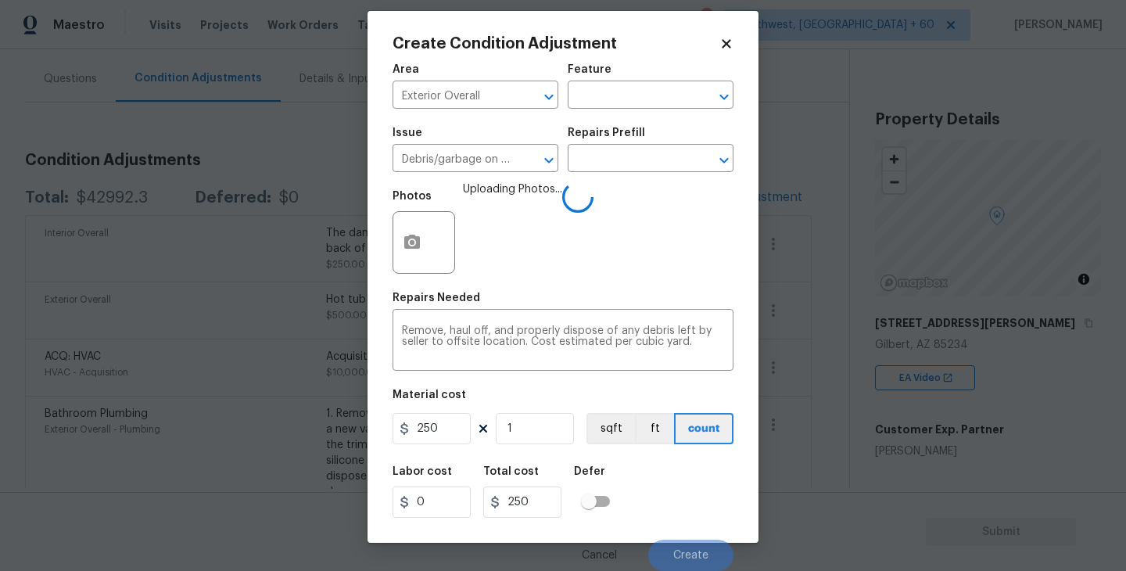
click at [671, 492] on div "Labor cost 0 Total cost 250 Defer" at bounding box center [562, 492] width 341 height 70
click at [674, 492] on div "Labor cost 0 Total cost 250 Defer" at bounding box center [562, 492] width 341 height 70
click at [685, 483] on div "Labor cost 0 Total cost 250 Defer" at bounding box center [562, 492] width 341 height 70
click at [664, 482] on div "Labor cost 0 Total cost 250 Defer" at bounding box center [562, 492] width 341 height 70
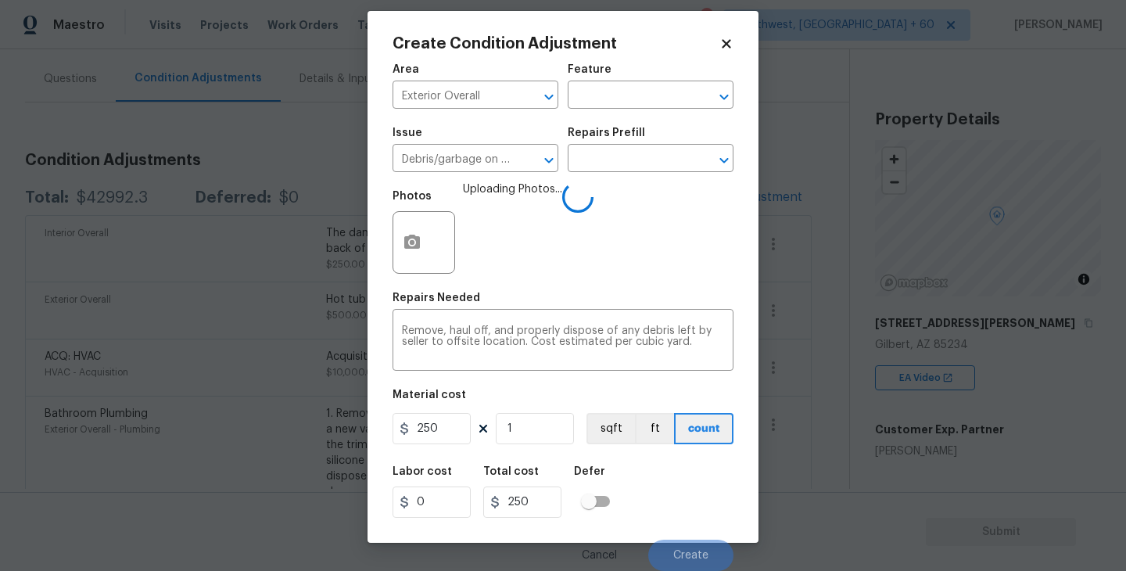
click at [665, 490] on div "Labor cost 0 Total cost 250 Defer" at bounding box center [562, 492] width 341 height 70
click at [672, 500] on div "Labor cost 0 Total cost 250 Defer" at bounding box center [562, 492] width 341 height 70
click at [670, 501] on div "Labor cost 0 Total cost 250 Defer" at bounding box center [562, 492] width 341 height 70
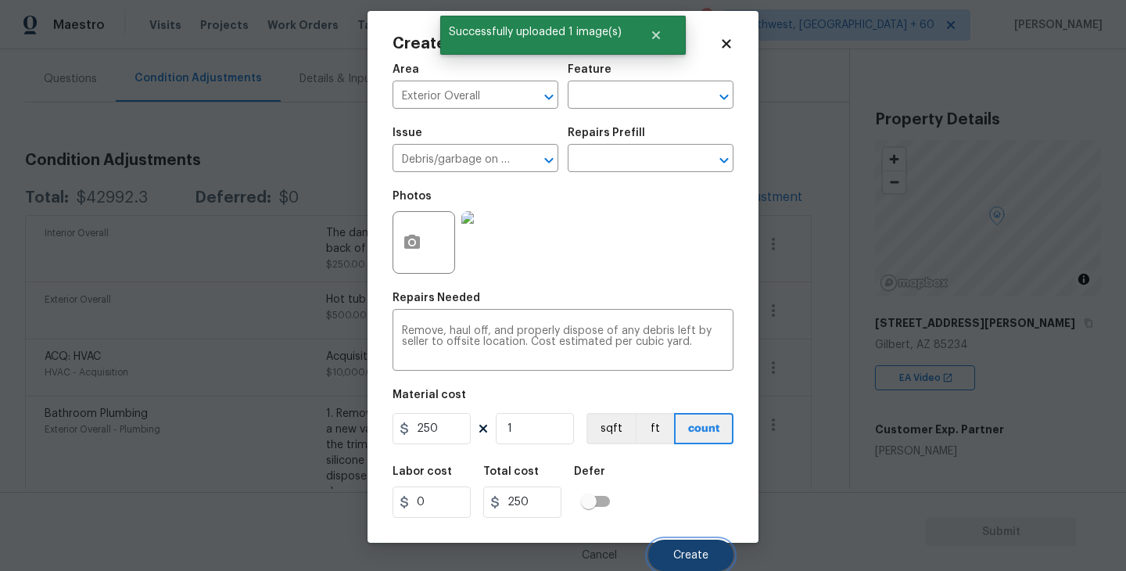
click at [680, 560] on span "Create" at bounding box center [690, 556] width 35 height 12
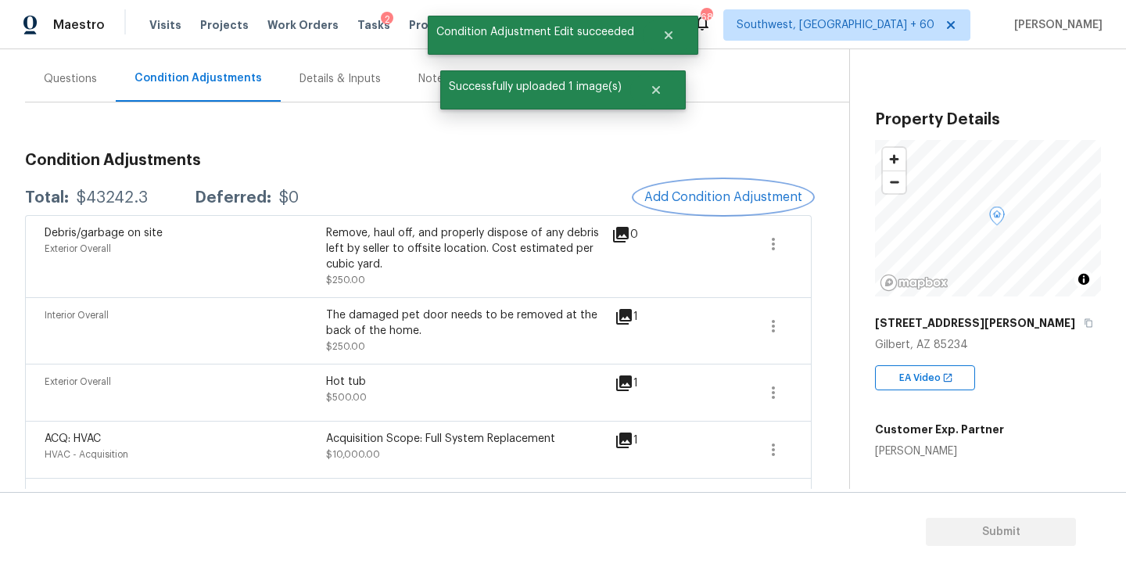
scroll to position [0, 0]
click at [683, 195] on span "Add Condition Adjustment" at bounding box center [723, 197] width 158 height 14
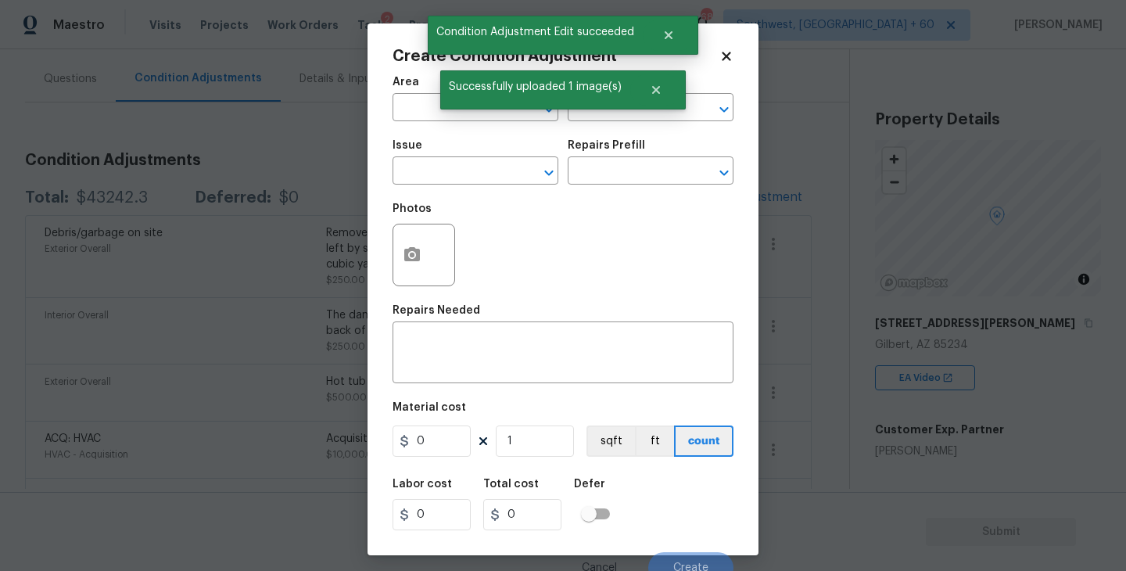
click at [417, 123] on span "Area ​" at bounding box center [475, 98] width 166 height 63
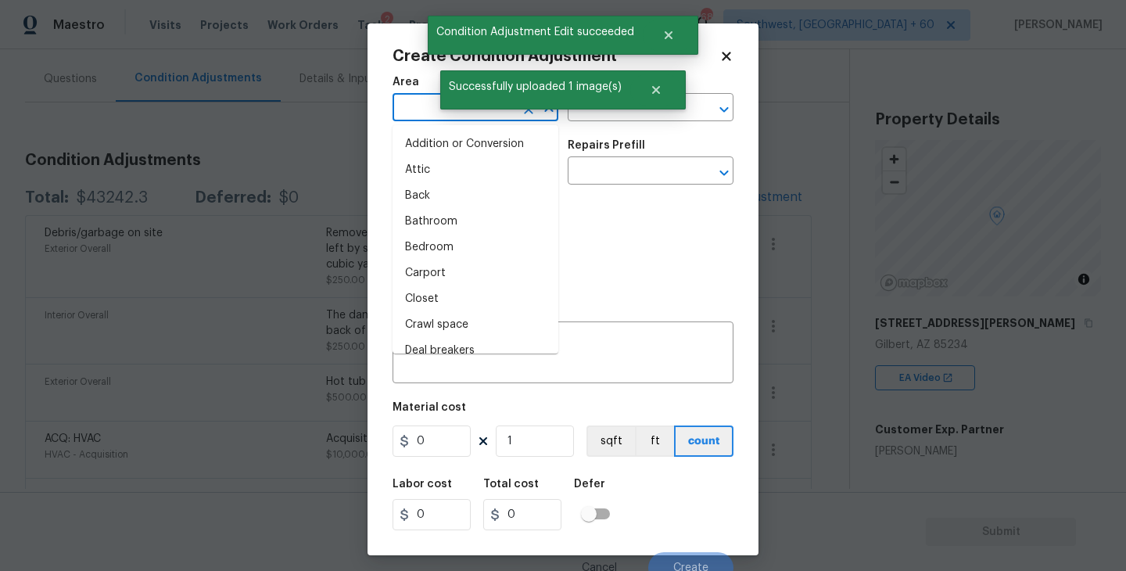
click at [421, 120] on input "text" at bounding box center [453, 109] width 122 height 24
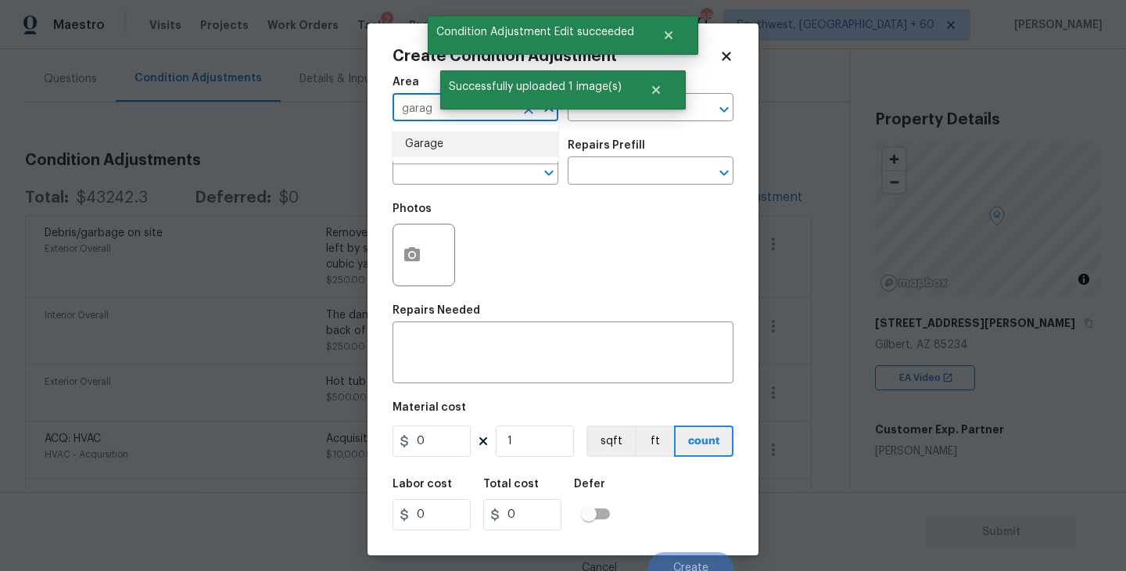
click at [432, 151] on li "Garage" at bounding box center [475, 144] width 166 height 26
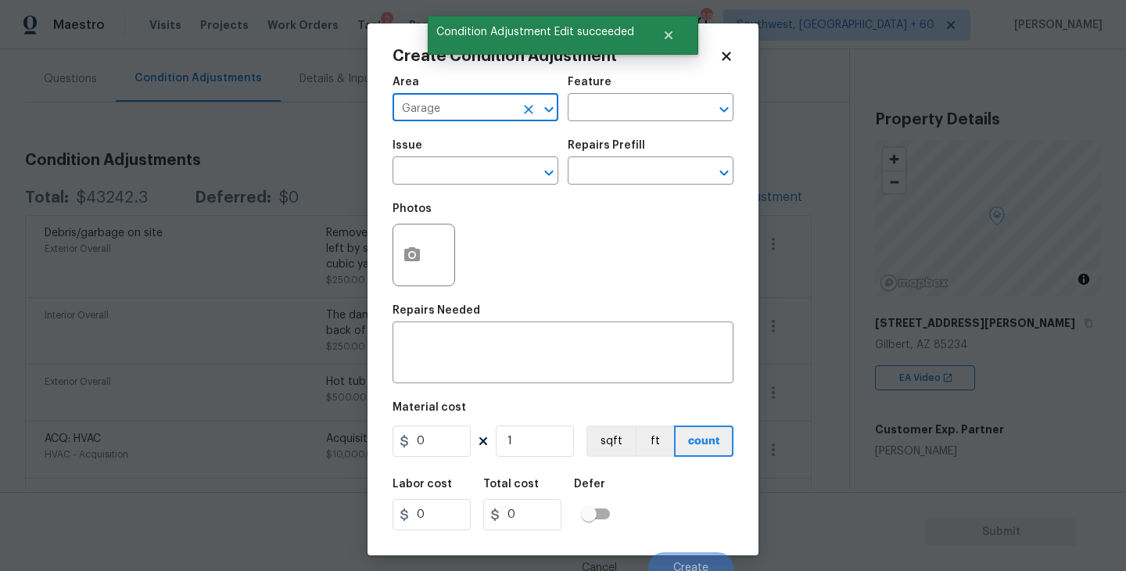
type input "Garage"
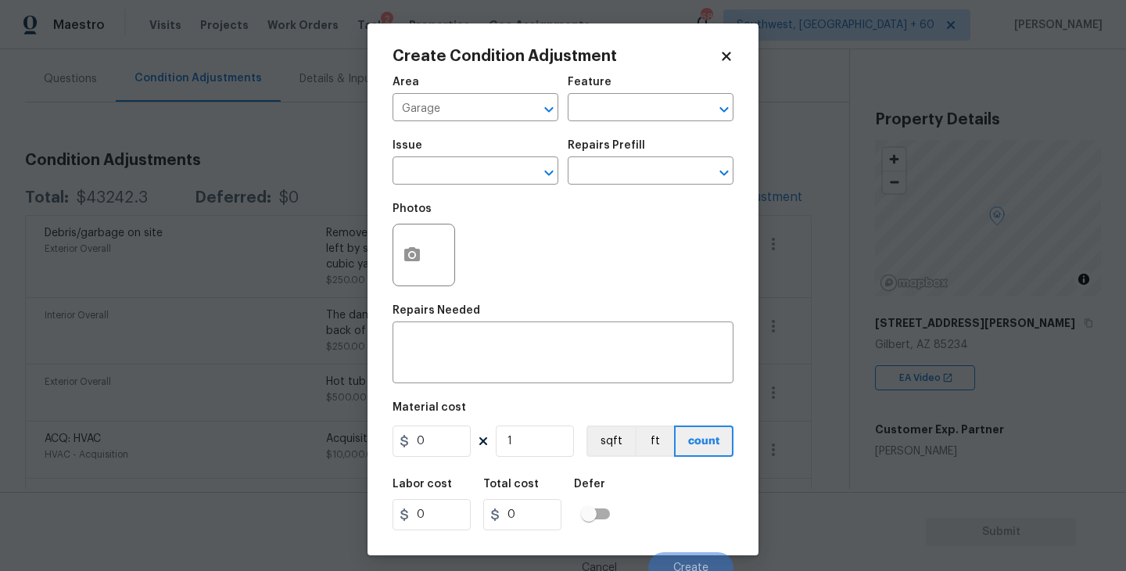
click at [636, 127] on div "Area Garage ​ Feature ​" at bounding box center [562, 98] width 341 height 63
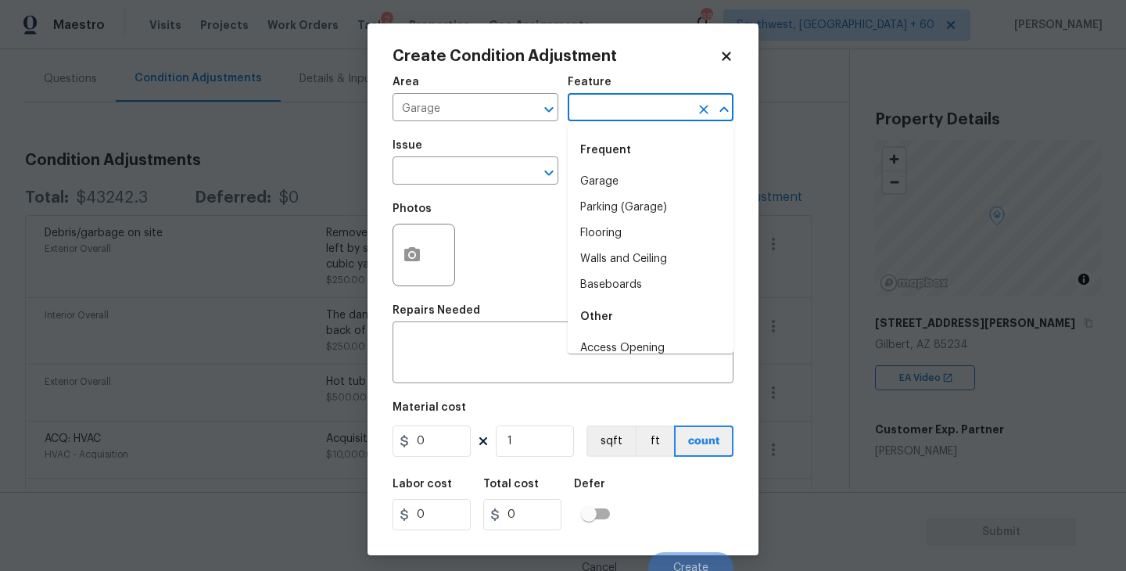
click at [650, 116] on input "text" at bounding box center [629, 109] width 122 height 24
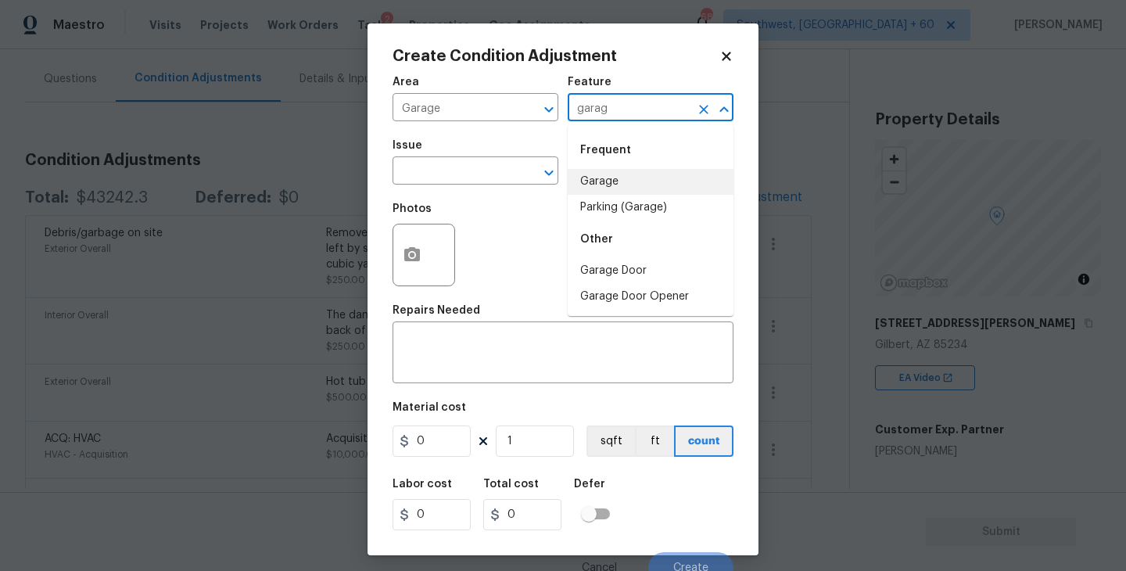
click at [645, 172] on li "Garage" at bounding box center [651, 182] width 166 height 26
type input "Garage"
click at [488, 173] on input "text" at bounding box center [453, 172] width 122 height 24
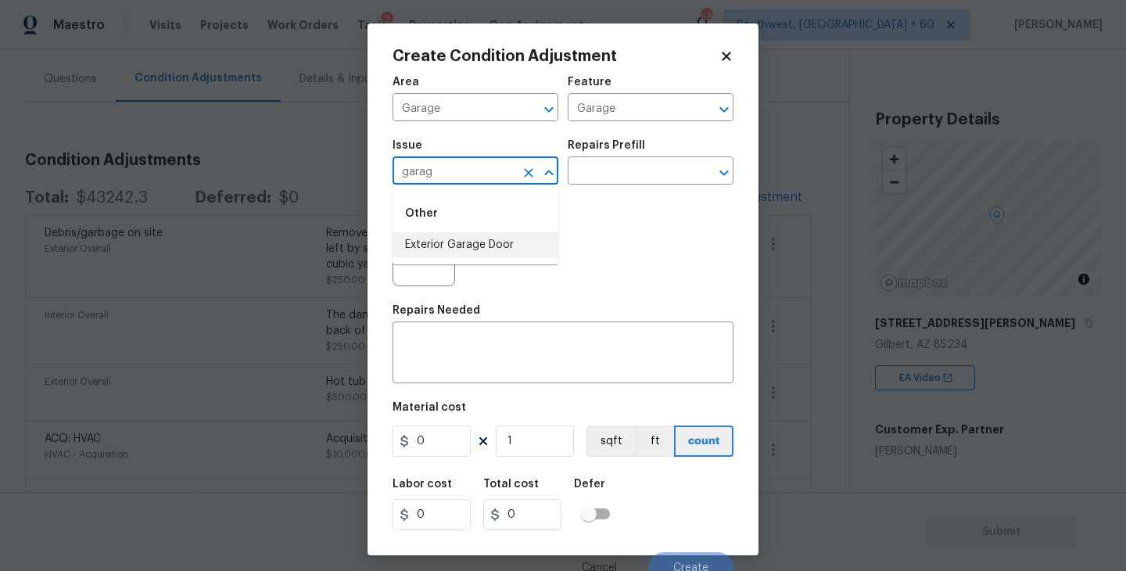
click at [493, 241] on li "Exterior Garage Door" at bounding box center [475, 245] width 166 height 26
type input "Exterior Garage Door"
click at [594, 197] on div "Photos" at bounding box center [562, 245] width 341 height 102
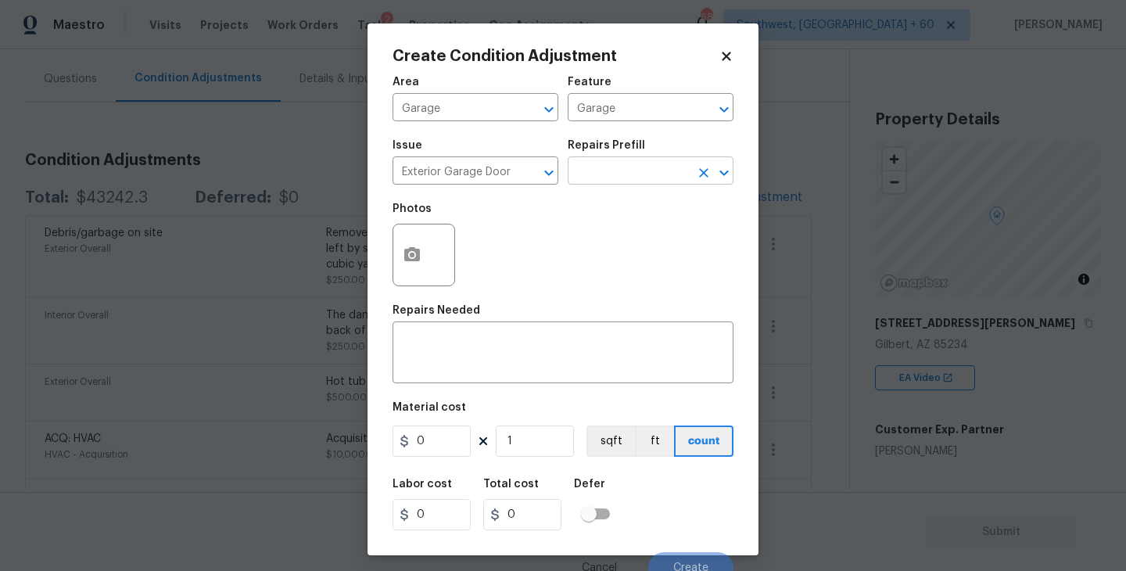
click at [624, 174] on input "text" at bounding box center [629, 172] width 122 height 24
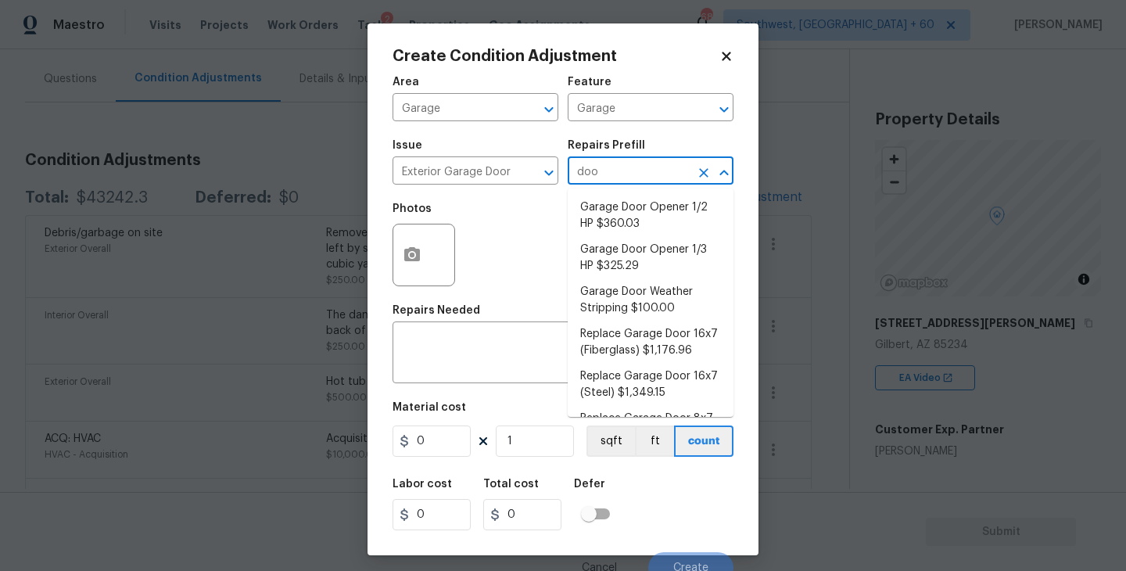
type input "door"
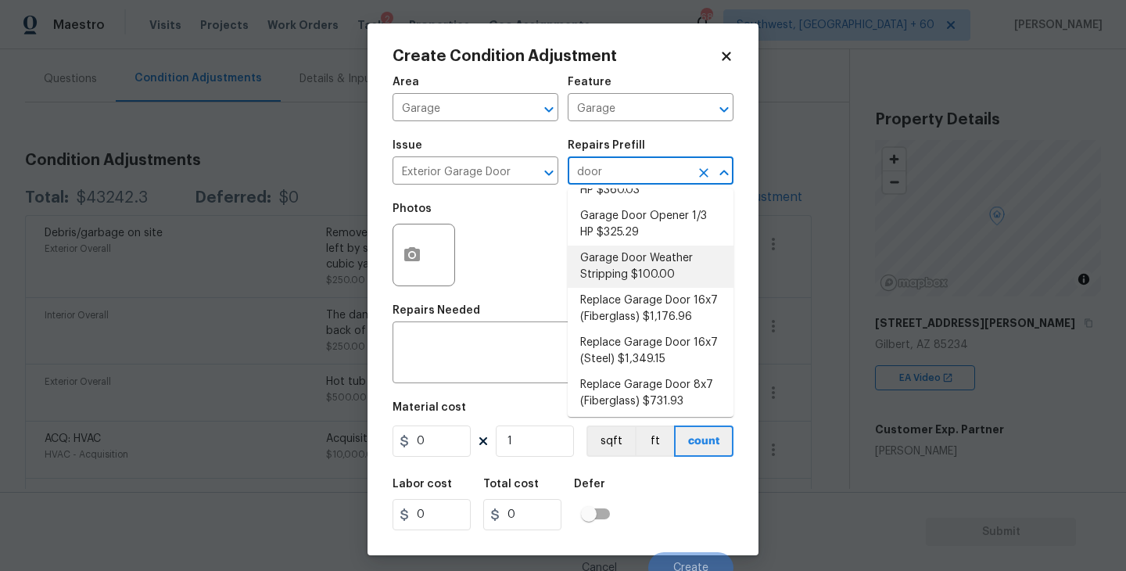
scroll to position [76, 0]
click at [690, 267] on li "Replace Garage Door 16x7 (Fiberglass) $1,176.96" at bounding box center [651, 266] width 166 height 42
type input "Interior Door"
type textarea "Remove the existing garage door and ALL of the existing hardware. Install new h…"
type input "1176.96"
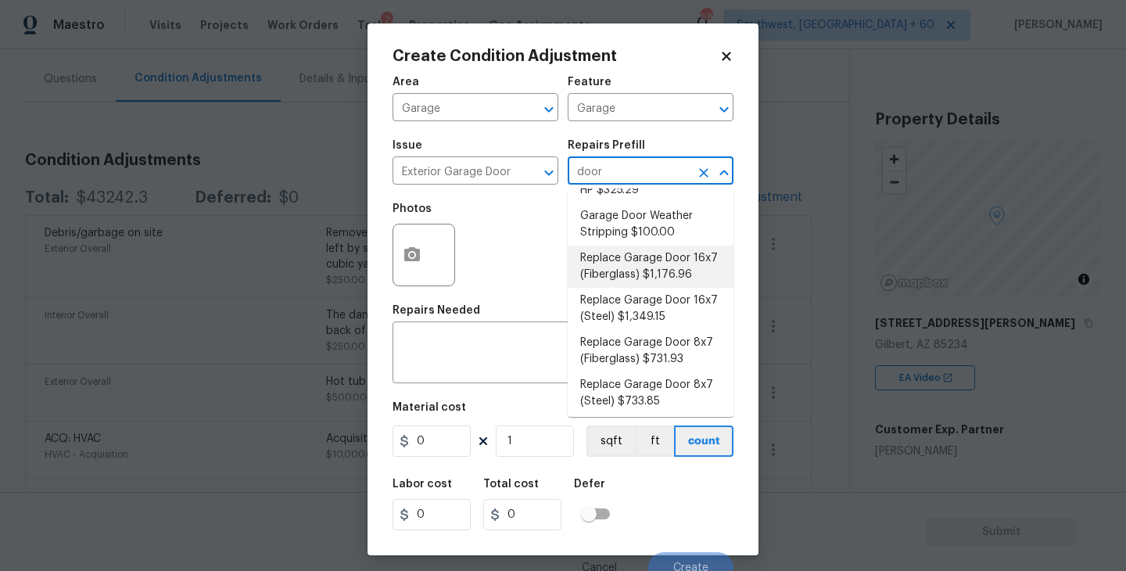
type input "1176.96"
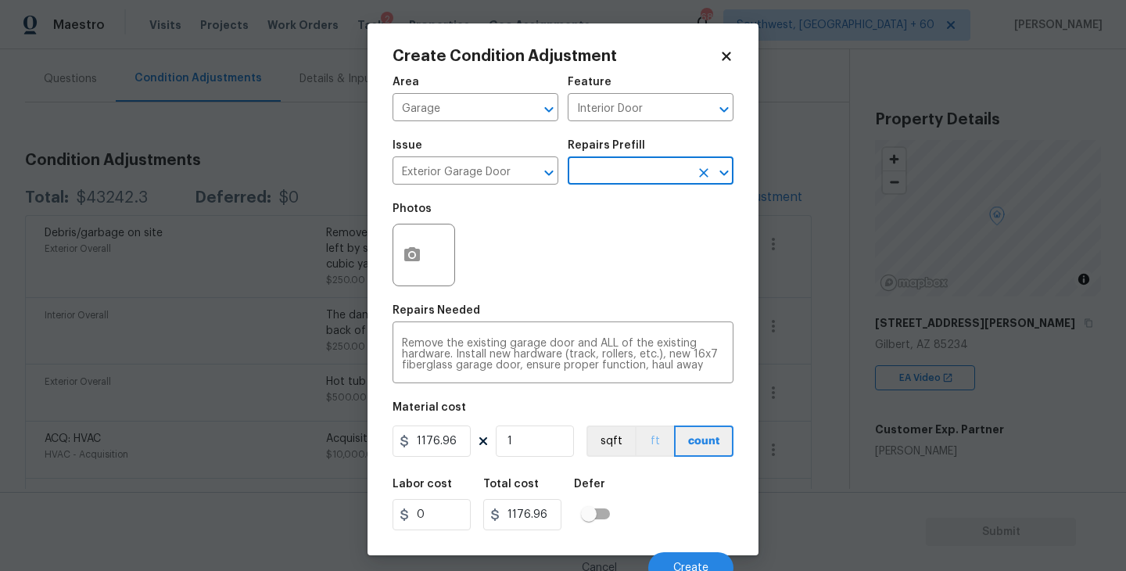
scroll to position [13, 0]
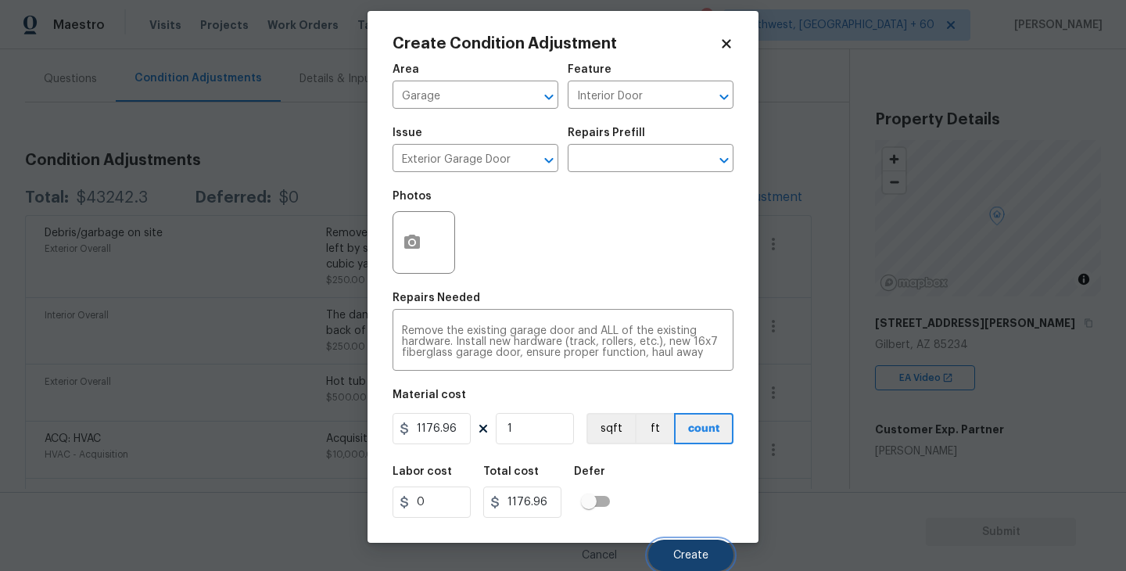
click at [687, 550] on span "Create" at bounding box center [690, 556] width 35 height 12
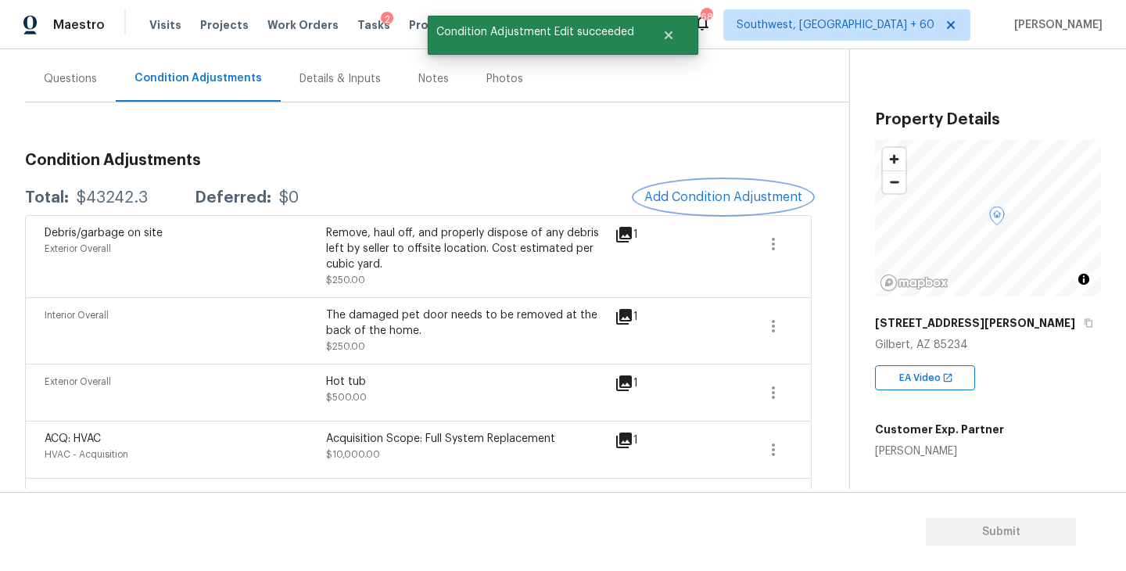
scroll to position [0, 0]
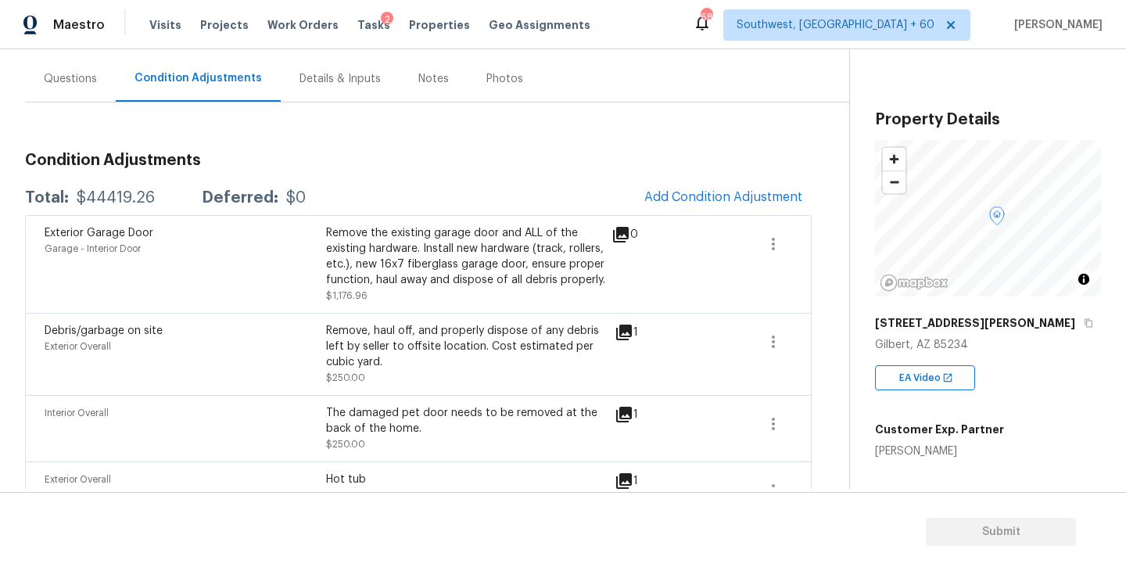
click at [565, 370] on div "Remove, haul off, and properly dispose of any debris left by seller to offsite …" at bounding box center [466, 354] width 281 height 63
click at [722, 188] on button "Add Condition Adjustment" at bounding box center [723, 197] width 177 height 33
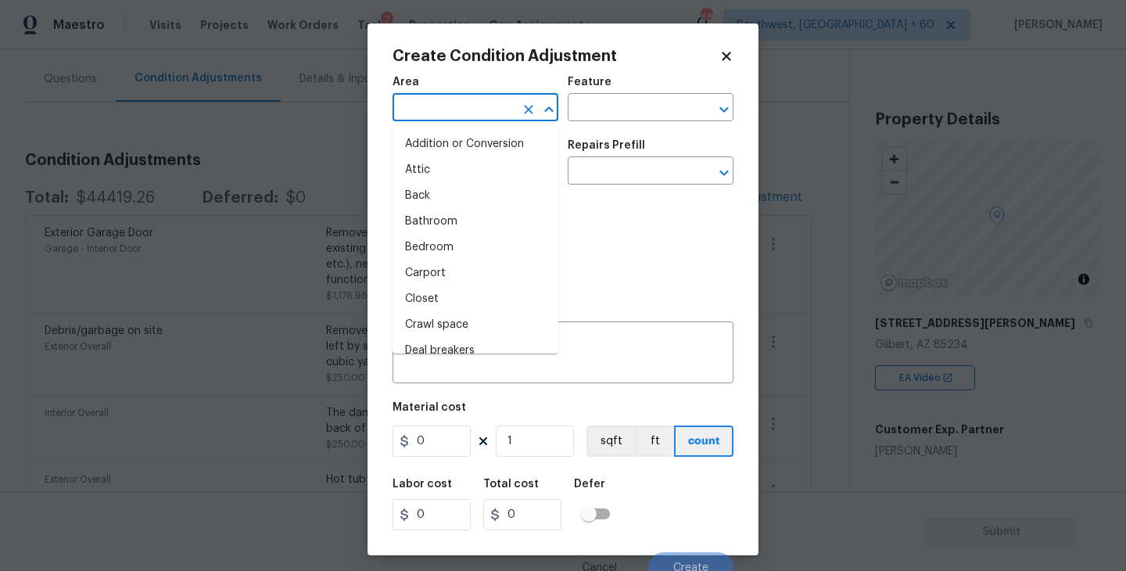
click at [448, 118] on input "text" at bounding box center [453, 109] width 122 height 24
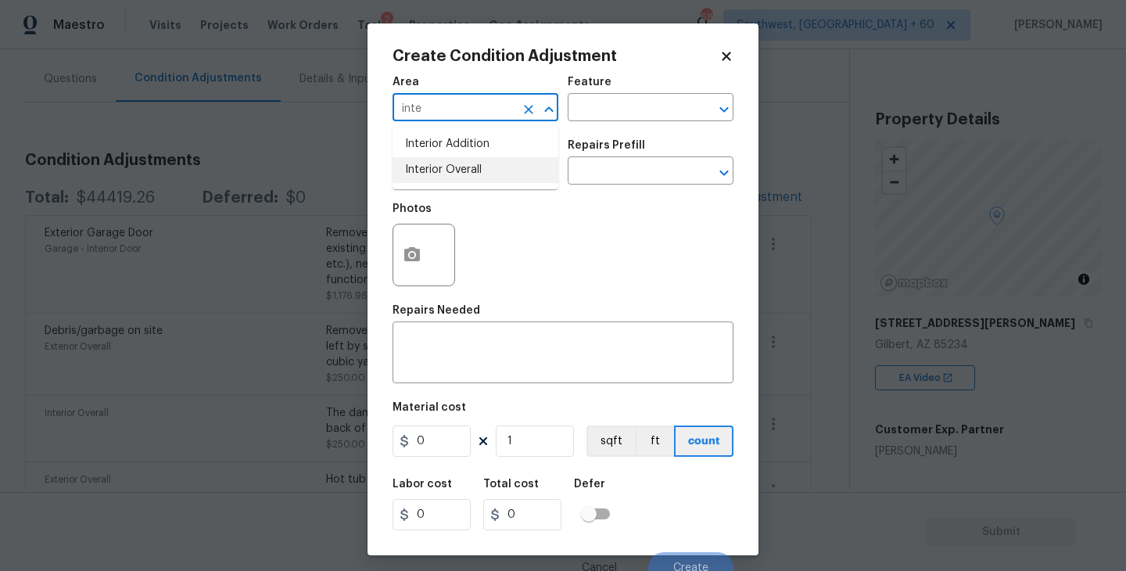
click at [453, 174] on li "Interior Overall" at bounding box center [475, 170] width 166 height 26
type input "Interior Overall"
click at [453, 174] on input "text" at bounding box center [453, 172] width 122 height 24
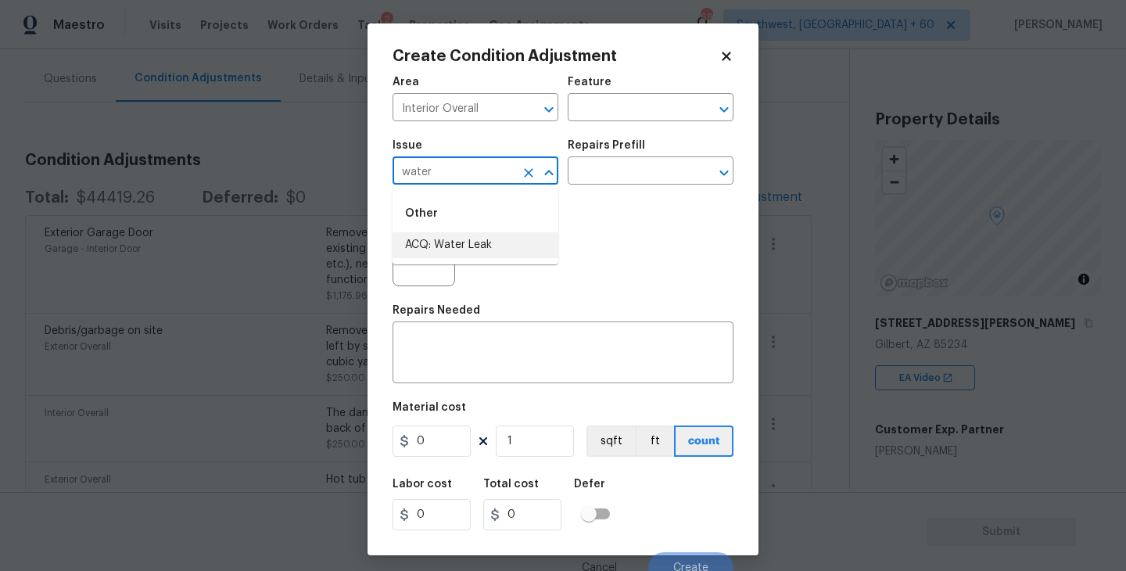
click at [460, 249] on li "ACQ: Water Leak" at bounding box center [475, 245] width 166 height 26
type input "ACQ: Water Leak"
click at [655, 159] on div "Repairs Prefill" at bounding box center [651, 150] width 166 height 20
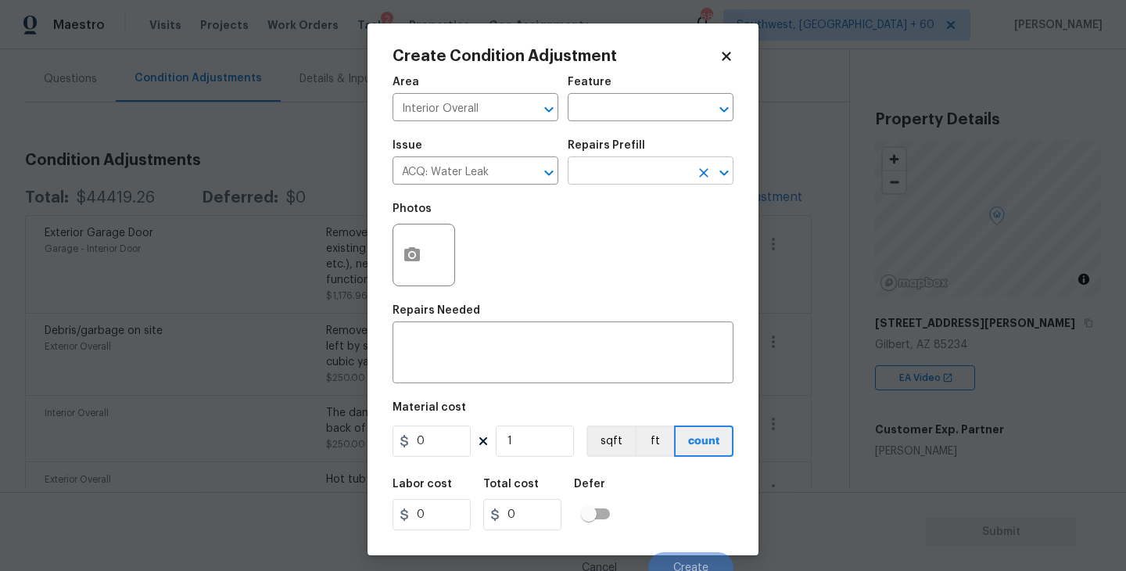
click at [647, 179] on input "text" at bounding box center [629, 172] width 122 height 24
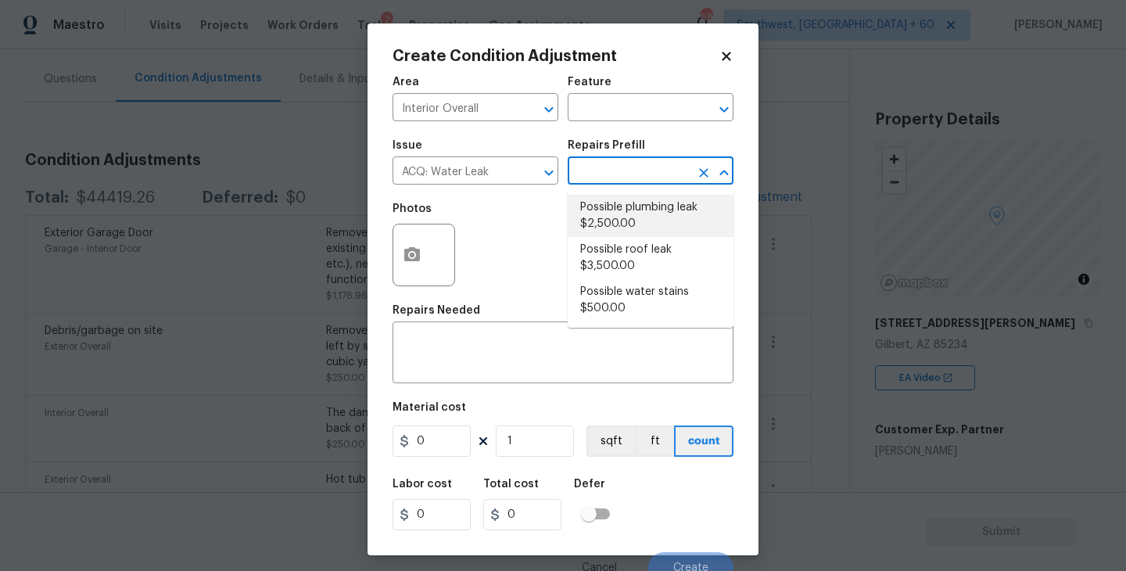
click at [643, 217] on li "Possible plumbing leak $2,500.00" at bounding box center [651, 216] width 166 height 42
type input "Acquisition"
type textarea "Acquisition Scope: Possible plumbing leak"
type input "2500"
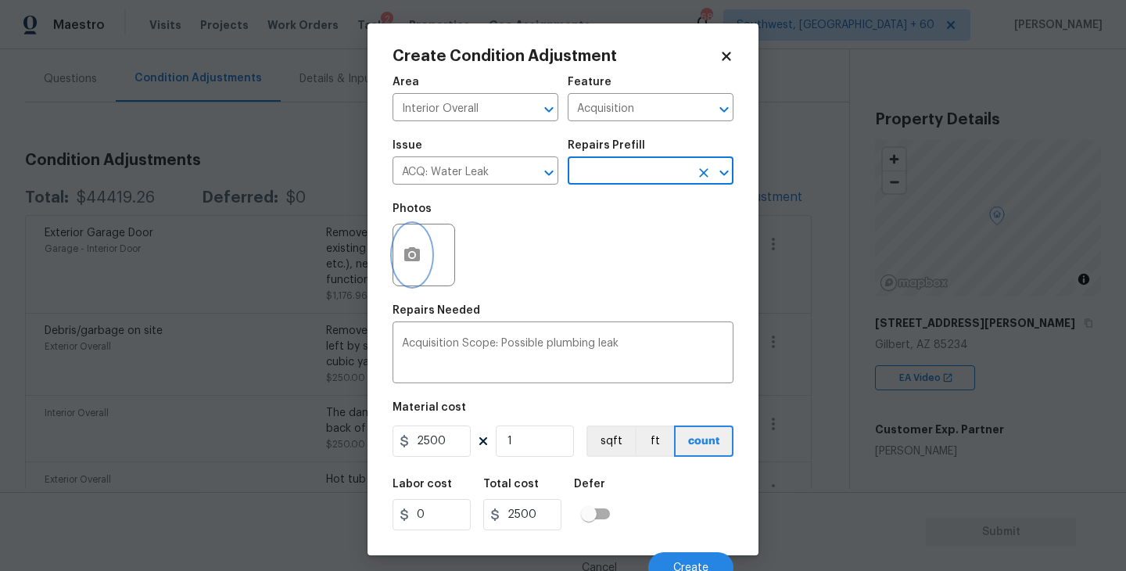
click at [417, 254] on icon "button" at bounding box center [412, 254] width 16 height 14
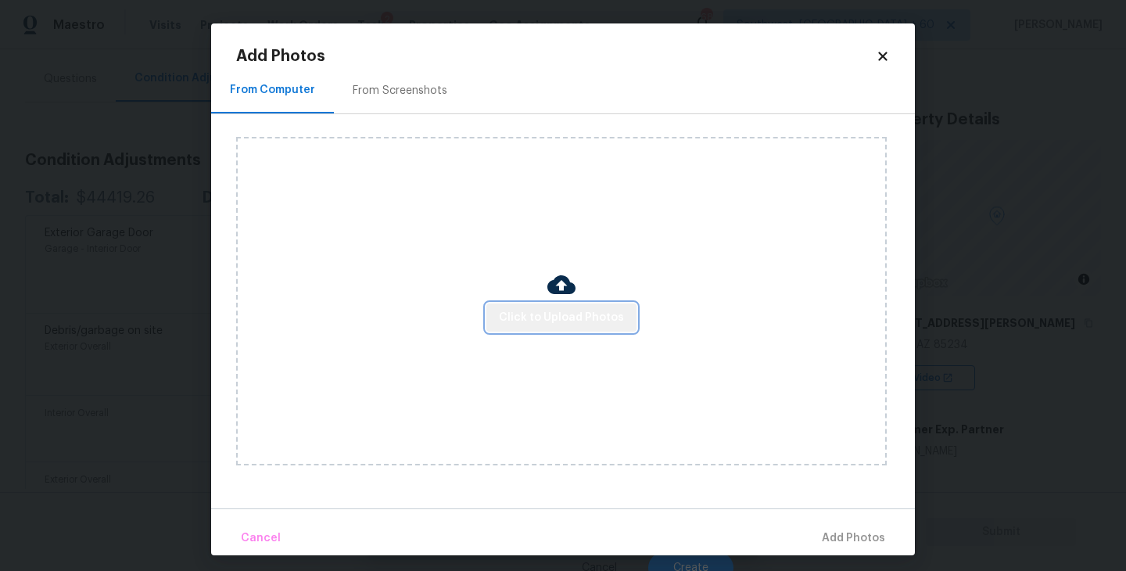
click at [590, 311] on span "Click to Upload Photos" at bounding box center [561, 318] width 125 height 20
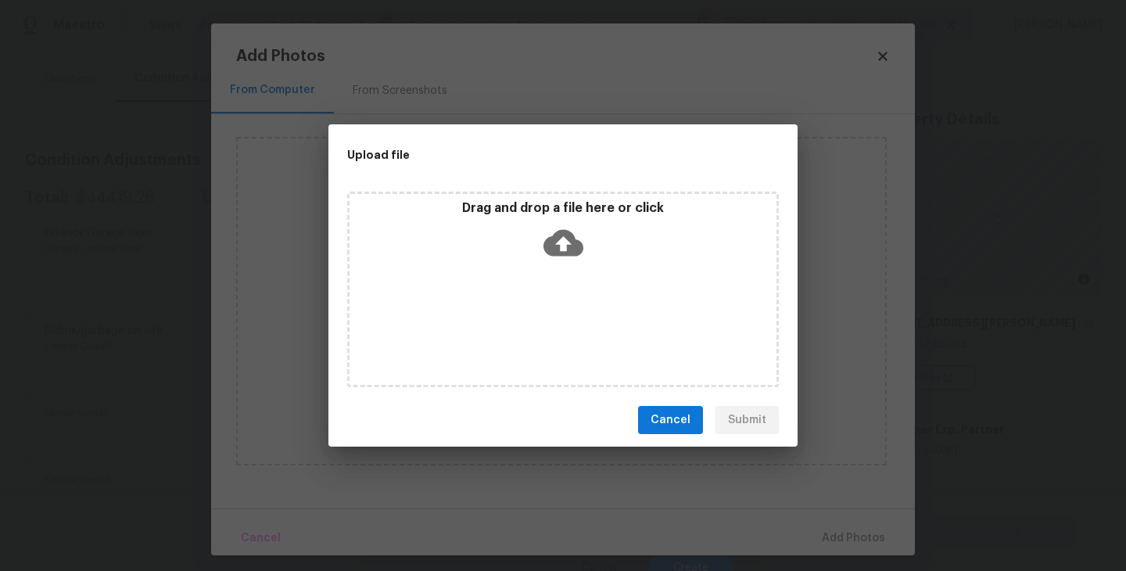
click at [579, 277] on div "Drag and drop a file here or click" at bounding box center [563, 289] width 432 height 195
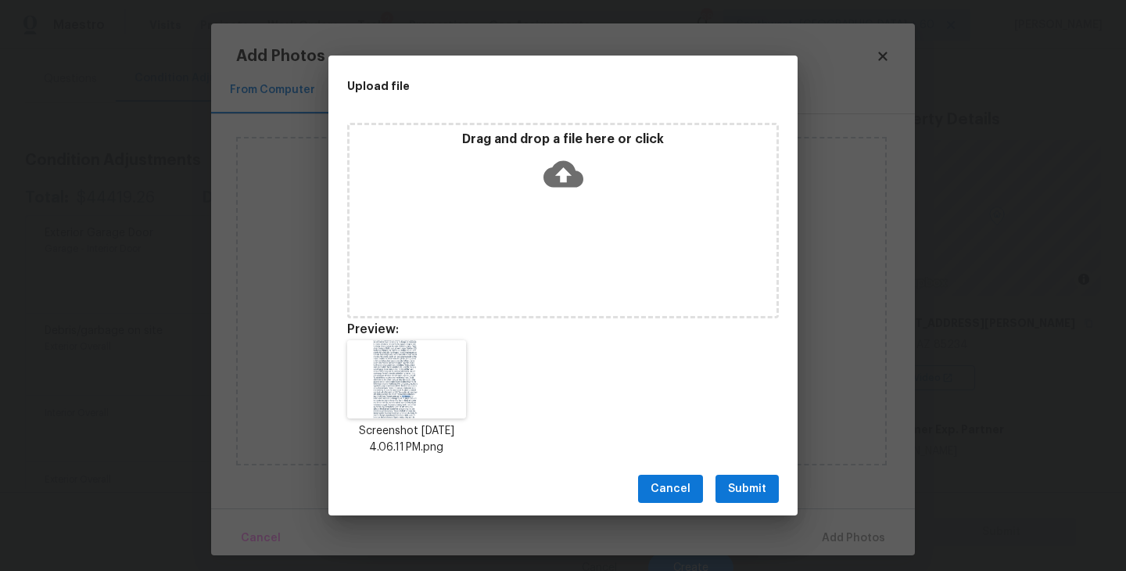
click at [747, 493] on span "Submit" at bounding box center [747, 489] width 38 height 20
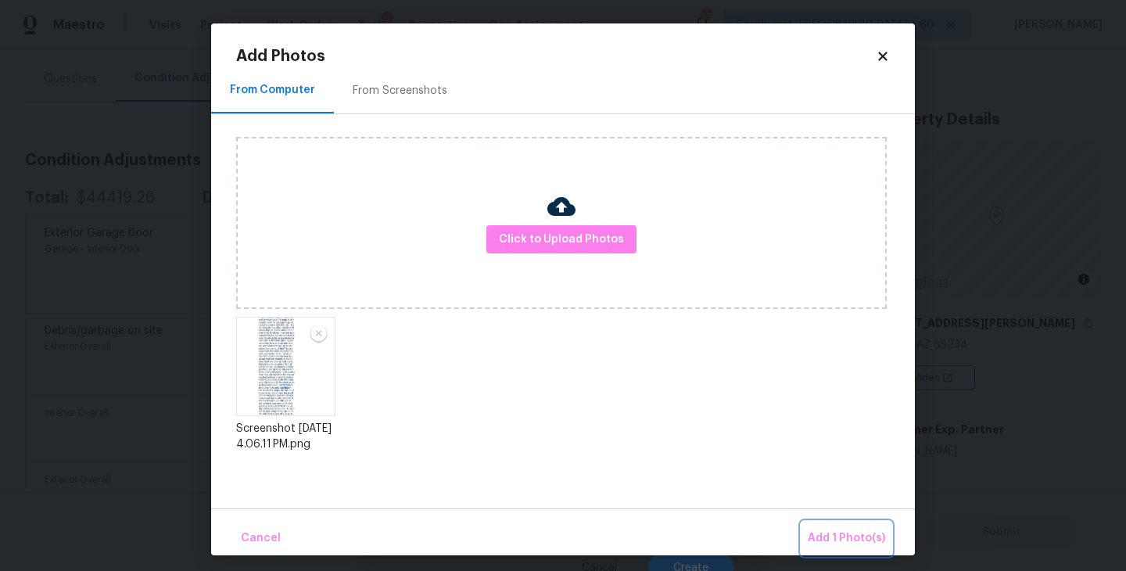
click at [834, 543] on span "Add 1 Photo(s)" at bounding box center [846, 538] width 77 height 20
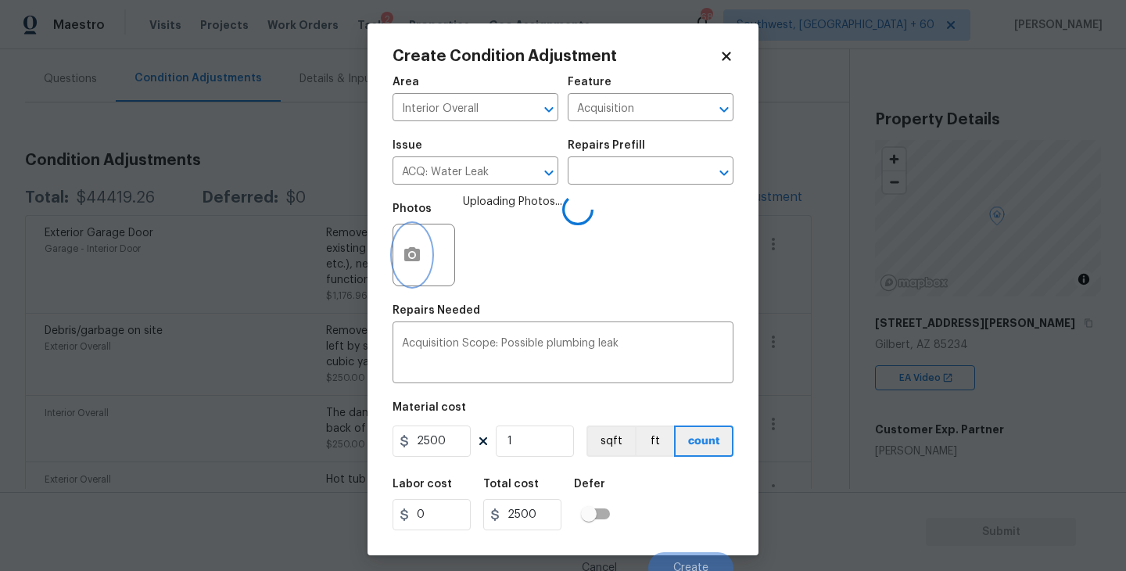
scroll to position [13, 0]
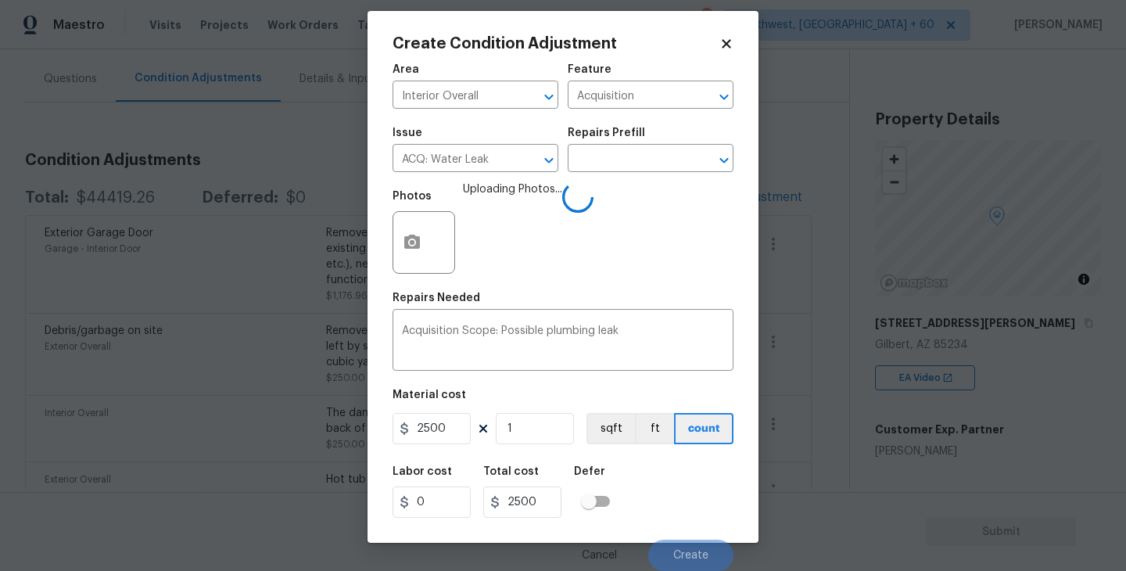
click at [707, 474] on div "Labor cost 0 Total cost 2500 Defer" at bounding box center [562, 492] width 341 height 70
click at [707, 477] on div "Labor cost 0 Total cost 2500 Defer" at bounding box center [562, 492] width 341 height 70
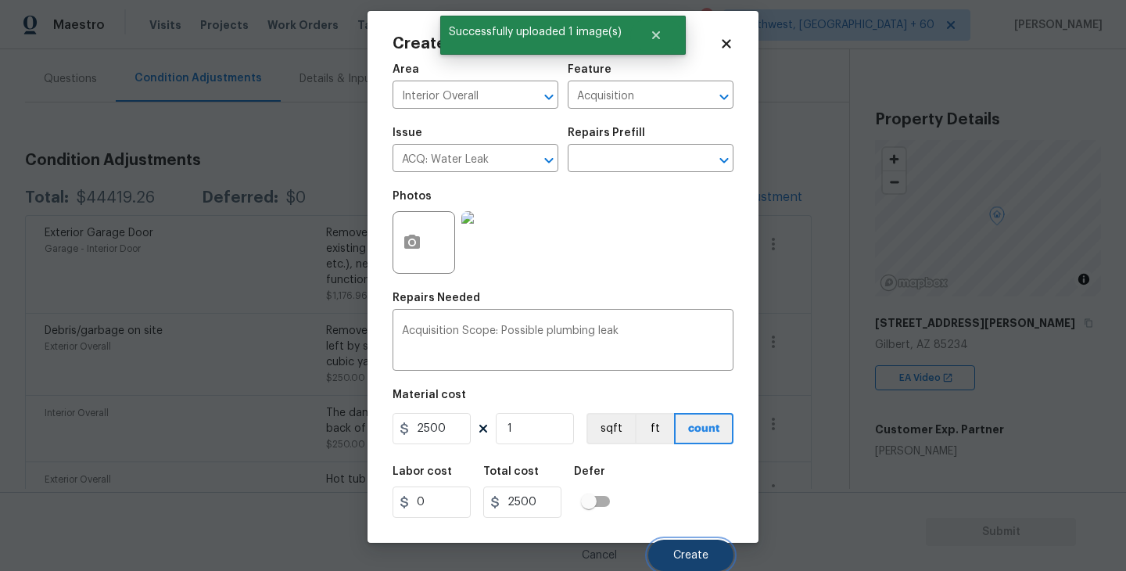
click at [705, 559] on span "Create" at bounding box center [690, 556] width 35 height 12
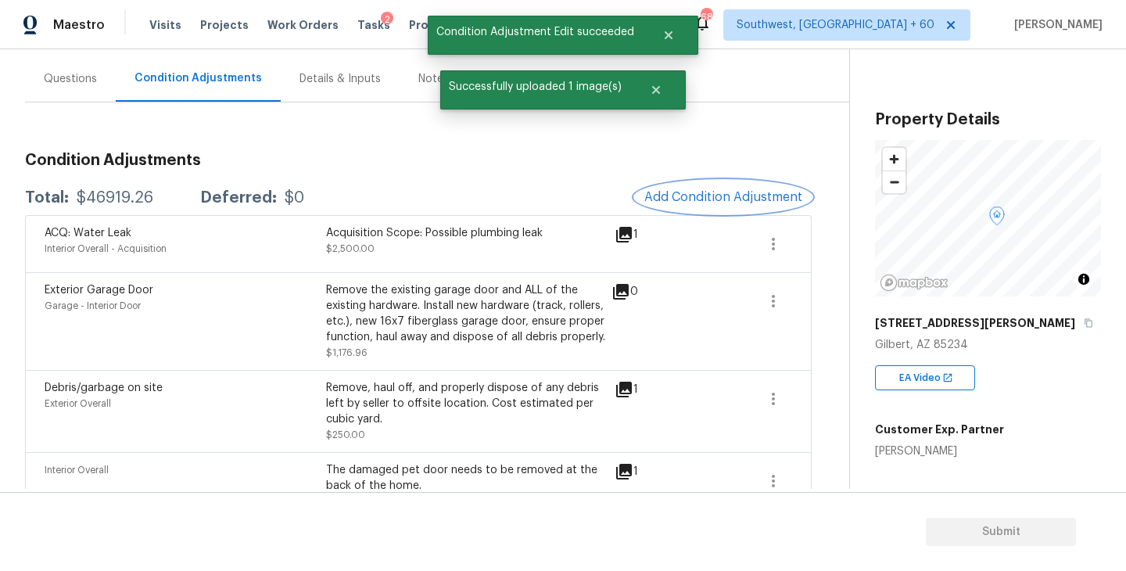
scroll to position [145, 0]
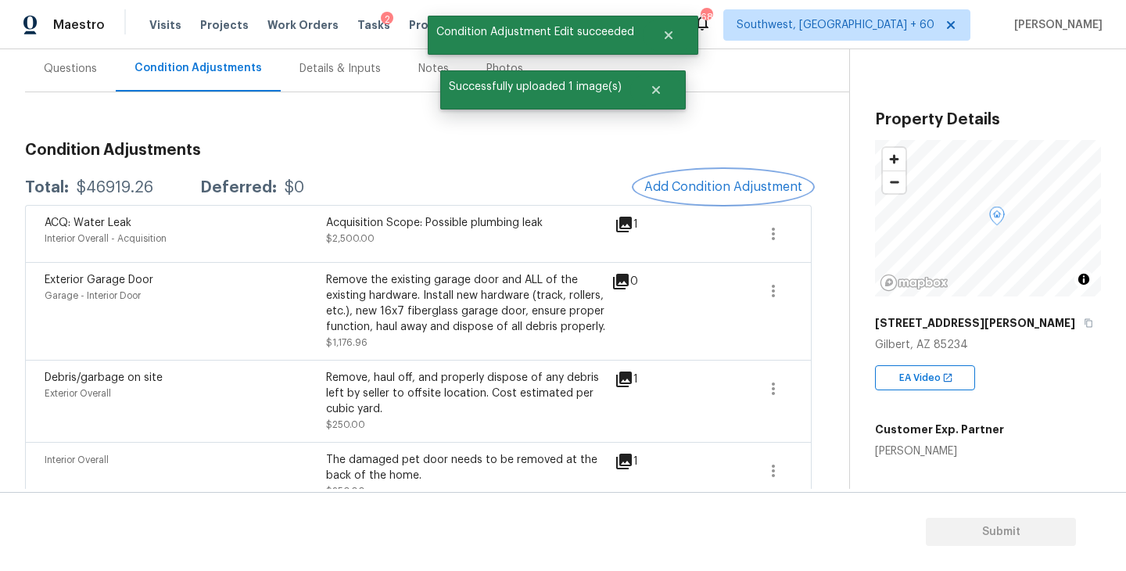
click at [724, 190] on span "Add Condition Adjustment" at bounding box center [723, 187] width 158 height 14
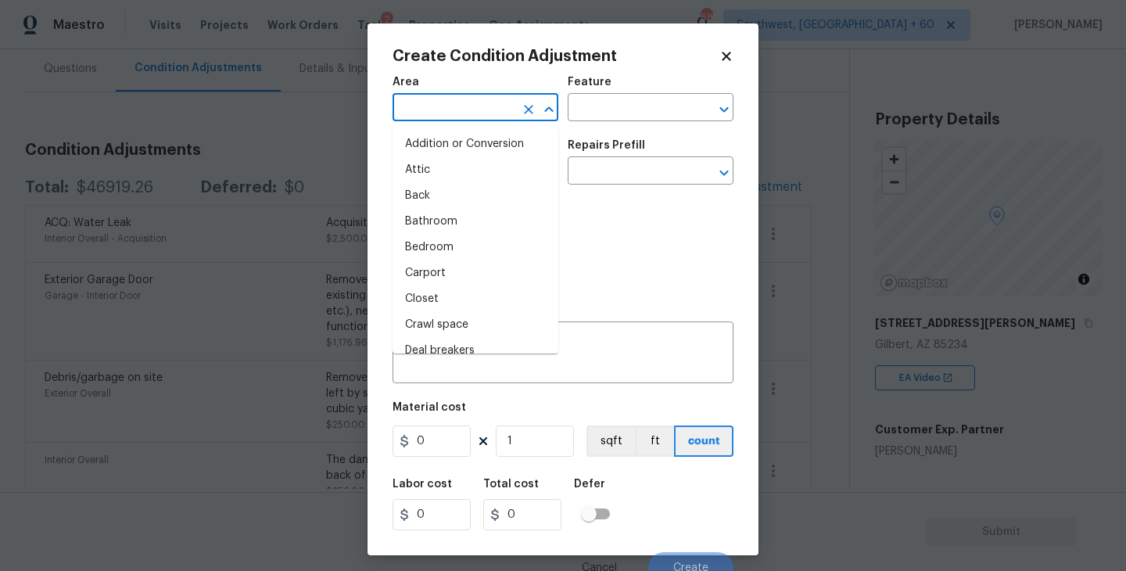
click at [450, 113] on input "text" at bounding box center [453, 109] width 122 height 24
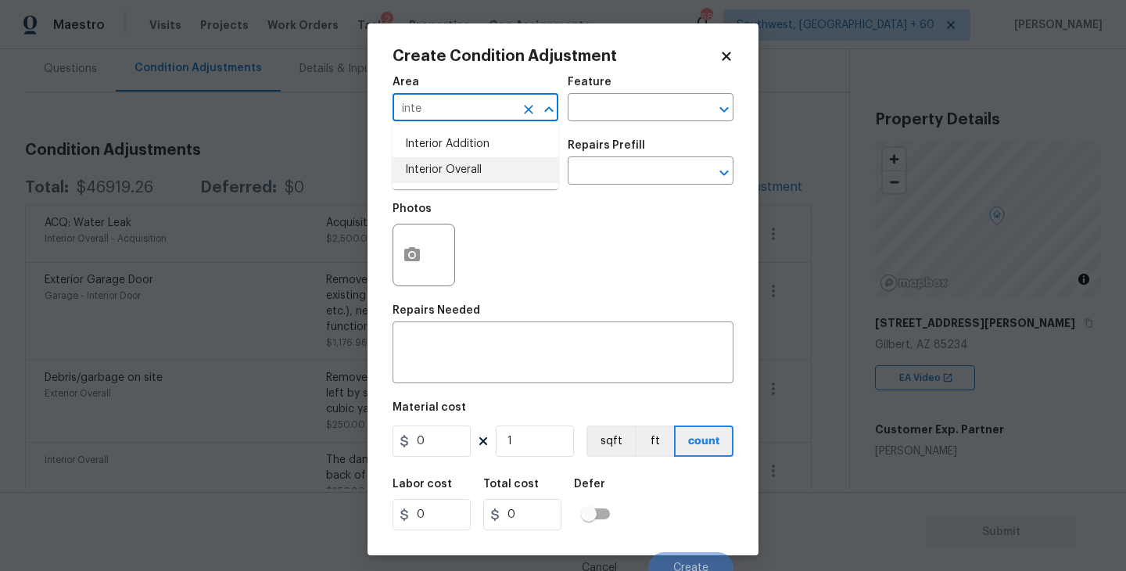
click at [464, 173] on li "Interior Overall" at bounding box center [475, 170] width 166 height 26
type input "Interior Overall"
click at [606, 123] on div "Area Interior Overall ​ Feature ​" at bounding box center [562, 98] width 341 height 63
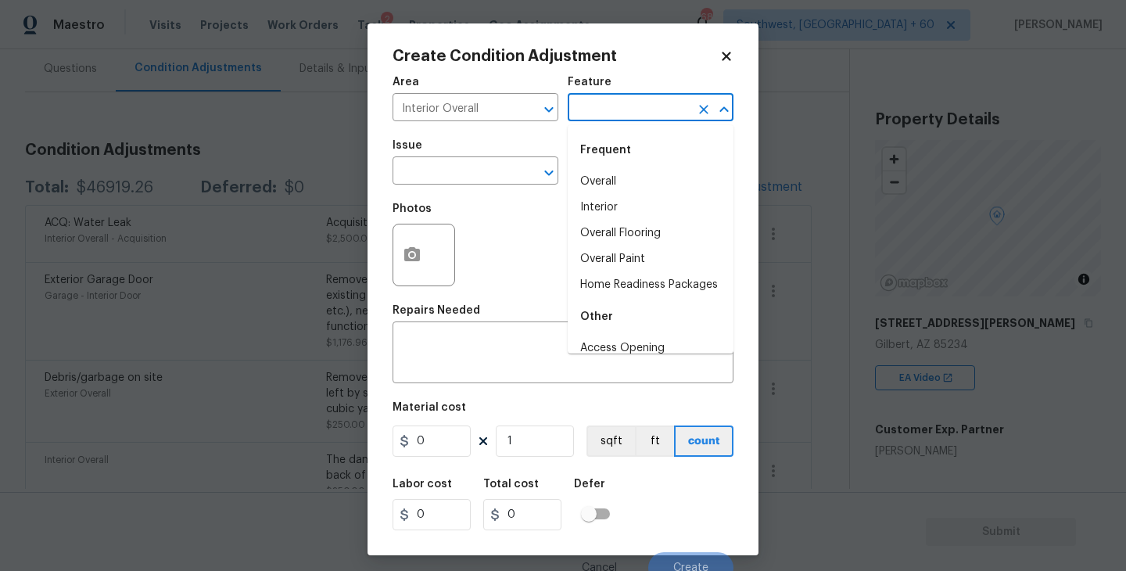
click at [625, 113] on input "text" at bounding box center [629, 109] width 122 height 24
click at [627, 264] on li "Overall Paint" at bounding box center [651, 259] width 166 height 26
type input "Overall Paint"
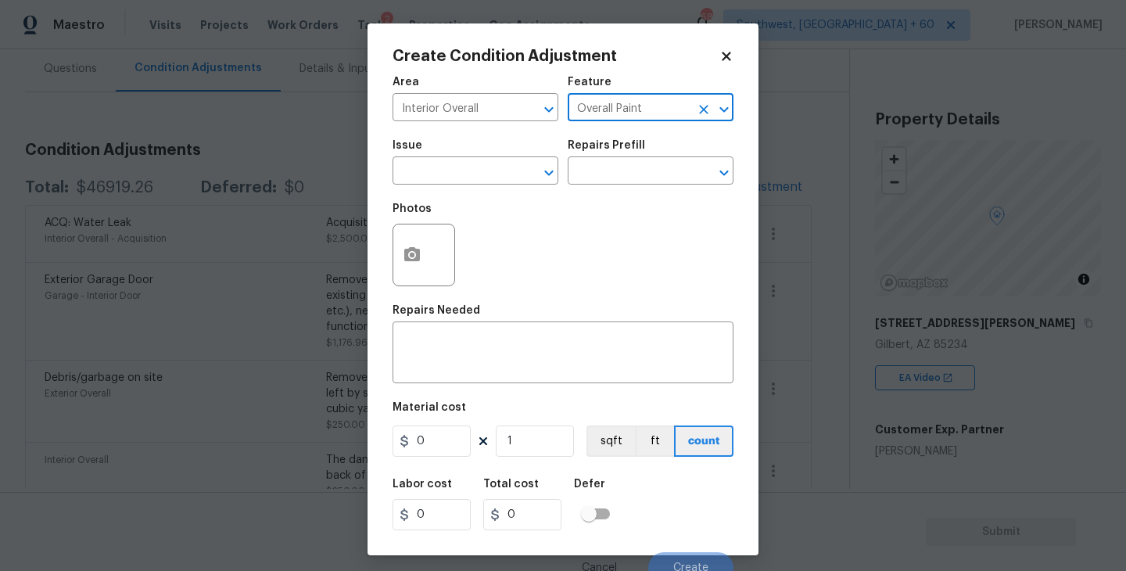
click at [497, 159] on div "Issue" at bounding box center [475, 150] width 166 height 20
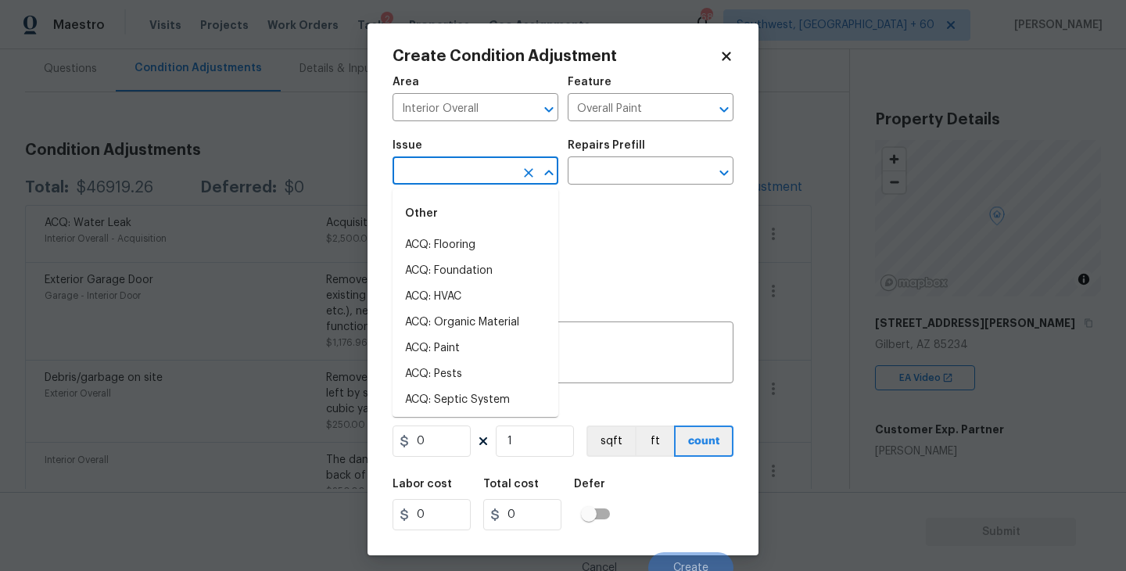
click at [477, 167] on input "text" at bounding box center [453, 172] width 122 height 24
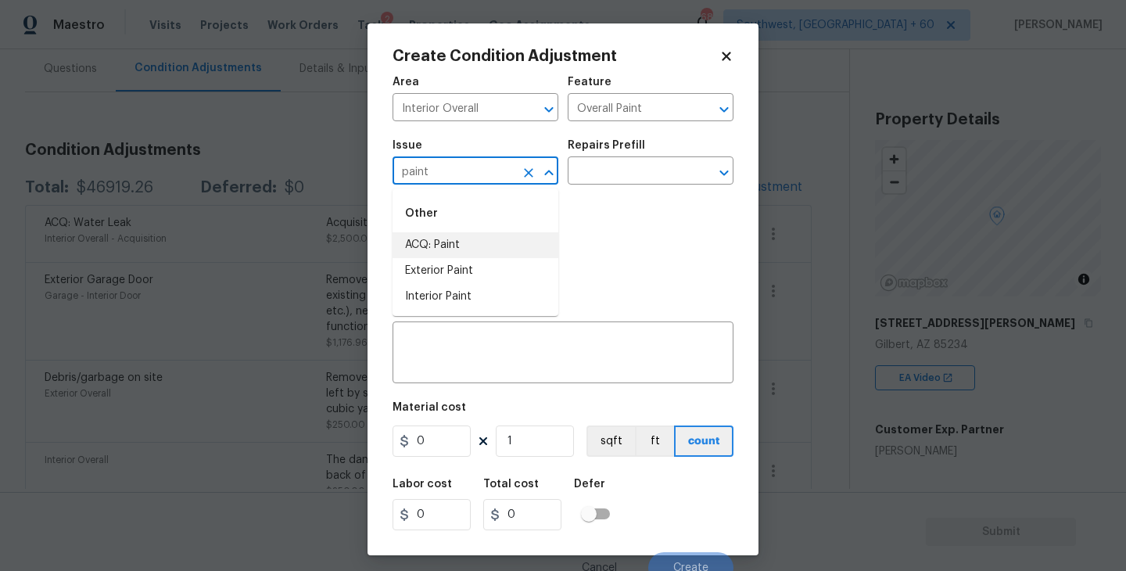
click at [472, 242] on li "ACQ: Paint" at bounding box center [475, 245] width 166 height 26
type input "ACQ: Paint"
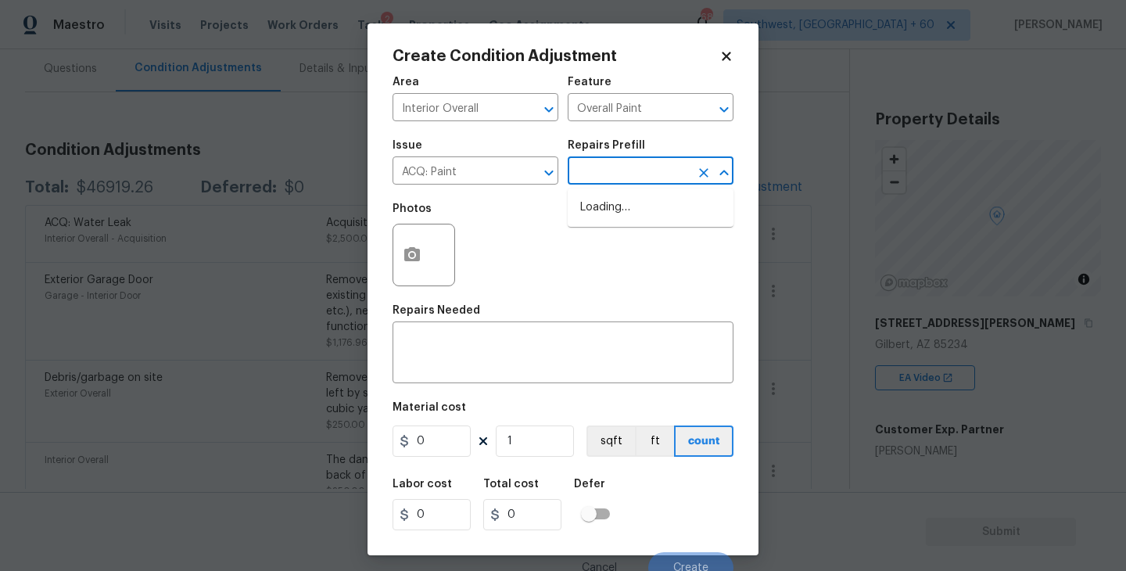
click at [644, 171] on input "text" at bounding box center [629, 172] width 122 height 24
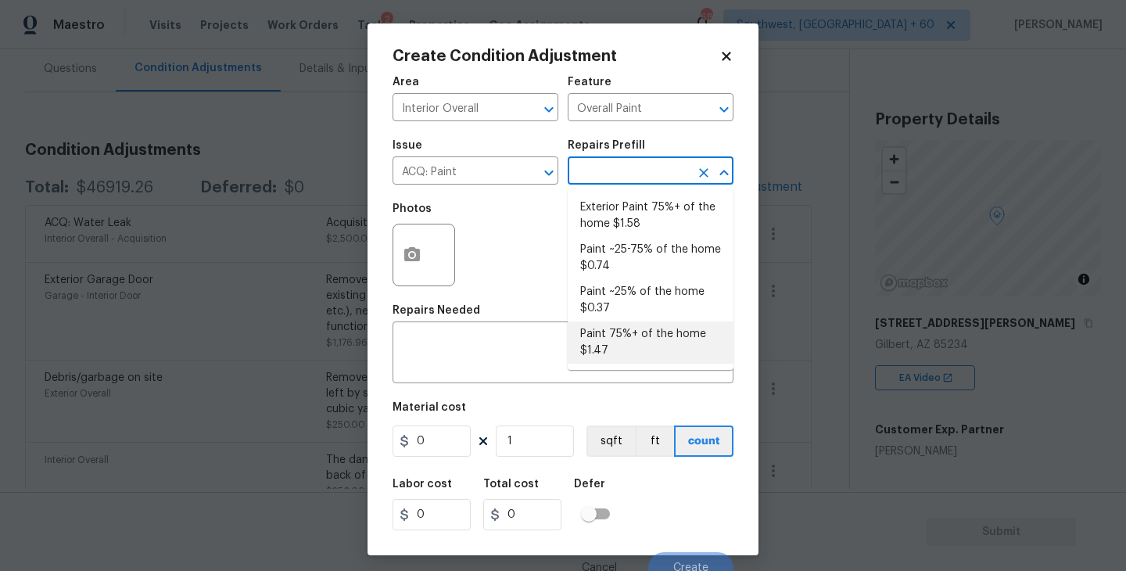
click at [629, 339] on li "Paint 75%+ of the home $1.47" at bounding box center [651, 342] width 166 height 42
type input "Acquisition"
type textarea "Acquisition Scope: 75%+ of the home will likely require interior paint"
type input "1.47"
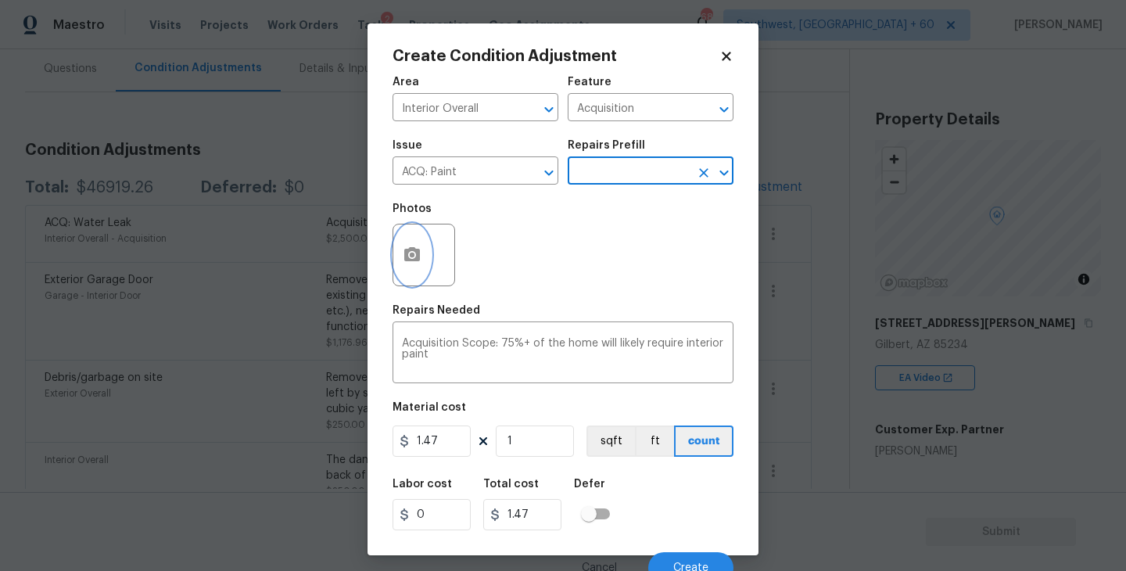
click at [403, 242] on button "button" at bounding box center [412, 254] width 38 height 61
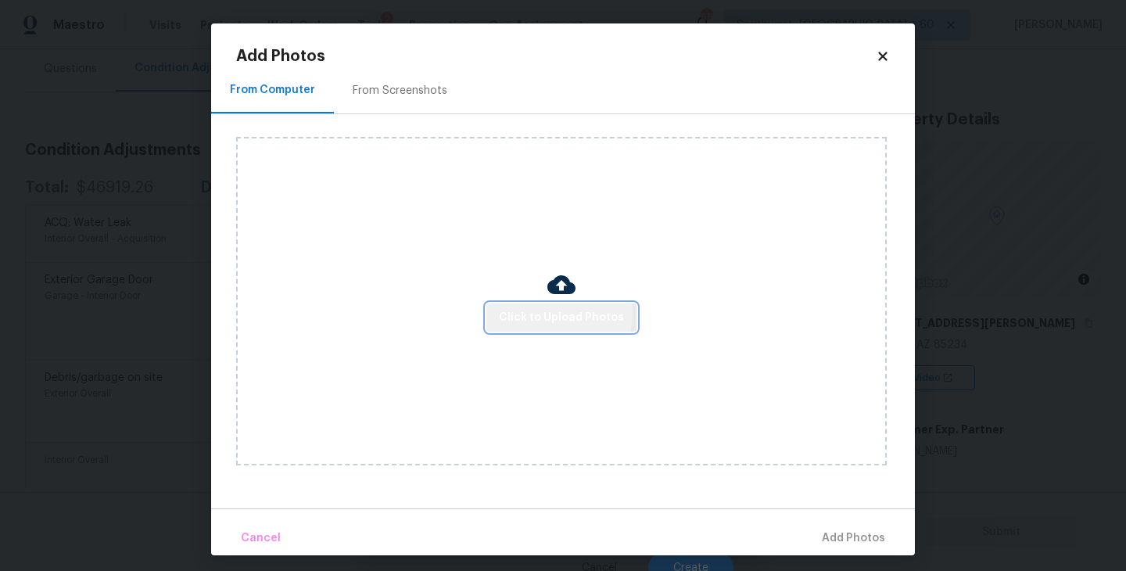
click at [544, 311] on span "Click to Upload Photos" at bounding box center [561, 318] width 125 height 20
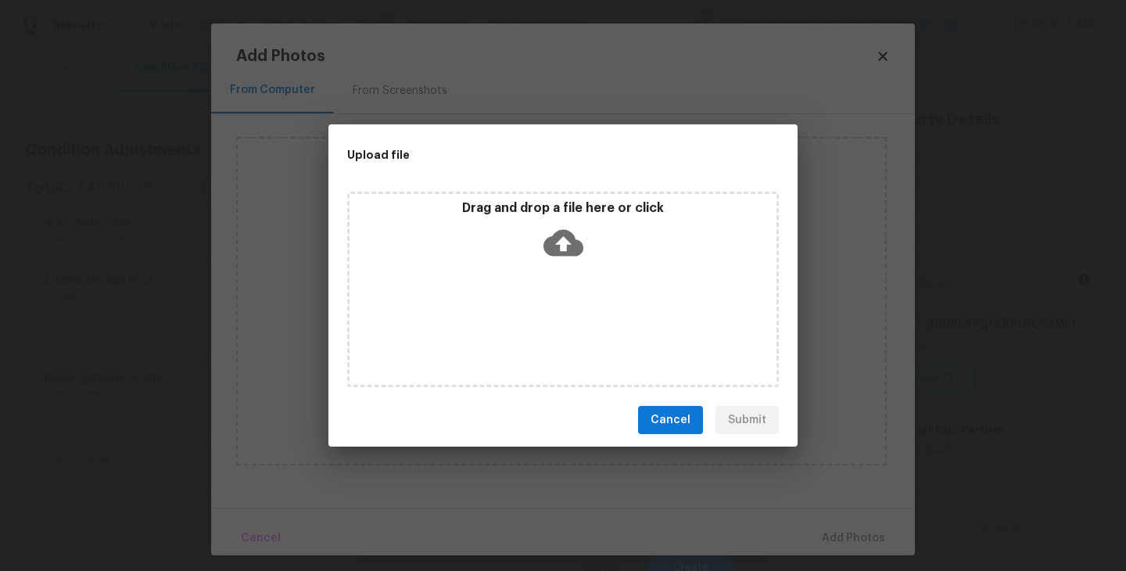
click at [566, 270] on div "Drag and drop a file here or click" at bounding box center [563, 289] width 432 height 195
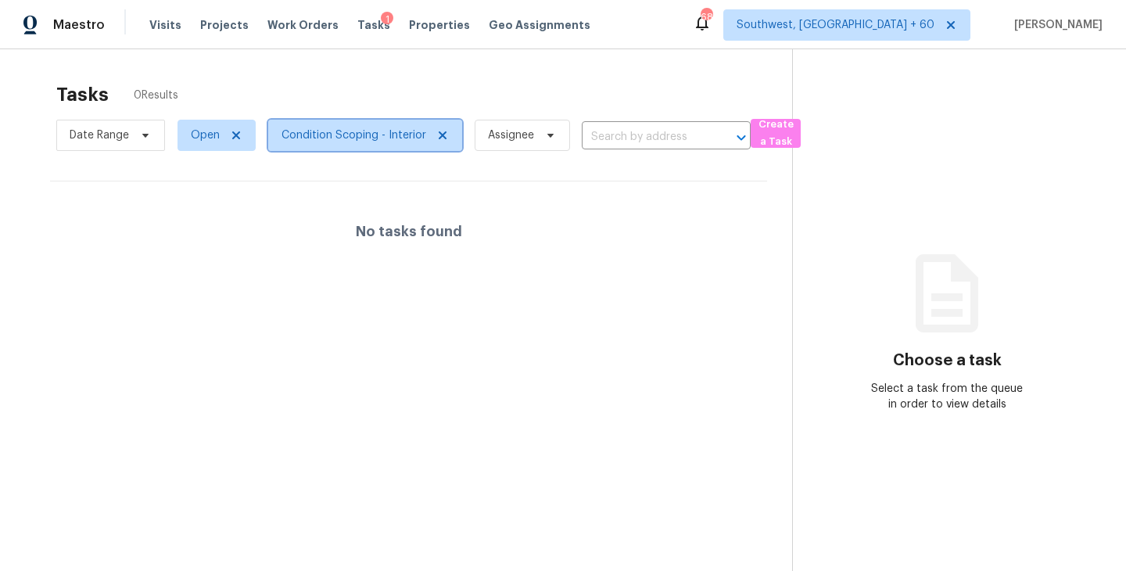
click at [407, 147] on span "Condition Scoping - Interior" at bounding box center [365, 135] width 194 height 31
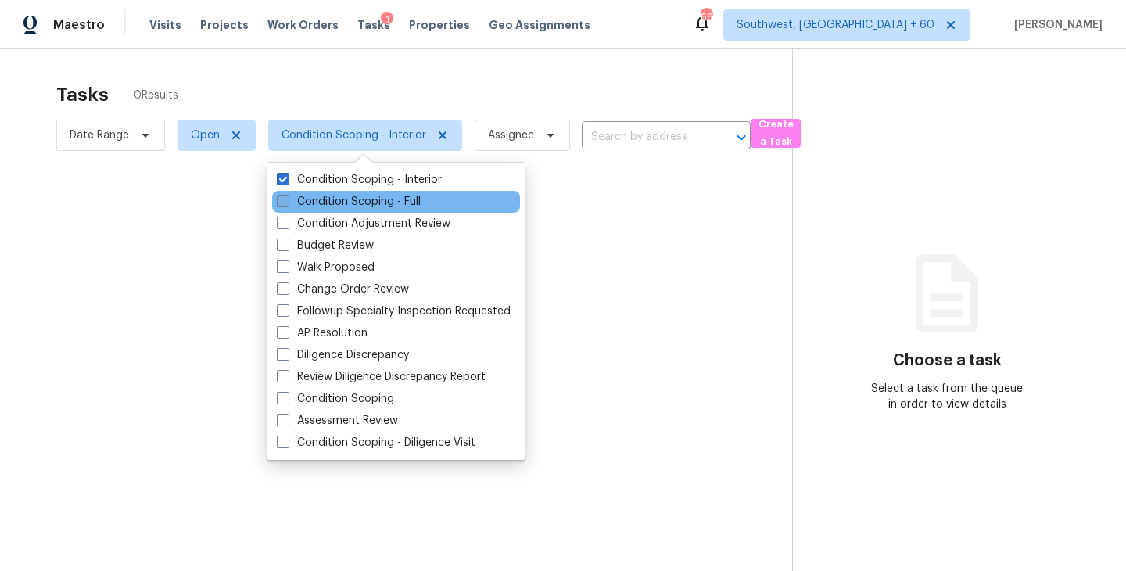
click at [409, 205] on label "Condition Scoping - Full" at bounding box center [349, 202] width 144 height 16
click at [287, 204] on input "Condition Scoping - Full" at bounding box center [282, 199] width 10 height 10
checkbox input "true"
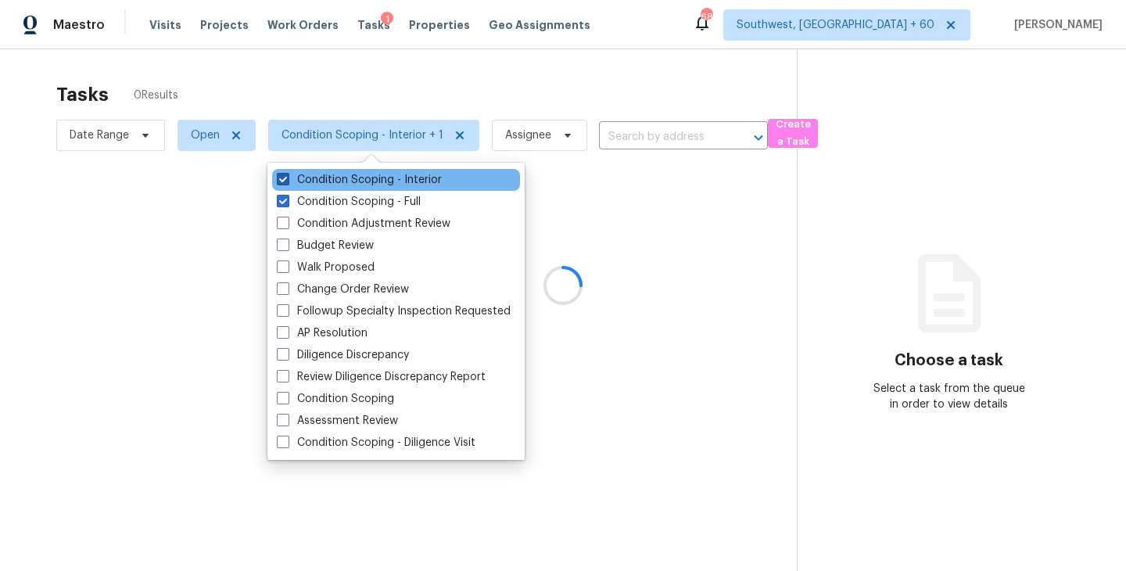
click at [425, 179] on label "Condition Scoping - Interior" at bounding box center [359, 180] width 165 height 16
click at [287, 179] on input "Condition Scoping - Interior" at bounding box center [282, 177] width 10 height 10
checkbox input "false"
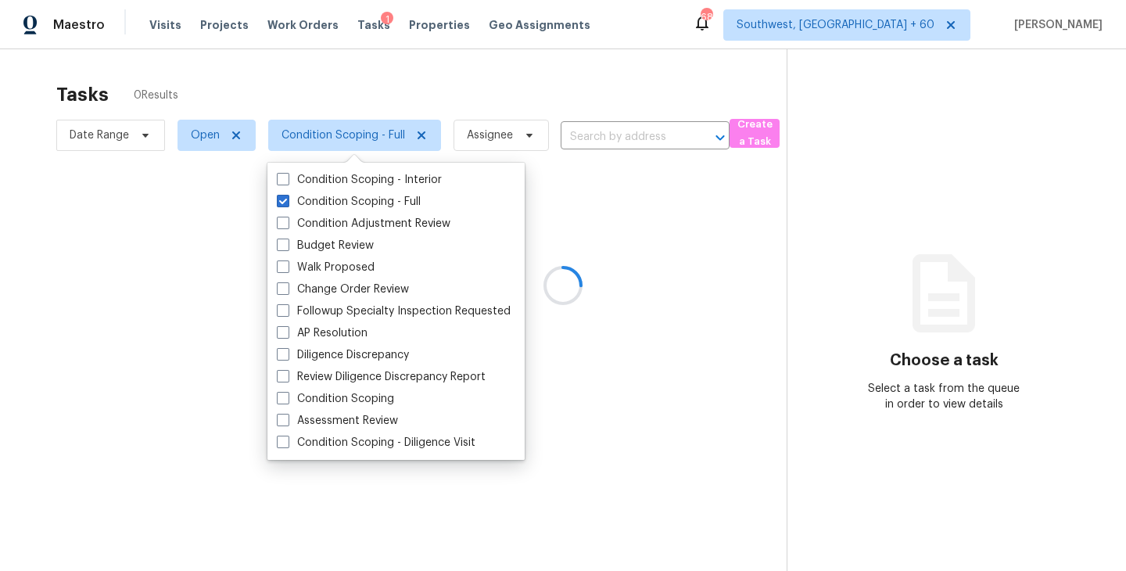
click at [646, 223] on div at bounding box center [563, 285] width 1126 height 571
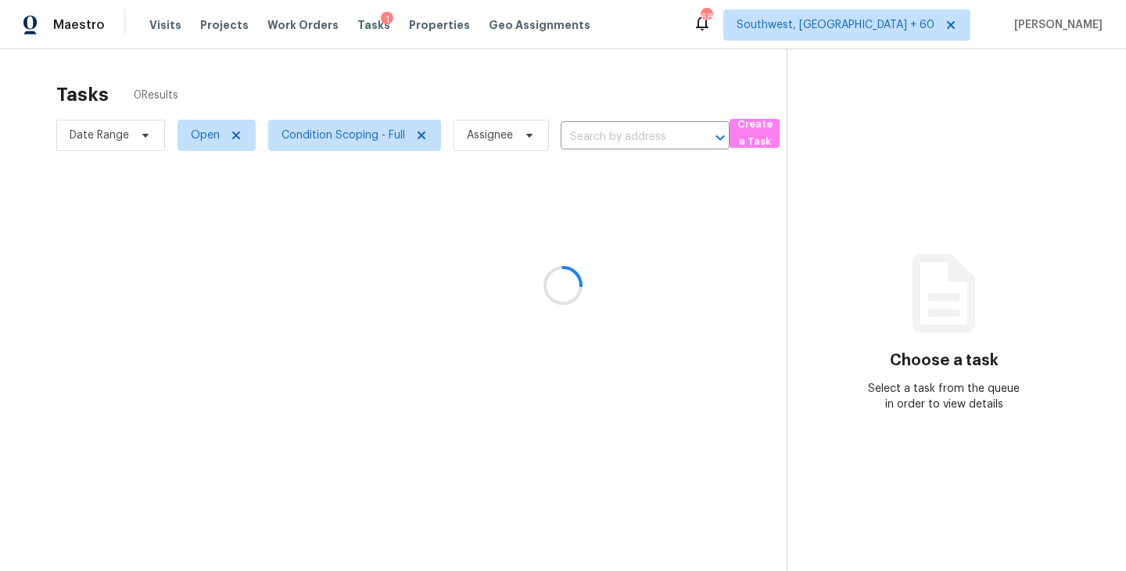
click at [370, 93] on div at bounding box center [563, 285] width 1126 height 571
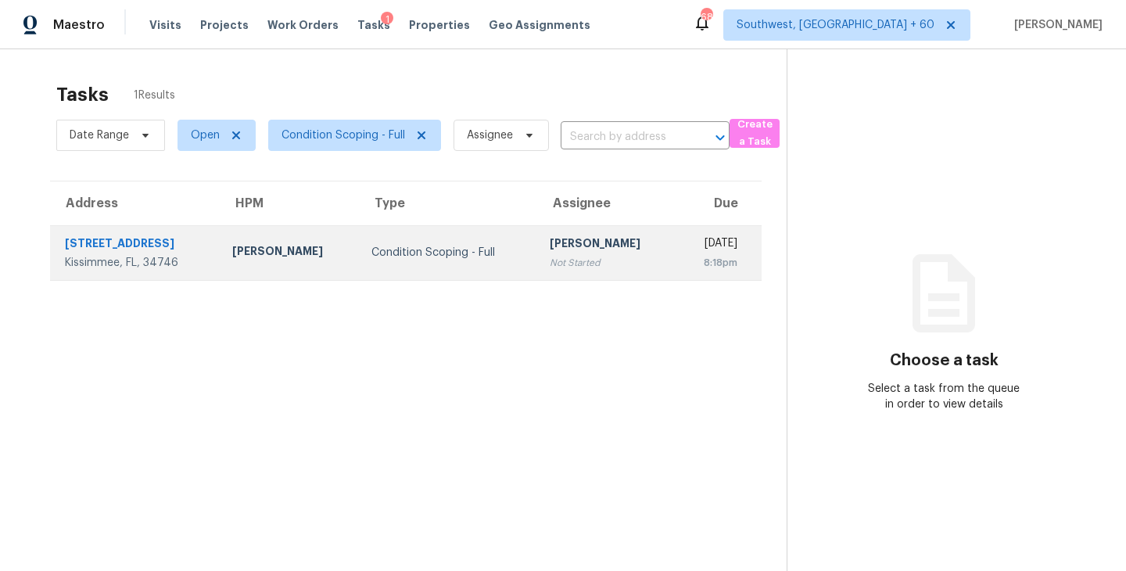
click at [359, 255] on td "Condition Scoping - Full" at bounding box center [448, 252] width 179 height 55
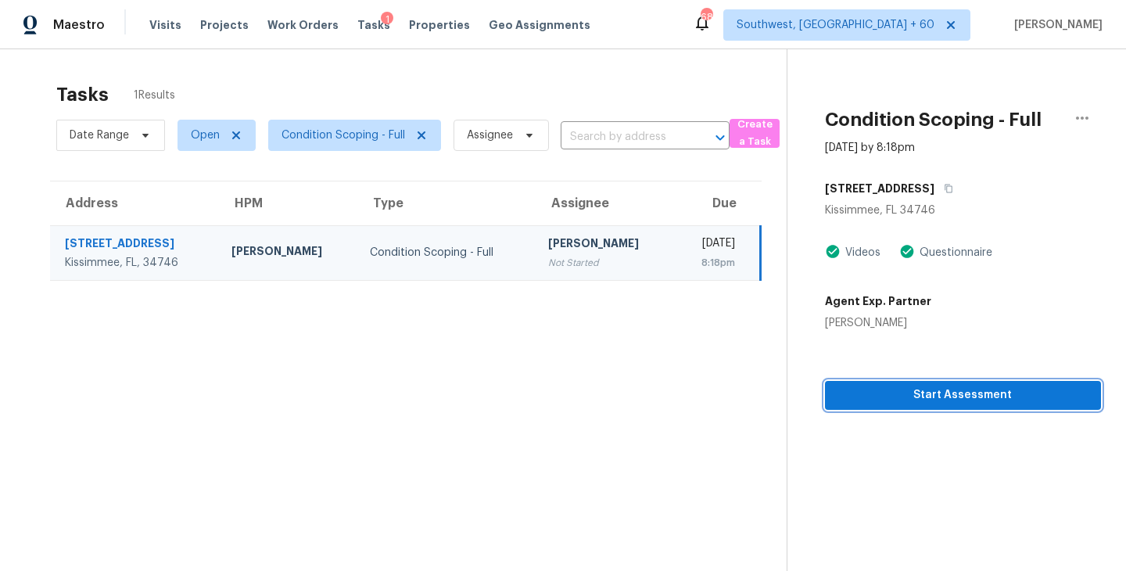
click at [969, 390] on span "Start Assessment" at bounding box center [962, 395] width 251 height 20
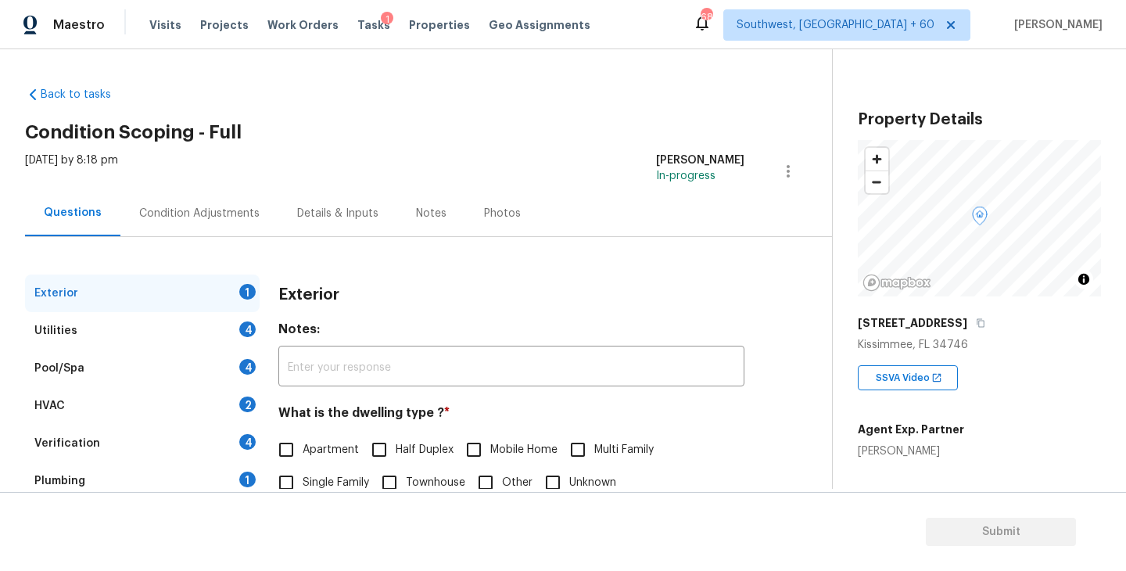
click at [996, 322] on div "[STREET_ADDRESS]" at bounding box center [979, 323] width 243 height 28
click at [987, 322] on button "button" at bounding box center [980, 323] width 14 height 14
click at [229, 220] on div "Condition Adjustments" at bounding box center [199, 214] width 120 height 16
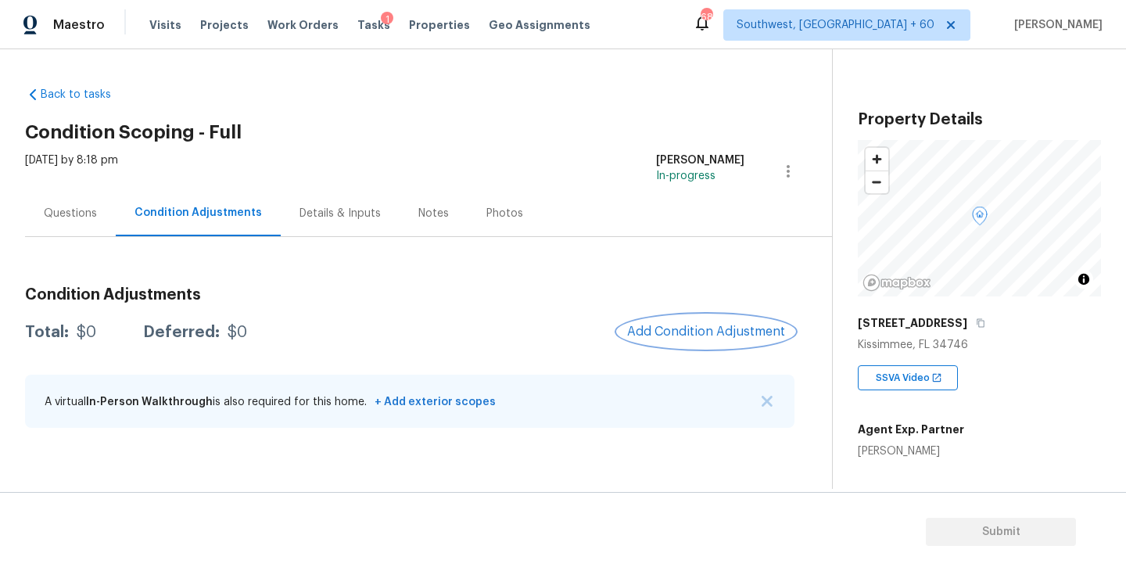
click at [640, 330] on span "Add Condition Adjustment" at bounding box center [706, 331] width 158 height 14
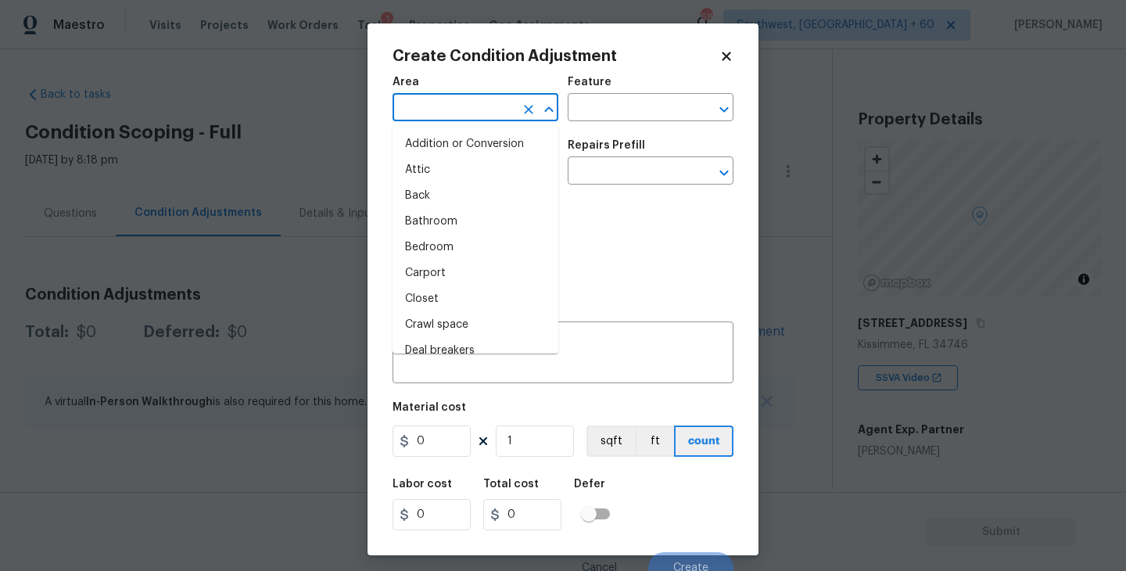
click at [435, 112] on input "text" at bounding box center [453, 109] width 122 height 24
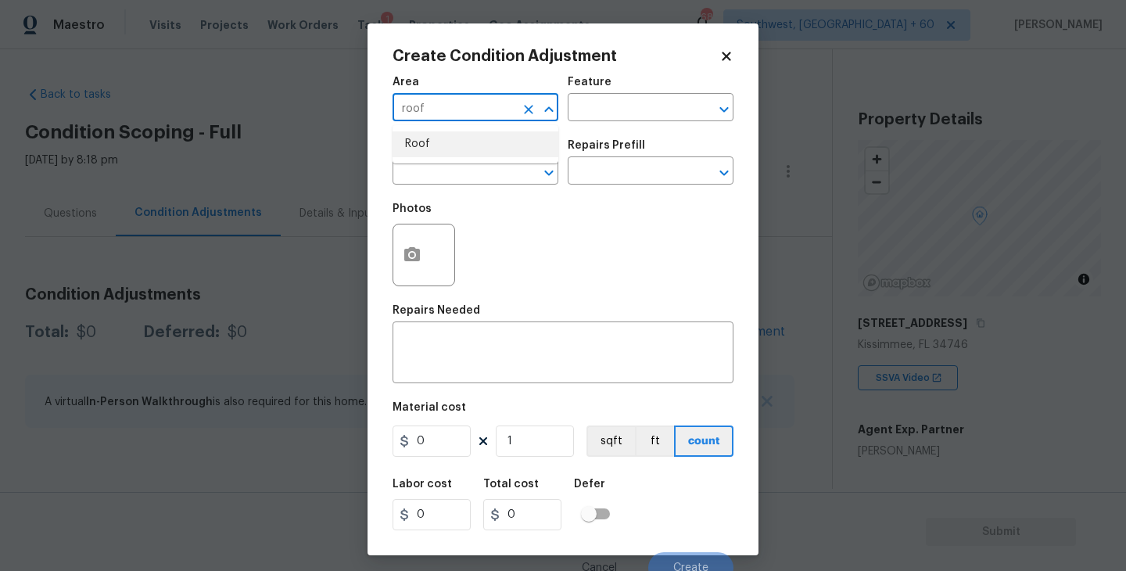
click at [435, 150] on li "Roof" at bounding box center [475, 144] width 166 height 26
type input "Roof"
click at [591, 113] on input "text" at bounding box center [629, 109] width 122 height 24
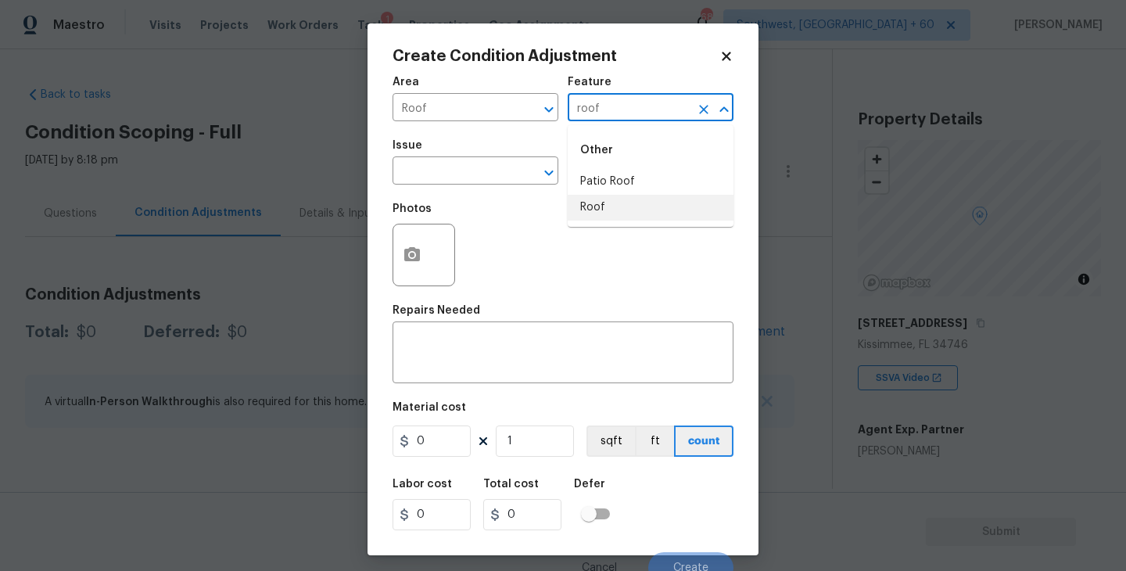
click at [607, 202] on li "Roof" at bounding box center [651, 208] width 166 height 26
type input "Roof"
click at [460, 176] on input "text" at bounding box center [453, 172] width 122 height 24
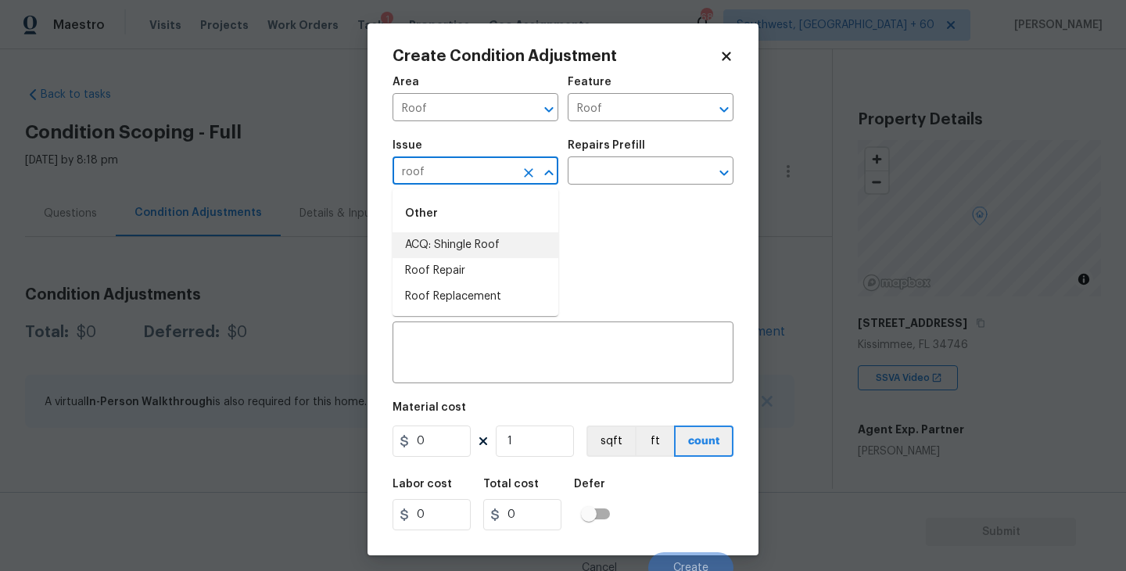
type input "roof"
click at [568, 240] on div "Photos" at bounding box center [562, 245] width 341 height 102
click at [464, 176] on input "text" at bounding box center [453, 172] width 122 height 24
click at [472, 289] on li "Roof Replacement" at bounding box center [475, 297] width 166 height 26
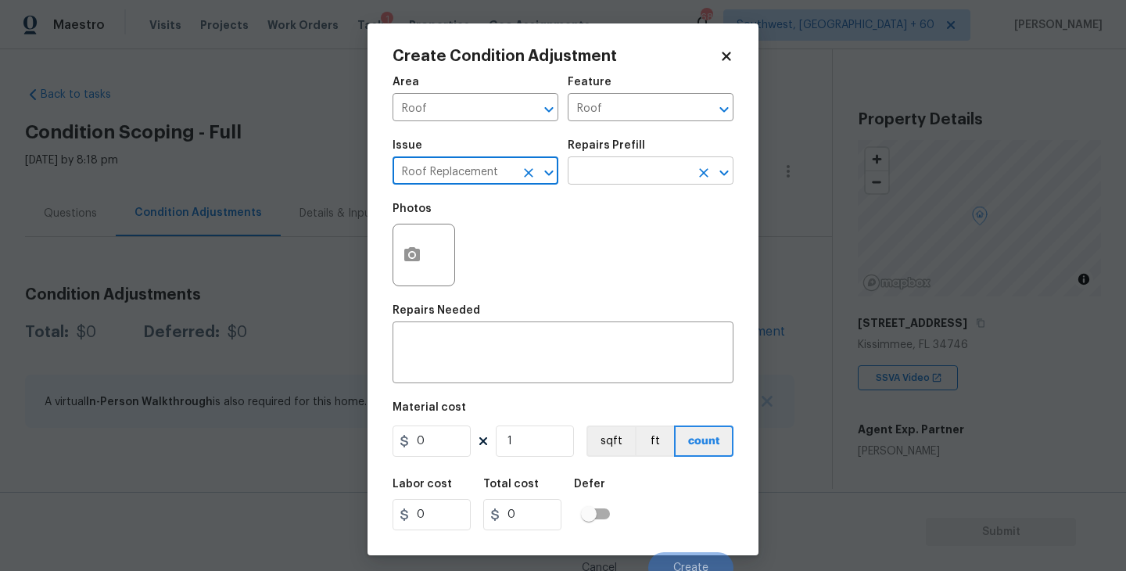
type input "Roof Replacement"
click at [629, 181] on input "text" at bounding box center [629, 172] width 122 height 24
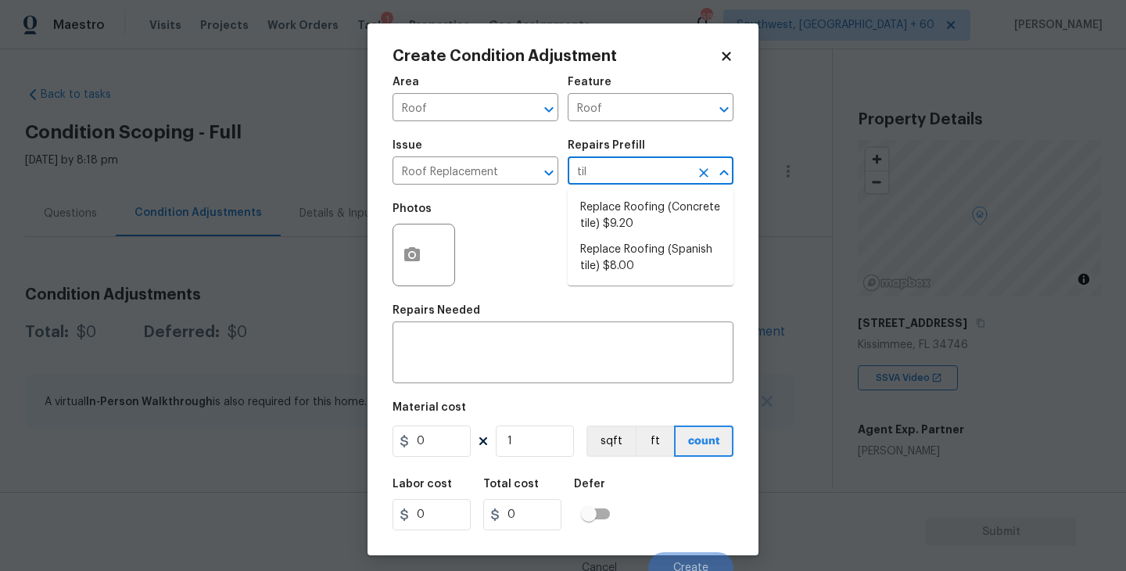
type input "tile"
click at [651, 220] on li "Replace Roofing (Concrete tile) $9.20" at bounding box center [651, 216] width 166 height 42
type input "[PERSON_NAME] and Trim"
type textarea "Concrete Tile Roof: Remove the existing roof covering, prep the substrate and i…"
type input "9.2"
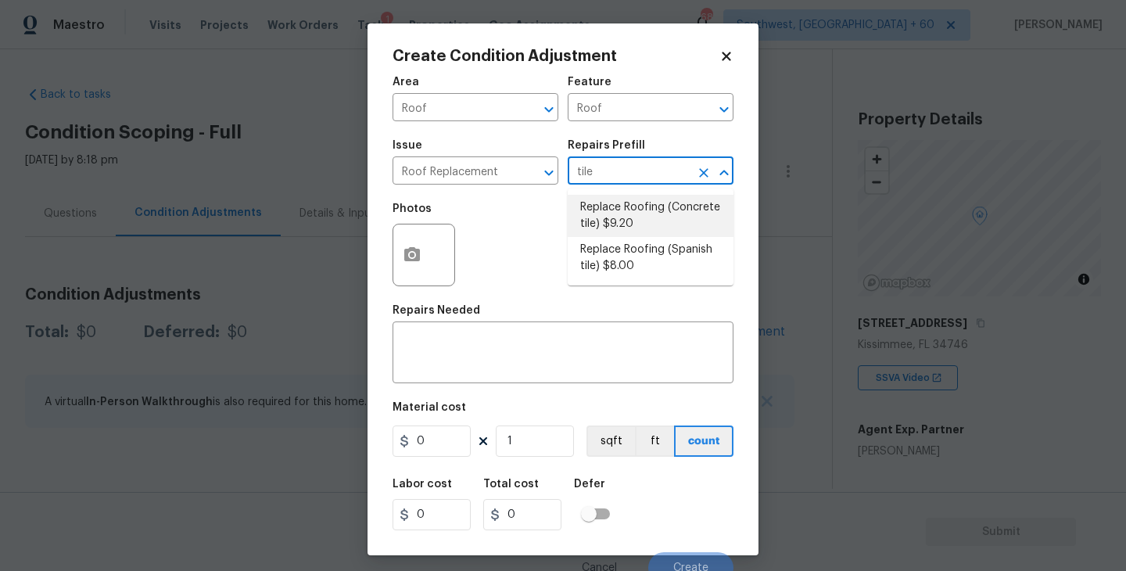
type input "9.2"
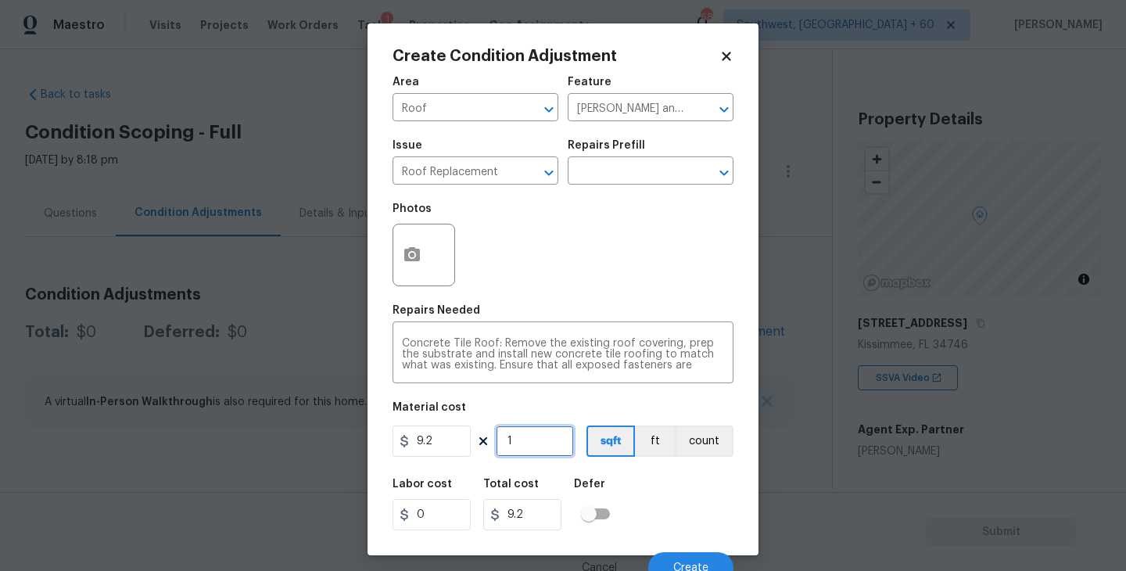
click at [511, 436] on input "1" at bounding box center [535, 440] width 78 height 31
type input "0"
type input "2"
type input "18.4"
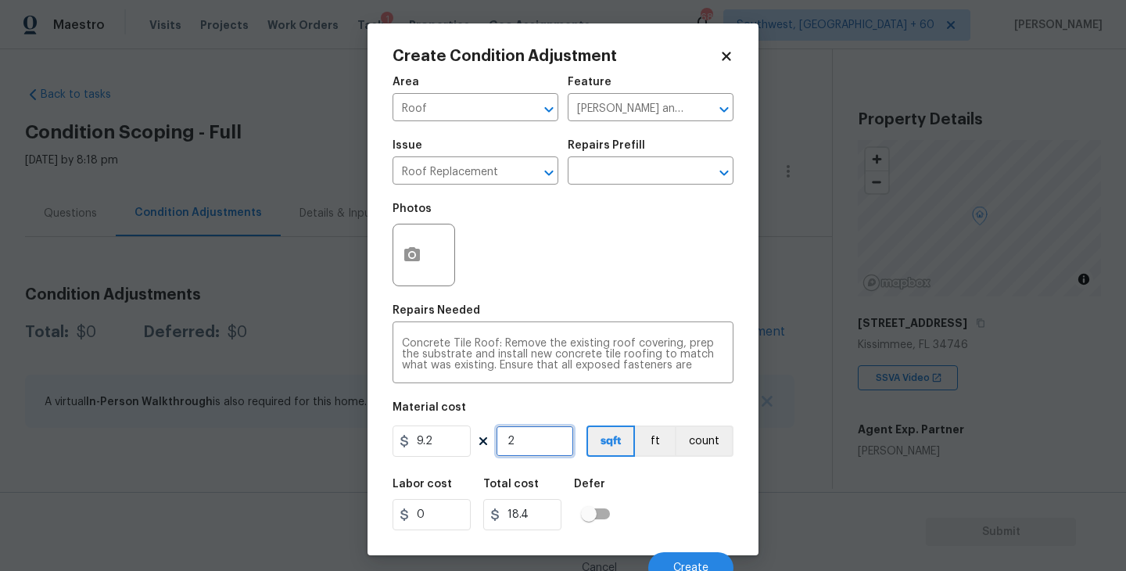
type input "22"
type input "202.4"
type input "225"
type input "2070"
type input "2254"
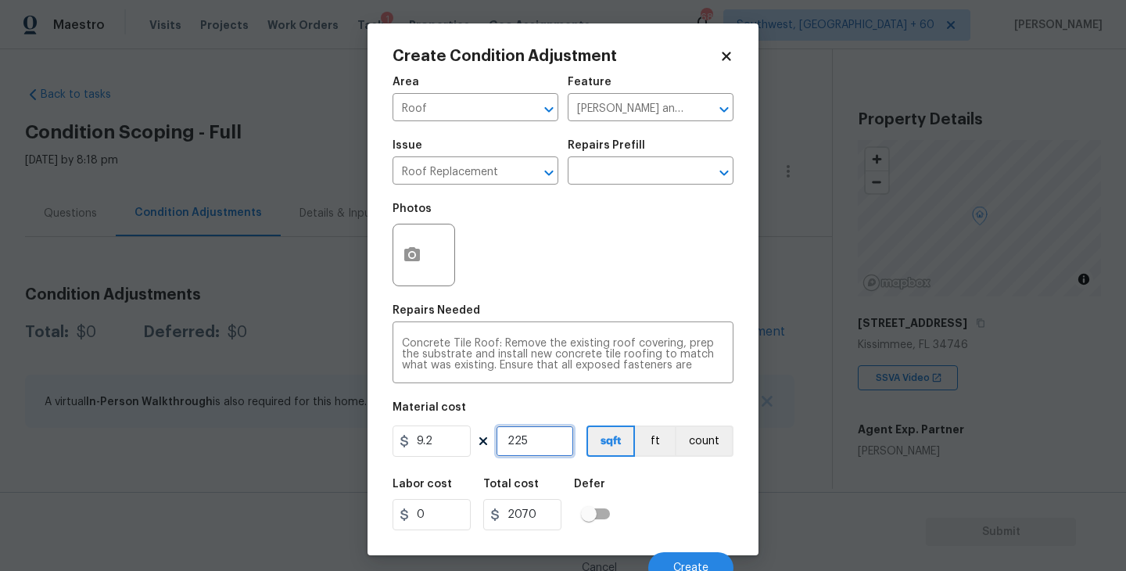
type input "20736.8"
type input "2254"
click at [663, 479] on div "Labor cost 0 Total cost 20736.8 Defer" at bounding box center [562, 504] width 341 height 70
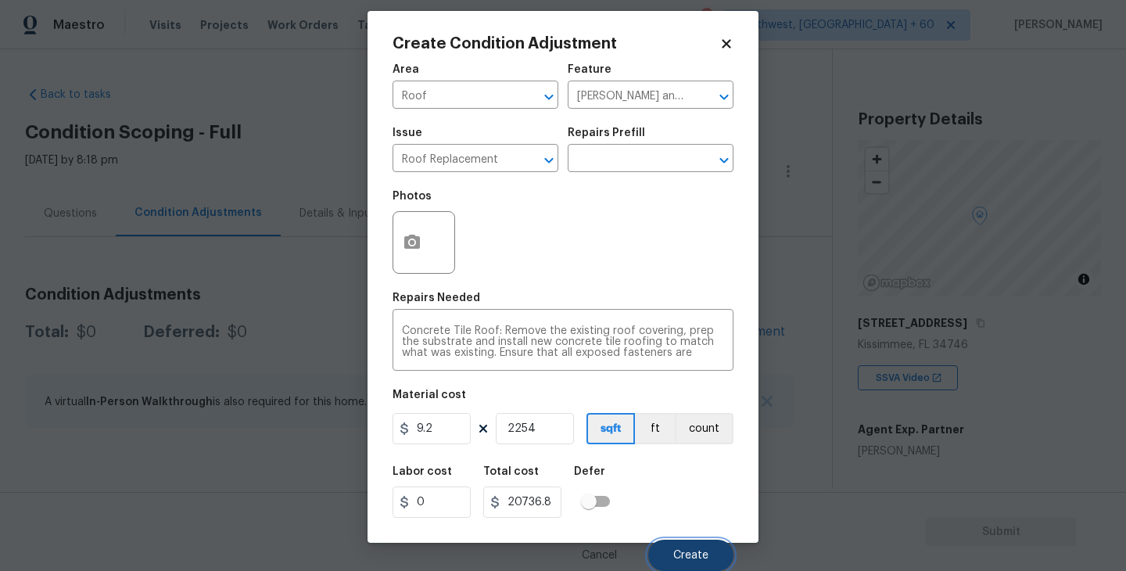
click at [683, 551] on span "Create" at bounding box center [690, 556] width 35 height 12
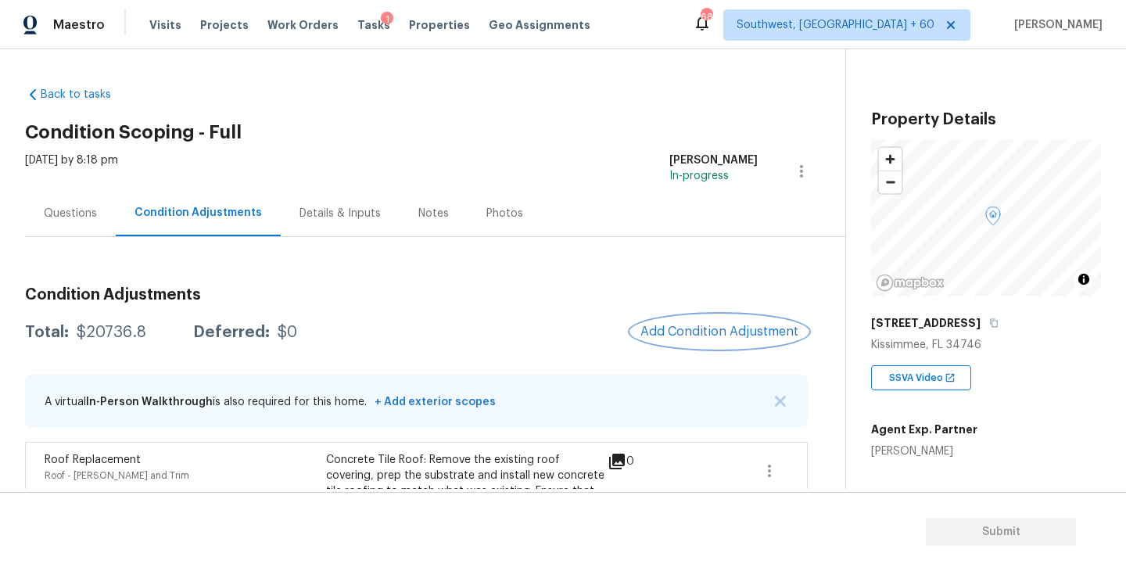
click at [676, 321] on button "Add Condition Adjustment" at bounding box center [719, 331] width 177 height 33
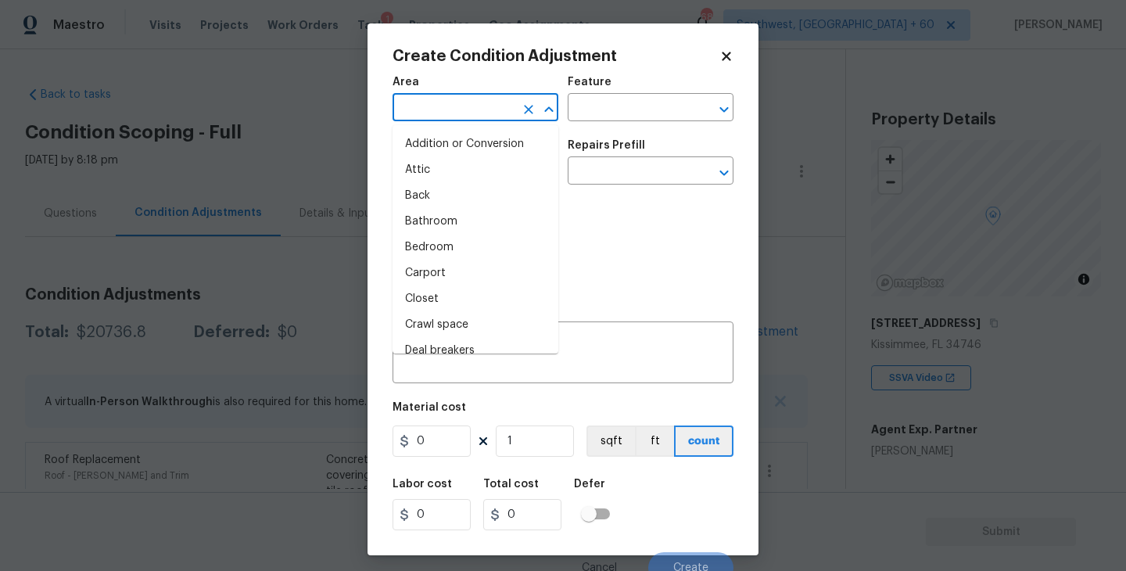
click at [446, 117] on input "text" at bounding box center [453, 109] width 122 height 24
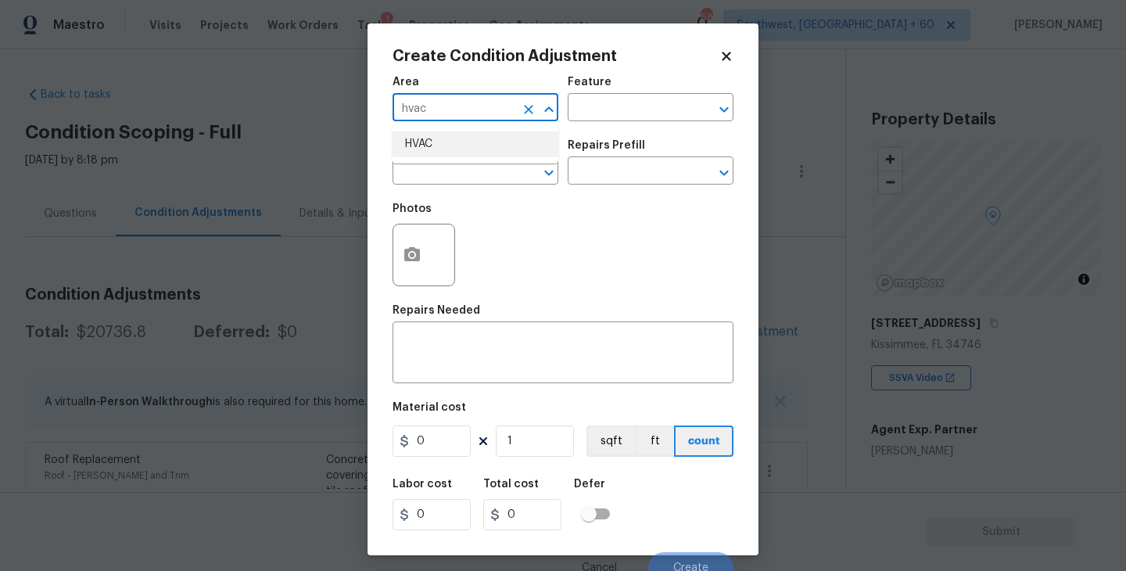
click at [446, 148] on li "HVAC" at bounding box center [475, 144] width 166 height 26
type input "HVAC"
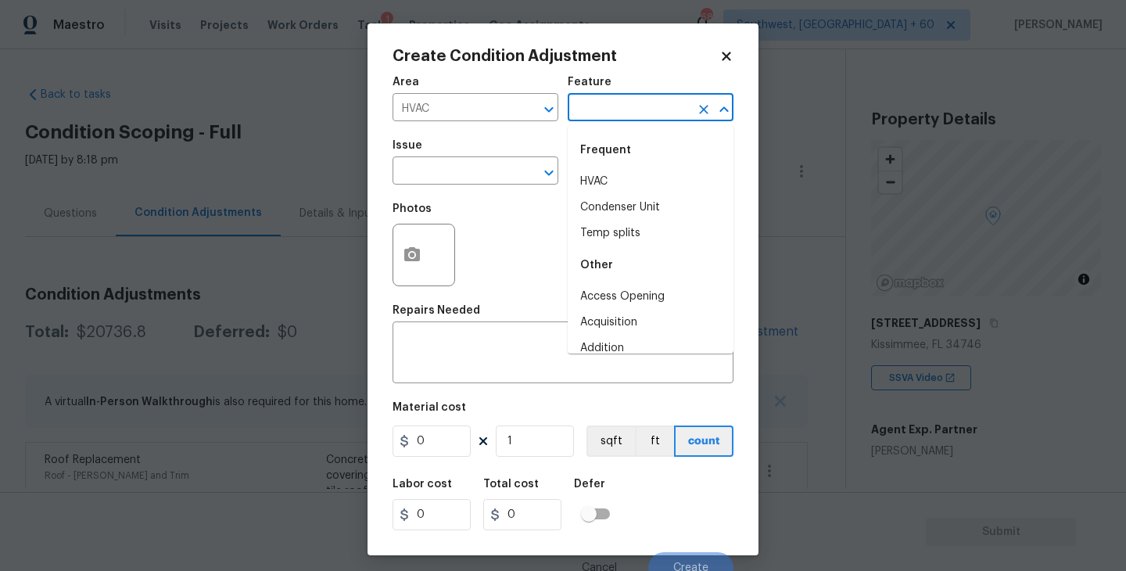
click at [624, 104] on input "text" at bounding box center [629, 109] width 122 height 24
click at [614, 179] on li "HVAC" at bounding box center [651, 182] width 166 height 26
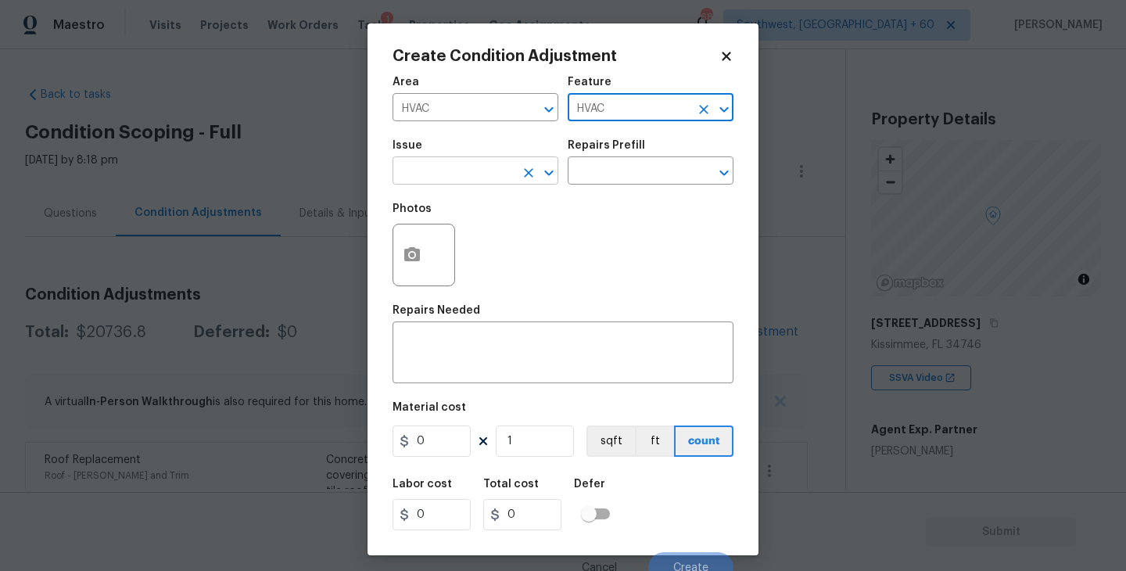
click at [507, 179] on div "​" at bounding box center [475, 172] width 166 height 24
type input "HVAC"
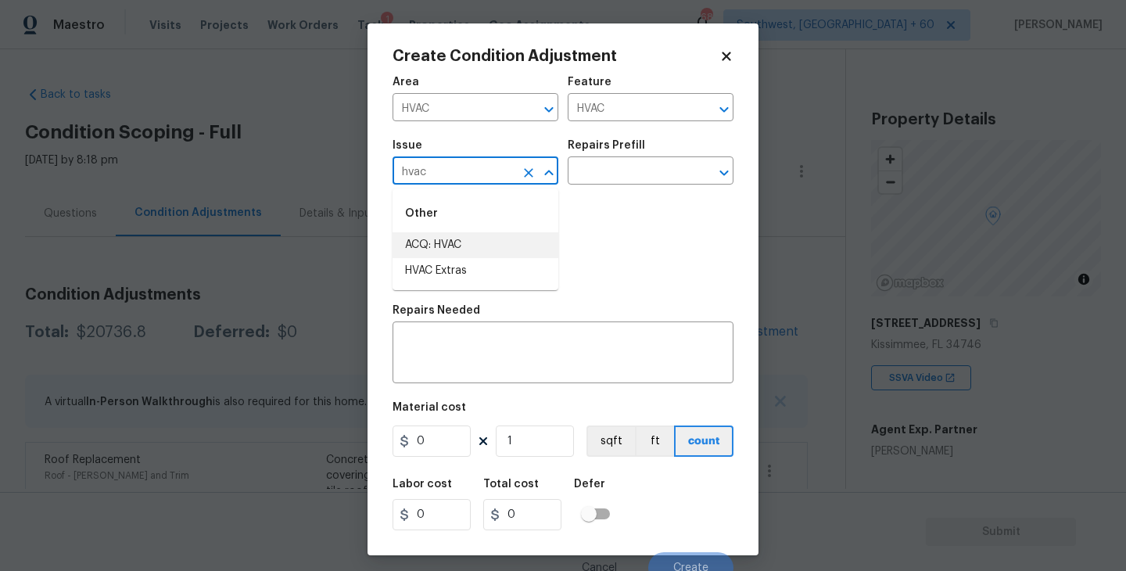
click at [502, 250] on li "ACQ: HVAC" at bounding box center [475, 245] width 166 height 26
type input "ACQ: HVAC"
click at [640, 163] on input "text" at bounding box center [629, 172] width 122 height 24
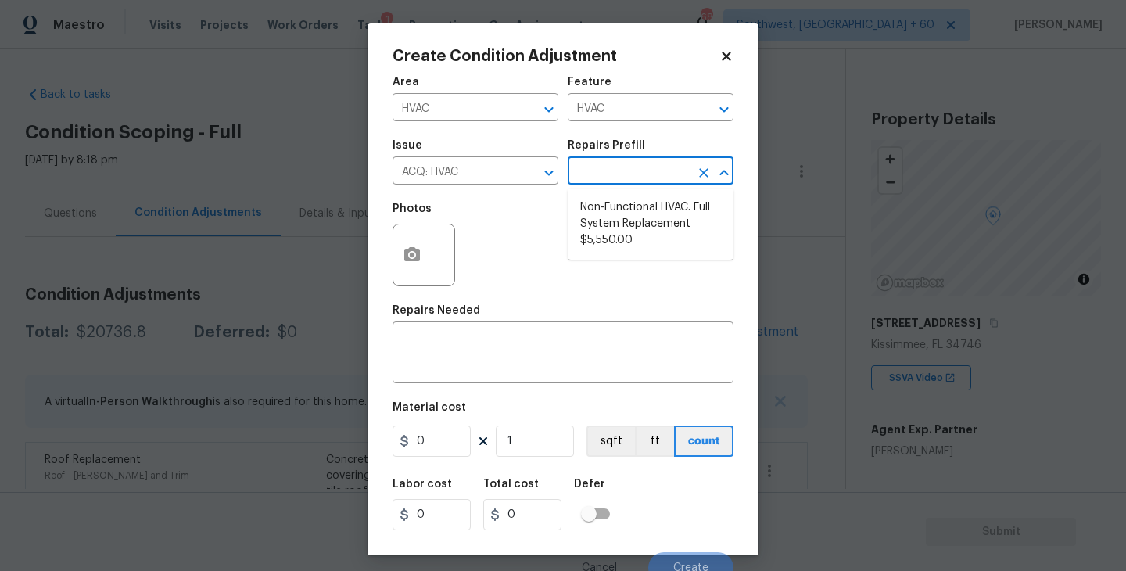
click at [643, 193] on ul "Non-Functional HVAC. Full System Replacement $5,550.00" at bounding box center [651, 223] width 166 height 71
click at [637, 216] on li "Non-Functional HVAC. Full System Replacement $5,550.00" at bounding box center [651, 224] width 166 height 59
type input "Acquisition"
type textarea "Acquisition Scope: Full System Replacement"
type input "5550"
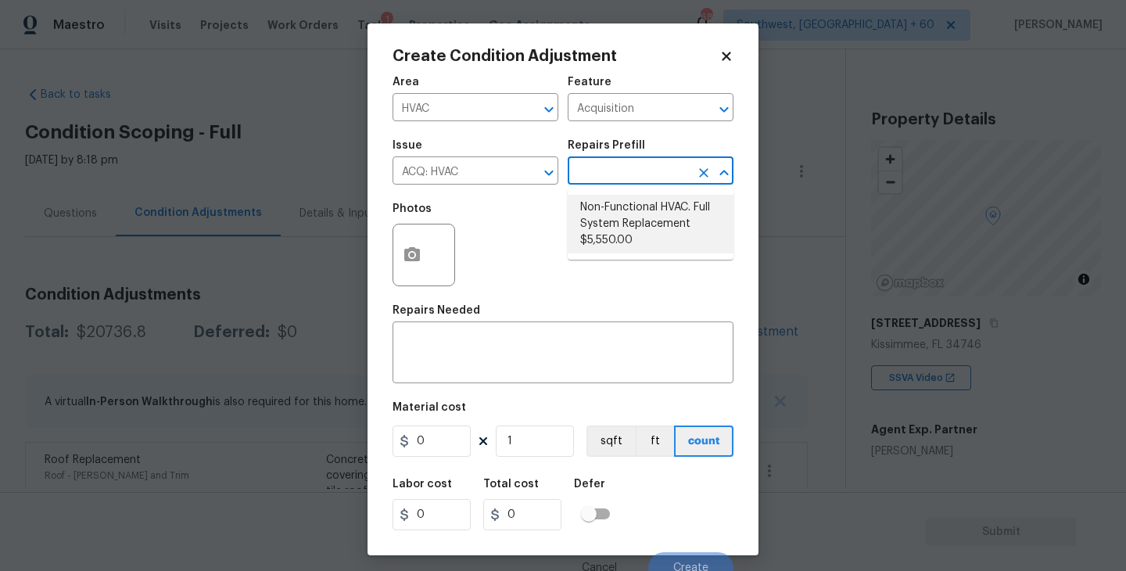
type input "5550"
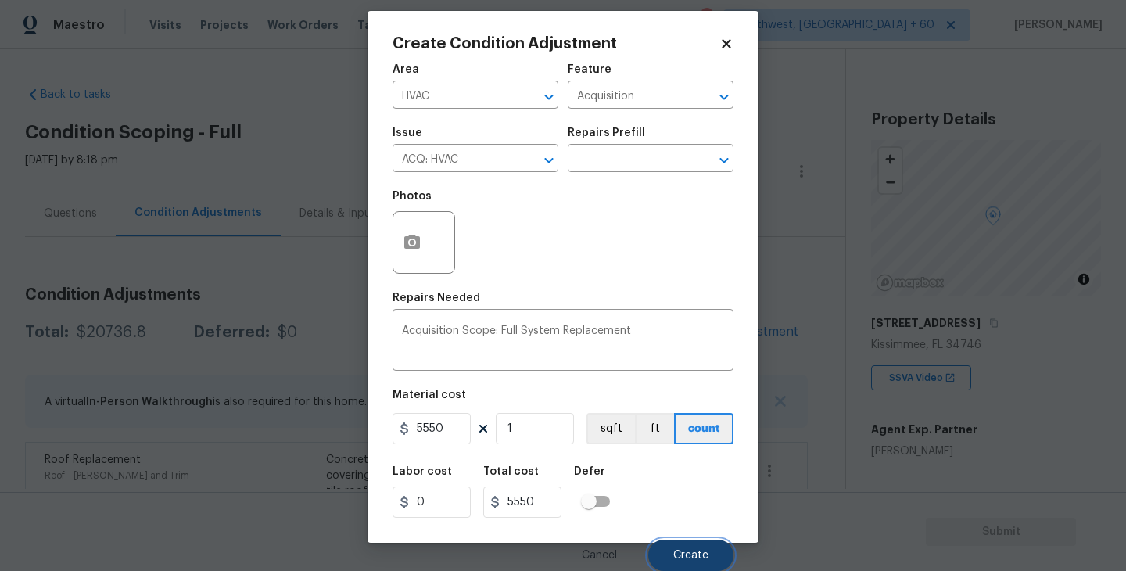
click at [685, 552] on span "Create" at bounding box center [690, 556] width 35 height 12
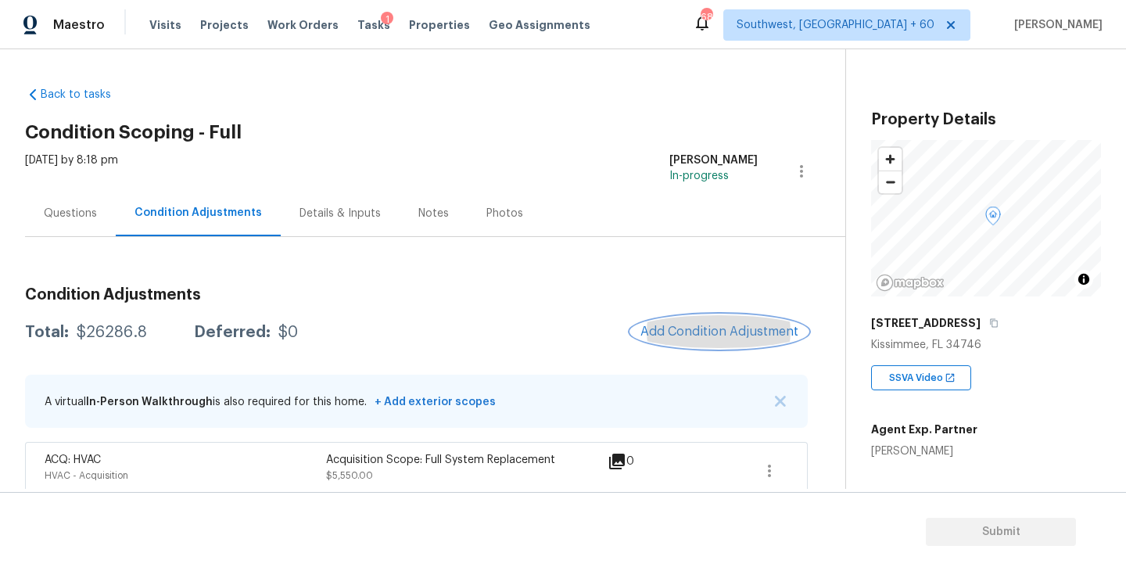
click at [674, 331] on span "Add Condition Adjustment" at bounding box center [719, 331] width 158 height 14
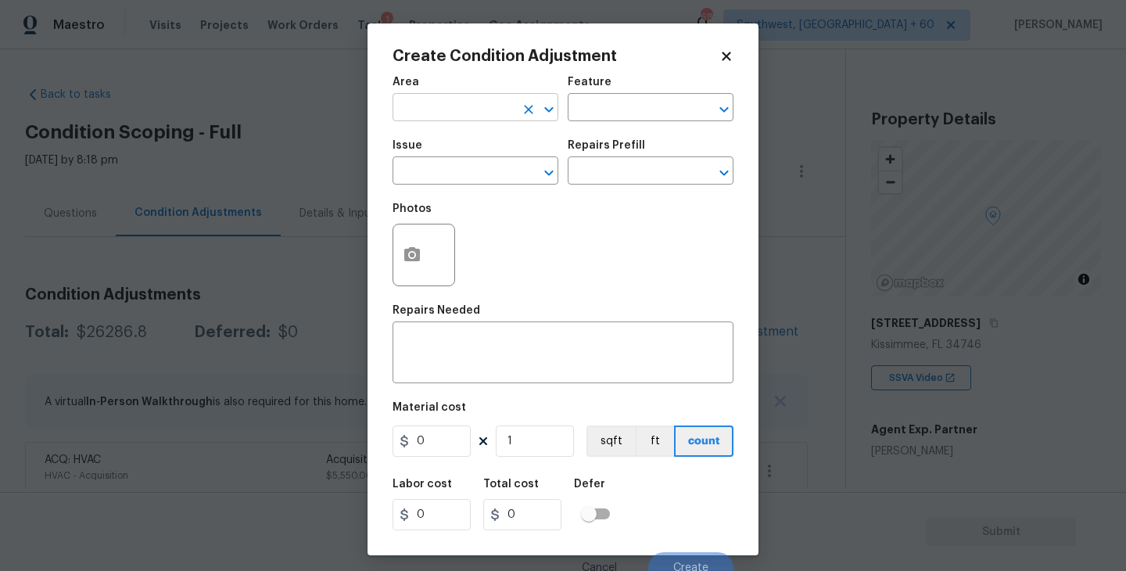
click at [440, 106] on input "text" at bounding box center [453, 109] width 122 height 24
click at [473, 170] on li "Interior Overall" at bounding box center [475, 170] width 166 height 26
type input "Interior Overall"
click at [657, 110] on input "text" at bounding box center [629, 109] width 122 height 24
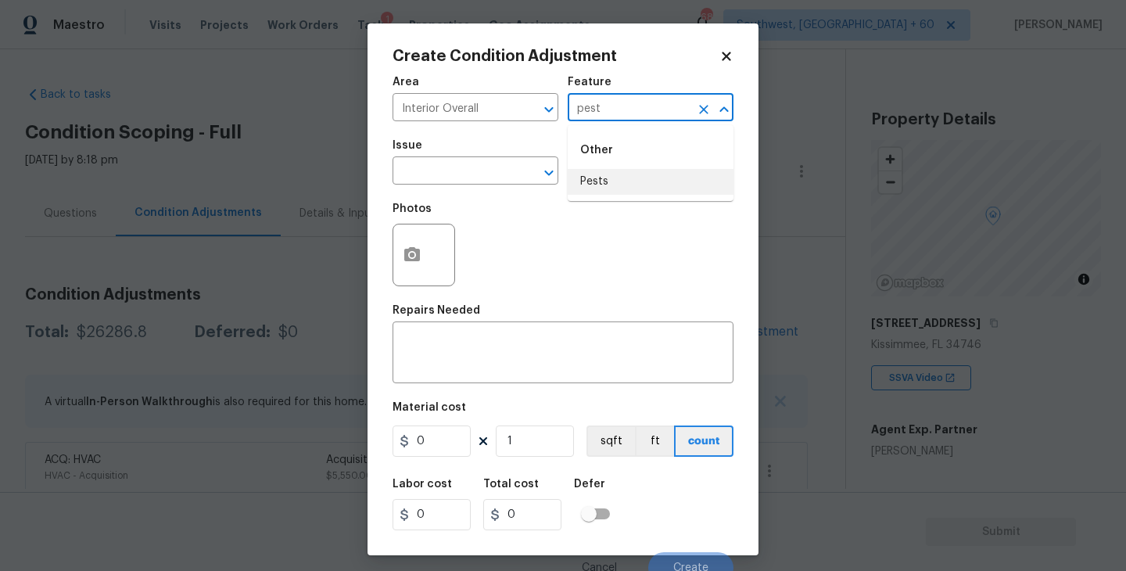
click at [650, 175] on li "Pests" at bounding box center [651, 182] width 166 height 26
type input "Pests"
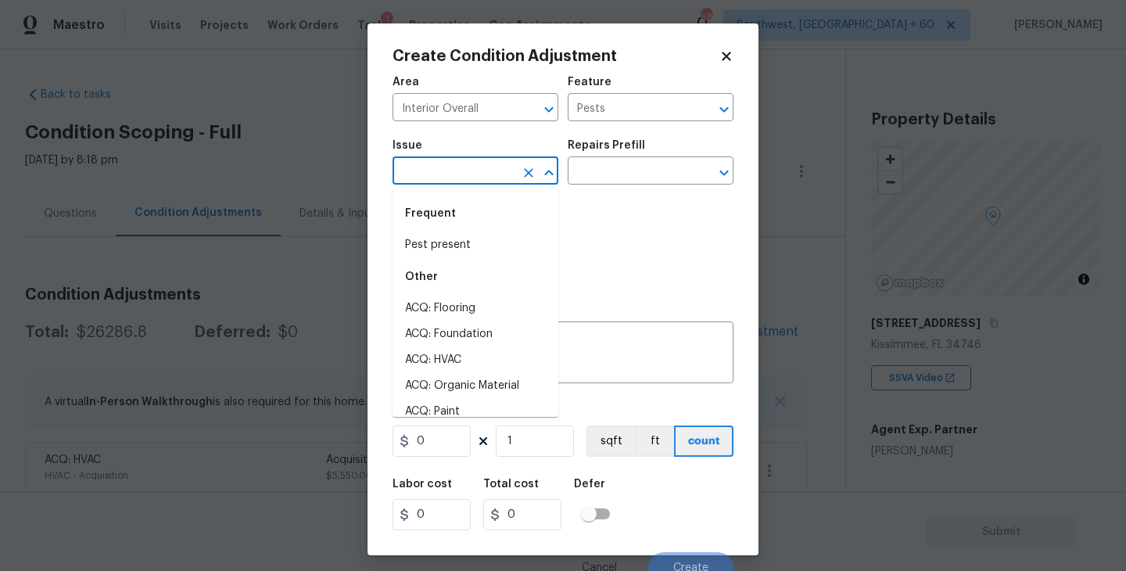
click at [496, 175] on input "text" at bounding box center [453, 172] width 122 height 24
click at [489, 234] on li "Pest present" at bounding box center [475, 245] width 166 height 26
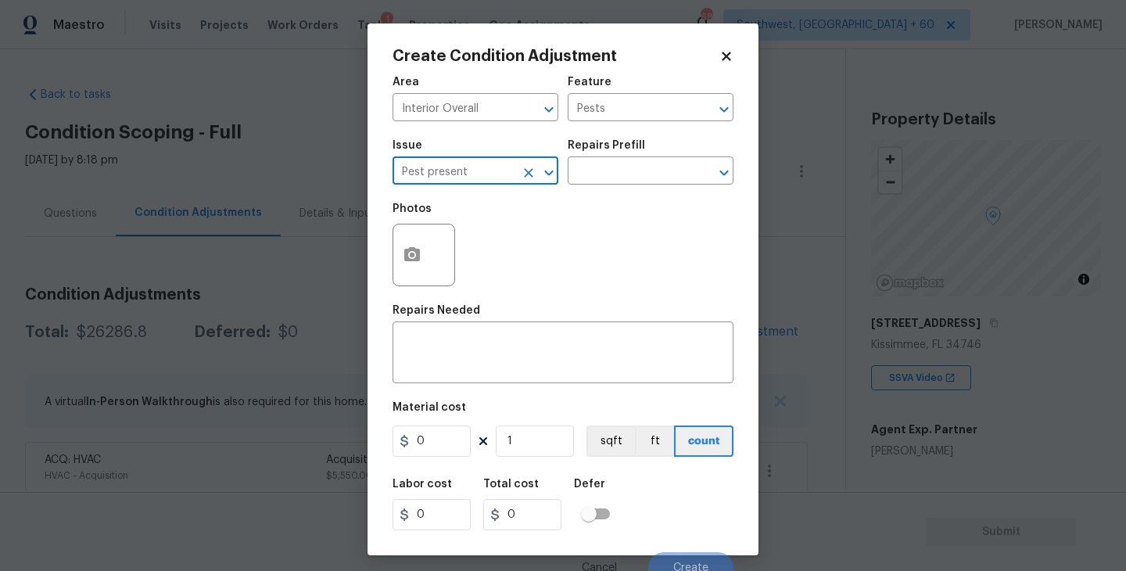
type input "Pest present"
click at [600, 190] on div "Issue Pest present ​ Repairs Prefill ​" at bounding box center [562, 162] width 341 height 63
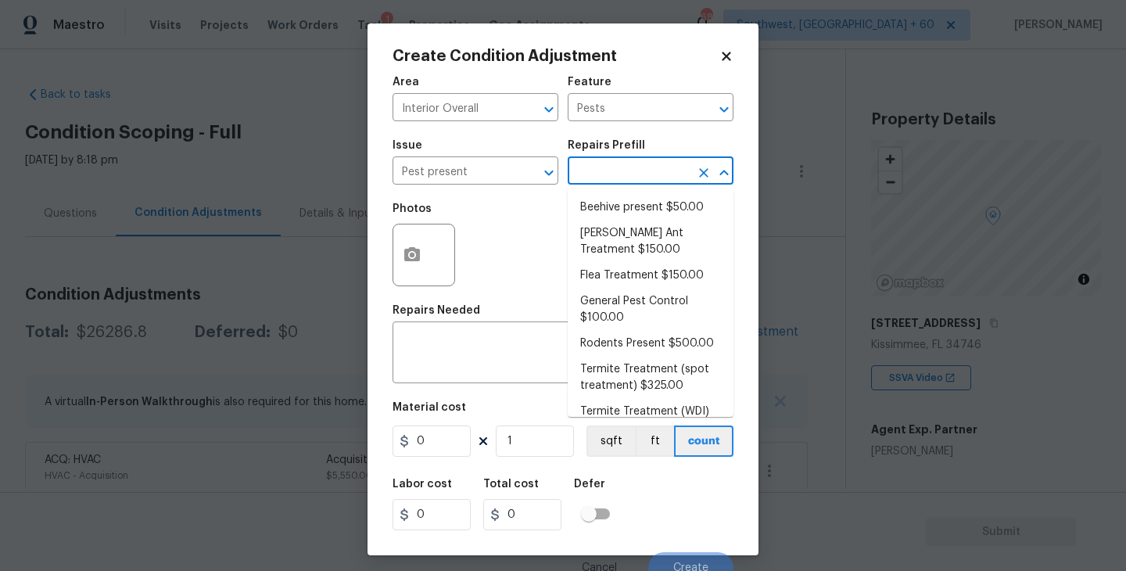
click at [626, 172] on input "text" at bounding box center [629, 172] width 122 height 24
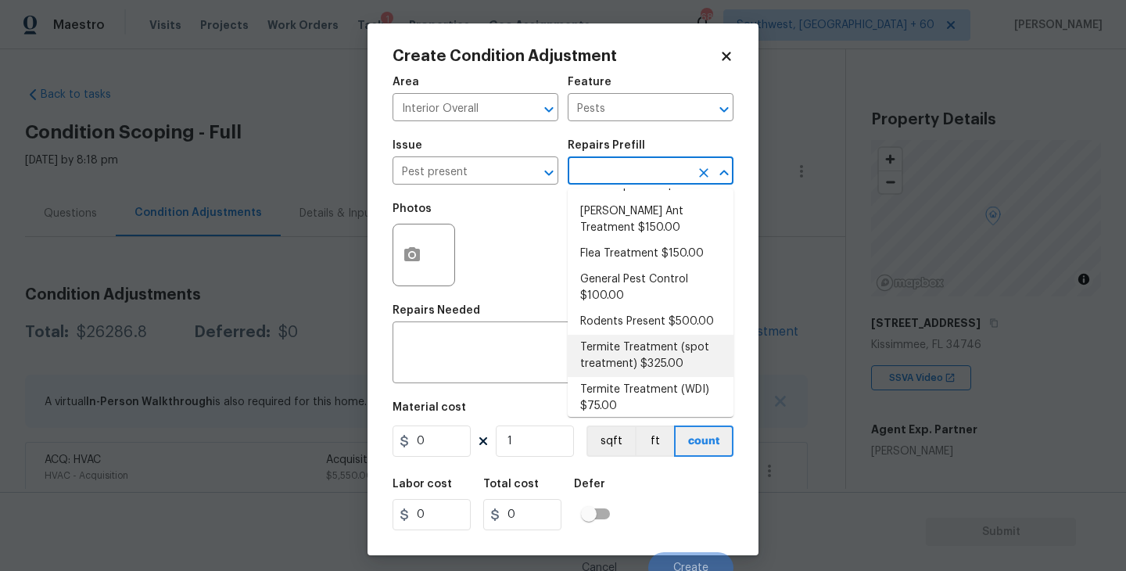
scroll to position [28, 0]
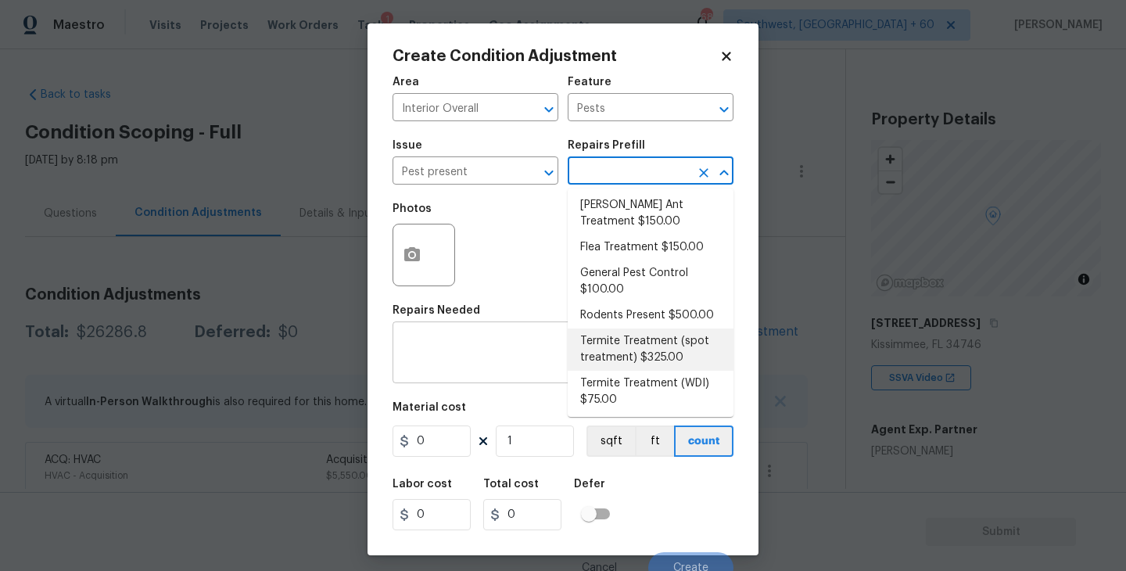
click at [661, 354] on li "Termite Treatment (spot treatment) $325.00" at bounding box center [651, 349] width 166 height 42
type textarea "Spot treat for active termite infestation and provide a clear WDI report"
type input "325"
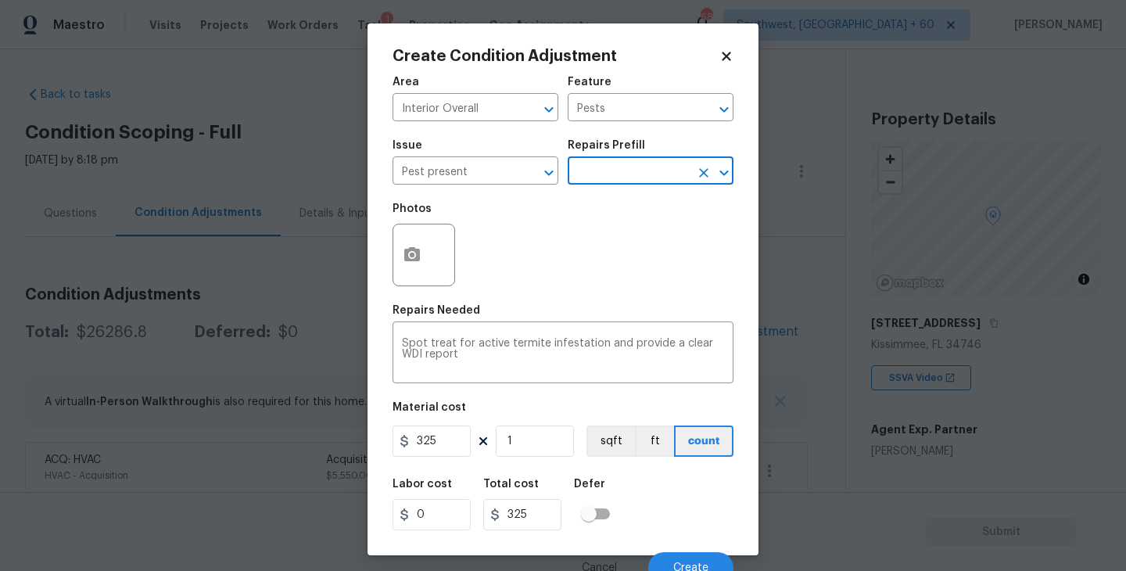
scroll to position [13, 0]
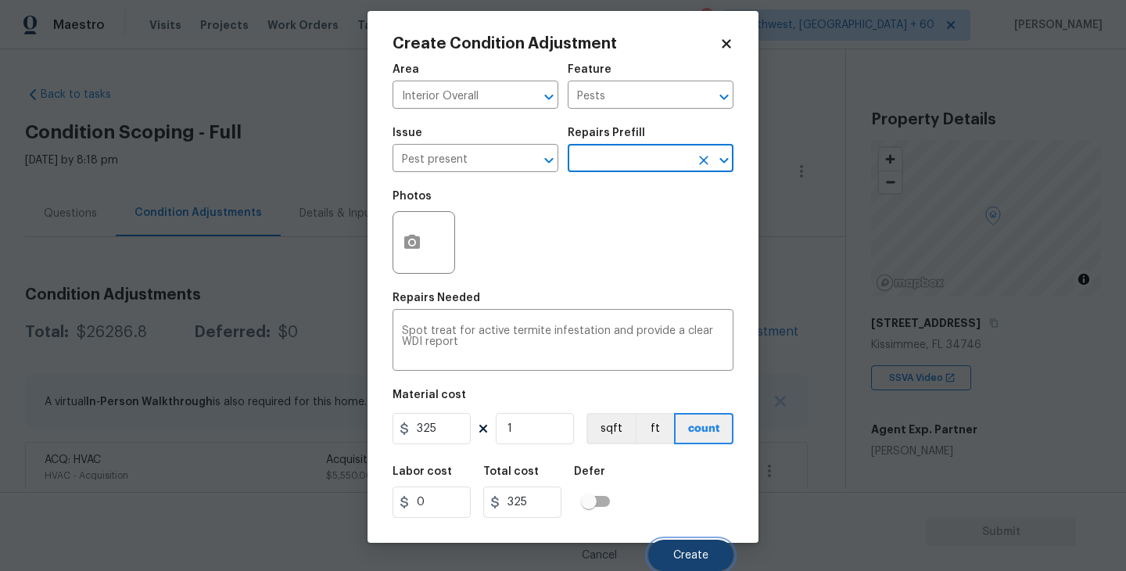
click at [668, 540] on button "Create" at bounding box center [690, 554] width 85 height 31
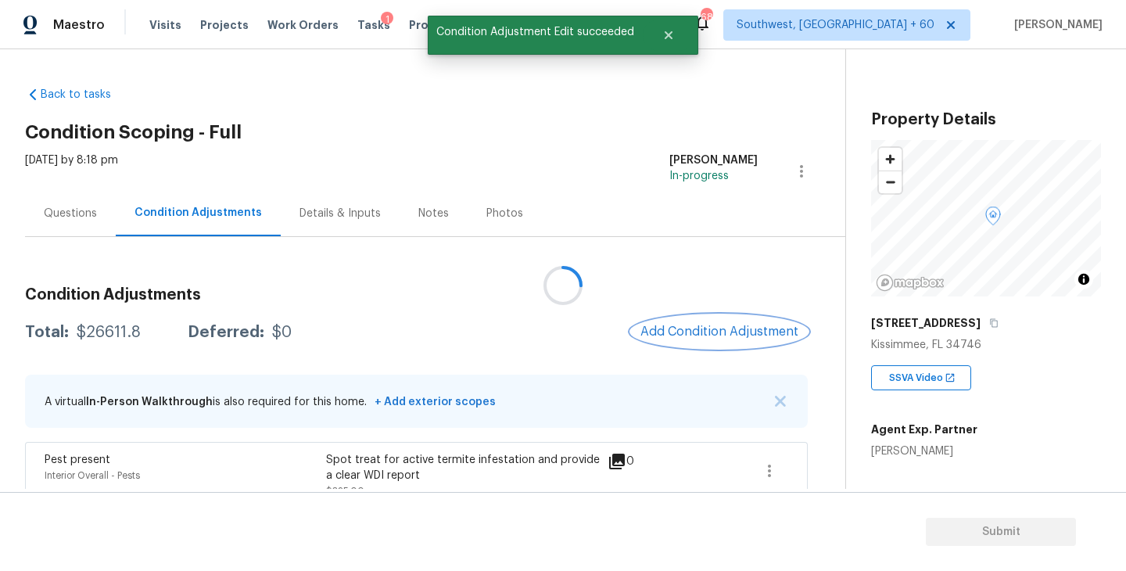
scroll to position [0, 0]
click at [705, 356] on div "Condition Adjustments Total: $26611.8 Deferred: $0 Add Condition Adjustment A v…" at bounding box center [416, 484] width 783 height 421
click at [707, 343] on button "Add Condition Adjustment" at bounding box center [719, 331] width 177 height 33
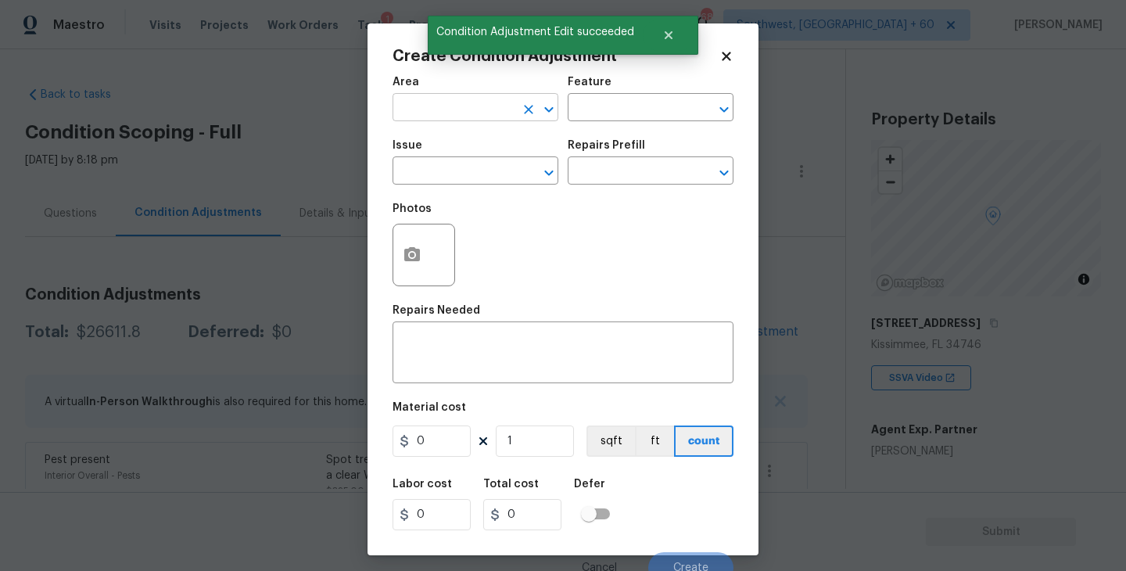
click at [457, 110] on input "text" at bounding box center [453, 109] width 122 height 24
click at [463, 166] on li "Interior Overall" at bounding box center [475, 170] width 166 height 26
type input "Interior Overall"
click at [581, 121] on div "Area Interior Overall ​ Feature ​" at bounding box center [562, 98] width 341 height 63
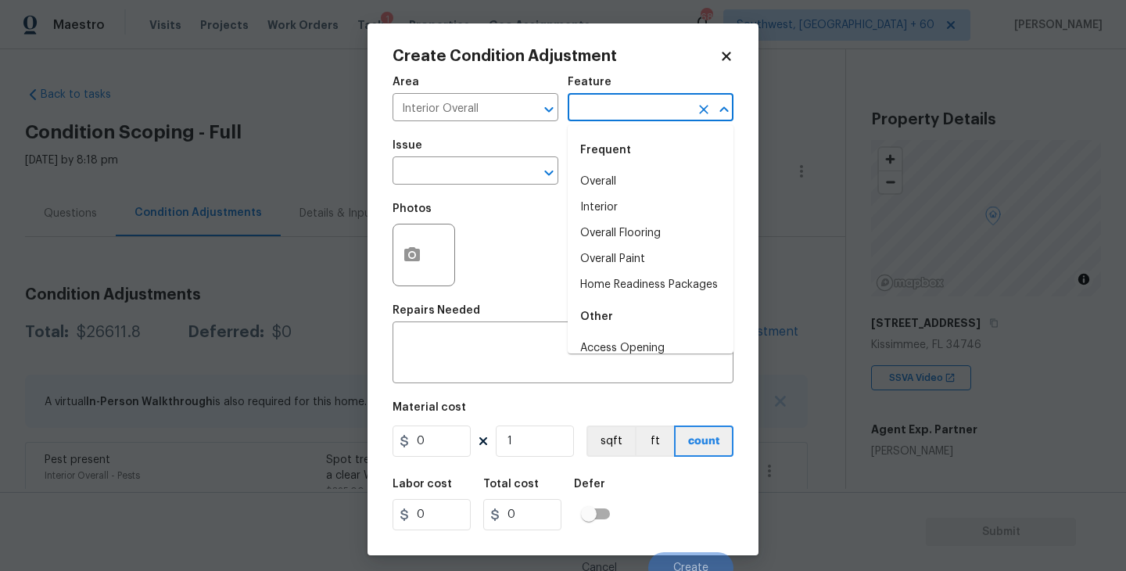
click at [593, 118] on input "text" at bounding box center [629, 109] width 122 height 24
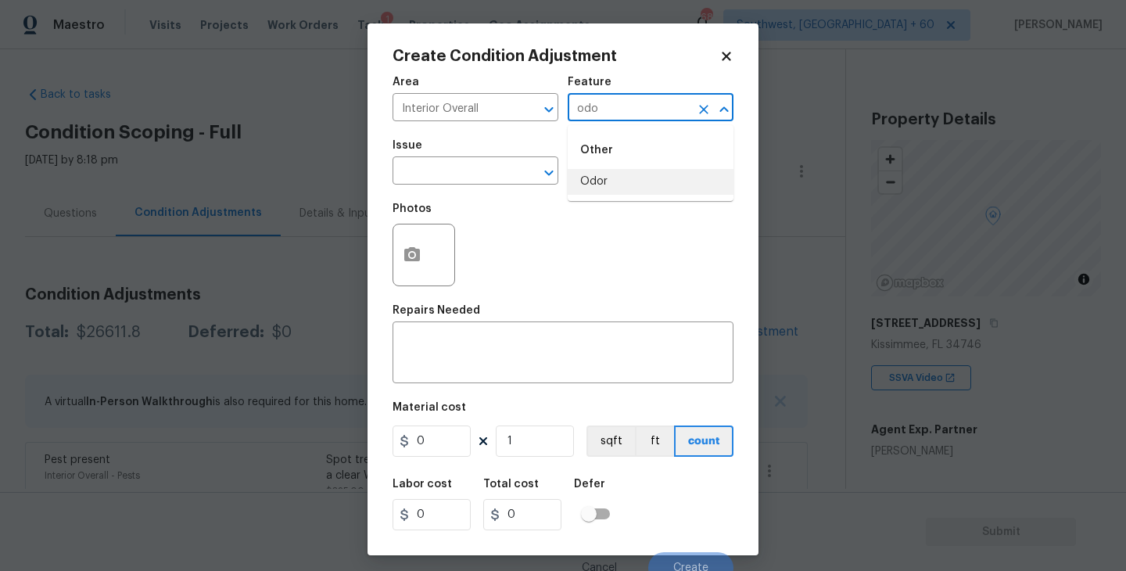
click at [612, 174] on li "Odor" at bounding box center [651, 182] width 166 height 26
type input "Odor"
click at [507, 173] on input "text" at bounding box center [453, 172] width 122 height 24
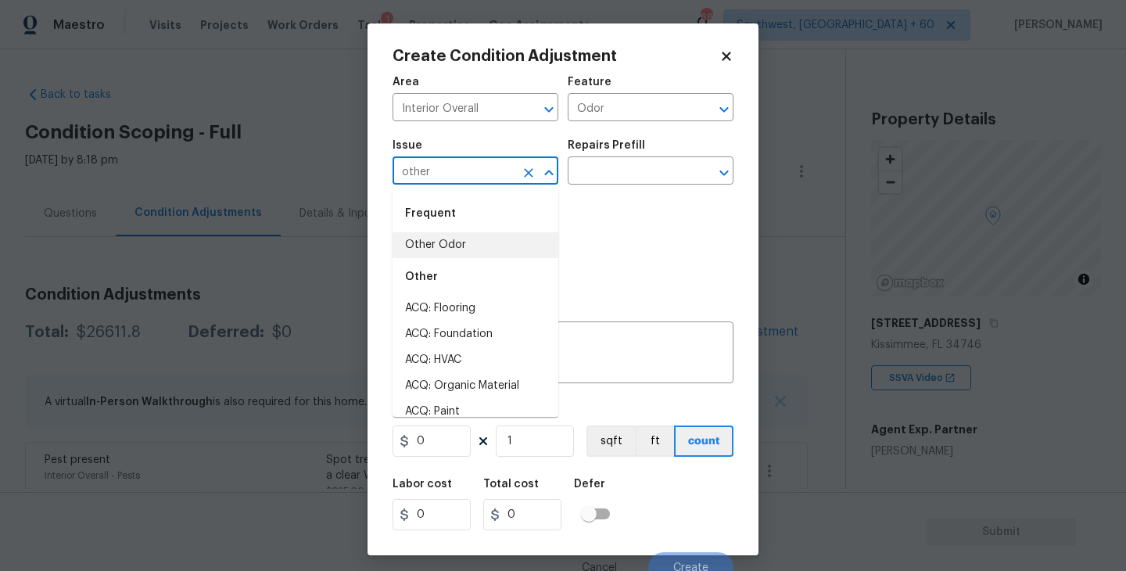
click at [507, 237] on li "Other Odor" at bounding box center [475, 245] width 166 height 26
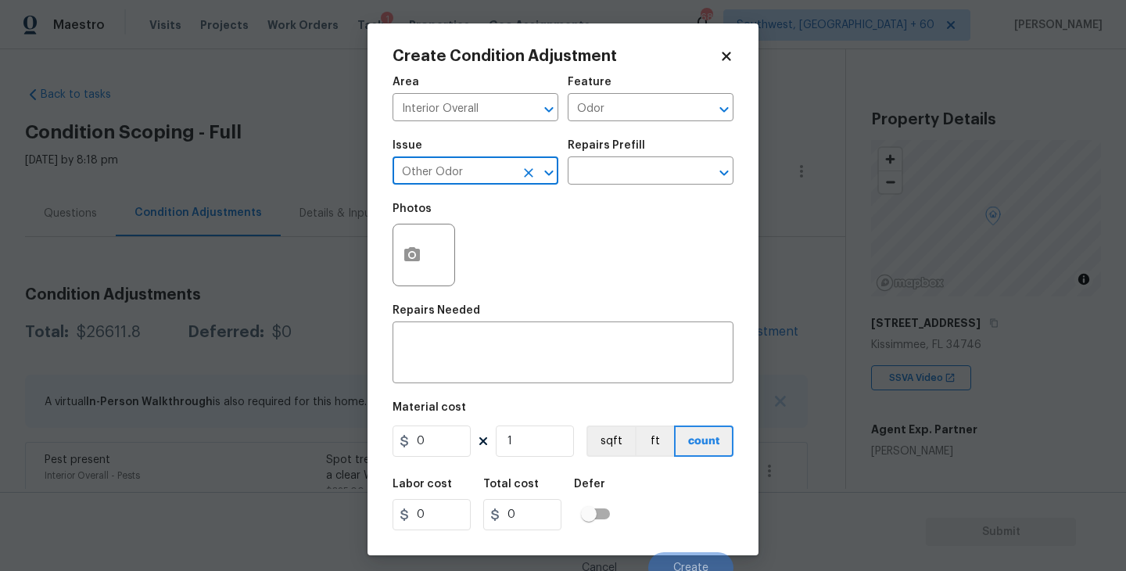
type input "Other Odor"
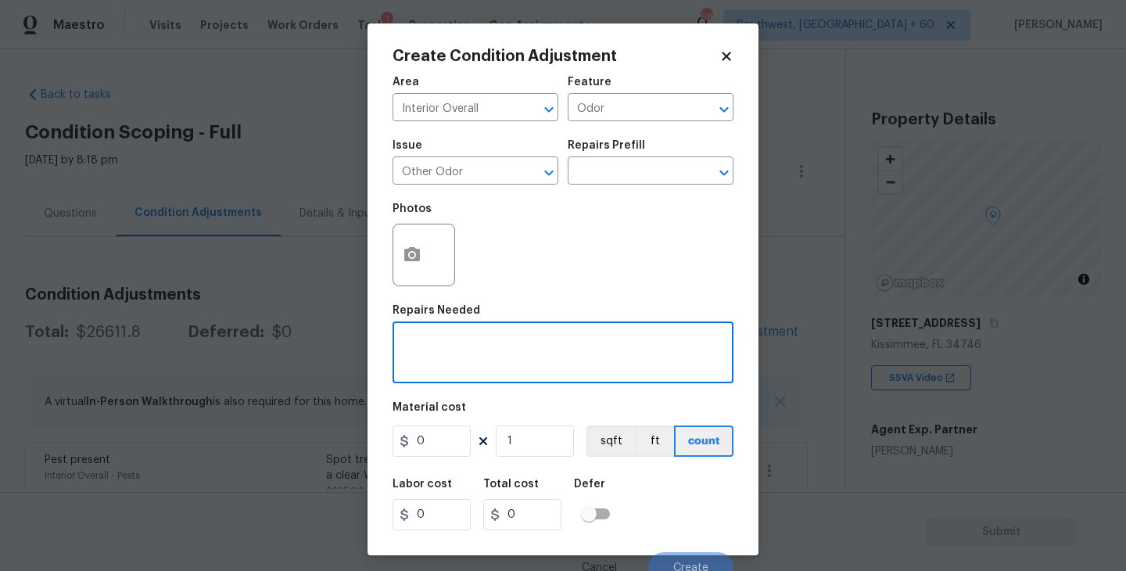
click at [596, 354] on textarea at bounding box center [563, 354] width 322 height 33
paste textarea "Smells like no one has been there in a long time"
type textarea "Smells like no one has been there in a long time"
click at [422, 267] on button "button" at bounding box center [412, 254] width 38 height 61
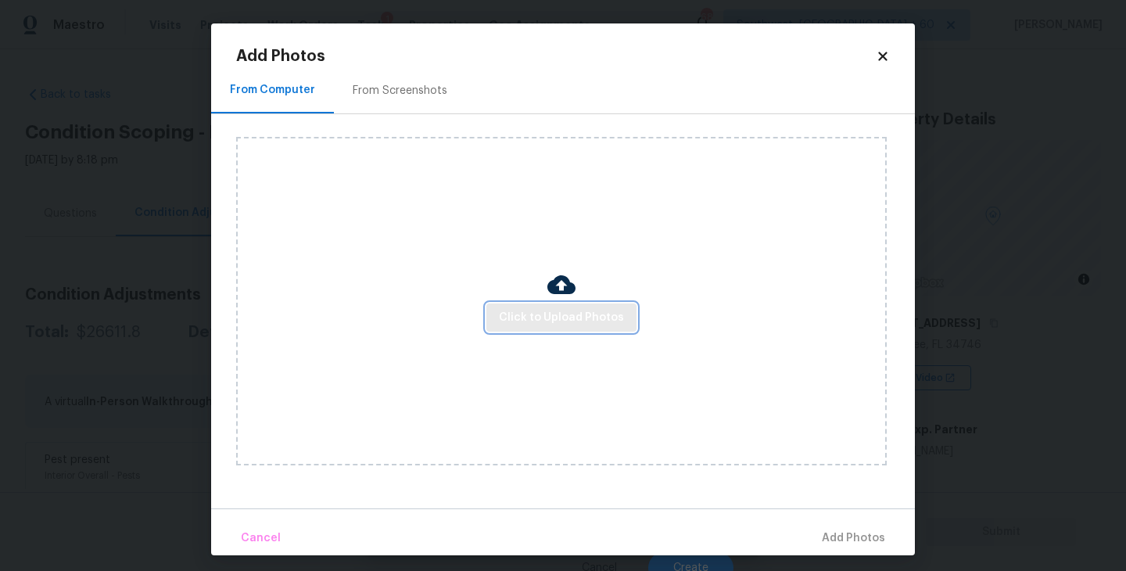
click at [528, 317] on span "Click to Upload Photos" at bounding box center [561, 318] width 125 height 20
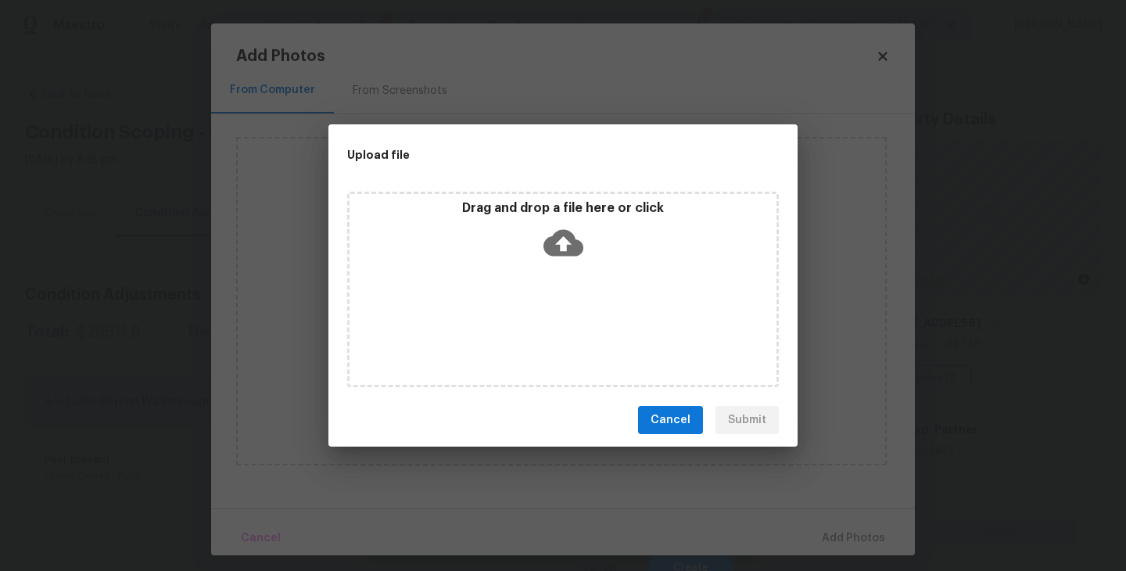
click at [554, 273] on div "Drag and drop a file here or click" at bounding box center [563, 289] width 432 height 195
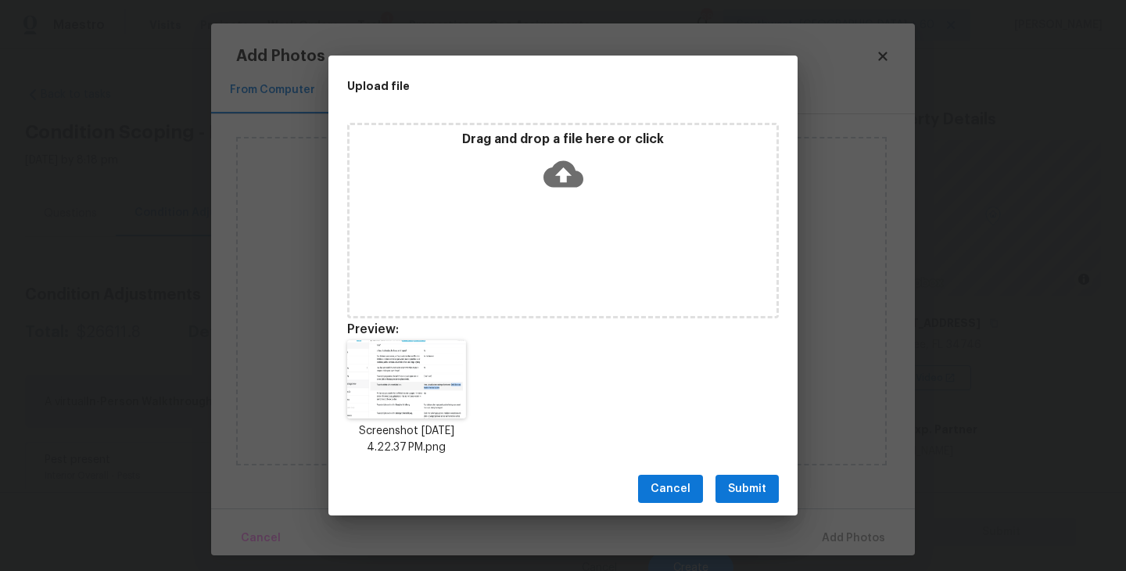
click at [751, 493] on span "Submit" at bounding box center [747, 489] width 38 height 20
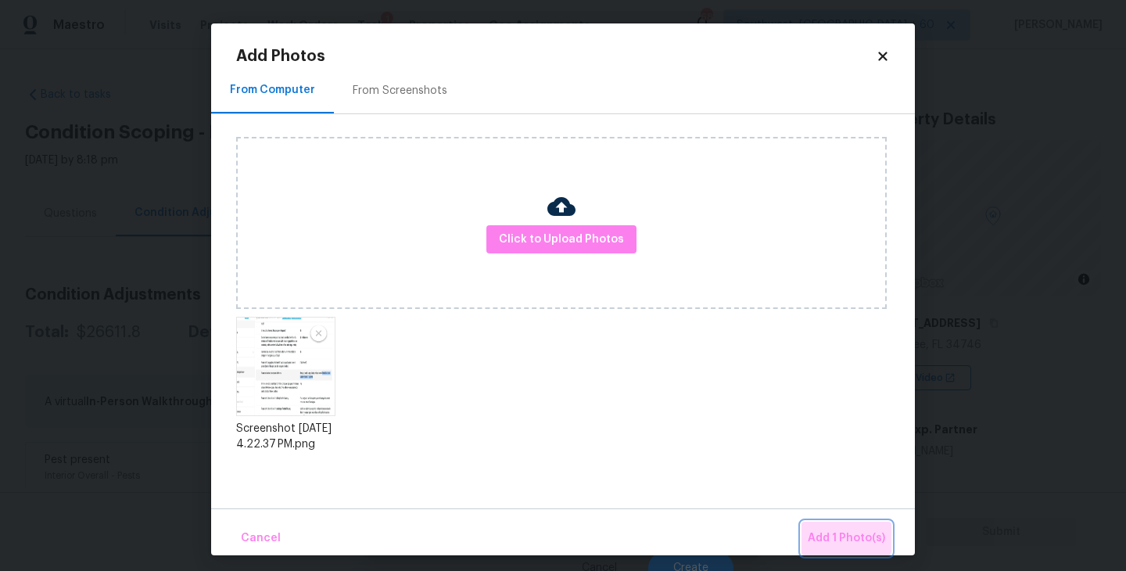
click at [840, 528] on span "Add 1 Photo(s)" at bounding box center [846, 538] width 77 height 20
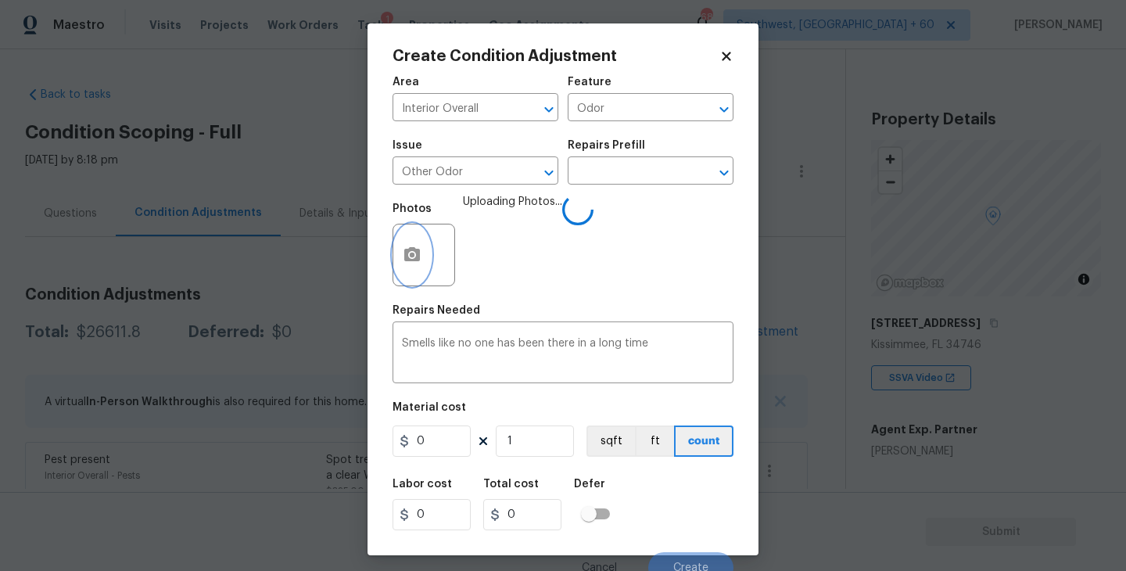
scroll to position [13, 0]
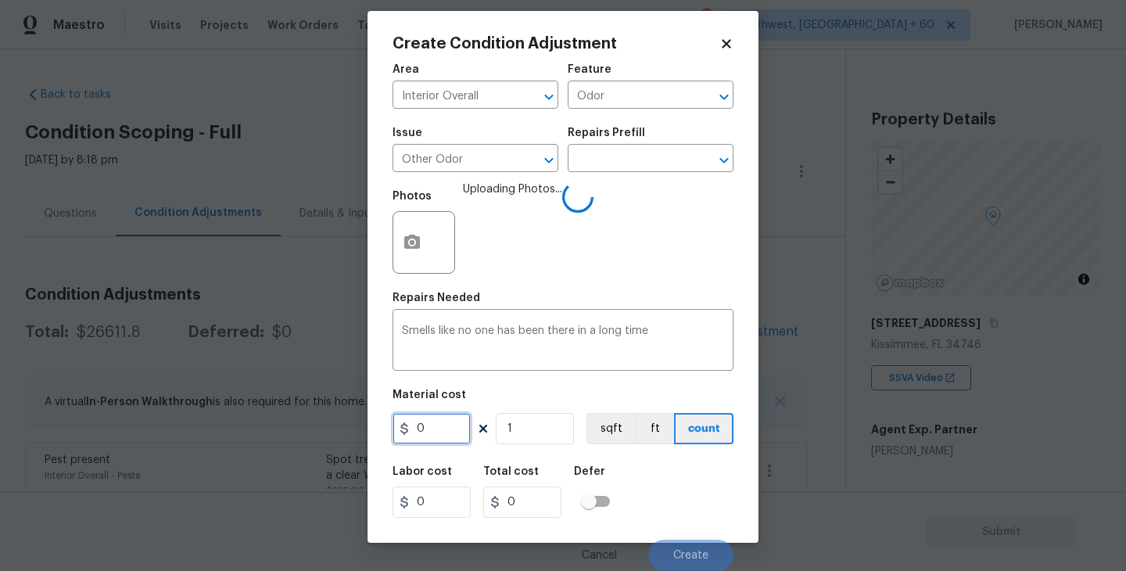
drag, startPoint x: 446, startPoint y: 425, endPoint x: 356, endPoint y: 425, distance: 89.9
click at [356, 425] on div "Create Condition Adjustment Area Interior Overall ​ Feature Odor ​ Issue Other …" at bounding box center [563, 285] width 1126 height 571
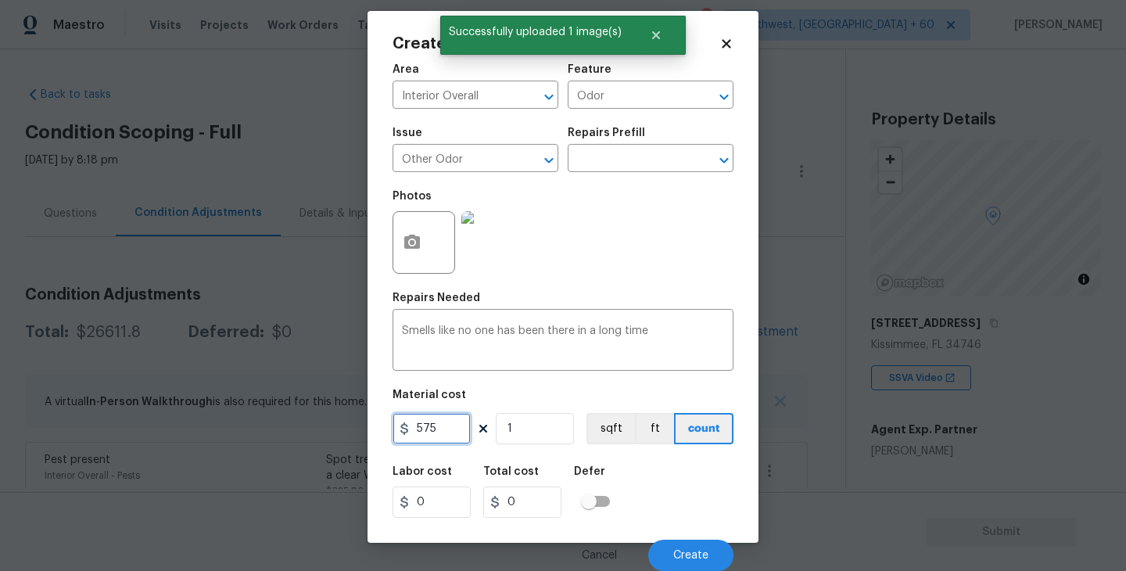
type input "575"
click at [658, 478] on div "Labor cost 0 Total cost 575 Defer" at bounding box center [562, 492] width 341 height 70
click at [679, 543] on button "Create" at bounding box center [690, 554] width 85 height 31
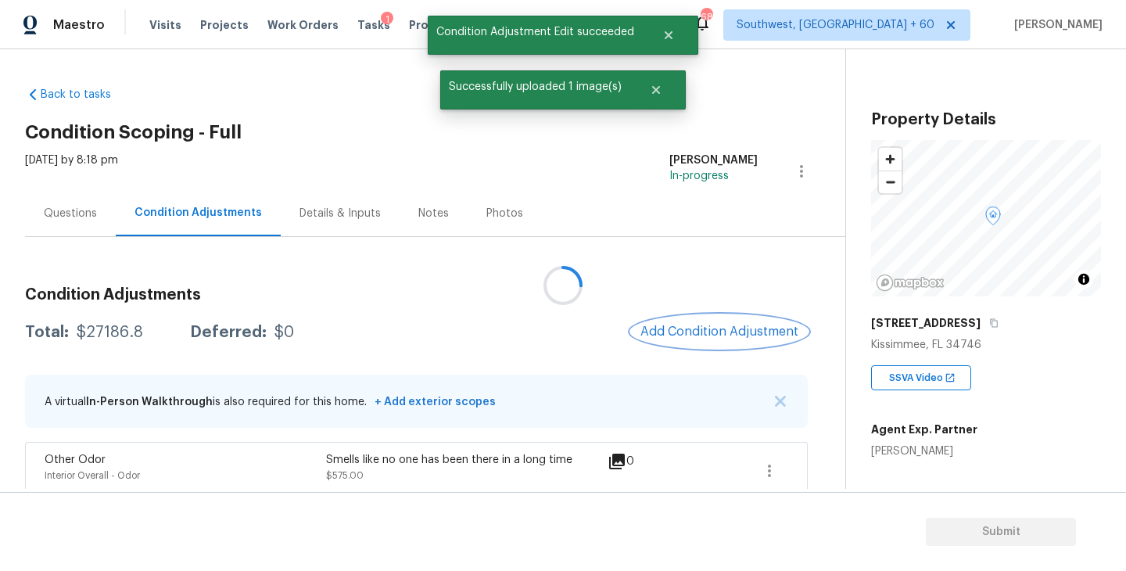
scroll to position [0, 0]
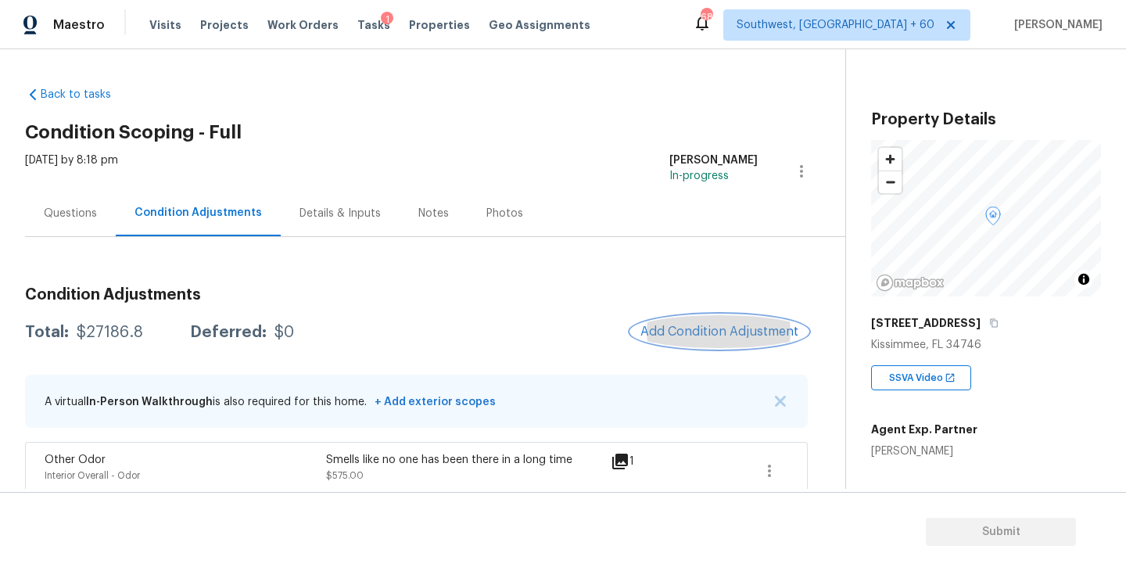
click at [710, 343] on button "Add Condition Adjustment" at bounding box center [719, 331] width 177 height 33
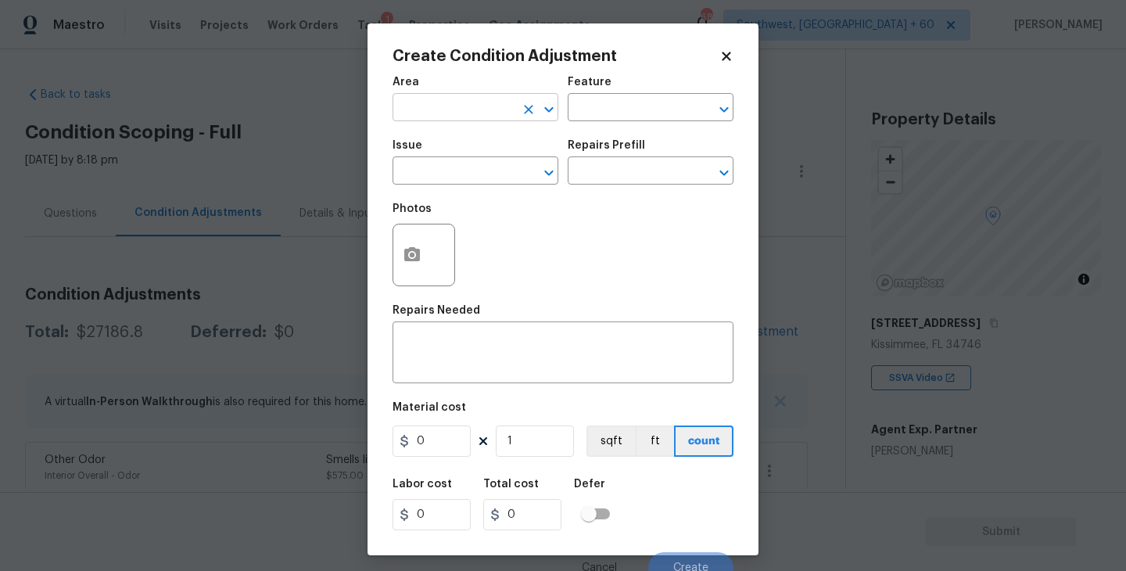
click at [428, 120] on input "text" at bounding box center [453, 109] width 122 height 24
click at [467, 177] on li "Exterior Overall" at bounding box center [475, 170] width 166 height 26
type input "Exterior Overall"
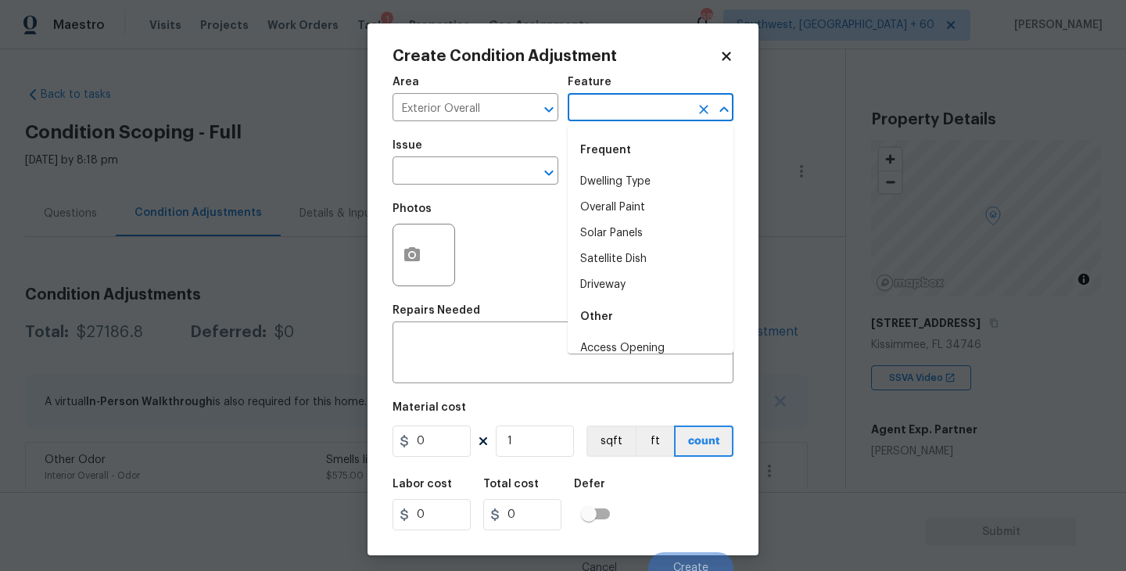
click at [616, 116] on input "text" at bounding box center [629, 109] width 122 height 24
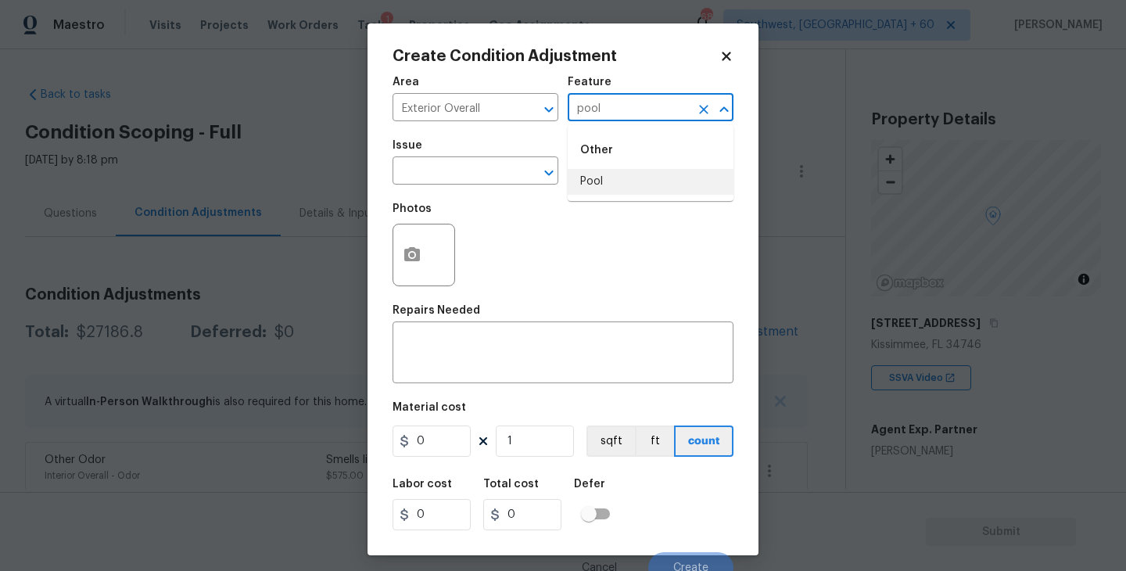
click at [610, 169] on li "Pool" at bounding box center [651, 182] width 166 height 26
type input "Pool"
click at [488, 177] on input "text" at bounding box center [453, 172] width 122 height 24
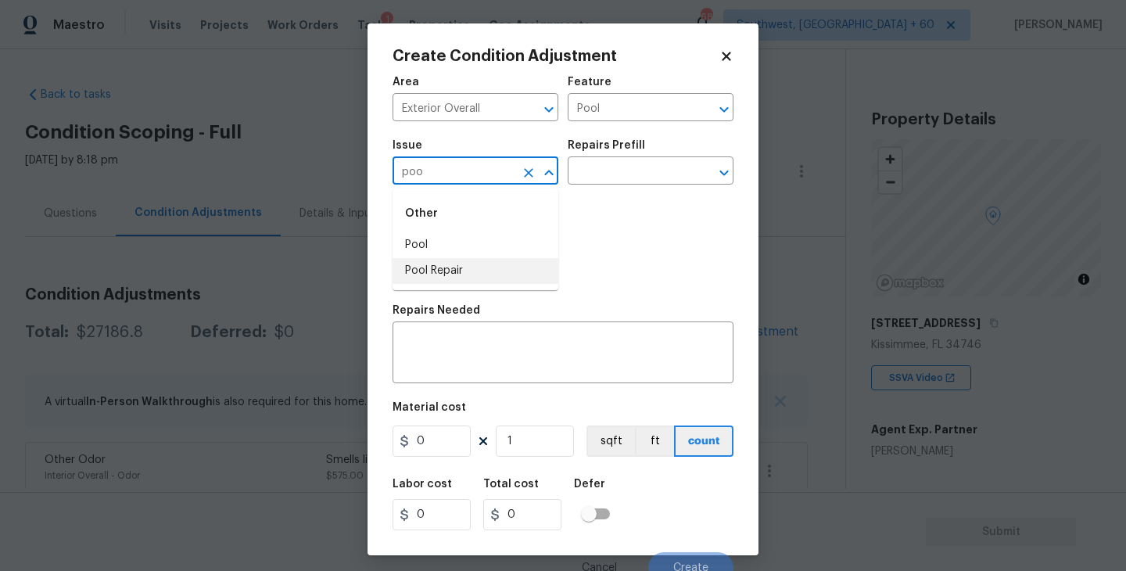
click at [475, 265] on li "Pool Repair" at bounding box center [475, 271] width 166 height 26
type input "Pool Repair"
click at [475, 351] on textarea at bounding box center [563, 354] width 322 height 33
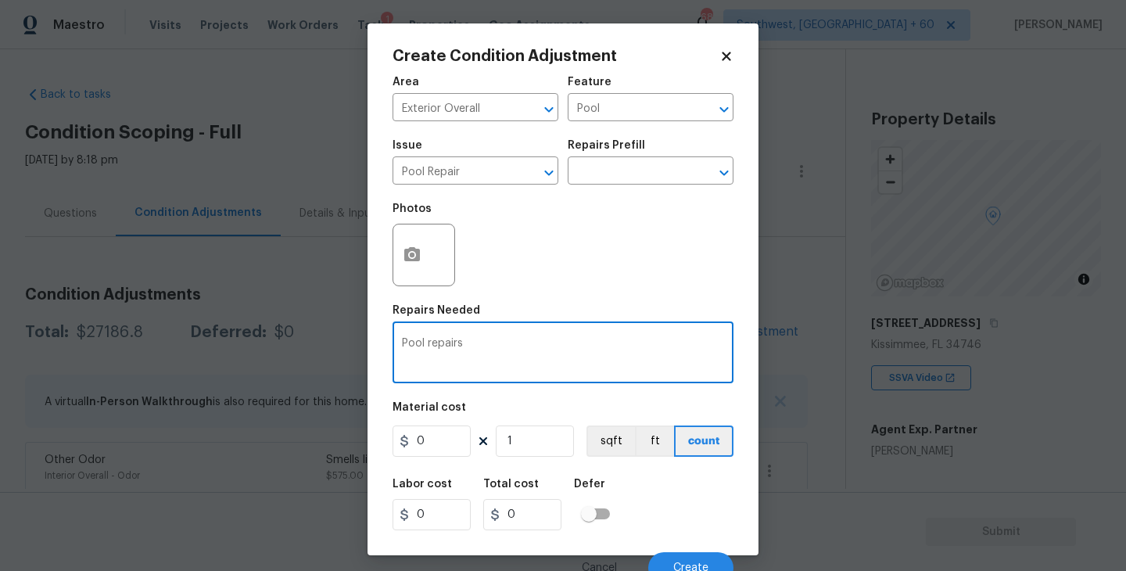
type textarea "Pool repairs"
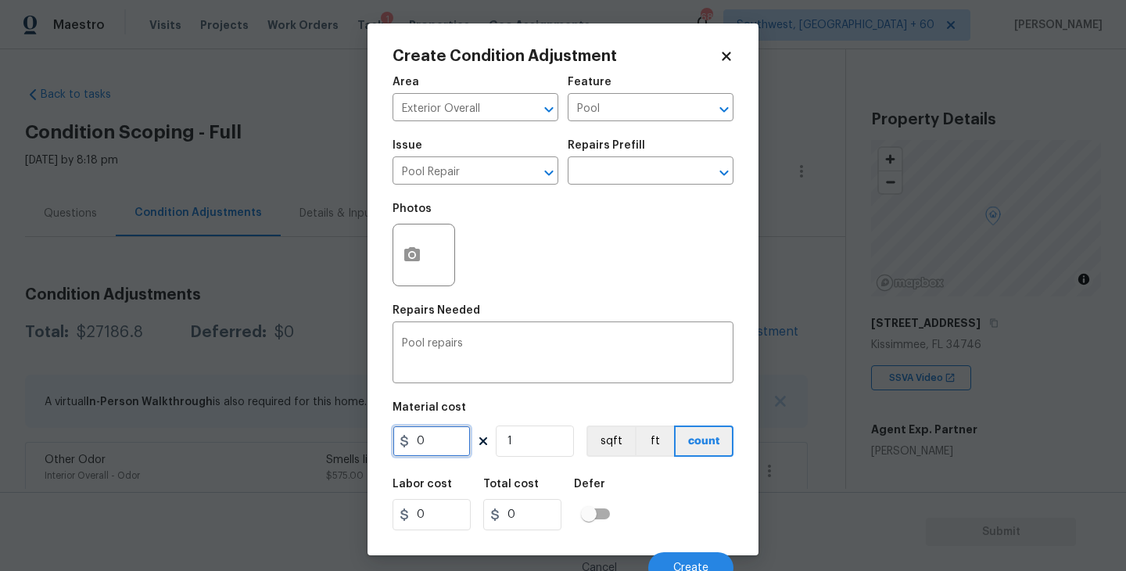
drag, startPoint x: 410, startPoint y: 441, endPoint x: 304, endPoint y: 440, distance: 106.3
click at [304, 440] on div "Create Condition Adjustment Area Exterior Overall ​ Feature Pool ​ Issue Pool R…" at bounding box center [563, 285] width 1126 height 571
type input "2000"
click at [417, 270] on button "button" at bounding box center [412, 254] width 38 height 61
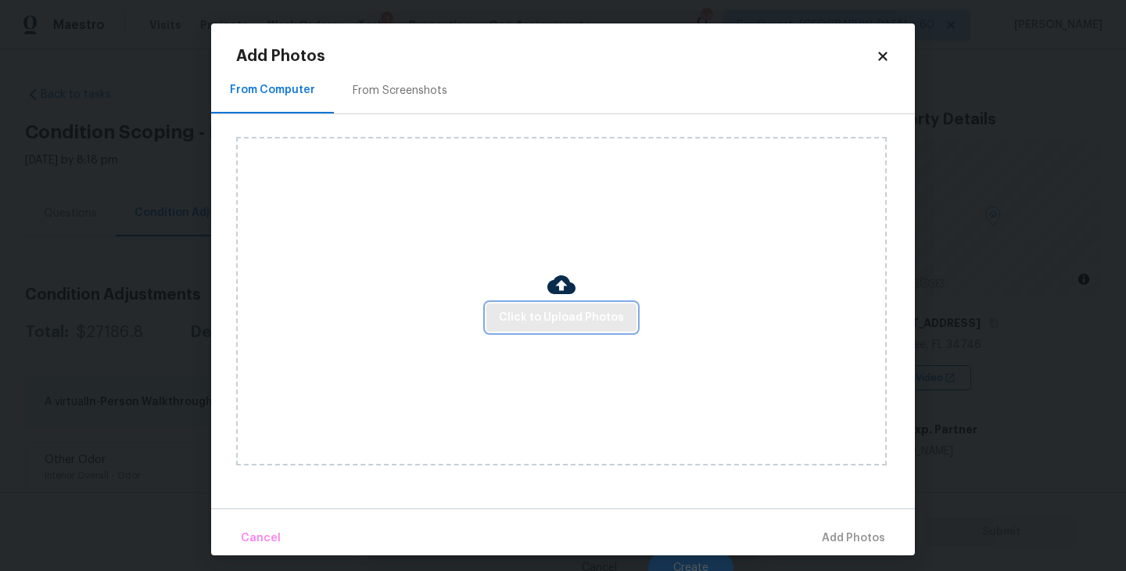
click at [554, 317] on span "Click to Upload Photos" at bounding box center [561, 318] width 125 height 20
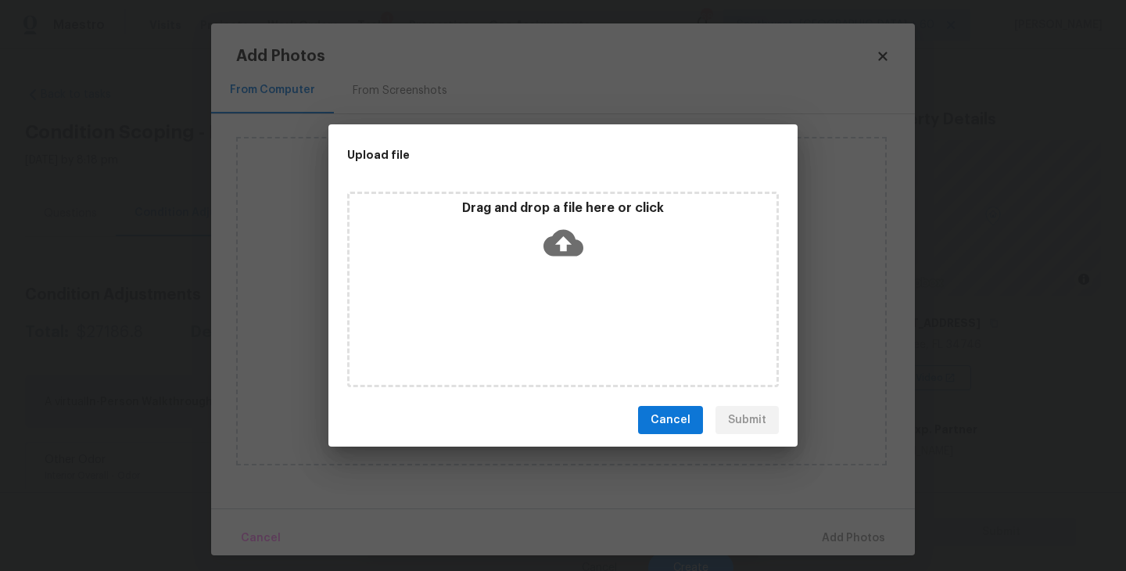
click at [570, 267] on div "Drag and drop a file here or click" at bounding box center [563, 289] width 432 height 195
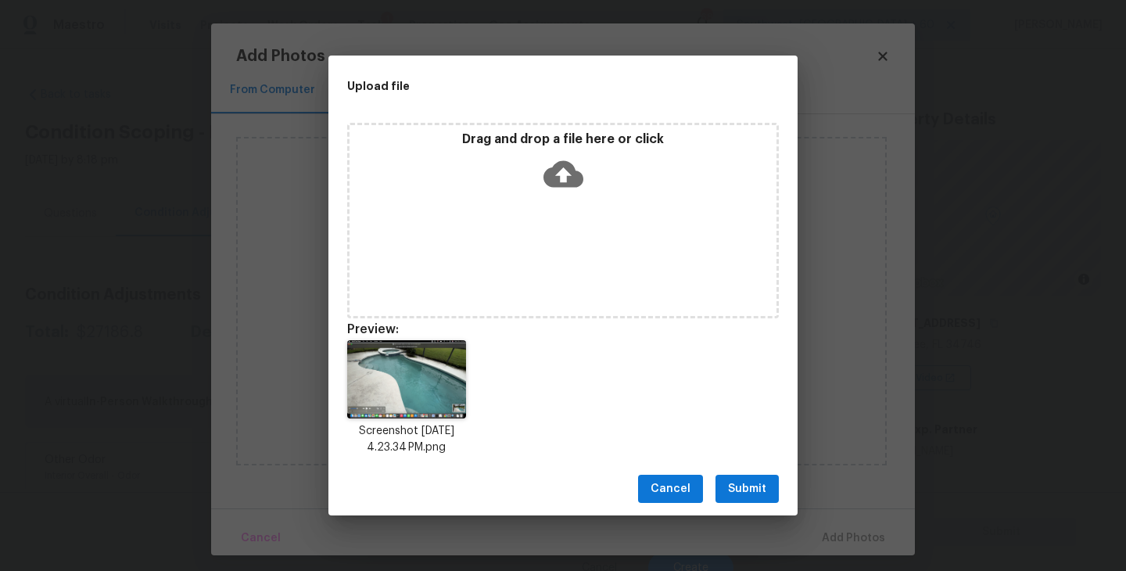
click at [748, 495] on span "Submit" at bounding box center [747, 489] width 38 height 20
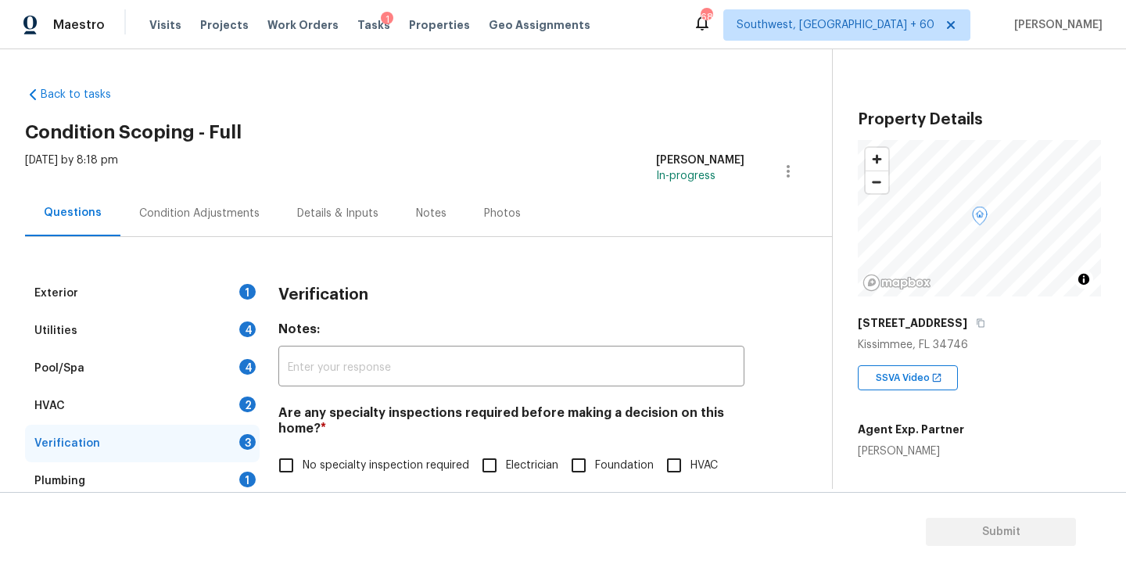
scroll to position [370, 0]
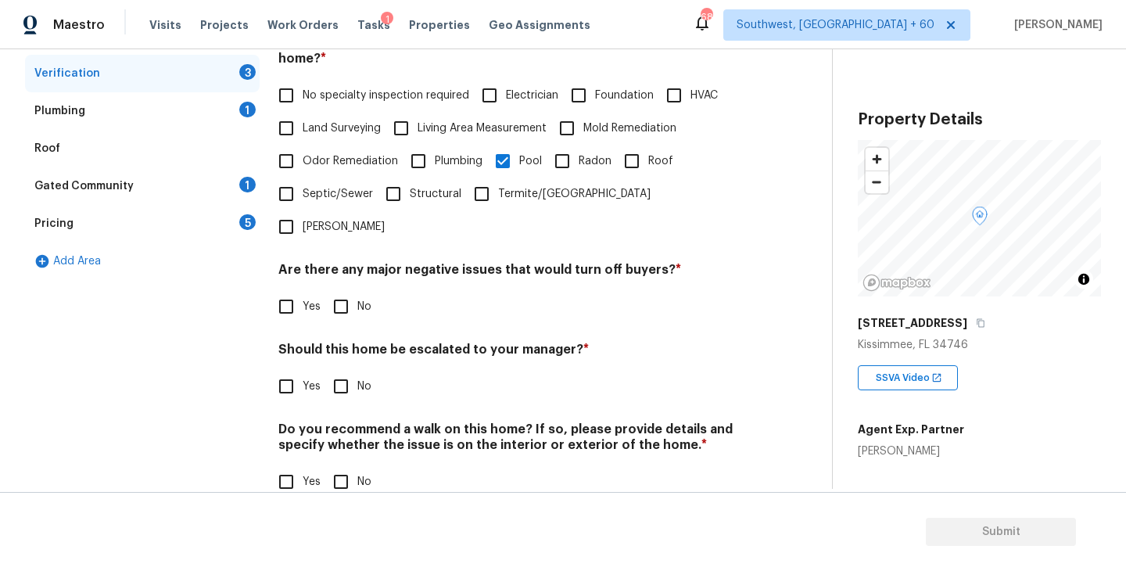
click at [342, 290] on input "No" at bounding box center [340, 306] width 33 height 33
checkbox input "true"
click at [342, 465] on input "No" at bounding box center [340, 481] width 33 height 33
checkbox input "true"
click at [291, 370] on input "Yes" at bounding box center [286, 386] width 33 height 33
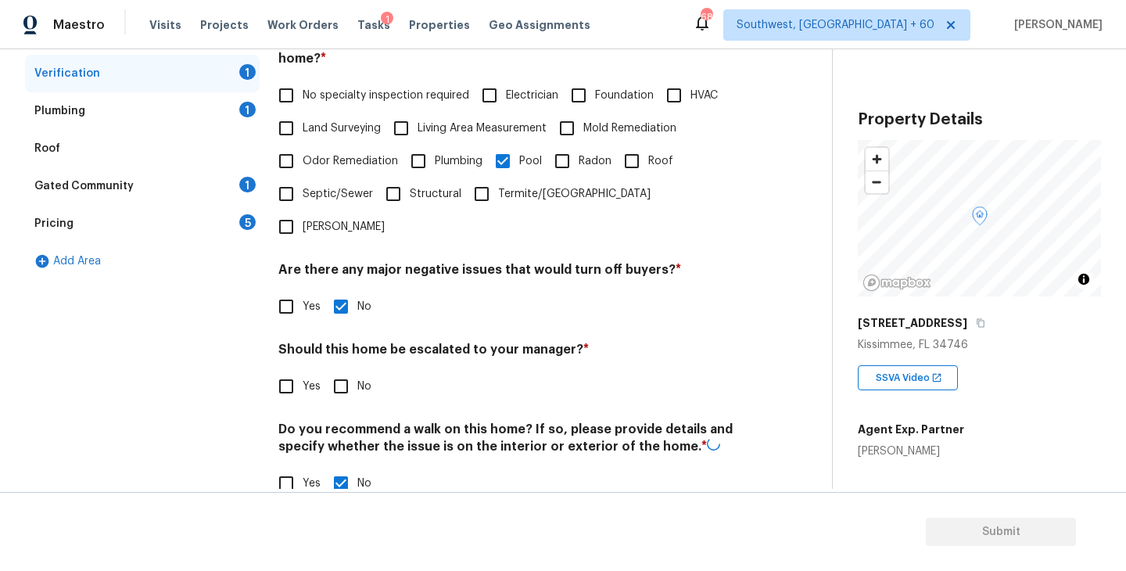
checkbox input "true"
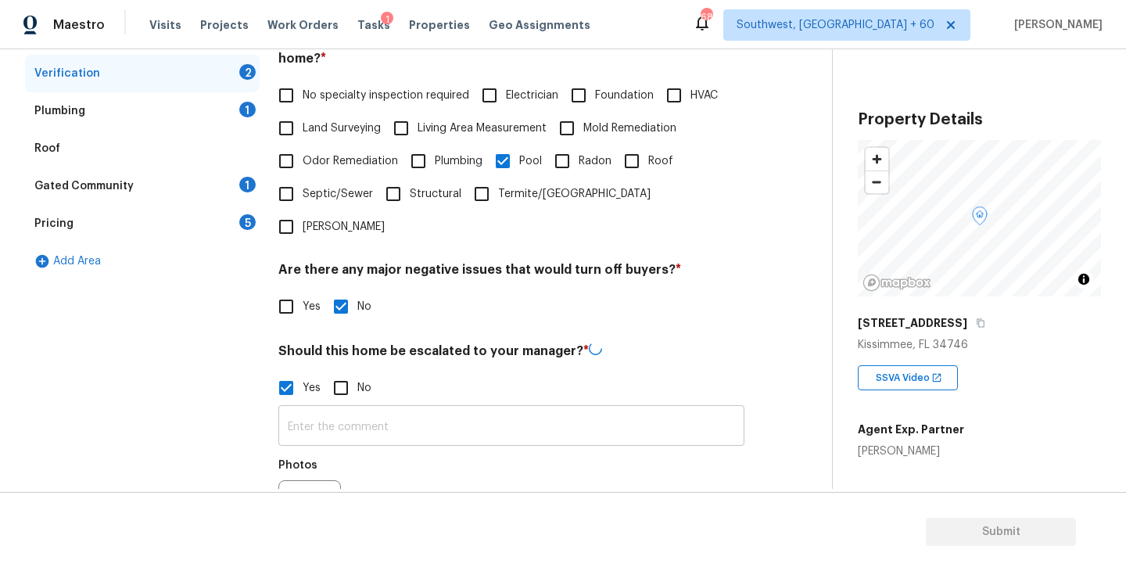
click at [348, 409] on input "text" at bounding box center [511, 427] width 466 height 37
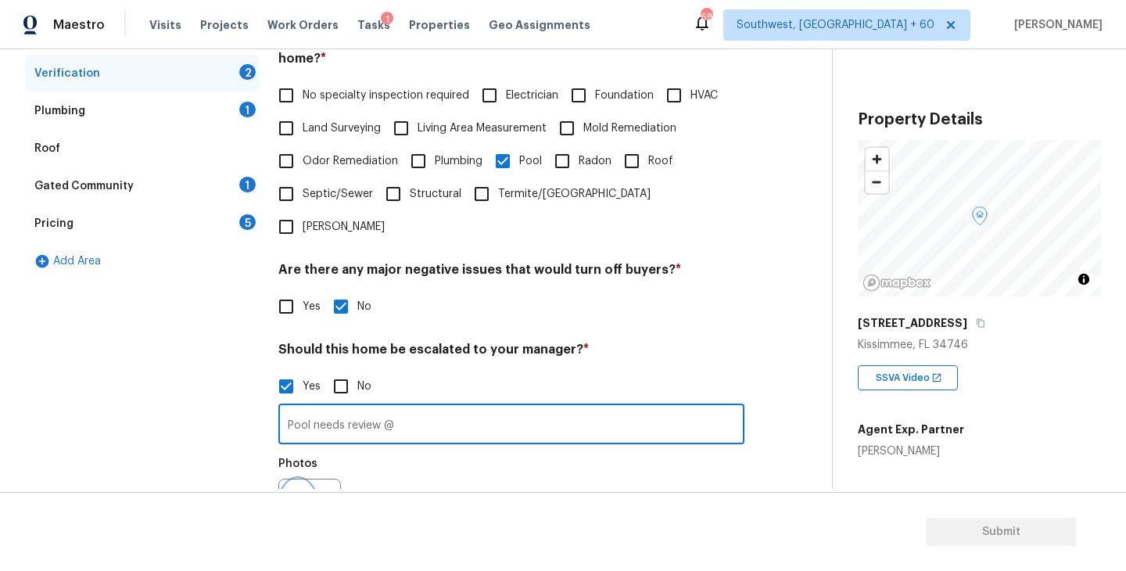
click at [299, 502] on icon "button" at bounding box center [298, 509] width 16 height 14
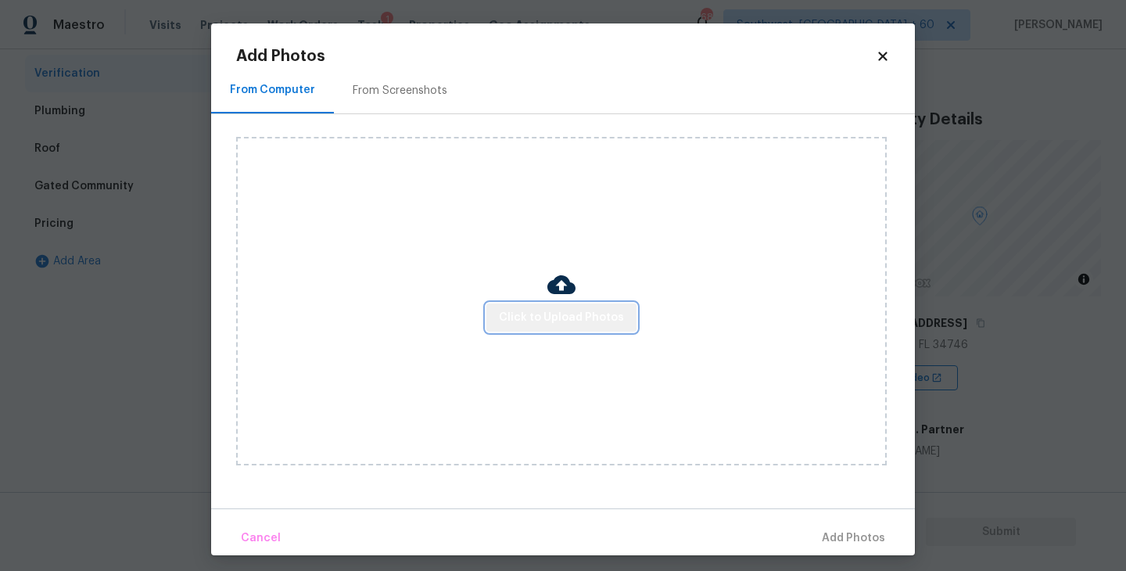
click at [579, 303] on button "Click to Upload Photos" at bounding box center [561, 317] width 150 height 29
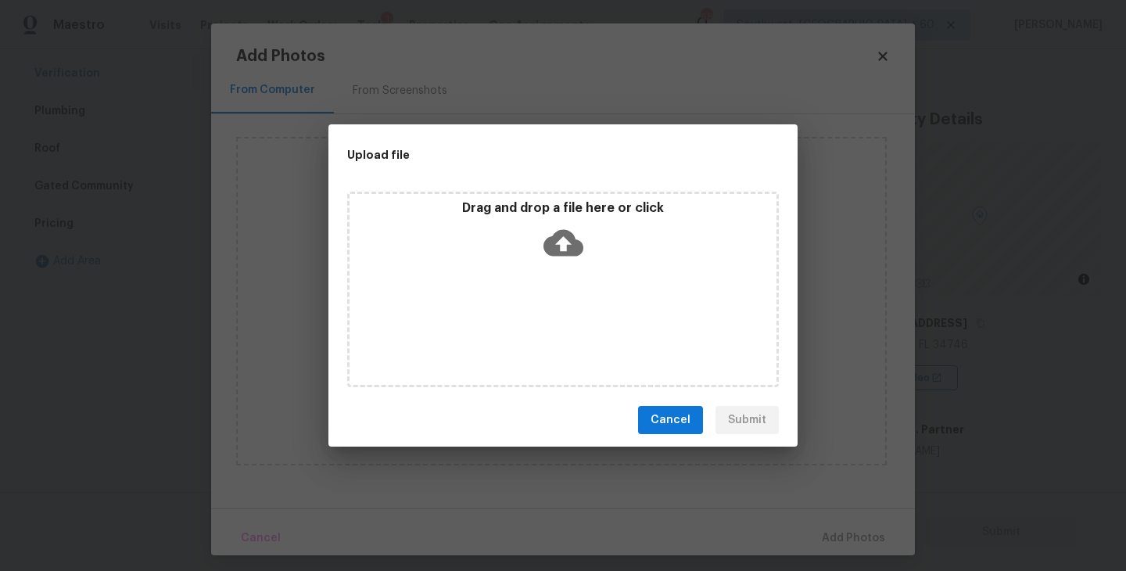
click at [572, 247] on icon at bounding box center [563, 243] width 40 height 27
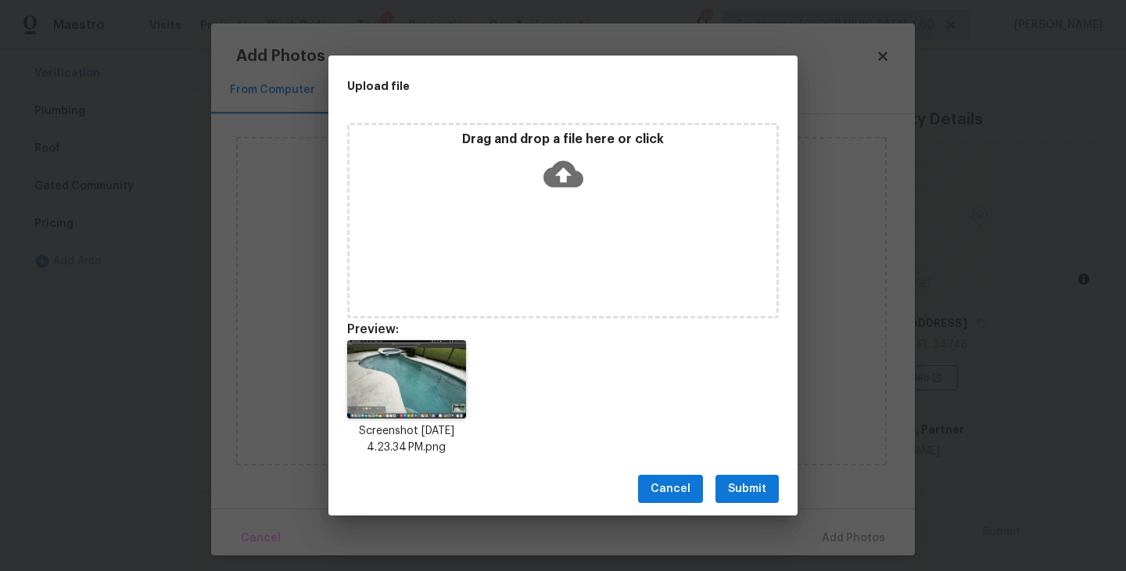
click at [741, 485] on span "Submit" at bounding box center [747, 489] width 38 height 20
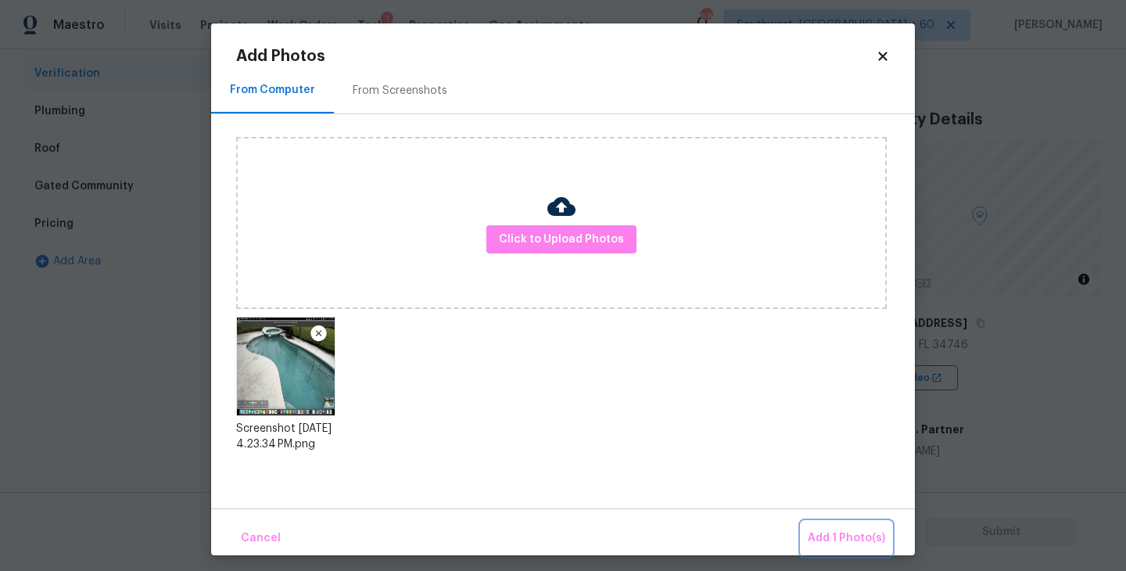
click at [830, 533] on span "Add 1 Photo(s)" at bounding box center [846, 538] width 77 height 20
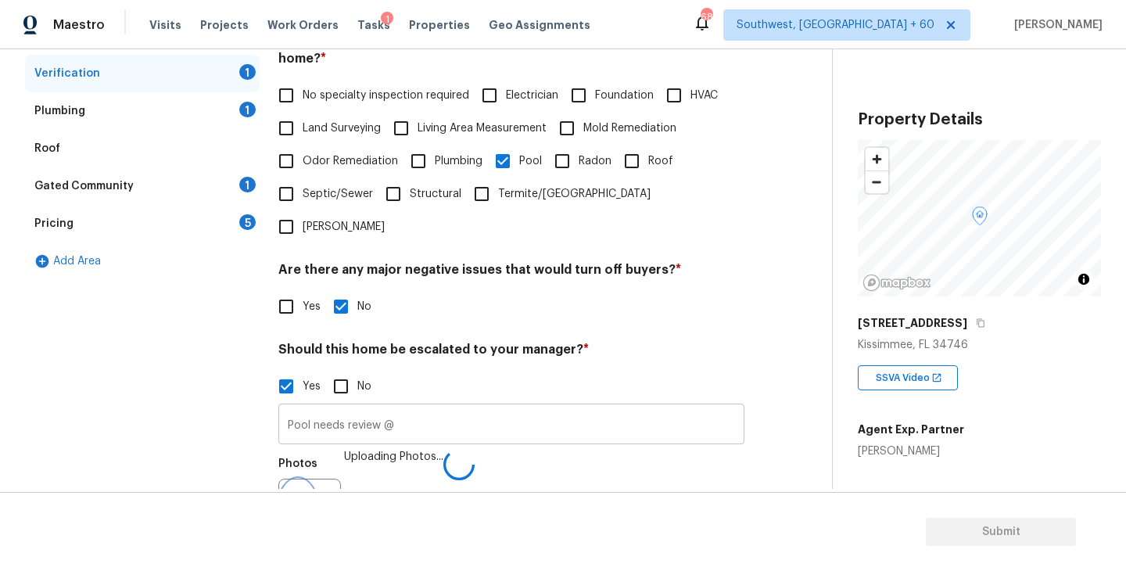
scroll to position [389, 0]
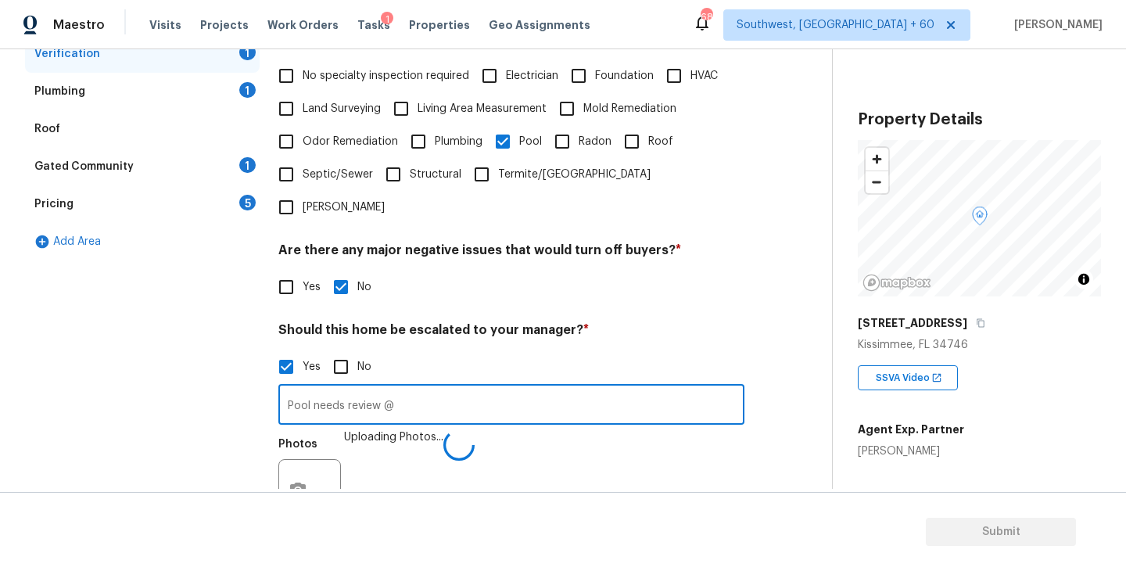
click at [493, 388] on input "Pool needs review @" at bounding box center [511, 406] width 466 height 37
type input "Pool needs review @00:27"
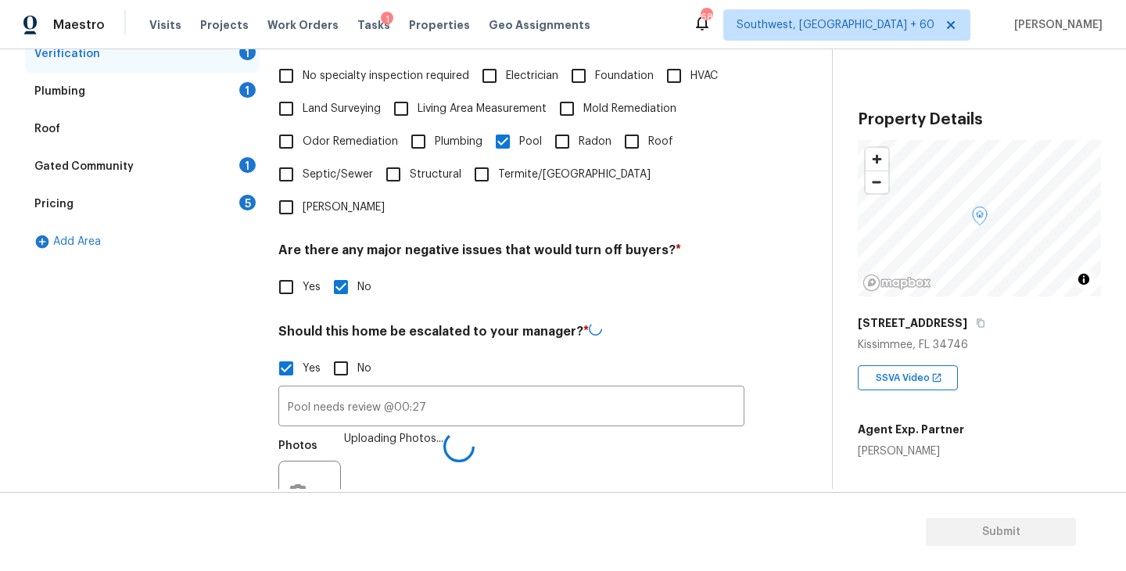
click at [532, 465] on div "Photos Uploading Photos..." at bounding box center [511, 482] width 466 height 102
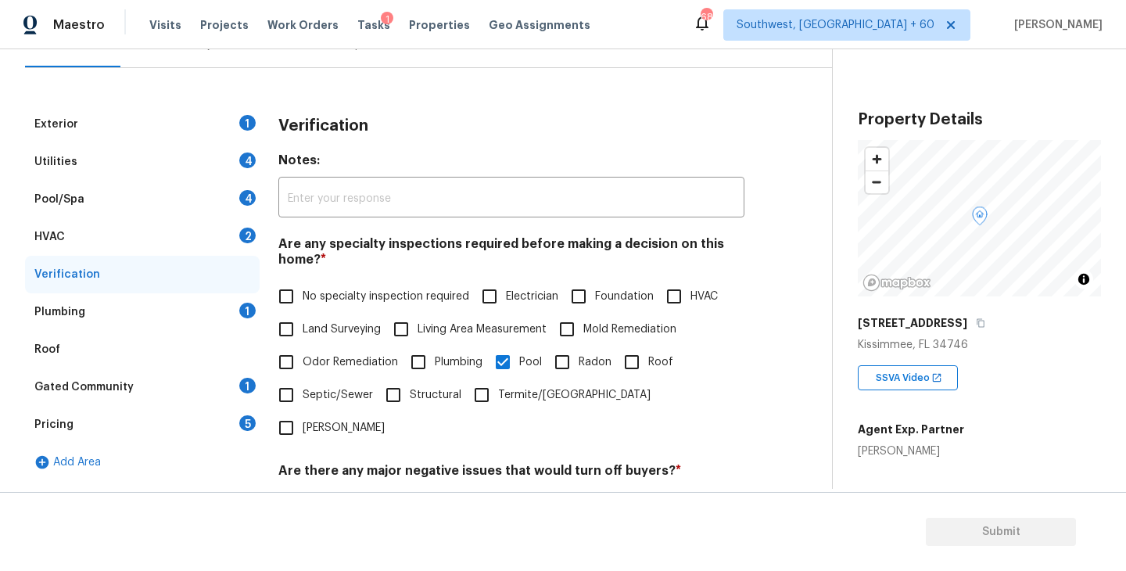
scroll to position [30, 0]
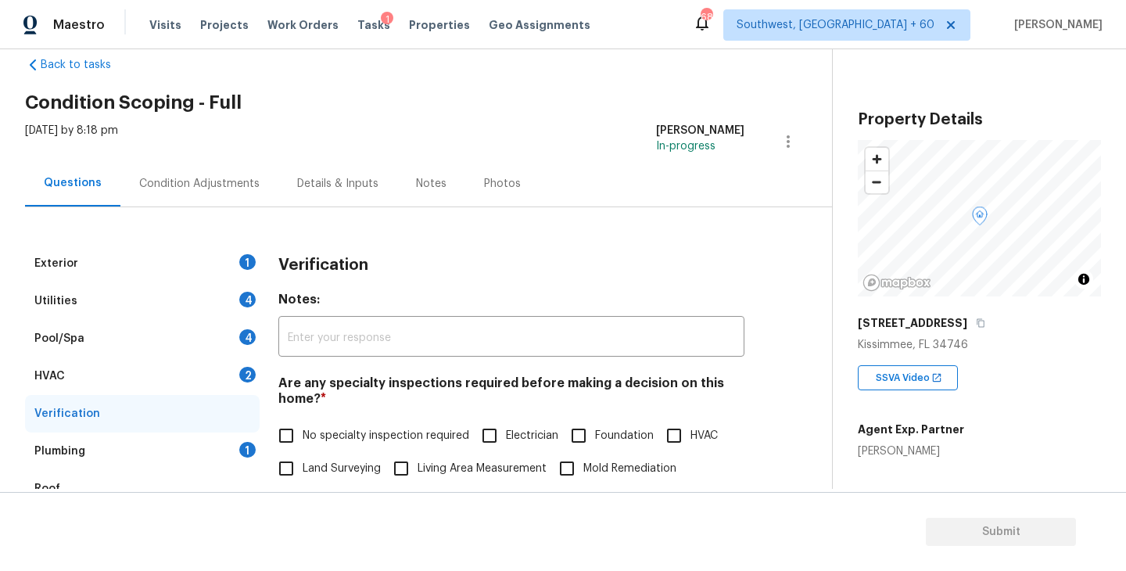
click at [167, 255] on div "Exterior 1" at bounding box center [142, 264] width 235 height 38
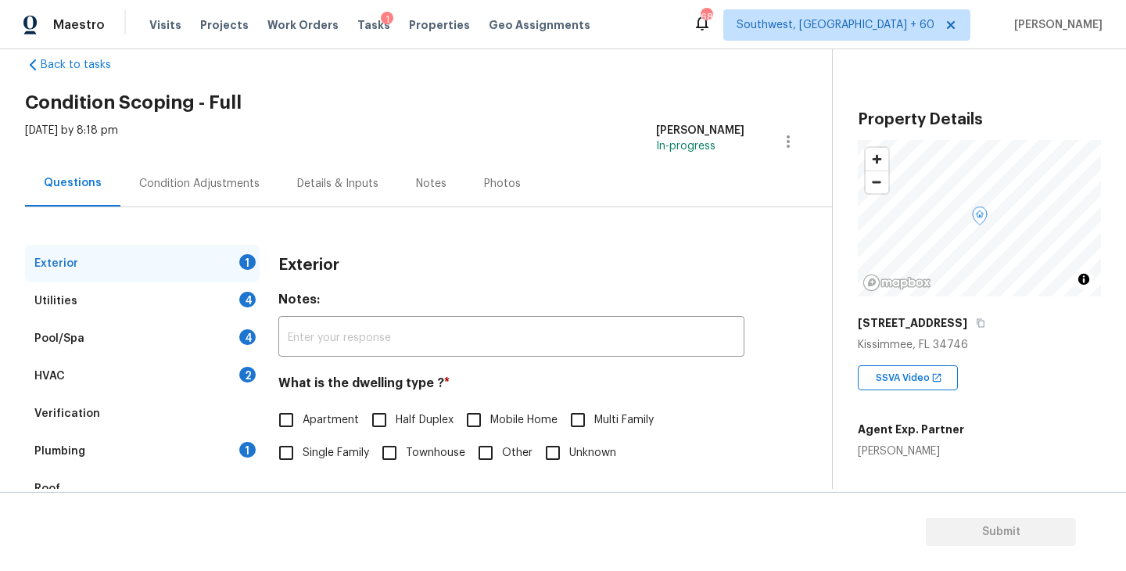
click at [316, 445] on span "Single Family" at bounding box center [336, 453] width 66 height 16
click at [303, 444] on input "Single Family" at bounding box center [286, 452] width 33 height 33
checkbox input "true"
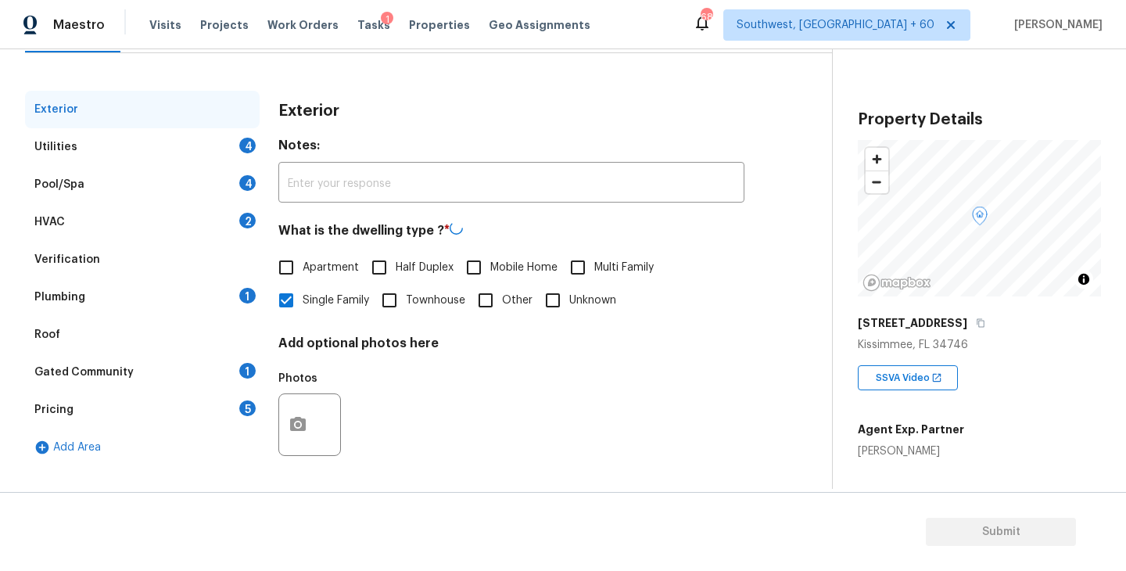
scroll to position [182, 0]
click at [205, 142] on div "Utilities 4" at bounding box center [142, 149] width 235 height 38
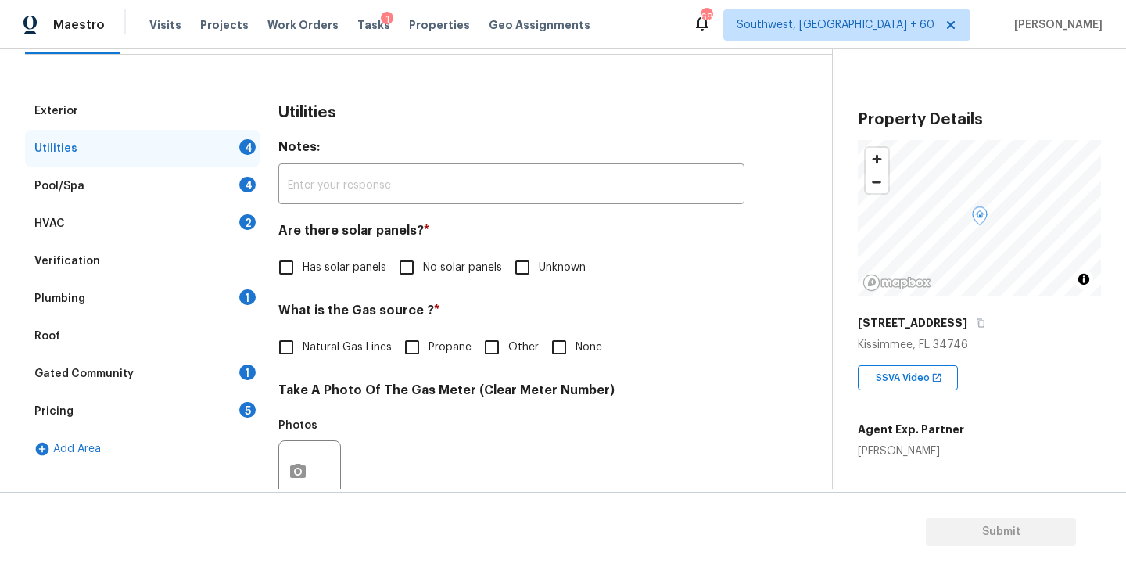
click at [415, 293] on div "Utilities Notes: ​ Are there solar panels? * Has solar panels No solar panels U…" at bounding box center [511, 499] width 466 height 815
click at [428, 254] on label "No solar panels" at bounding box center [446, 267] width 112 height 33
click at [423, 254] on input "No solar panels" at bounding box center [406, 267] width 33 height 33
checkbox input "true"
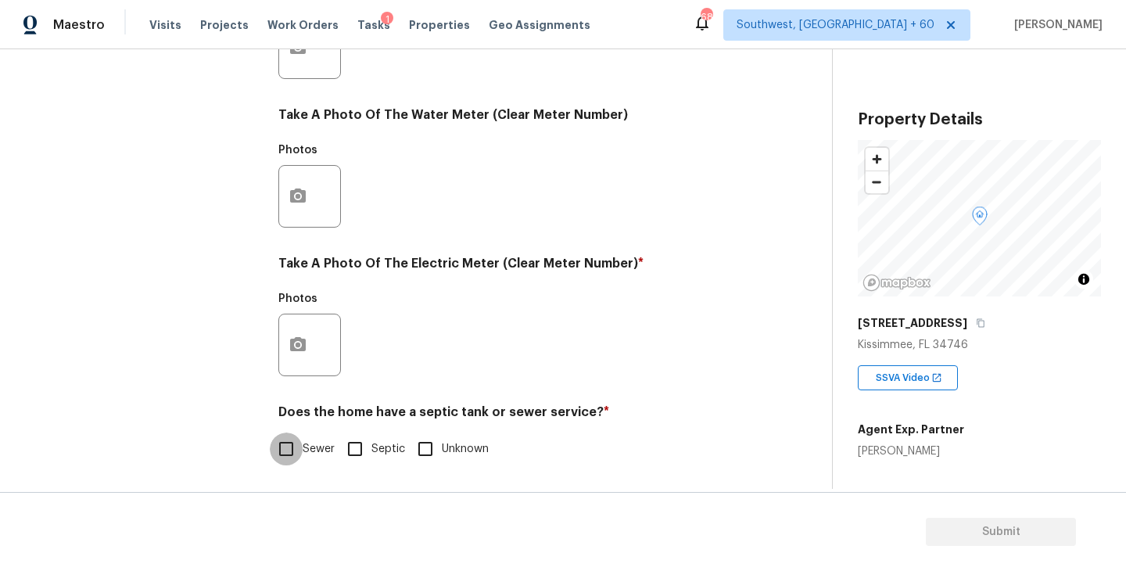
click at [279, 457] on input "Sewer" at bounding box center [286, 448] width 33 height 33
checkbox input "true"
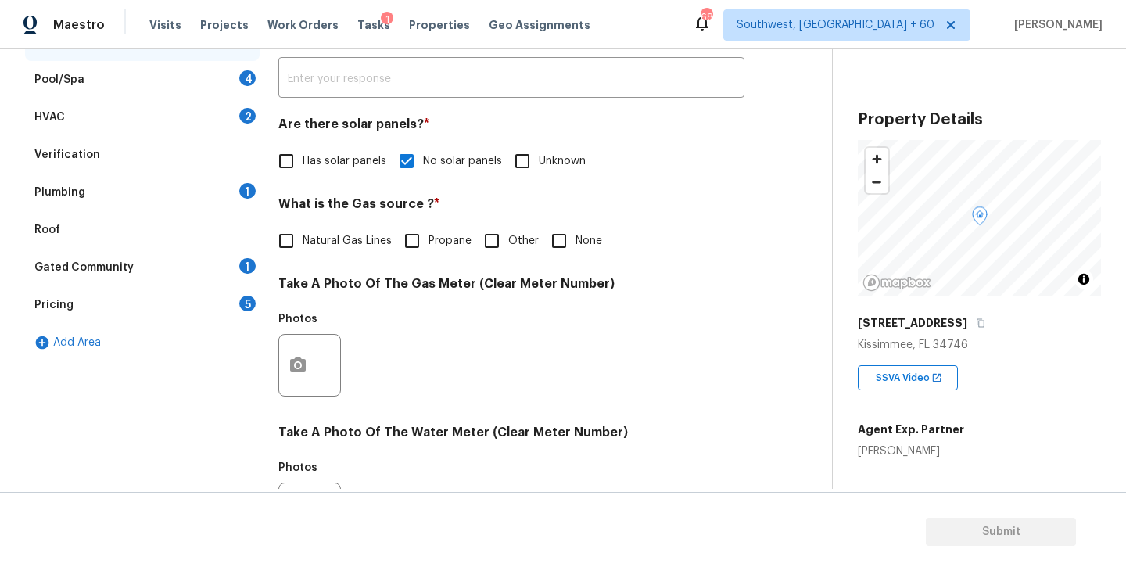
click at [155, 201] on div "Plumbing 1" at bounding box center [142, 193] width 235 height 38
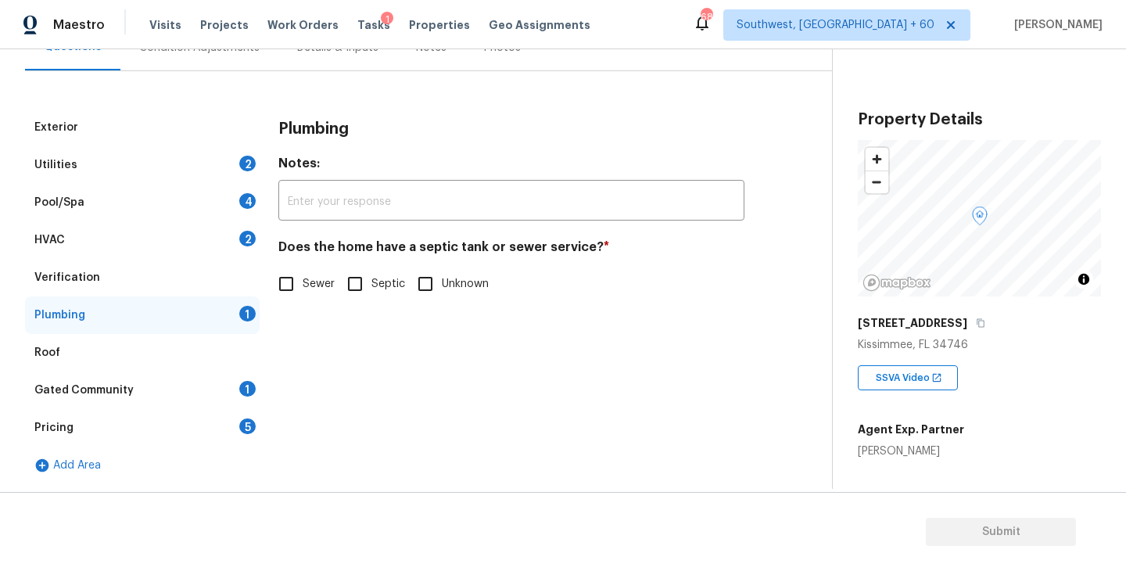
click at [300, 274] on input "Sewer" at bounding box center [286, 283] width 33 height 33
checkbox input "true"
click at [155, 385] on div "Gated Community 1" at bounding box center [142, 390] width 235 height 38
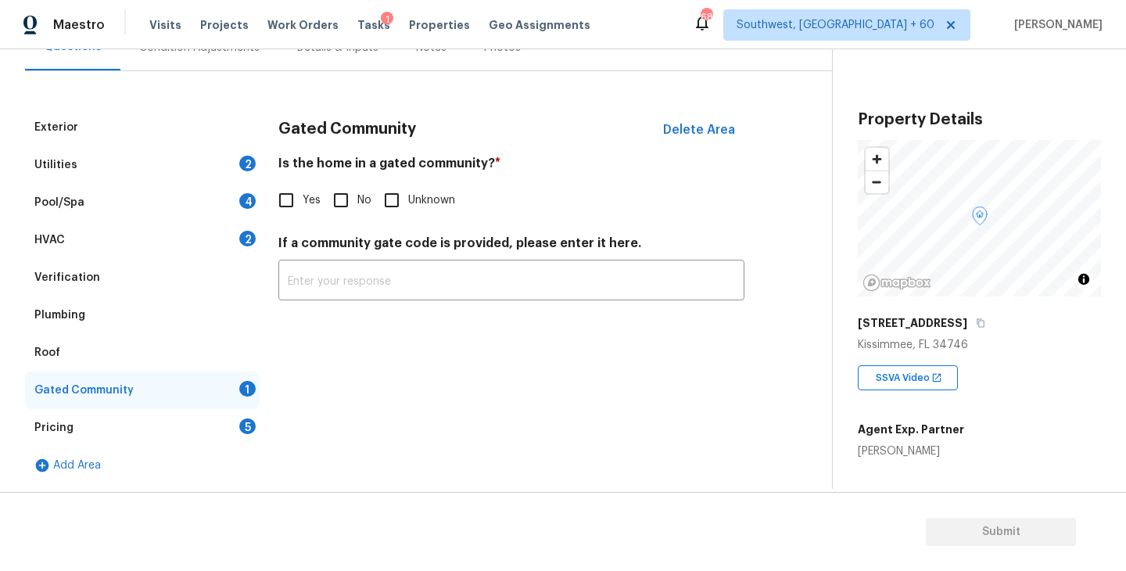
click at [327, 207] on input "No" at bounding box center [340, 200] width 33 height 33
checkbox input "true"
click at [233, 66] on div "Condition Adjustments" at bounding box center [199, 47] width 158 height 46
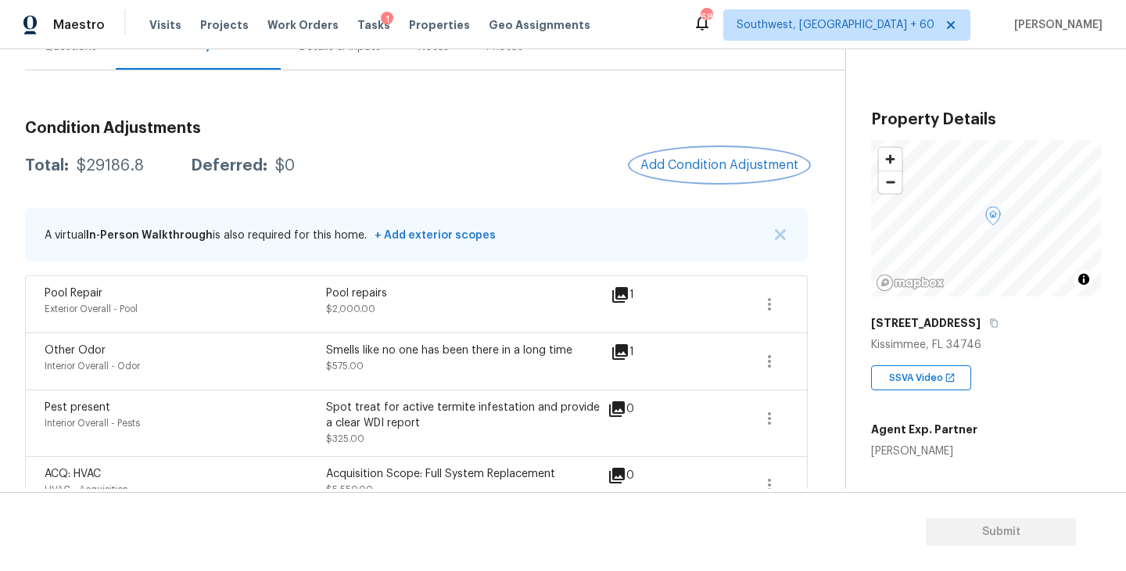
click at [735, 174] on button "Add Condition Adjustment" at bounding box center [719, 165] width 177 height 33
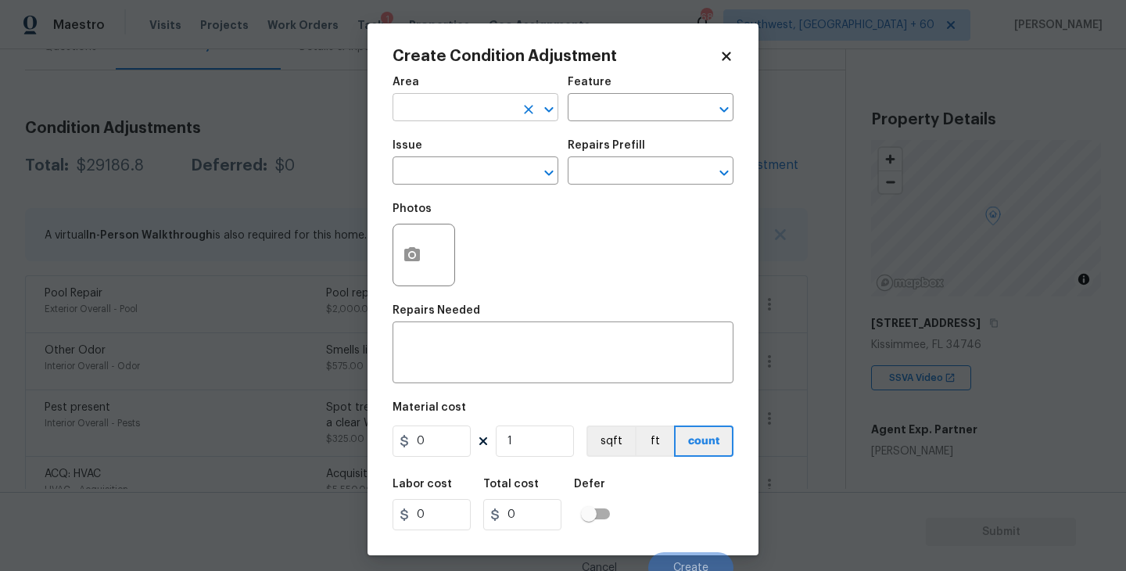
click at [431, 115] on input "text" at bounding box center [453, 109] width 122 height 24
click at [445, 158] on li "Exterior Overall" at bounding box center [475, 170] width 166 height 26
type input "Exterior Overall"
click at [613, 131] on div "Issue ​ Repairs Prefill ​" at bounding box center [562, 162] width 341 height 63
click at [631, 115] on input "text" at bounding box center [629, 109] width 122 height 24
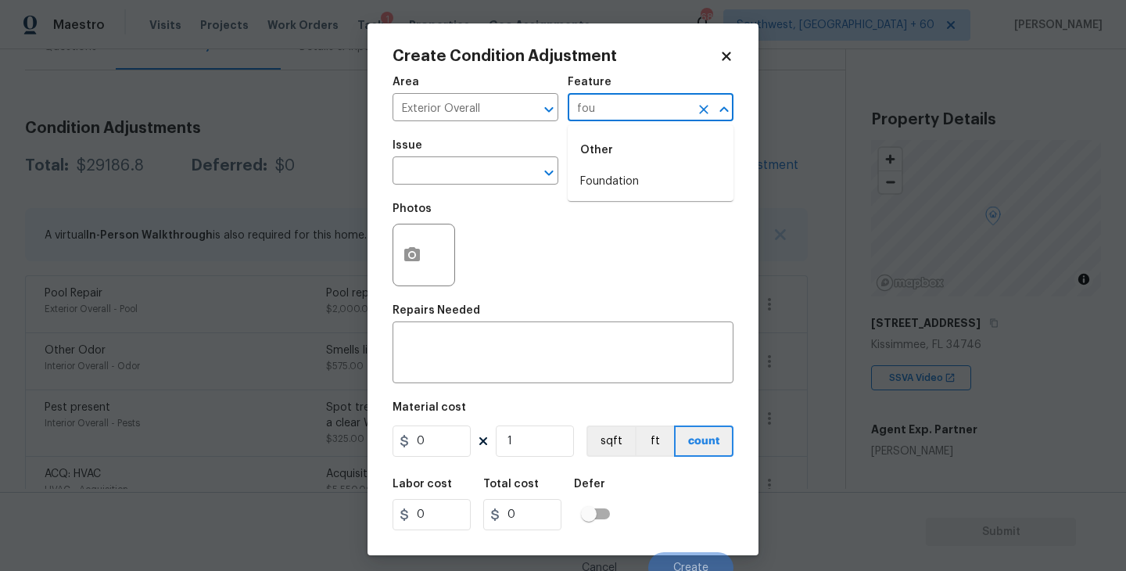
click at [628, 166] on div "Other" at bounding box center [651, 150] width 166 height 38
click at [622, 170] on li "Foundation" at bounding box center [651, 182] width 166 height 26
type input "Foundation"
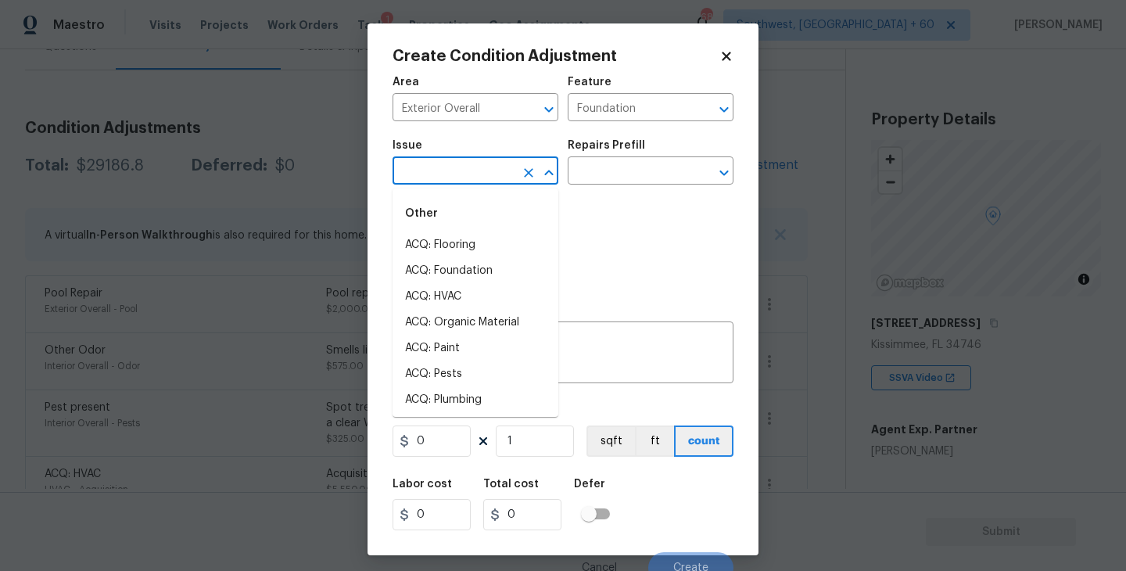
click at [502, 170] on input "text" at bounding box center [453, 172] width 122 height 24
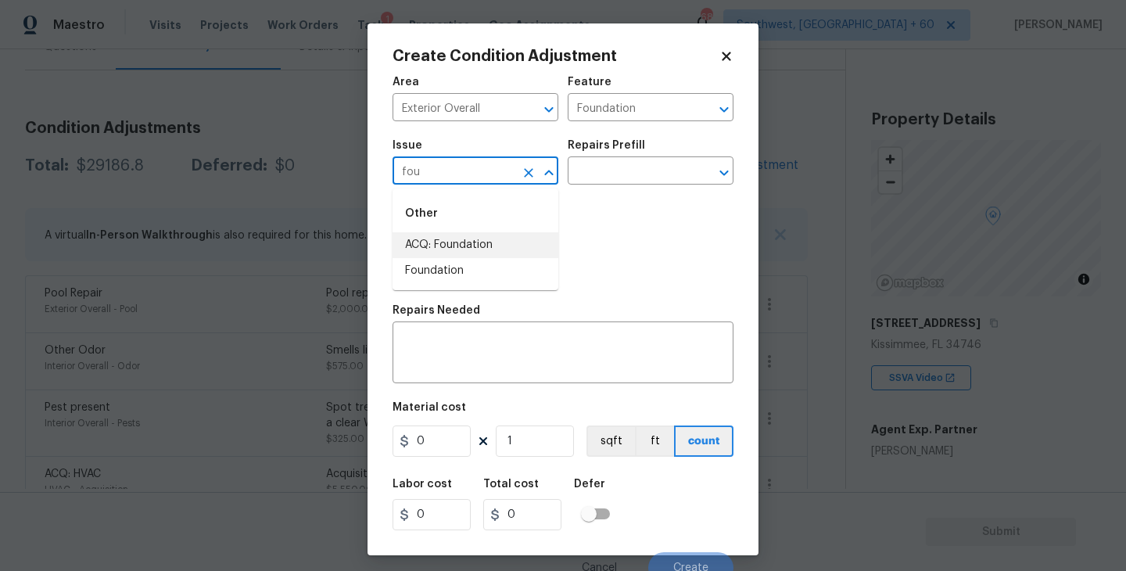
click at [497, 245] on li "ACQ: Foundation" at bounding box center [475, 245] width 166 height 26
type input "ACQ: Foundation"
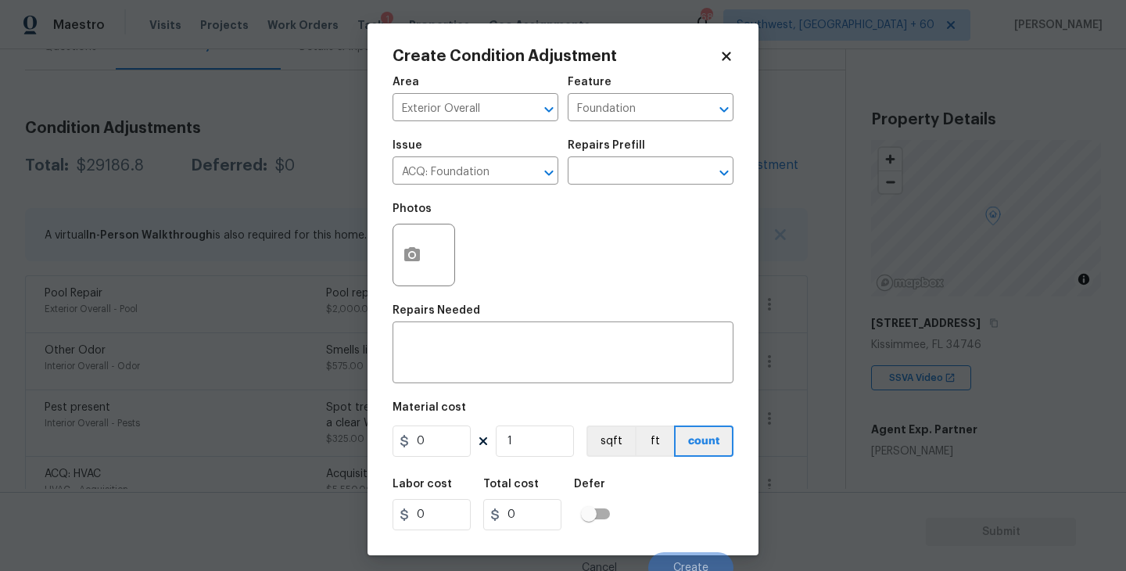
click at [608, 204] on div "Photos" at bounding box center [562, 245] width 341 height 102
click at [630, 164] on input "text" at bounding box center [629, 172] width 122 height 24
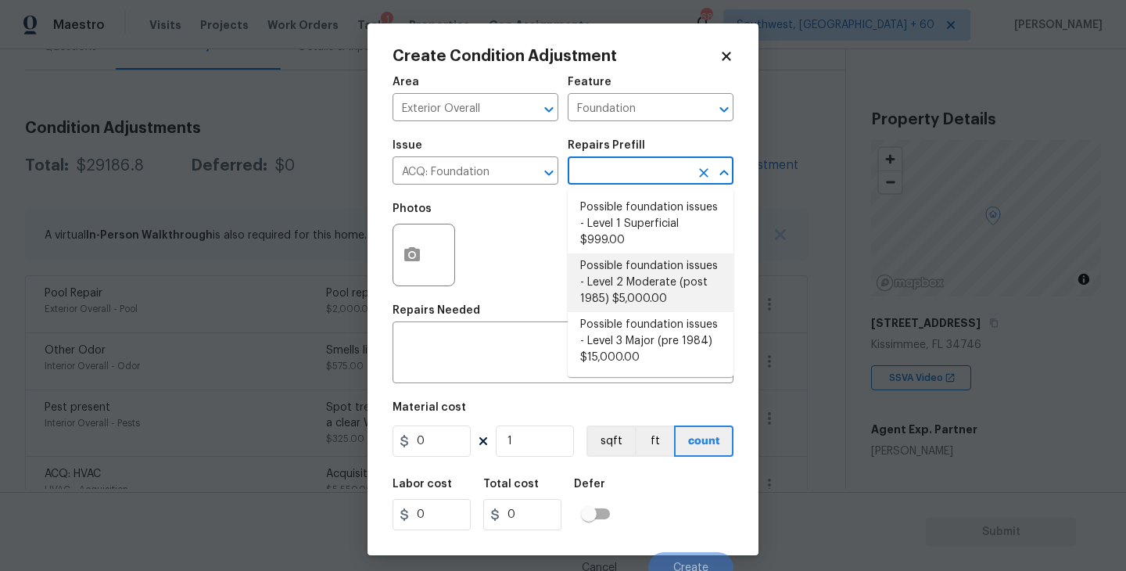
click at [630, 285] on li "Possible foundation issues - Level 2 Moderate (post 1985) $5,000.00" at bounding box center [651, 282] width 166 height 59
type input "Acquisition"
type textarea "Possible foundation issues - Level 2 Moderate: Disclaimer: This is NOT a techni…"
type input "5000"
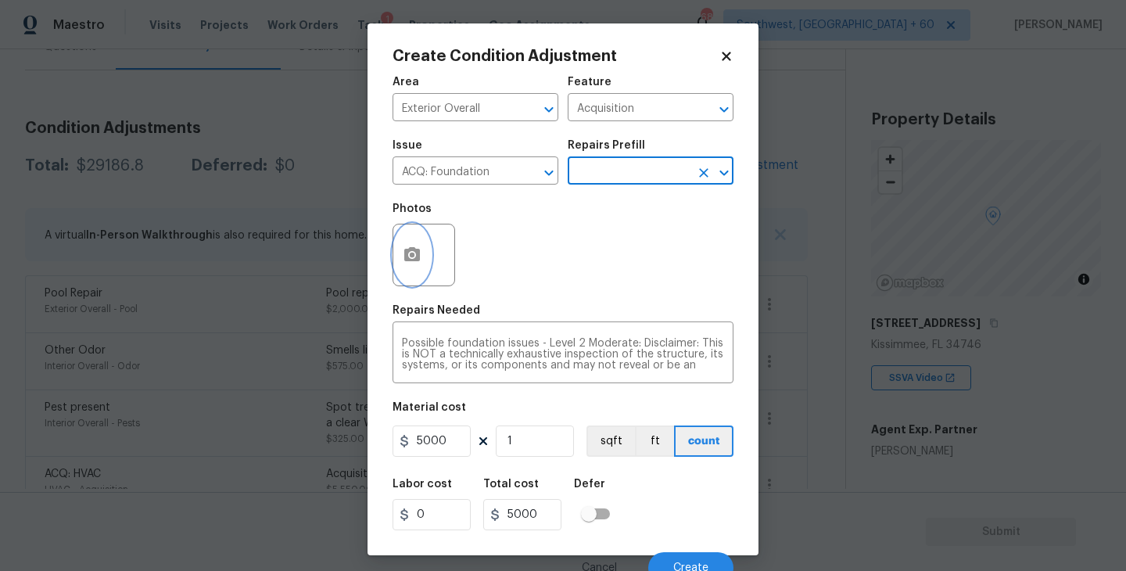
click at [395, 262] on button "button" at bounding box center [412, 254] width 38 height 61
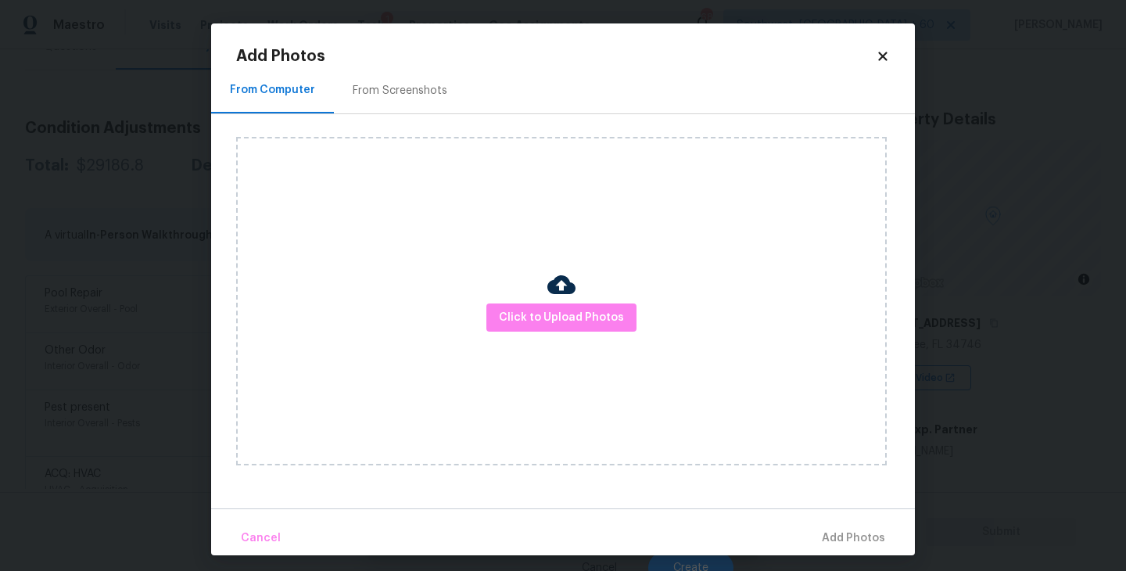
click at [521, 301] on div "Click to Upload Photos" at bounding box center [561, 301] width 650 height 328
click at [547, 310] on span "Click to Upload Photos" at bounding box center [561, 318] width 125 height 20
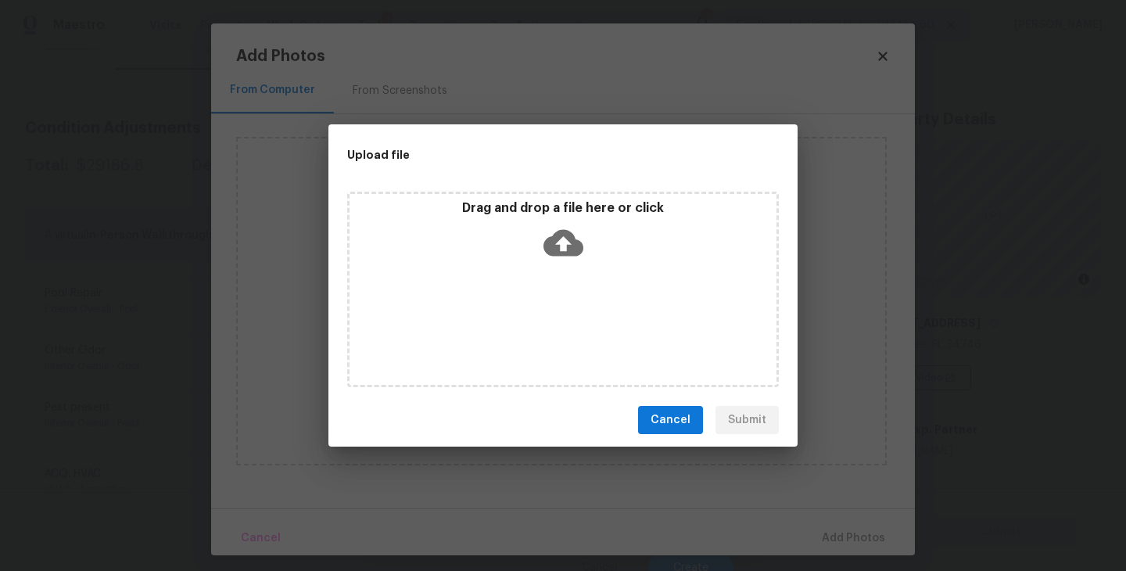
click at [551, 291] on div "Drag and drop a file here or click" at bounding box center [563, 289] width 432 height 195
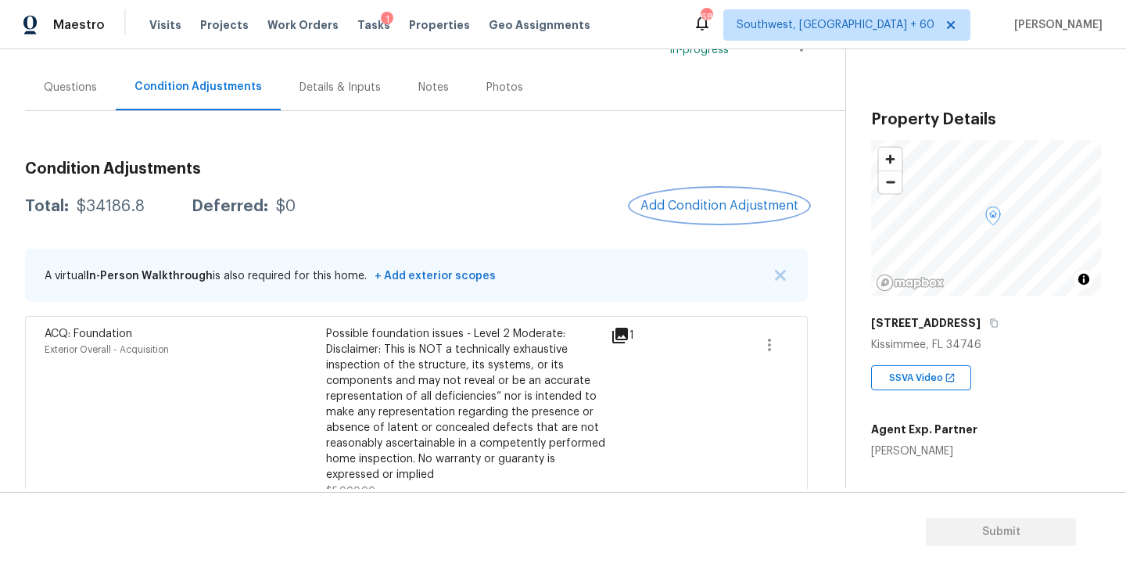
scroll to position [113, 0]
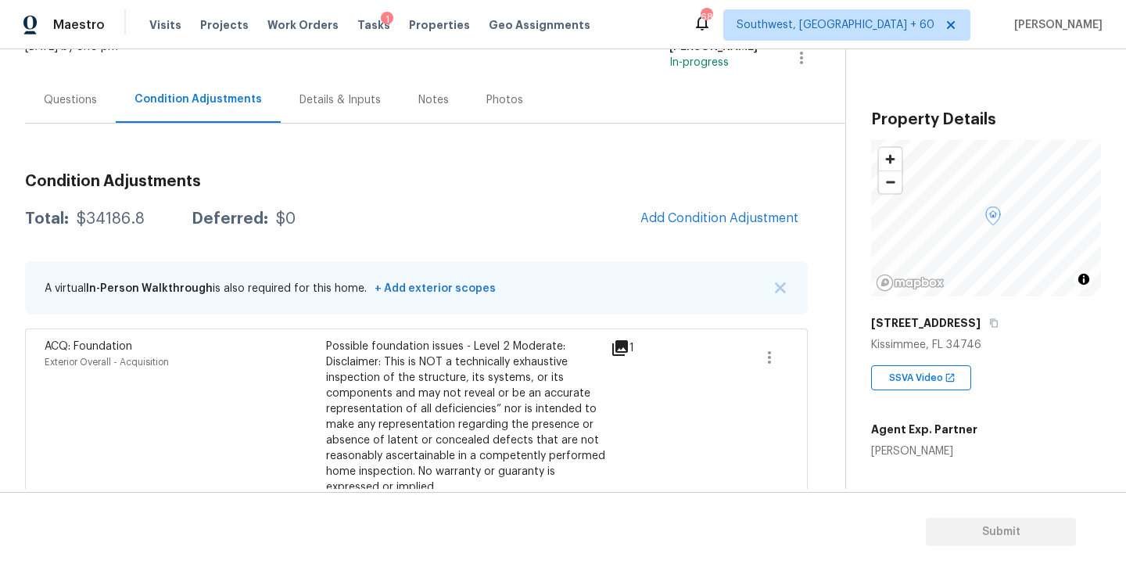
click at [86, 92] on div "Questions" at bounding box center [70, 100] width 53 height 16
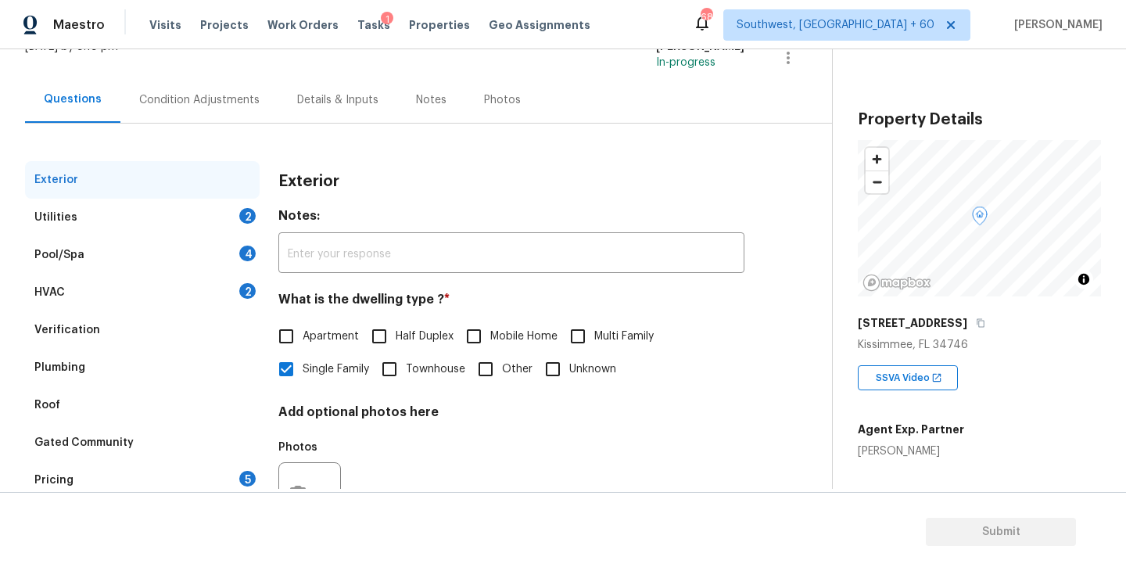
click at [100, 336] on div "Verification" at bounding box center [142, 330] width 235 height 38
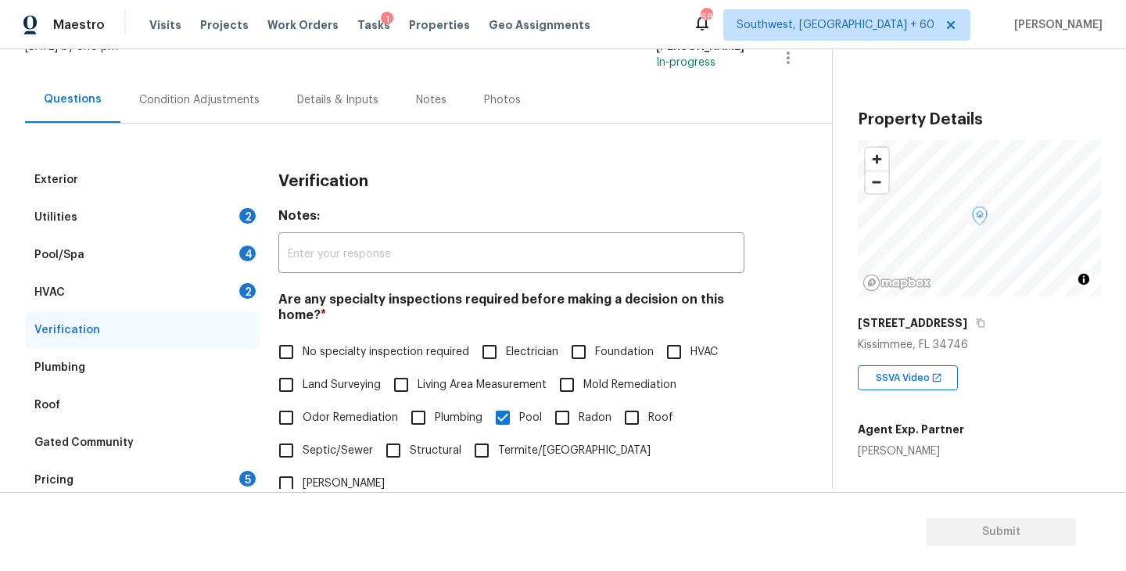
click at [593, 355] on input "Foundation" at bounding box center [578, 351] width 33 height 33
checkbox input "true"
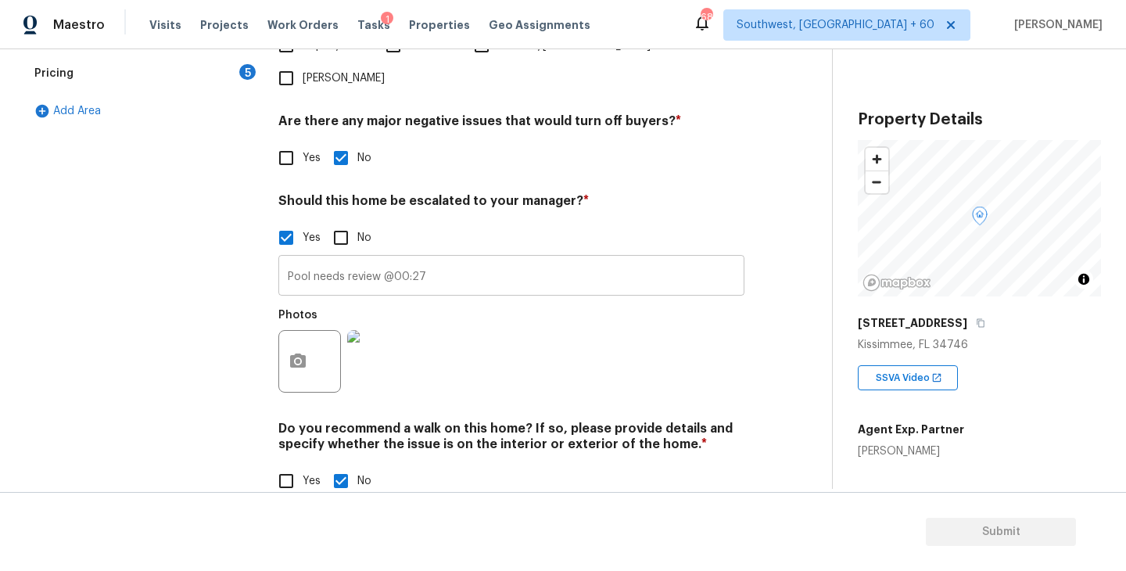
scroll to position [518, 0]
click at [467, 259] on input "Pool needs review @00:27" at bounding box center [511, 277] width 466 height 37
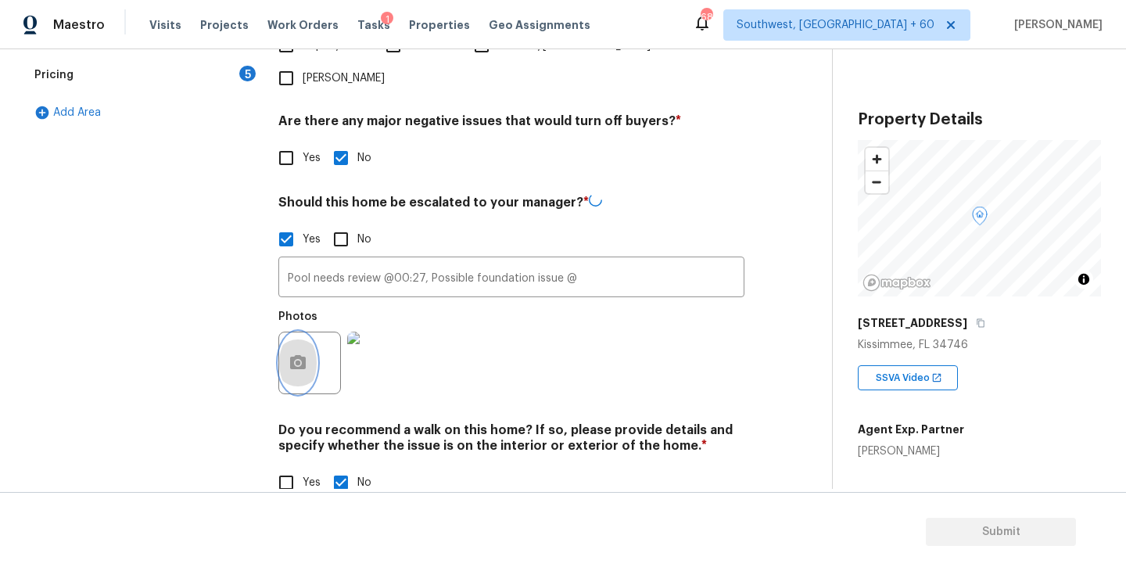
click at [291, 353] on icon "button" at bounding box center [297, 362] width 19 height 19
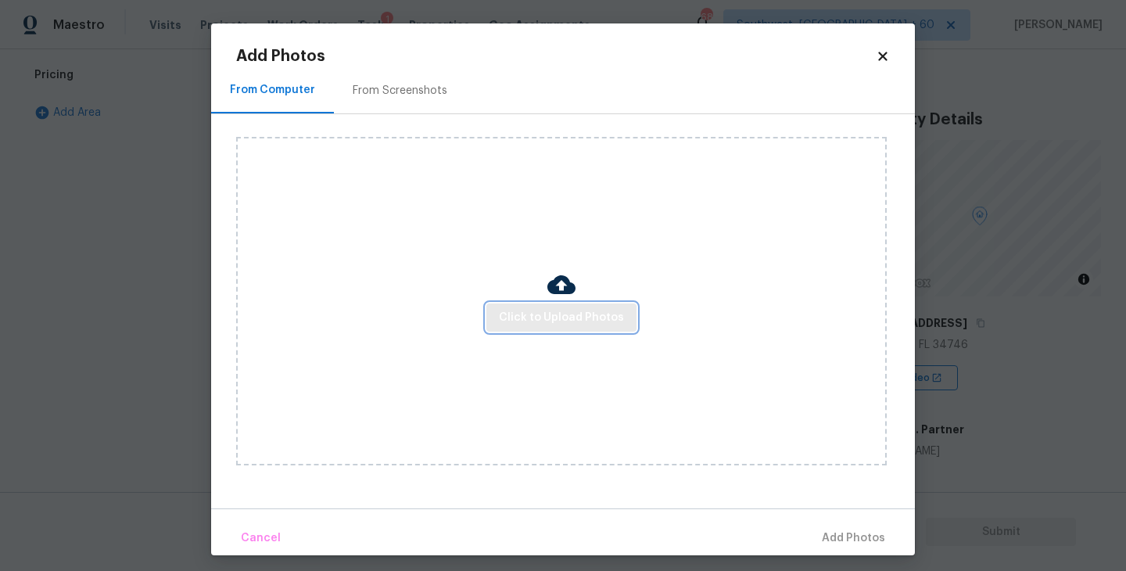
click at [627, 306] on button "Click to Upload Photos" at bounding box center [561, 317] width 150 height 29
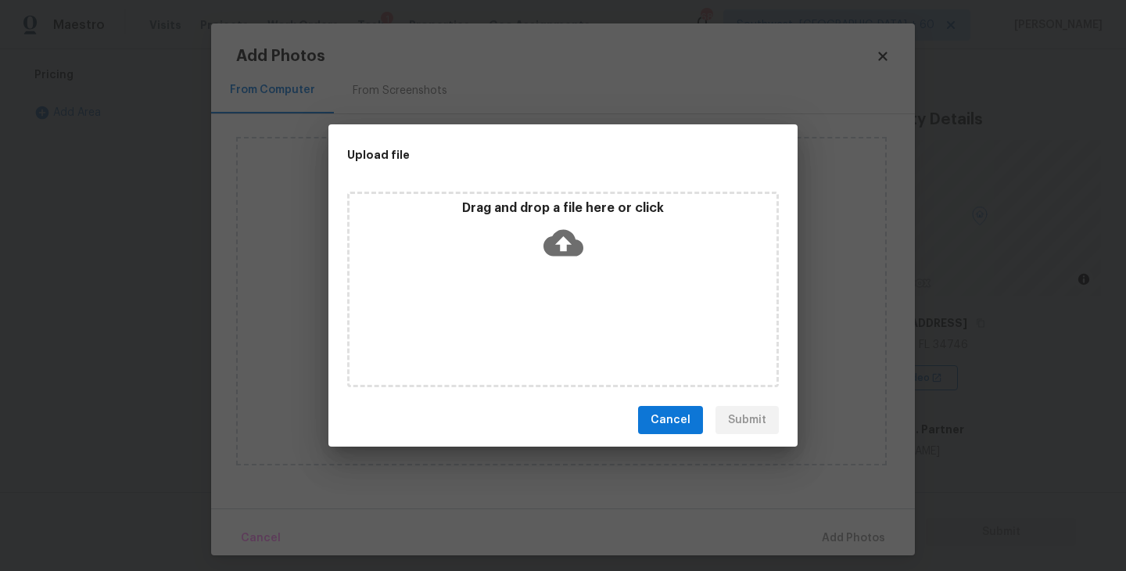
click at [606, 288] on div "Drag and drop a file here or click" at bounding box center [563, 289] width 432 height 195
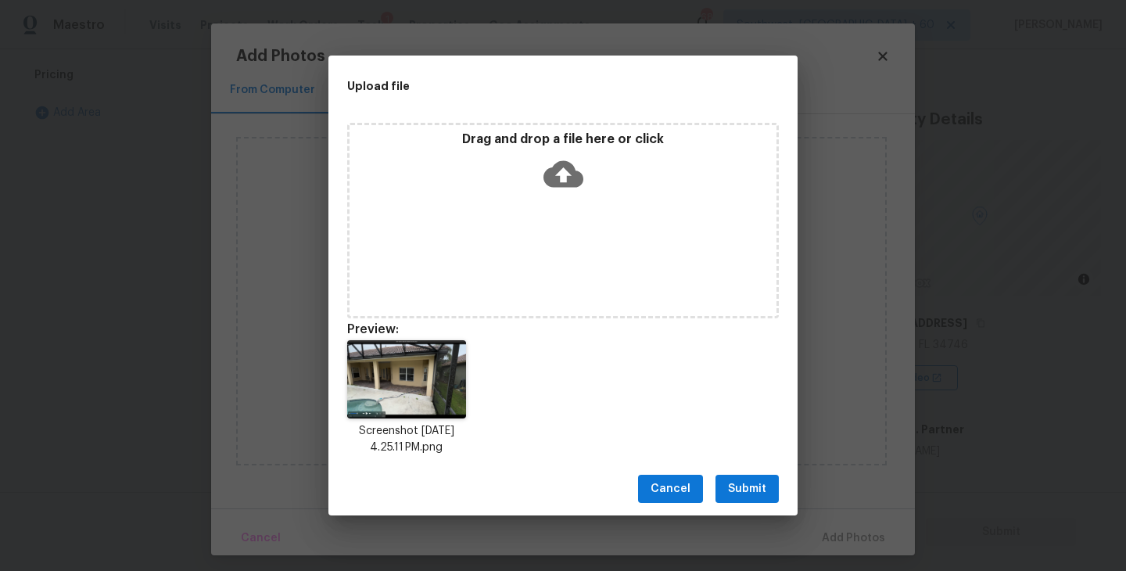
click at [750, 476] on button "Submit" at bounding box center [746, 489] width 63 height 29
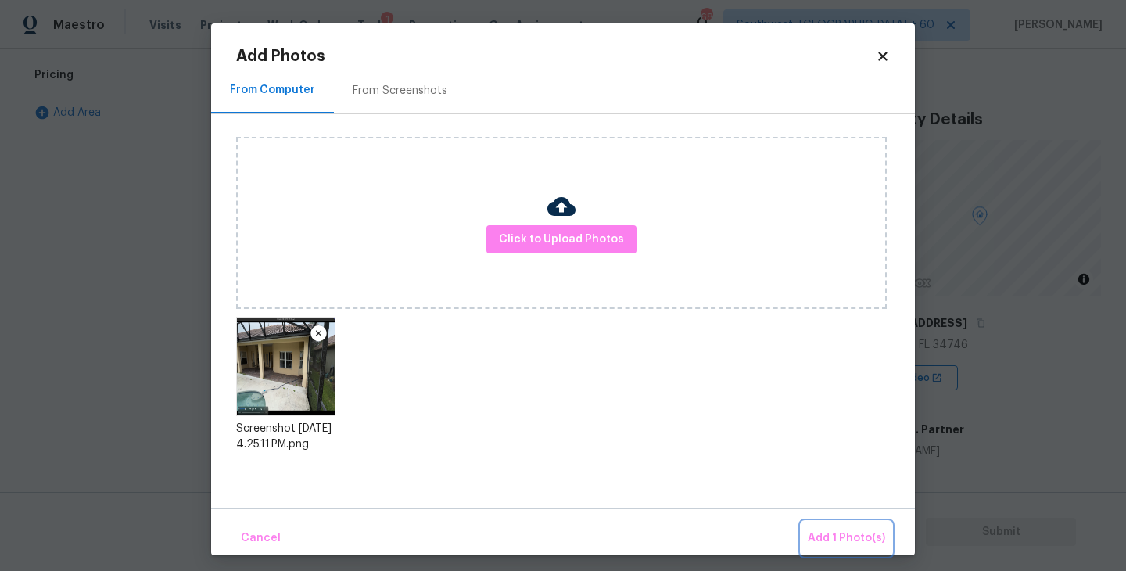
click at [826, 538] on span "Add 1 Photo(s)" at bounding box center [846, 538] width 77 height 20
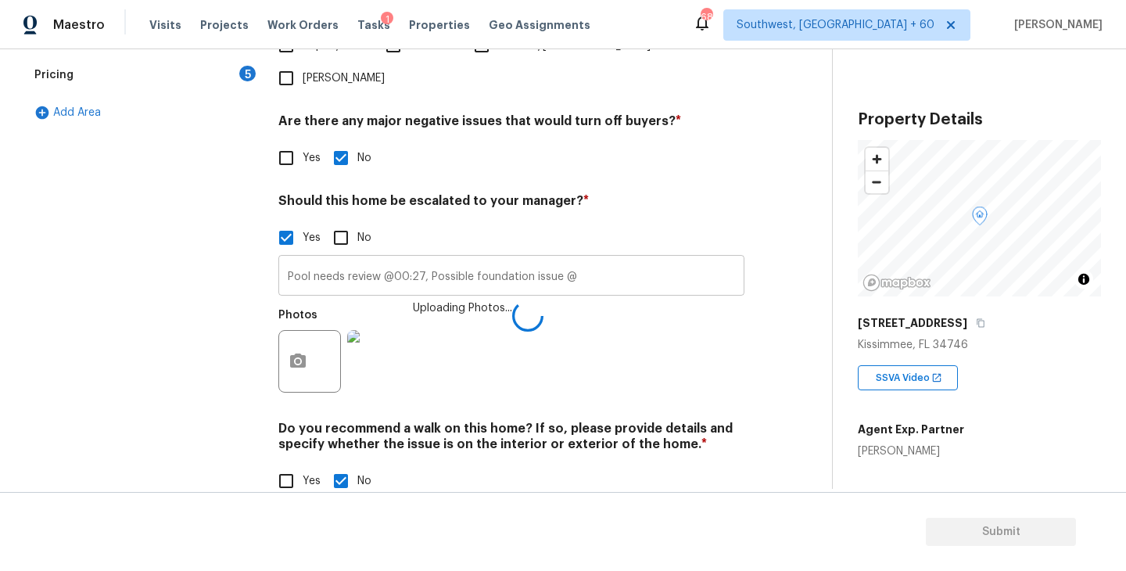
click at [620, 259] on input "Pool needs review @00:27, Possible foundation issue @" at bounding box center [511, 277] width 466 height 37
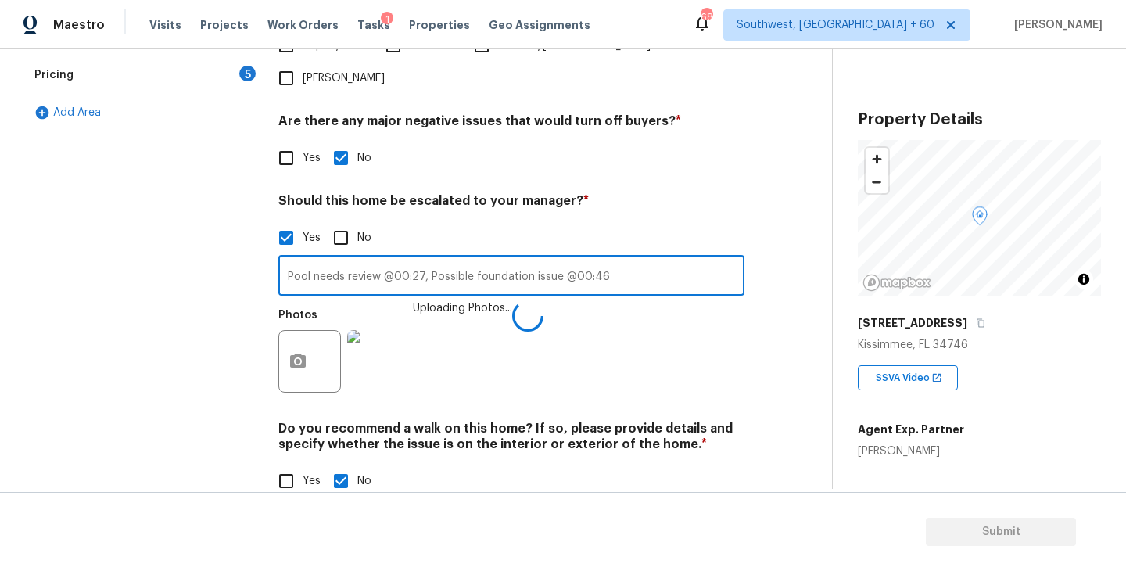
type input "Pool needs review @00:27, Possible foundation issue @00:46"
click at [666, 339] on div "Photos Uploading Photos..." at bounding box center [511, 351] width 466 height 102
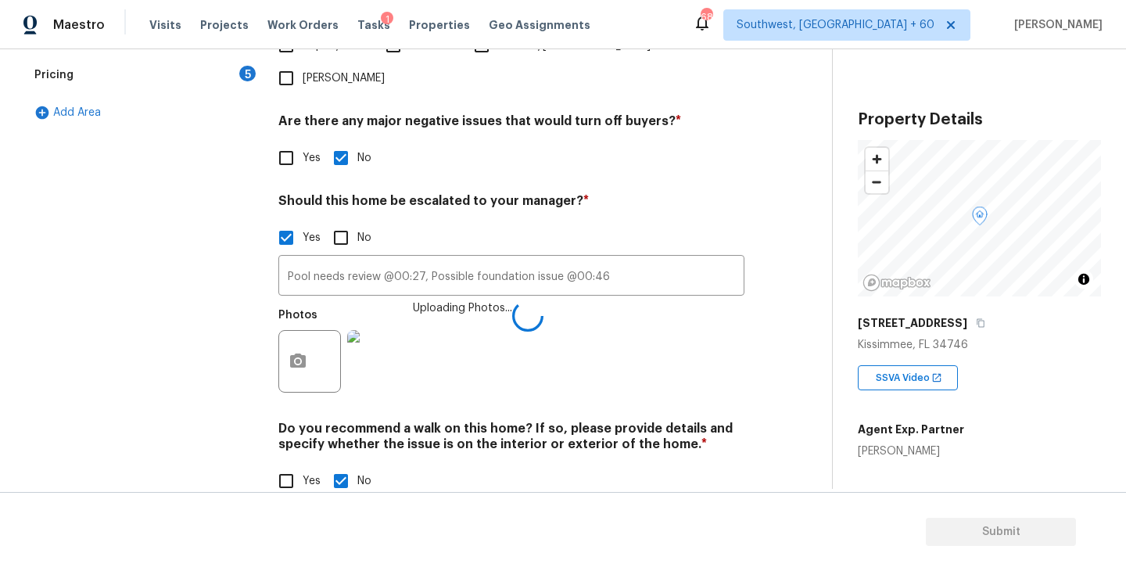
click at [812, 142] on div "Back to tasks Condition Scoping - Full Wed, Oct 08 2025 by 8:18 pm Sakthivel Ch…" at bounding box center [428, 38] width 807 height 965
click at [678, 300] on div "Photos Uploading Photos..." at bounding box center [511, 351] width 466 height 102
click at [776, 327] on div "Exterior Utilities 2 Pool/Spa 4 HVAC 2 Verification Plumbing Roof Gated Communi…" at bounding box center [409, 136] width 769 height 760
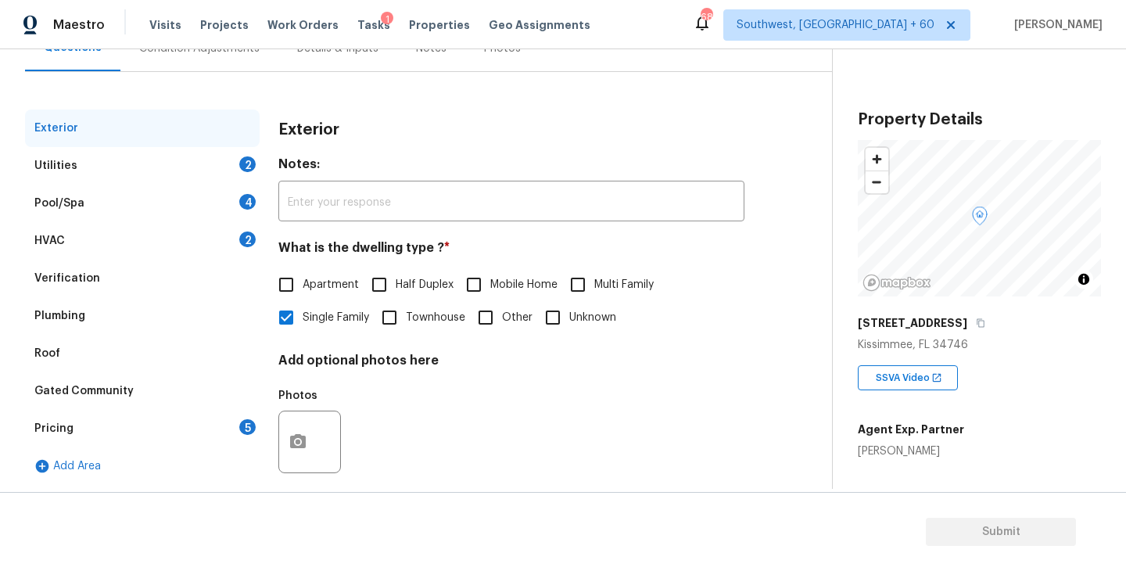
scroll to position [182, 0]
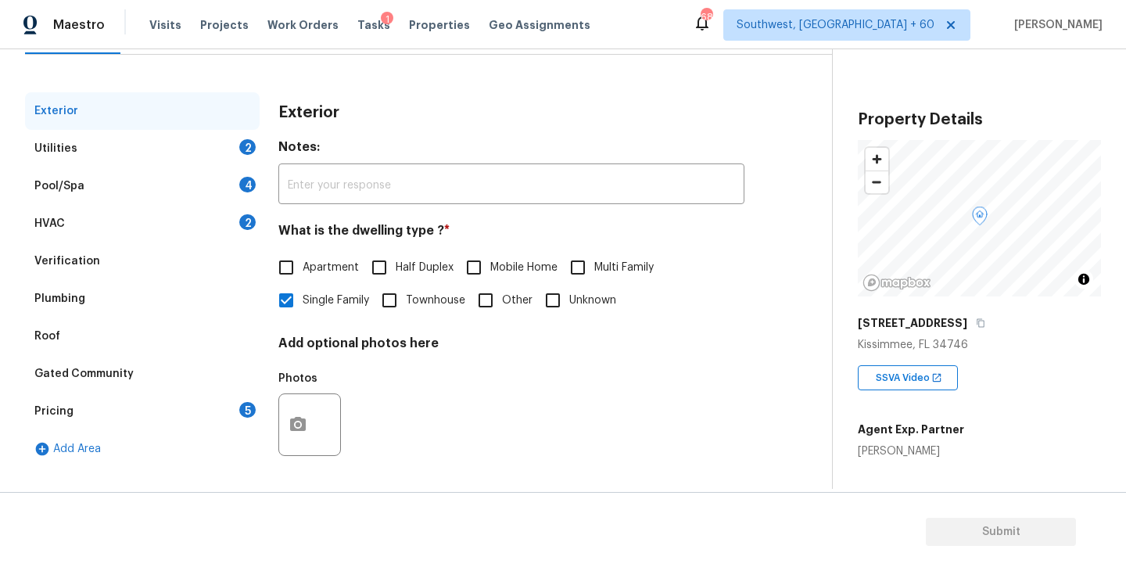
click at [113, 263] on div "Verification" at bounding box center [142, 261] width 235 height 38
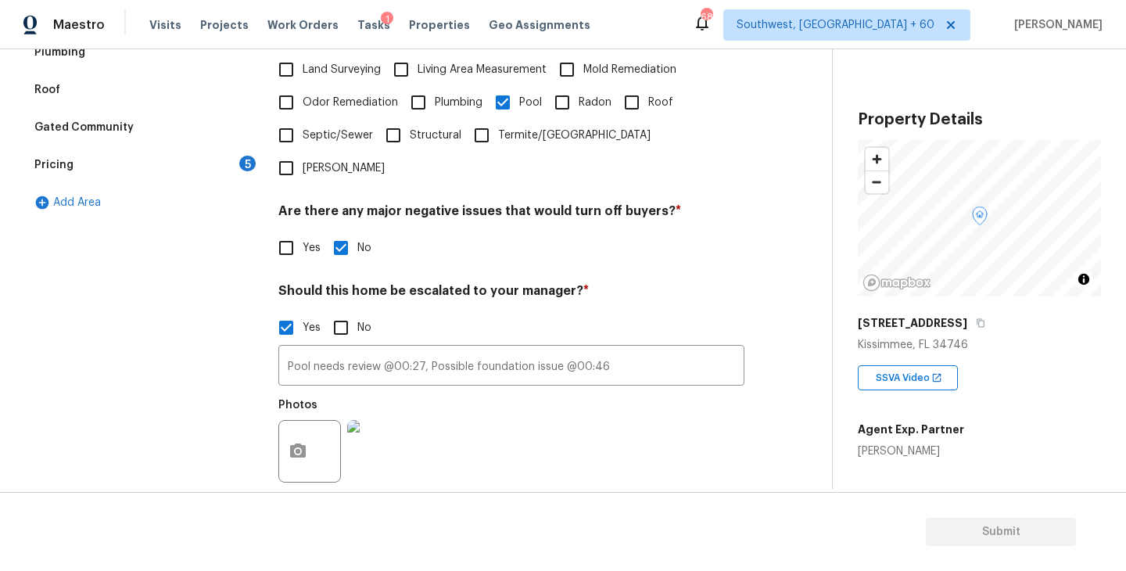
scroll to position [518, 0]
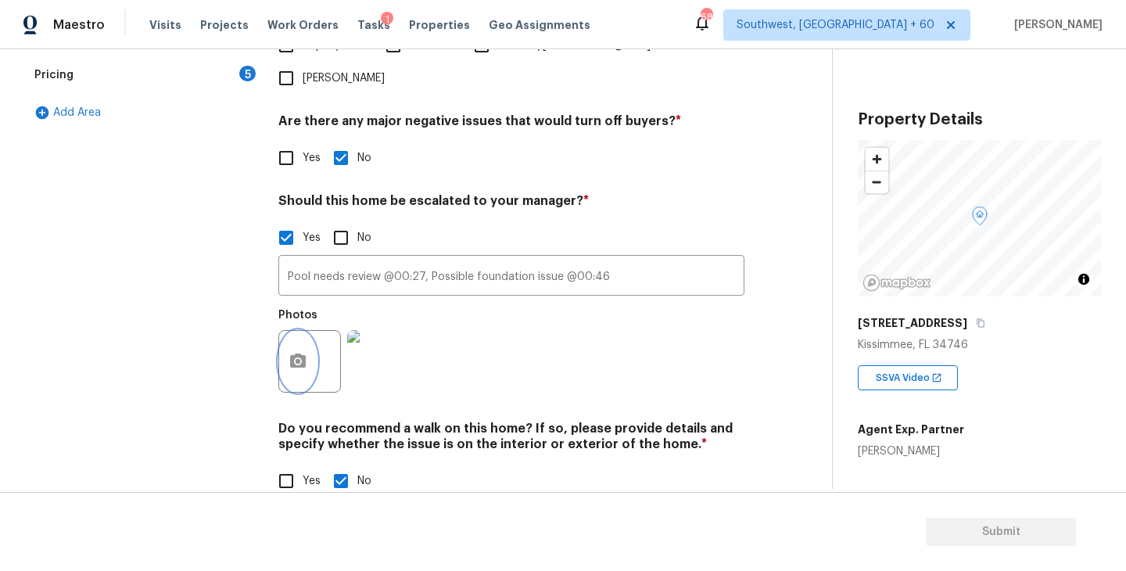
click at [304, 353] on icon "button" at bounding box center [298, 360] width 16 height 14
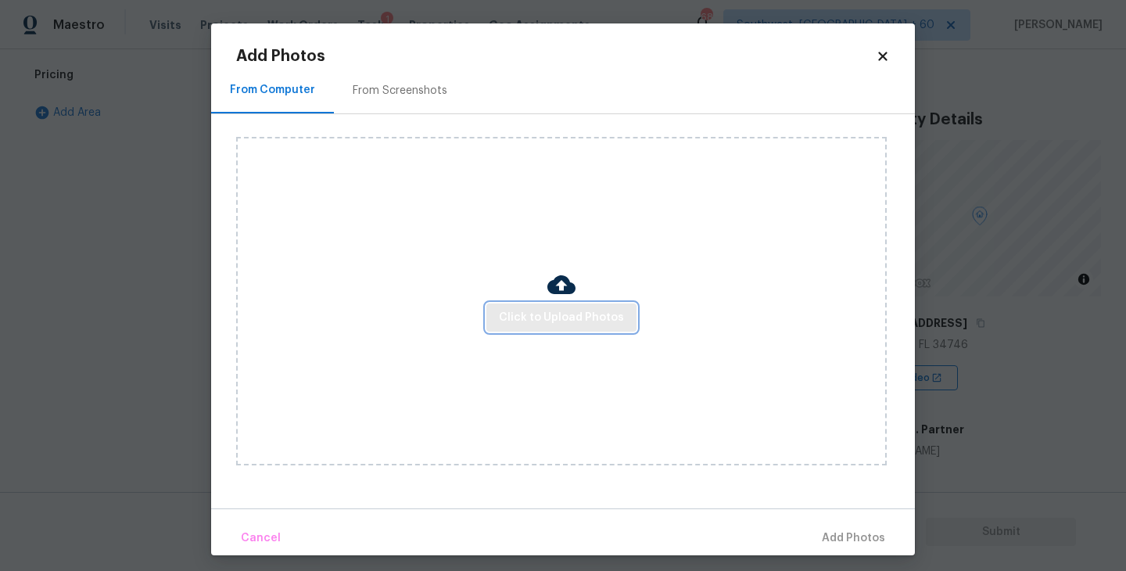
click at [568, 308] on span "Click to Upload Photos" at bounding box center [561, 318] width 125 height 20
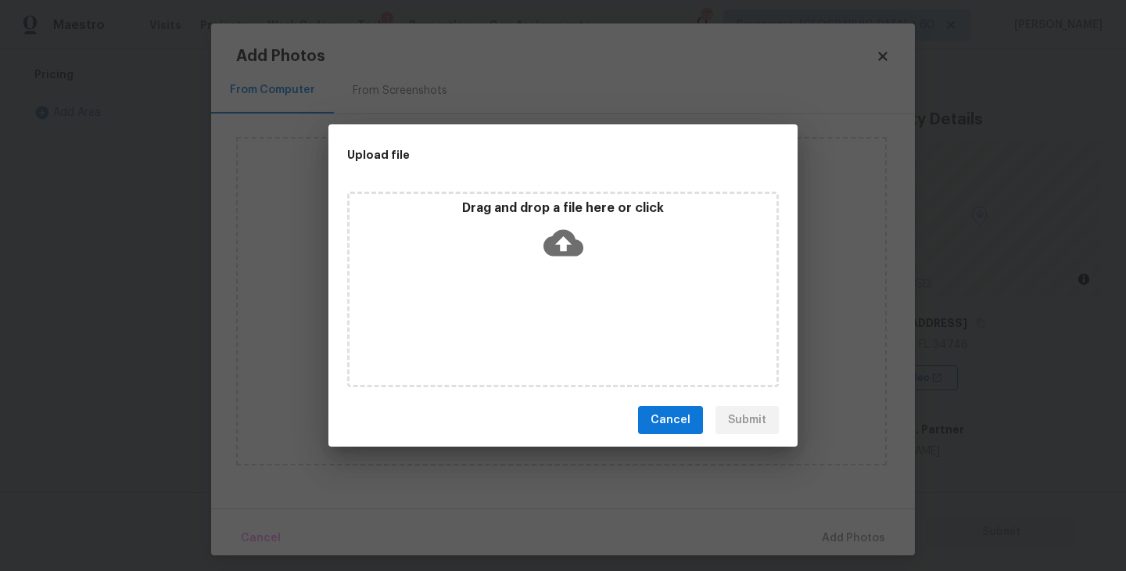
click at [569, 263] on div "Drag and drop a file here or click" at bounding box center [562, 233] width 427 height 67
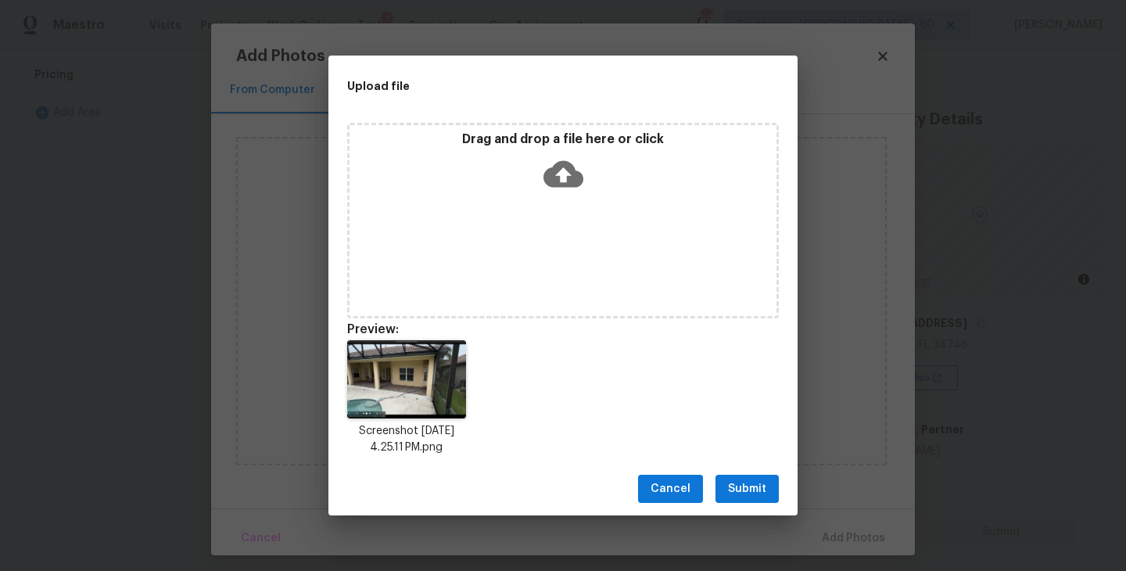
click at [732, 500] on button "Submit" at bounding box center [746, 489] width 63 height 29
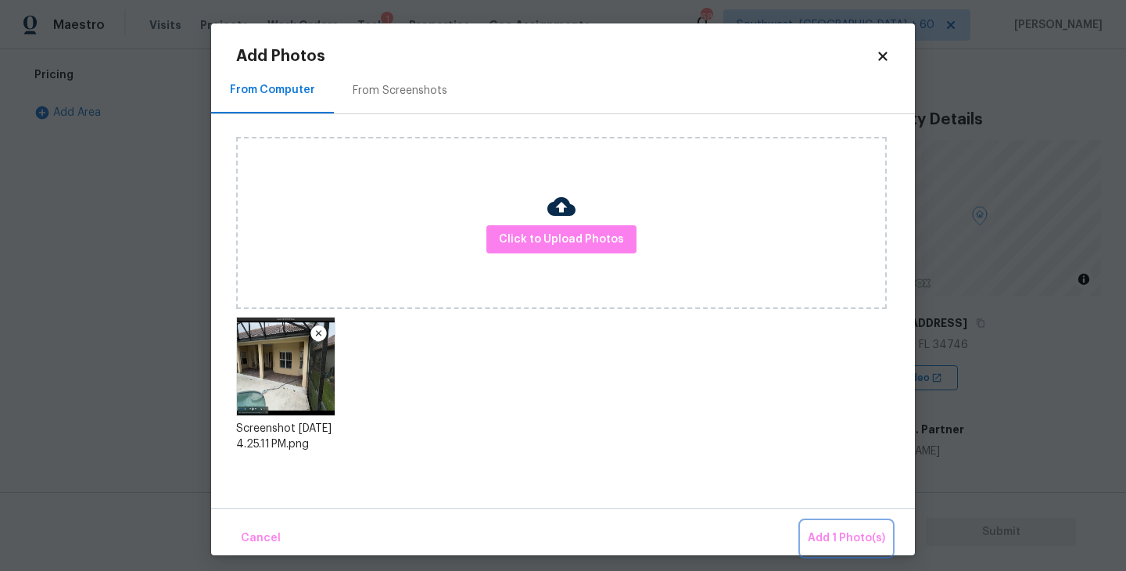
click at [821, 525] on button "Add 1 Photo(s)" at bounding box center [846, 538] width 90 height 34
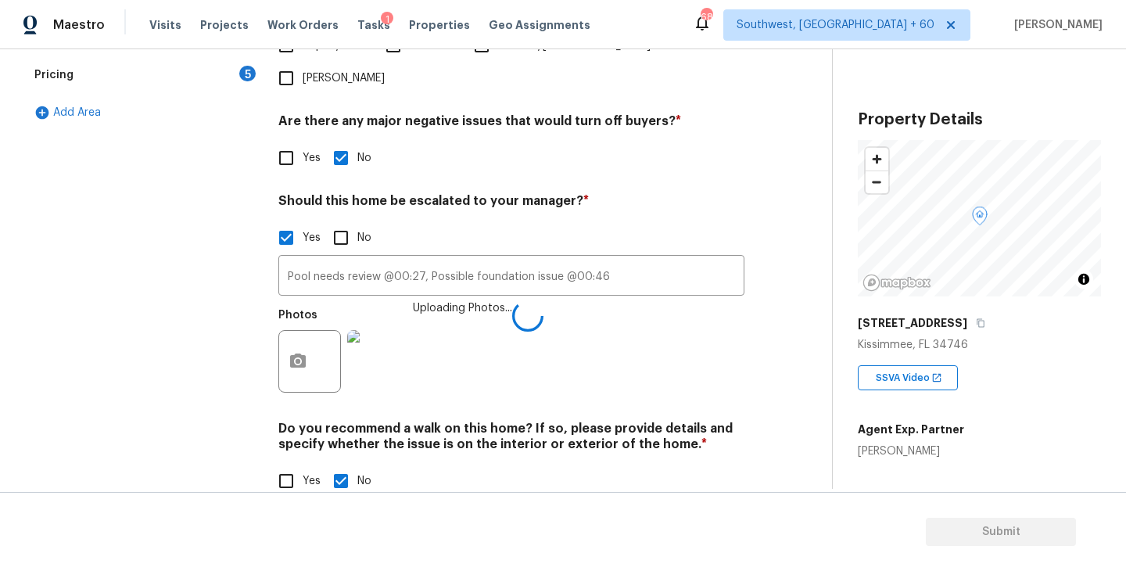
click at [713, 321] on div "Photos Uploading Photos..." at bounding box center [511, 351] width 466 height 102
click at [755, 316] on div "Exterior Utilities 2 Pool/Spa 4 HVAC 2 Verification Plumbing Roof Gated Communi…" at bounding box center [409, 136] width 769 height 760
click at [719, 193] on h4 "Should this home be escalated to your manager? *" at bounding box center [511, 204] width 466 height 22
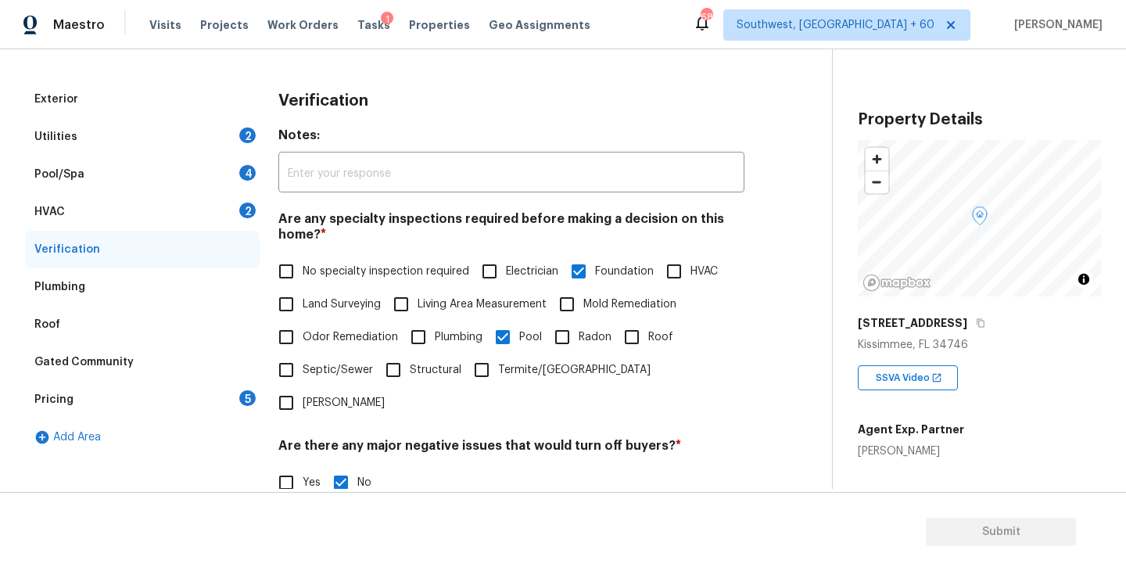
scroll to position [121, 0]
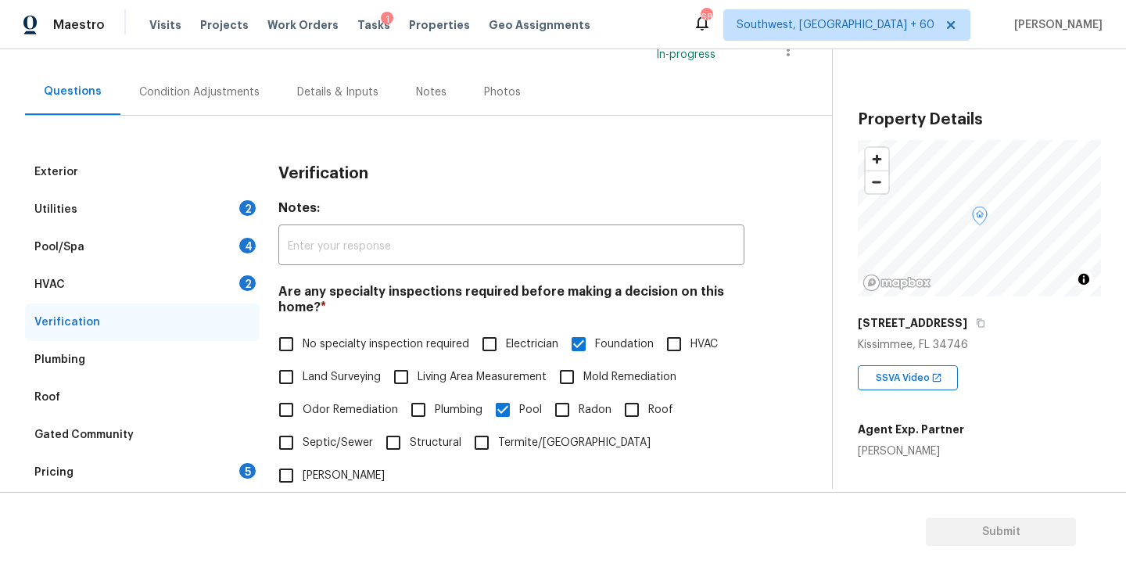
click at [145, 208] on div "Utilities 2" at bounding box center [142, 210] width 235 height 38
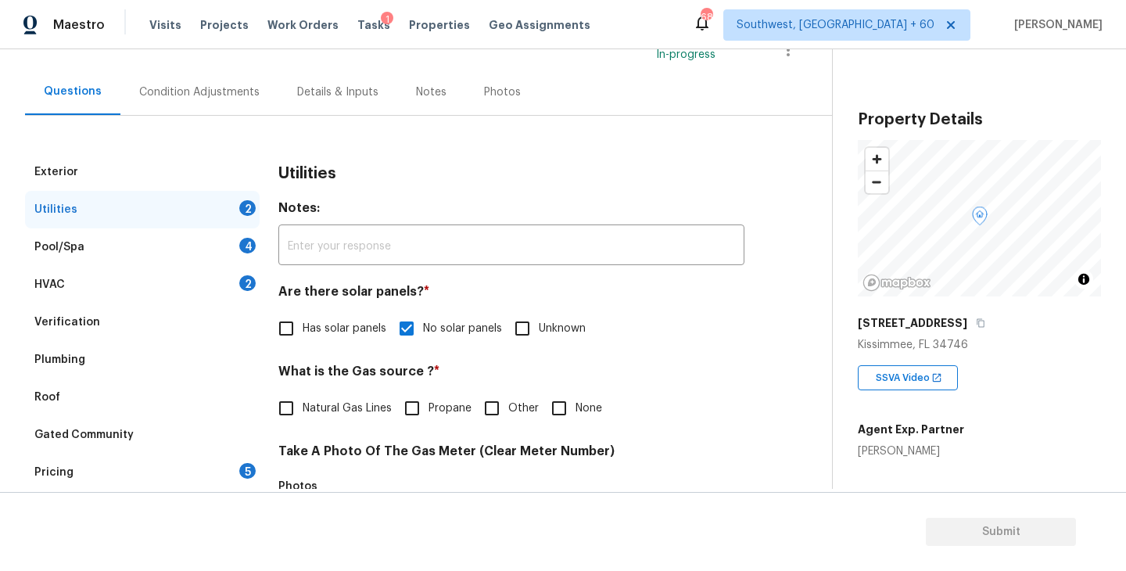
scroll to position [175, 0]
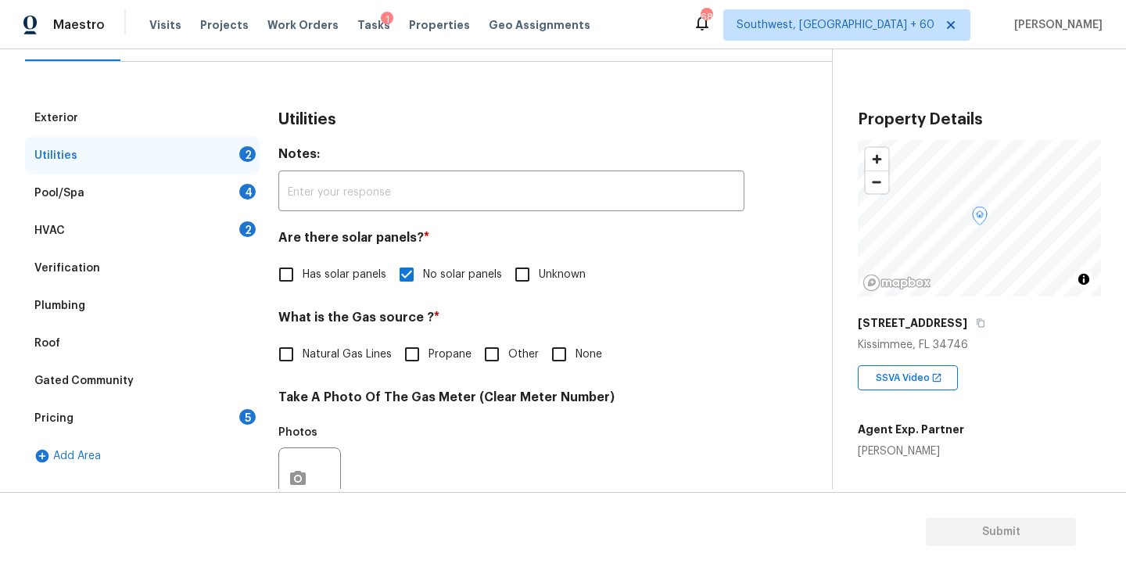
click at [558, 362] on input "None" at bounding box center [559, 354] width 33 height 33
checkbox input "true"
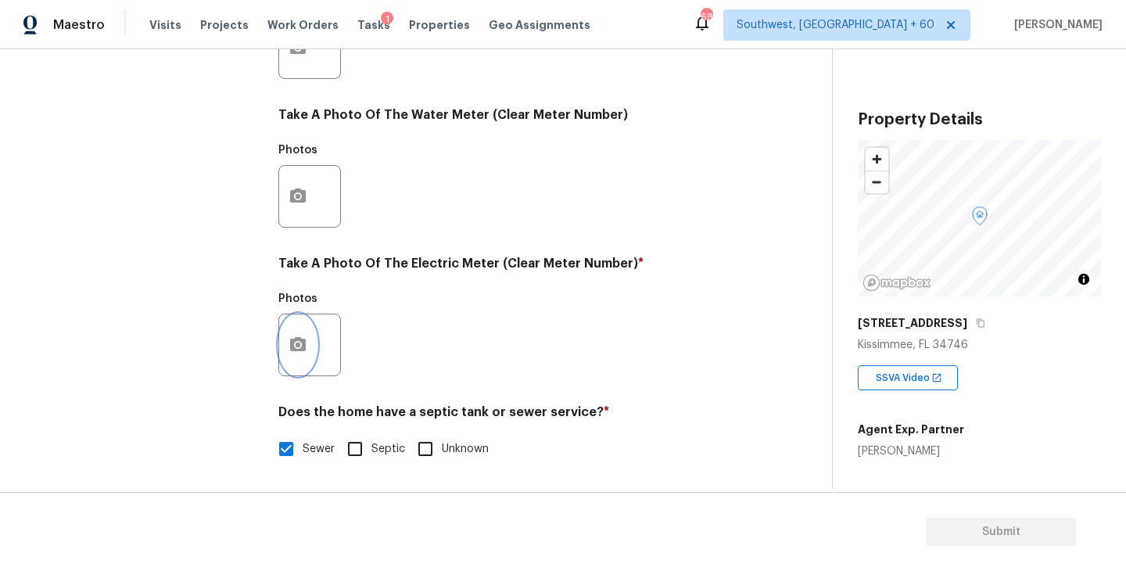
click at [311, 327] on button "button" at bounding box center [298, 344] width 38 height 61
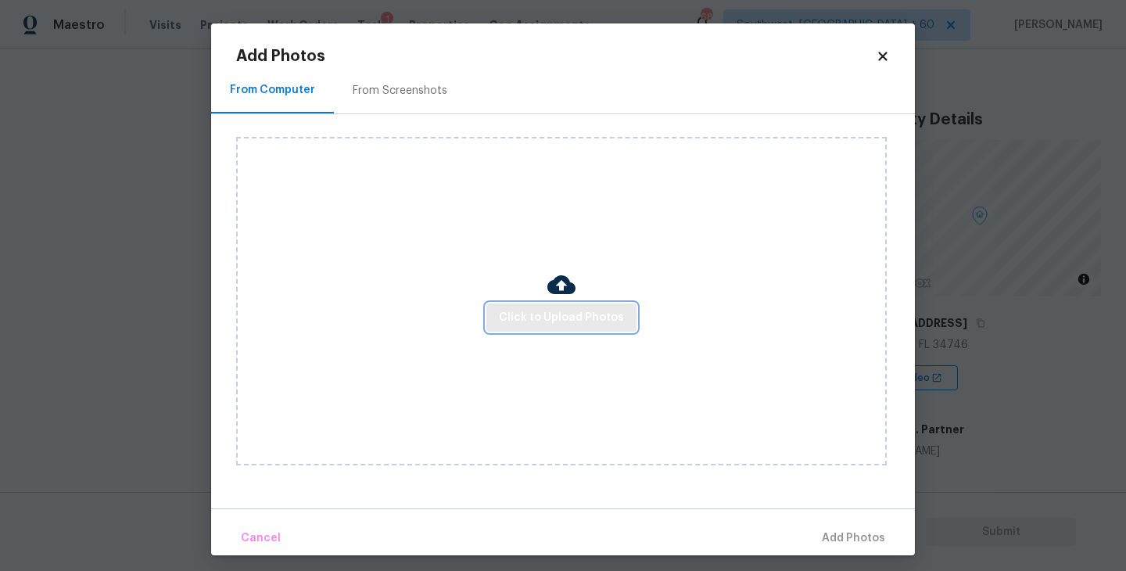
click at [539, 323] on span "Click to Upload Photos" at bounding box center [561, 318] width 125 height 20
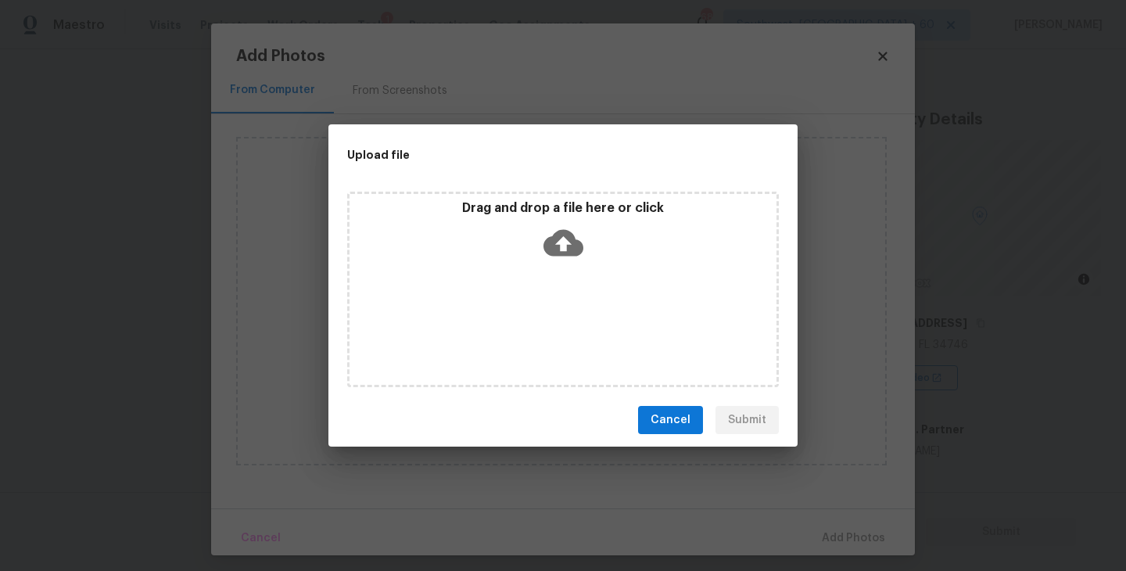
click at [548, 292] on div "Drag and drop a file here or click" at bounding box center [563, 289] width 432 height 195
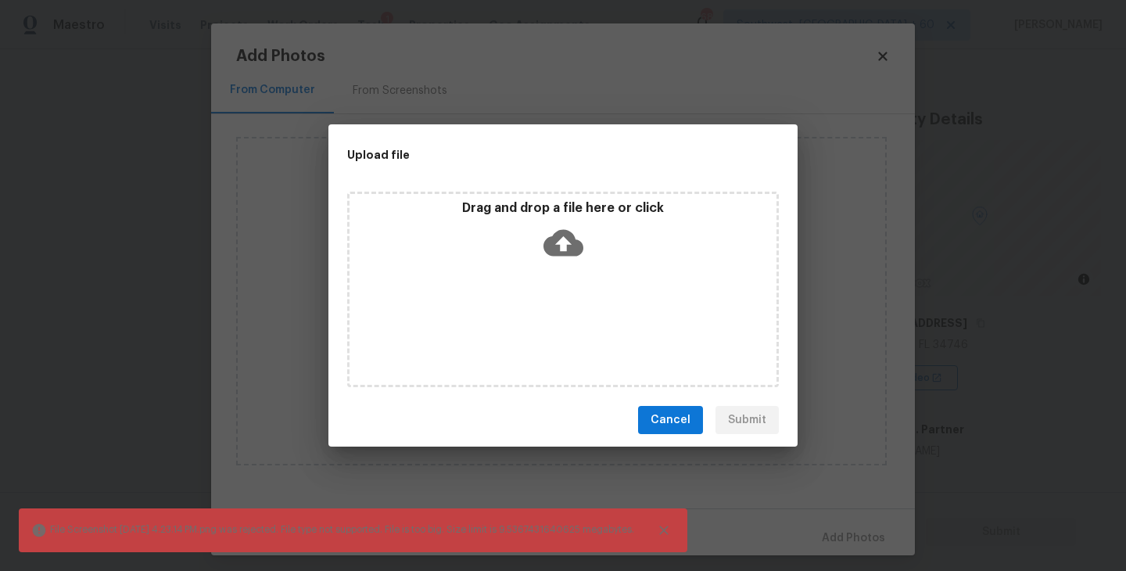
click at [745, 478] on div "Upload file Drag and drop a file here or click File Screenshot [DATE] 4.23.14 P…" at bounding box center [563, 285] width 1126 height 571
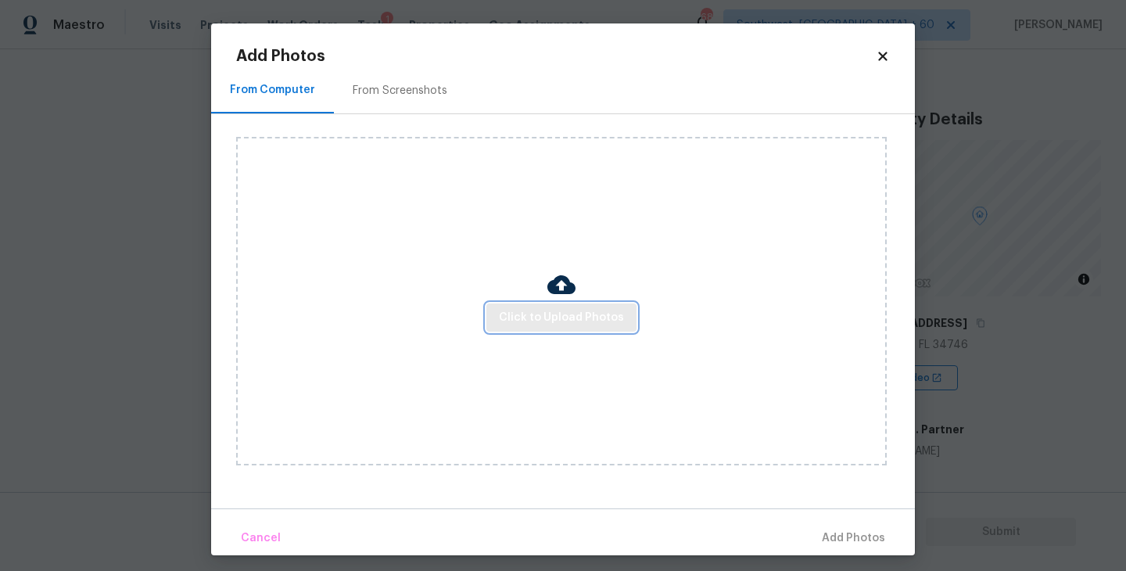
click at [611, 319] on span "Click to Upload Photos" at bounding box center [561, 318] width 125 height 20
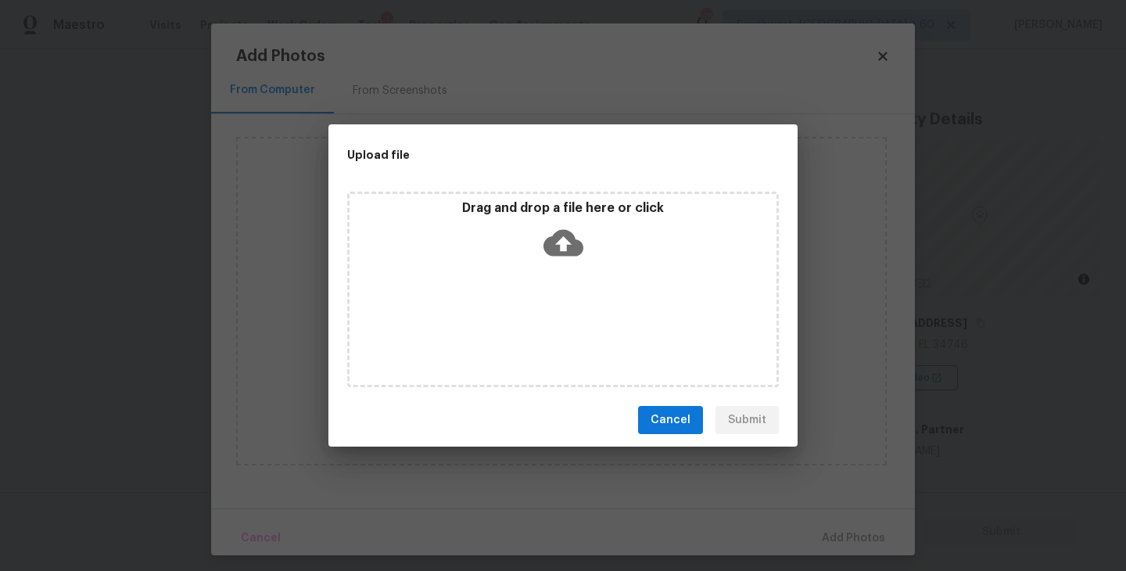
click at [554, 249] on icon at bounding box center [563, 243] width 40 height 27
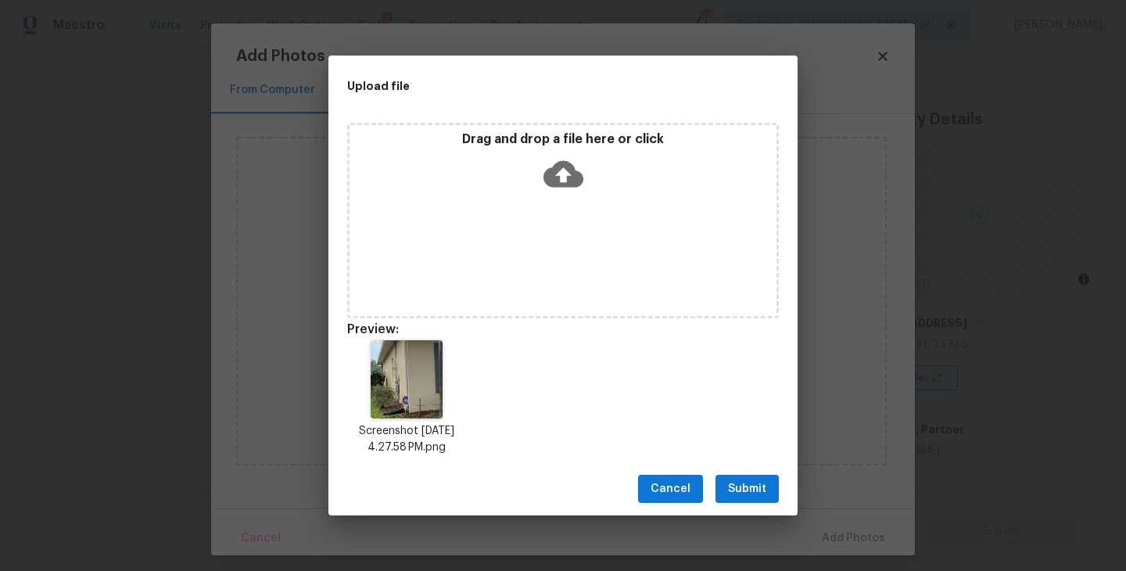
click at [750, 502] on button "Submit" at bounding box center [746, 489] width 63 height 29
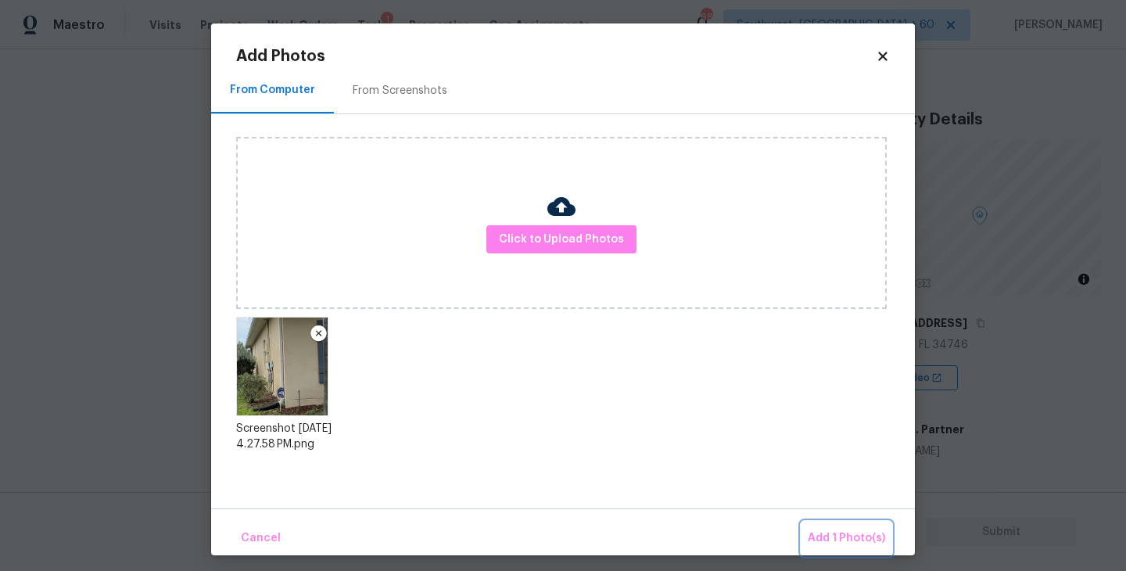
click at [829, 528] on span "Add 1 Photo(s)" at bounding box center [846, 538] width 77 height 20
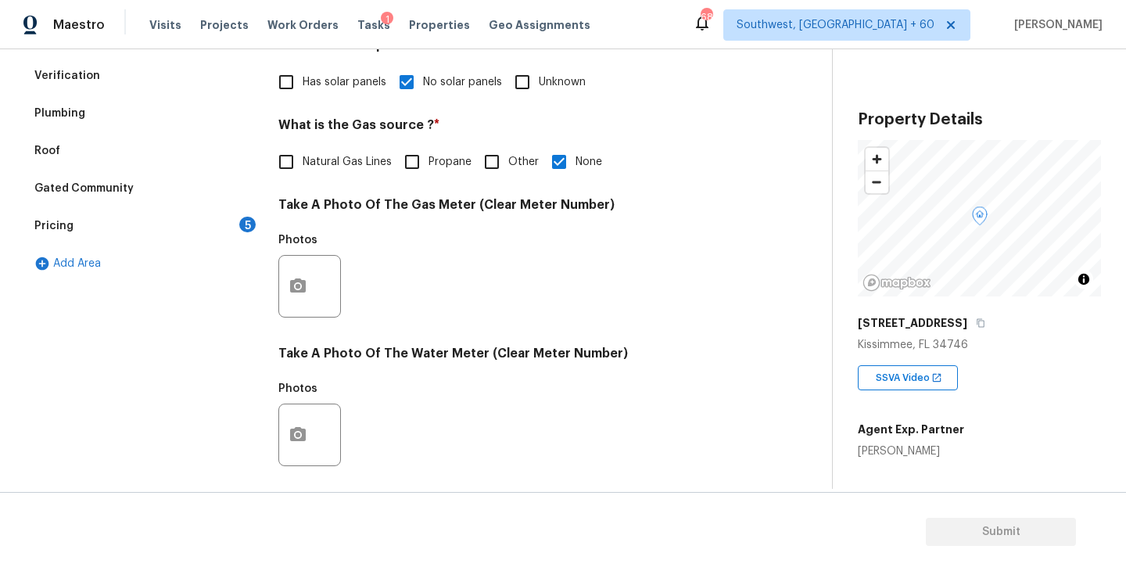
scroll to position [239, 0]
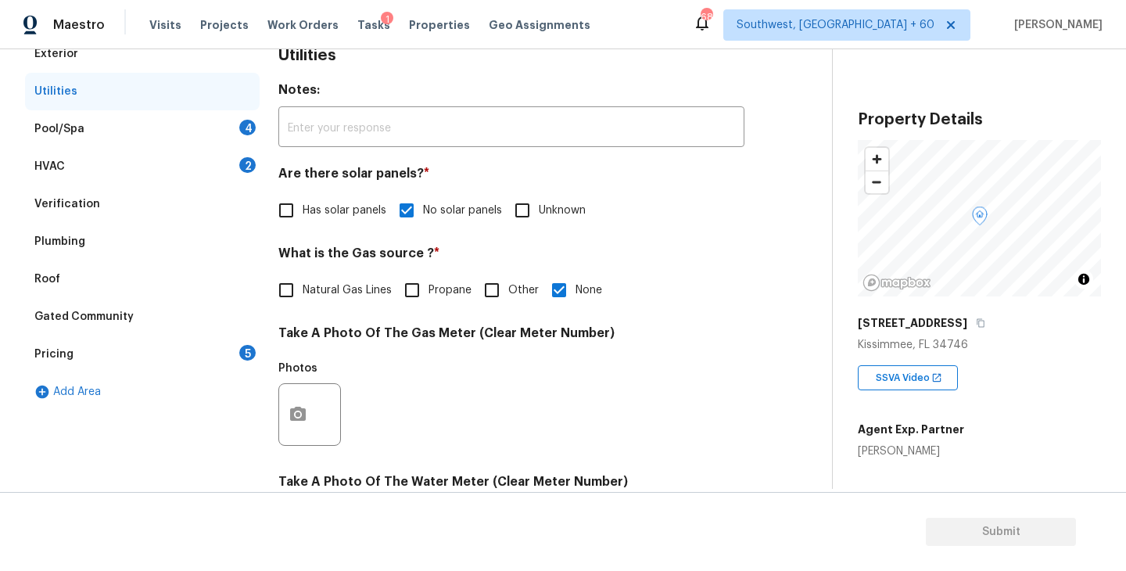
click at [159, 127] on div "Pool/Spa 4" at bounding box center [142, 129] width 235 height 38
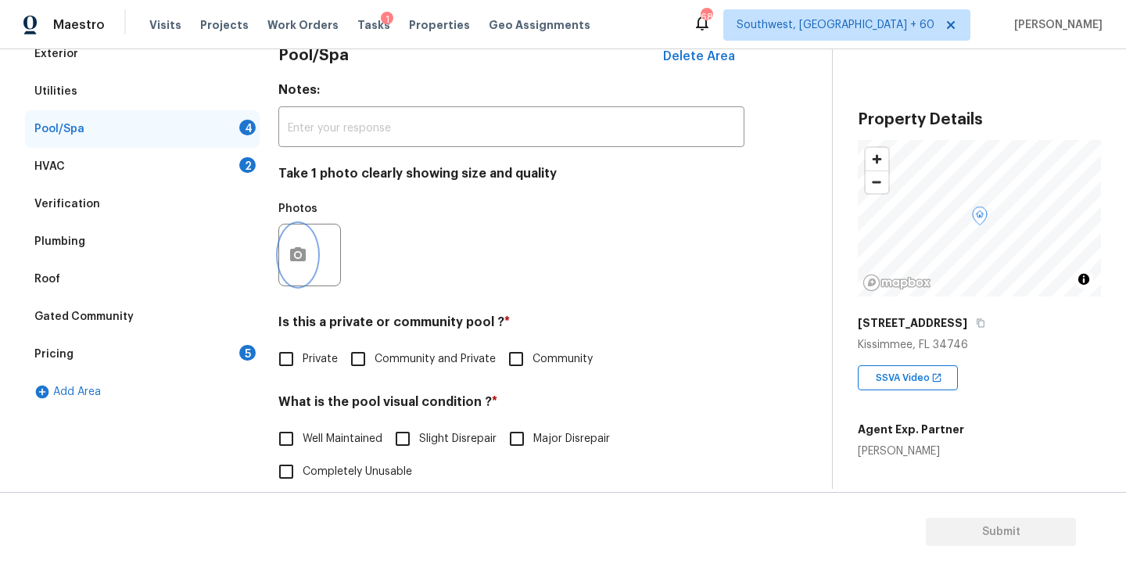
click at [290, 273] on button "button" at bounding box center [298, 254] width 38 height 61
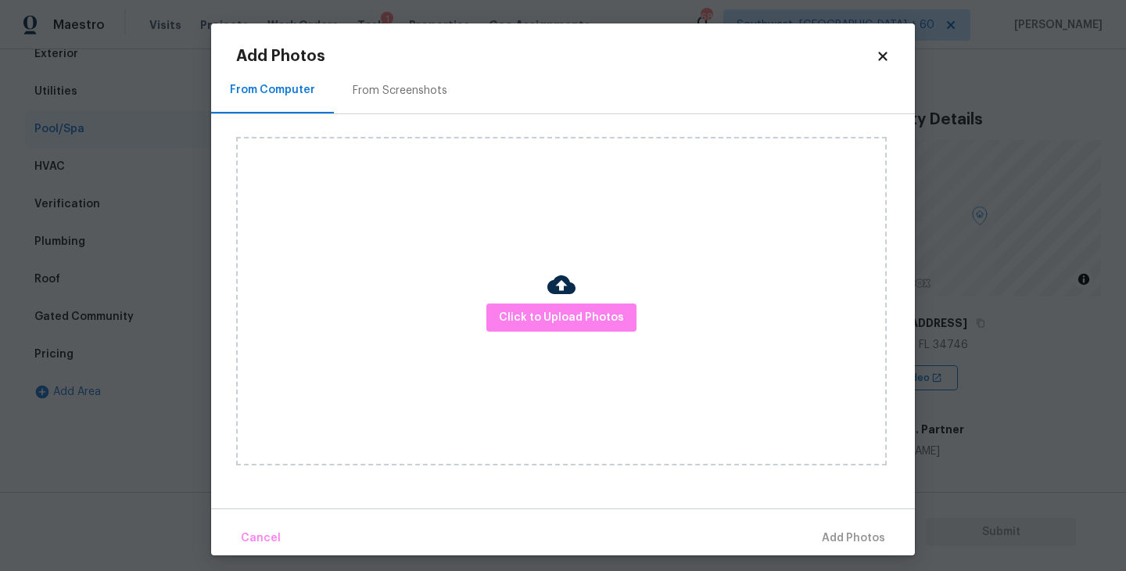
click at [550, 295] on div "Click to Upload Photos" at bounding box center [561, 301] width 650 height 328
click at [557, 317] on span "Click to Upload Photos" at bounding box center [561, 318] width 125 height 20
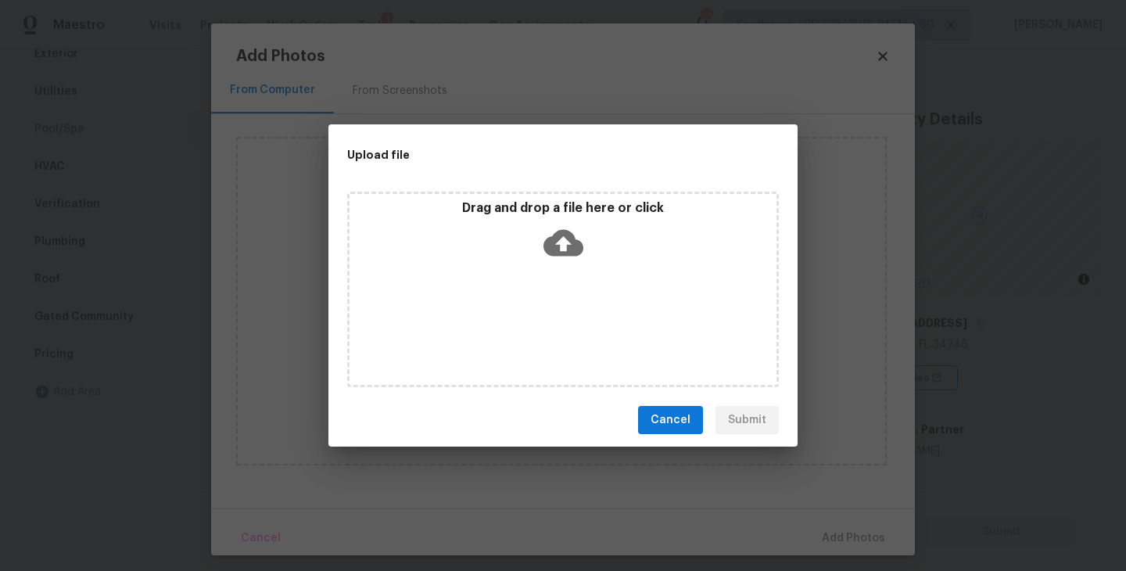
click at [561, 251] on icon at bounding box center [563, 243] width 40 height 27
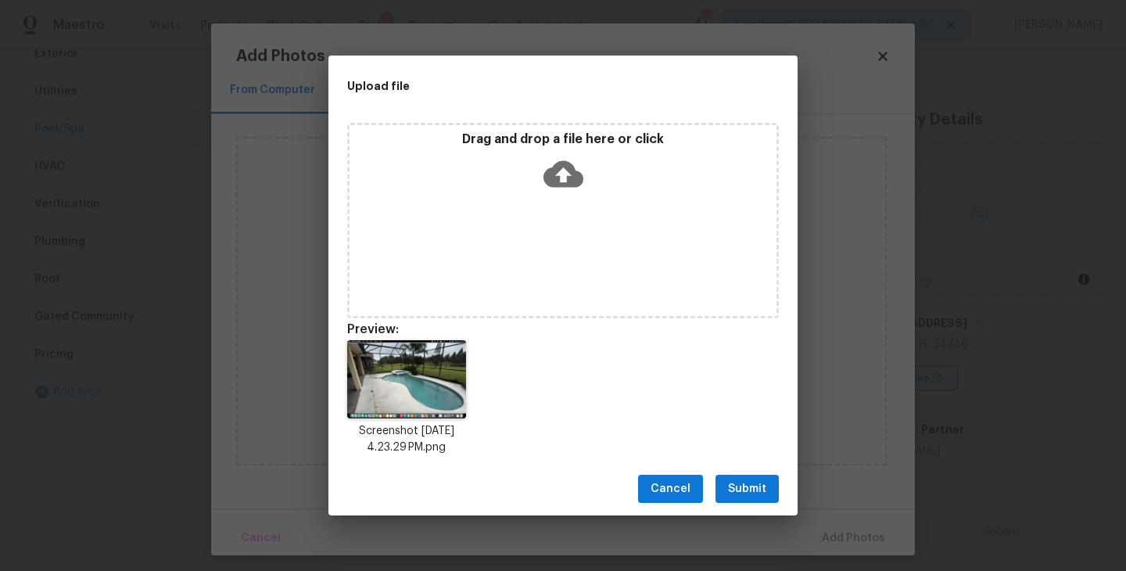
click at [740, 498] on span "Submit" at bounding box center [747, 489] width 38 height 20
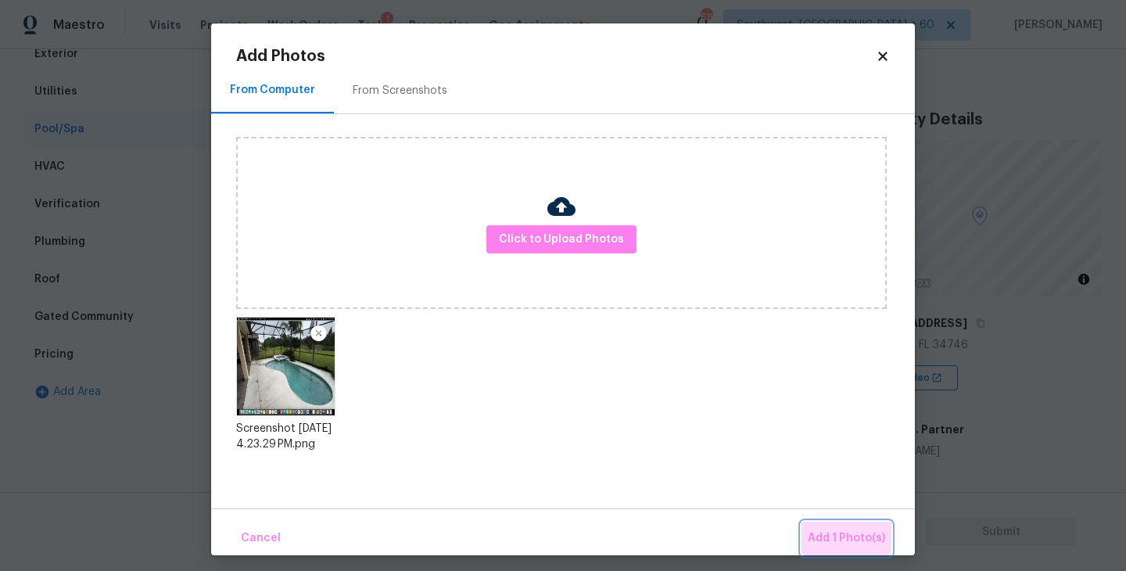
click at [815, 524] on button "Add 1 Photo(s)" at bounding box center [846, 538] width 90 height 34
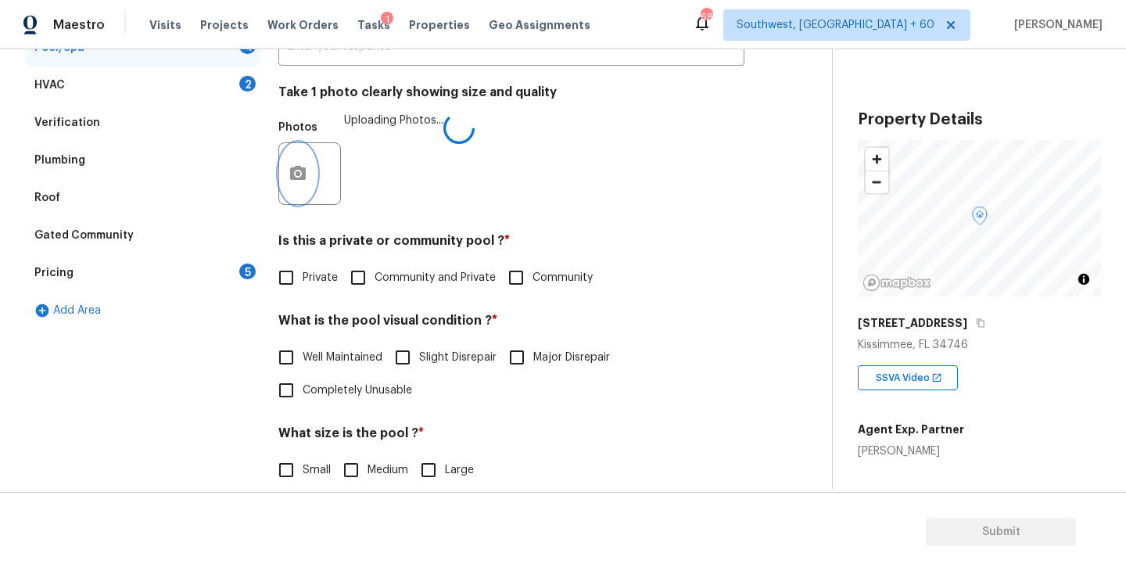
scroll to position [389, 0]
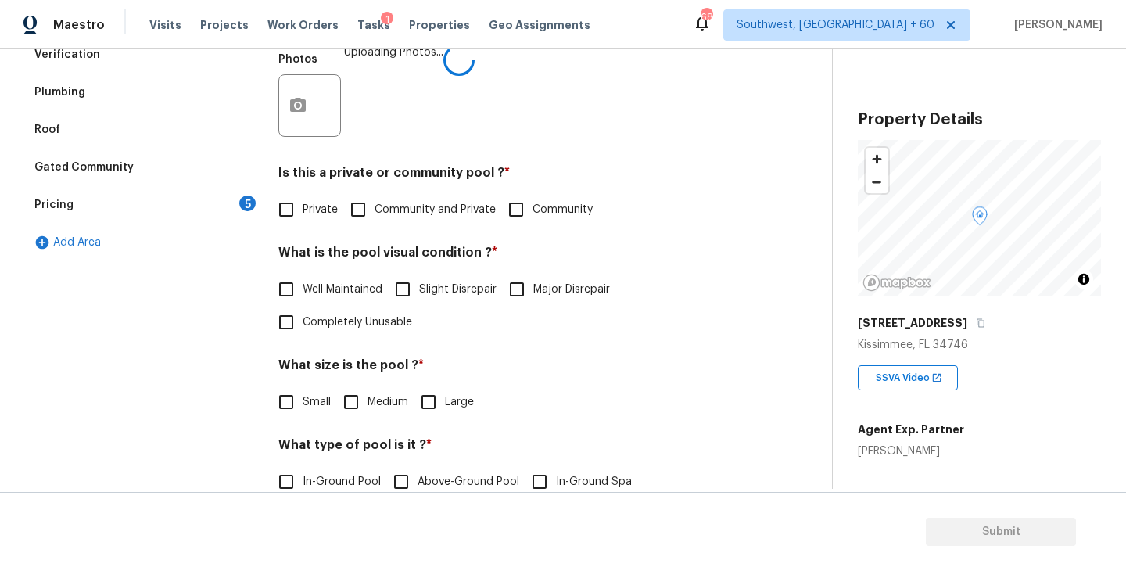
click at [308, 211] on span "Private" at bounding box center [320, 210] width 35 height 16
click at [303, 211] on input "Private" at bounding box center [286, 209] width 33 height 33
checkbox input "true"
click at [419, 285] on input "Slight Disrepair" at bounding box center [402, 289] width 33 height 33
checkbox input "true"
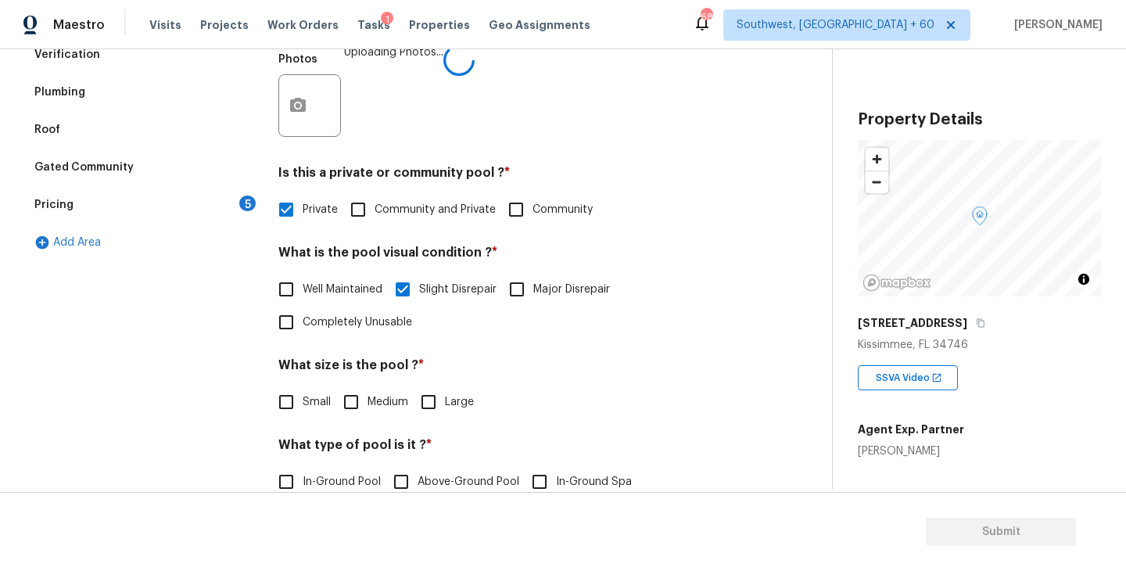
click at [447, 403] on span "Large" at bounding box center [459, 402] width 29 height 16
click at [445, 403] on input "Large" at bounding box center [428, 401] width 33 height 33
checkbox input "true"
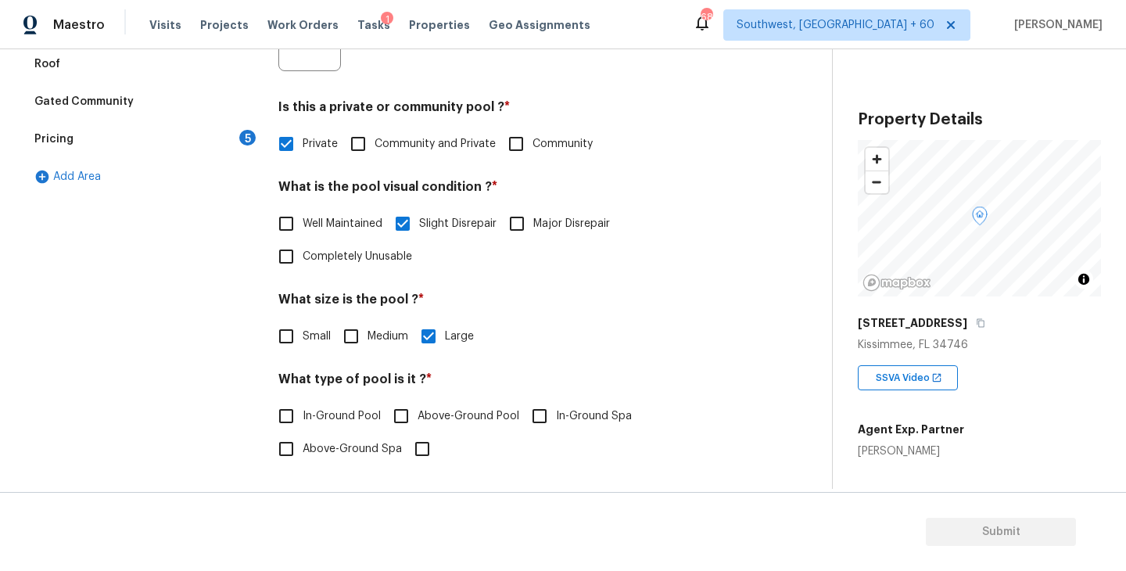
click at [335, 421] on span "In-Ground Pool" at bounding box center [342, 416] width 78 height 16
click at [303, 421] on input "In-Ground Pool" at bounding box center [286, 415] width 33 height 33
checkbox input "true"
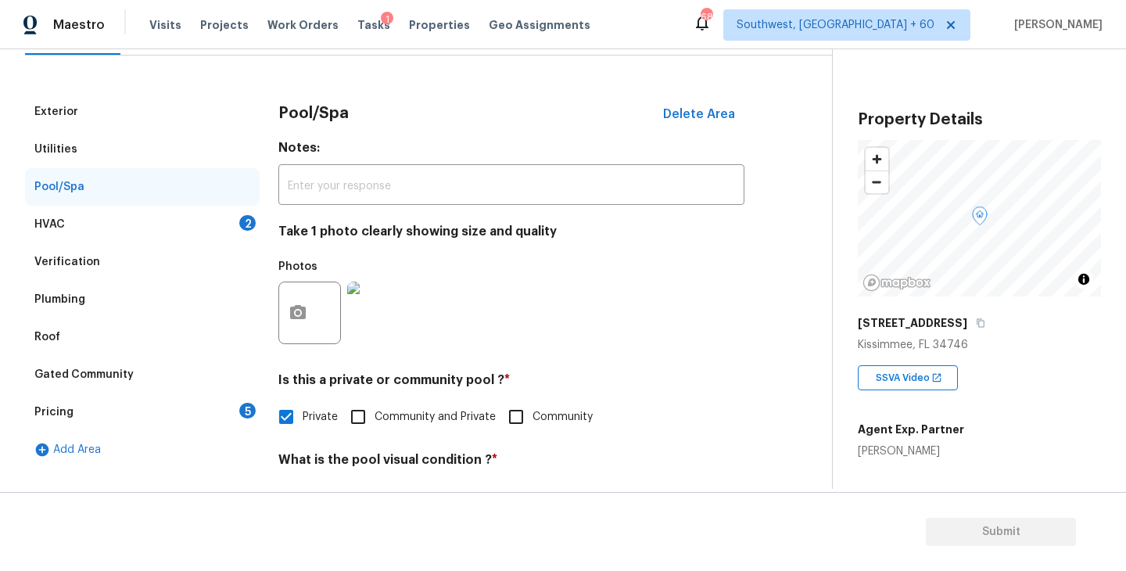
scroll to position [74, 0]
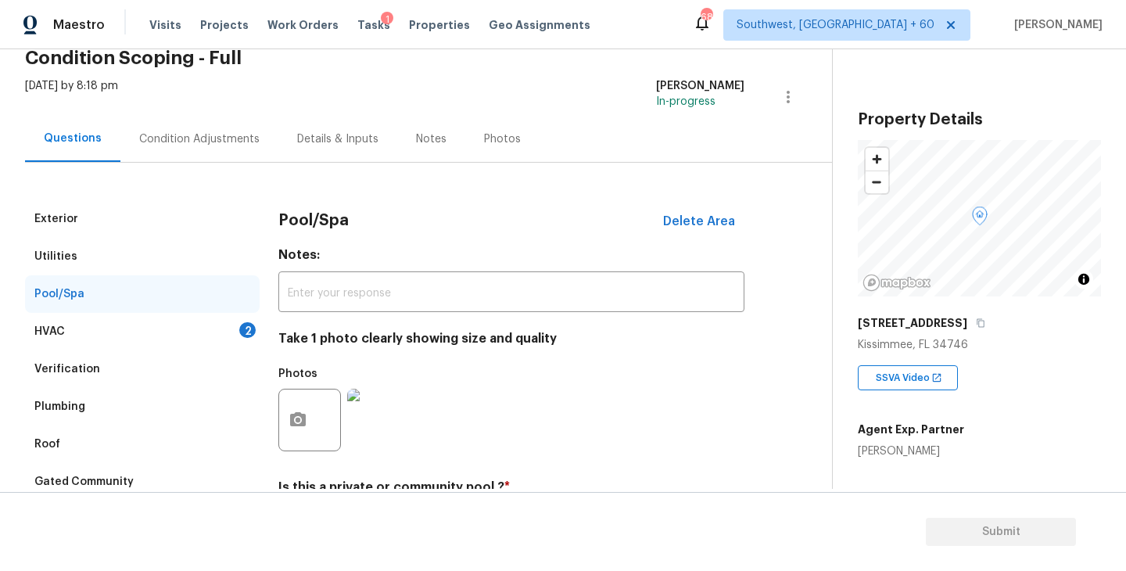
click at [250, 130] on div "Condition Adjustments" at bounding box center [199, 139] width 158 height 46
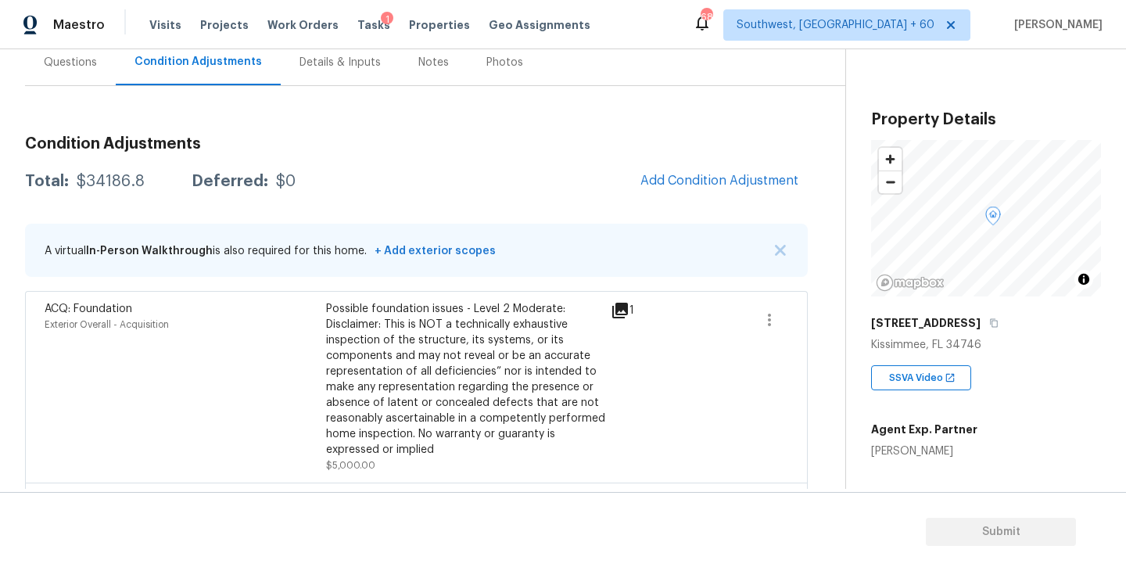
scroll to position [65, 0]
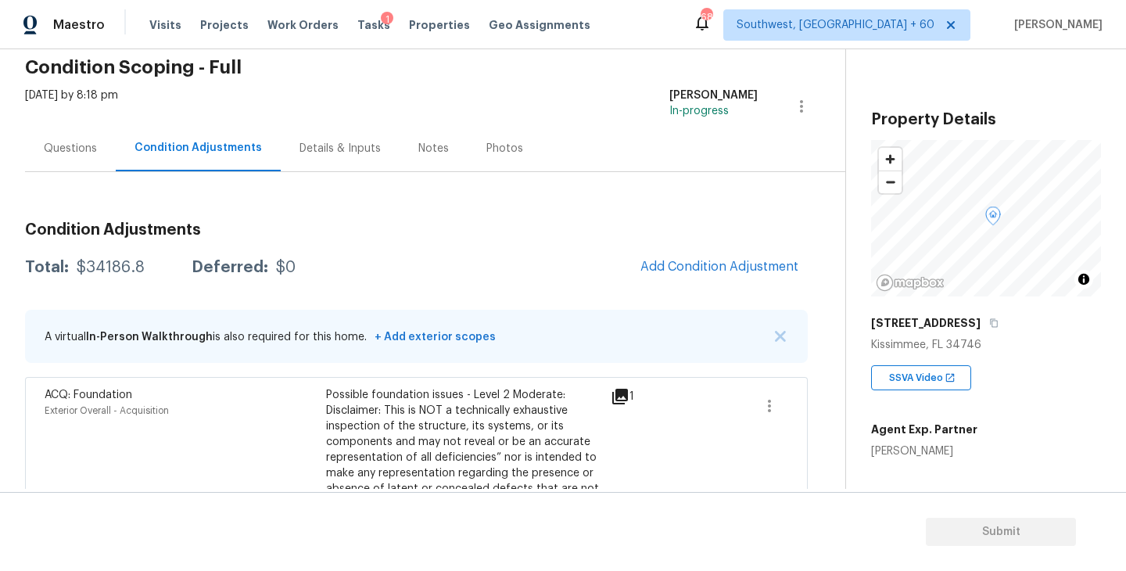
click at [686, 283] on span "Add Condition Adjustment" at bounding box center [719, 267] width 177 height 34
click at [686, 268] on span "Add Condition Adjustment" at bounding box center [719, 267] width 158 height 14
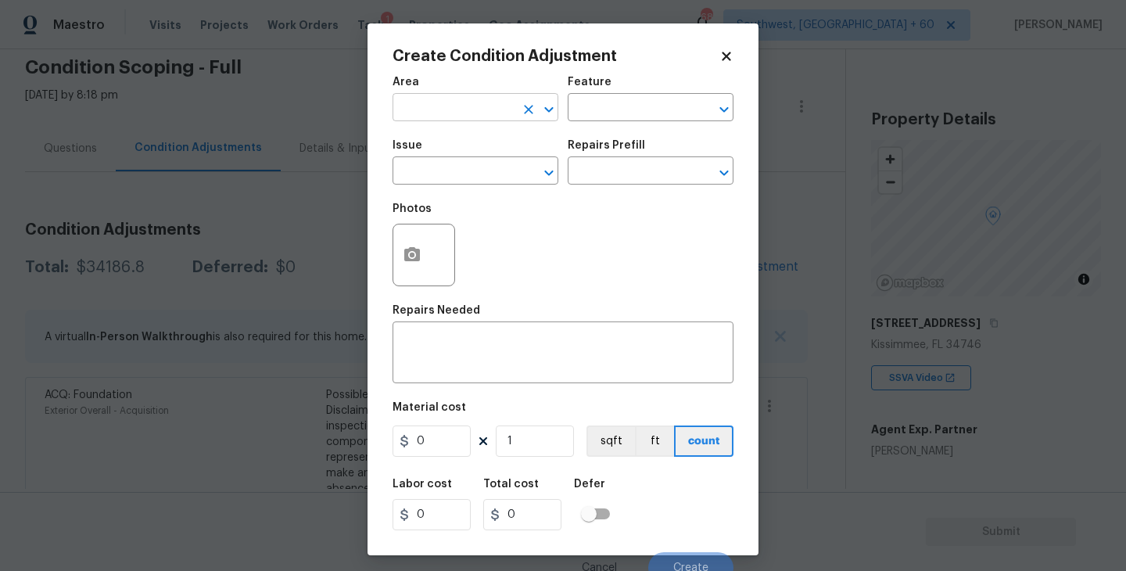
click at [438, 106] on input "text" at bounding box center [453, 109] width 122 height 24
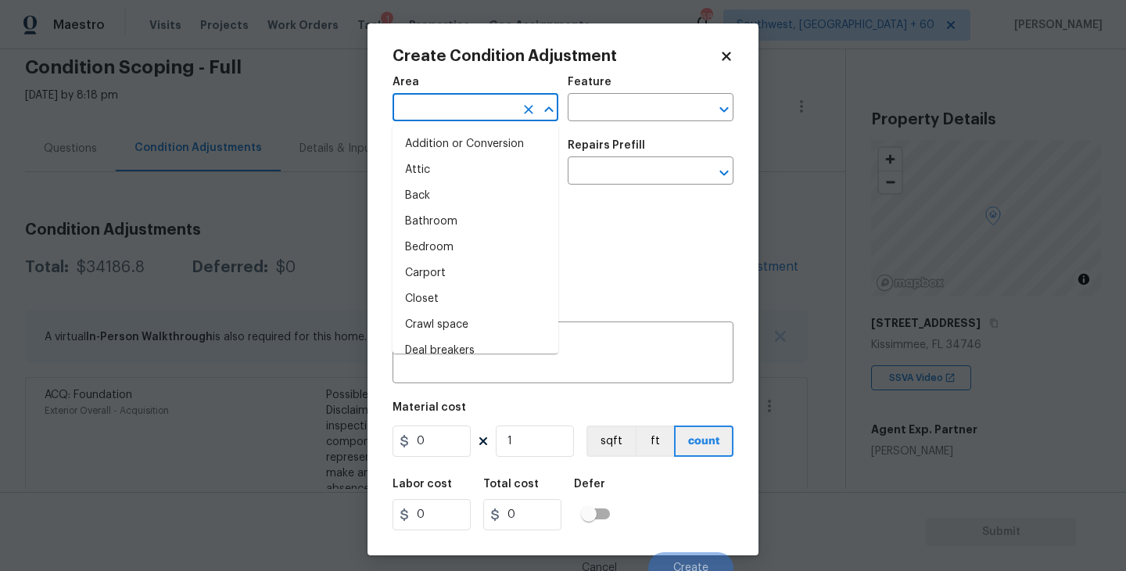
type input "e"
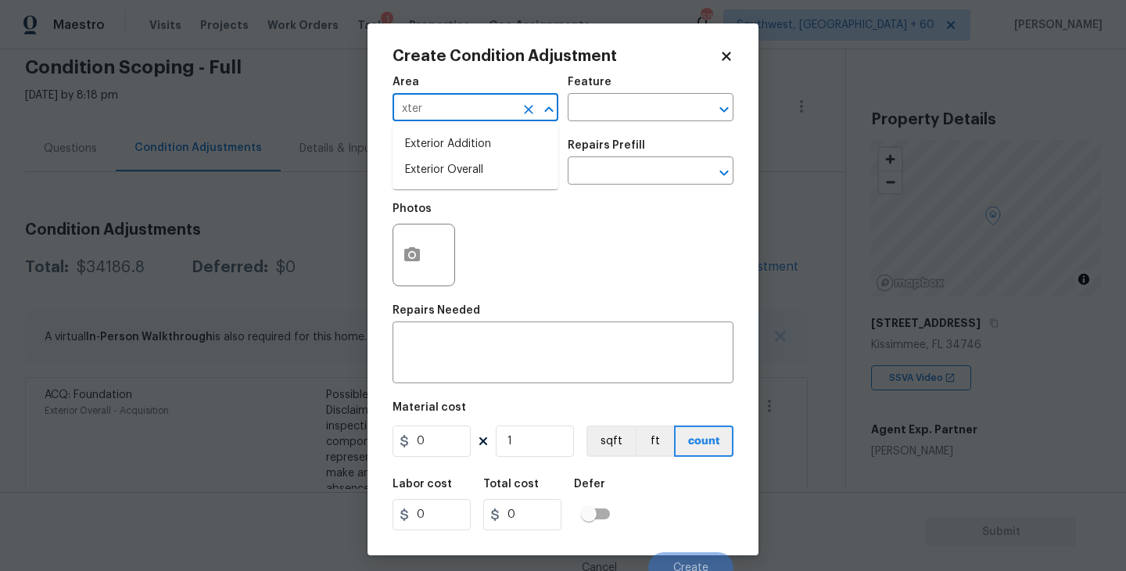
drag, startPoint x: 438, startPoint y: 106, endPoint x: 441, endPoint y: 127, distance: 22.1
click at [438, 113] on input "xter" at bounding box center [453, 109] width 122 height 24
click at [450, 168] on li "Exterior Overall" at bounding box center [475, 170] width 166 height 26
type input "Exterior Overall"
click at [544, 136] on span "Issue ​" at bounding box center [475, 162] width 166 height 63
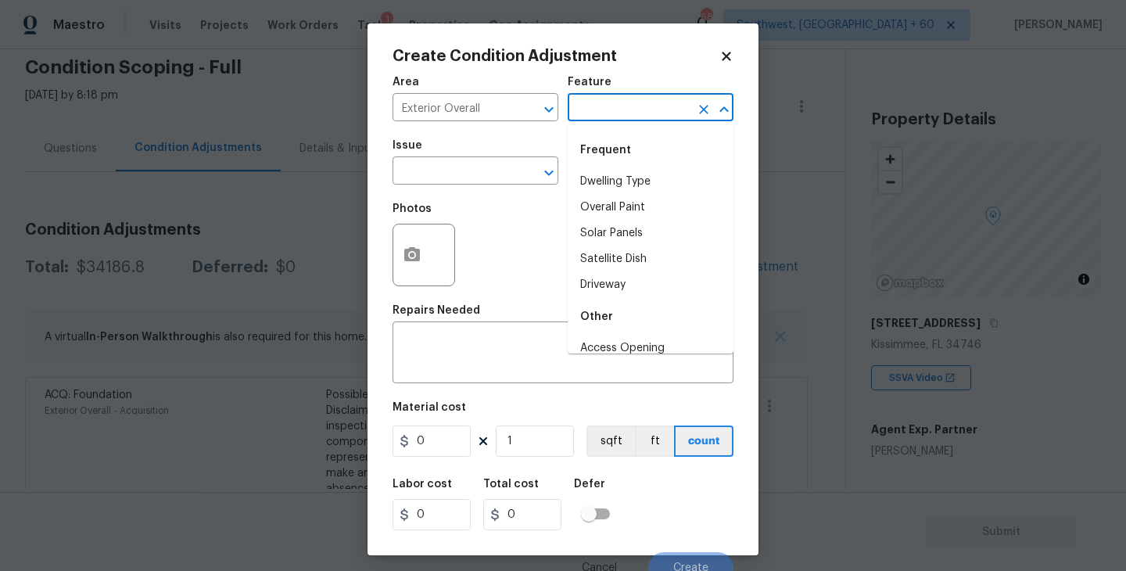
click at [589, 113] on input "text" at bounding box center [629, 109] width 122 height 24
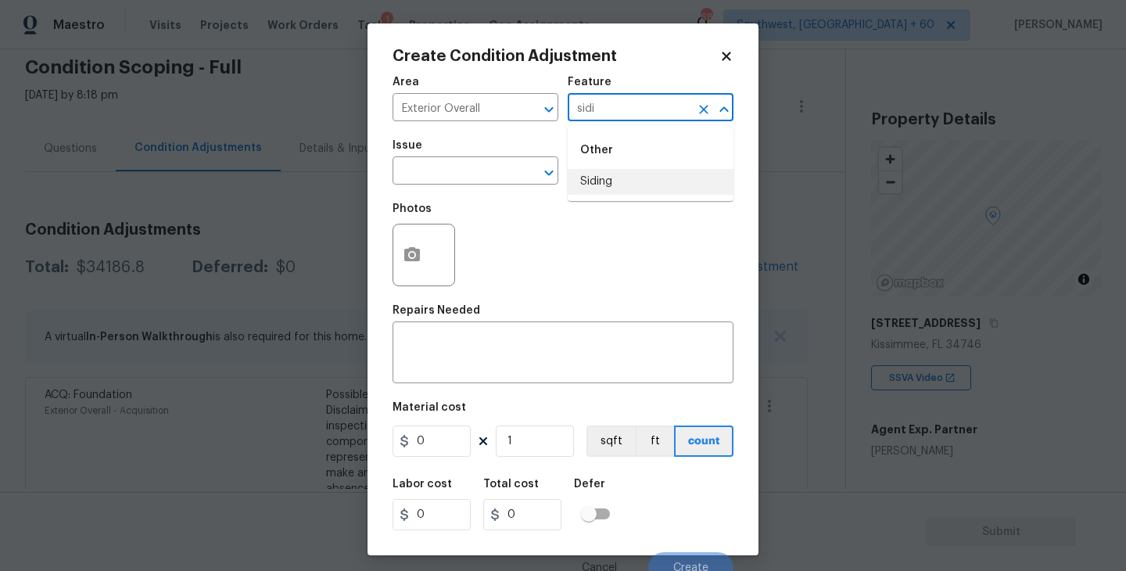
click at [596, 176] on li "Siding" at bounding box center [651, 182] width 166 height 26
type input "Siding"
click at [494, 178] on input "text" at bounding box center [453, 172] width 122 height 24
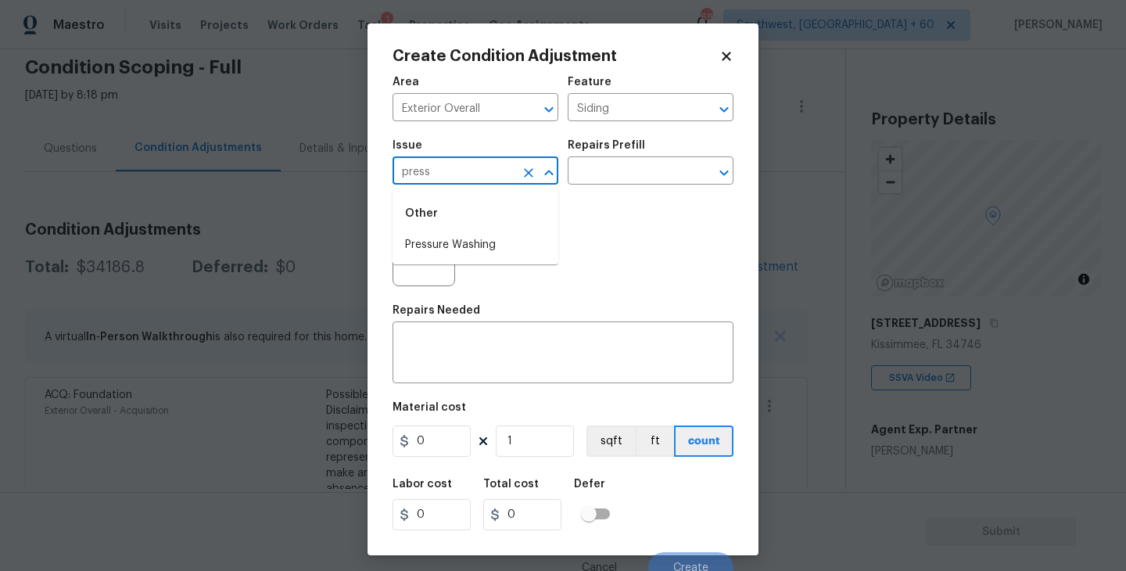
click at [497, 230] on div "Other" at bounding box center [475, 214] width 166 height 38
click at [497, 236] on li "Pressure Washing" at bounding box center [475, 245] width 166 height 26
type input "Pressure Washing"
click at [646, 159] on figure "Repairs Prefill ​" at bounding box center [651, 162] width 166 height 45
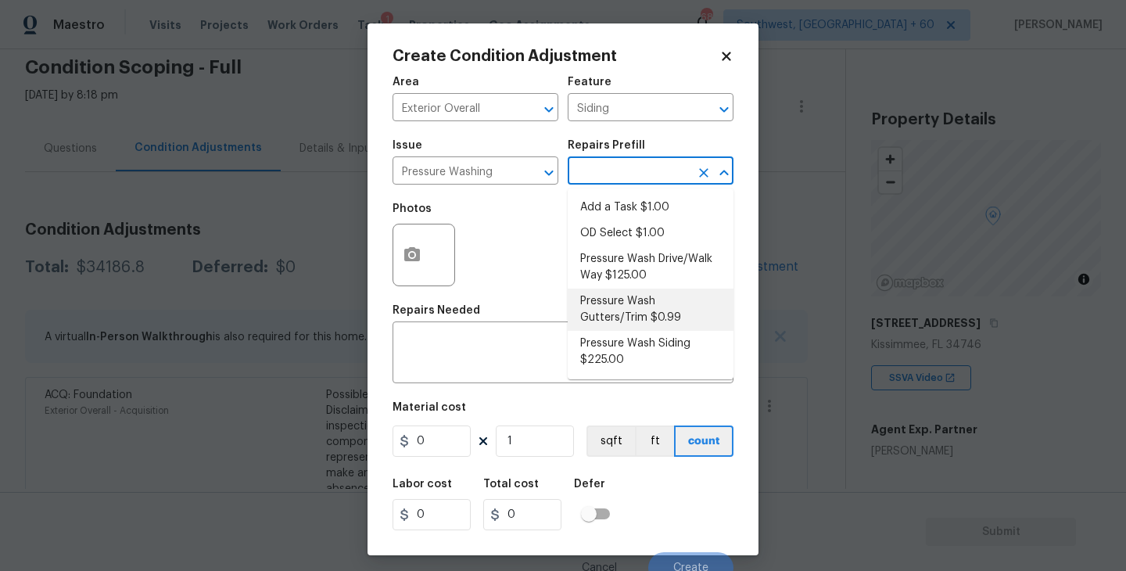
click at [623, 353] on li "Pressure Wash Siding $225.00" at bounding box center [651, 352] width 166 height 42
type textarea "Protect areas as needed for pressure washing. Pressure wash the siding on the h…"
type input "225"
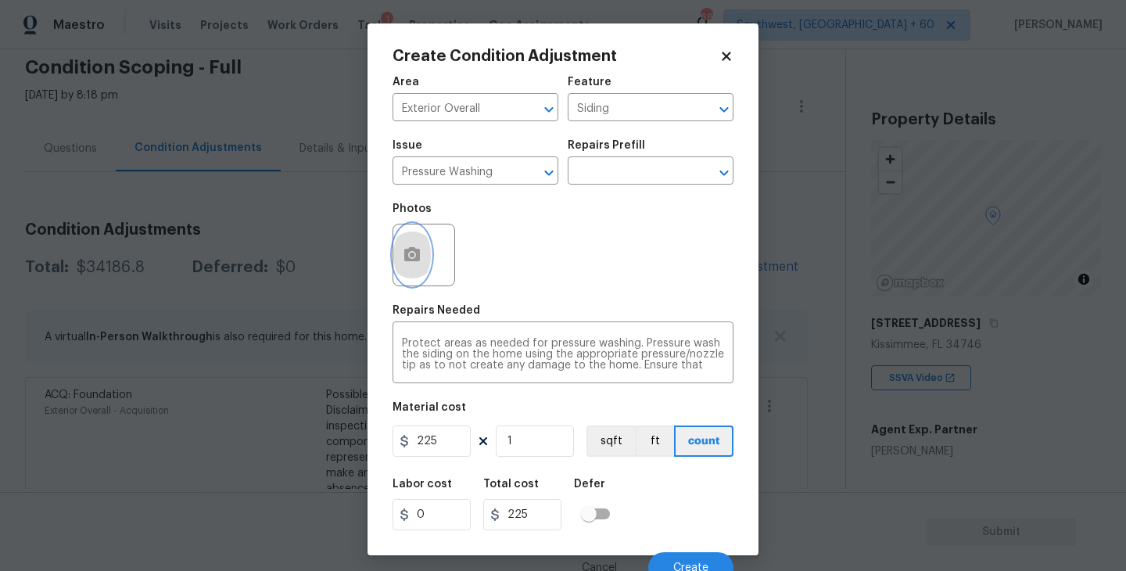
click at [414, 261] on icon "button" at bounding box center [412, 254] width 16 height 14
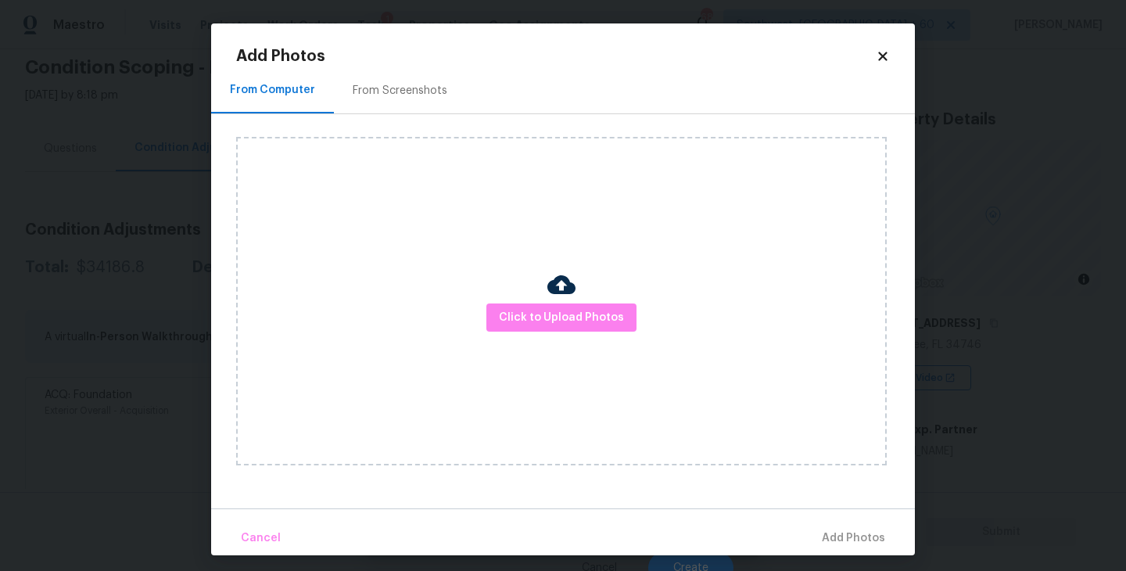
click at [575, 342] on div "Click to Upload Photos" at bounding box center [561, 301] width 650 height 328
click at [576, 336] on div "Click to Upload Photos" at bounding box center [561, 301] width 650 height 328
click at [576, 316] on span "Click to Upload Photos" at bounding box center [561, 318] width 125 height 20
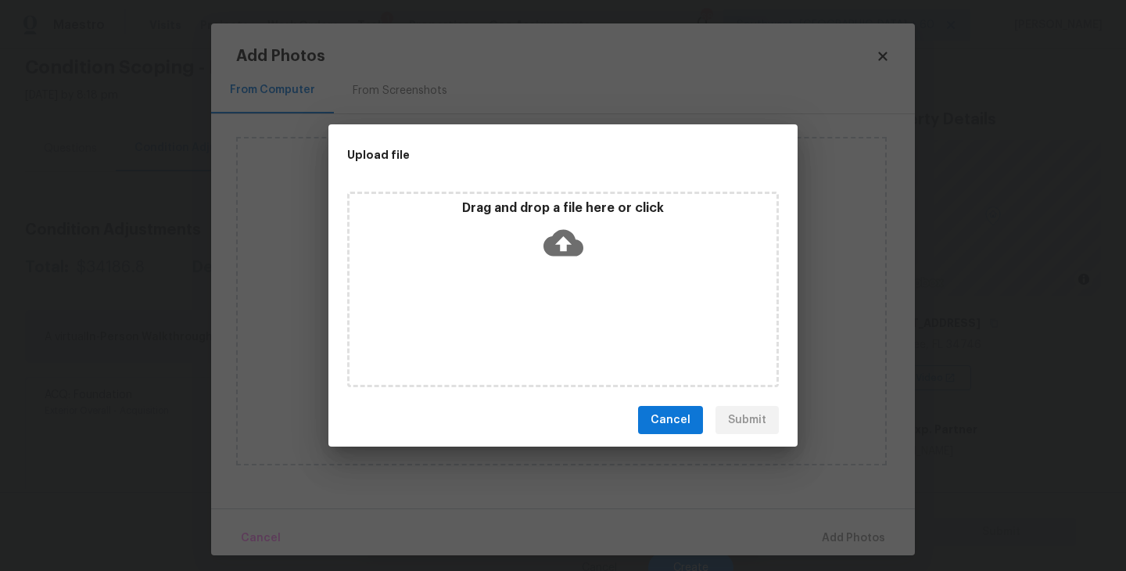
click at [571, 246] on icon at bounding box center [563, 243] width 40 height 27
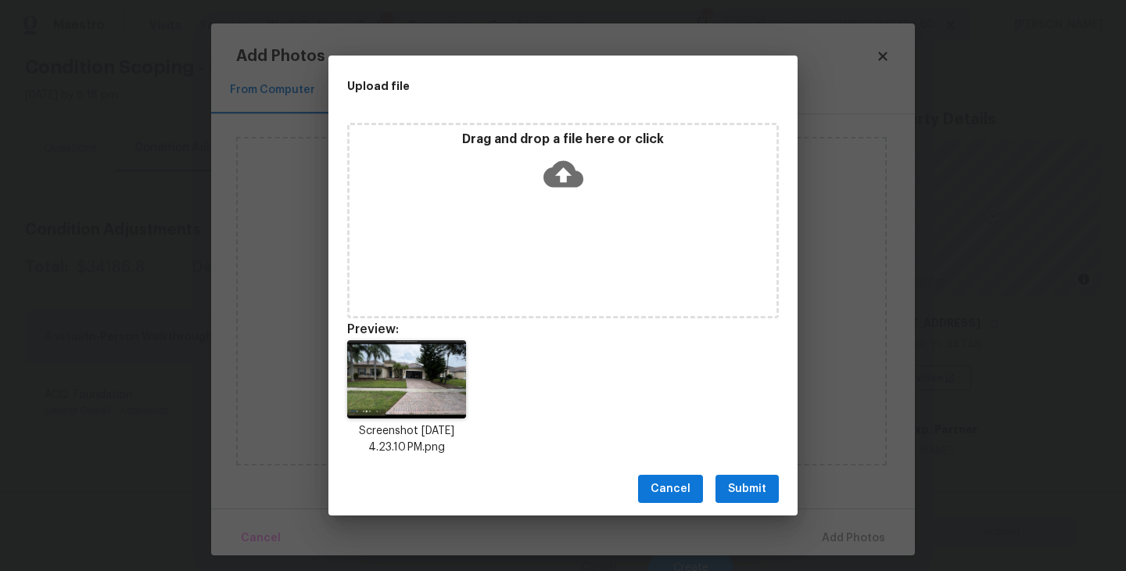
click at [756, 478] on button "Submit" at bounding box center [746, 489] width 63 height 29
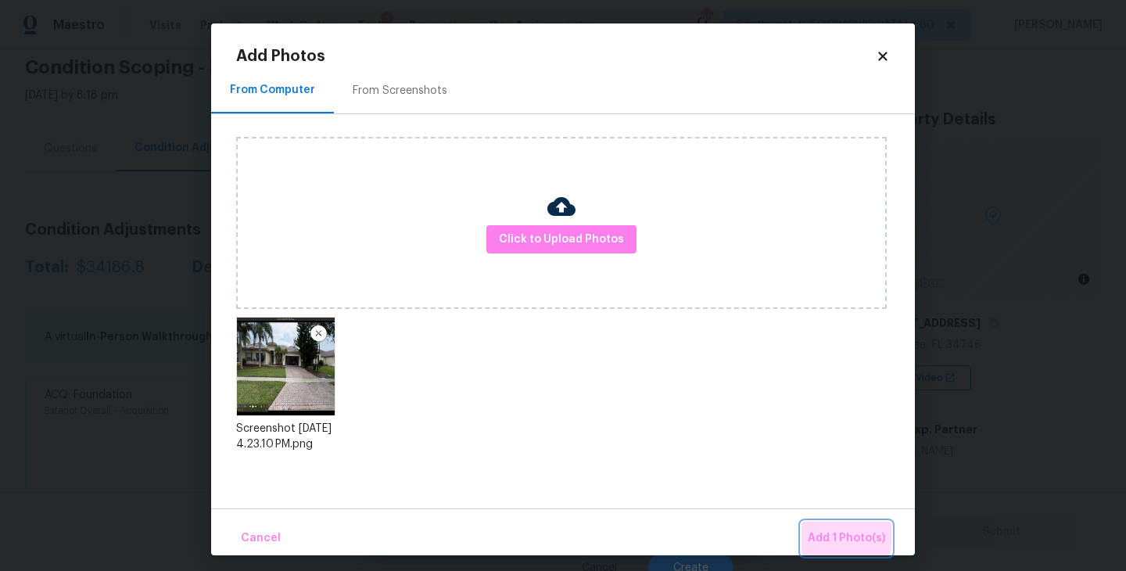
click at [812, 527] on button "Add 1 Photo(s)" at bounding box center [846, 538] width 90 height 34
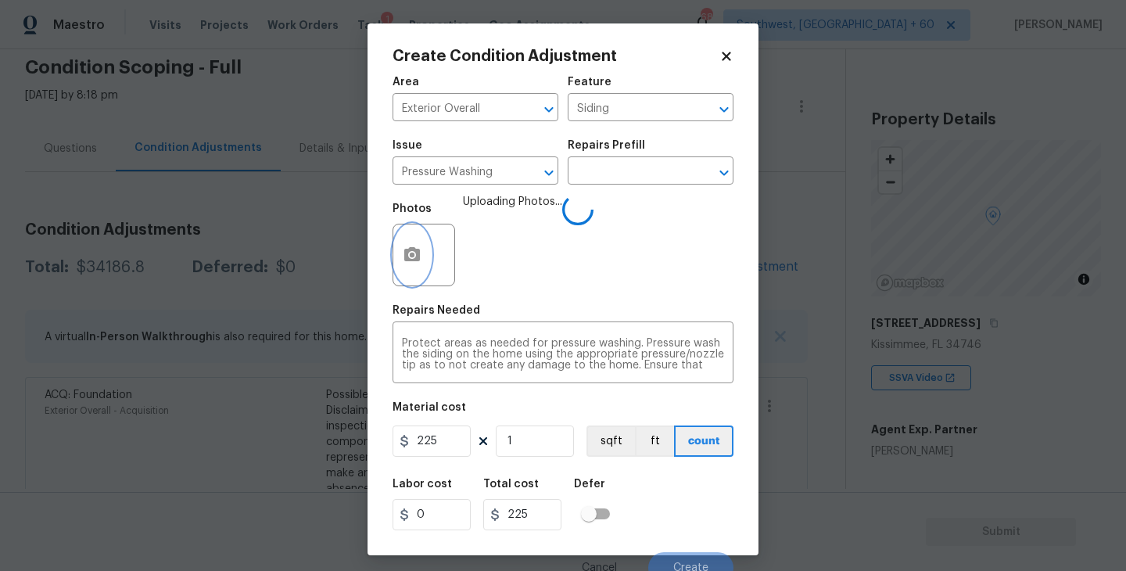
scroll to position [13, 0]
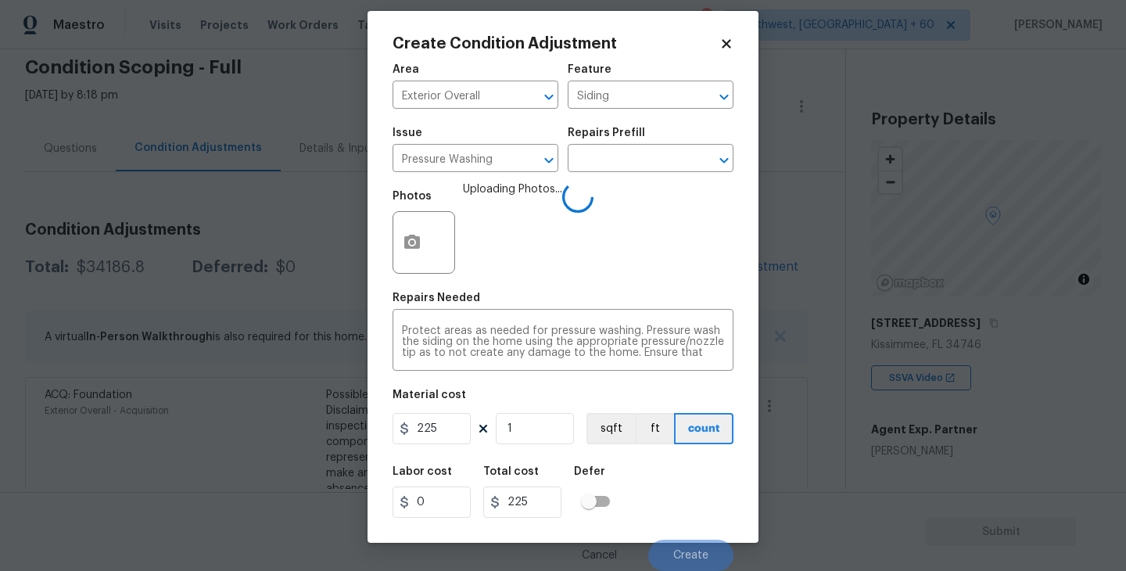
click at [688, 468] on div "Labor cost 0 Total cost 225 Defer" at bounding box center [562, 492] width 341 height 70
click at [690, 529] on div "Cancel Create" at bounding box center [562, 549] width 341 height 44
click at [688, 519] on div "Labor cost 0 Total cost 225 Defer" at bounding box center [562, 492] width 341 height 70
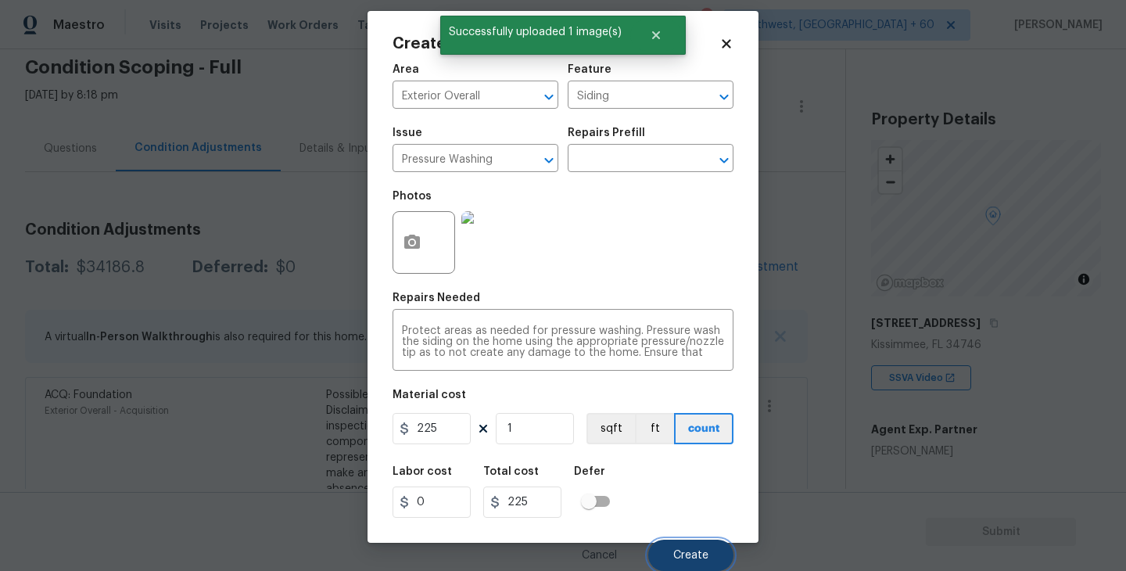
click at [690, 563] on button "Create" at bounding box center [690, 554] width 85 height 31
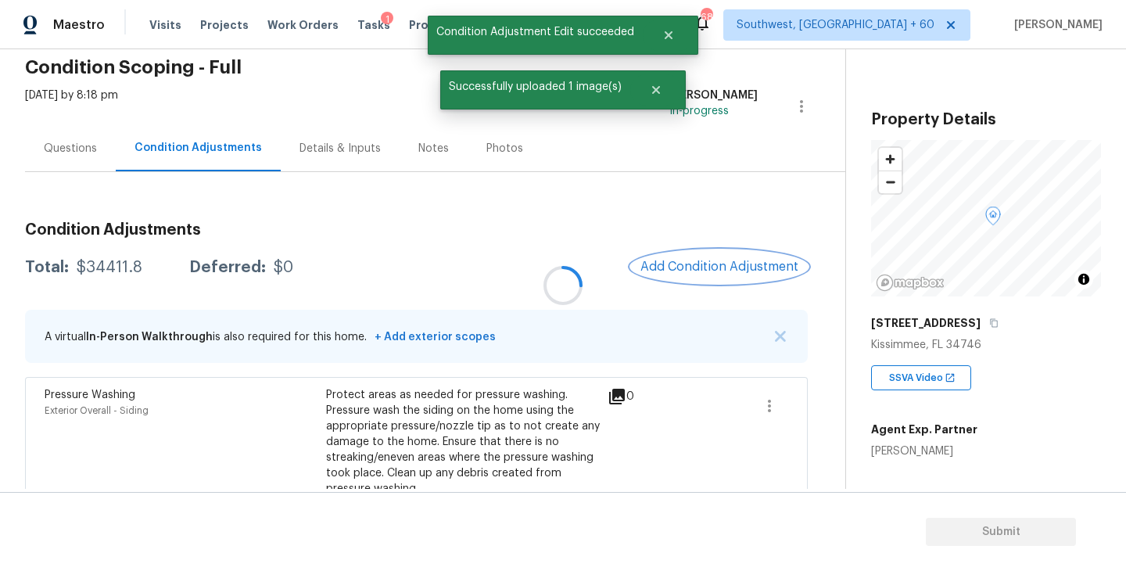
scroll to position [0, 0]
click at [725, 268] on span "Add Condition Adjustment" at bounding box center [719, 267] width 158 height 14
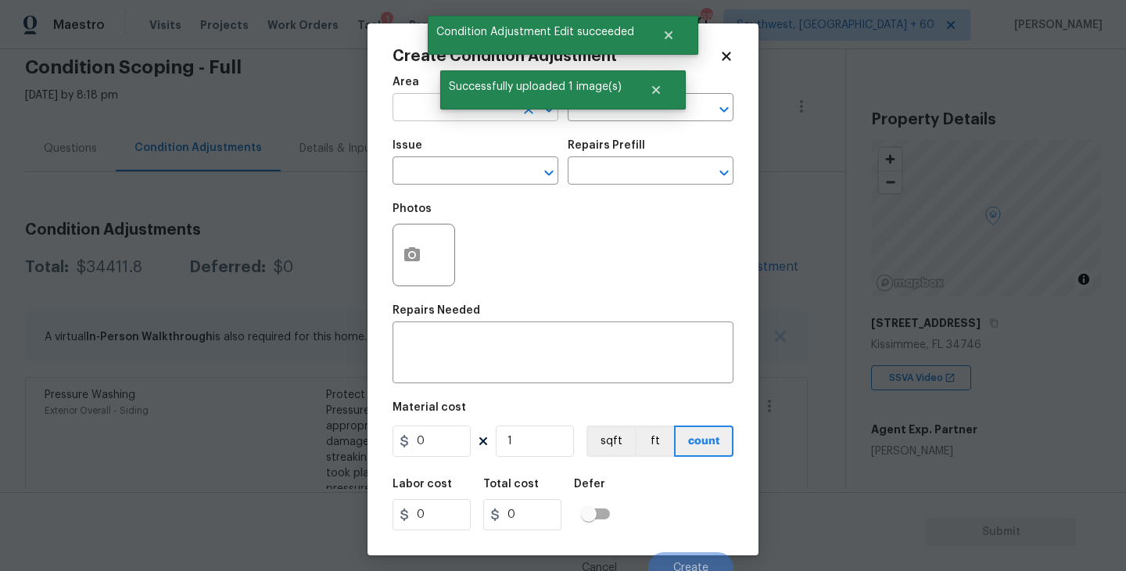
click at [422, 116] on input "text" at bounding box center [453, 109] width 122 height 24
click at [446, 171] on li "Exterior Overall" at bounding box center [475, 170] width 166 height 26
type input "Exterior Overall"
click at [607, 120] on input "text" at bounding box center [629, 109] width 122 height 24
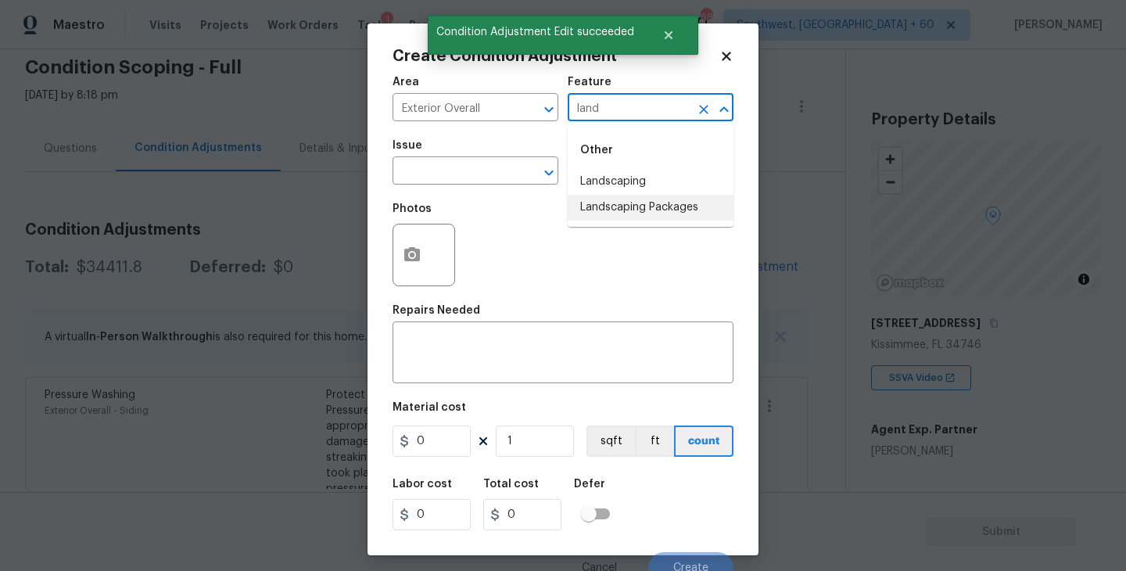
click at [625, 210] on li "Landscaping Packages" at bounding box center [651, 208] width 166 height 26
type input "Landscaping Packages"
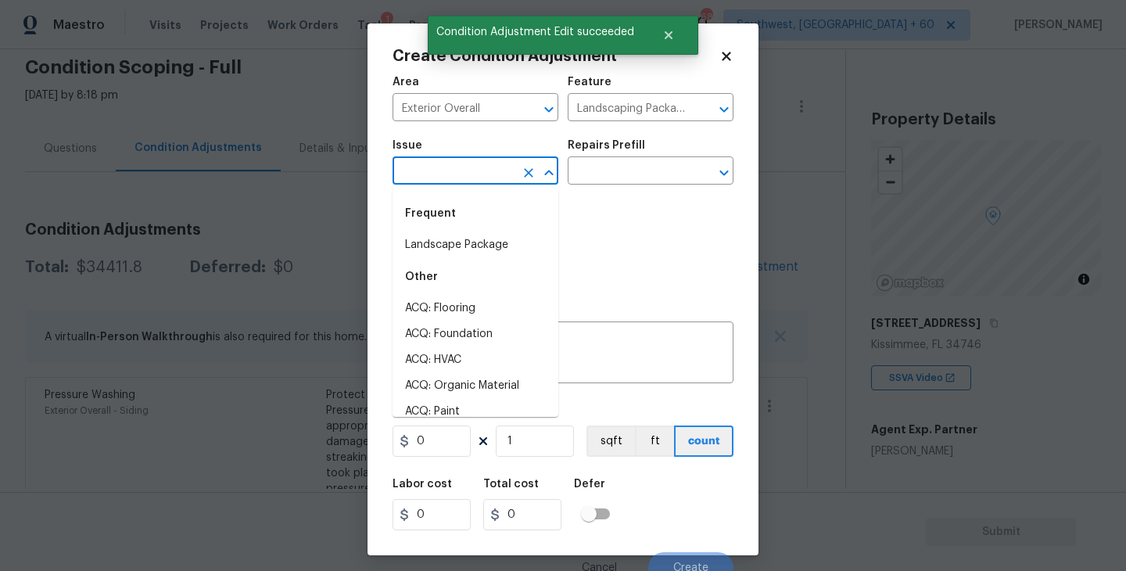
click at [489, 174] on input "text" at bounding box center [453, 172] width 122 height 24
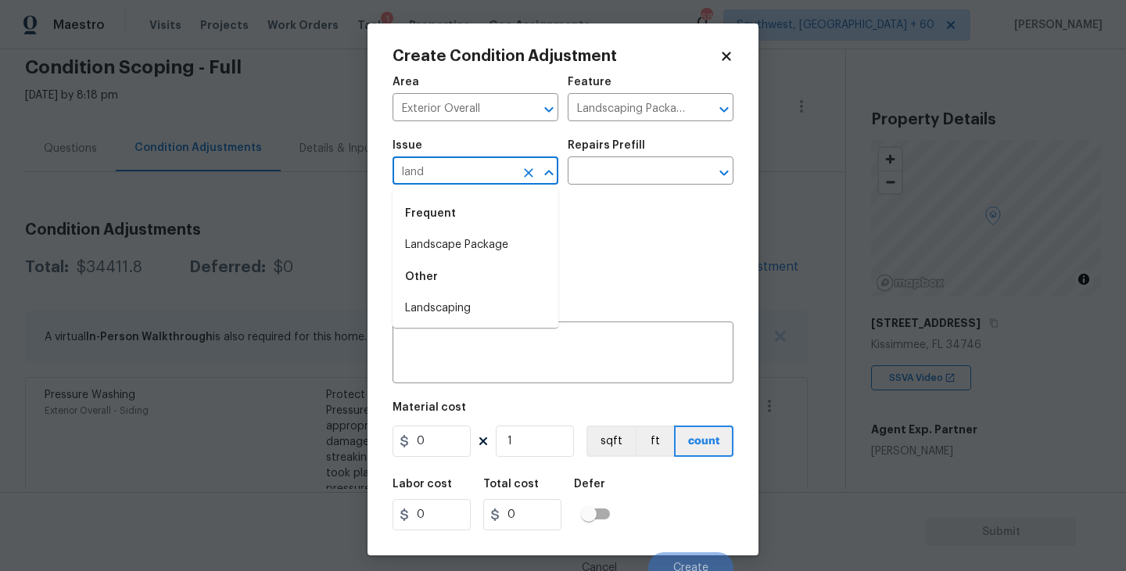
click at [497, 236] on li "Landscape Package" at bounding box center [475, 245] width 166 height 26
type input "Landscape Package"
click at [618, 162] on input "text" at bounding box center [629, 172] width 122 height 24
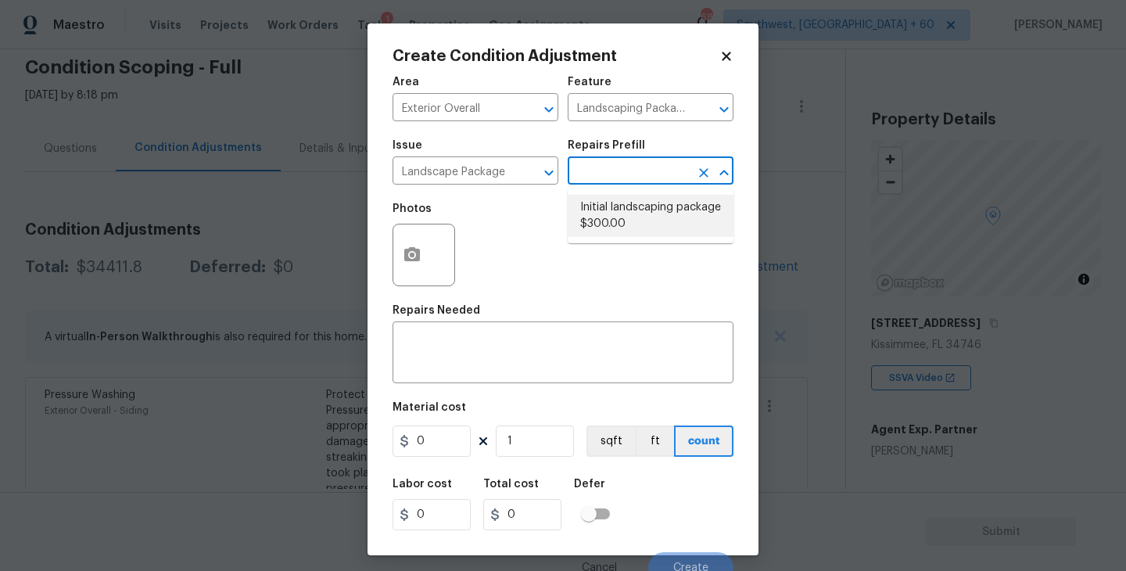
click at [617, 228] on li "Initial landscaping package $300.00" at bounding box center [651, 216] width 166 height 42
type input "Home Readiness Packages"
type textarea "Mowing of grass up to 6" in height. Mow, edge along driveways & sidewalks, trim…"
type input "300"
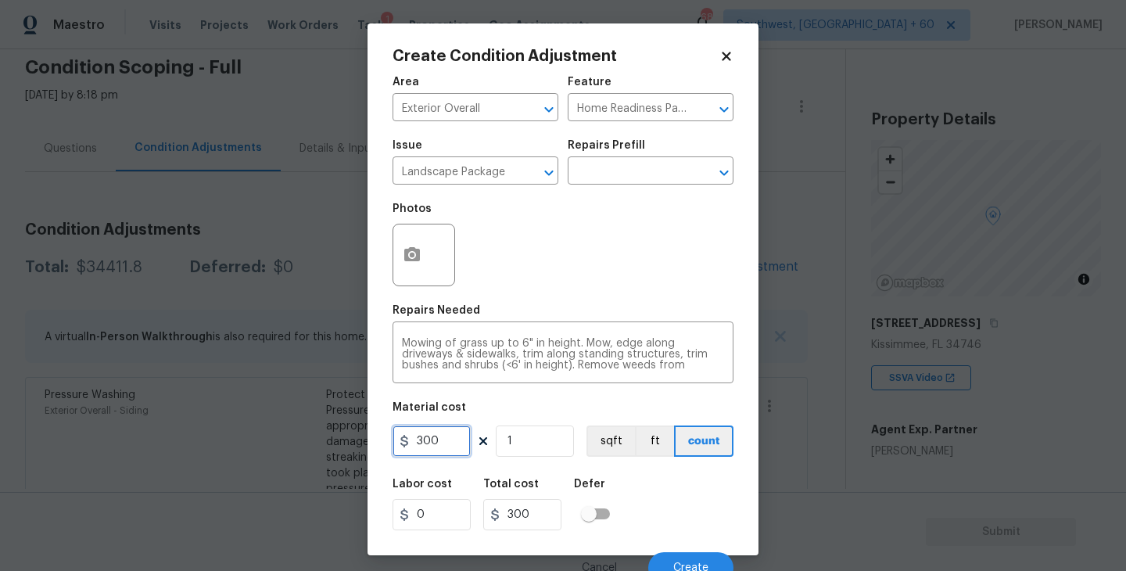
drag, startPoint x: 353, startPoint y: 446, endPoint x: 295, endPoint y: 445, distance: 58.6
click at [295, 445] on div "Create Condition Adjustment Area Exterior Overall ​ Feature Home Readiness Pack…" at bounding box center [563, 285] width 1126 height 571
type input "750"
click at [424, 258] on button "button" at bounding box center [412, 254] width 38 height 61
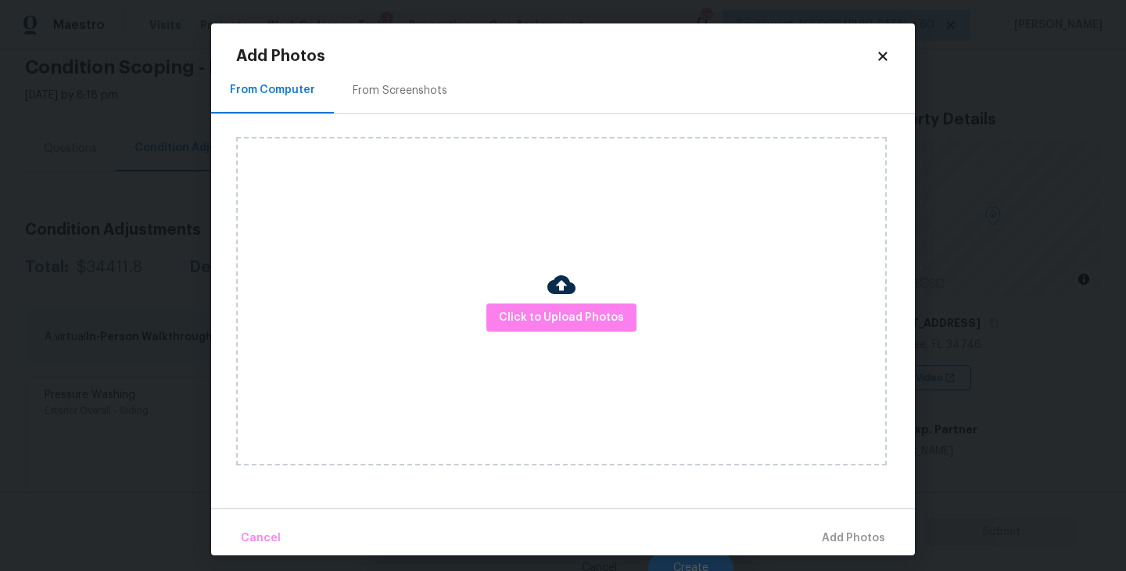
click at [525, 299] on div "Click to Upload Photos" at bounding box center [561, 301] width 650 height 328
click at [548, 316] on span "Click to Upload Photos" at bounding box center [561, 318] width 125 height 20
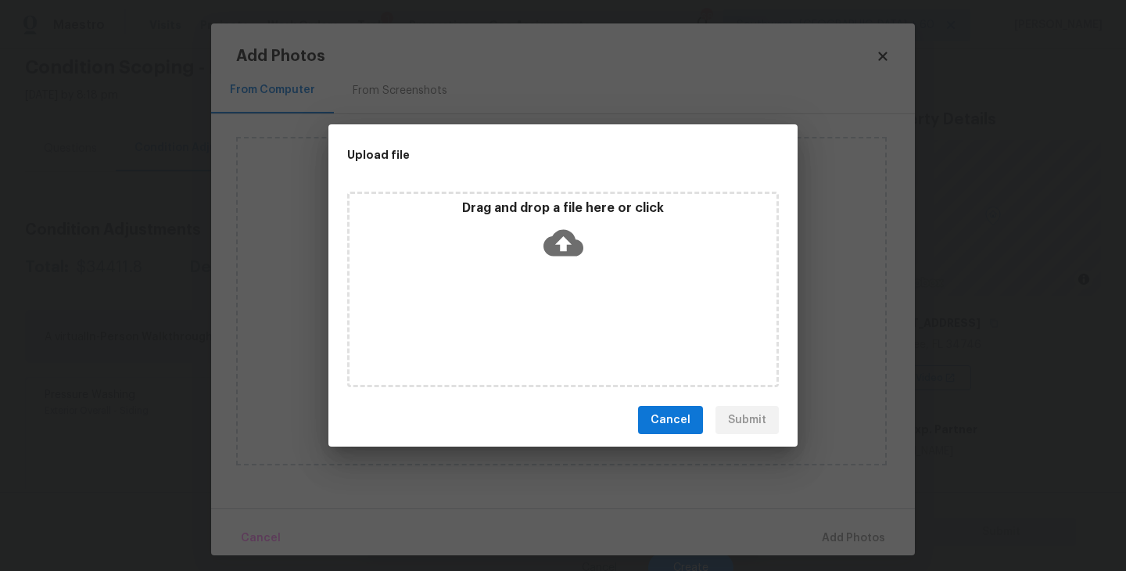
click at [557, 285] on div "Drag and drop a file here or click" at bounding box center [563, 289] width 432 height 195
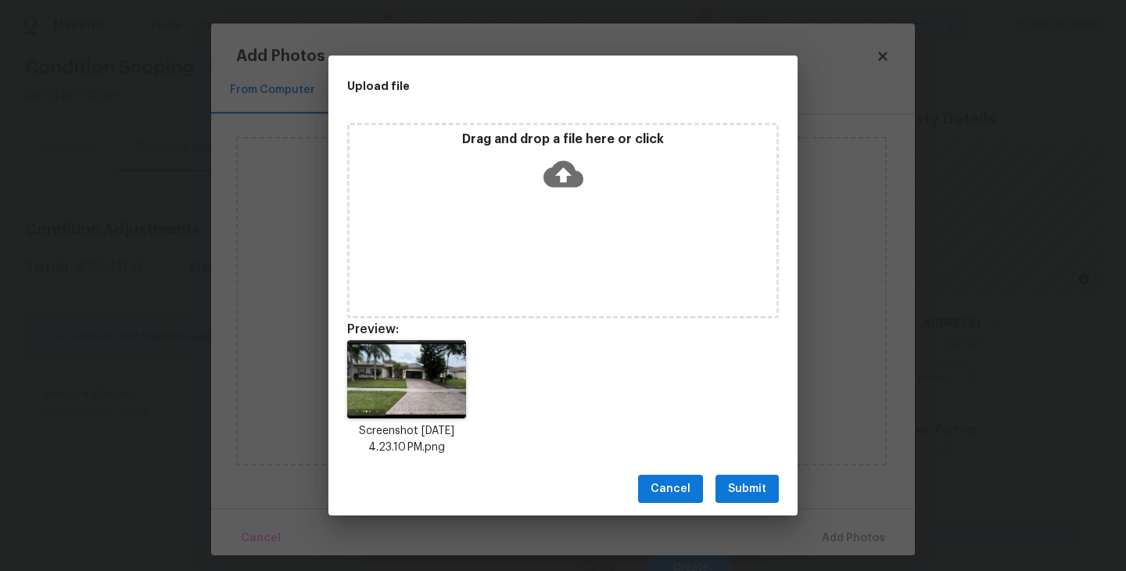
click at [730, 489] on span "Submit" at bounding box center [747, 489] width 38 height 20
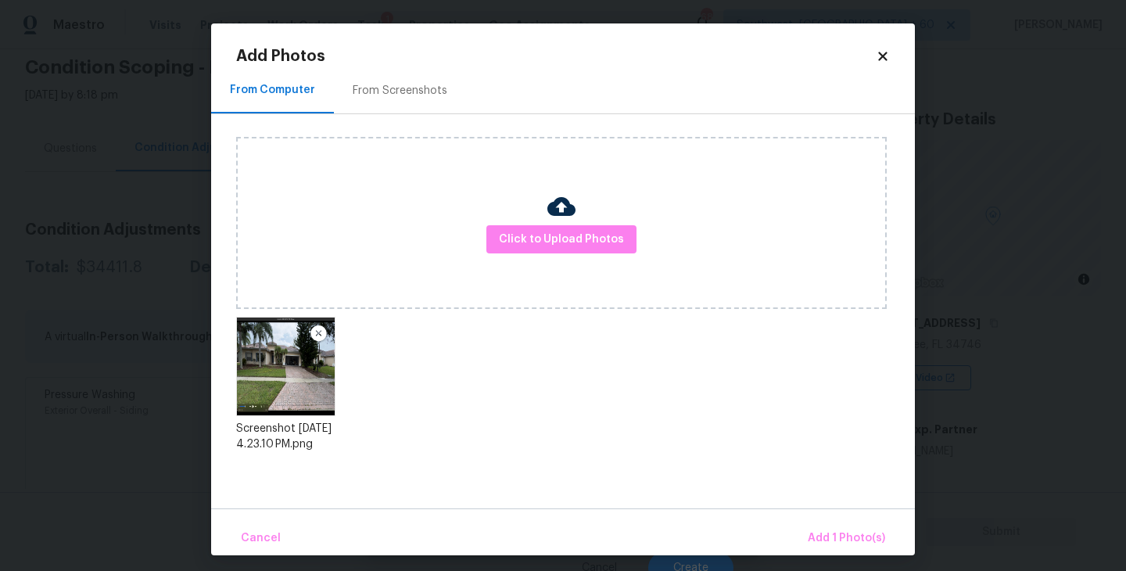
click at [791, 517] on div "Cancel Add 1 Photo(s)" at bounding box center [563, 531] width 704 height 47
click at [817, 530] on span "Add 1 Photo(s)" at bounding box center [846, 538] width 77 height 20
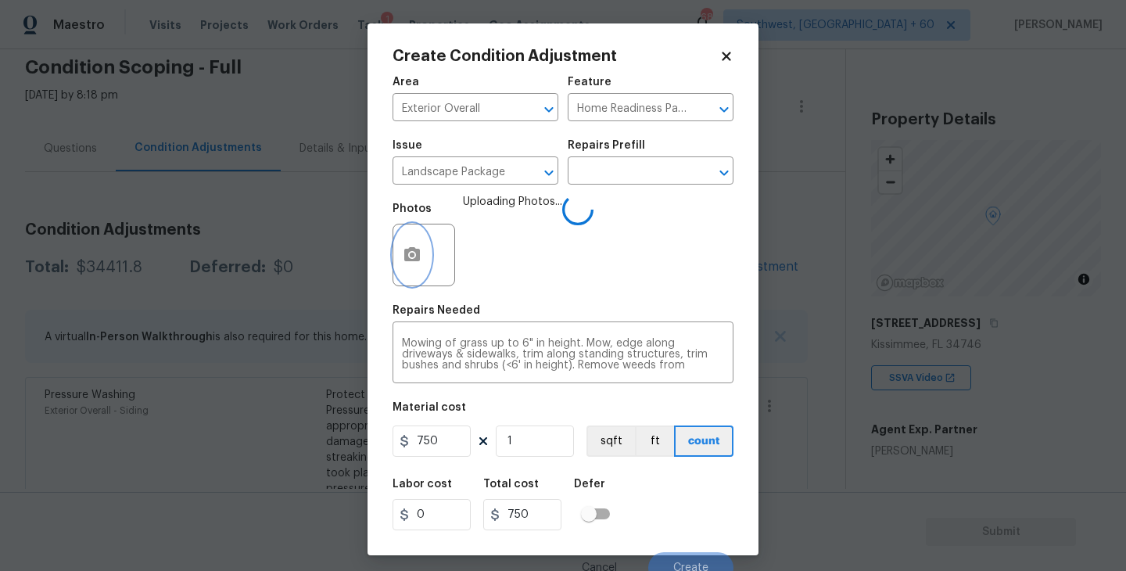
scroll to position [13, 0]
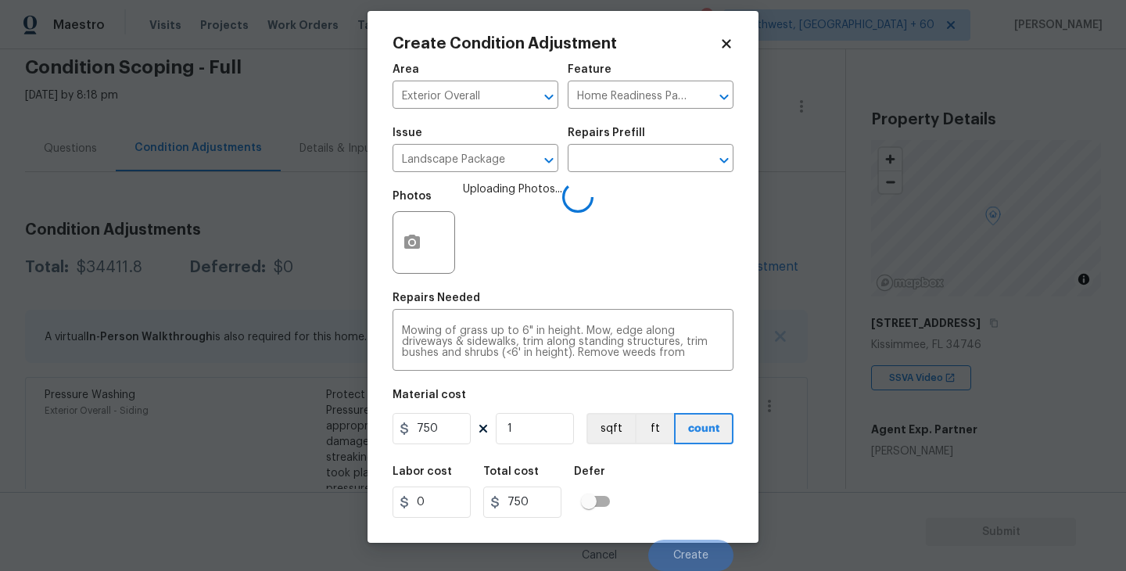
click at [669, 485] on div "Labor cost 0 Total cost 750 Defer" at bounding box center [562, 492] width 341 height 70
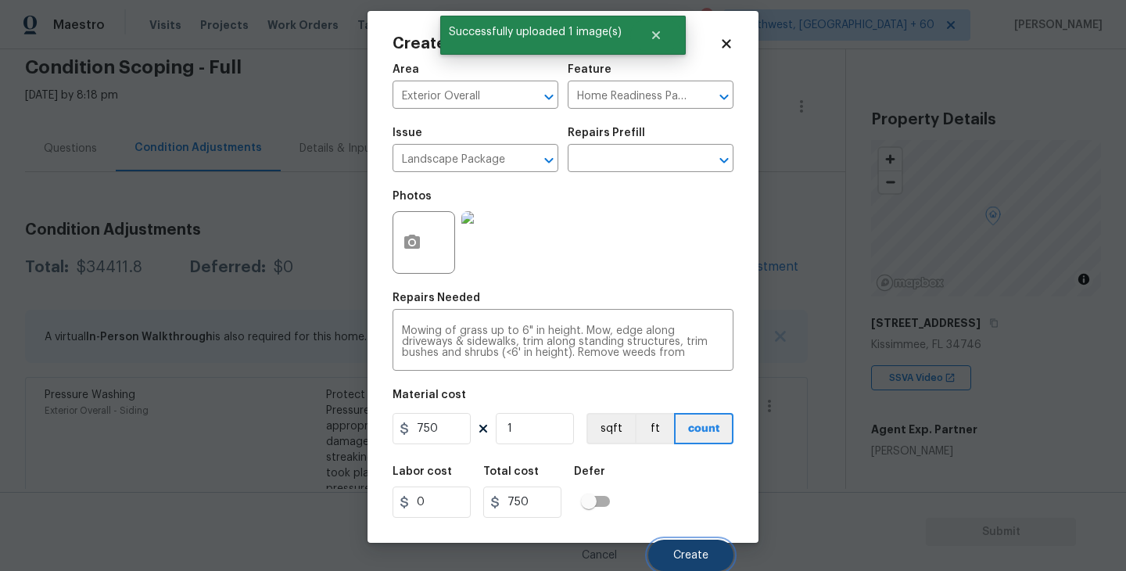
click at [689, 557] on span "Create" at bounding box center [690, 556] width 35 height 12
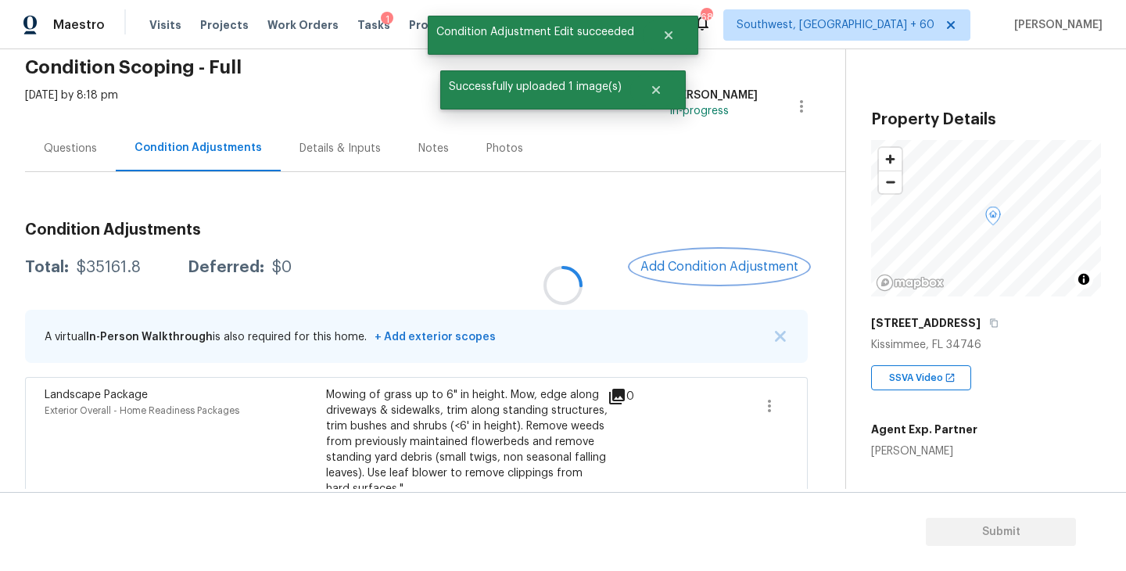
scroll to position [0, 0]
click at [693, 278] on button "Add Condition Adjustment" at bounding box center [719, 266] width 177 height 33
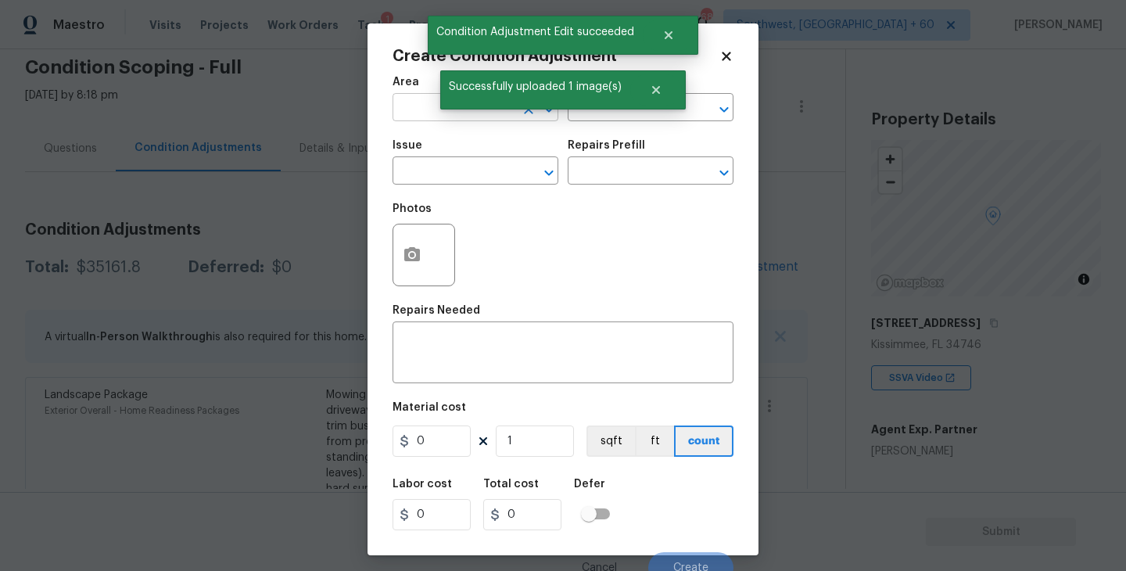
click at [413, 114] on input "text" at bounding box center [453, 109] width 122 height 24
click at [450, 177] on li "Exterior Overall" at bounding box center [475, 170] width 166 height 26
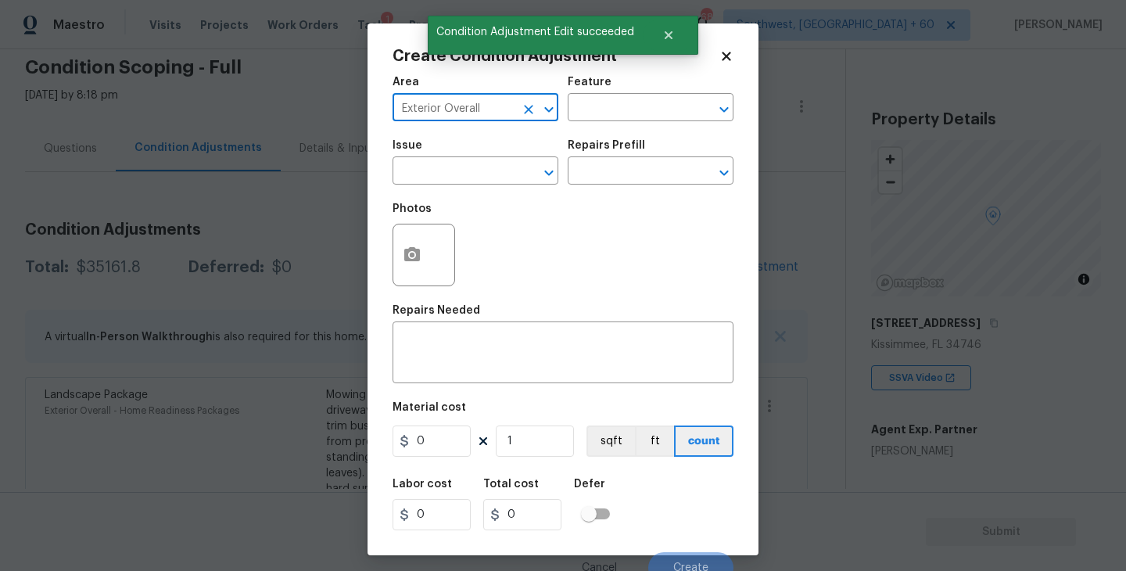
type input "Exterior Overall"
click at [450, 177] on input "text" at bounding box center [453, 172] width 122 height 24
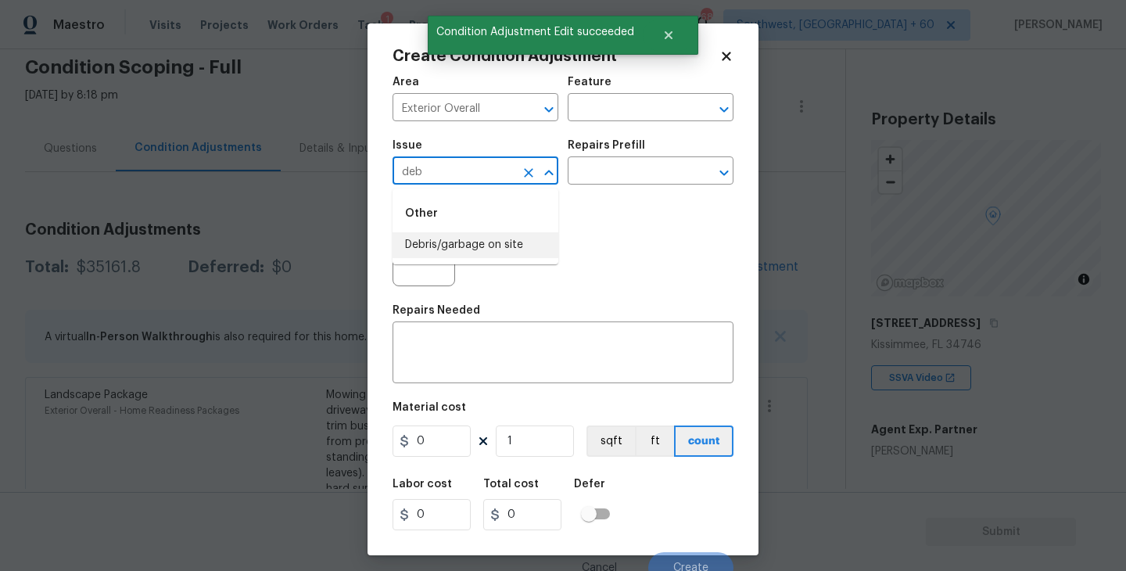
click at [467, 254] on li "Debris/garbage on site" at bounding box center [475, 245] width 166 height 26
type input "Debris/garbage on site"
click at [622, 156] on div "Repairs Prefill" at bounding box center [651, 150] width 166 height 20
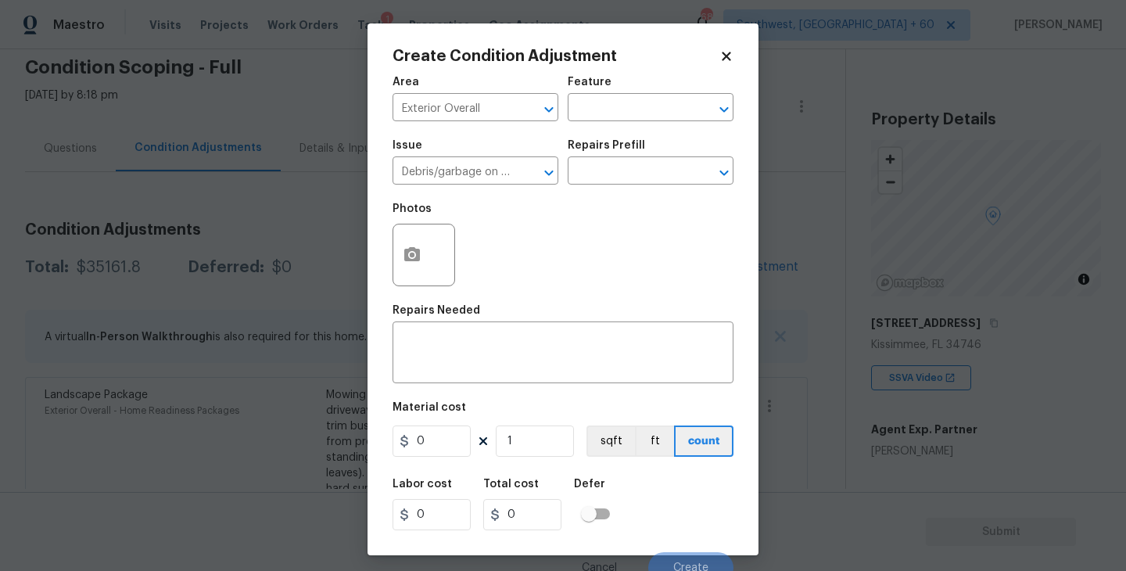
click at [622, 159] on div "Repairs Prefill" at bounding box center [651, 150] width 166 height 20
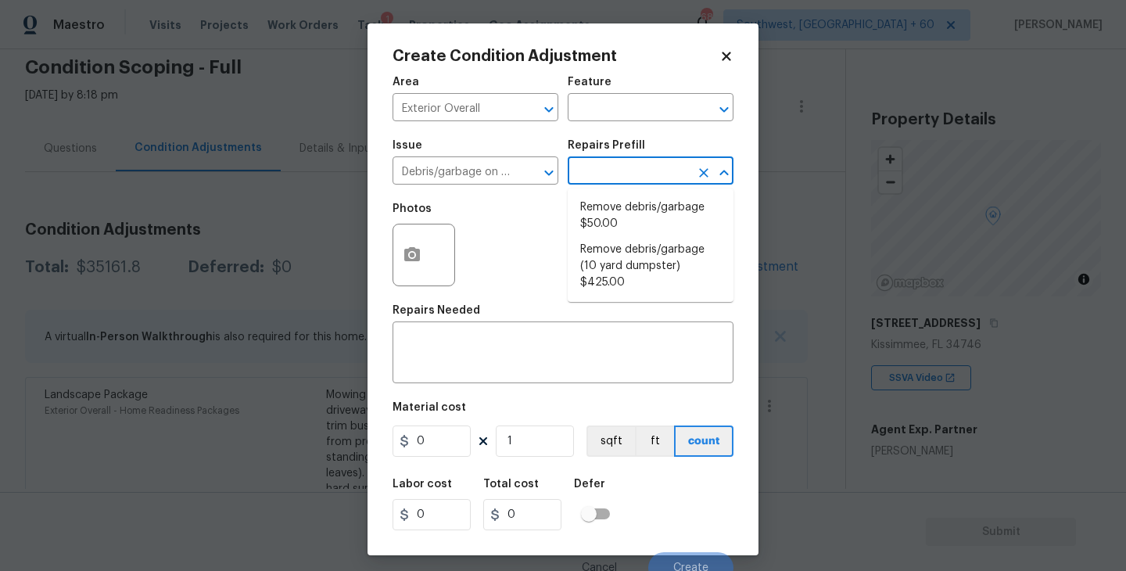
click at [622, 167] on input "text" at bounding box center [629, 172] width 122 height 24
click at [636, 228] on li "Remove debris/garbage $50.00" at bounding box center [651, 216] width 166 height 42
type textarea "Remove, haul off, and properly dispose of any debris left by seller to offsite …"
type input "50"
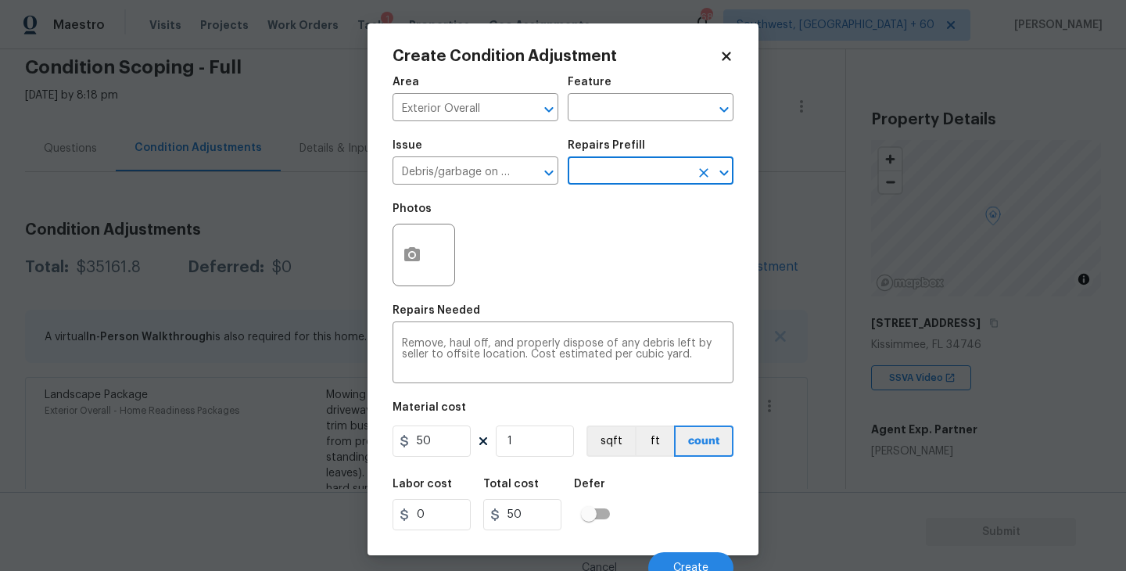
click at [504, 296] on div "Area Exterior Overall ​ Feature ​ Issue Debris/garbage on site ​ Repairs Prefil…" at bounding box center [562, 325] width 341 height 516
click at [417, 439] on input "50" at bounding box center [431, 440] width 78 height 31
type input "250"
click at [414, 267] on button "button" at bounding box center [412, 254] width 38 height 61
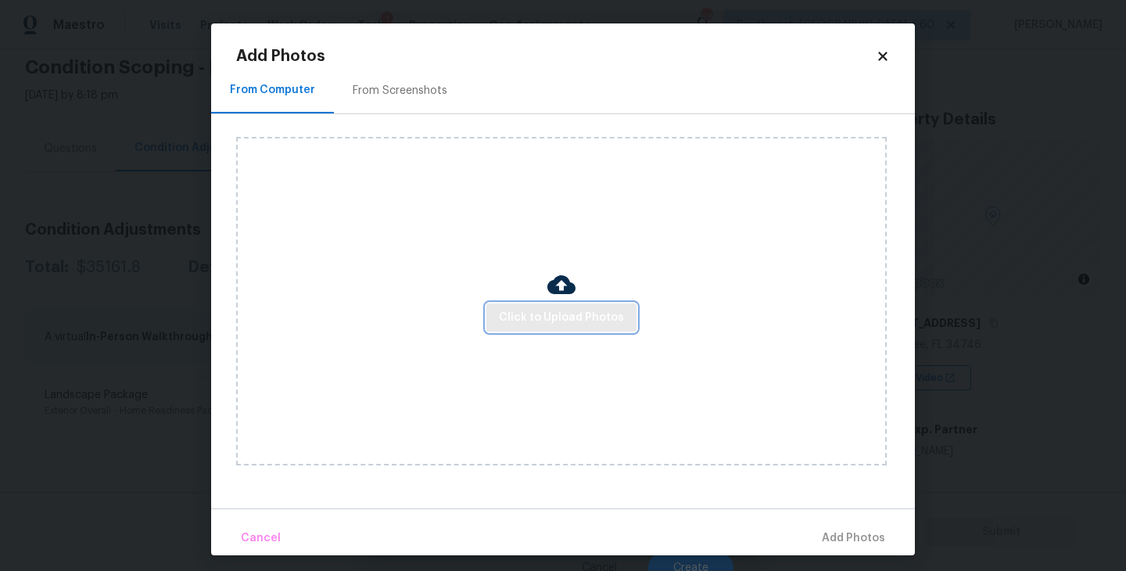
click at [563, 328] on button "Click to Upload Photos" at bounding box center [561, 317] width 150 height 29
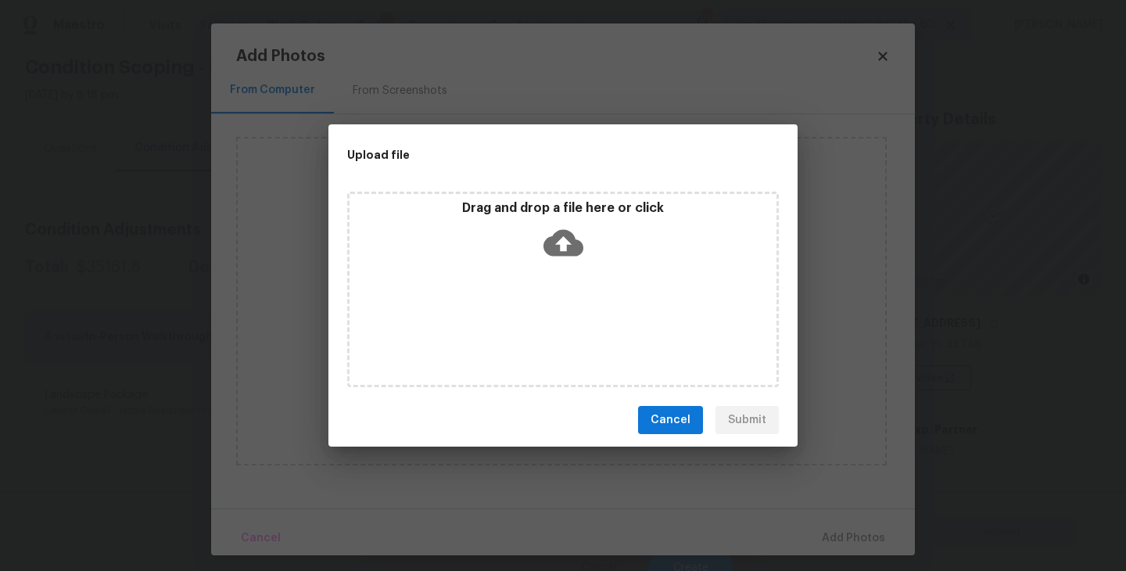
click at [572, 297] on div "Drag and drop a file here or click" at bounding box center [563, 289] width 432 height 195
click at [780, 445] on div "Upload file Drag and drop a file here or click Cancel Submit" at bounding box center [562, 285] width 469 height 323
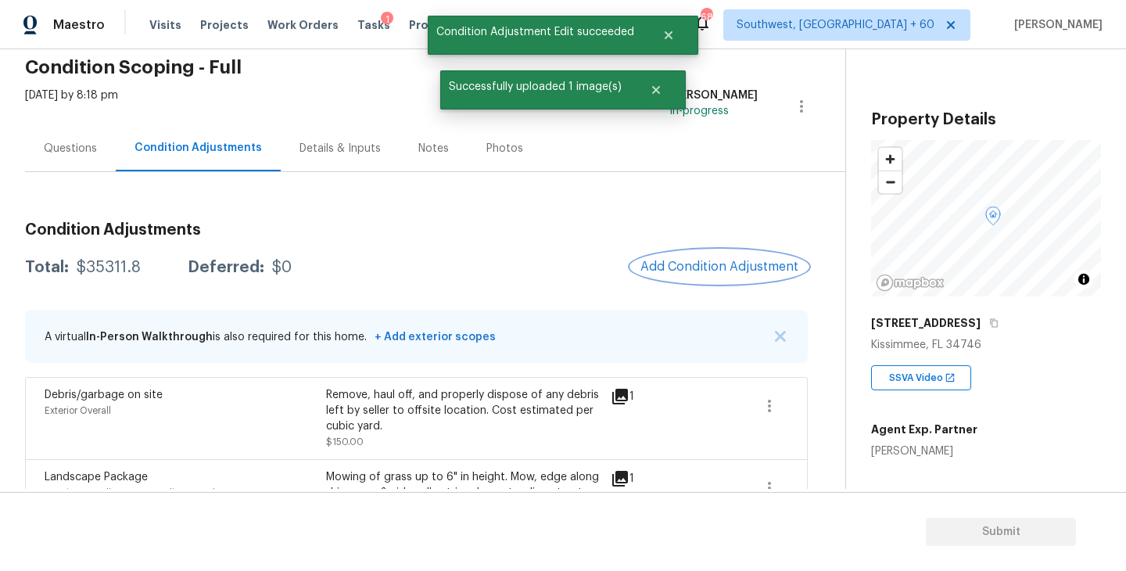
click at [718, 256] on button "Add Condition Adjustment" at bounding box center [719, 266] width 177 height 33
click at [340, 237] on body "Maestro Visits Projects Work Orders Tasks 1 Properties Geo Assignments 688 Sout…" at bounding box center [563, 285] width 1126 height 571
click at [81, 147] on div "Questions" at bounding box center [70, 149] width 53 height 16
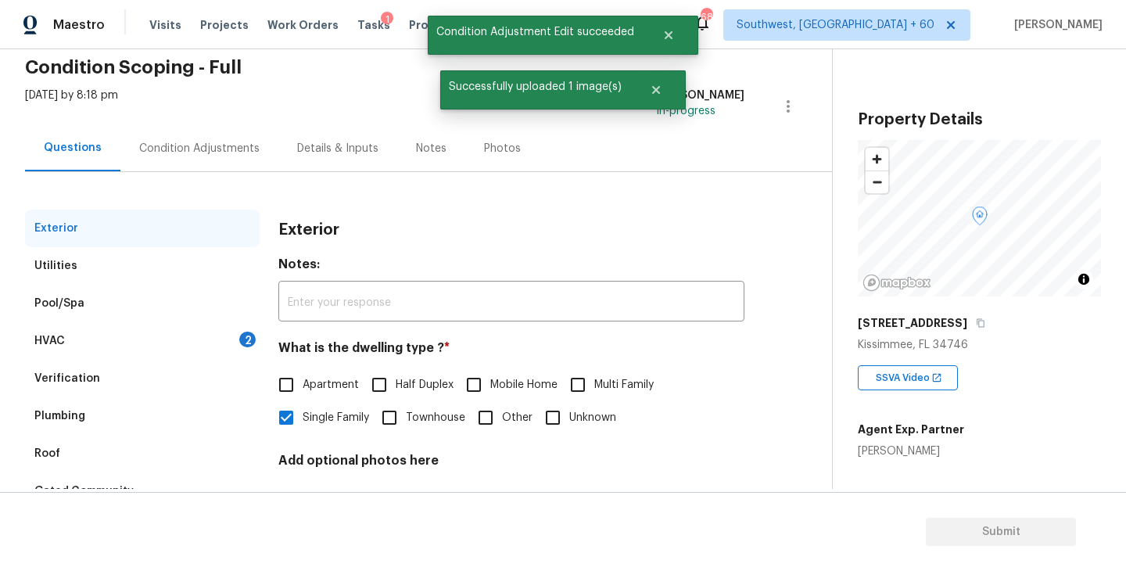
click at [111, 342] on div "HVAC 2" at bounding box center [142, 341] width 235 height 38
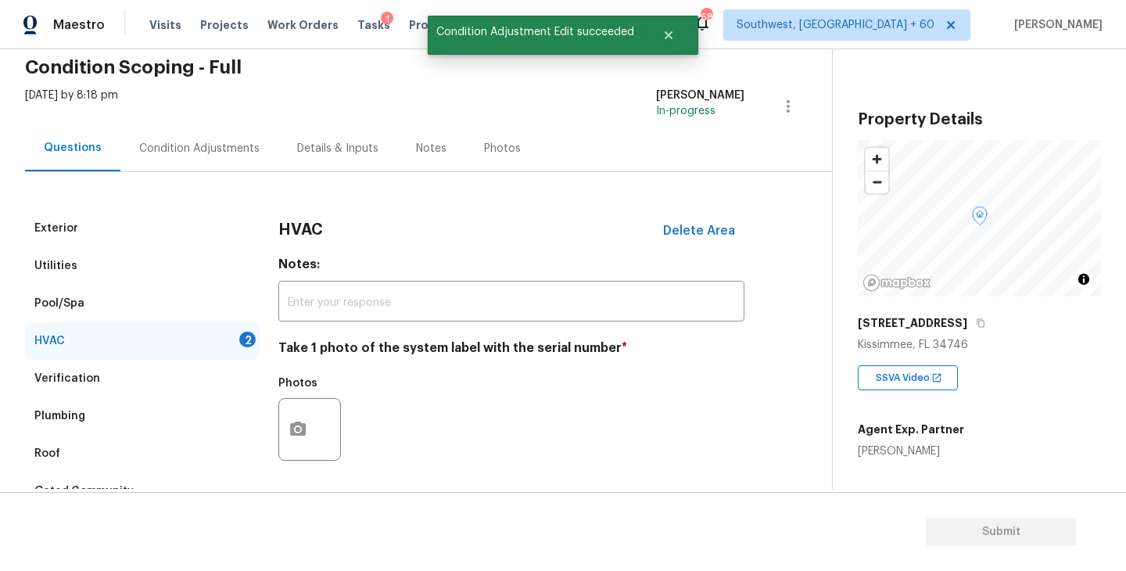
scroll to position [234, 0]
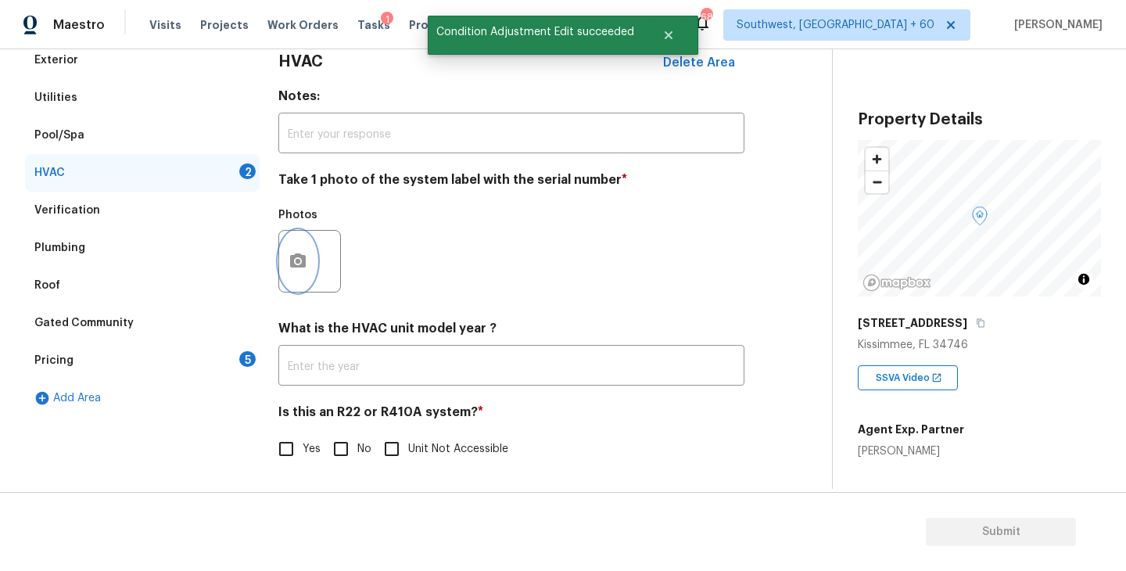
click at [298, 265] on icon "button" at bounding box center [298, 260] width 16 height 14
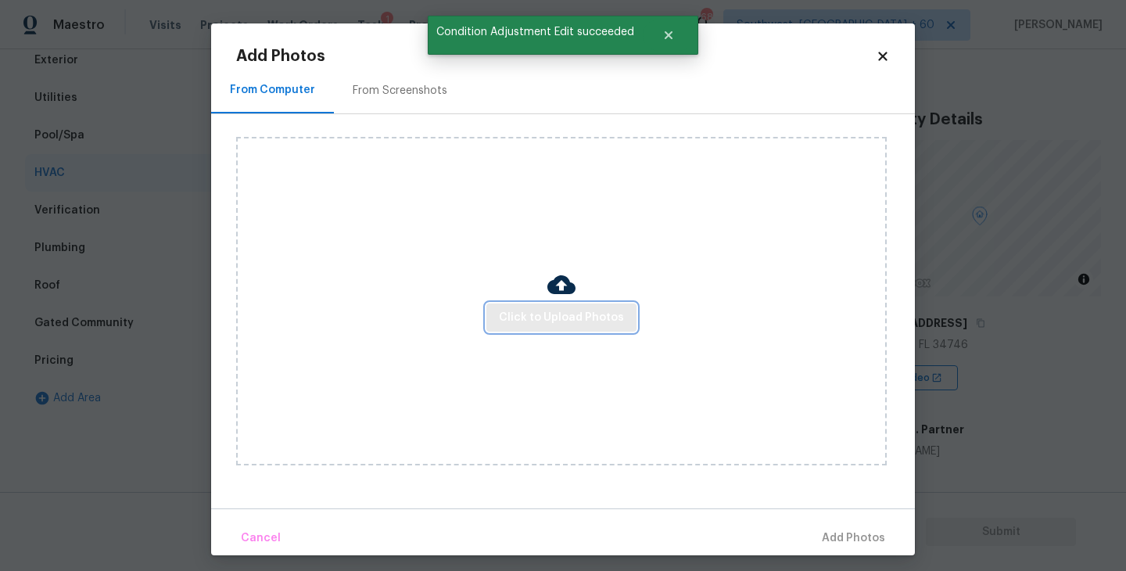
click at [520, 327] on button "Click to Upload Photos" at bounding box center [561, 317] width 150 height 29
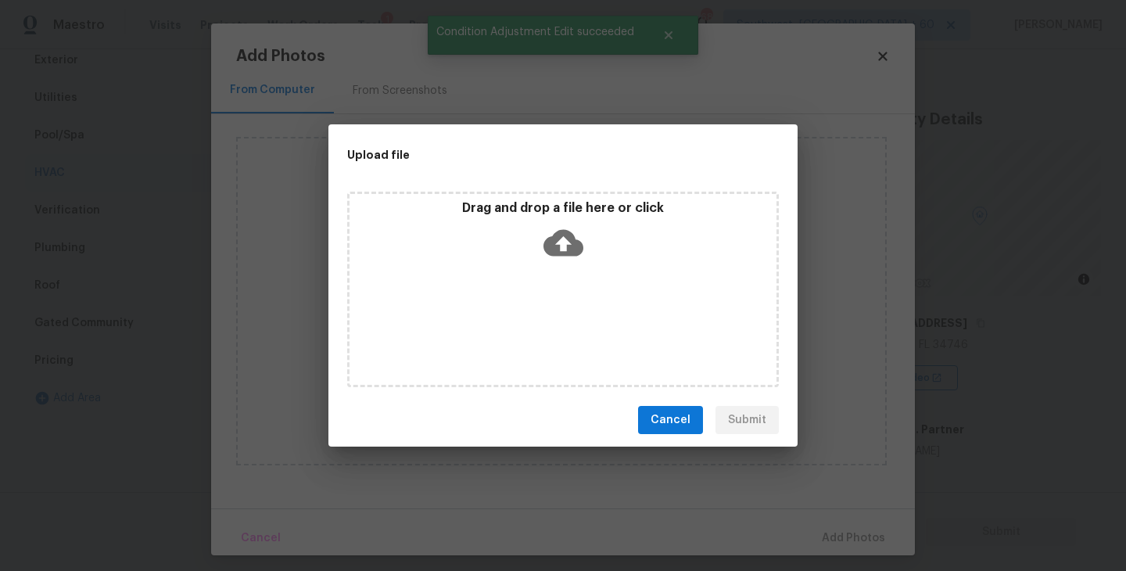
click at [546, 298] on div "Drag and drop a file here or click" at bounding box center [563, 289] width 432 height 195
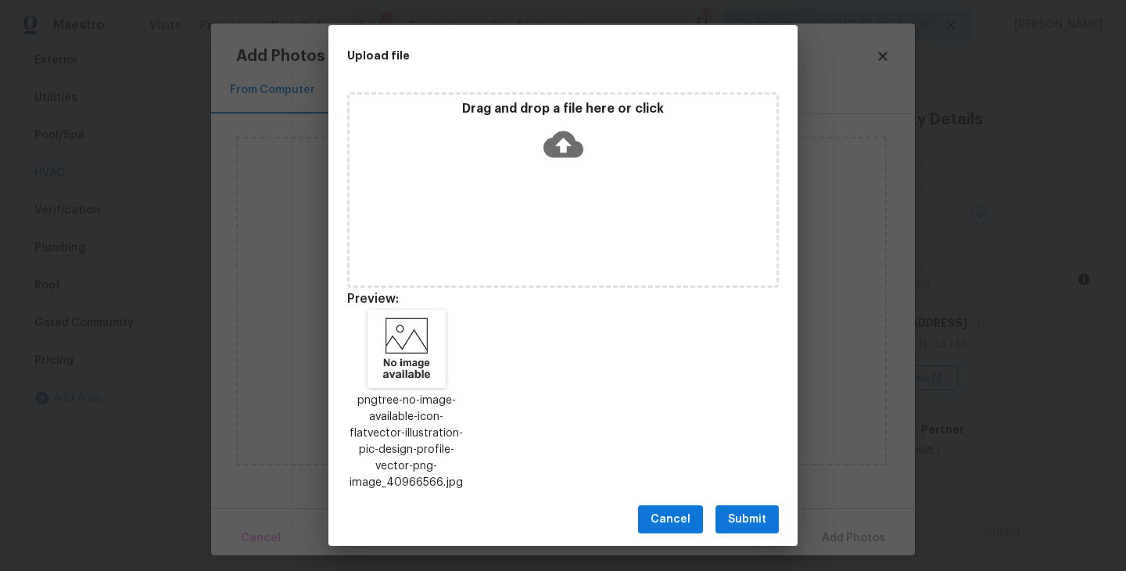
click at [743, 510] on span "Submit" at bounding box center [747, 520] width 38 height 20
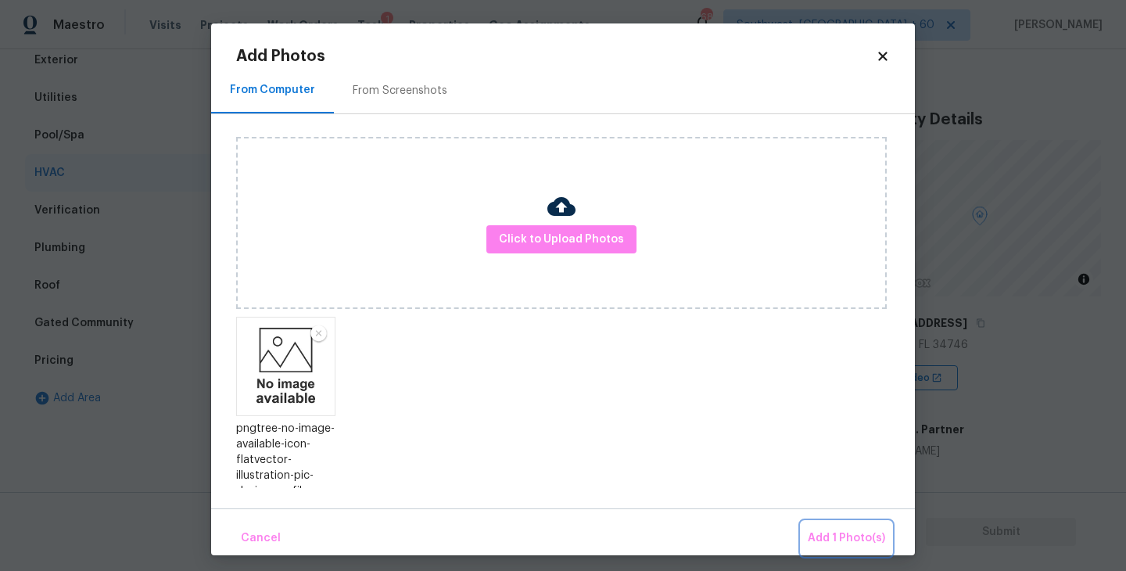
click at [809, 525] on button "Add 1 Photo(s)" at bounding box center [846, 538] width 90 height 34
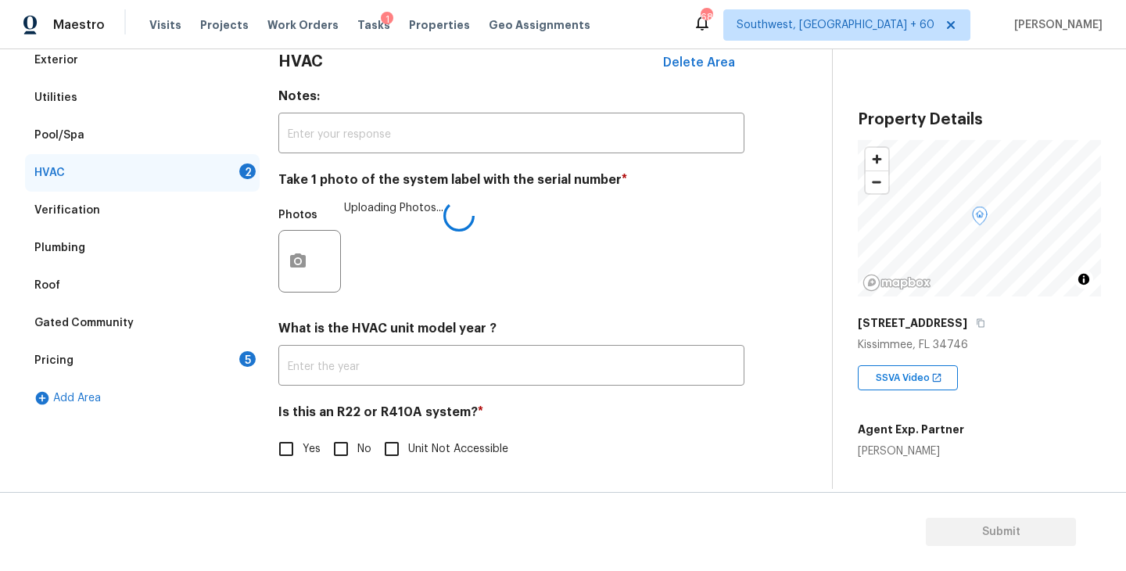
click at [353, 440] on input "No" at bounding box center [340, 448] width 33 height 33
checkbox input "true"
click at [179, 360] on div "Pricing 5" at bounding box center [142, 361] width 235 height 38
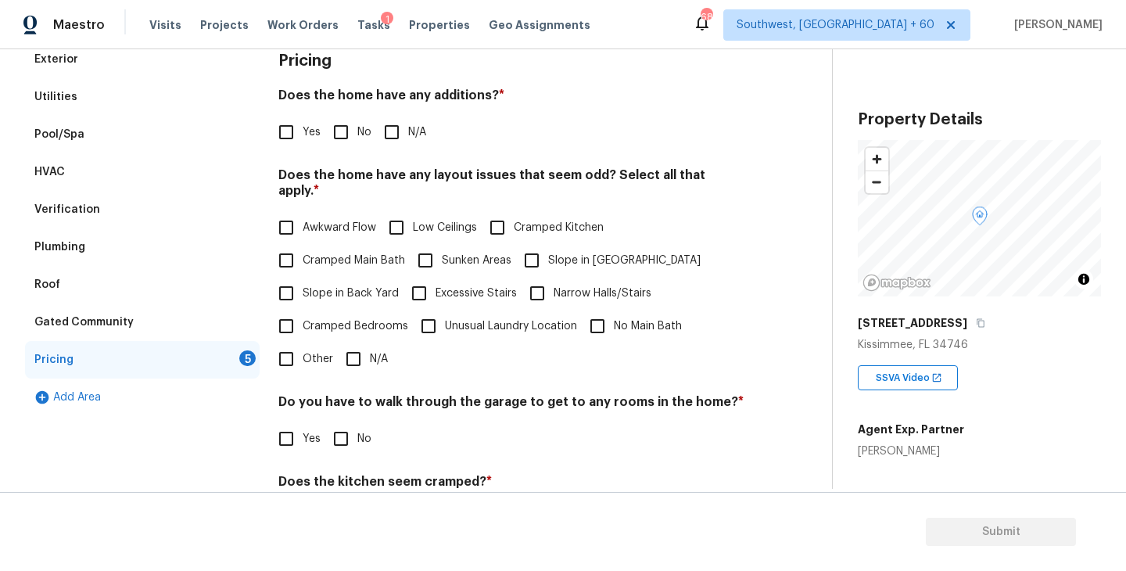
click at [408, 135] on span "N/A" at bounding box center [417, 132] width 18 height 16
click at [408, 135] on input "N/A" at bounding box center [391, 132] width 33 height 33
checkbox input "true"
click at [532, 256] on input "Slope in Front Yard" at bounding box center [531, 260] width 33 height 33
checkbox input "true"
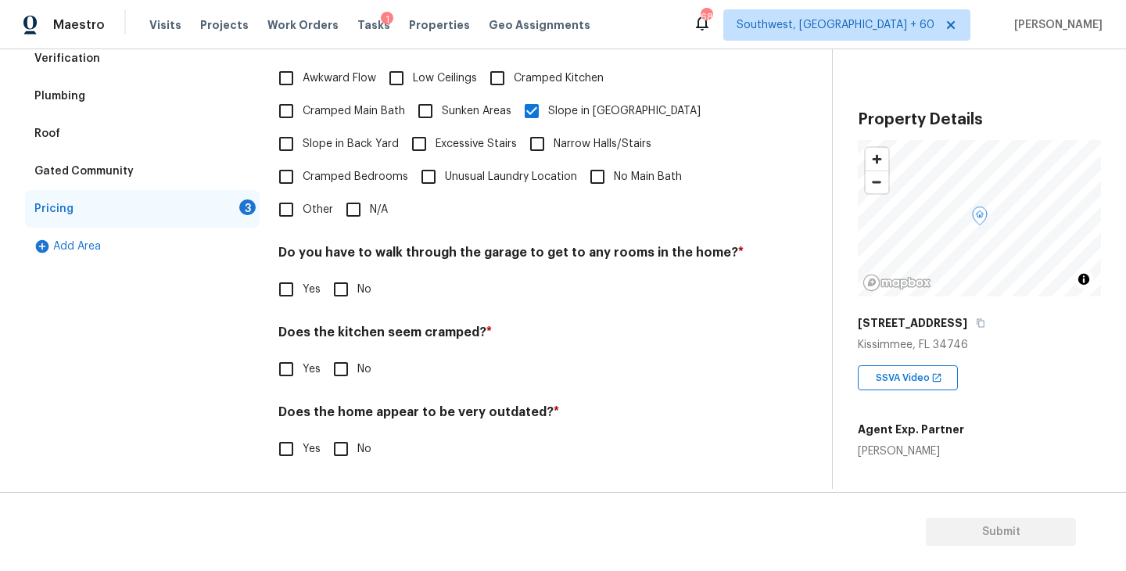
scroll to position [367, 0]
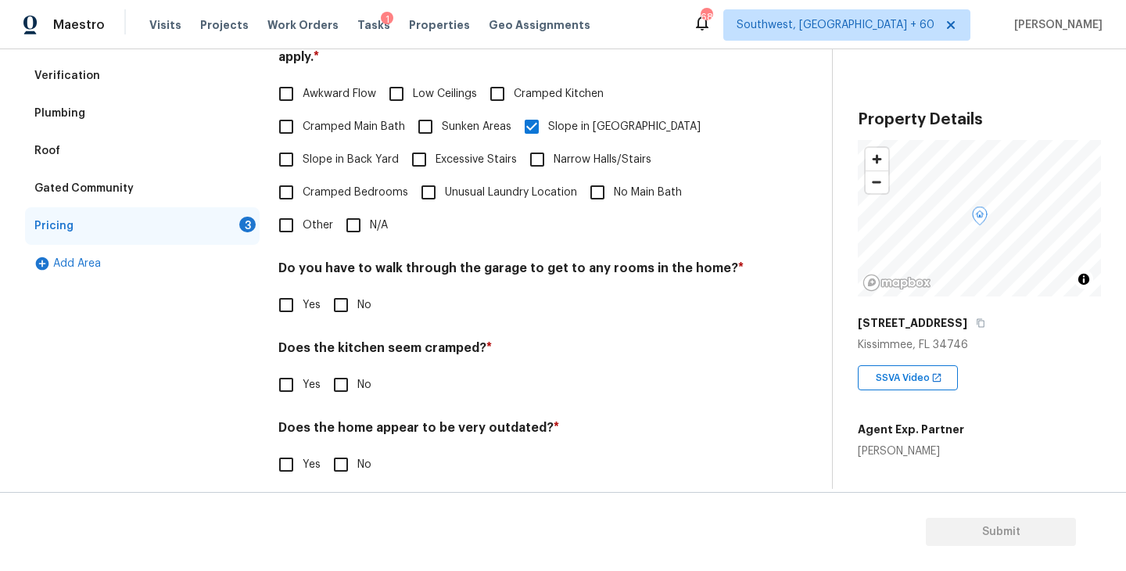
click at [368, 302] on label "No" at bounding box center [347, 304] width 47 height 33
click at [357, 302] on input "No" at bounding box center [340, 304] width 33 height 33
checkbox input "true"
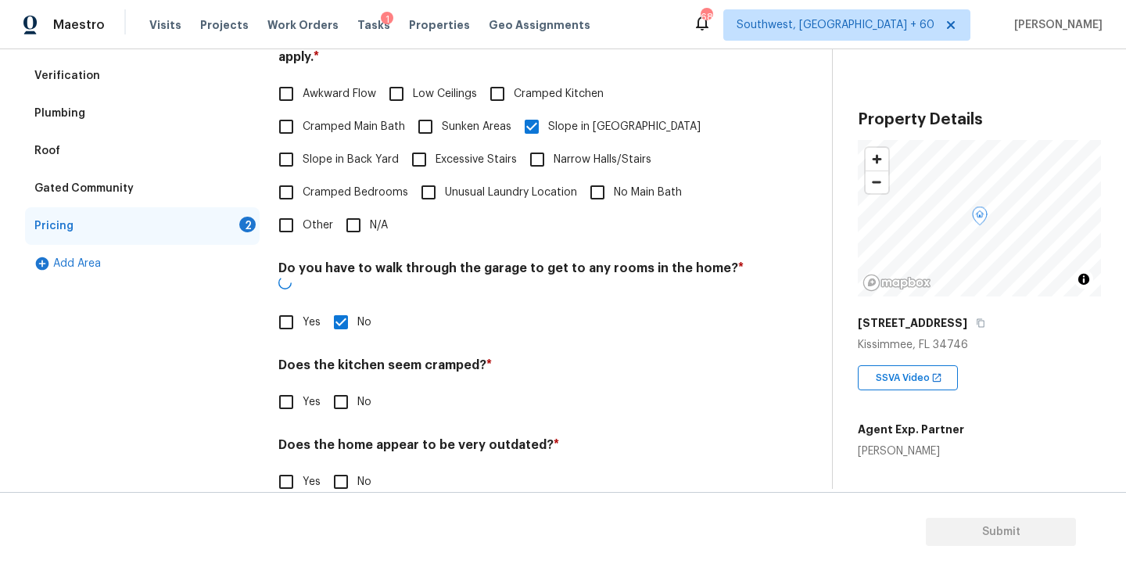
click at [357, 385] on label "No" at bounding box center [347, 401] width 47 height 33
click at [357, 385] on input "No" at bounding box center [340, 401] width 33 height 33
checkbox input "true"
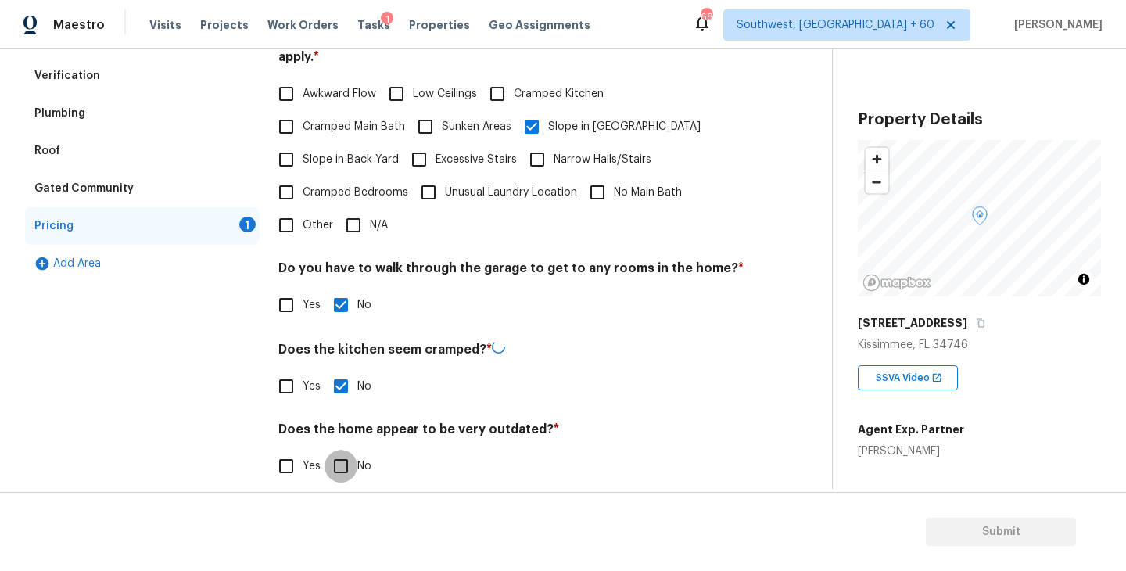
click at [342, 450] on input "No" at bounding box center [340, 466] width 33 height 33
checkbox input "true"
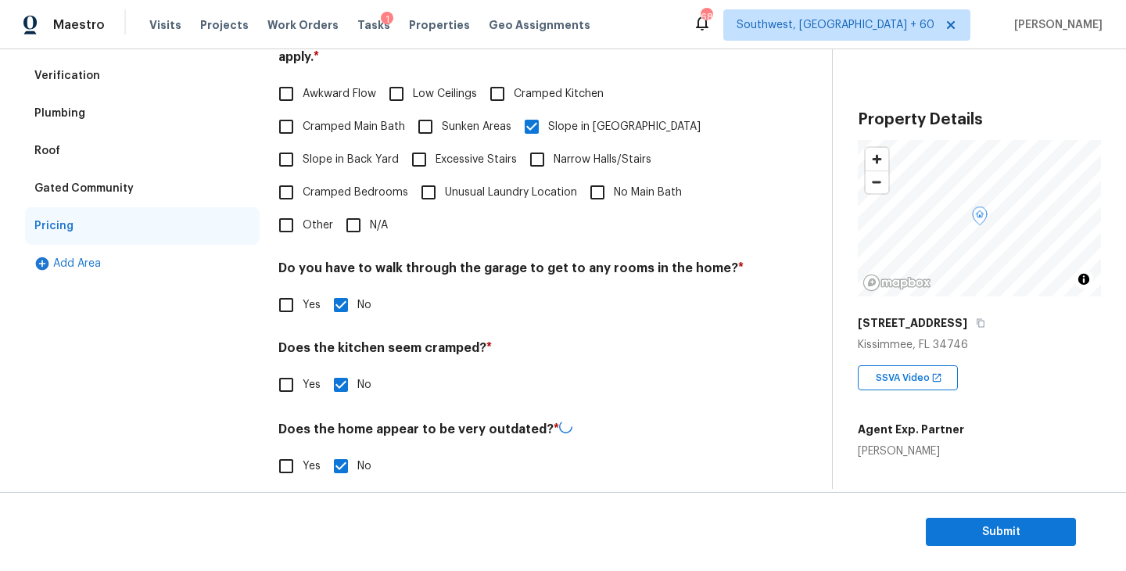
scroll to position [0, 0]
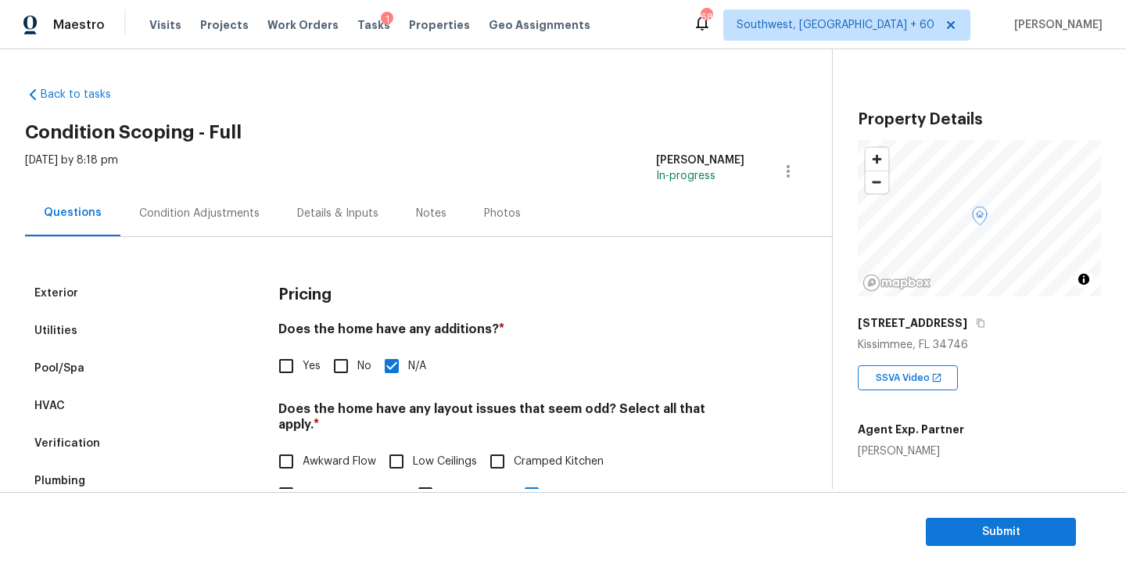
click at [261, 209] on div "Condition Adjustments" at bounding box center [199, 213] width 158 height 46
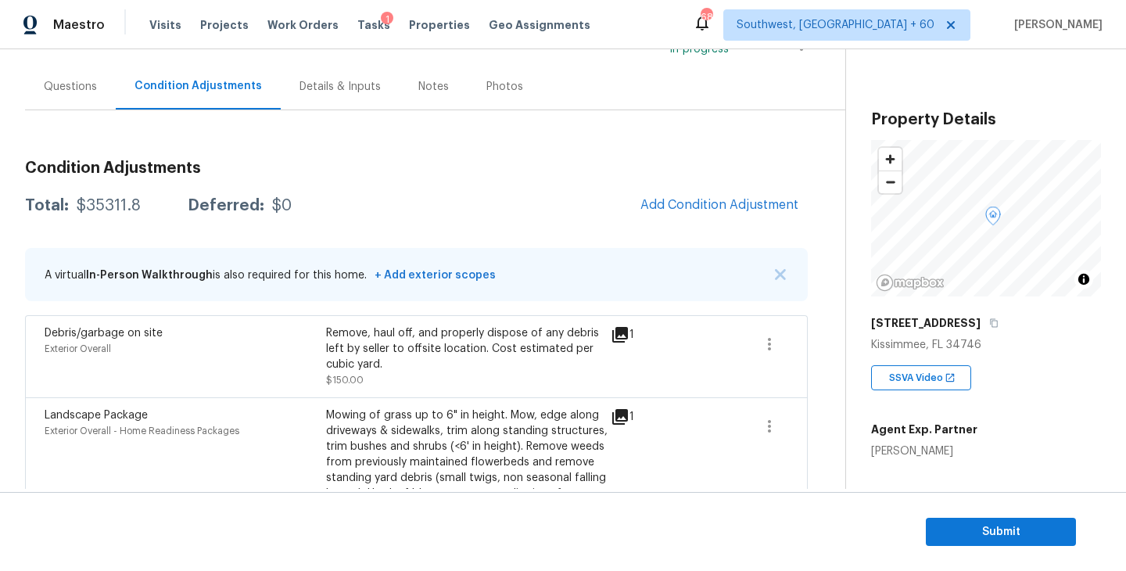
scroll to position [172, 0]
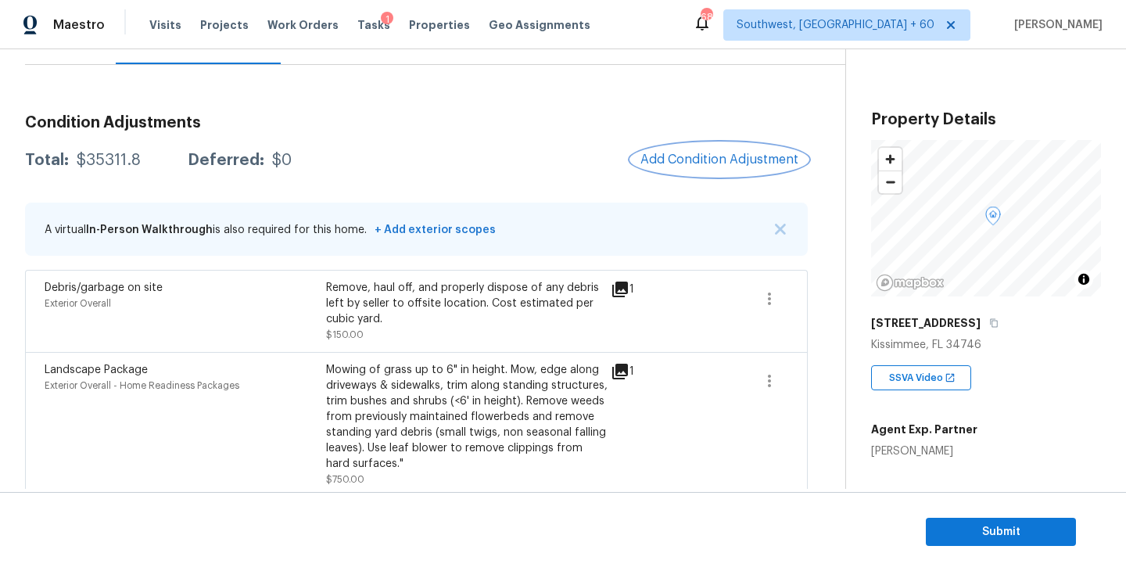
click at [679, 149] on button "Add Condition Adjustment" at bounding box center [719, 159] width 177 height 33
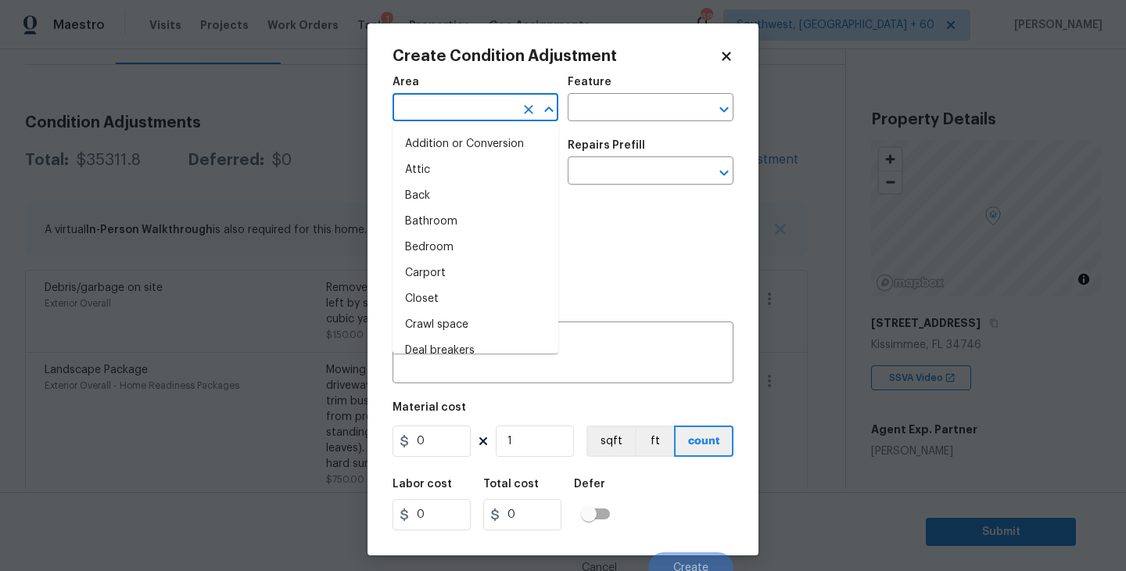
click at [457, 107] on input "text" at bounding box center [453, 109] width 122 height 24
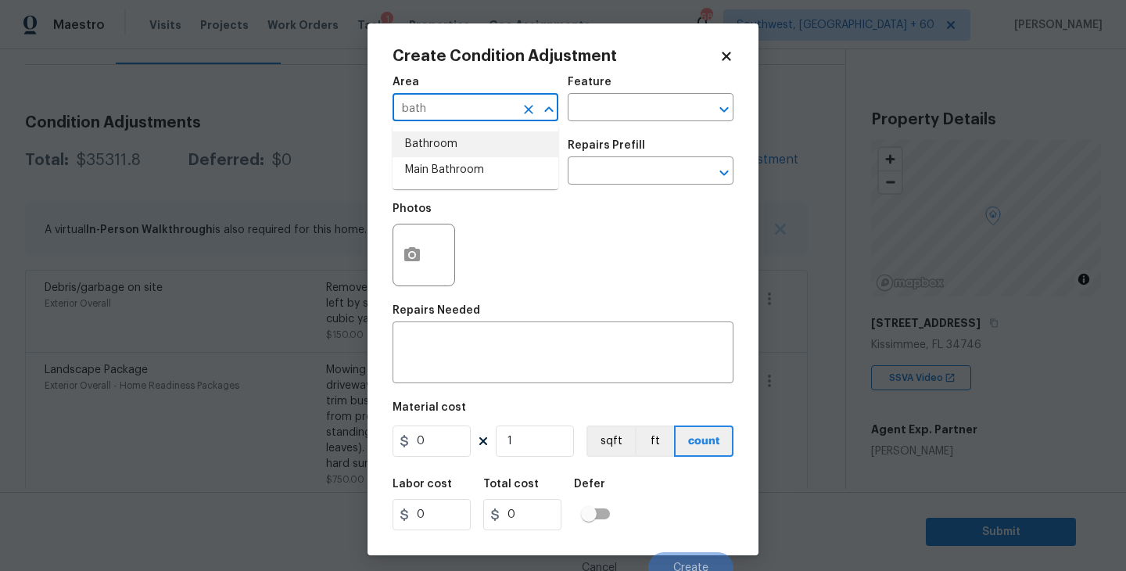
click at [468, 148] on li "Bathroom" at bounding box center [475, 144] width 166 height 26
type input "Bathroom"
click at [579, 116] on input "text" at bounding box center [629, 109] width 122 height 24
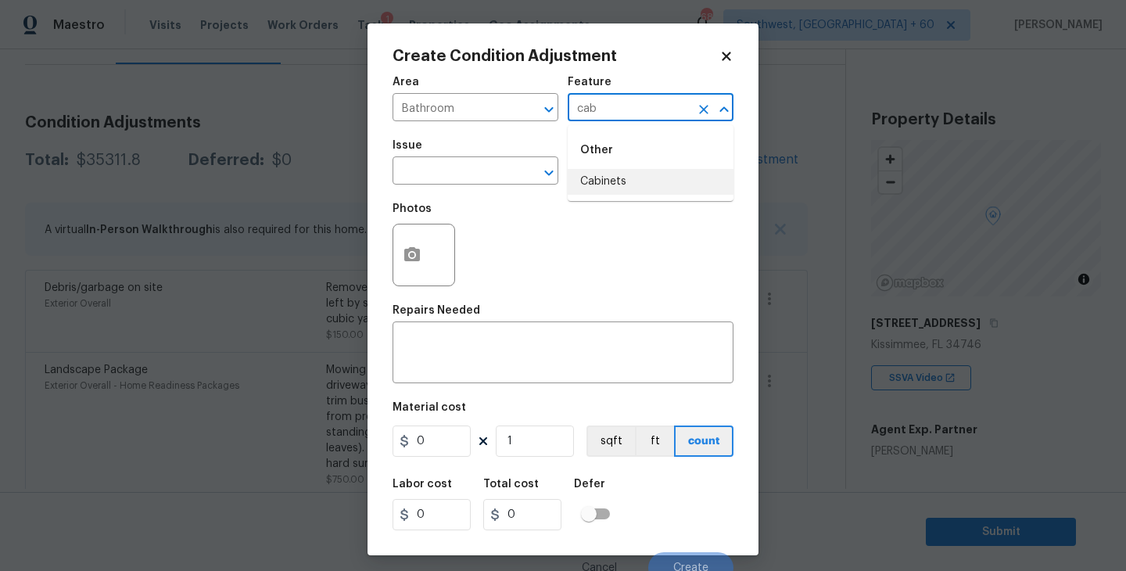
click at [591, 182] on li "Cabinets" at bounding box center [651, 182] width 166 height 26
type input "Cabinets"
click at [459, 181] on input "text" at bounding box center [453, 172] width 122 height 24
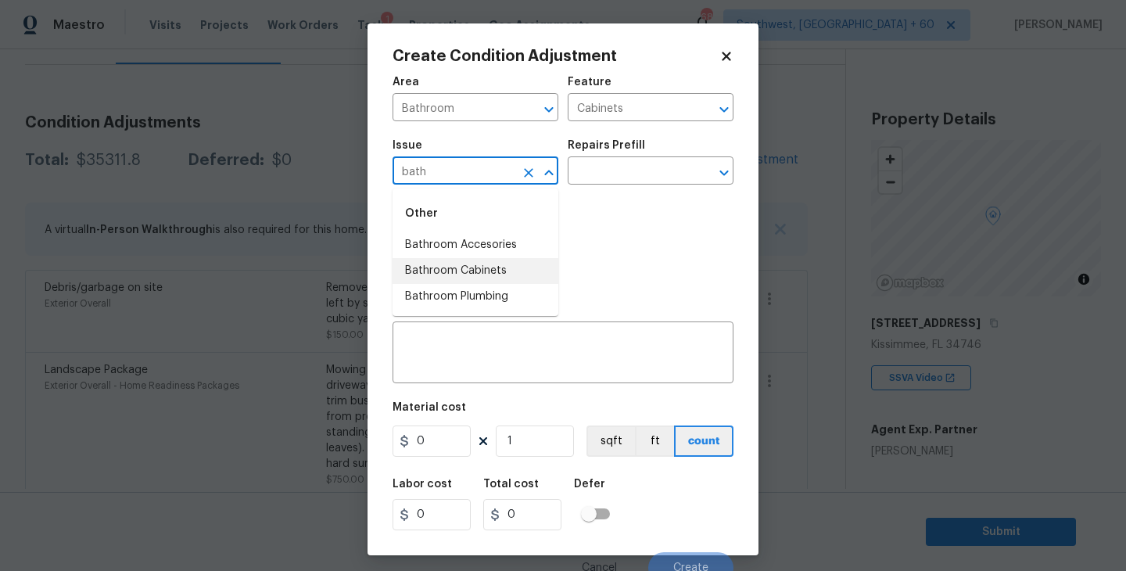
click at [464, 264] on li "Bathroom Cabinets" at bounding box center [475, 271] width 166 height 26
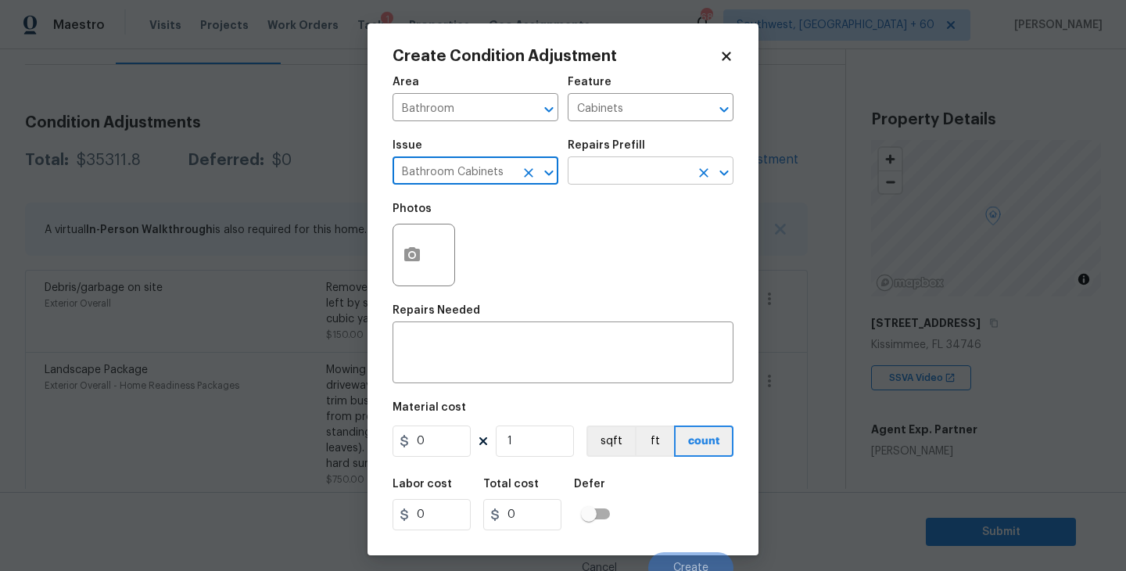
type input "Bathroom Cabinets"
click at [604, 178] on input "text" at bounding box center [629, 172] width 122 height 24
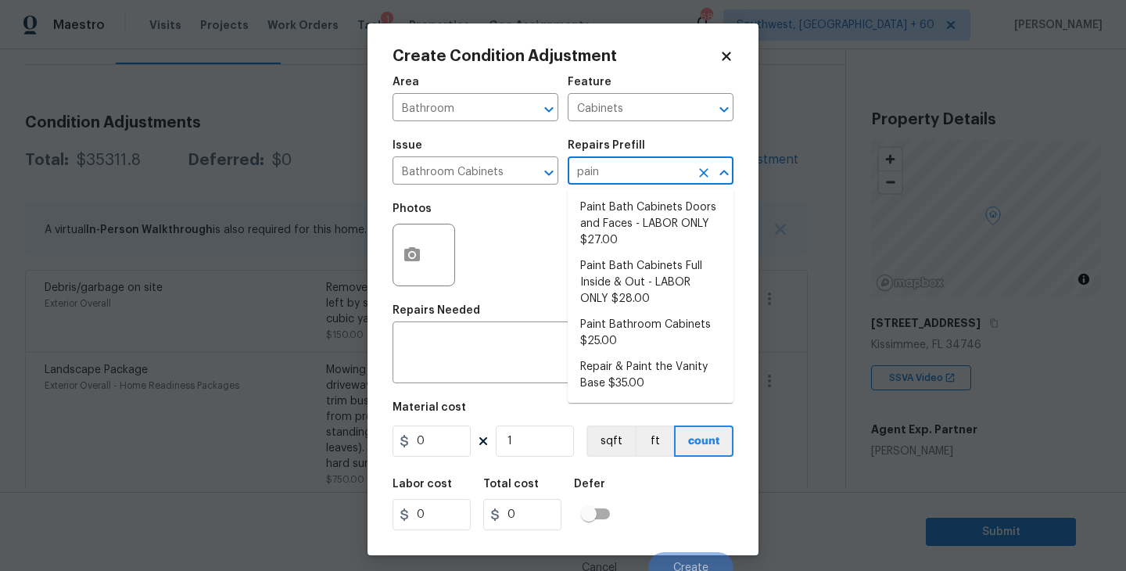
type input "paint"
click at [635, 347] on li "Paint Bathroom Cabinets $25.00" at bounding box center [651, 333] width 166 height 42
type textarea "Prep, sand, mask and apply 2 coats of paint to the bathroom cabinet doors, inte…"
type input "25"
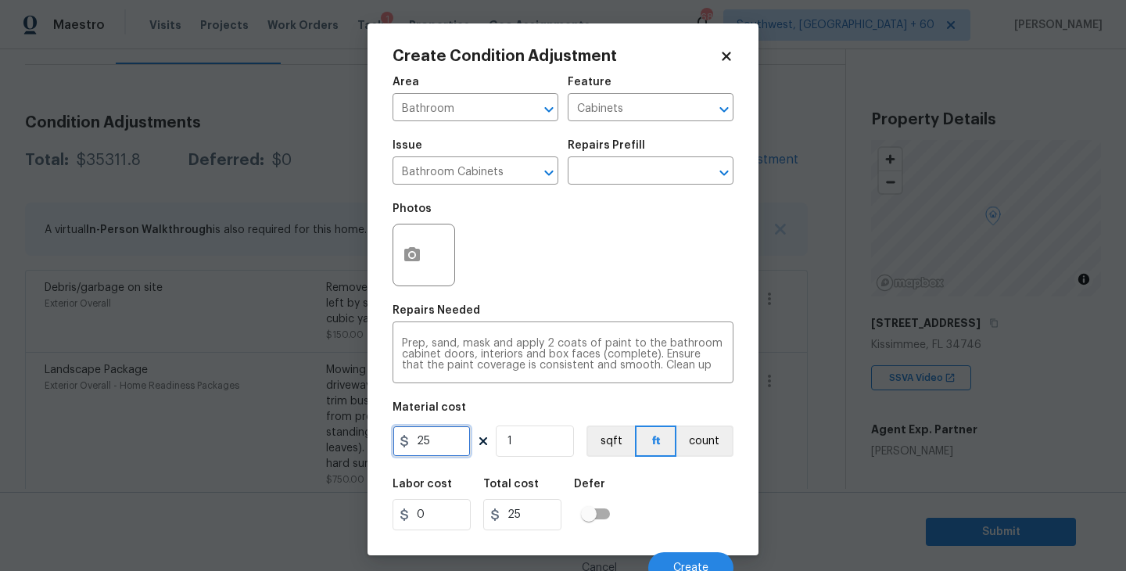
drag, startPoint x: 445, startPoint y: 438, endPoint x: 226, endPoint y: 444, distance: 219.0
click at [226, 444] on div "Create Condition Adjustment Area Bathroom ​ Feature Cabinets ​ Issue Bathroom C…" at bounding box center [563, 285] width 1126 height 571
type input "1000"
click at [401, 264] on button "button" at bounding box center [412, 254] width 38 height 61
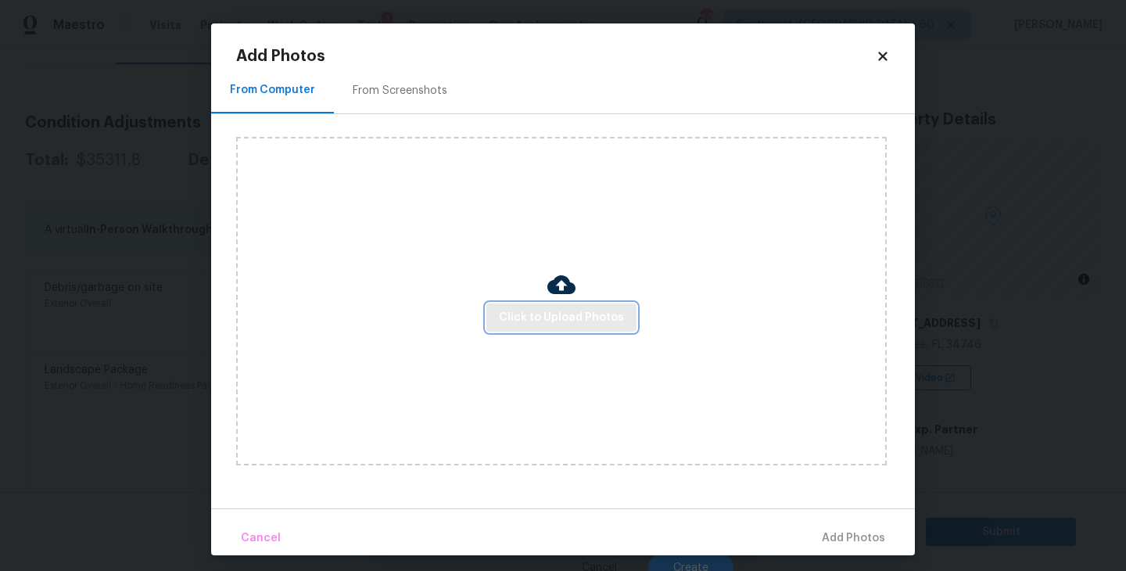
drag, startPoint x: 401, startPoint y: 264, endPoint x: 518, endPoint y: 303, distance: 122.9
click at [518, 303] on button "Click to Upload Photos" at bounding box center [561, 317] width 150 height 29
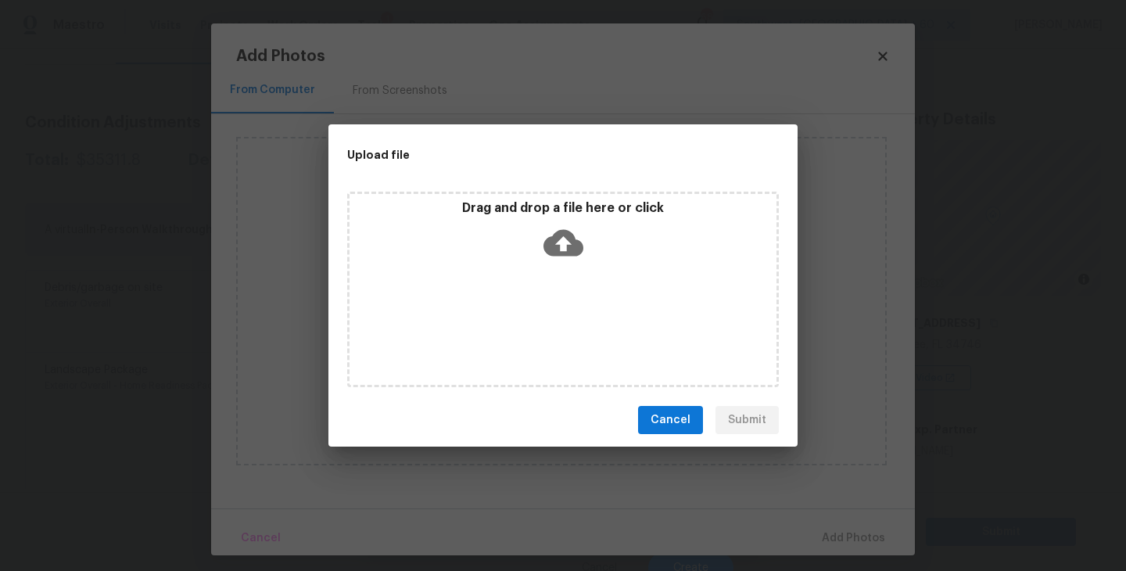
click at [534, 264] on div "Drag and drop a file here or click" at bounding box center [562, 233] width 427 height 67
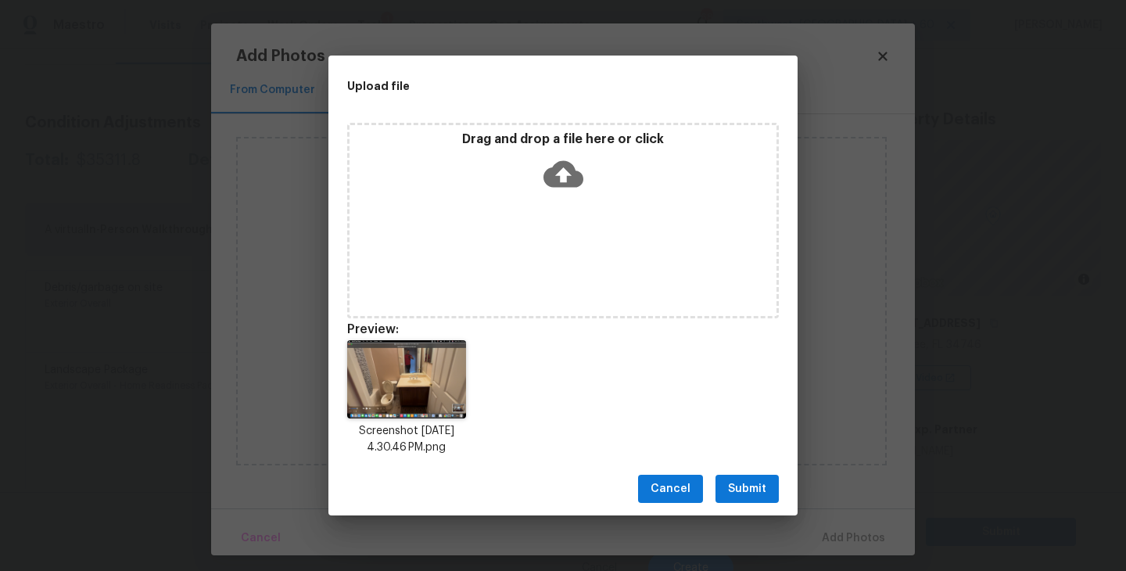
click at [744, 493] on span "Submit" at bounding box center [747, 489] width 38 height 20
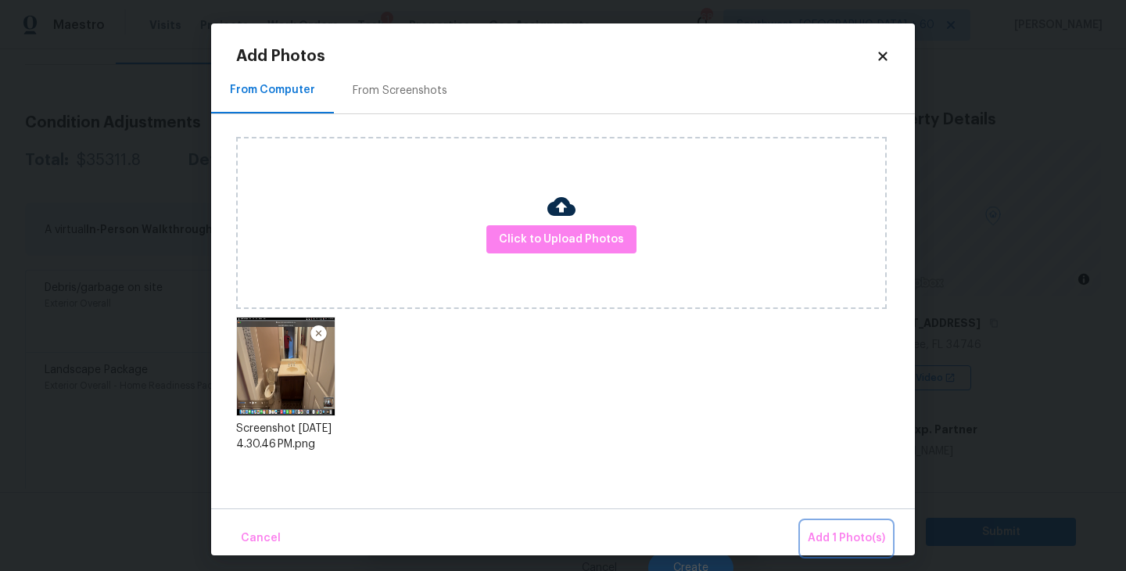
click at [832, 546] on span "Add 1 Photo(s)" at bounding box center [846, 538] width 77 height 20
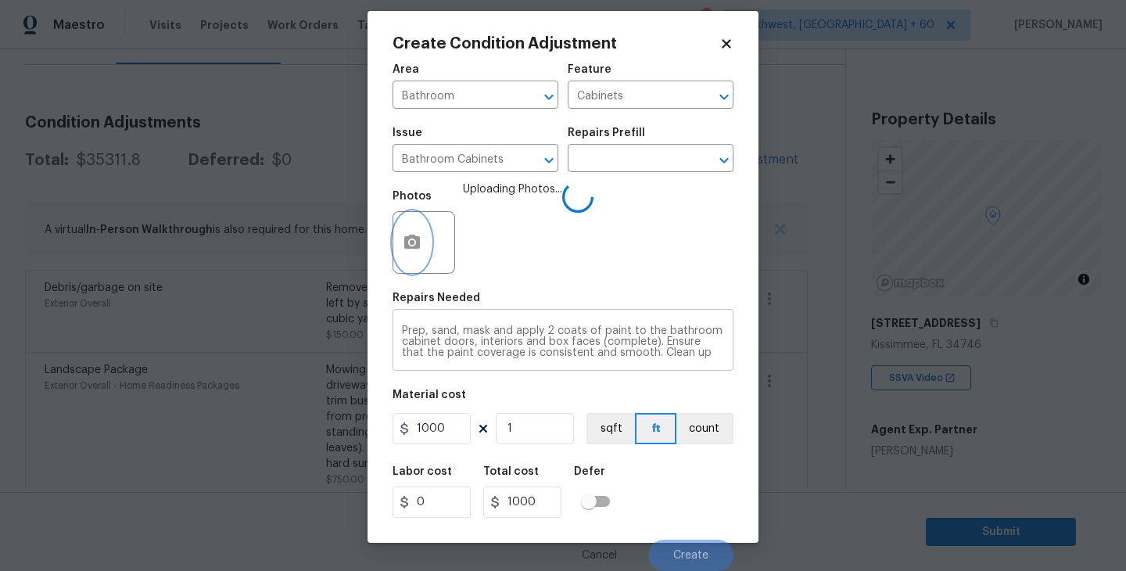
scroll to position [11, 0]
click at [646, 450] on div "Area Bathroom ​ Feature Cabinets ​ Issue Bathroom Cabinets ​ Repairs Prefill ​ …" at bounding box center [562, 313] width 341 height 516
click at [680, 489] on div "Labor cost 0 Total cost 1000 Defer" at bounding box center [562, 492] width 341 height 70
click at [681, 507] on div "Labor cost 0 Total cost 1000 Defer" at bounding box center [562, 492] width 341 height 70
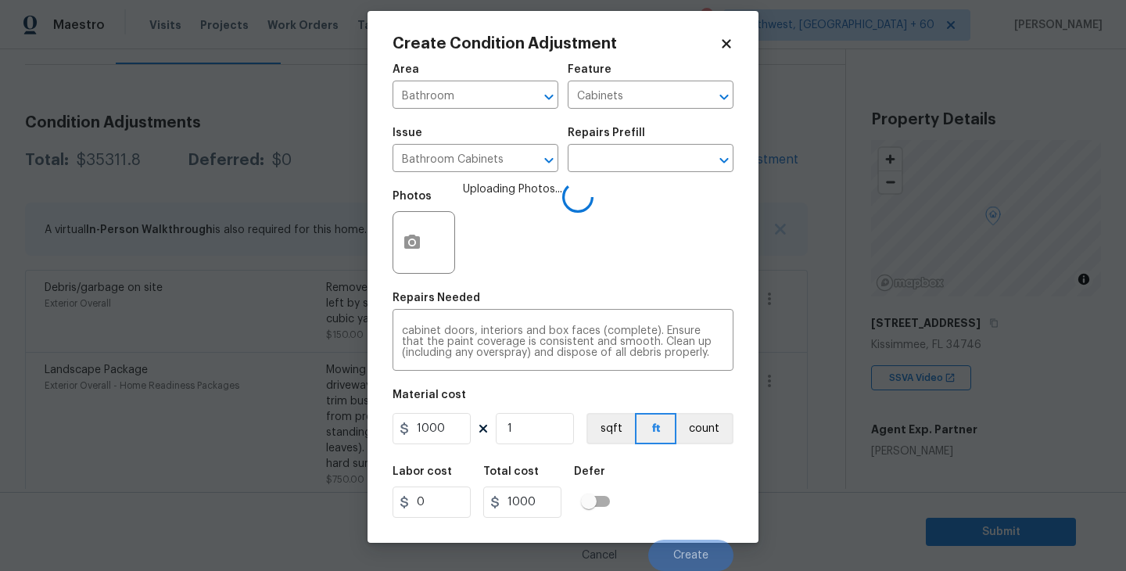
click at [683, 523] on div "Labor cost 0 Total cost 1000 Defer" at bounding box center [562, 492] width 341 height 70
click at [678, 469] on div "Labor cost 0 Total cost 1000 Defer" at bounding box center [562, 492] width 341 height 70
click at [706, 457] on div "Labor cost 0 Total cost 1000 Defer" at bounding box center [562, 492] width 341 height 70
click at [703, 468] on div "Labor cost 0 Total cost 1000 Defer" at bounding box center [562, 492] width 341 height 70
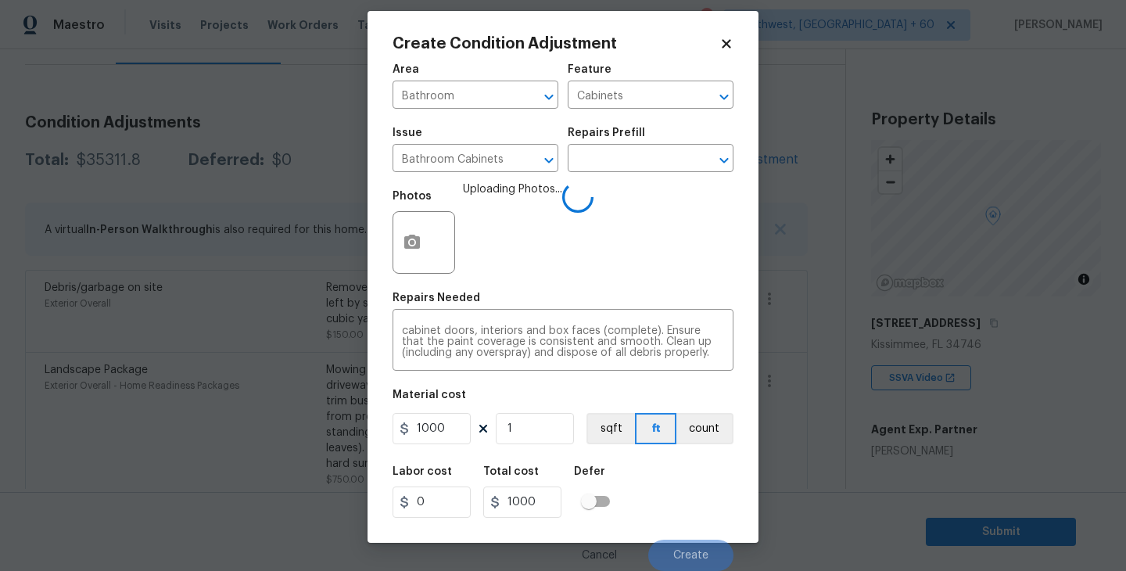
click at [703, 468] on div "Labor cost 0 Total cost 1000 Defer" at bounding box center [562, 492] width 341 height 70
click at [690, 478] on div "Labor cost 0 Total cost 1000 Defer" at bounding box center [562, 492] width 341 height 70
click at [702, 477] on div "Labor cost 0 Total cost 1000 Defer" at bounding box center [562, 492] width 341 height 70
click at [700, 490] on div "Labor cost 0 Total cost 1000 Defer" at bounding box center [562, 492] width 341 height 70
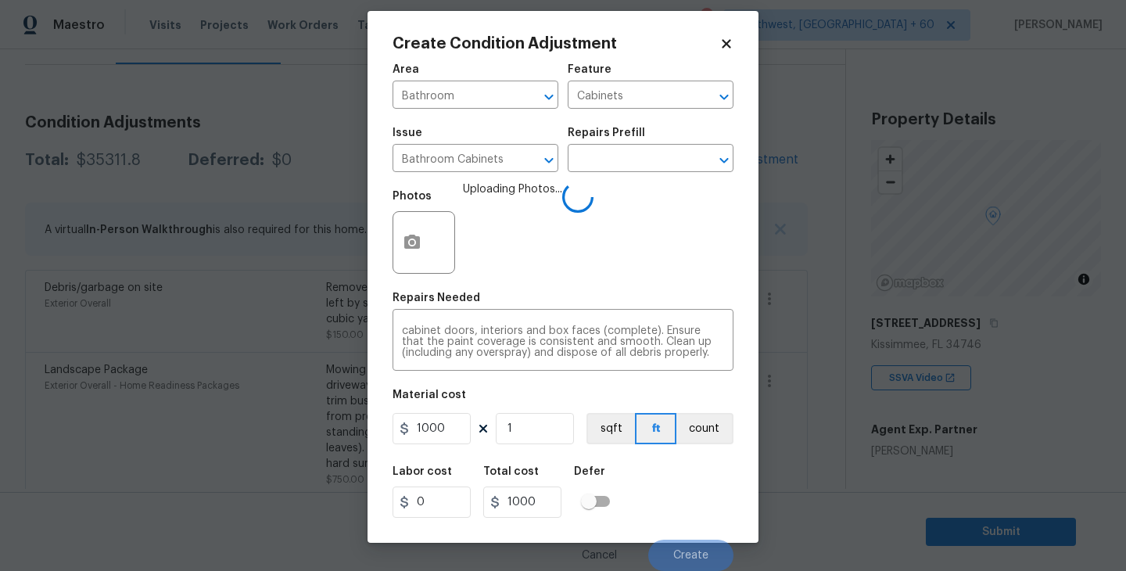
click at [700, 490] on div "Labor cost 0 Total cost 1000 Defer" at bounding box center [562, 492] width 341 height 70
click at [697, 467] on div "Labor cost 0 Total cost 1000 Defer" at bounding box center [562, 492] width 341 height 70
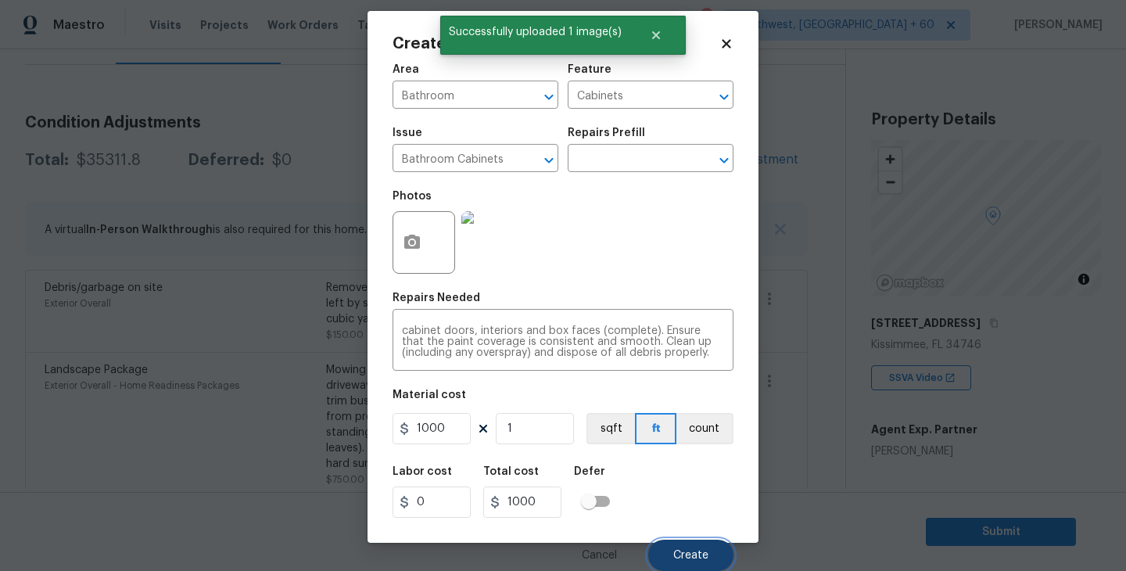
click at [684, 544] on button "Create" at bounding box center [690, 554] width 85 height 31
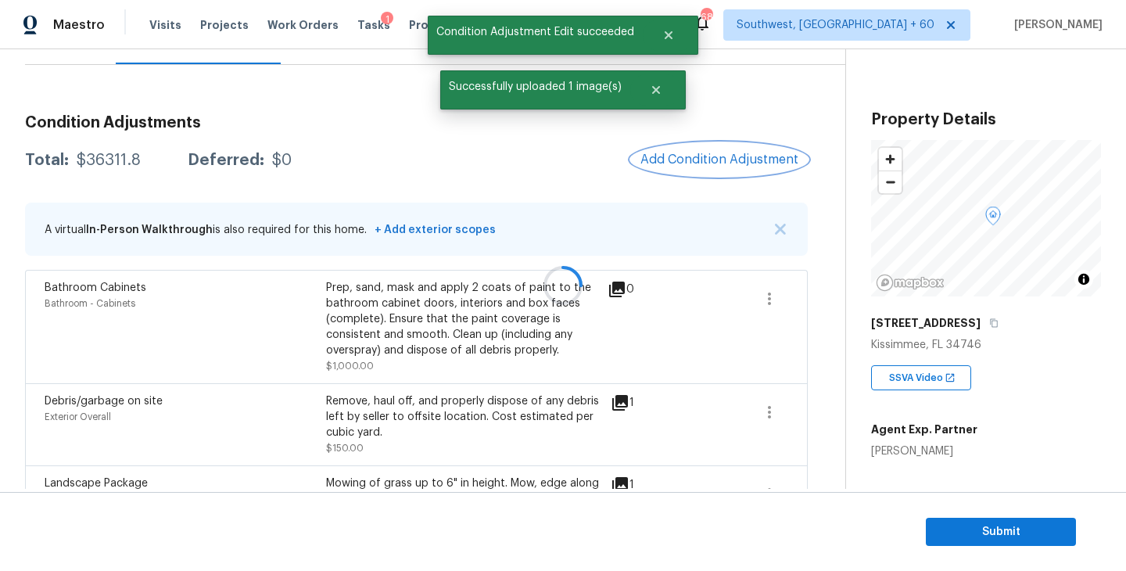
scroll to position [0, 0]
click at [705, 152] on button "Add Condition Adjustment" at bounding box center [719, 159] width 177 height 33
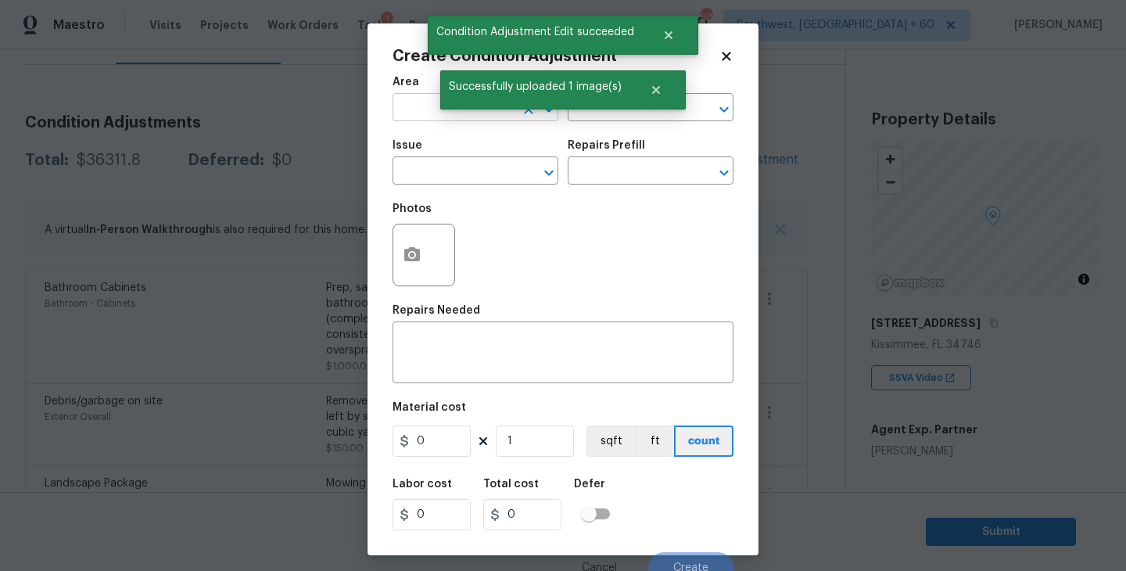
click at [419, 117] on input "text" at bounding box center [453, 109] width 122 height 24
click at [425, 142] on li "Bathroom" at bounding box center [475, 144] width 166 height 26
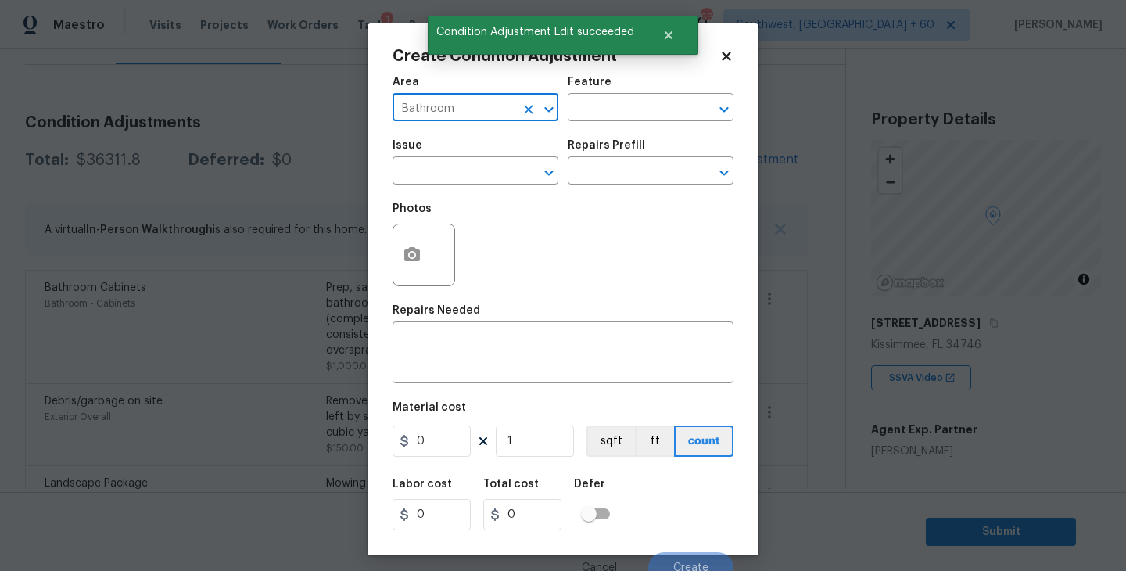
type input "Bathroom"
click at [589, 124] on div "Area Bathroom ​ Feature ​" at bounding box center [562, 98] width 341 height 63
click at [621, 103] on input "text" at bounding box center [629, 109] width 122 height 24
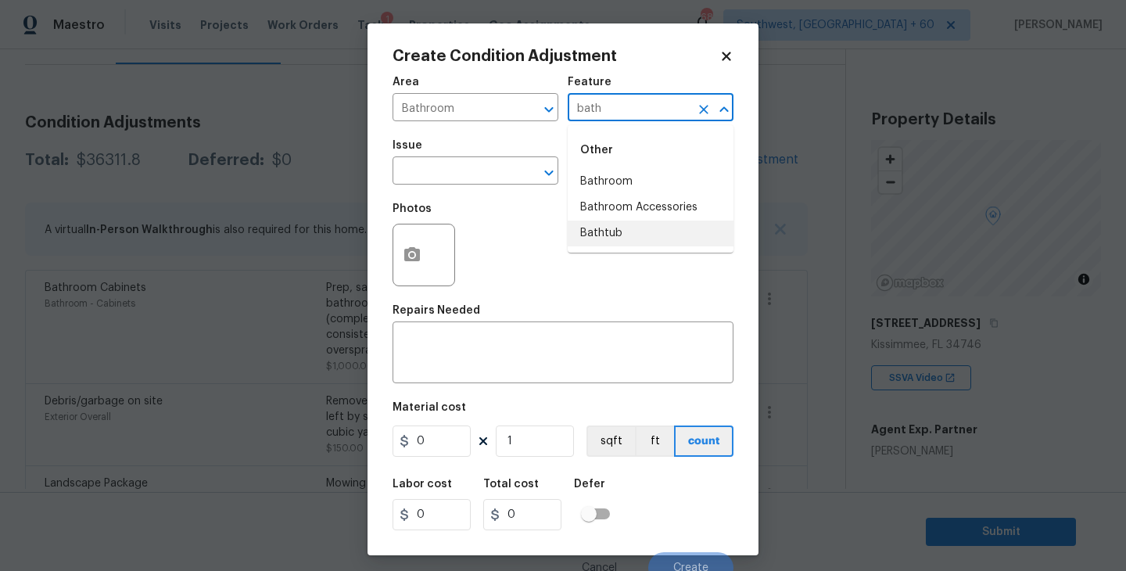
click at [632, 237] on li "Bathtub" at bounding box center [651, 233] width 166 height 26
type input "Bathtub"
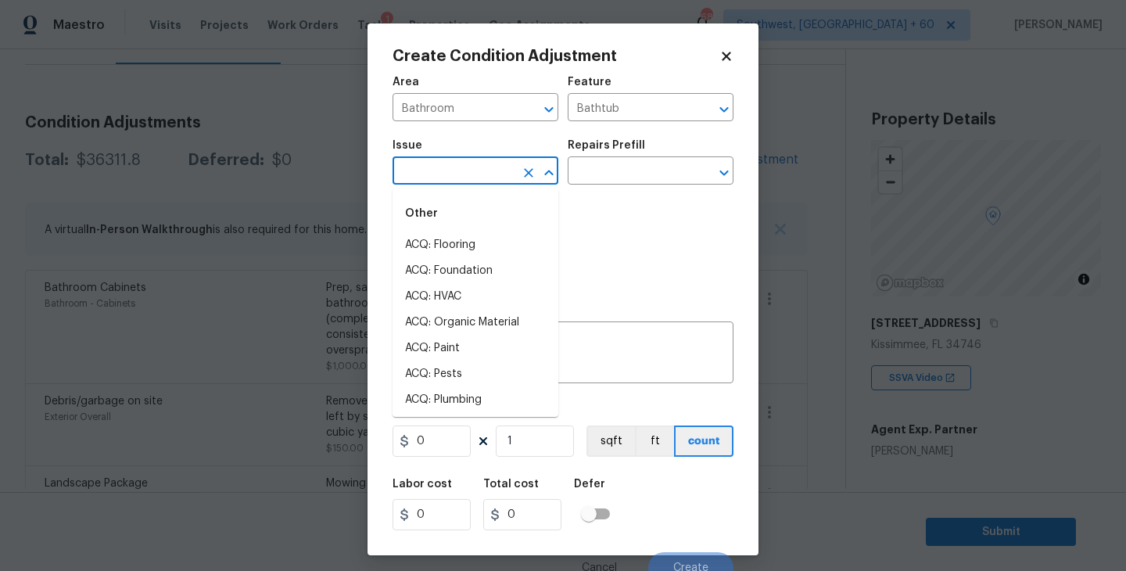
click at [500, 181] on input "text" at bounding box center [453, 172] width 122 height 24
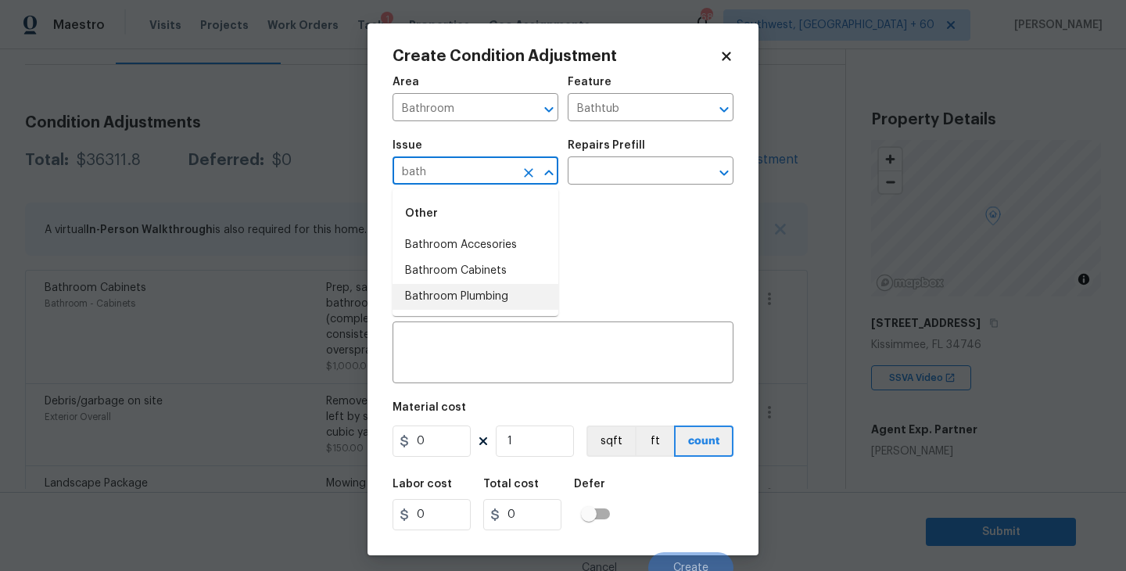
click at [491, 299] on li "Bathroom Plumbing" at bounding box center [475, 297] width 166 height 26
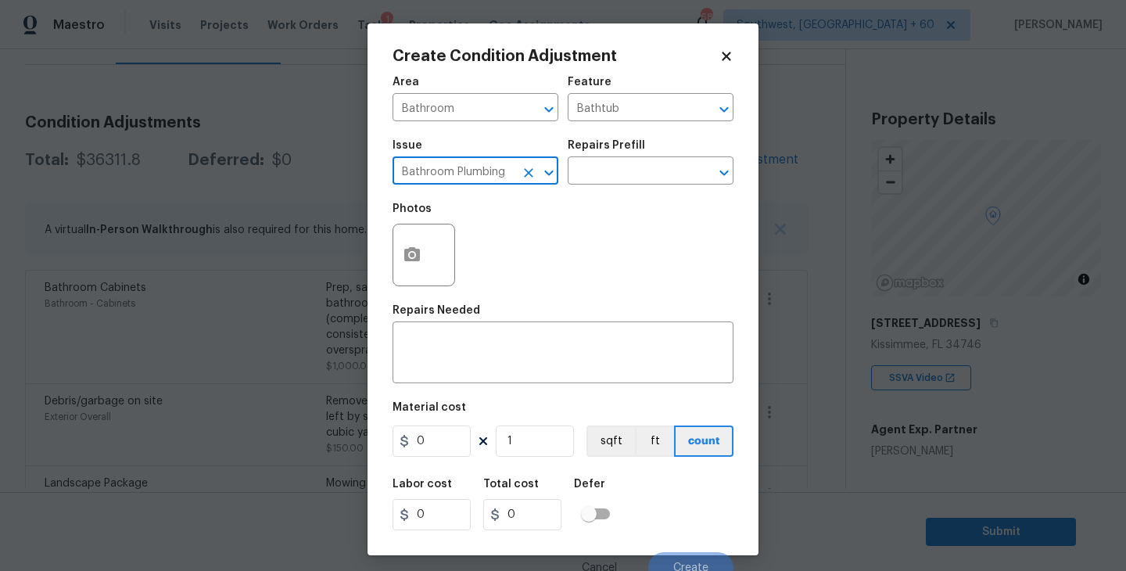
type input "Bathroom Plumbing"
click at [616, 189] on div "Issue Bathroom Plumbing ​ Repairs Prefill ​" at bounding box center [562, 162] width 341 height 63
click at [630, 183] on input "text" at bounding box center [629, 172] width 122 height 24
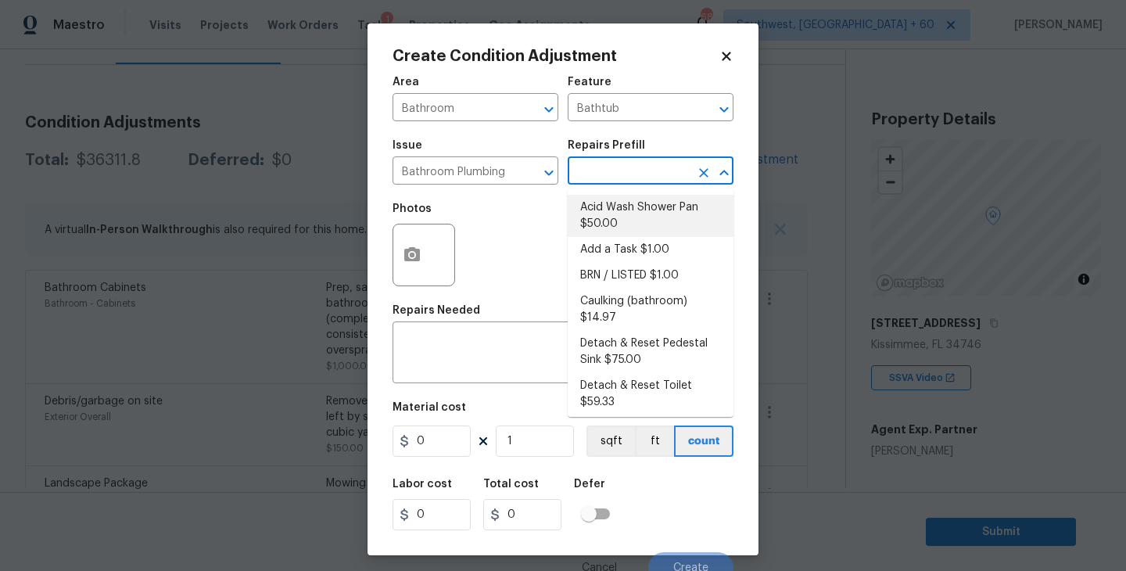
click at [615, 210] on li "Acid Wash Shower Pan $50.00" at bounding box center [651, 216] width 166 height 42
type input "Plumbing"
type textarea "Prep and acid wash/deep clean the shower pan."
type input "50"
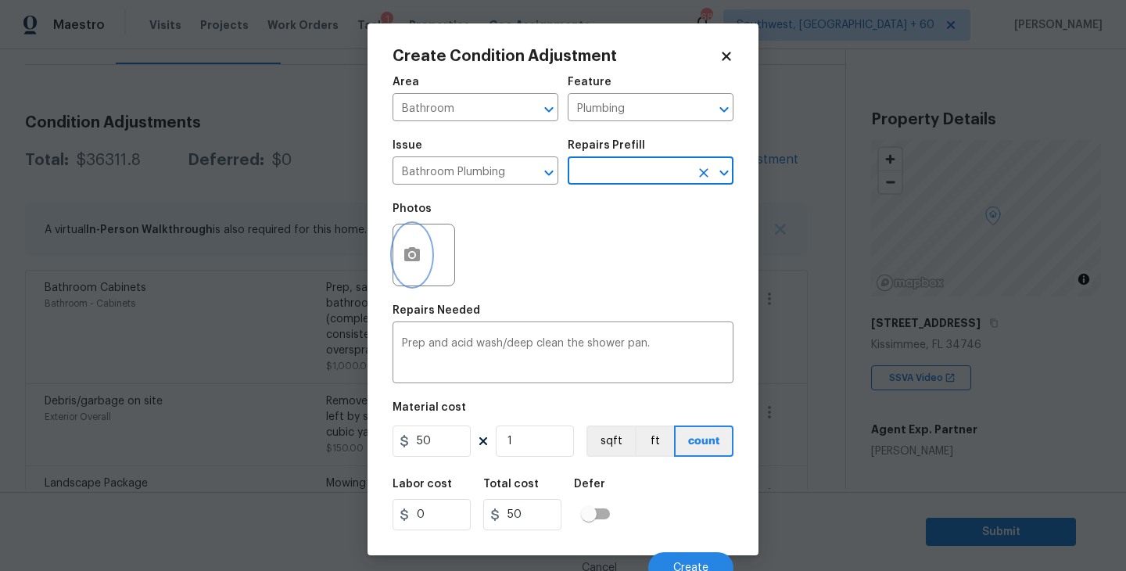
click at [414, 245] on button "button" at bounding box center [412, 254] width 38 height 61
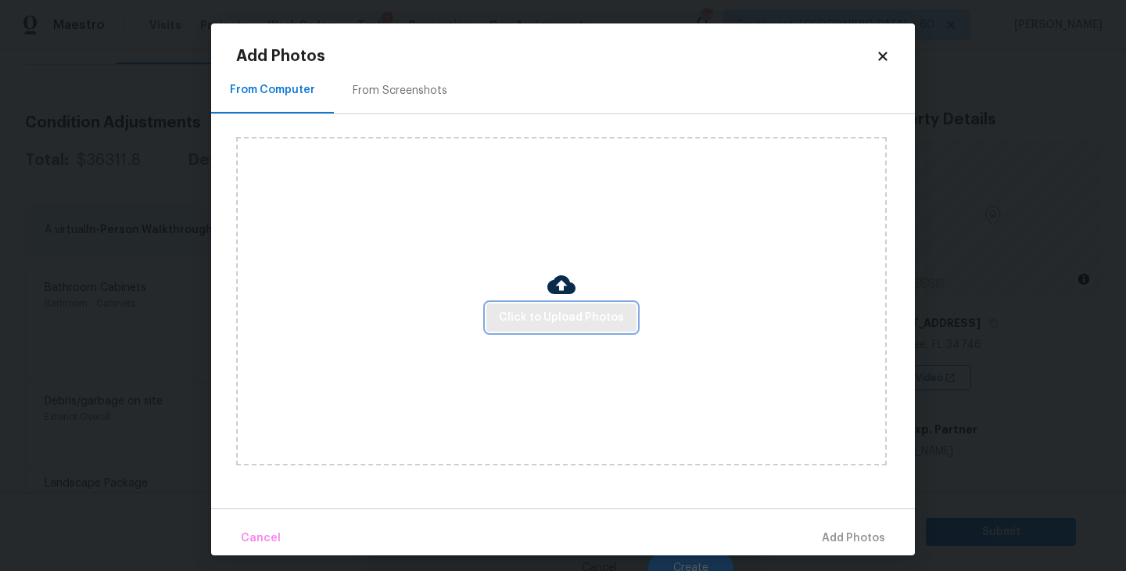
click at [500, 306] on button "Click to Upload Photos" at bounding box center [561, 317] width 150 height 29
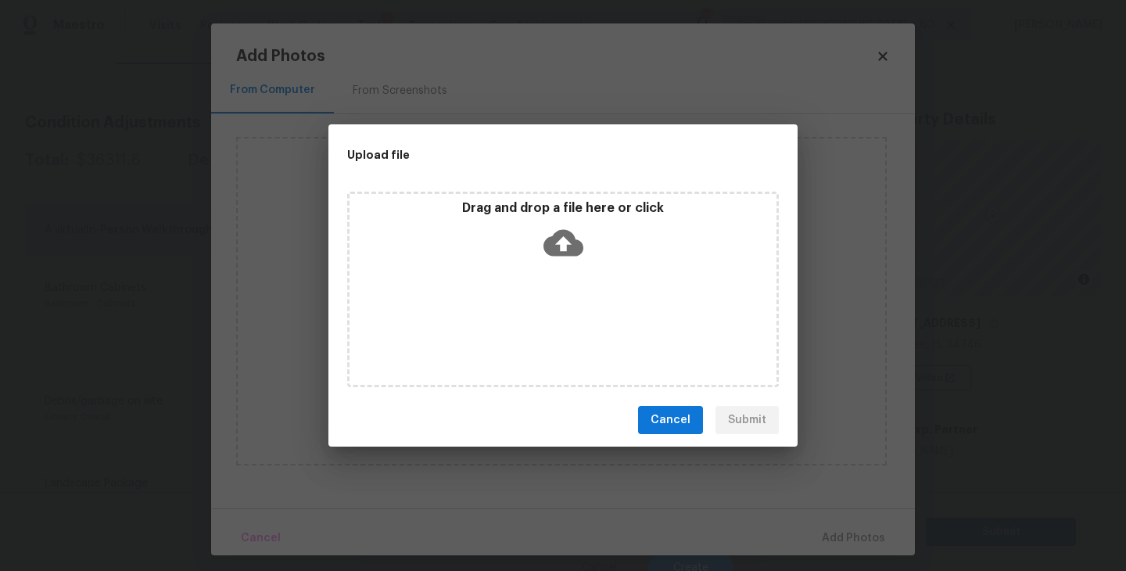
click at [536, 246] on div "Drag and drop a file here or click" at bounding box center [562, 233] width 427 height 67
drag, startPoint x: 672, startPoint y: 428, endPoint x: 737, endPoint y: 428, distance: 64.9
click at [672, 428] on span "Cancel" at bounding box center [670, 420] width 40 height 20
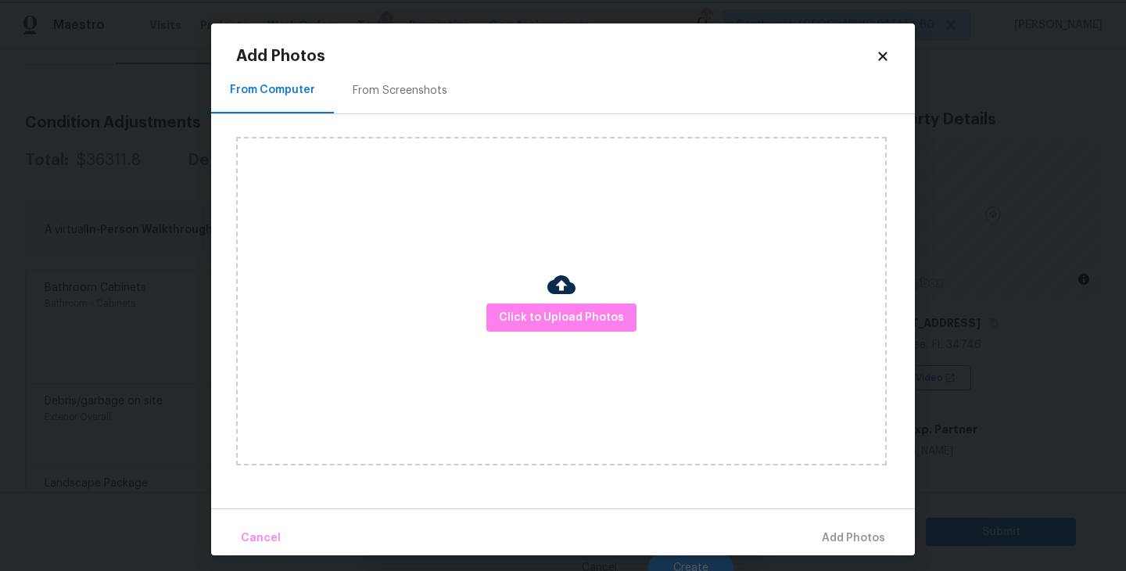
click at [948, 393] on body "Maestro Visits Projects Work Orders Tasks 1 Properties Geo Assignments 686 Sout…" at bounding box center [563, 285] width 1126 height 571
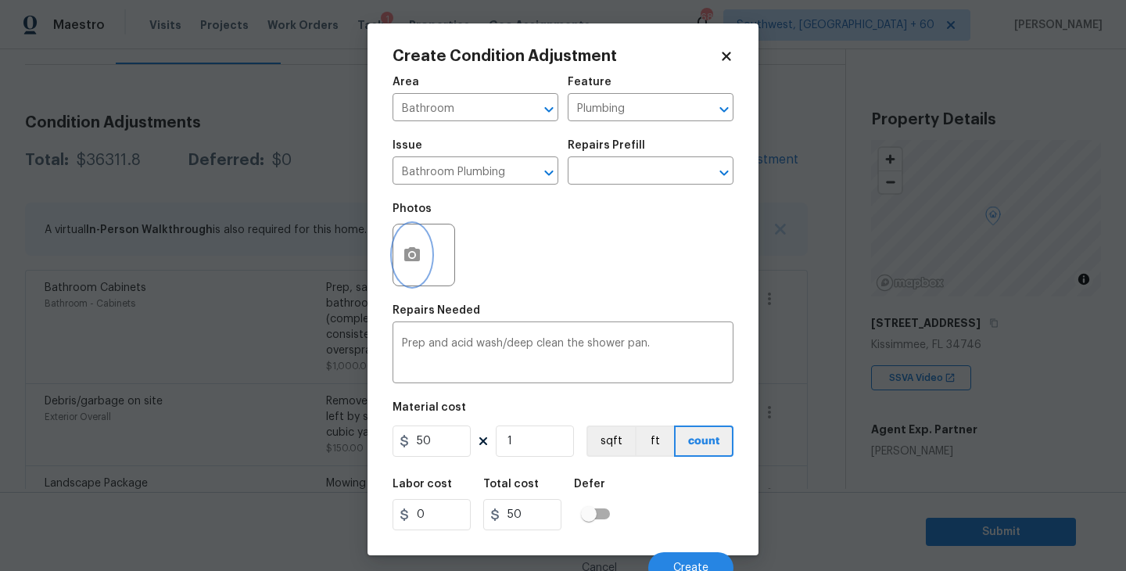
scroll to position [13, 0]
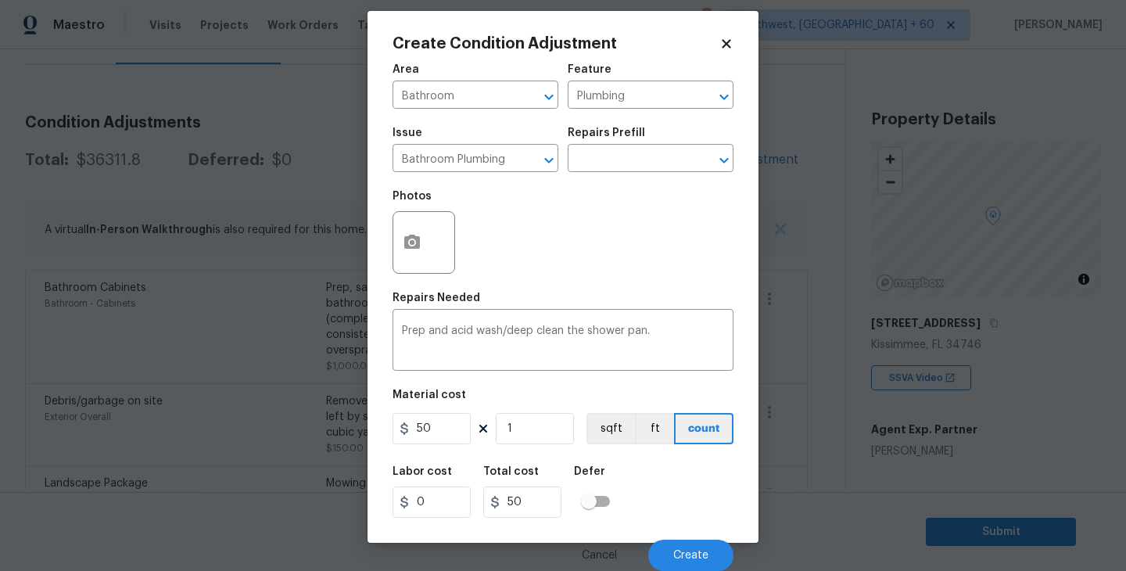
click at [684, 538] on div "Cancel Create" at bounding box center [562, 549] width 341 height 44
click at [657, 534] on div "Cancel Create" at bounding box center [562, 549] width 341 height 44
click at [683, 566] on button "Create" at bounding box center [690, 554] width 85 height 31
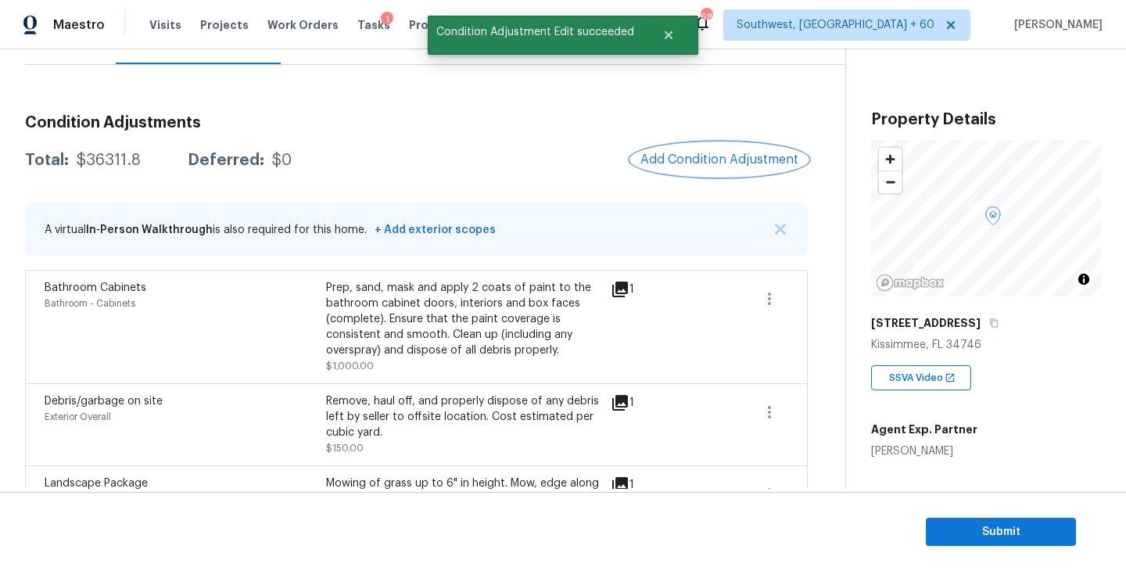
scroll to position [0, 0]
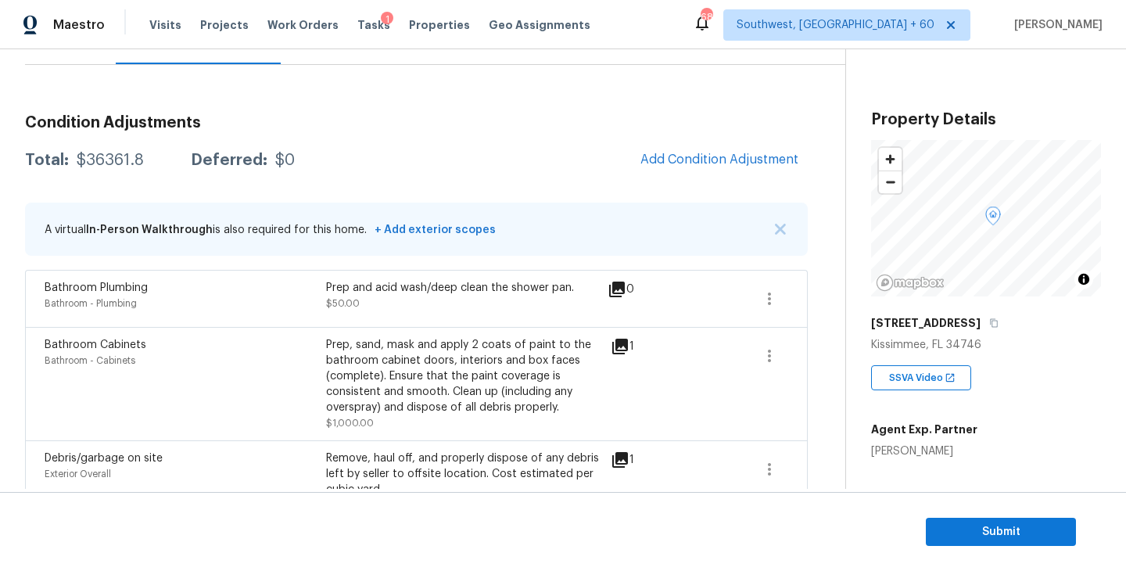
click at [735, 127] on h3 "Condition Adjustments" at bounding box center [416, 123] width 783 height 16
click at [684, 167] on button "Add Condition Adjustment" at bounding box center [719, 159] width 177 height 33
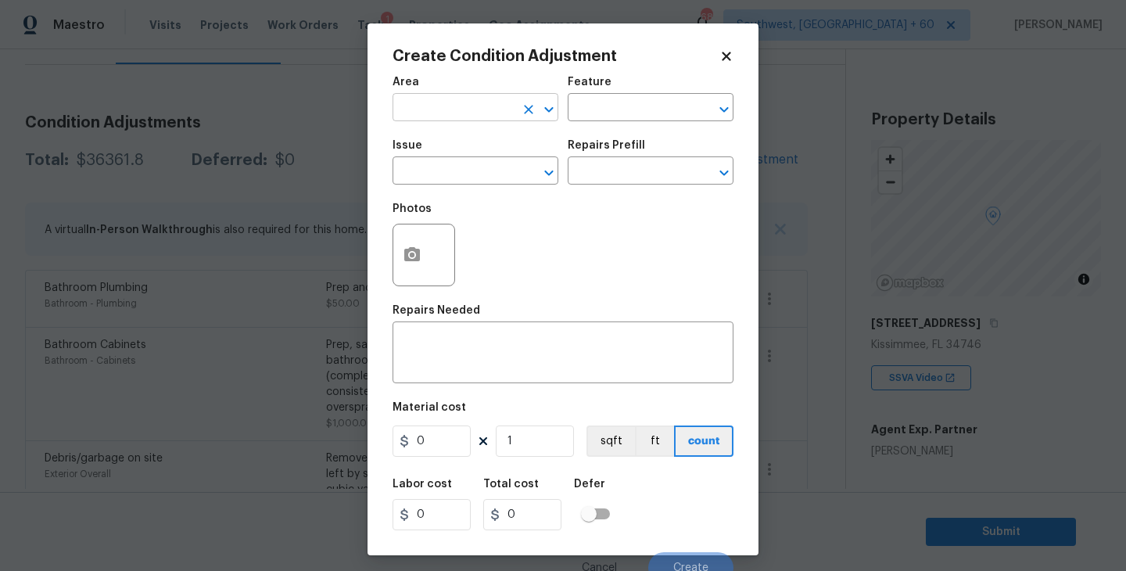
click at [460, 113] on input "text" at bounding box center [453, 109] width 122 height 24
click at [467, 165] on li "Interior Overall" at bounding box center [475, 170] width 166 height 26
type input "Interior Overall"
click at [596, 115] on input "text" at bounding box center [629, 109] width 122 height 24
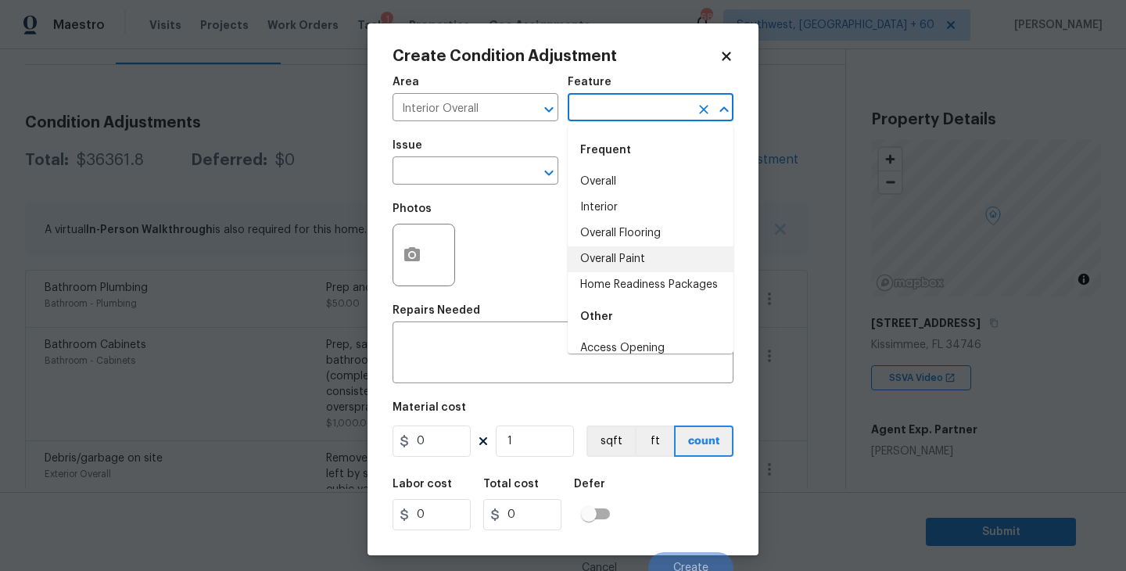
click at [601, 256] on li "Overall Paint" at bounding box center [651, 259] width 166 height 26
type input "Overall Paint"
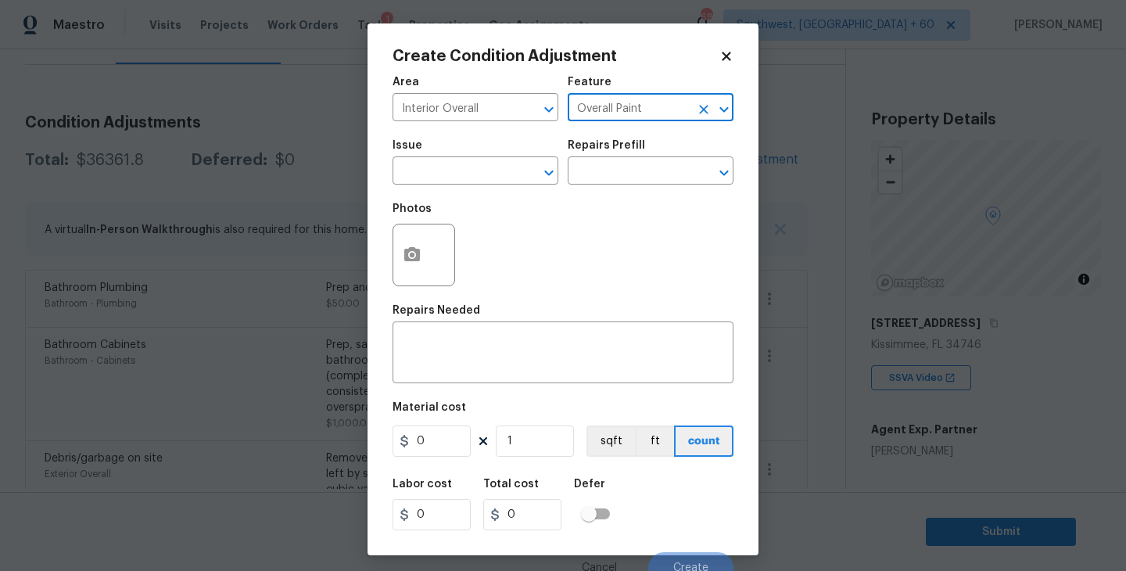
click at [493, 204] on div "Photos" at bounding box center [562, 245] width 341 height 102
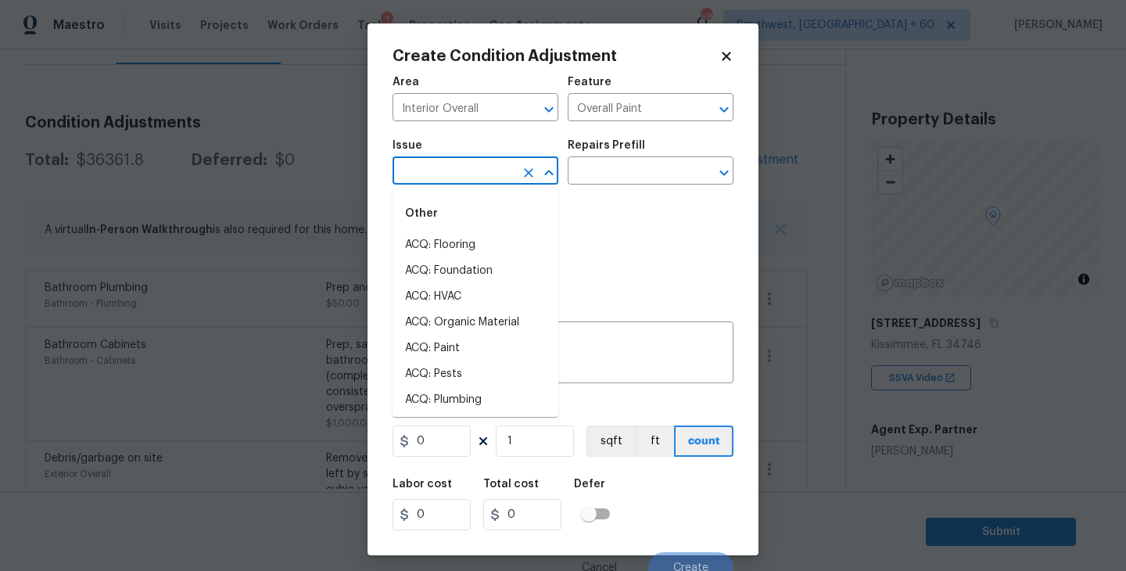
click at [467, 182] on input "text" at bounding box center [453, 172] width 122 height 24
click at [465, 242] on li "ACQ: Paint" at bounding box center [475, 245] width 166 height 26
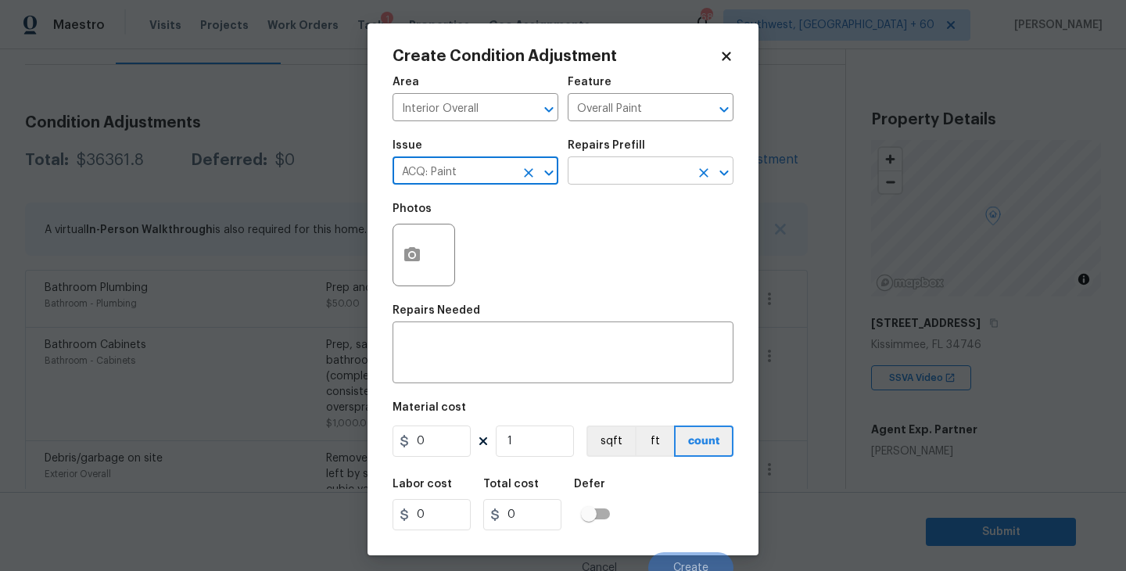
type input "ACQ: Paint"
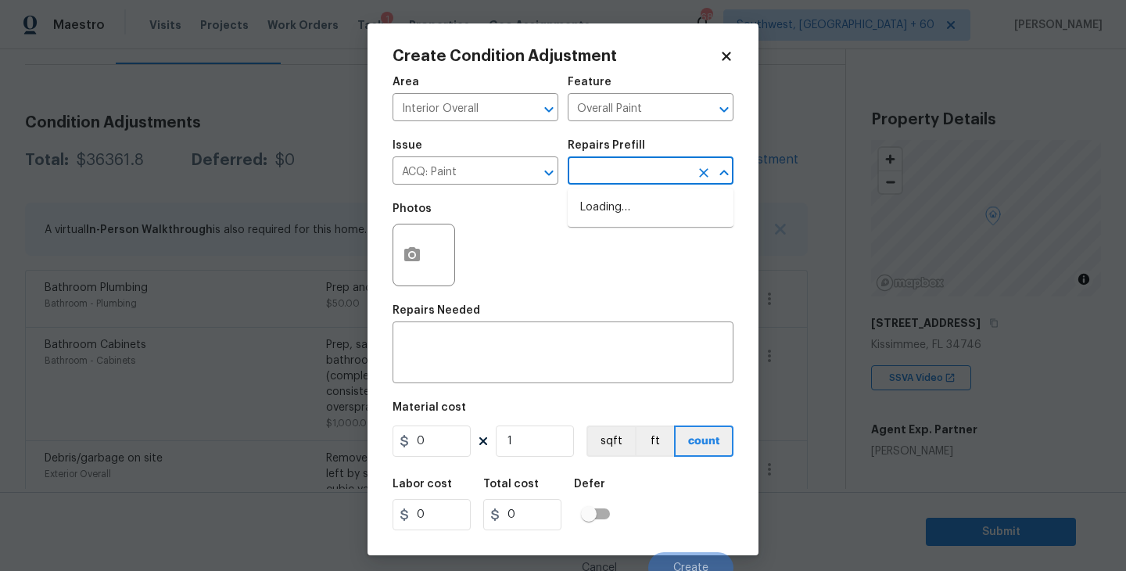
click at [613, 172] on input "text" at bounding box center [629, 172] width 122 height 24
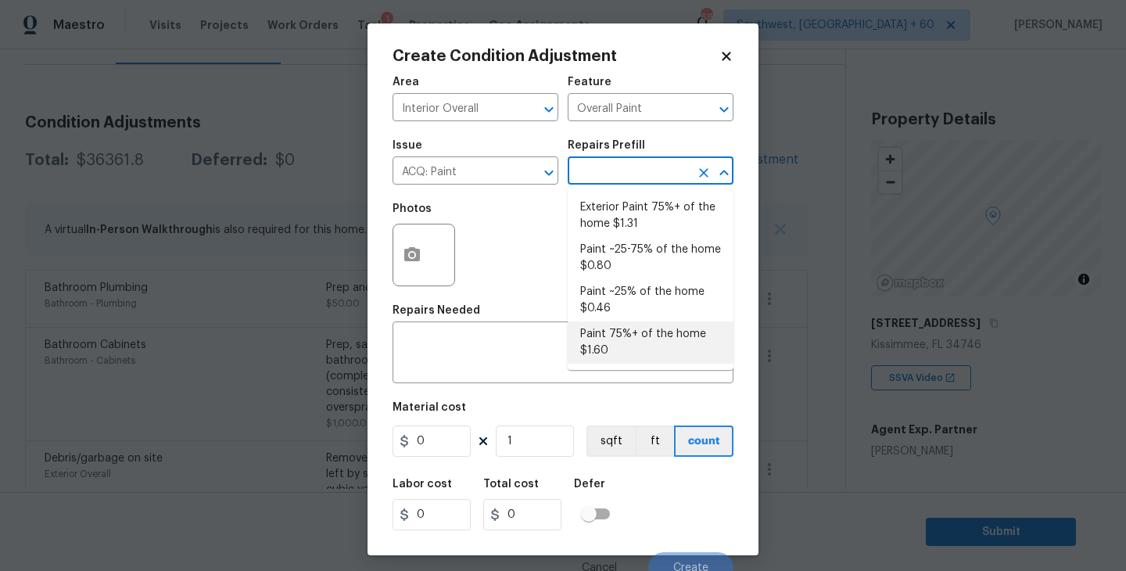
click at [632, 340] on li "Paint 75%+ of the home $1.60" at bounding box center [651, 342] width 166 height 42
type input "Acquisition"
type textarea "Acquisition Scope: 75%+ of the home will likely require interior paint"
type input "1.6"
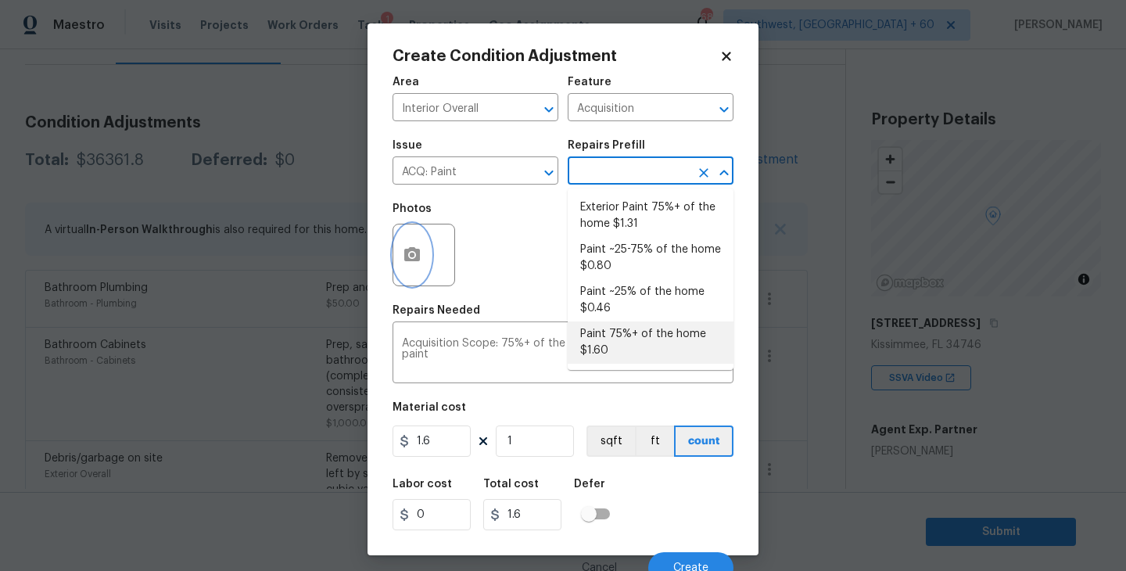
click at [423, 263] on button "button" at bounding box center [412, 254] width 38 height 61
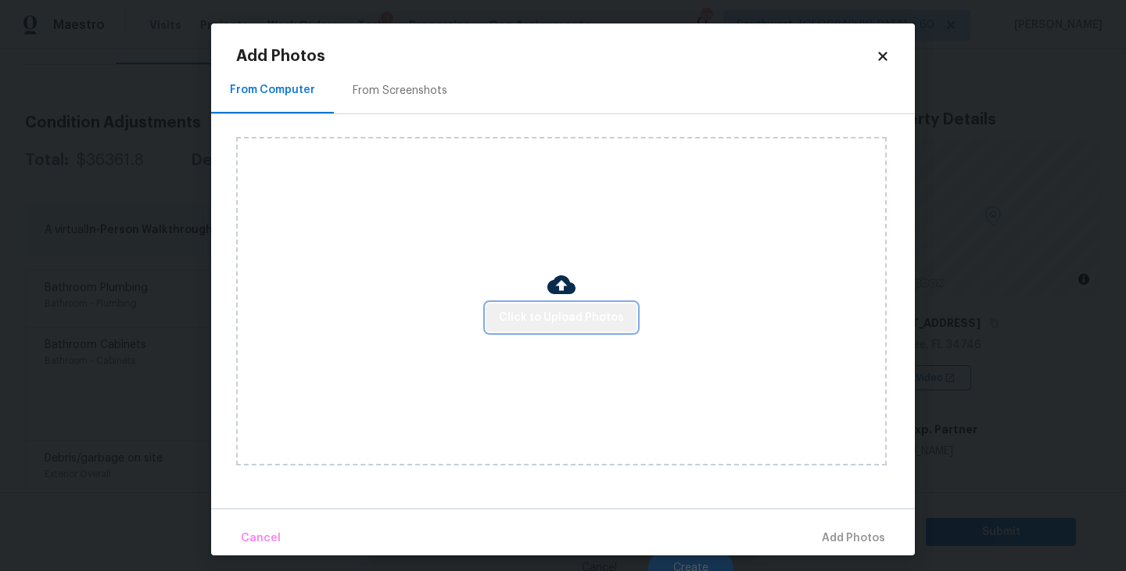
click at [608, 331] on button "Click to Upload Photos" at bounding box center [561, 317] width 150 height 29
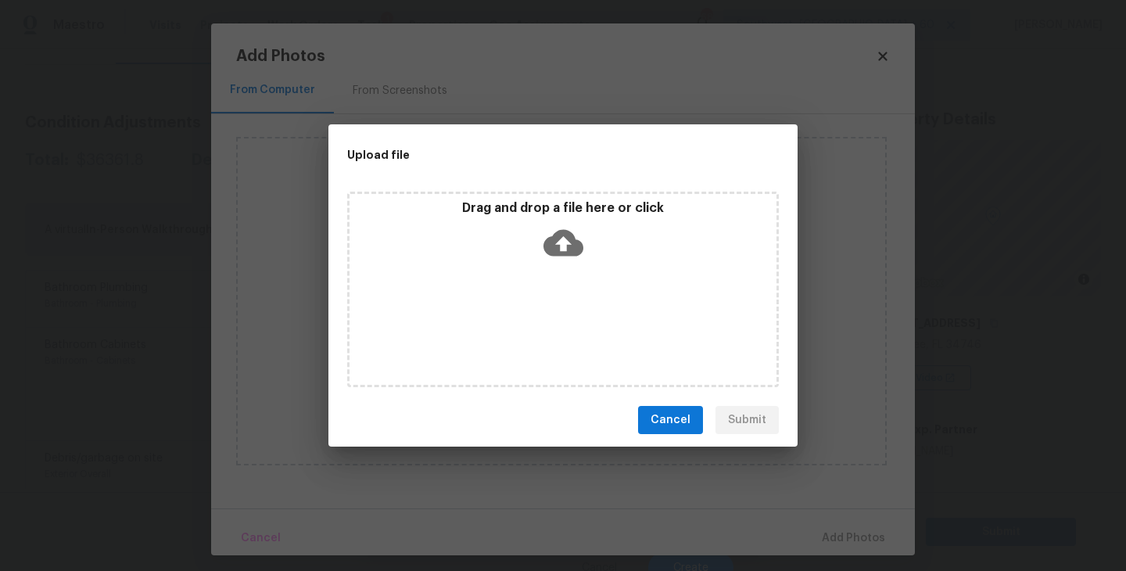
click at [606, 324] on div "Drag and drop a file here or click" at bounding box center [563, 289] width 432 height 195
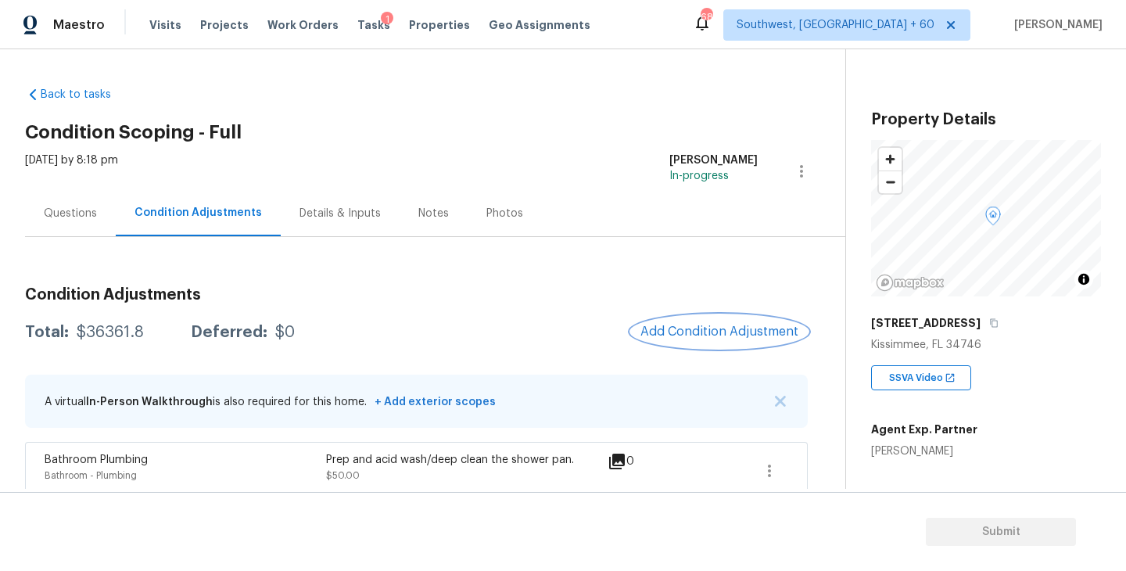
click at [702, 332] on span "Add Condition Adjustment" at bounding box center [719, 331] width 158 height 14
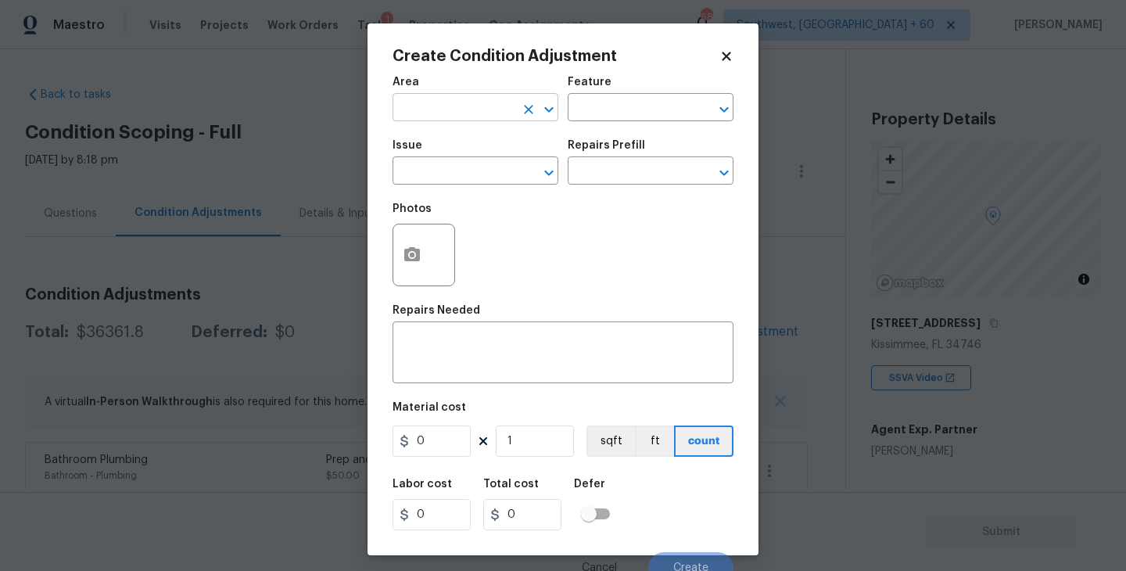
click at [452, 114] on input "text" at bounding box center [453, 109] width 122 height 24
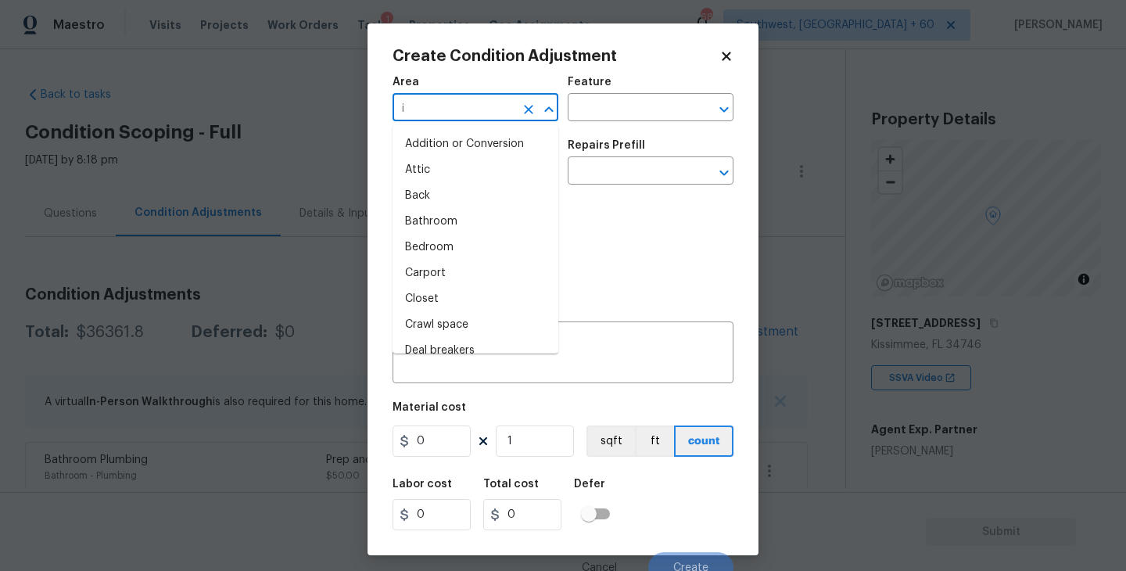
type input "in"
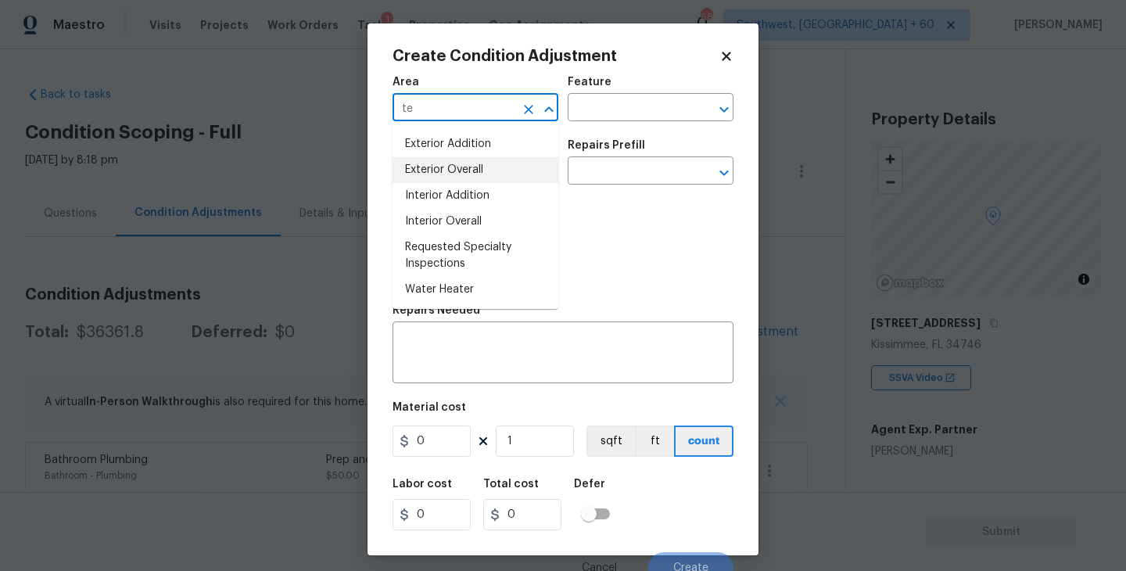
click at [475, 170] on li "Exterior Overall" at bounding box center [475, 170] width 166 height 26
type input "Exterior Overall"
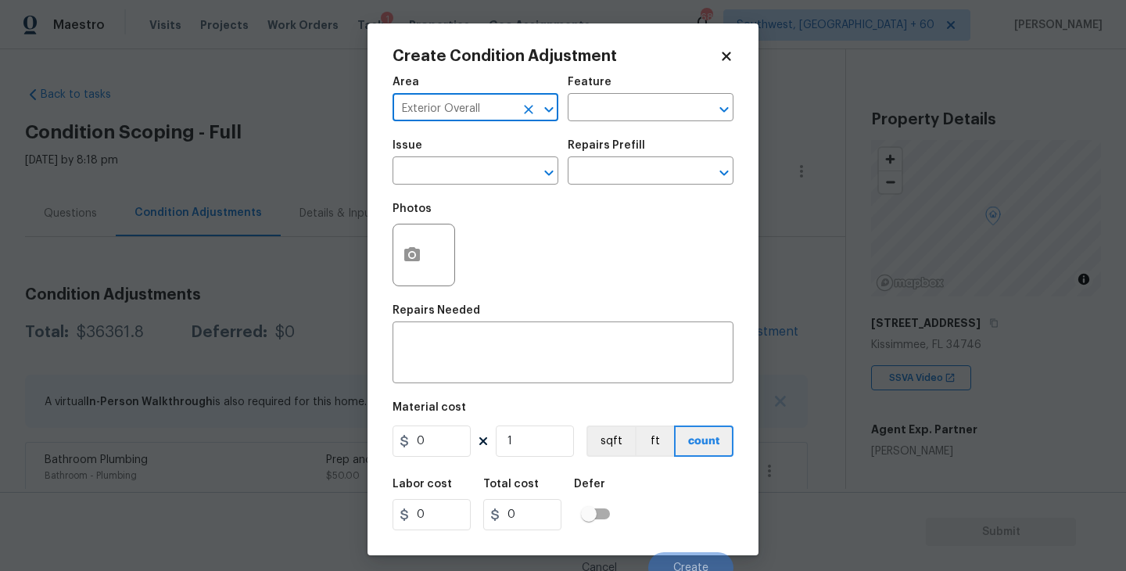
click at [525, 107] on icon "Clear" at bounding box center [528, 109] width 9 height 9
click at [513, 170] on li "Interior Overall" at bounding box center [475, 170] width 166 height 26
type input "Interior Overall"
click at [602, 124] on div "Area Interior Overall ​ Feature ​" at bounding box center [562, 98] width 341 height 63
click at [620, 117] on input "text" at bounding box center [629, 109] width 122 height 24
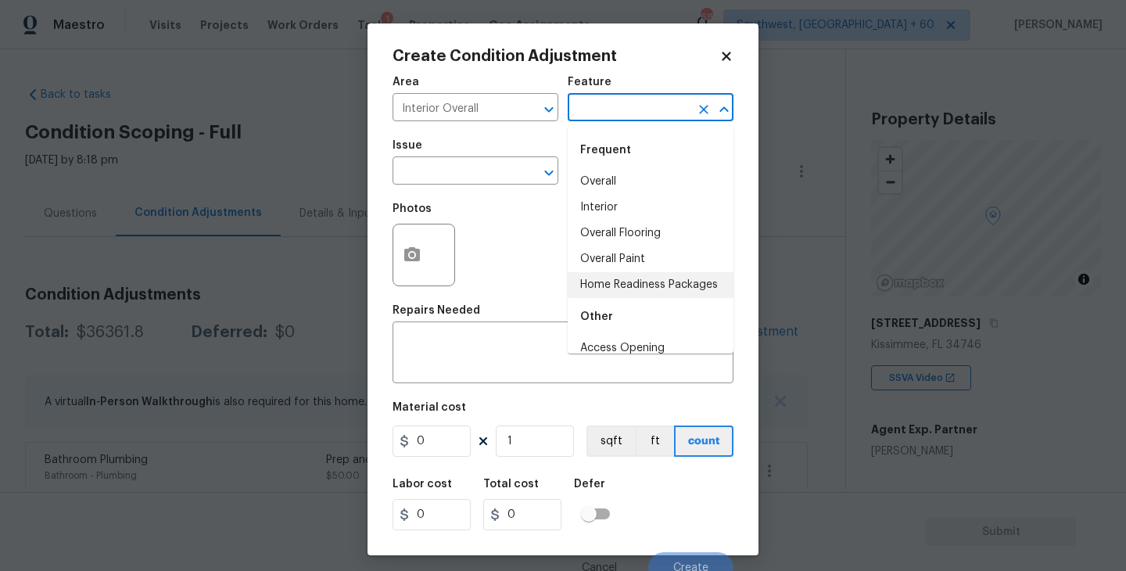
click at [629, 272] on li "Home Readiness Packages" at bounding box center [651, 285] width 166 height 26
type input "Home Readiness Packages"
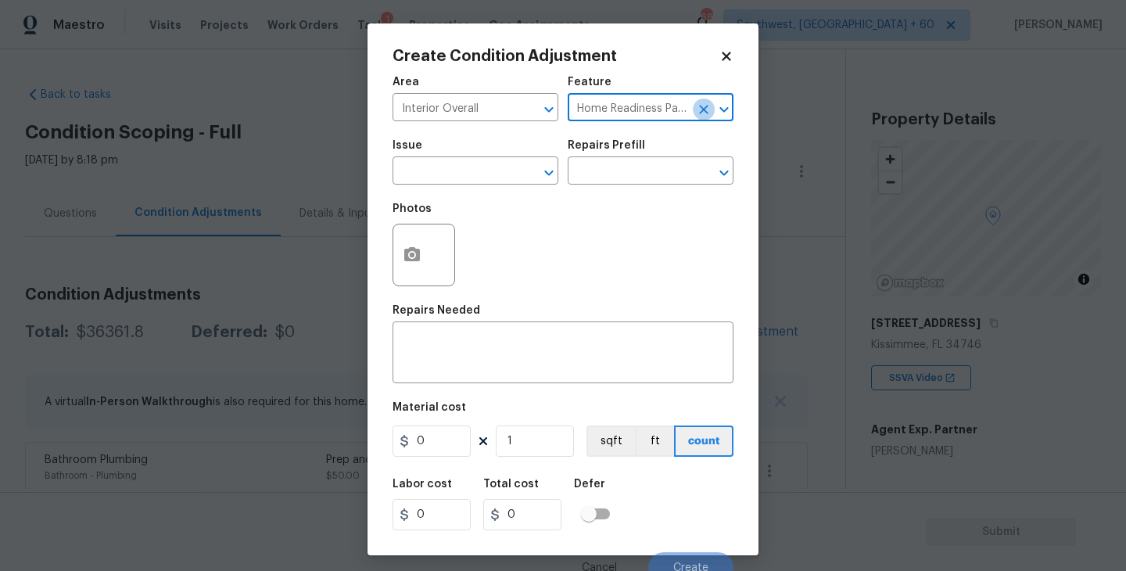
click at [704, 117] on button "Clear" at bounding box center [704, 110] width 22 height 22
click at [654, 116] on input "text" at bounding box center [629, 109] width 122 height 24
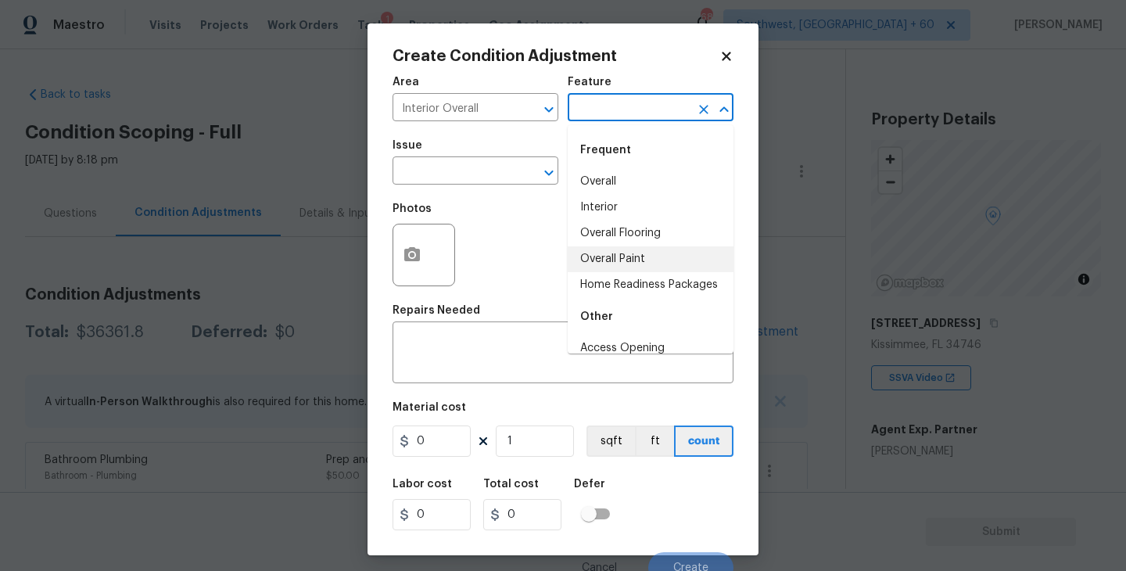
click at [638, 256] on li "Overall Paint" at bounding box center [651, 259] width 166 height 26
type input "Overall Paint"
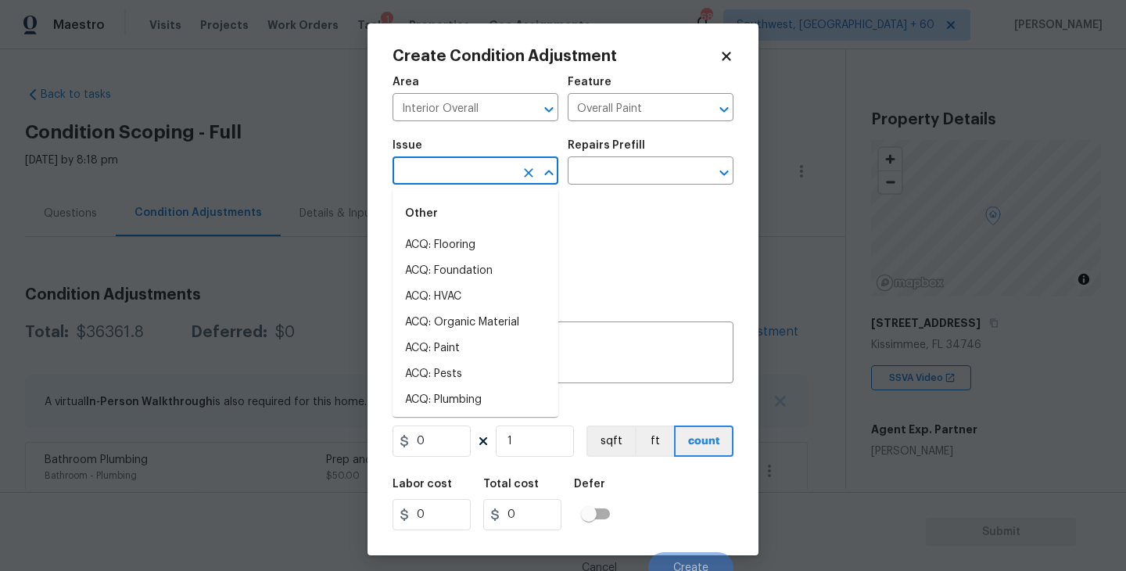
click at [468, 172] on input "text" at bounding box center [453, 172] width 122 height 24
click at [451, 249] on li "ACQ: Paint" at bounding box center [475, 245] width 166 height 26
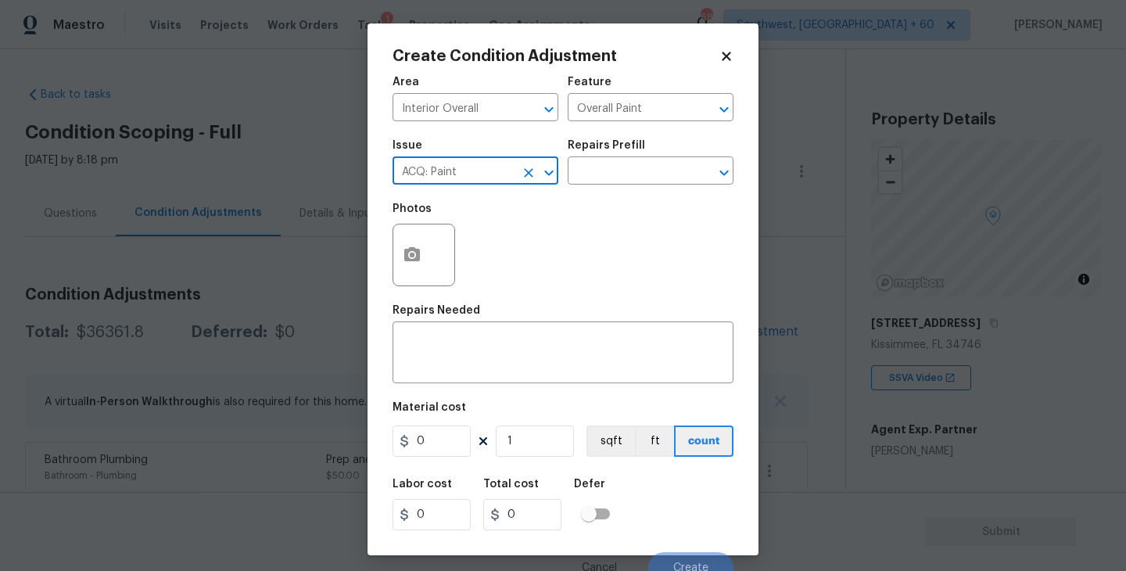
type input "ACQ: Paint"
click at [607, 190] on div "Issue ACQ: Paint ​ Repairs Prefill ​" at bounding box center [562, 162] width 341 height 63
click at [632, 177] on input "text" at bounding box center [629, 172] width 122 height 24
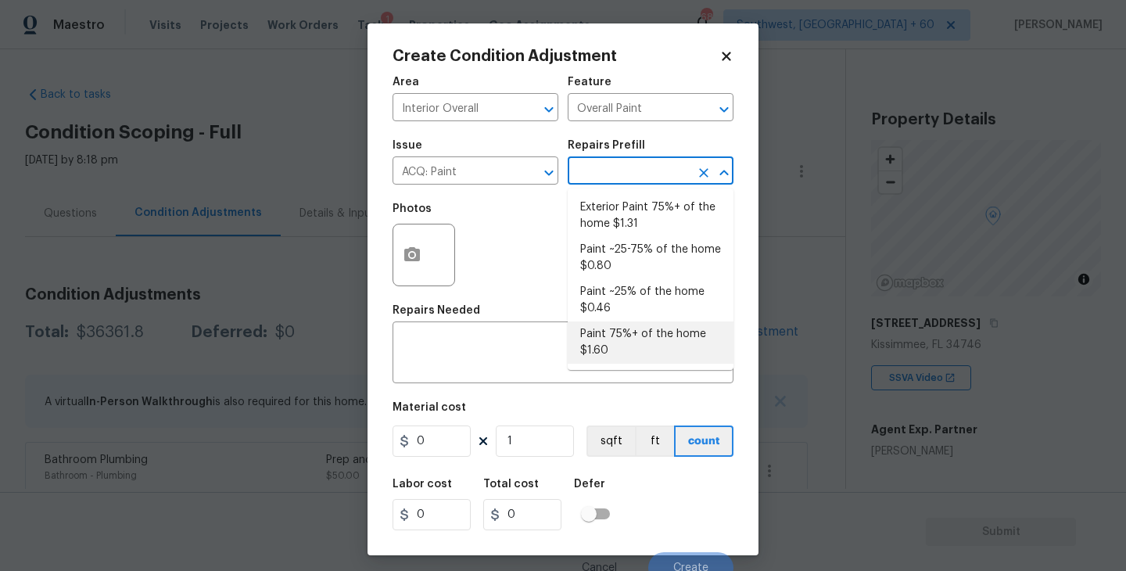
click at [634, 343] on li "Paint 75%+ of the home $1.60" at bounding box center [651, 342] width 166 height 42
type input "Acquisition"
type textarea "Acquisition Scope: 75%+ of the home will likely require interior paint"
type input "1.6"
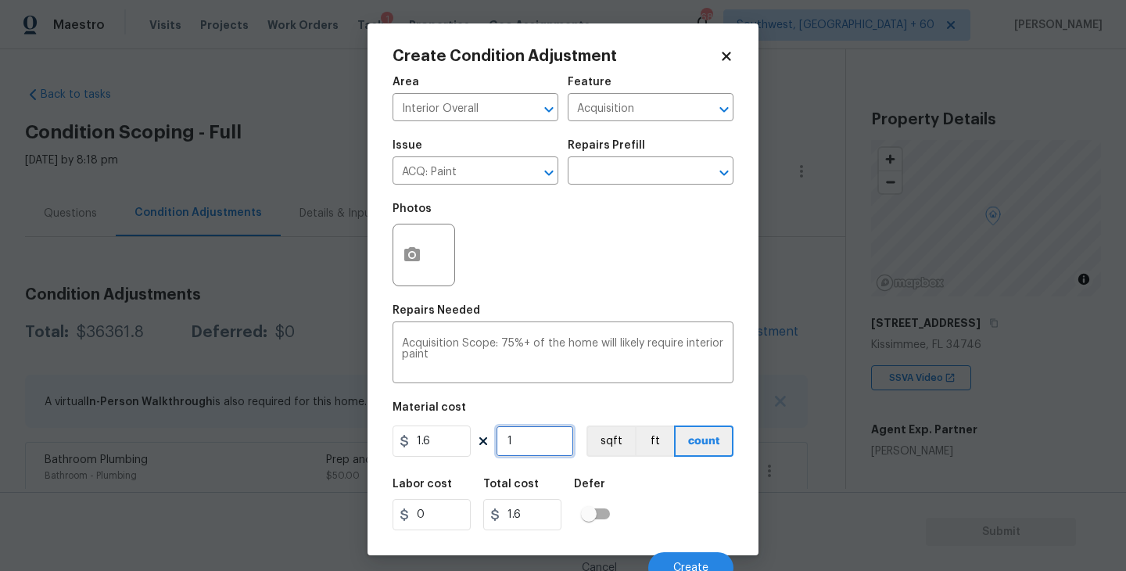
drag, startPoint x: 485, startPoint y: 437, endPoint x: 434, endPoint y: 437, distance: 50.8
click at [434, 437] on div "1.6 1 sqft ft count" at bounding box center [562, 440] width 341 height 31
paste input "2254"
type input "2254"
type input "3606.4"
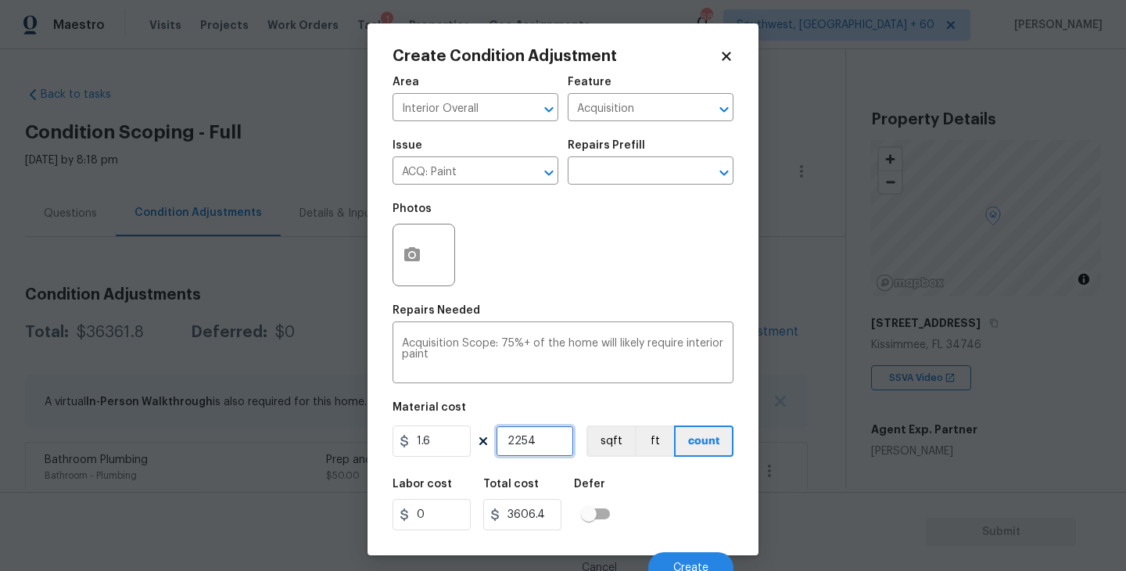
type input "2254"
click at [637, 500] on div "Labor cost 0 Total cost 3606.4 Defer" at bounding box center [562, 504] width 341 height 70
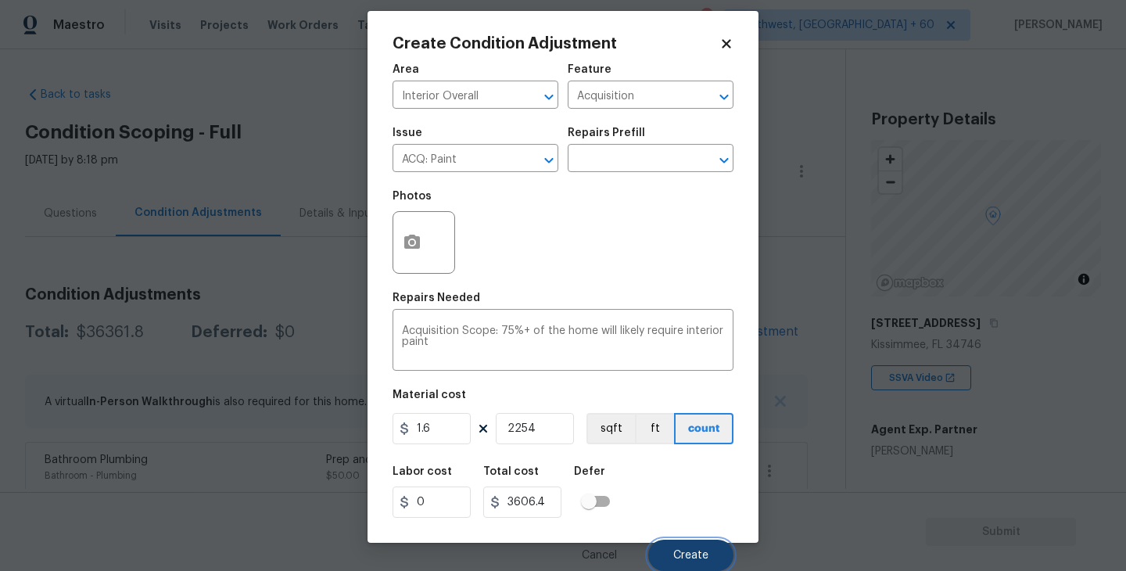
click at [693, 547] on button "Create" at bounding box center [690, 554] width 85 height 31
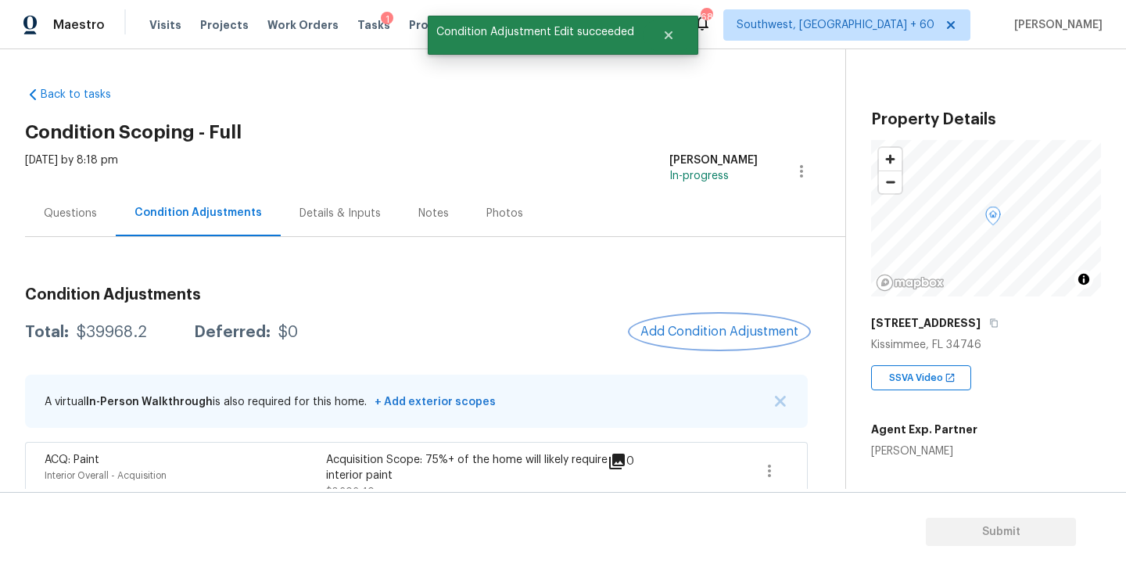
click at [722, 326] on span "Add Condition Adjustment" at bounding box center [719, 331] width 158 height 14
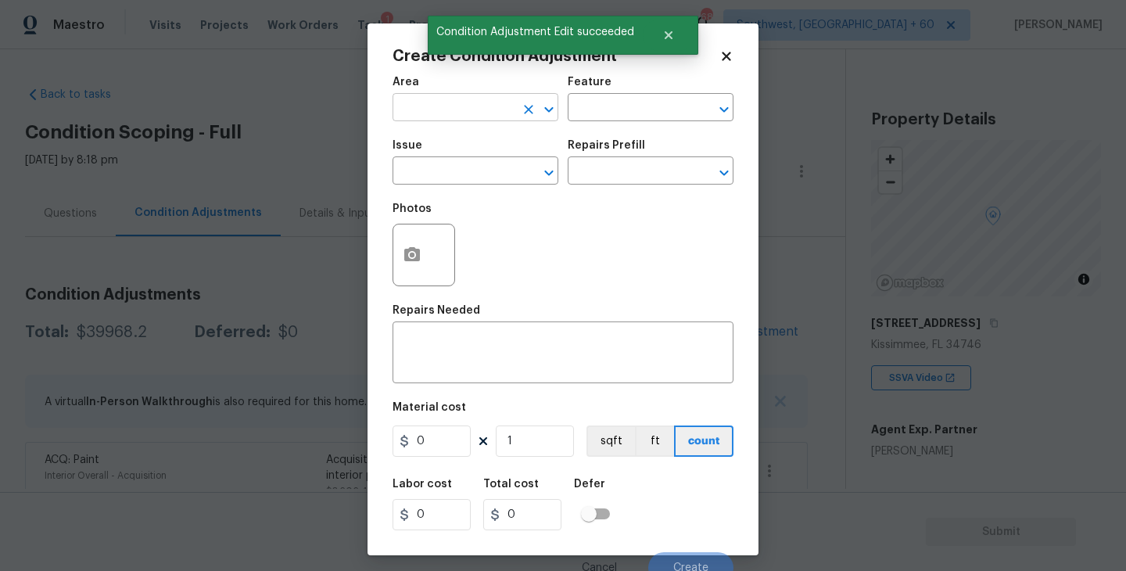
click at [461, 121] on input "text" at bounding box center [453, 109] width 122 height 24
click at [465, 181] on li "Interior Overall" at bounding box center [475, 170] width 166 height 26
type input "Interior Overall"
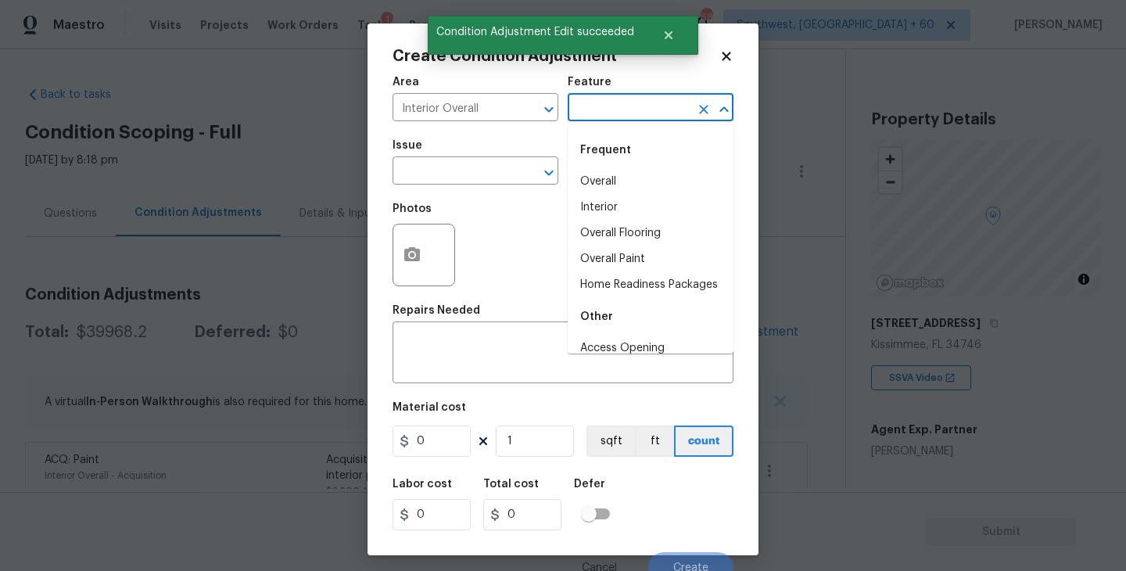
click at [598, 116] on input "text" at bounding box center [629, 109] width 122 height 24
click at [612, 245] on li "Overall Flooring" at bounding box center [651, 233] width 166 height 26
type input "Overall Flooring"
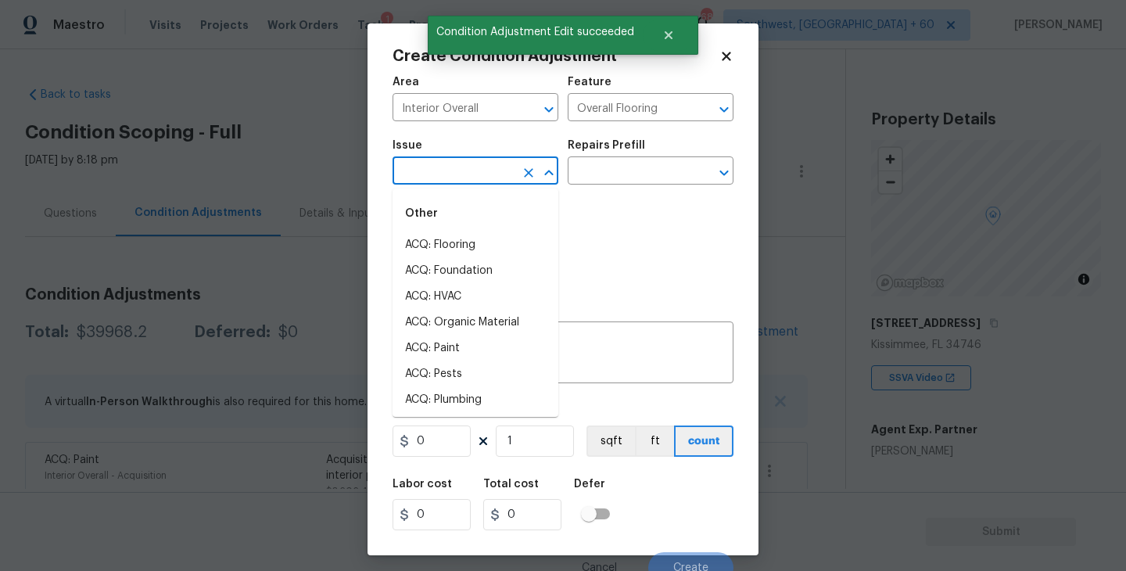
click at [484, 165] on input "text" at bounding box center [453, 172] width 122 height 24
click at [473, 235] on li "ACQ: Flooring" at bounding box center [475, 245] width 166 height 26
type input "ACQ: Flooring"
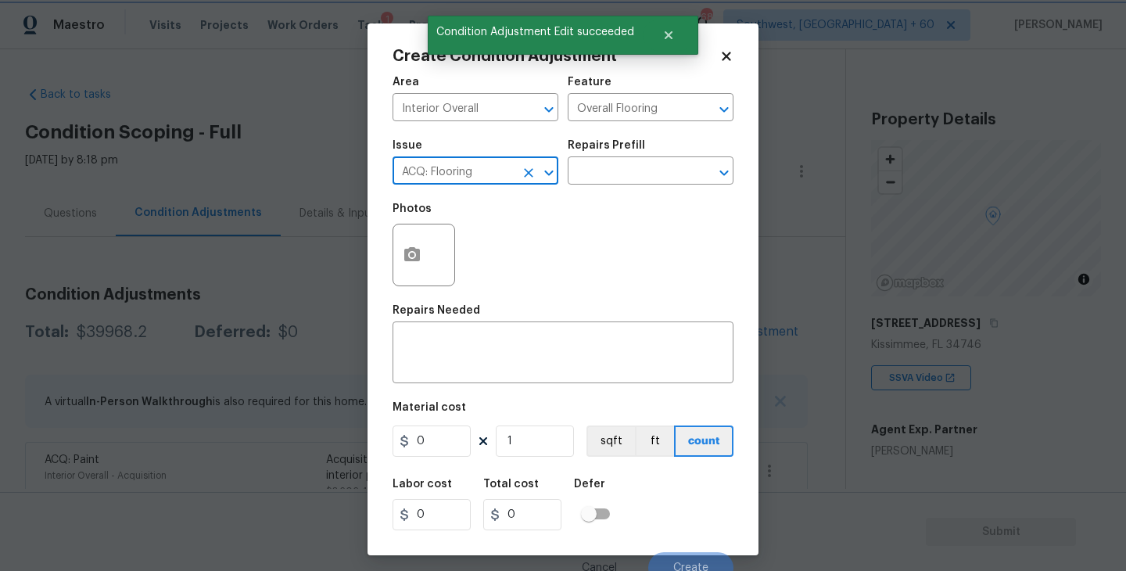
click at [638, 154] on div "Repairs Prefill" at bounding box center [651, 150] width 166 height 20
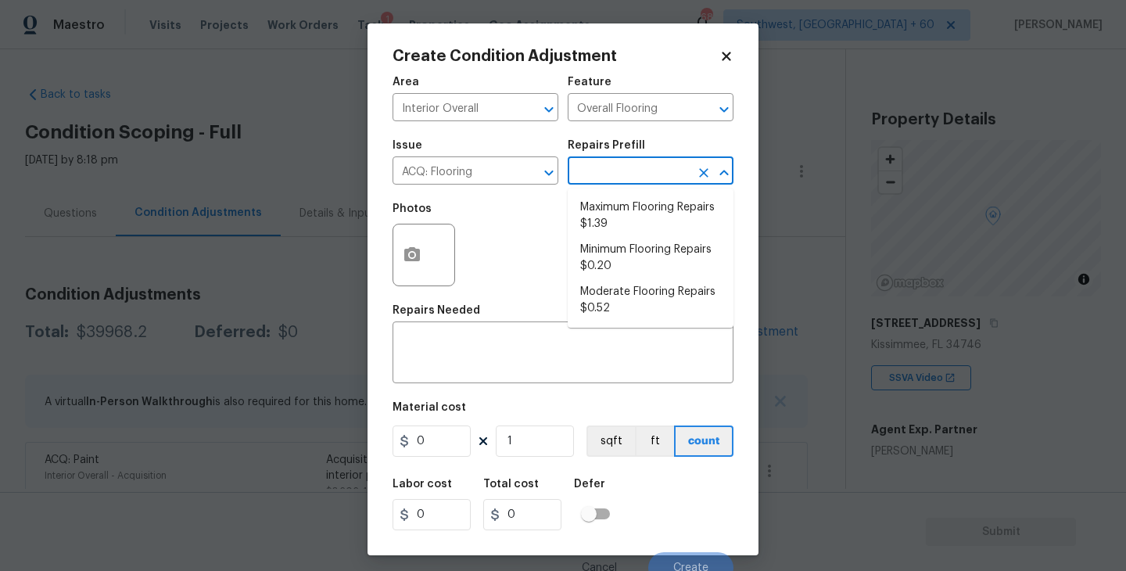
click at [634, 174] on input "text" at bounding box center [629, 172] width 122 height 24
click at [629, 232] on li "Maximum Flooring Repairs $1.39" at bounding box center [651, 216] width 166 height 42
type input "Acquisition"
type textarea "Acquisition Scope: Maximum flooring repairs"
type input "1.39"
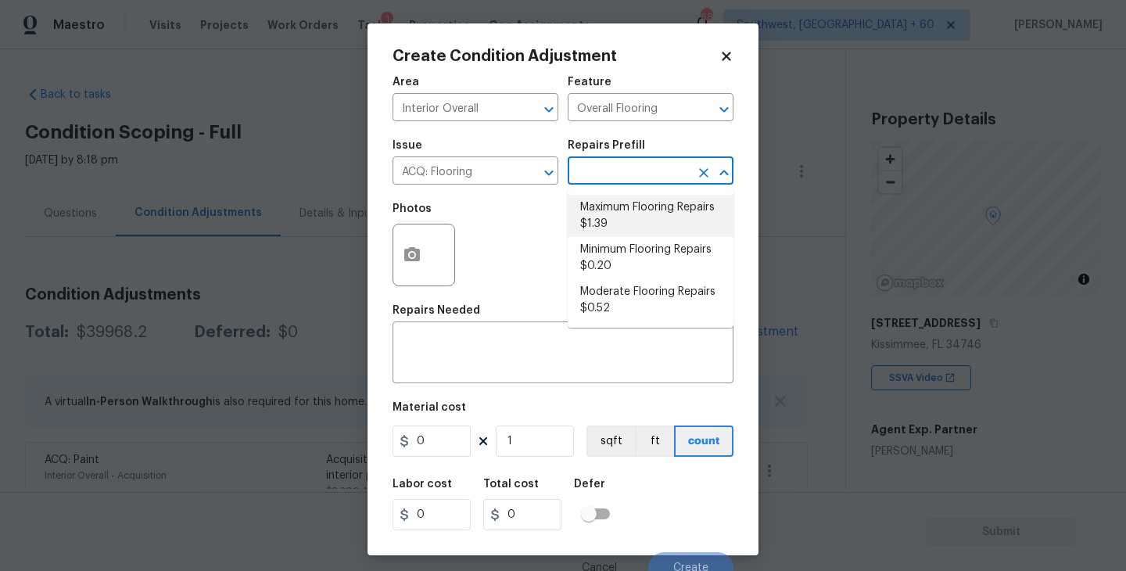
type input "1.39"
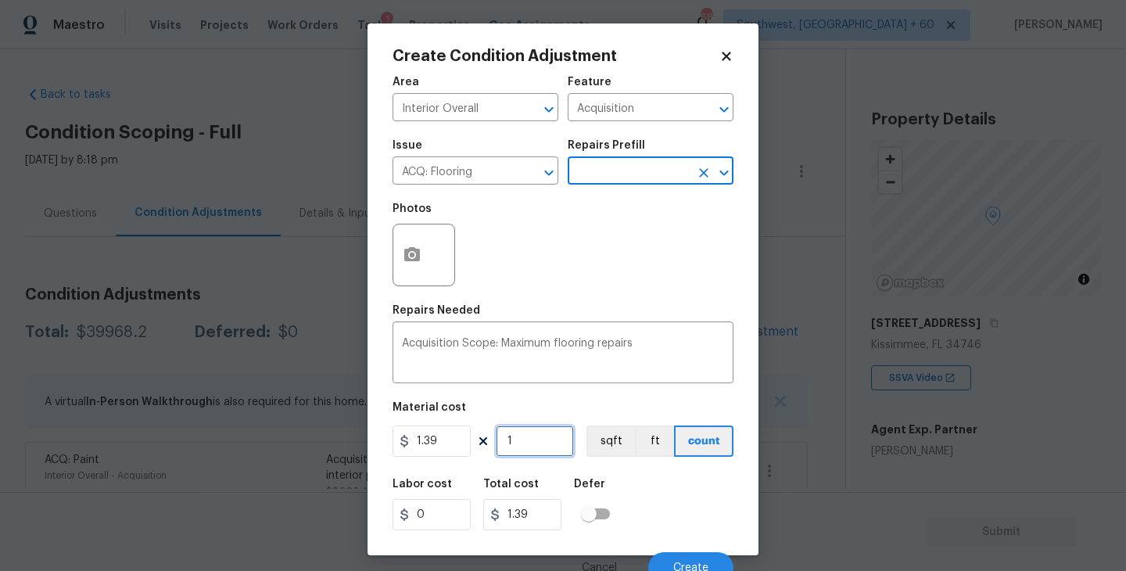
drag, startPoint x: 551, startPoint y: 437, endPoint x: 460, endPoint y: 439, distance: 91.5
click at [460, 439] on div "1.39 1 sqft ft count" at bounding box center [562, 440] width 341 height 31
paste input "2254"
type input "2254"
type input "3133.06"
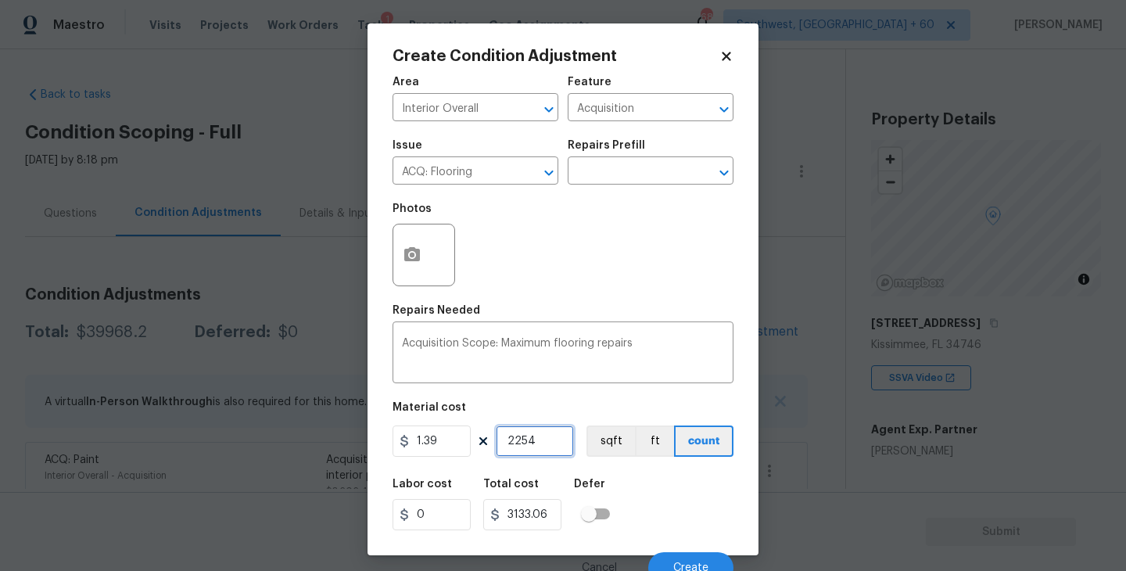
type input "2254"
click at [630, 496] on div "Labor cost 0 Total cost 3133.06 Defer" at bounding box center [562, 504] width 341 height 70
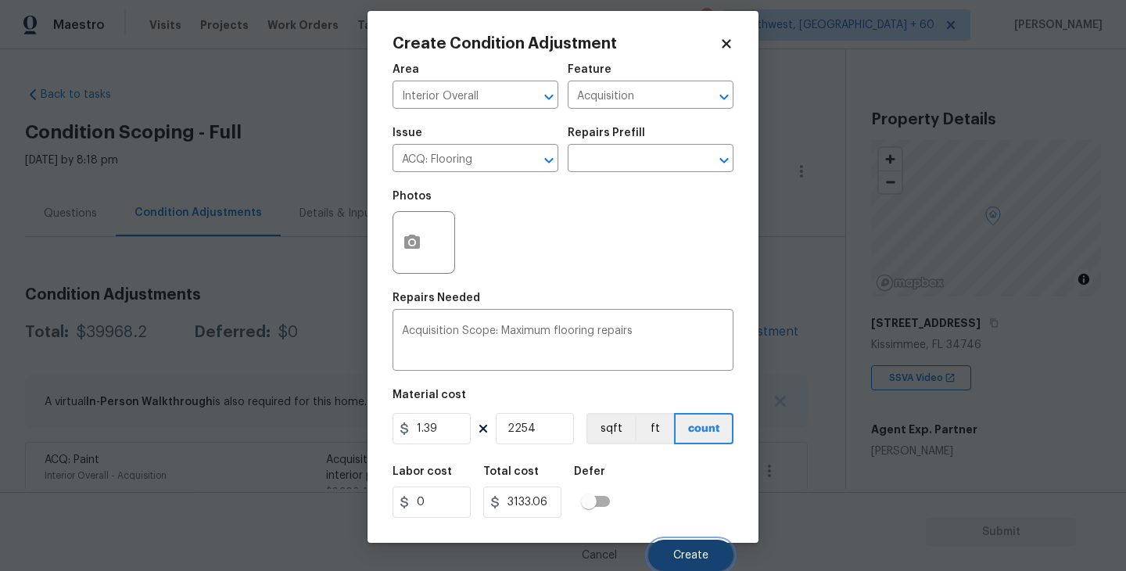
click at [686, 554] on span "Create" at bounding box center [690, 556] width 35 height 12
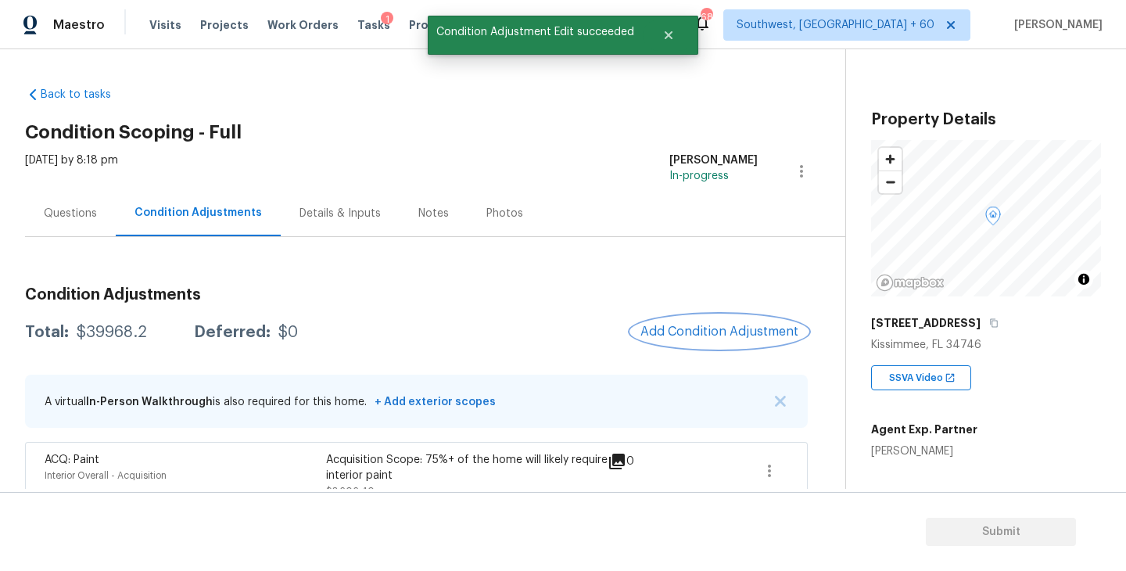
scroll to position [0, 0]
click at [718, 336] on span "Add Condition Adjustment" at bounding box center [719, 331] width 158 height 14
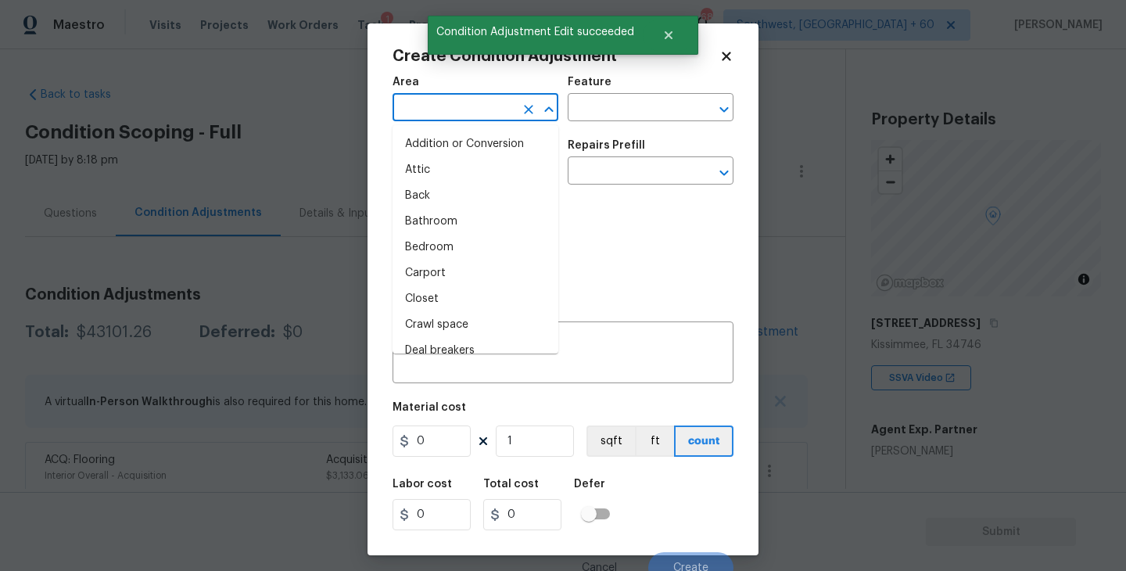
click at [471, 110] on input "text" at bounding box center [453, 109] width 122 height 24
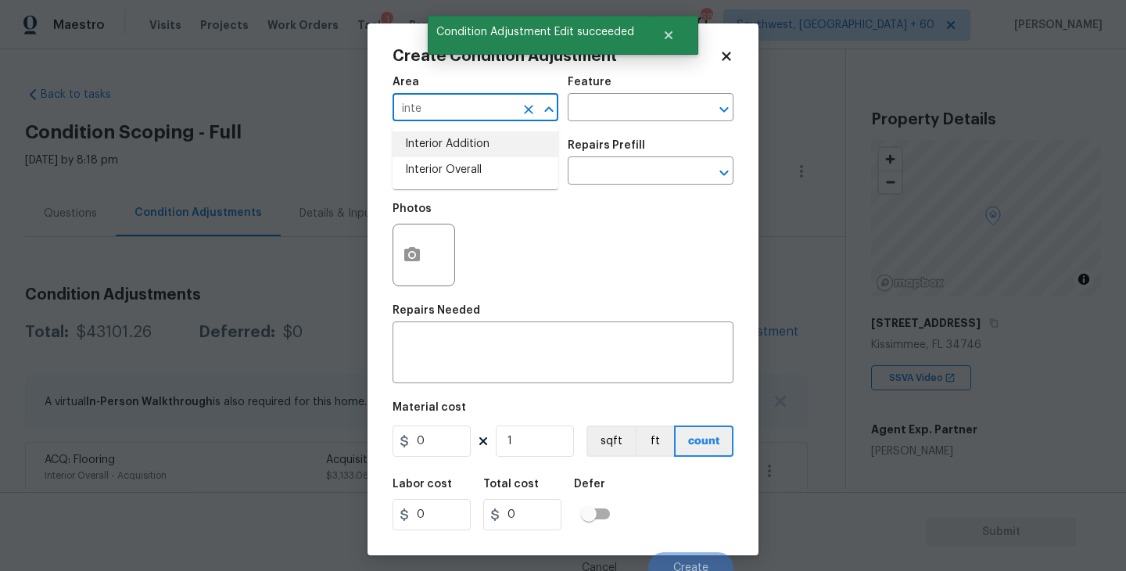
click at [469, 166] on li "Interior Overall" at bounding box center [475, 170] width 166 height 26
type input "Interior Overall"
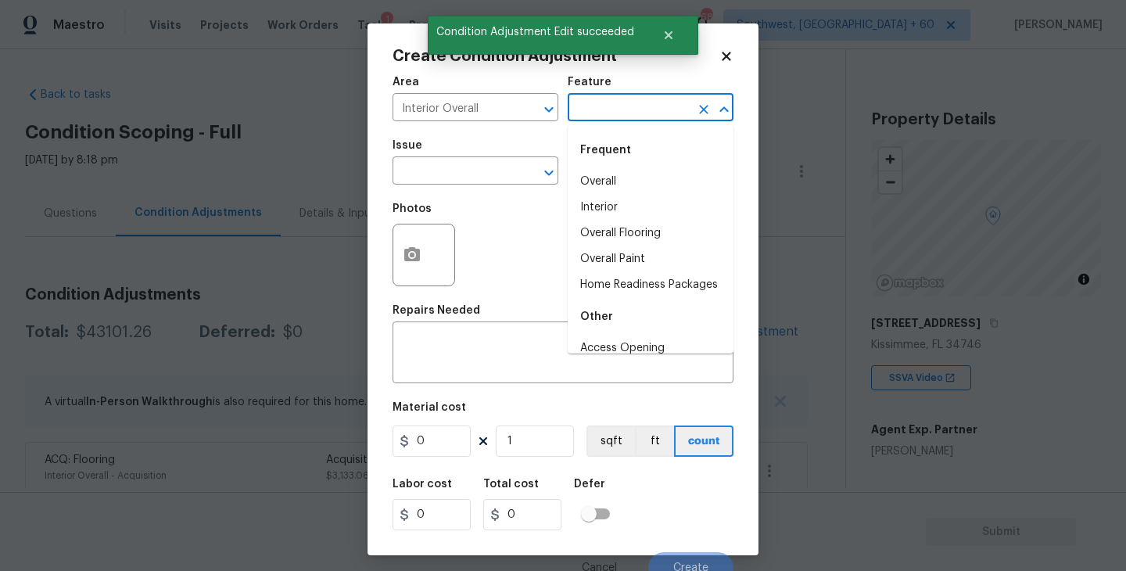
click at [575, 119] on input "text" at bounding box center [629, 109] width 122 height 24
click at [631, 256] on li "Overall Paint" at bounding box center [651, 259] width 166 height 26
type input "Overall Paint"
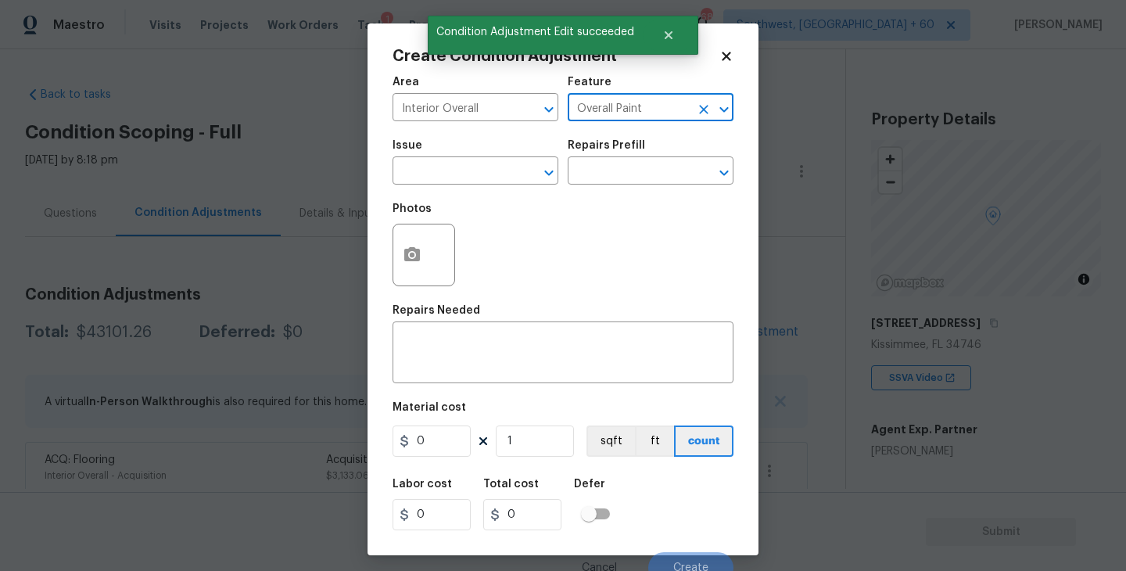
click at [496, 195] on div "Photos" at bounding box center [562, 245] width 341 height 102
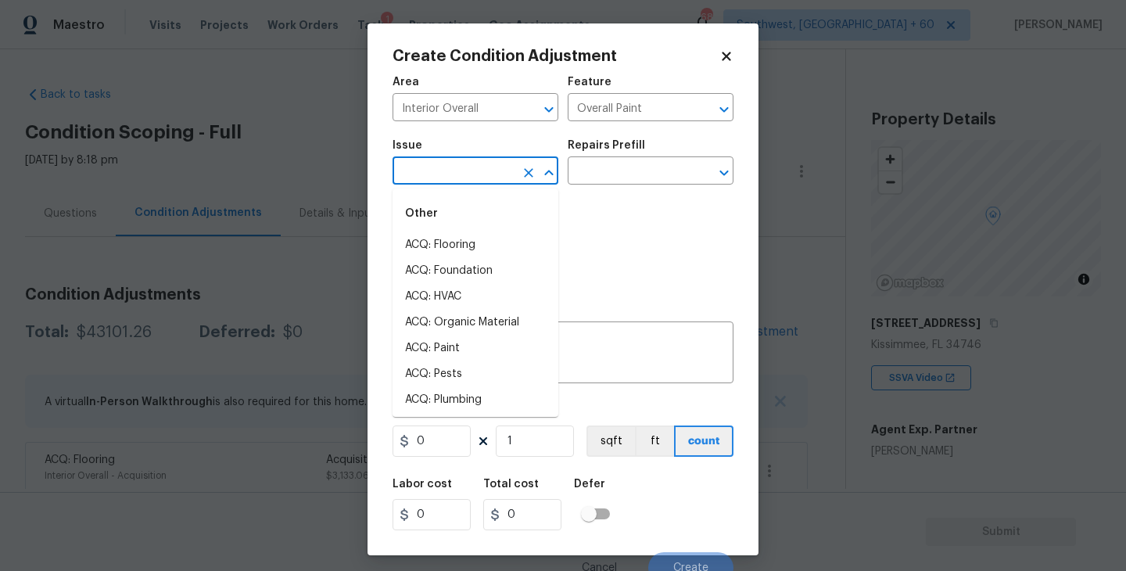
click at [480, 183] on input "text" at bounding box center [453, 172] width 122 height 24
click at [468, 365] on li "Interior Paint" at bounding box center [475, 374] width 166 height 26
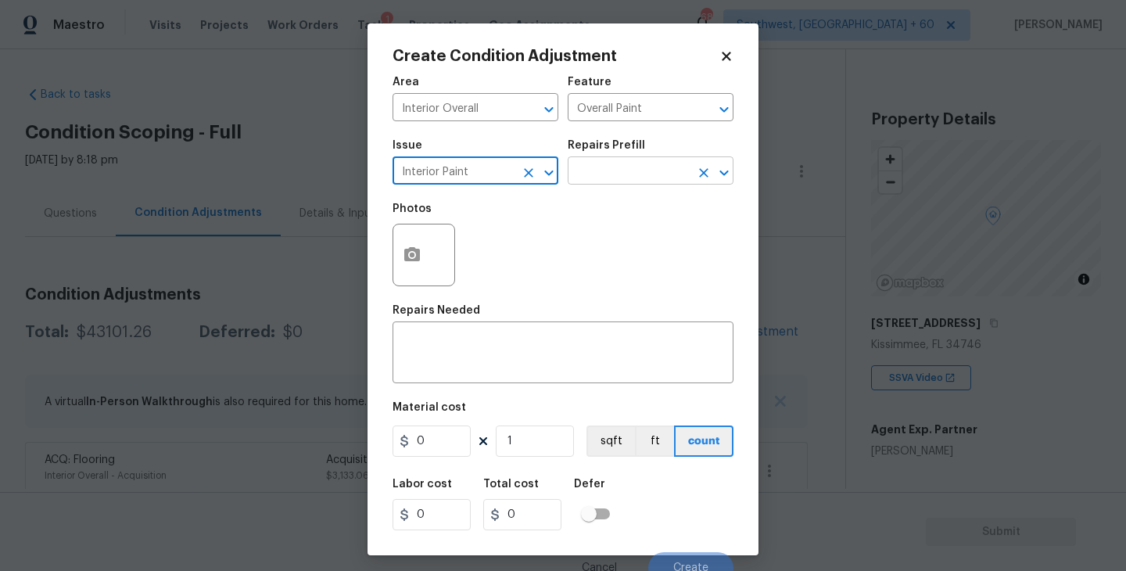
type input "Interior Paint"
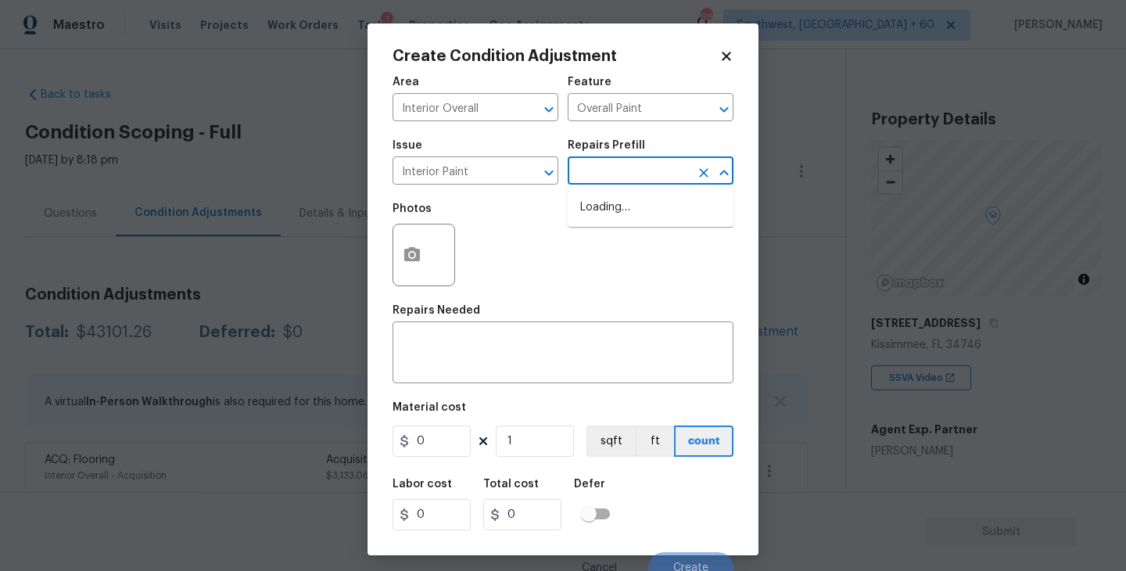
click at [663, 178] on input "text" at bounding box center [629, 172] width 122 height 24
type input "pri"
click at [660, 206] on li "Primer - Labor Only $0.40" at bounding box center [651, 208] width 166 height 26
type textarea "Interior primer - PRIMER PROVIDED BY OPENDOOR - All nails, screws, drywall anch…"
type input "0.4"
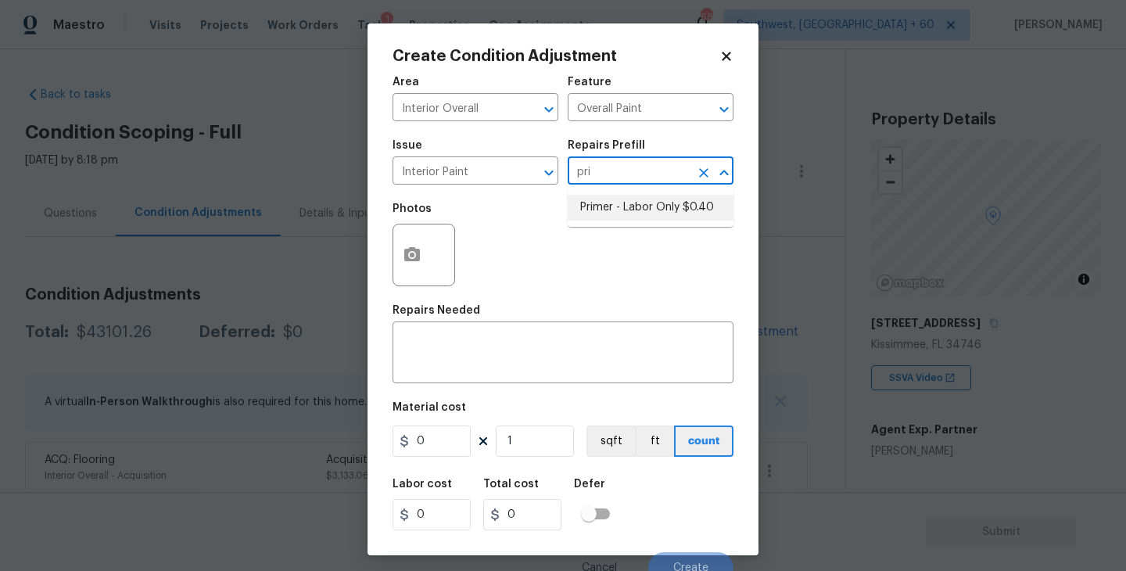
type input "0.4"
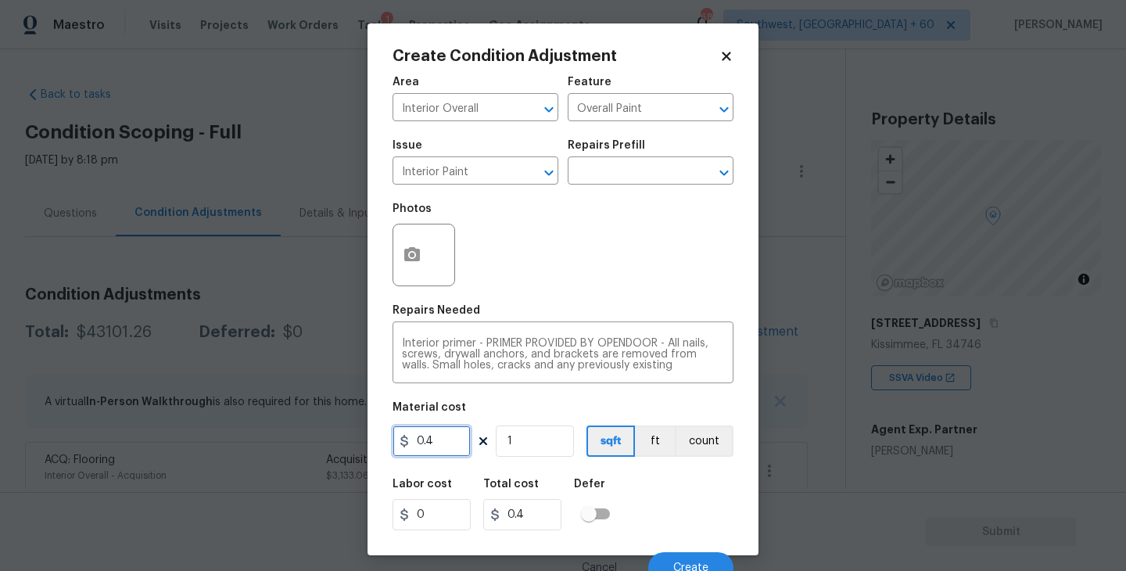
drag, startPoint x: 439, startPoint y: 438, endPoint x: 348, endPoint y: 437, distance: 90.7
click at [348, 437] on div "Create Condition Adjustment Area Interior Overall ​ Feature Overall Paint ​ Iss…" at bounding box center [563, 285] width 1126 height 571
type input "500"
click at [639, 499] on div "Labor cost 0 Total cost 500 Defer" at bounding box center [562, 504] width 341 height 70
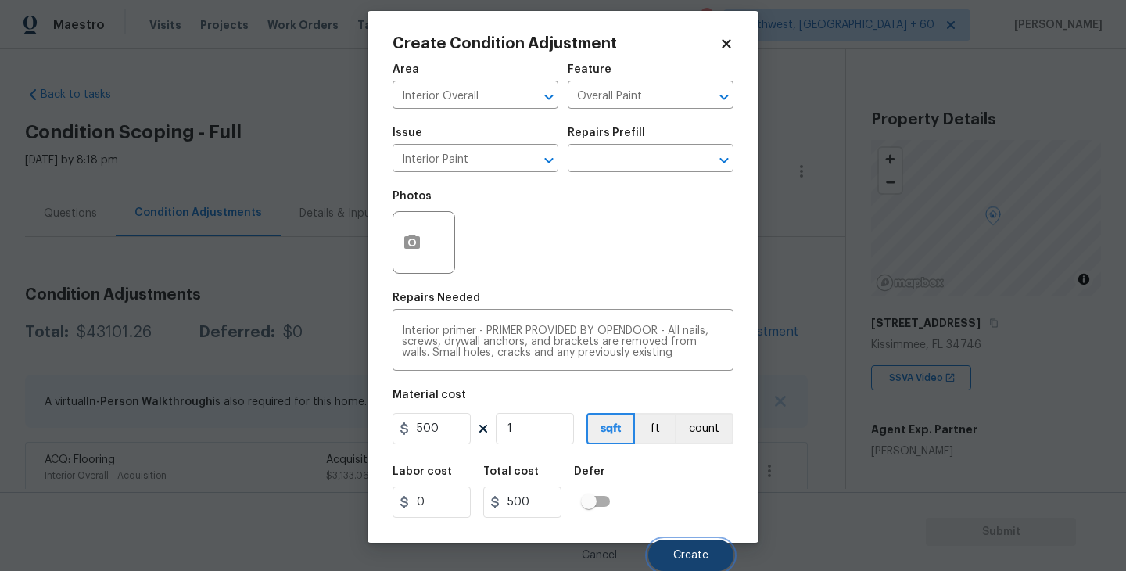
click at [686, 554] on span "Create" at bounding box center [690, 556] width 35 height 12
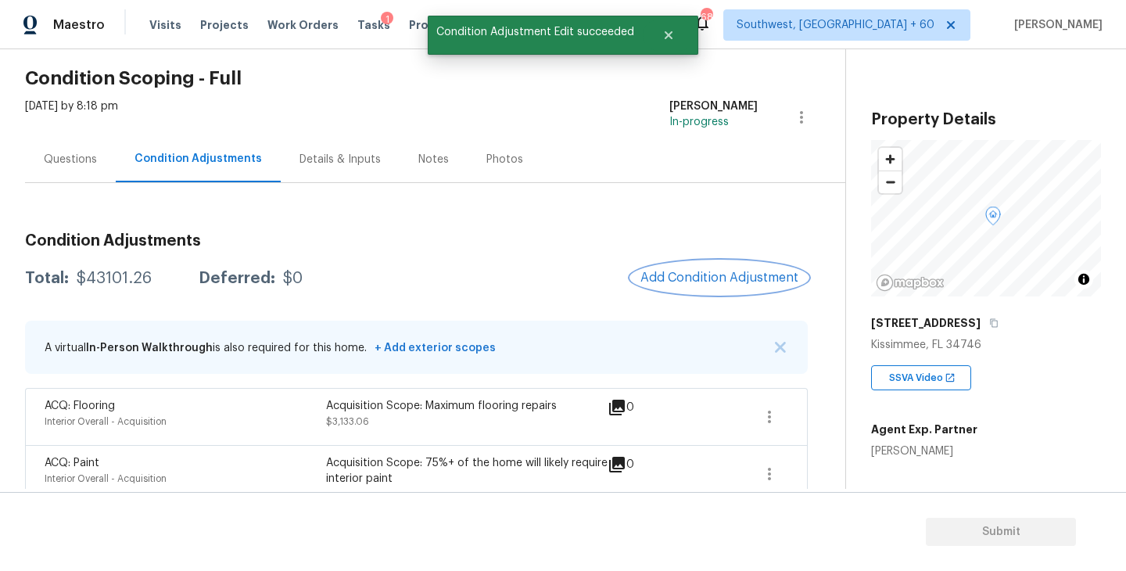
scroll to position [115, 0]
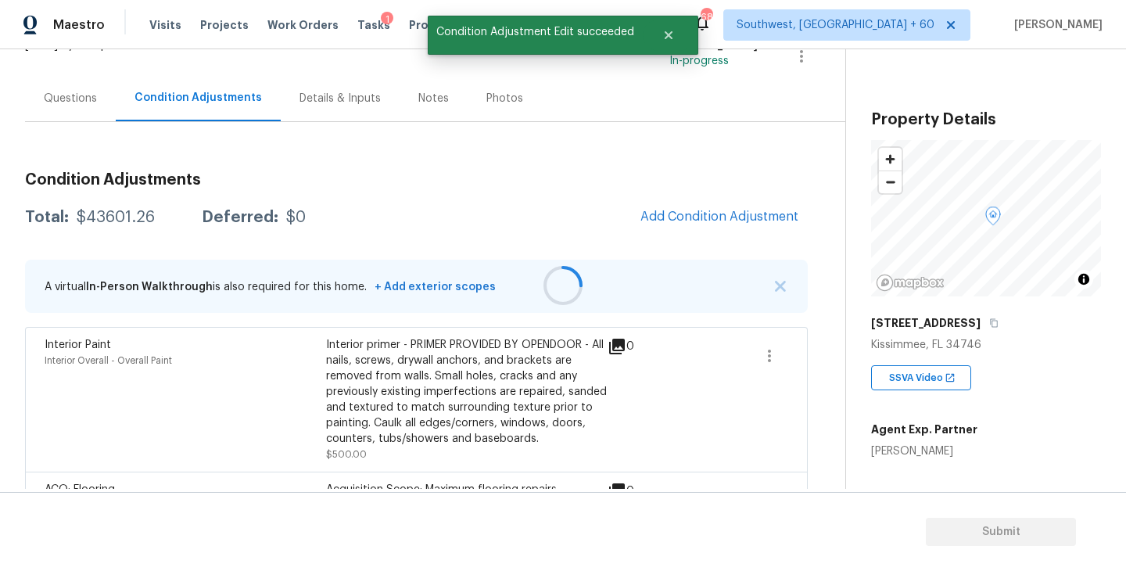
click at [679, 230] on div at bounding box center [563, 285] width 1126 height 571
click at [668, 217] on span "Add Condition Adjustment" at bounding box center [719, 217] width 158 height 14
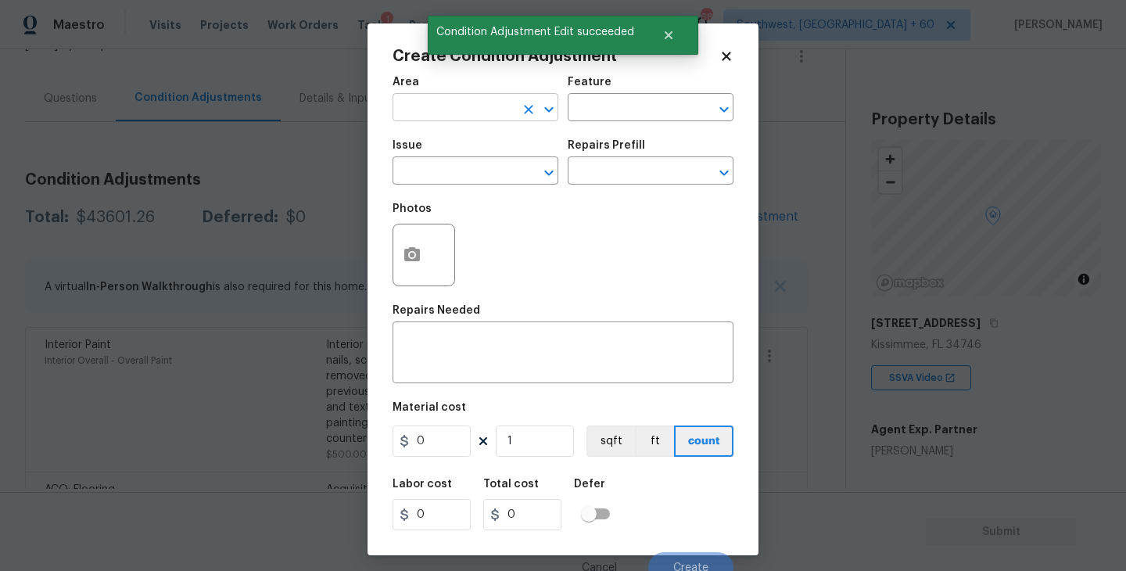
click at [463, 118] on input "text" at bounding box center [453, 109] width 122 height 24
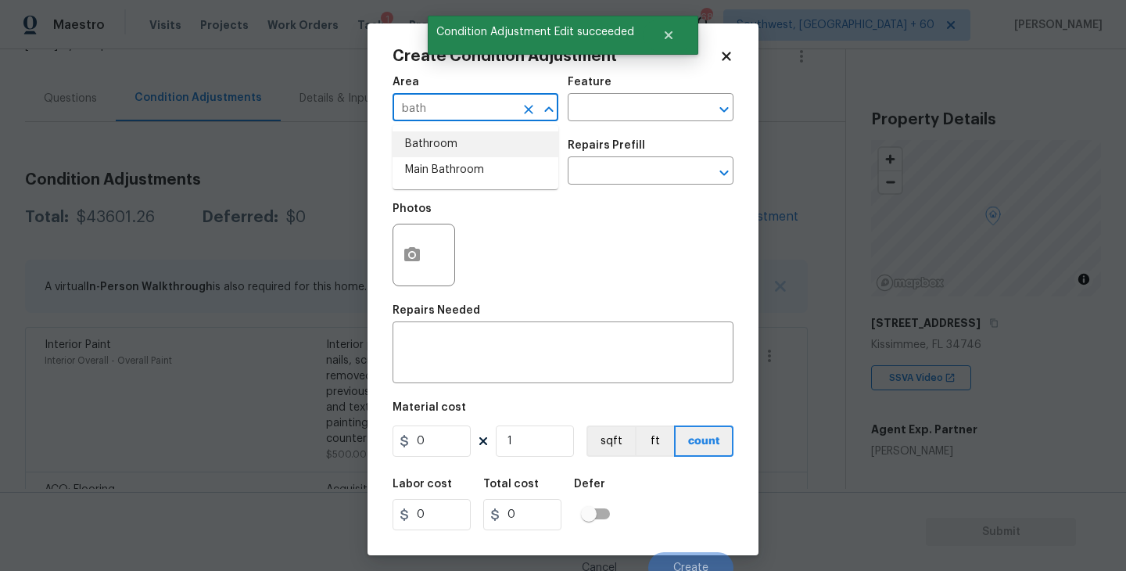
click at [468, 144] on li "Bathroom" at bounding box center [475, 144] width 166 height 26
type input "Bathroom"
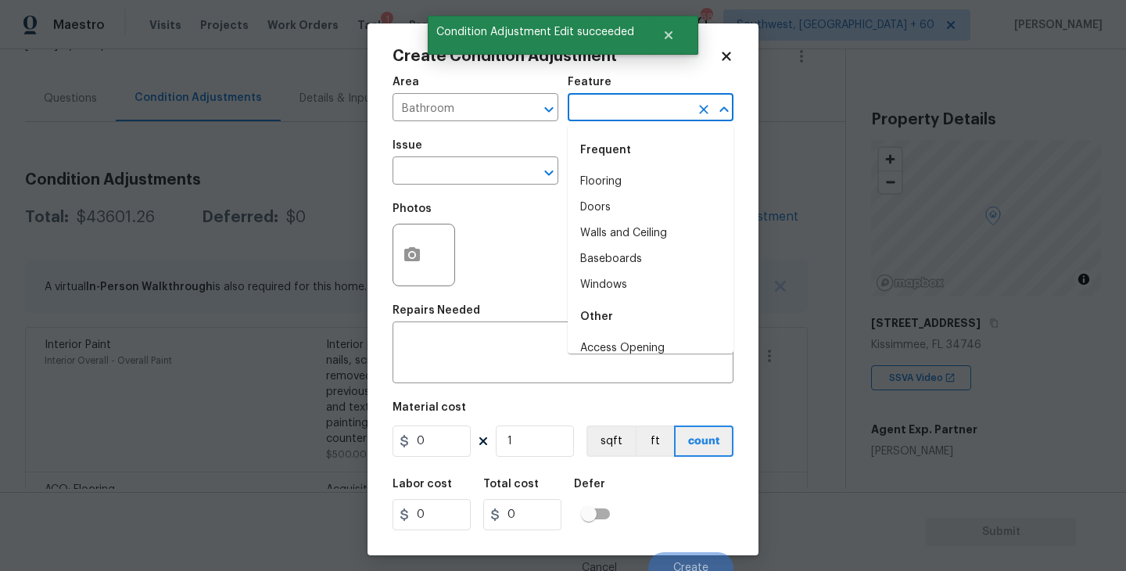
click at [589, 117] on input "text" at bounding box center [629, 109] width 122 height 24
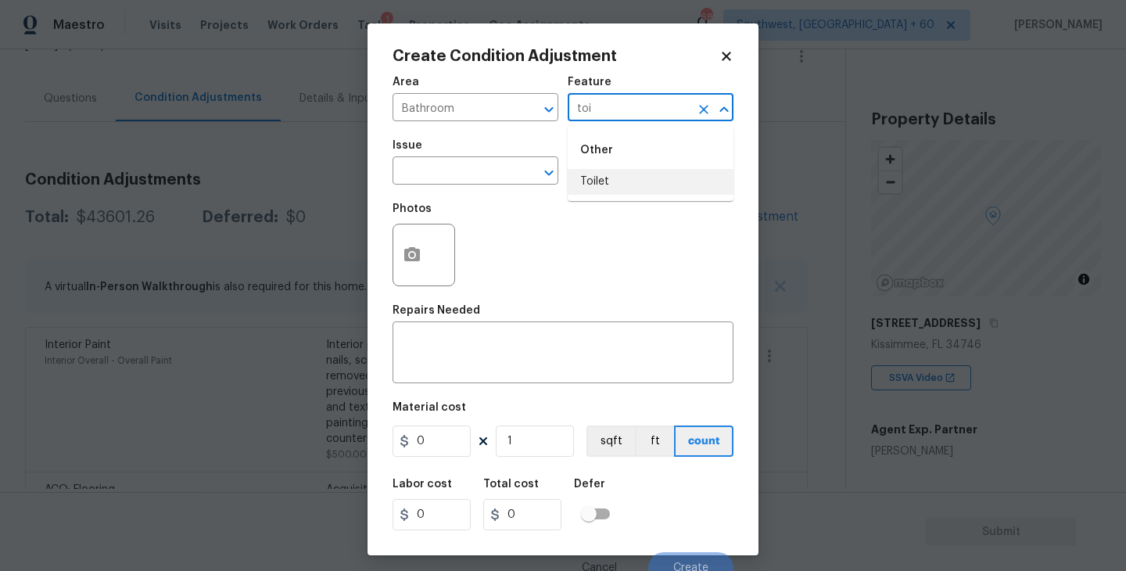
click at [588, 182] on li "Toilet" at bounding box center [651, 182] width 166 height 26
type input "Toilet"
click at [451, 185] on span "Issue ​" at bounding box center [475, 162] width 166 height 63
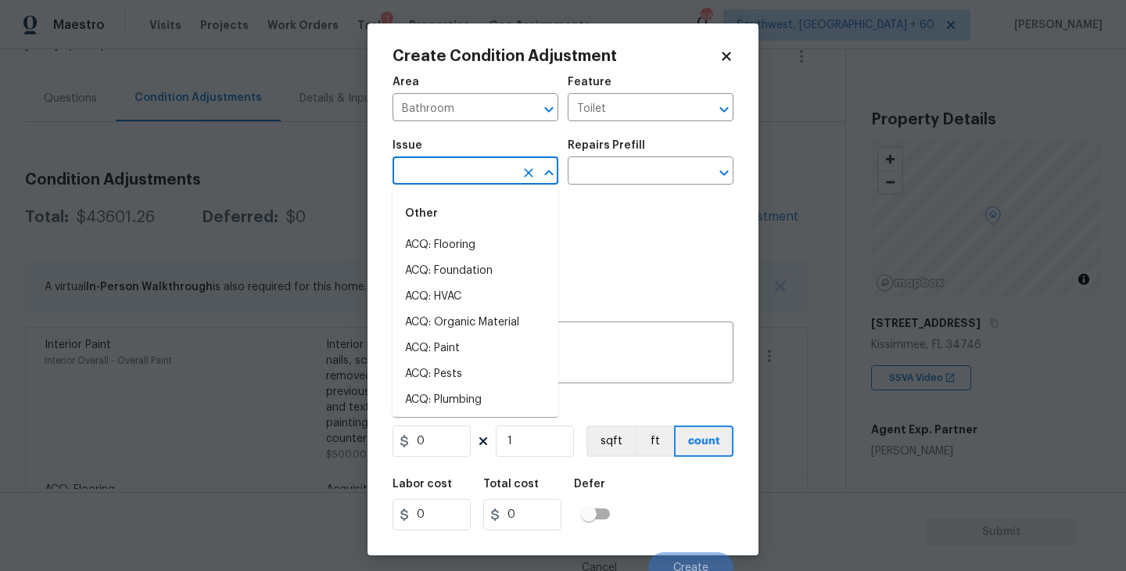
click at [458, 175] on input "text" at bounding box center [453, 172] width 122 height 24
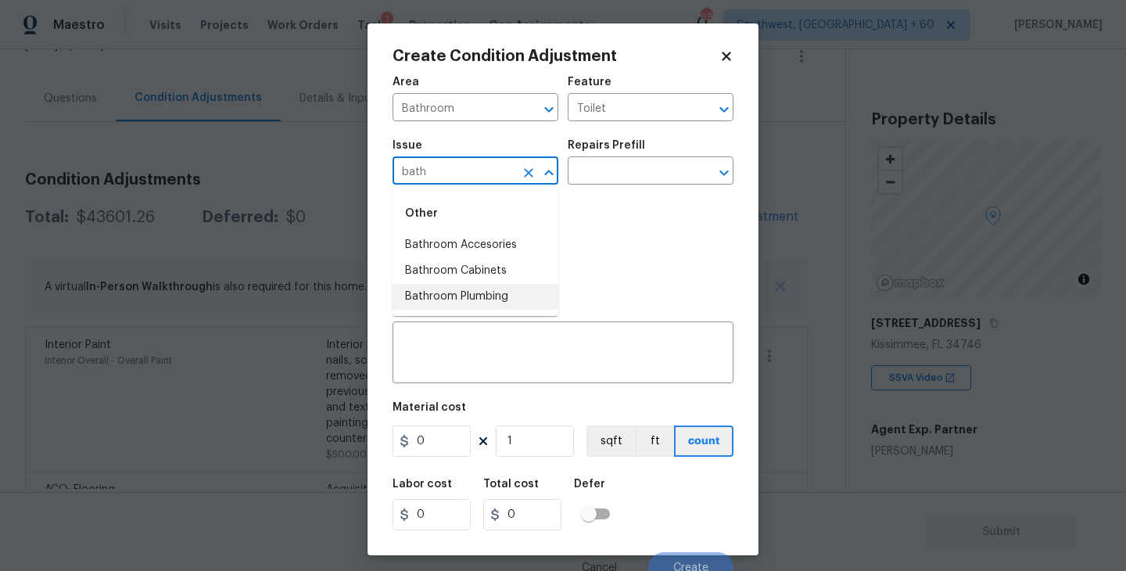
click at [460, 296] on li "Bathroom Plumbing" at bounding box center [475, 297] width 166 height 26
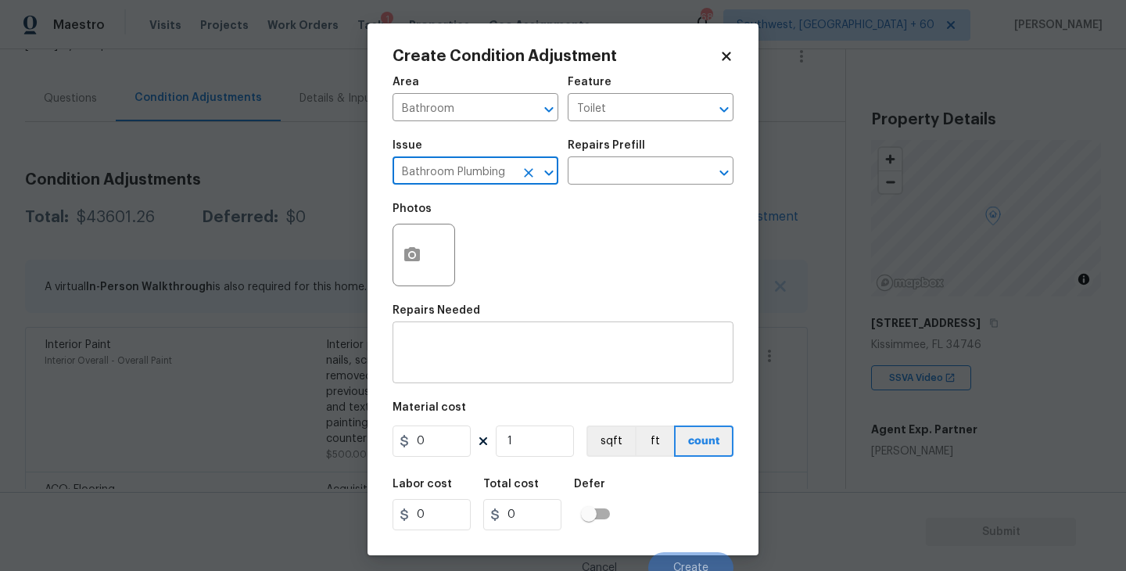
type input "Bathroom Plumbing"
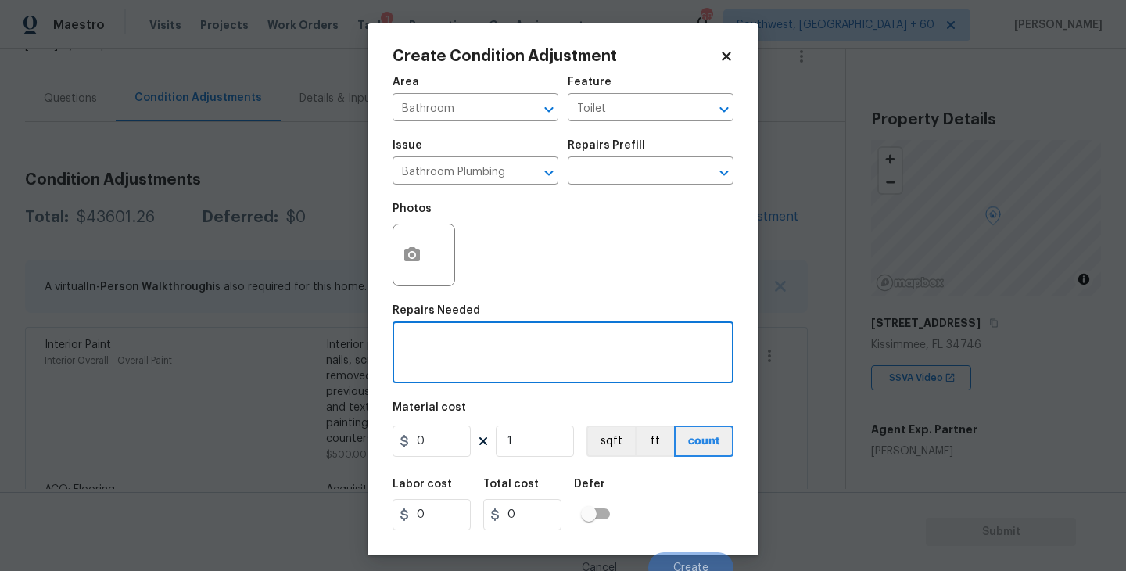
click at [460, 347] on textarea at bounding box center [563, 354] width 322 height 33
type textarea "Toilet deep clean"
drag, startPoint x: 439, startPoint y: 441, endPoint x: 327, endPoint y: 439, distance: 111.8
click at [327, 439] on div "Create Condition Adjustment Area Bathroom ​ Feature Toilet ​ Issue Bathroom Plu…" at bounding box center [563, 285] width 1126 height 571
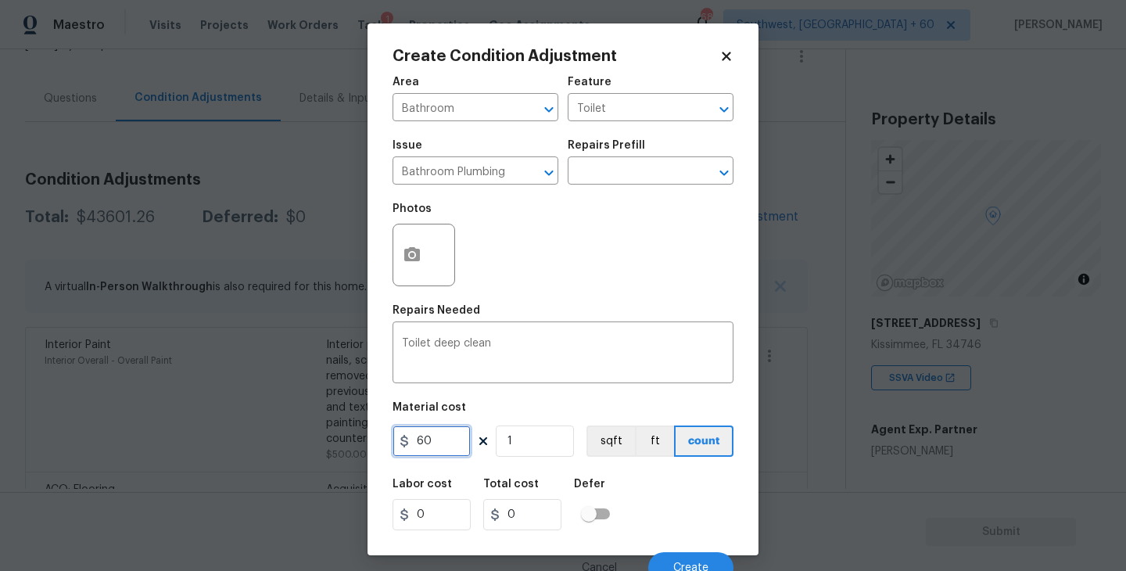
type input "60"
click at [665, 459] on figure "Material cost 60 1 sqft ft count" at bounding box center [562, 431] width 341 height 58
click at [672, 480] on div "Labor cost 0 Total cost 60 Defer" at bounding box center [562, 504] width 341 height 70
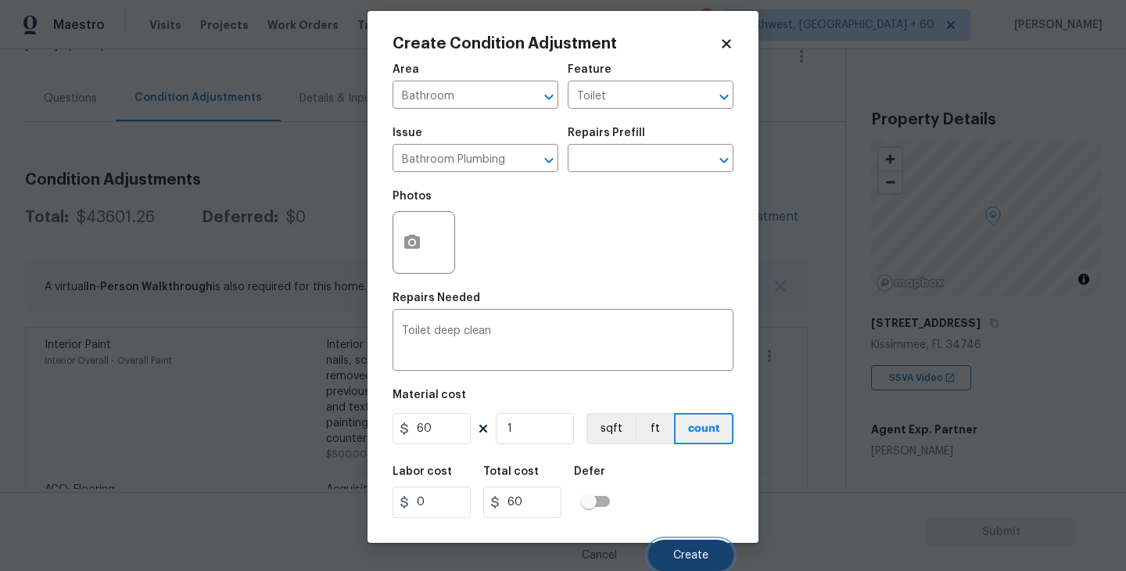
click at [696, 557] on span "Create" at bounding box center [690, 556] width 35 height 12
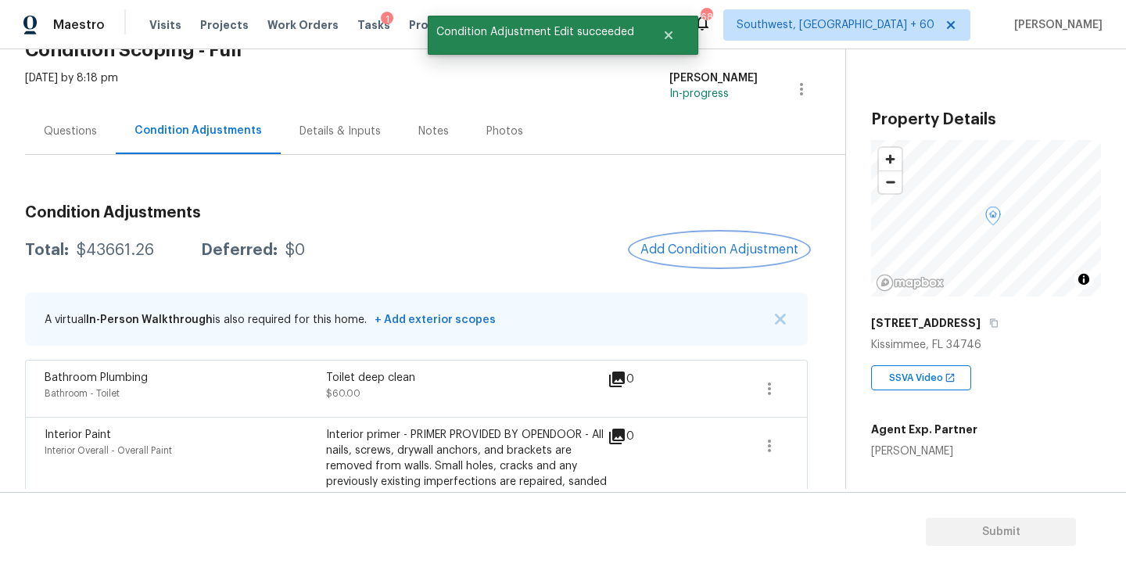
scroll to position [29, 0]
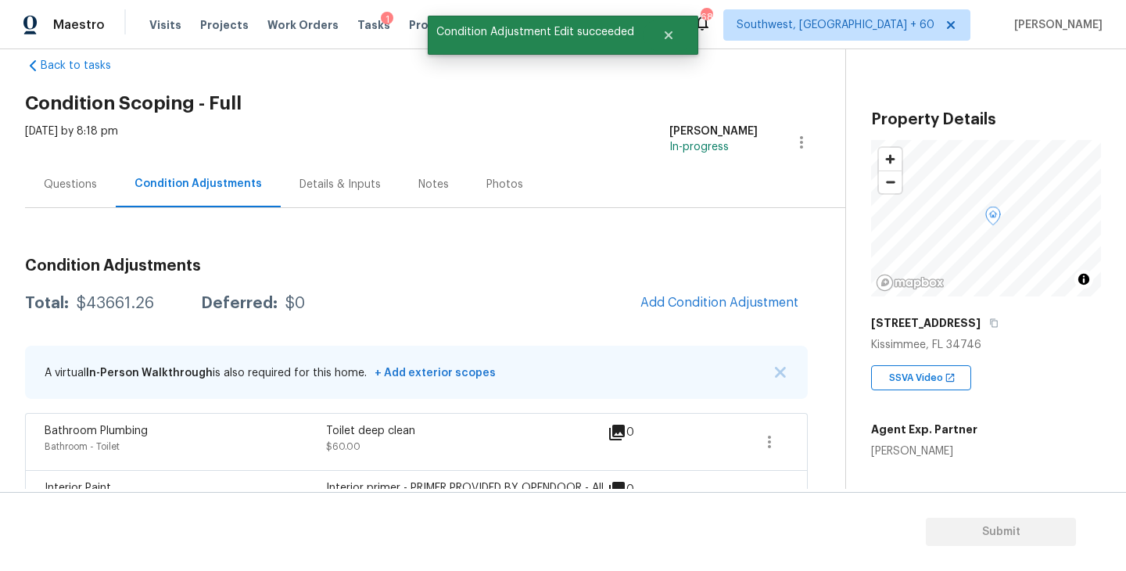
click at [85, 185] on div "Questions" at bounding box center [70, 185] width 53 height 16
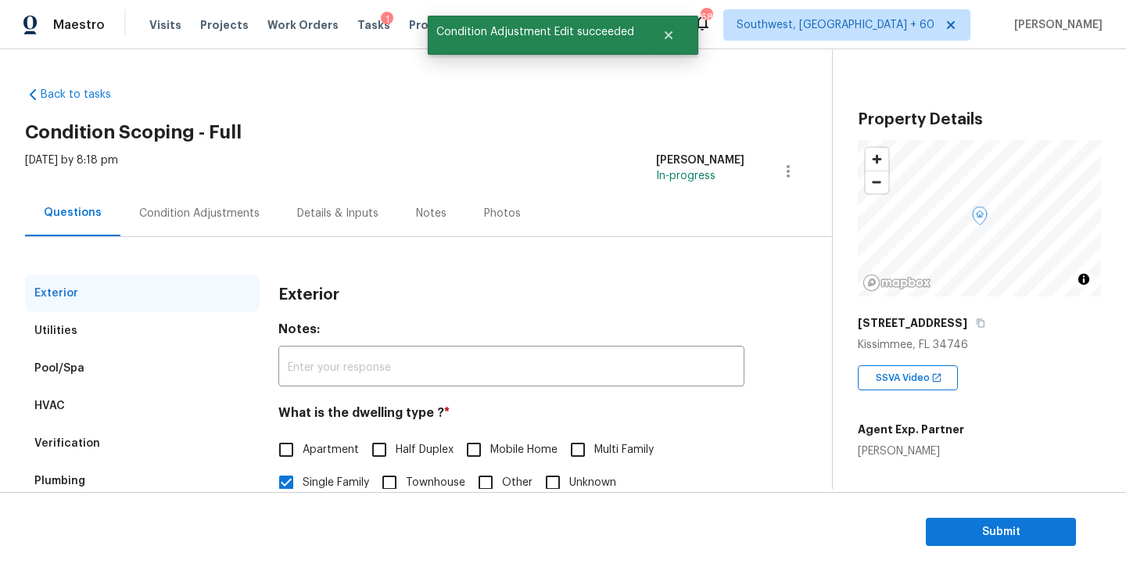
click at [206, 228] on div "Condition Adjustments" at bounding box center [199, 213] width 158 height 46
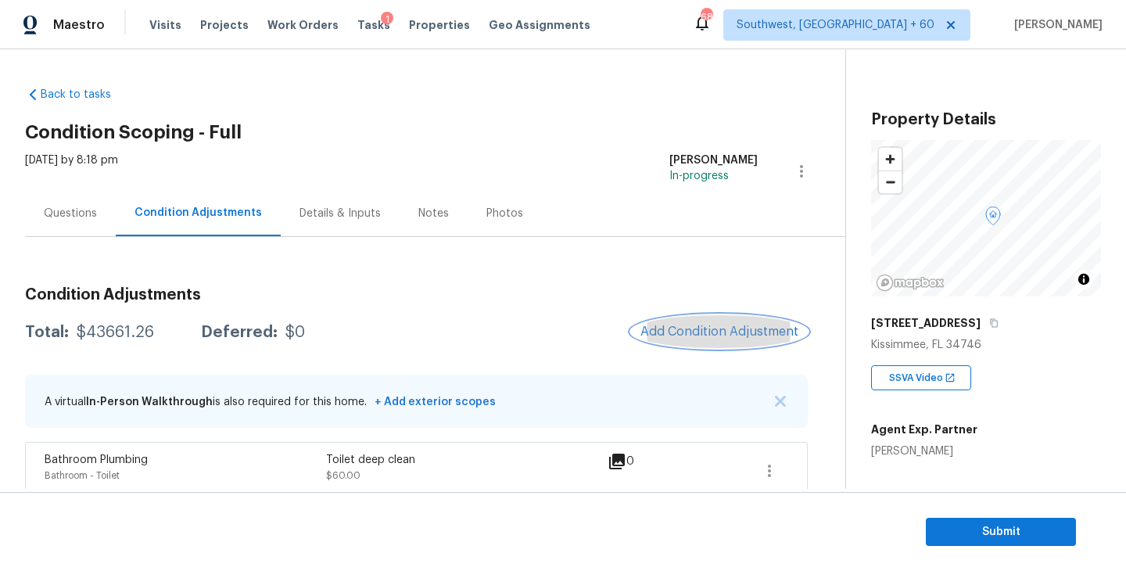
click at [693, 338] on span "Add Condition Adjustment" at bounding box center [719, 331] width 158 height 14
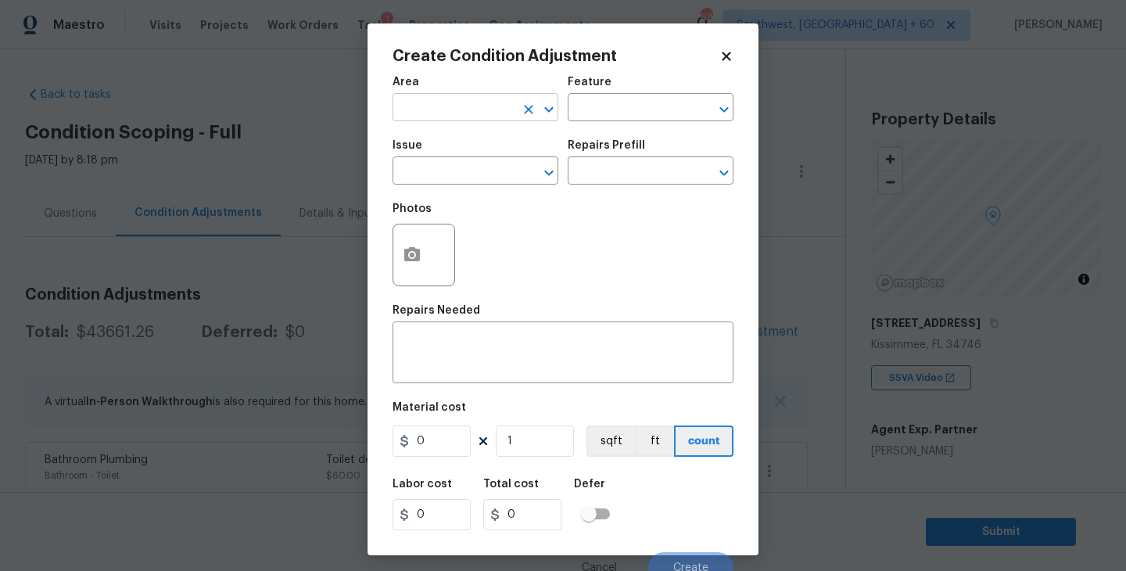
click at [447, 102] on input "text" at bounding box center [453, 109] width 122 height 24
click at [459, 165] on li "Interior Overall" at bounding box center [475, 170] width 166 height 26
type input "Interior Overall"
click at [573, 127] on div "Area Interior Overall ​ Feature ​" at bounding box center [562, 98] width 341 height 63
click at [590, 121] on div "Area Interior Overall ​ Feature ​" at bounding box center [562, 98] width 341 height 63
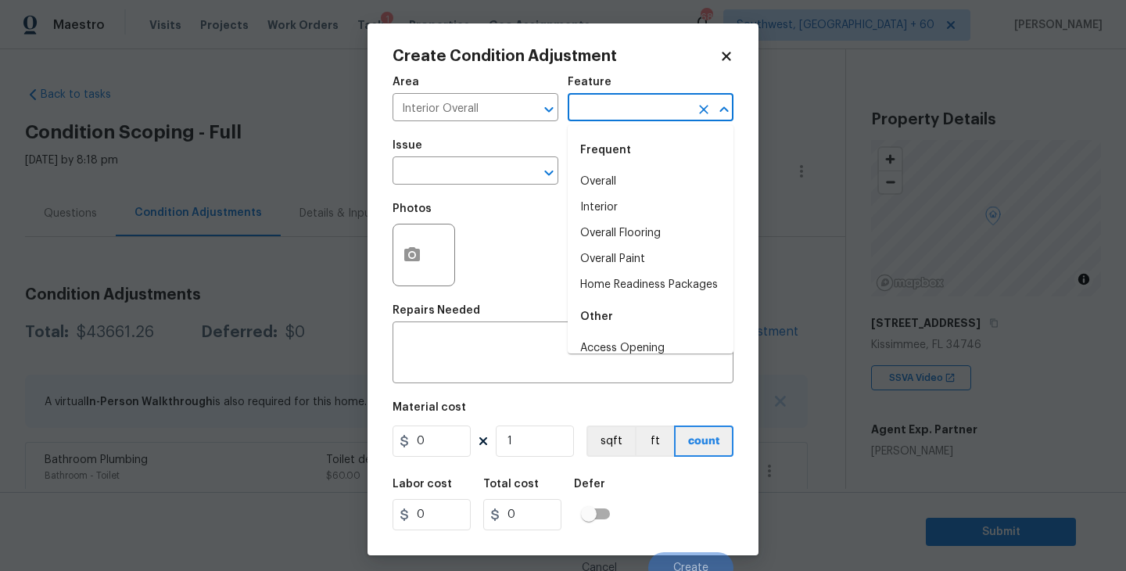
click at [618, 111] on input "text" at bounding box center [629, 109] width 122 height 24
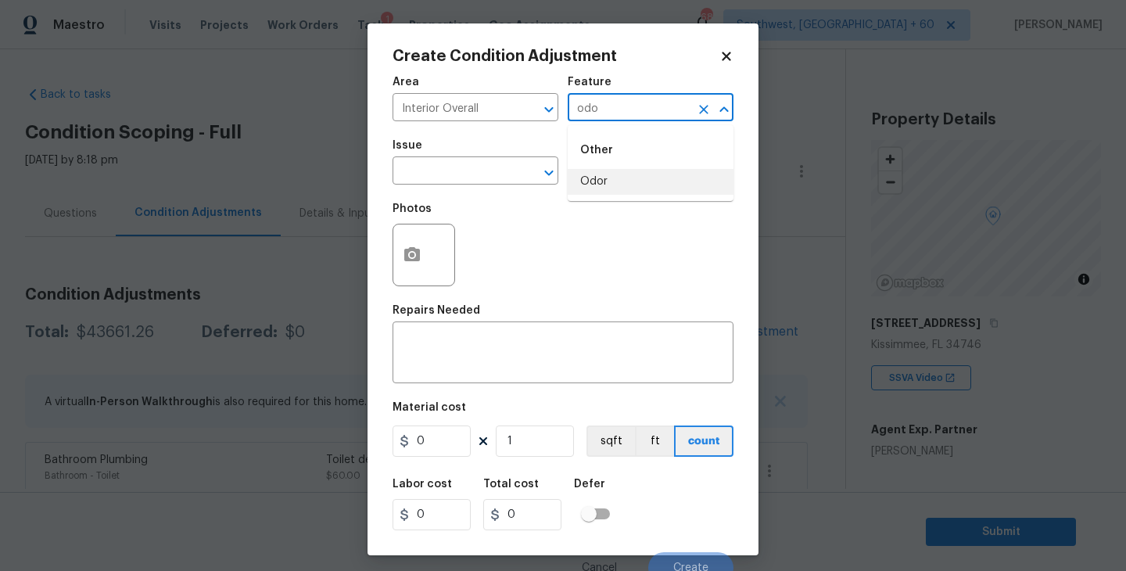
click at [608, 175] on li "Odor" at bounding box center [651, 182] width 166 height 26
type input "Odor"
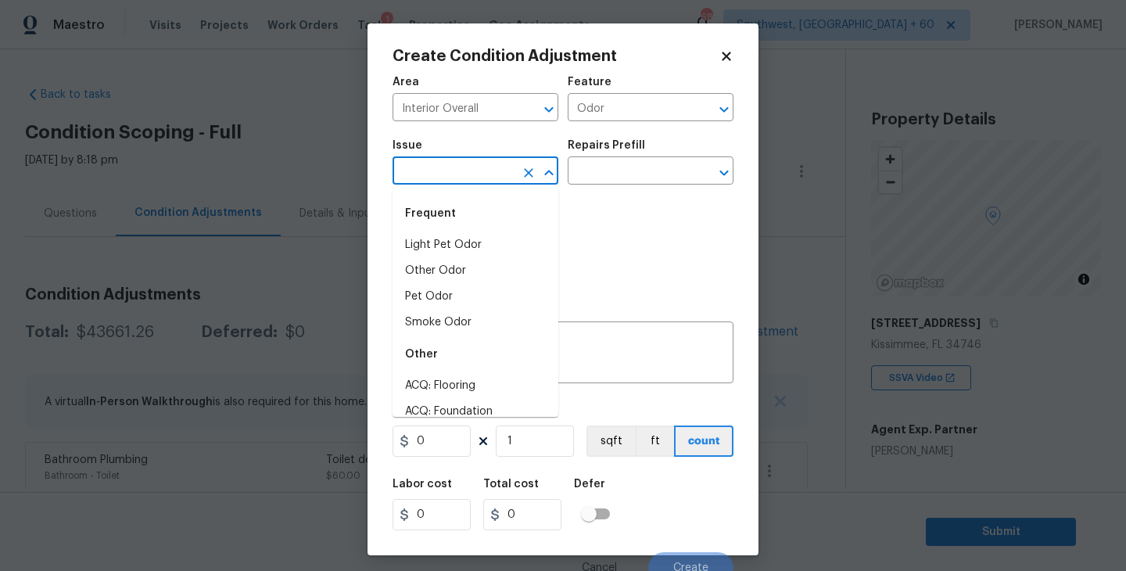
click at [503, 174] on input "text" at bounding box center [453, 172] width 122 height 24
click at [493, 231] on div "Frequent" at bounding box center [475, 214] width 166 height 38
click at [491, 236] on li "Light Pet Odor" at bounding box center [475, 245] width 166 height 26
type input "Light Pet Odor"
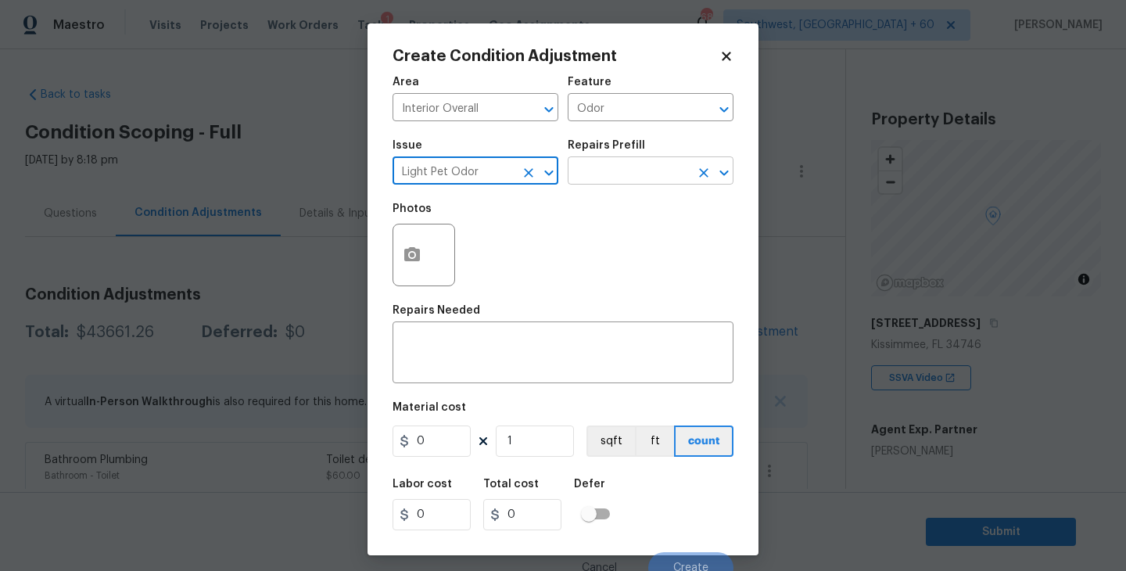
click at [629, 174] on input "text" at bounding box center [629, 172] width 122 height 24
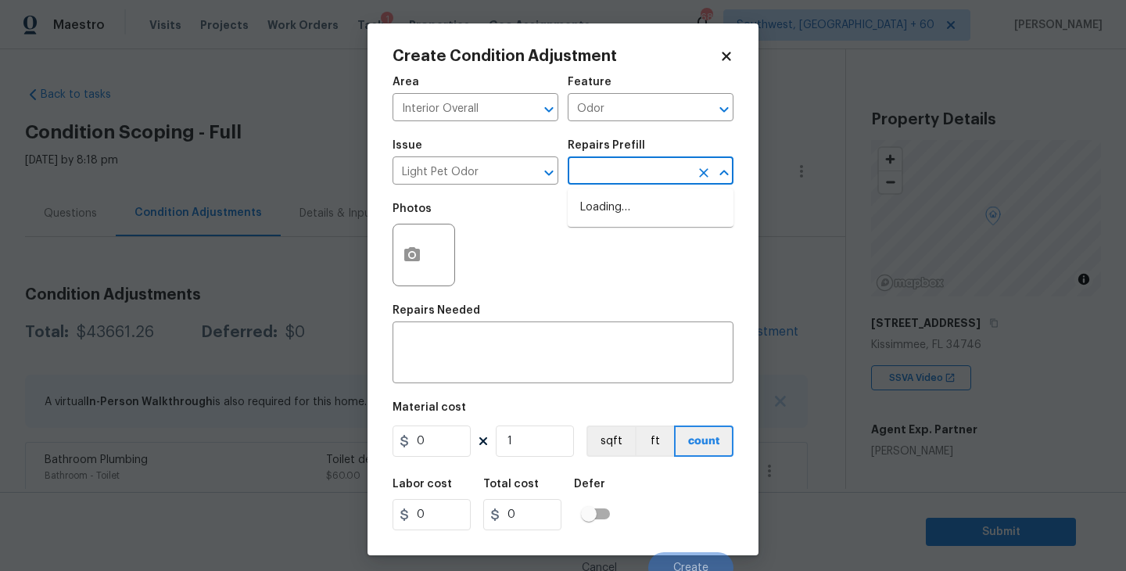
type textarea "Acquisition Scope: 1-2 pets present"
type input "575"
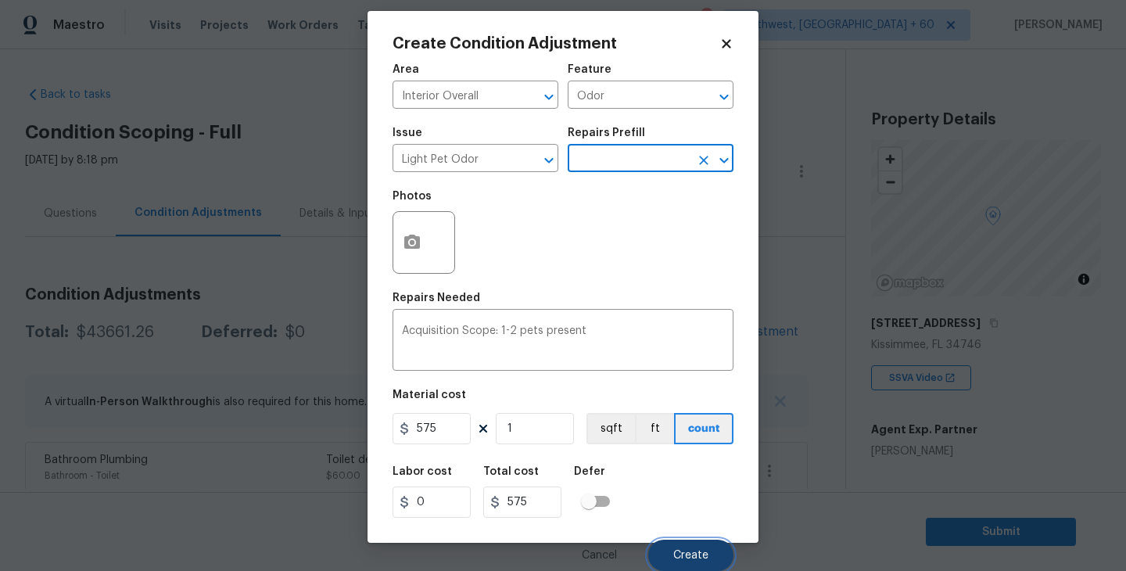
click at [678, 556] on span "Create" at bounding box center [690, 556] width 35 height 12
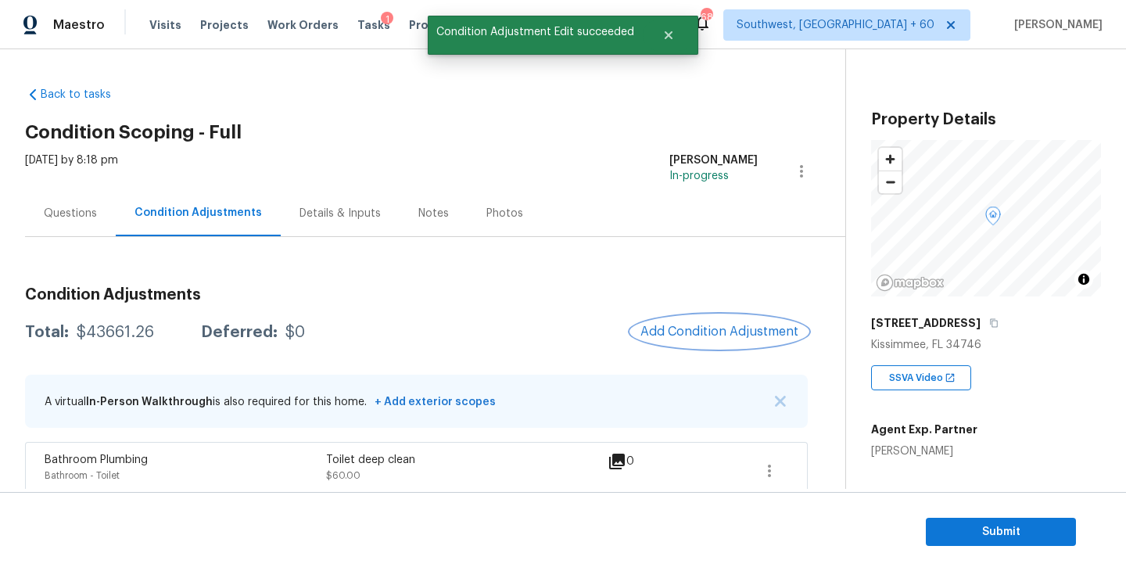
scroll to position [0, 0]
click at [70, 220] on div "Questions" at bounding box center [70, 213] width 91 height 46
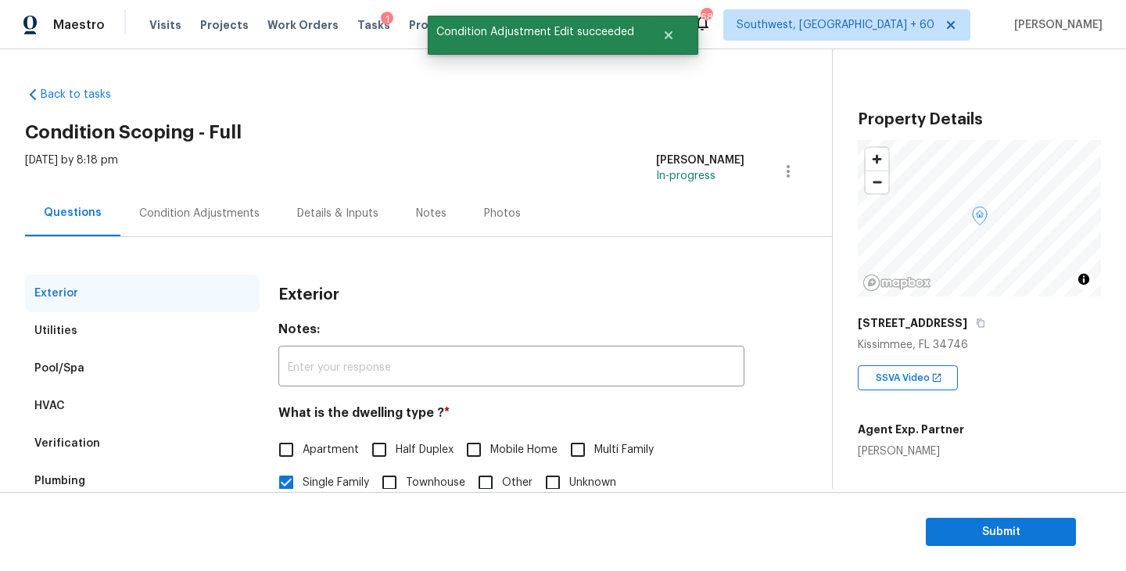
click at [194, 220] on div "Condition Adjustments" at bounding box center [199, 214] width 120 height 16
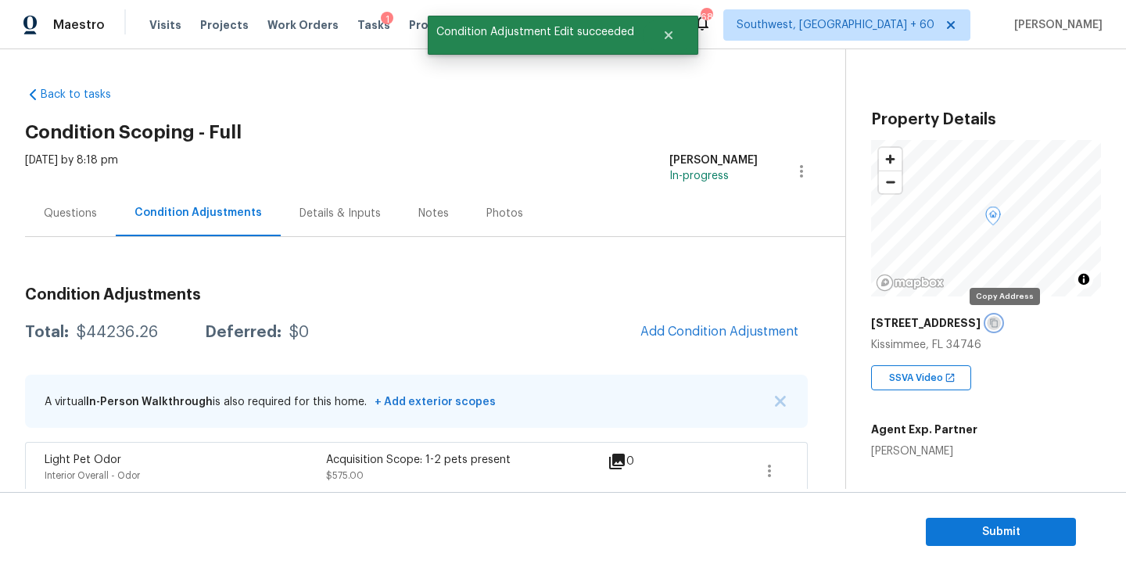
click at [998, 322] on icon "button" at bounding box center [993, 322] width 9 height 9
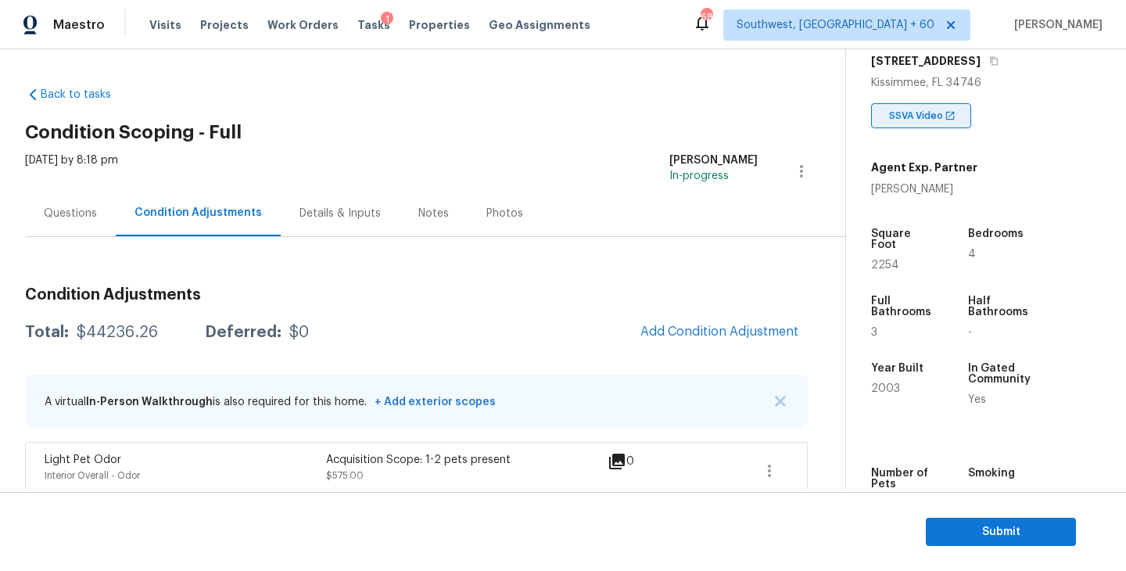
scroll to position [371, 0]
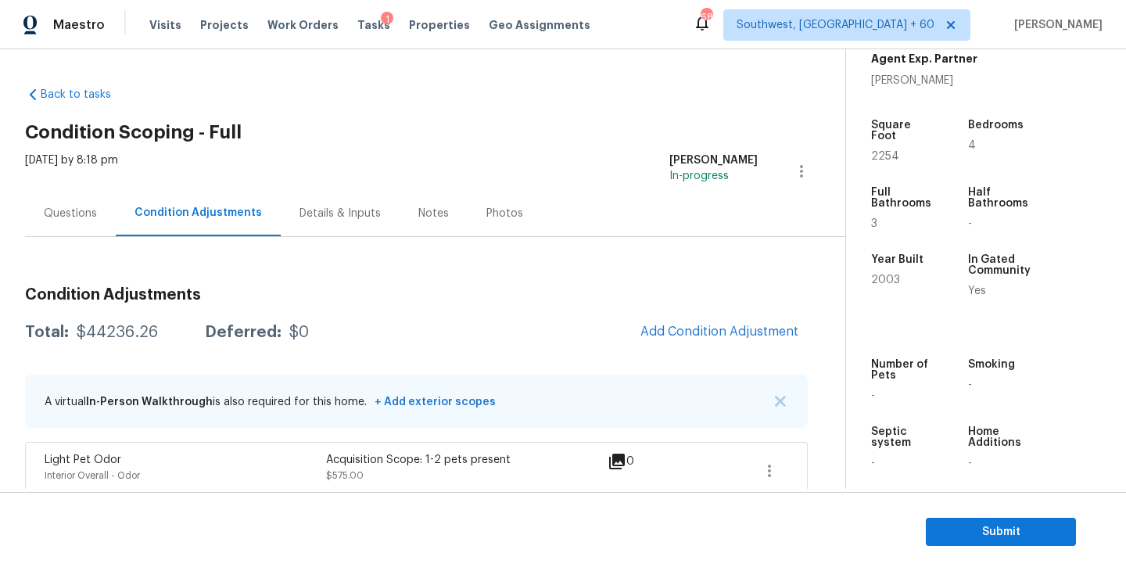
click at [136, 324] on div "Total: $44236.26 Deferred: $0 Add Condition Adjustment" at bounding box center [416, 332] width 783 height 34
copy div "$44236.26"
click at [77, 225] on div "Questions" at bounding box center [70, 213] width 91 height 46
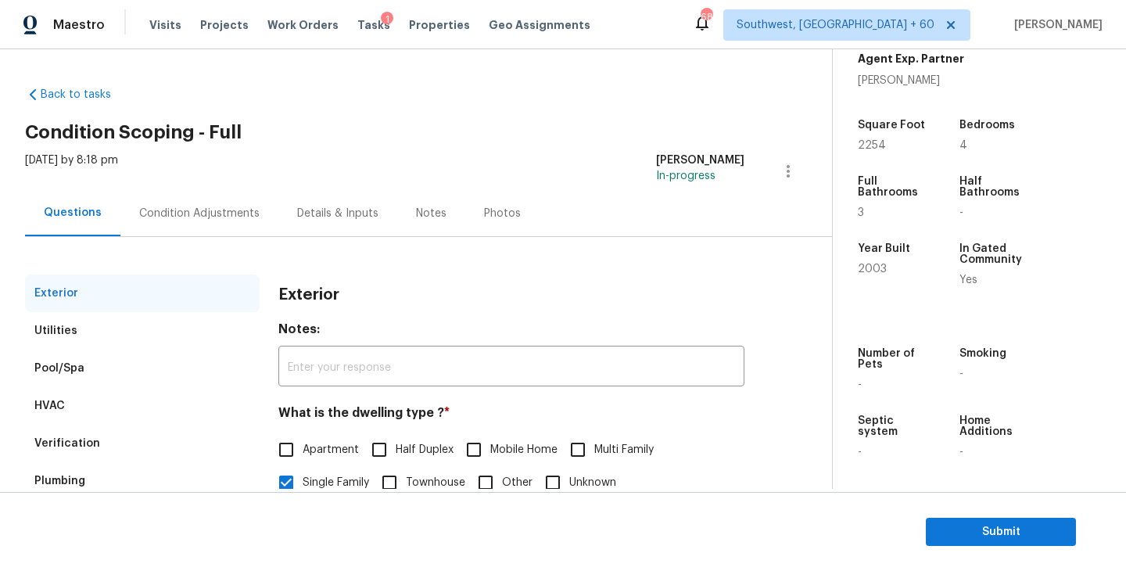
scroll to position [100, 0]
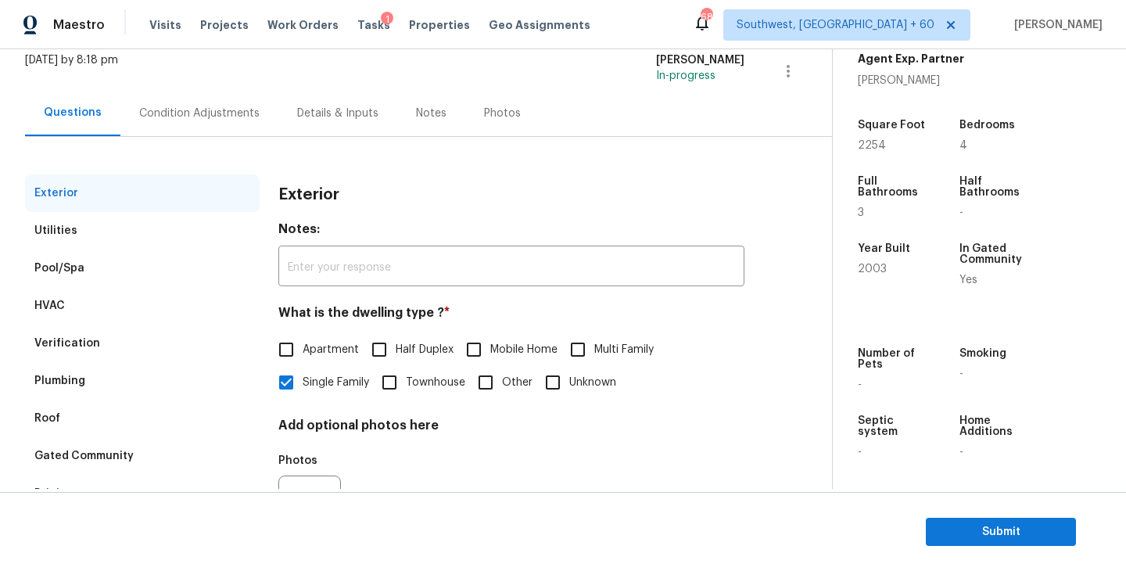
click at [124, 349] on div "Verification" at bounding box center [142, 343] width 235 height 38
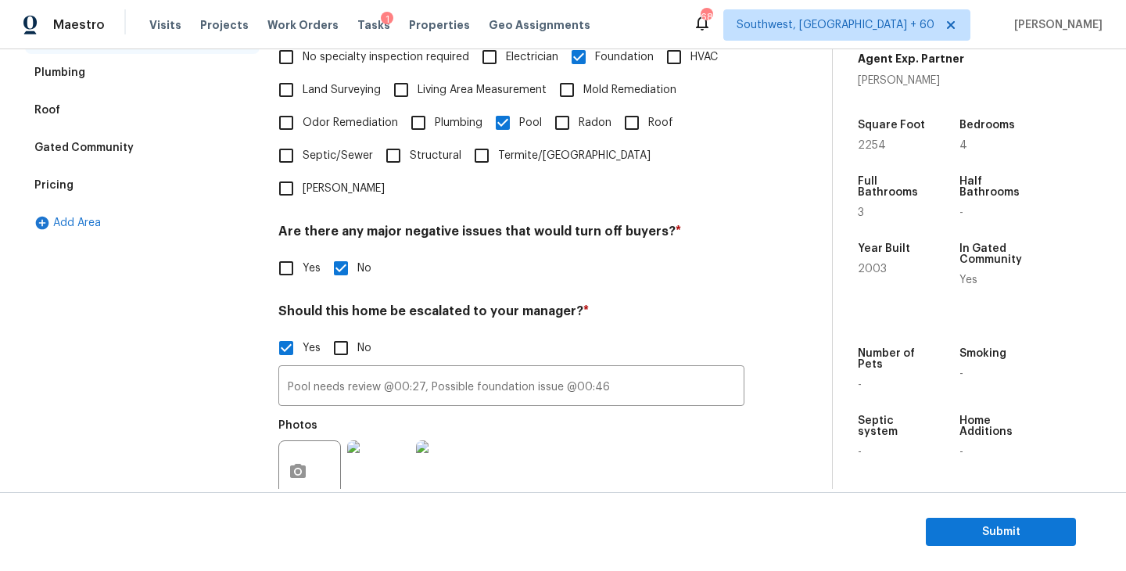
scroll to position [518, 0]
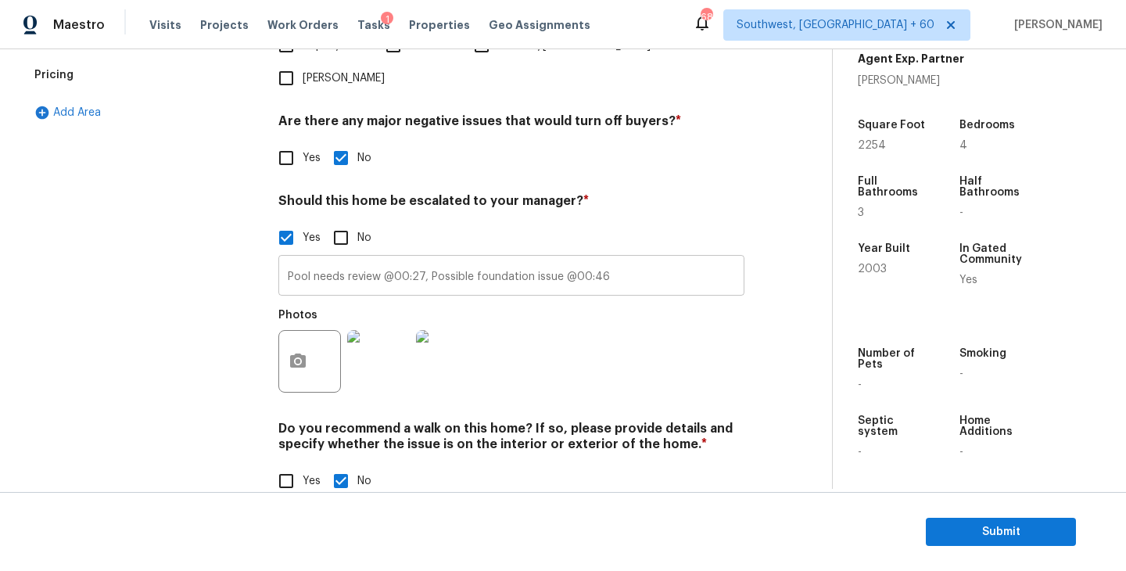
click at [641, 260] on input "Pool needs review @00:27, Possible foundation issue @00:46" at bounding box center [511, 277] width 466 height 37
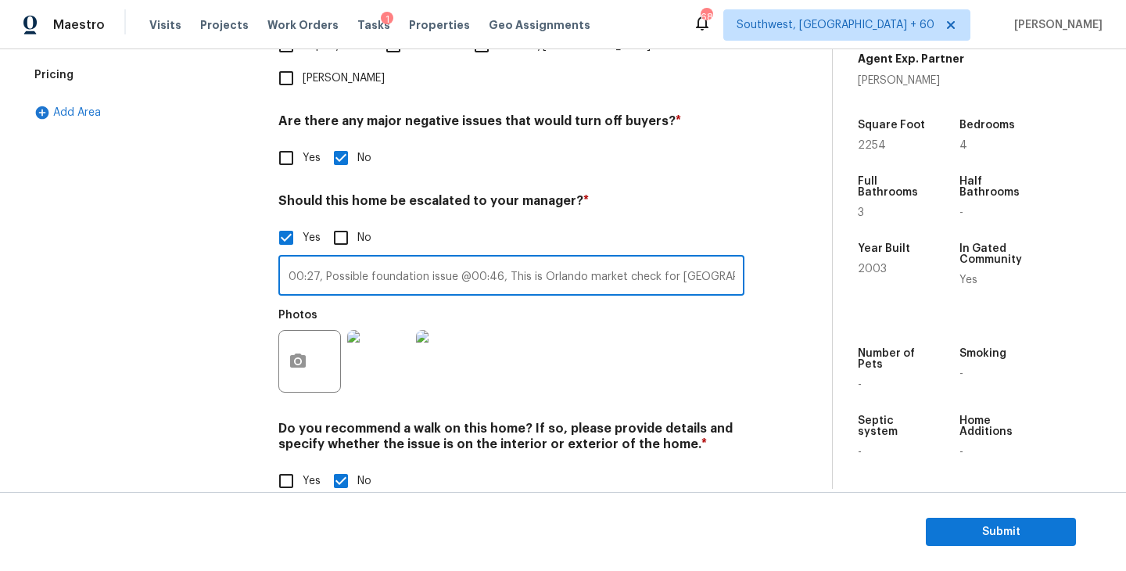
scroll to position [0, 115]
type input "Pool needs review @00:27, Possible foundation issue @00:46, This is Orlando mar…"
click at [698, 321] on div "Photos" at bounding box center [511, 351] width 466 height 102
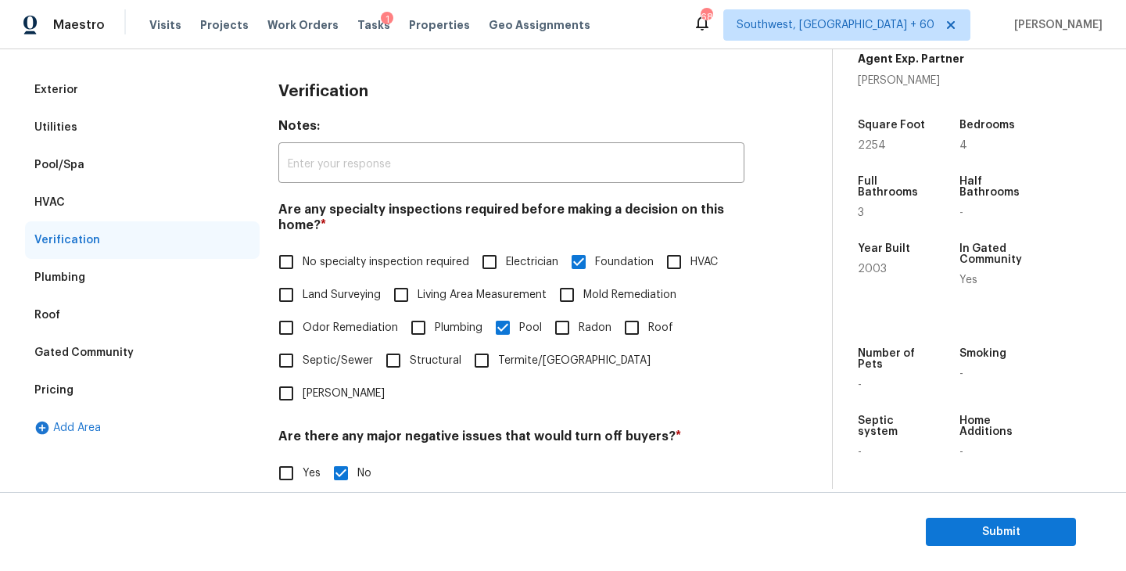
scroll to position [104, 0]
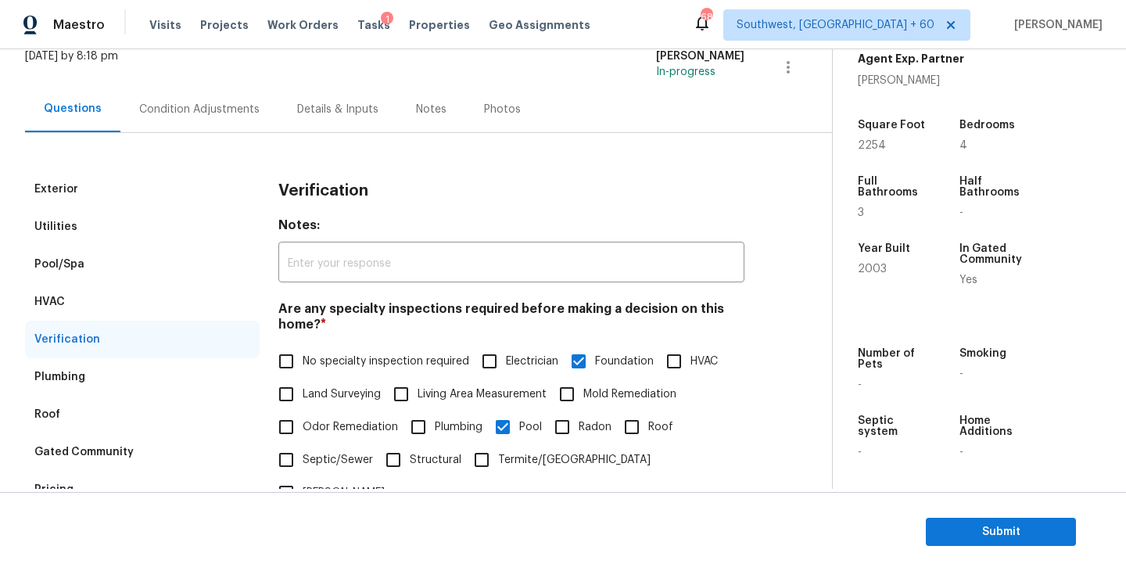
click at [223, 110] on div "Condition Adjustments" at bounding box center [199, 110] width 120 height 16
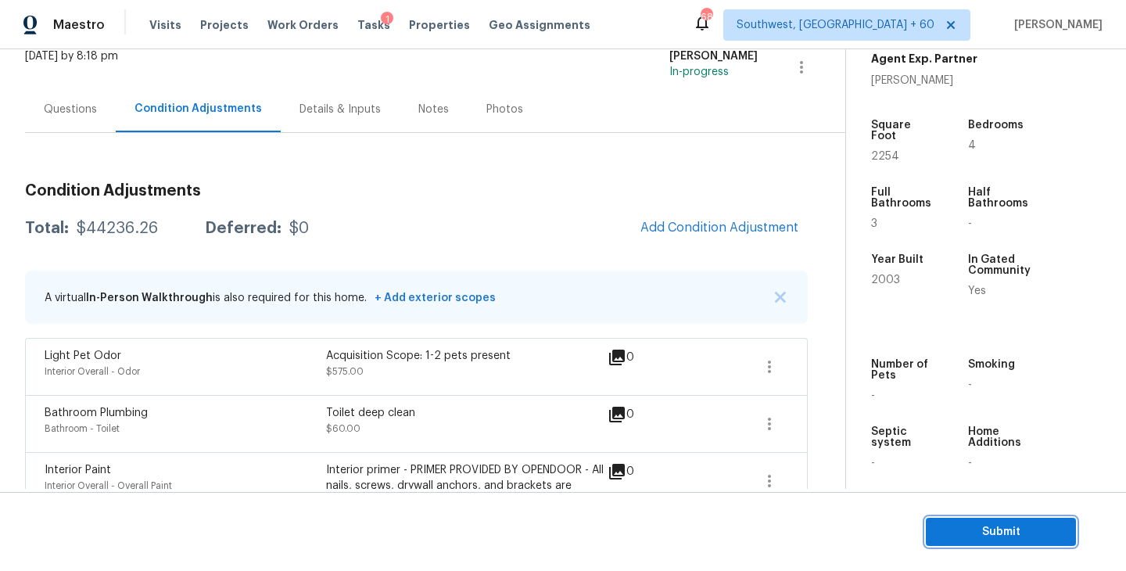
click at [960, 536] on span "Submit" at bounding box center [1000, 532] width 125 height 20
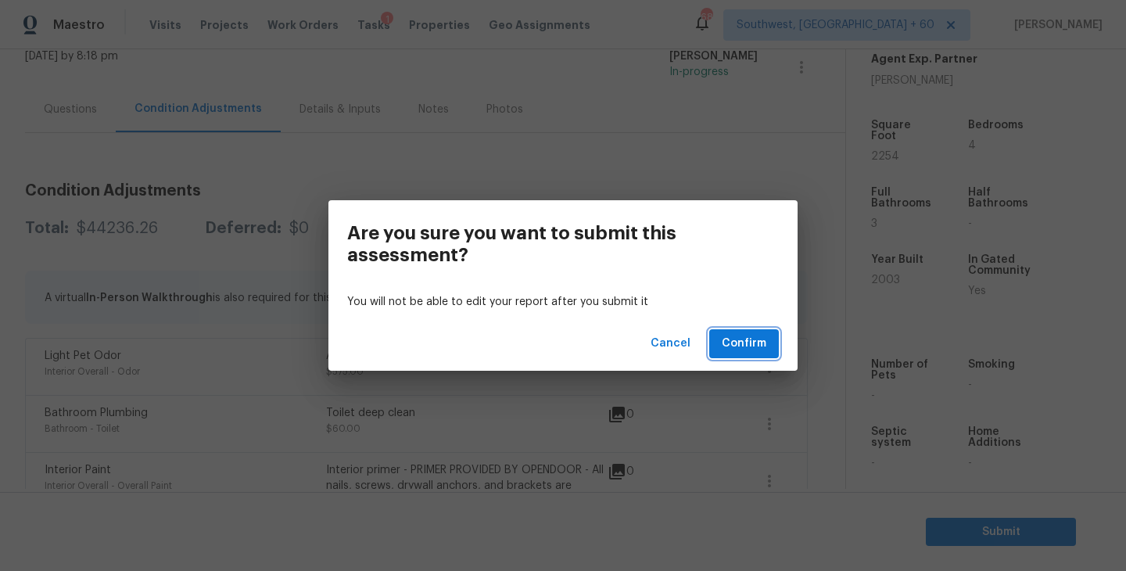
click at [761, 349] on span "Confirm" at bounding box center [744, 344] width 45 height 20
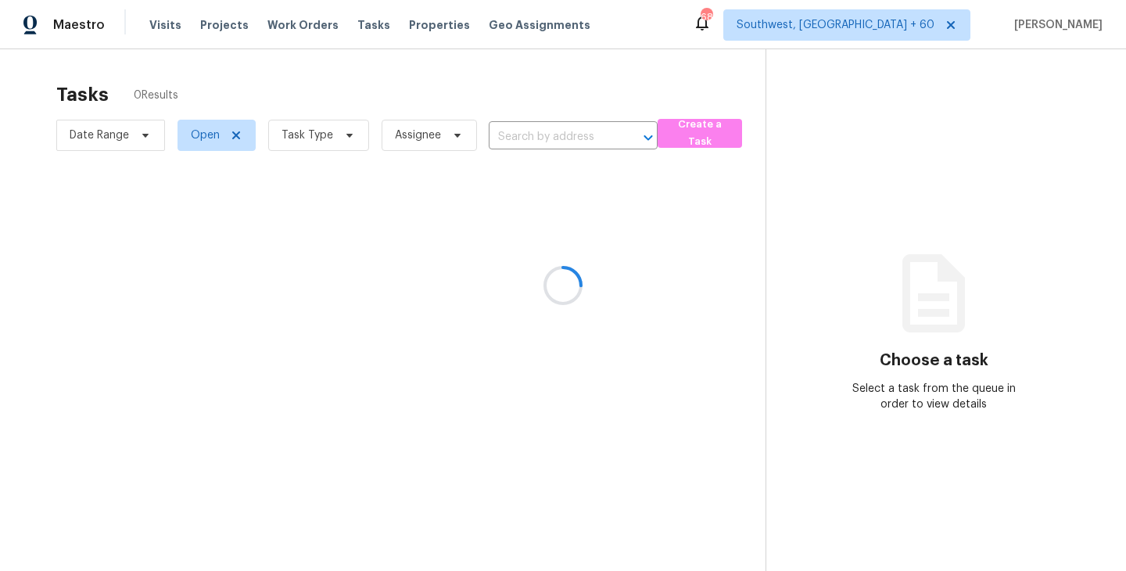
click at [312, 135] on div at bounding box center [563, 285] width 1126 height 571
click at [295, 138] on div at bounding box center [563, 285] width 1126 height 571
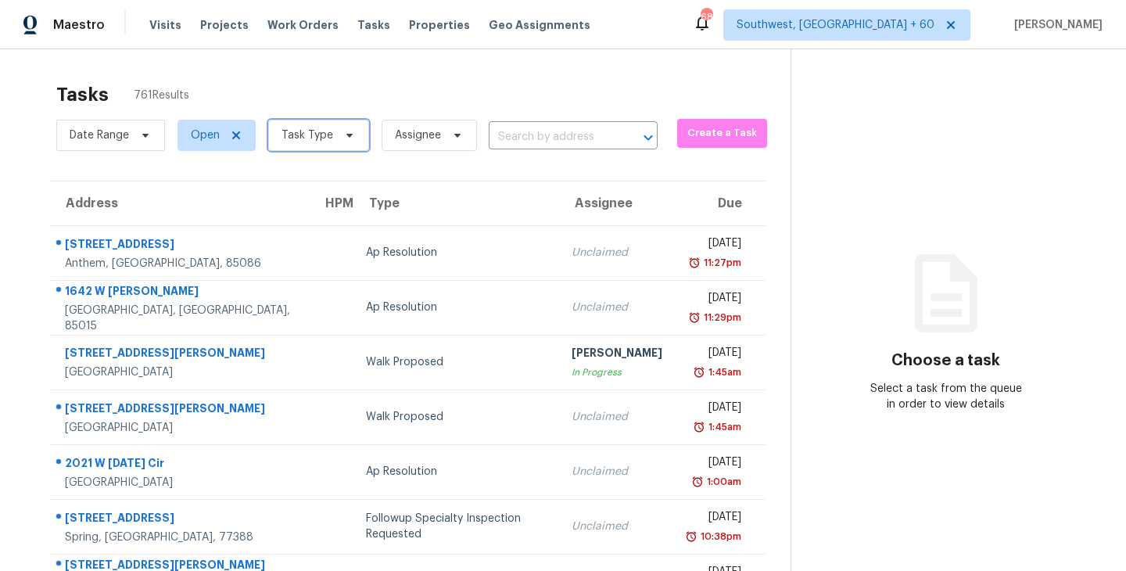
click at [321, 137] on span "Task Type" at bounding box center [307, 135] width 52 height 16
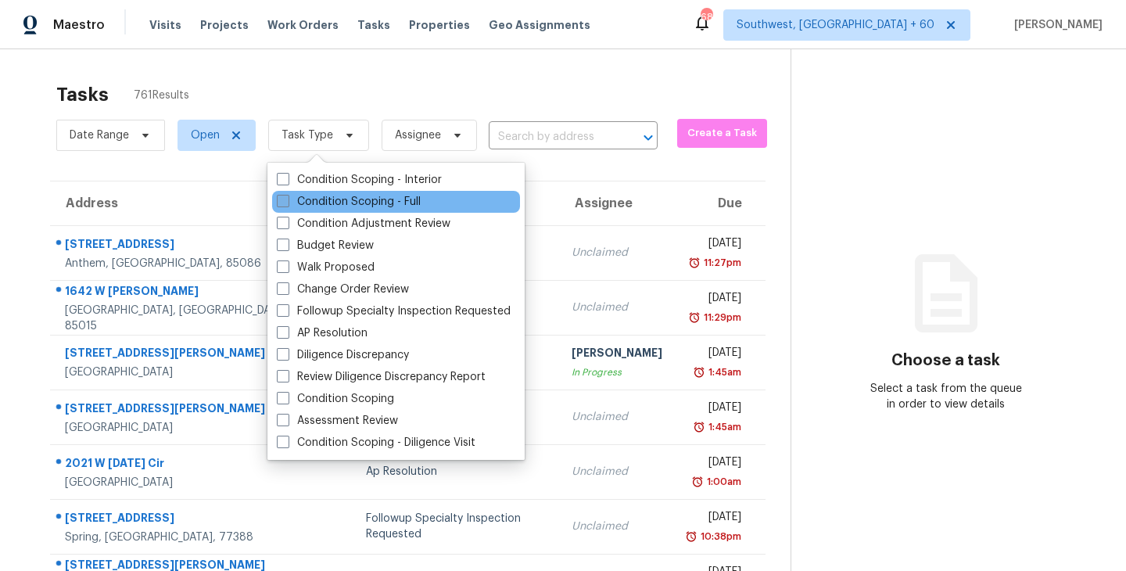
click at [342, 205] on label "Condition Scoping - Full" at bounding box center [349, 202] width 144 height 16
click at [287, 204] on input "Condition Scoping - Full" at bounding box center [282, 199] width 10 height 10
checkbox input "true"
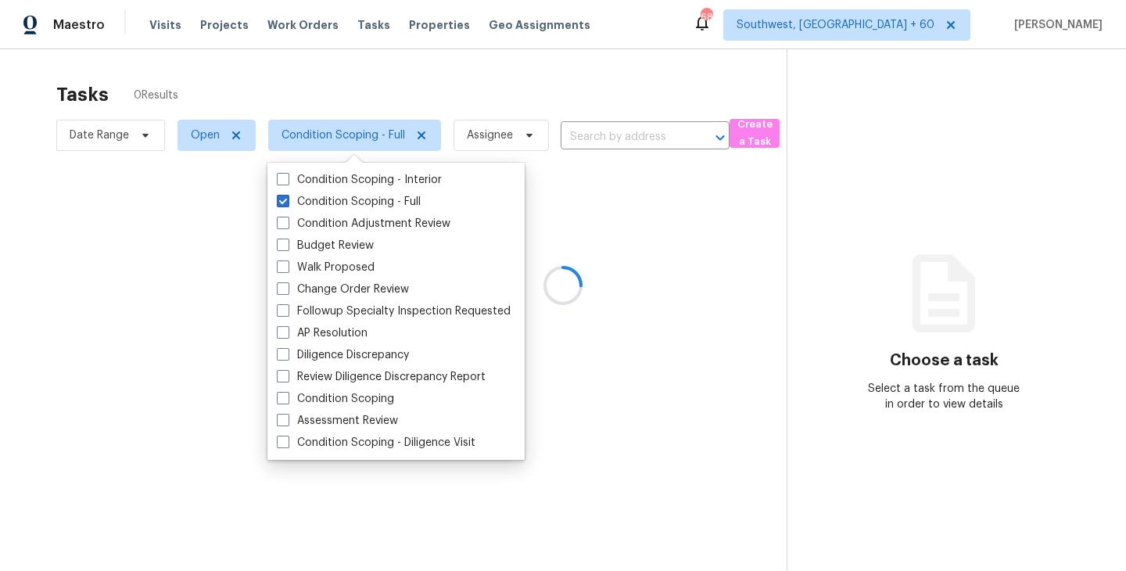
click at [152, 48] on div at bounding box center [563, 285] width 1126 height 571
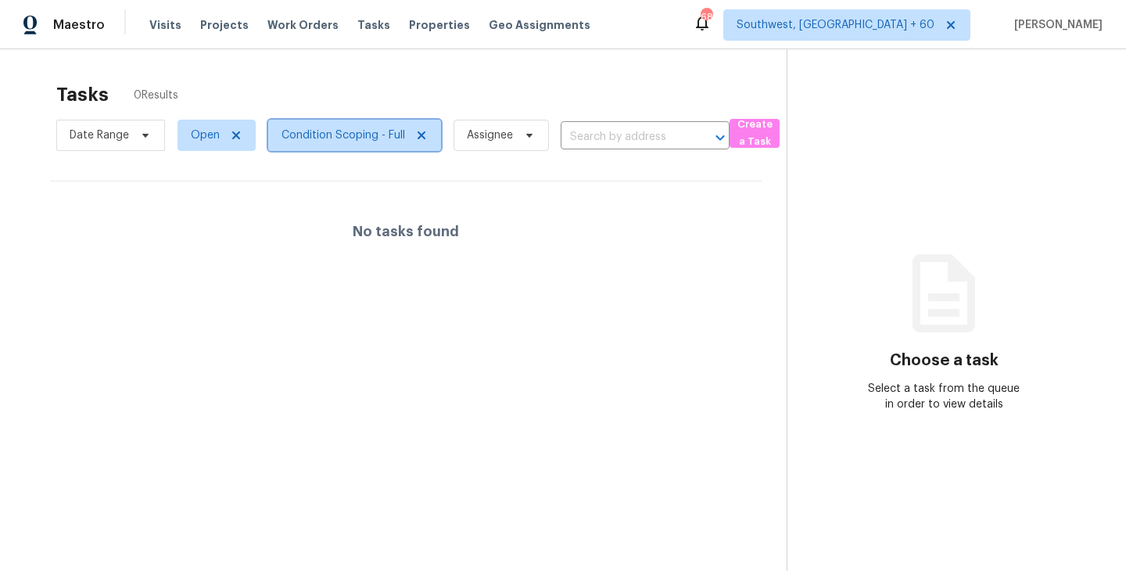
click at [372, 134] on span "Condition Scoping - Full" at bounding box center [343, 135] width 124 height 16
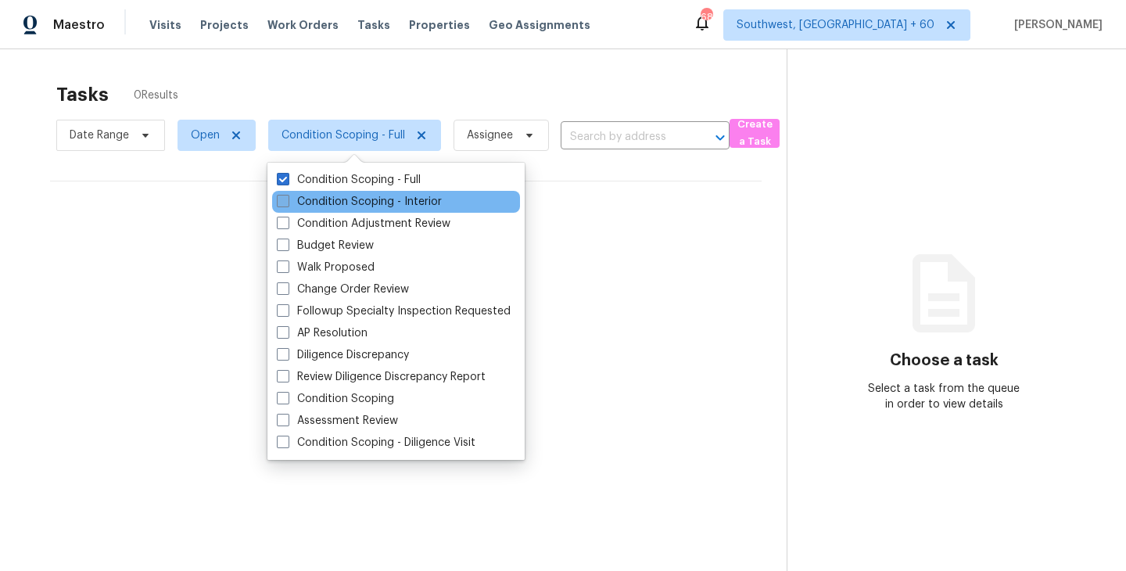
click at [379, 204] on label "Condition Scoping - Interior" at bounding box center [359, 202] width 165 height 16
click at [287, 204] on input "Condition Scoping - Interior" at bounding box center [282, 199] width 10 height 10
checkbox input "true"
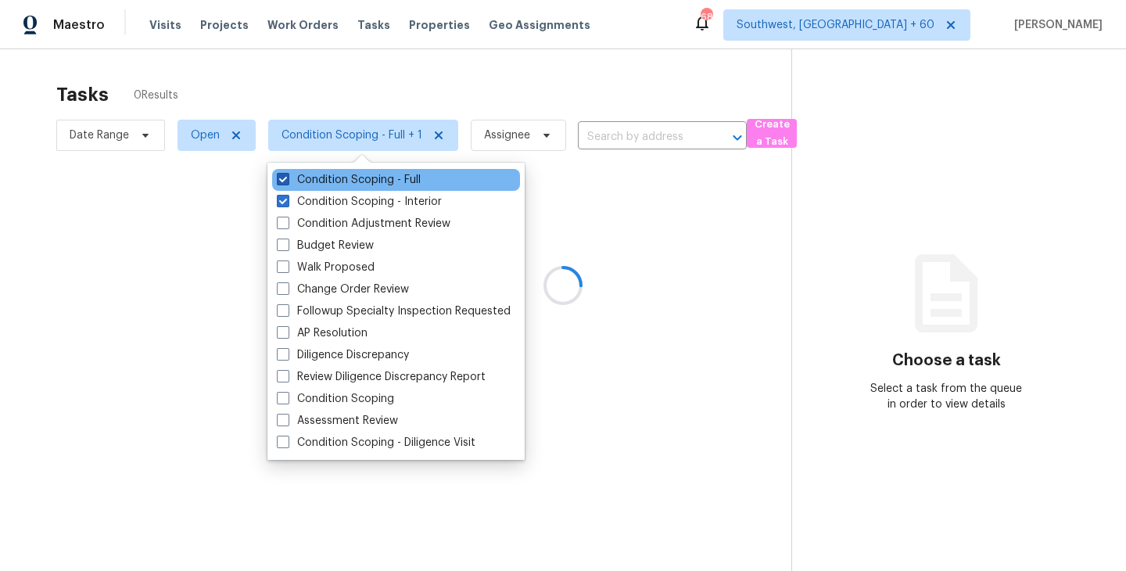
click at [403, 180] on label "Condition Scoping - Full" at bounding box center [349, 180] width 144 height 16
click at [287, 180] on input "Condition Scoping - Full" at bounding box center [282, 177] width 10 height 10
checkbox input "false"
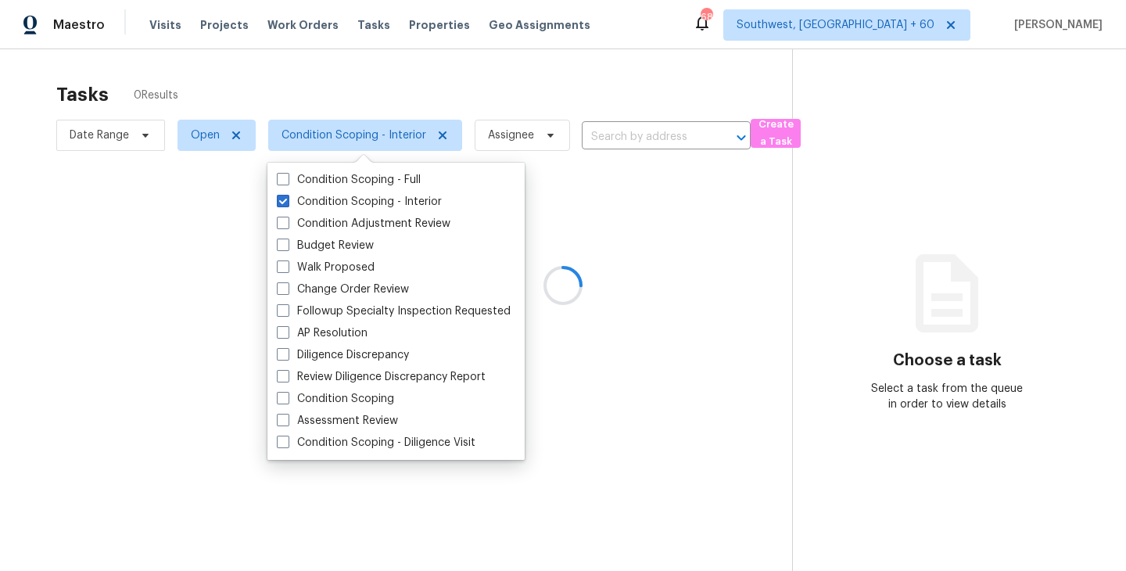
click at [600, 210] on div at bounding box center [563, 285] width 1126 height 571
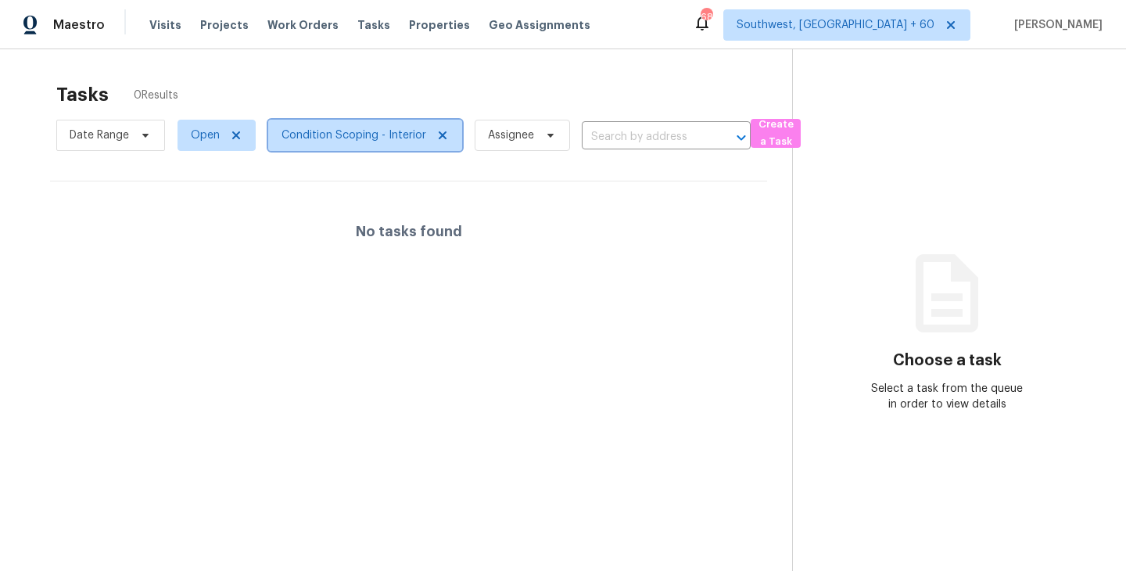
click at [390, 145] on span "Condition Scoping - Interior" at bounding box center [365, 135] width 194 height 31
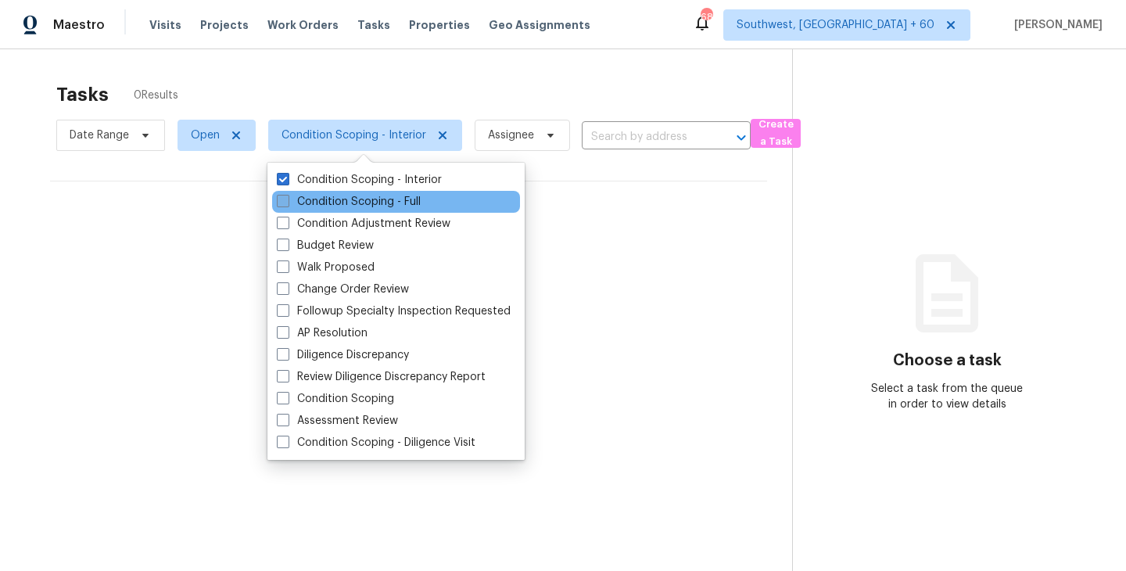
click at [391, 200] on label "Condition Scoping - Full" at bounding box center [349, 202] width 144 height 16
click at [287, 200] on input "Condition Scoping - Full" at bounding box center [282, 199] width 10 height 10
checkbox input "true"
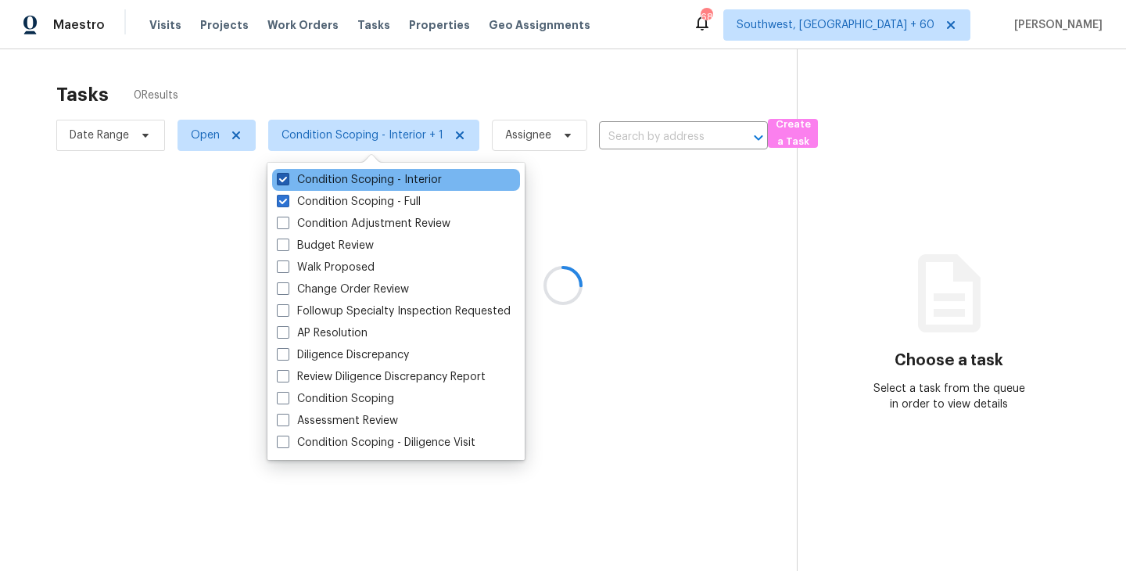
click at [414, 184] on label "Condition Scoping - Interior" at bounding box center [359, 180] width 165 height 16
click at [287, 182] on input "Condition Scoping - Interior" at bounding box center [282, 177] width 10 height 10
checkbox input "false"
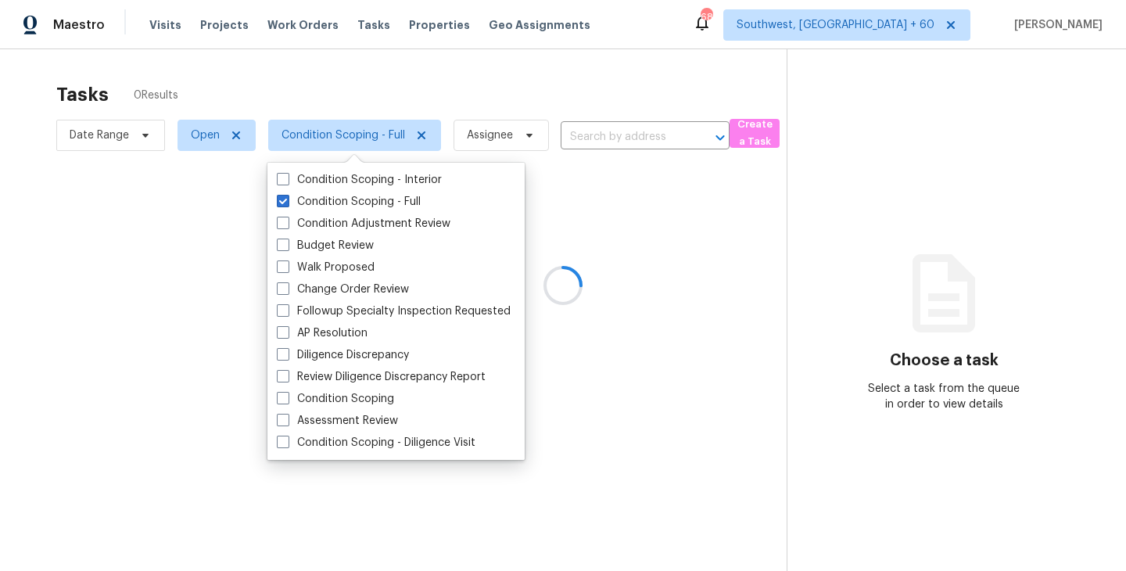
click at [628, 220] on div at bounding box center [563, 285] width 1126 height 571
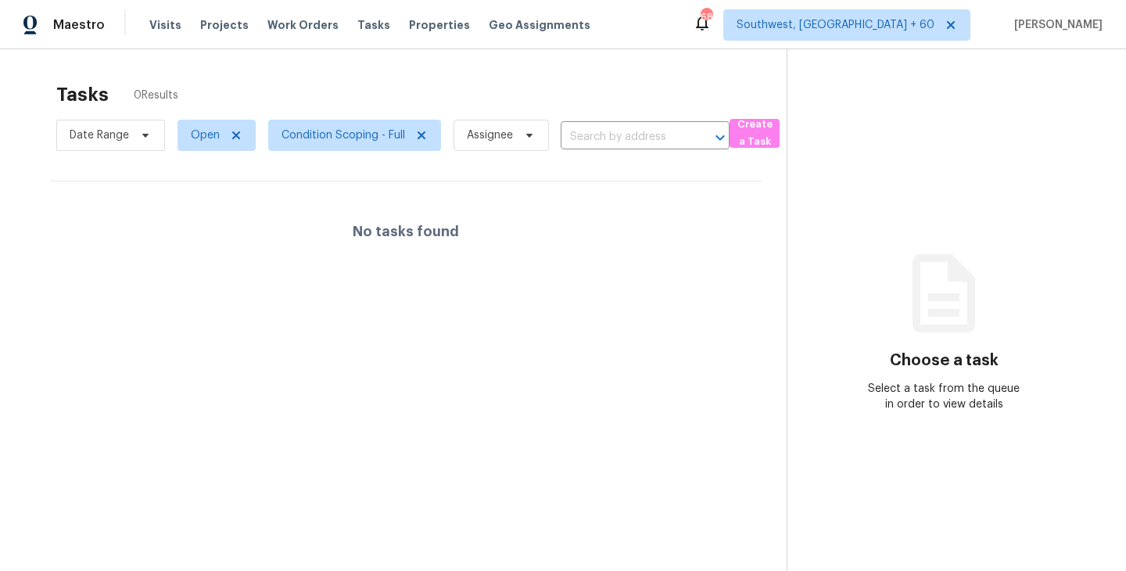
click at [356, 151] on span "Condition Scoping - Full" at bounding box center [348, 135] width 185 height 41
click at [373, 136] on span "Condition Scoping - Full" at bounding box center [343, 135] width 124 height 16
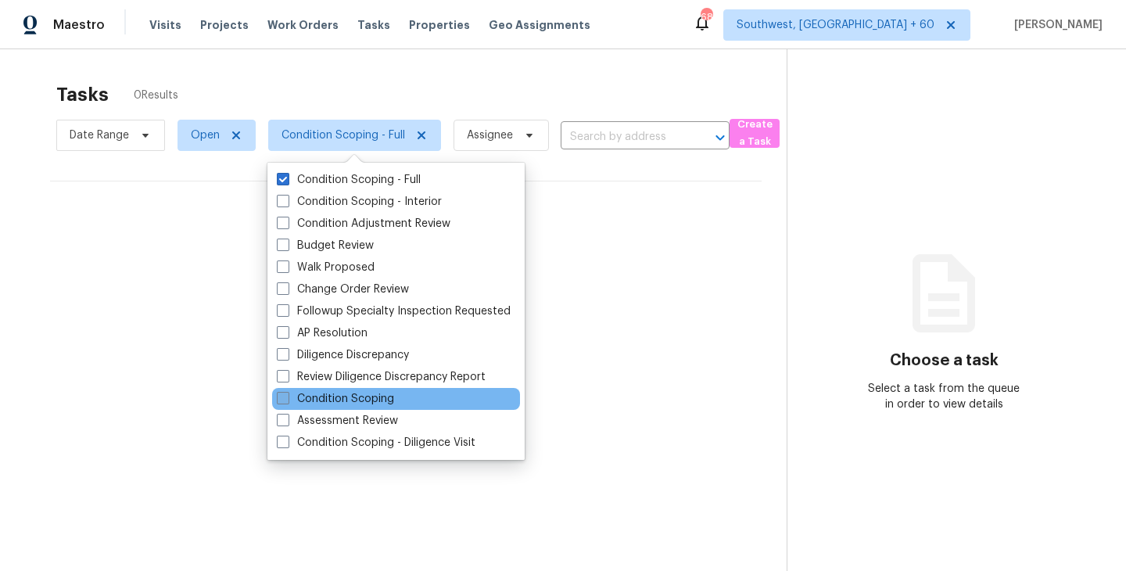
click at [367, 397] on label "Condition Scoping" at bounding box center [335, 399] width 117 height 16
click at [287, 397] on input "Condition Scoping" at bounding box center [282, 396] width 10 height 10
checkbox input "true"
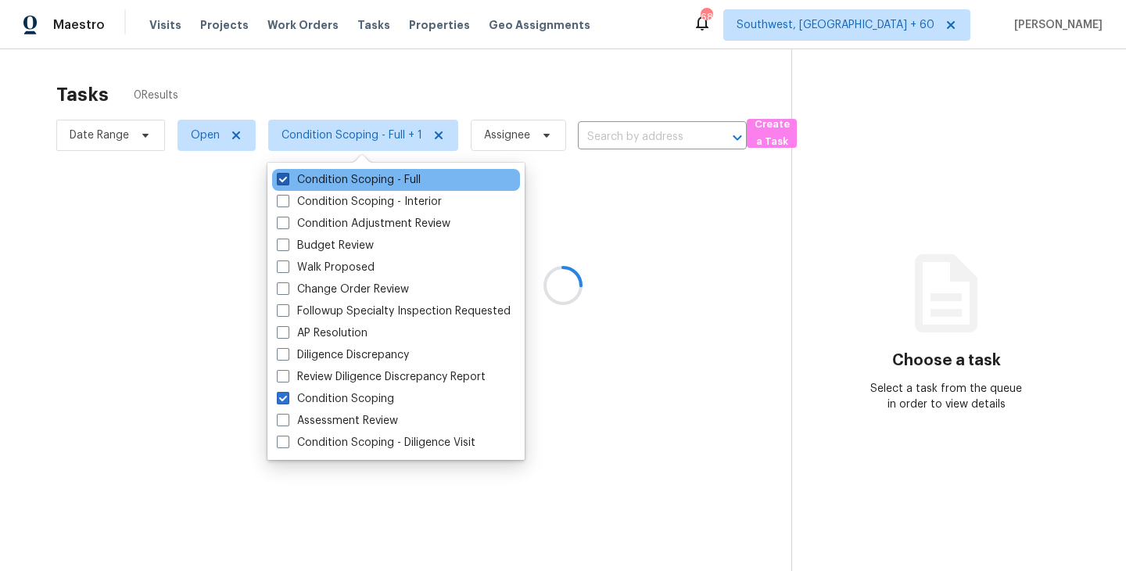
click at [338, 185] on label "Condition Scoping - Full" at bounding box center [349, 180] width 144 height 16
click at [287, 182] on input "Condition Scoping - Full" at bounding box center [282, 177] width 10 height 10
checkbox input "false"
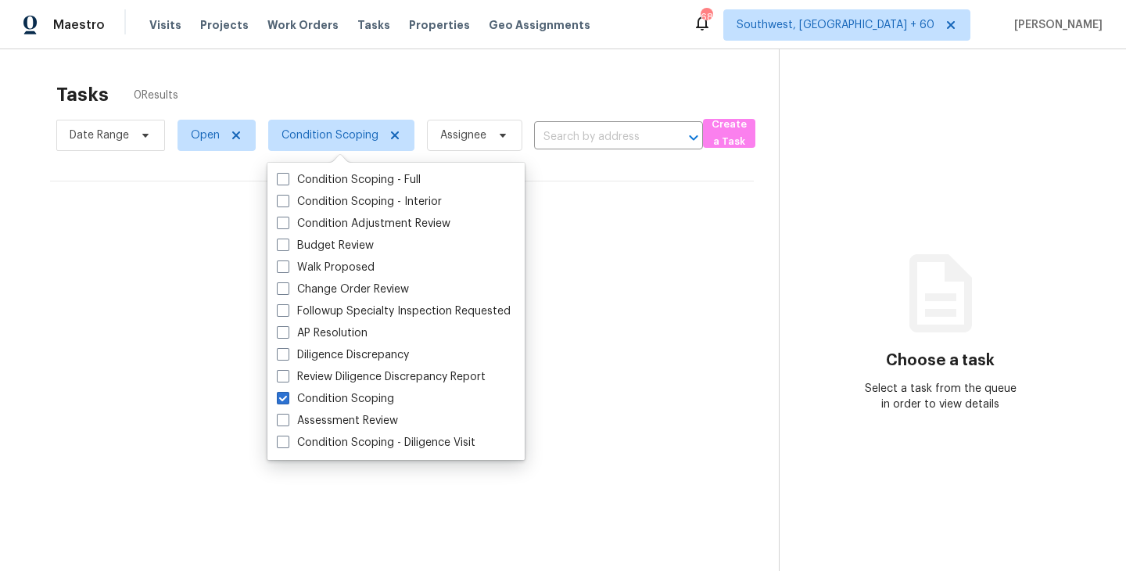
click at [672, 199] on div "No tasks found" at bounding box center [402, 231] width 704 height 100
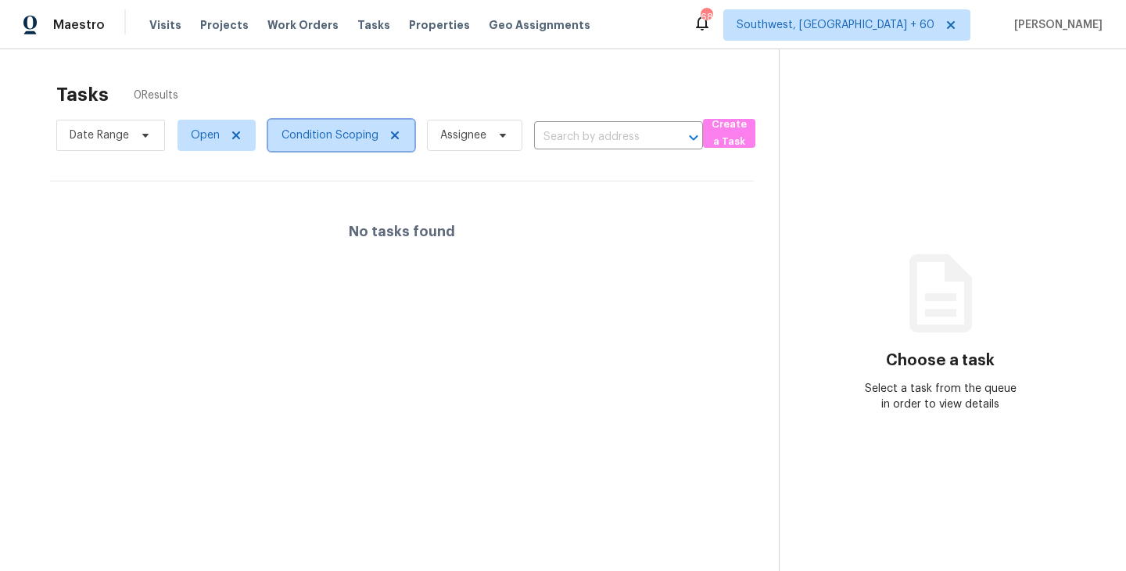
click at [351, 145] on span "Condition Scoping" at bounding box center [341, 135] width 146 height 31
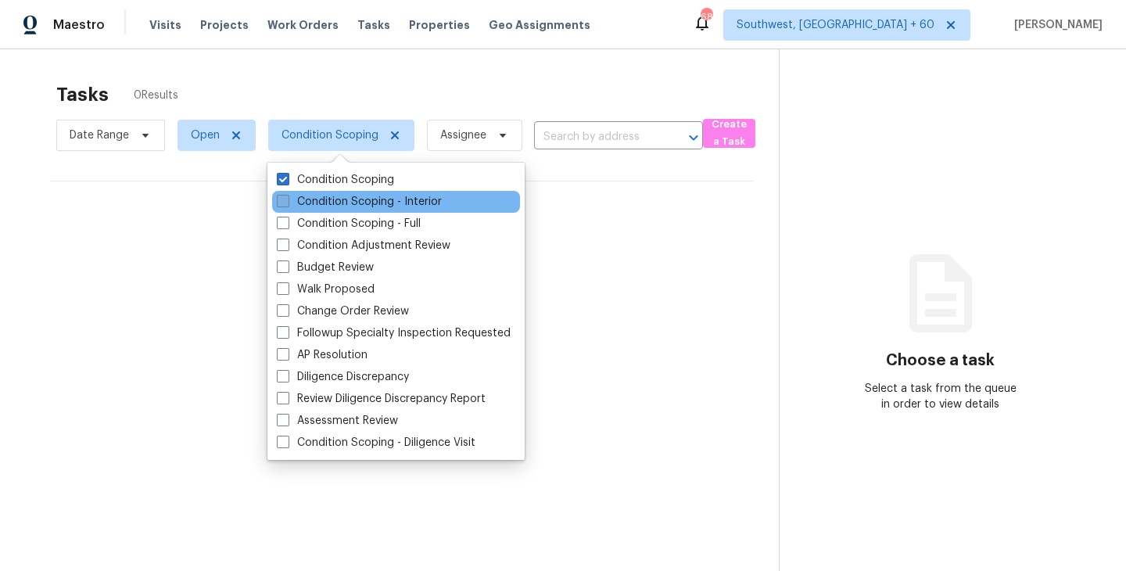
click at [353, 197] on label "Condition Scoping - Interior" at bounding box center [359, 202] width 165 height 16
click at [287, 197] on input "Condition Scoping - Interior" at bounding box center [282, 199] width 10 height 10
checkbox input "true"
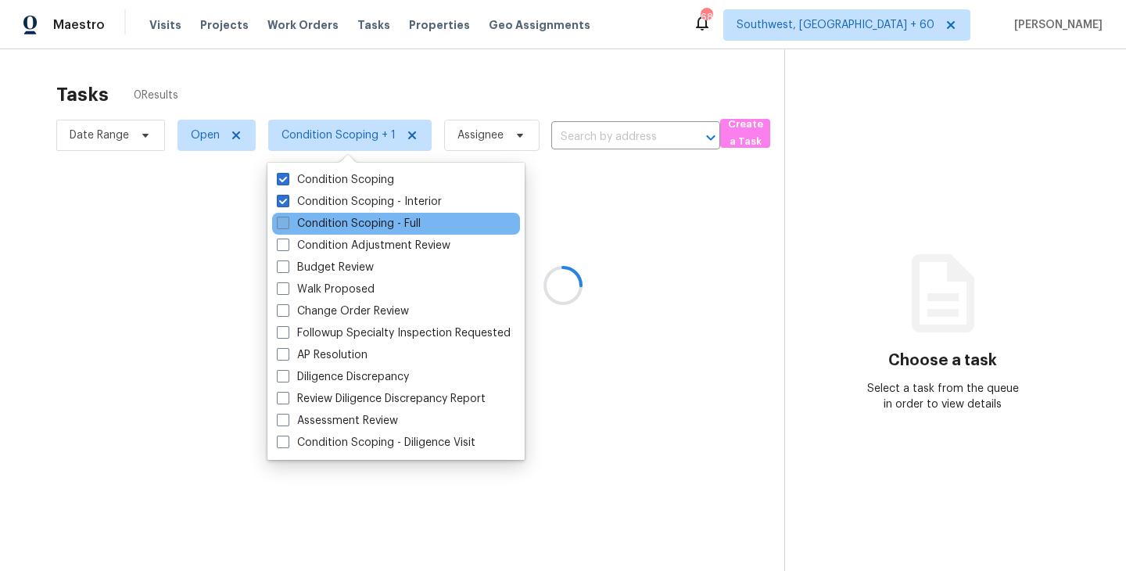
click at [377, 225] on label "Condition Scoping - Full" at bounding box center [349, 224] width 144 height 16
click at [287, 225] on input "Condition Scoping - Full" at bounding box center [282, 221] width 10 height 10
checkbox input "true"
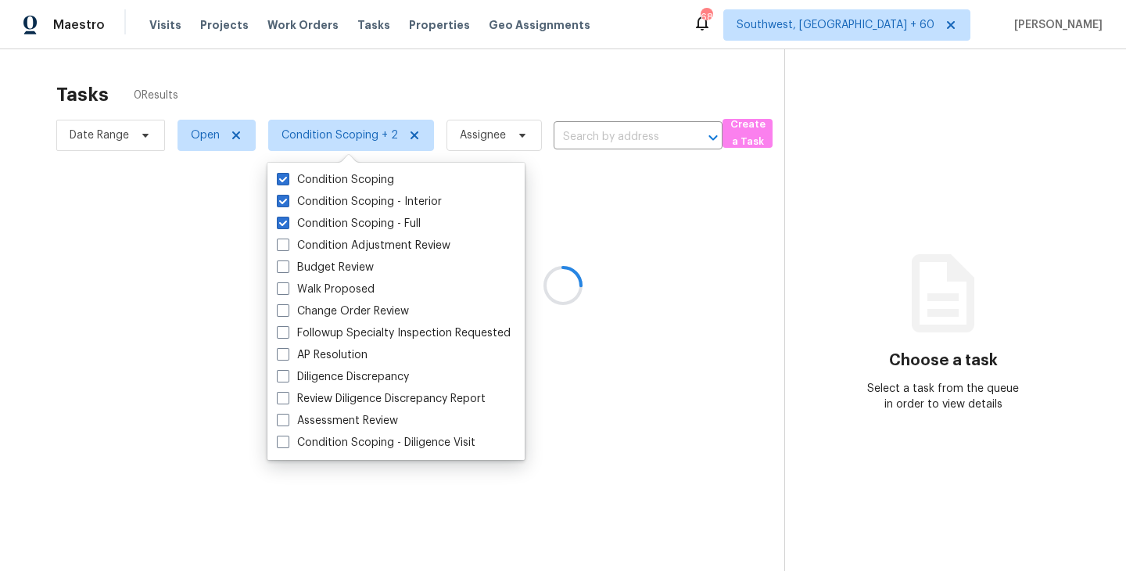
click at [653, 198] on div at bounding box center [563, 285] width 1126 height 571
